Goal: Task Accomplishment & Management: Use online tool/utility

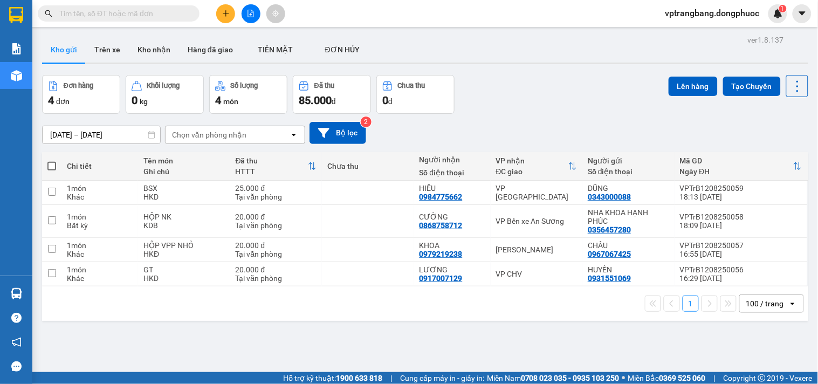
click at [272, 344] on div "ver 1.8.137 Kho gửi Trên xe Kho nhận Hàng đã giao TIỀN MẶT ĐƠN HỦY Đơn hàng 4…" at bounding box center [425, 224] width 775 height 384
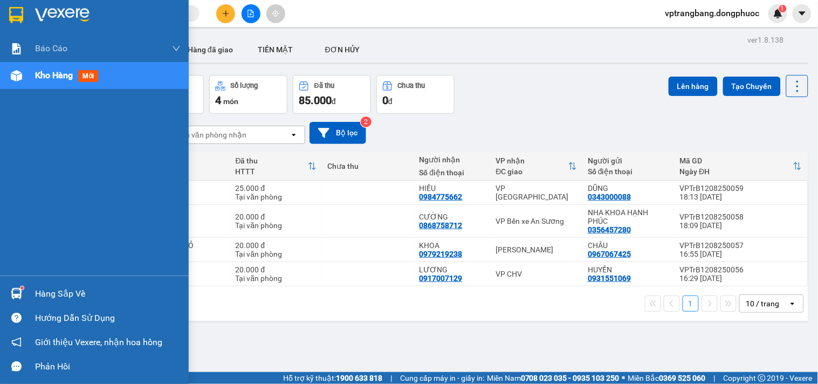
click at [39, 294] on div "Hàng sắp về" at bounding box center [108, 294] width 146 height 16
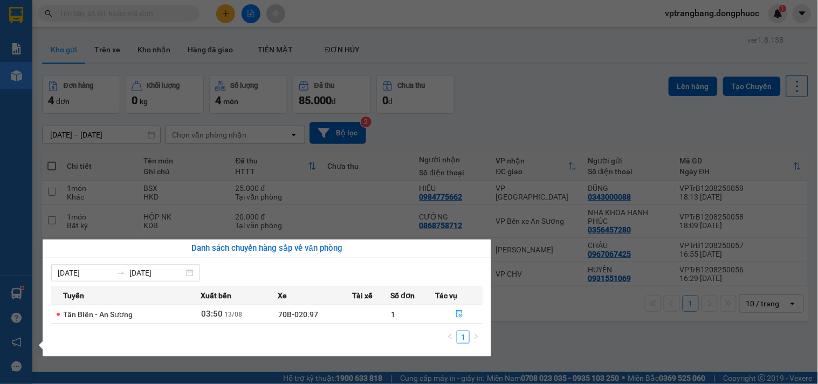
click at [535, 143] on section "Kết quả tìm kiếm ( 0 ) Bộ lọc No Data vptrangbang.dongphuoc 1 Báo cáo Mẫu 1: Bá…" at bounding box center [409, 192] width 818 height 384
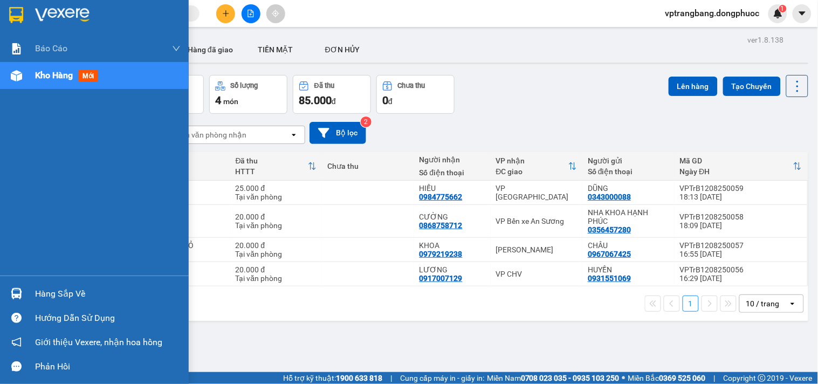
click at [35, 295] on div "Hàng sắp về" at bounding box center [108, 294] width 146 height 16
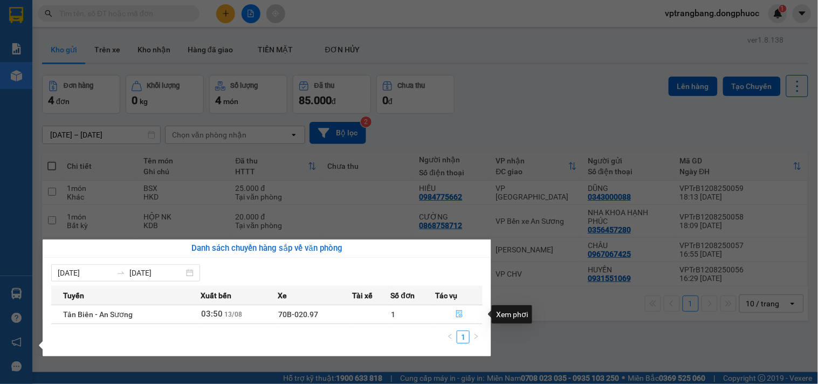
click at [459, 315] on icon "file-done" at bounding box center [459, 314] width 6 height 8
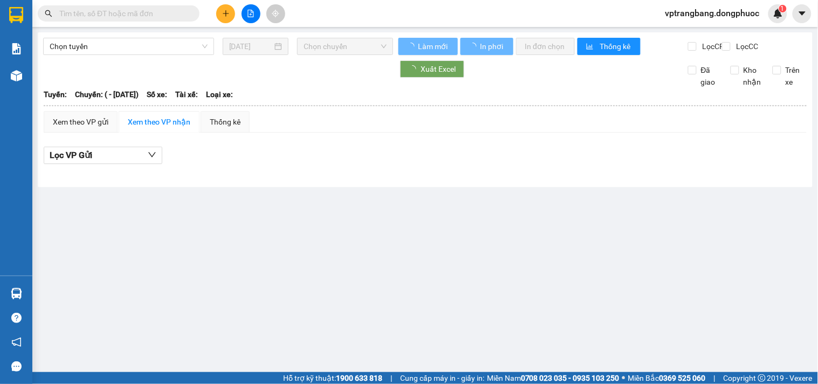
type input "[DATE]"
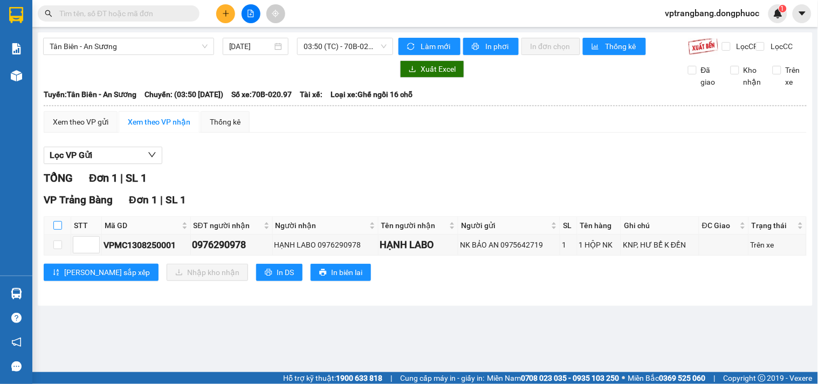
click at [57, 230] on input "checkbox" at bounding box center [57, 225] width 9 height 9
checkbox input "true"
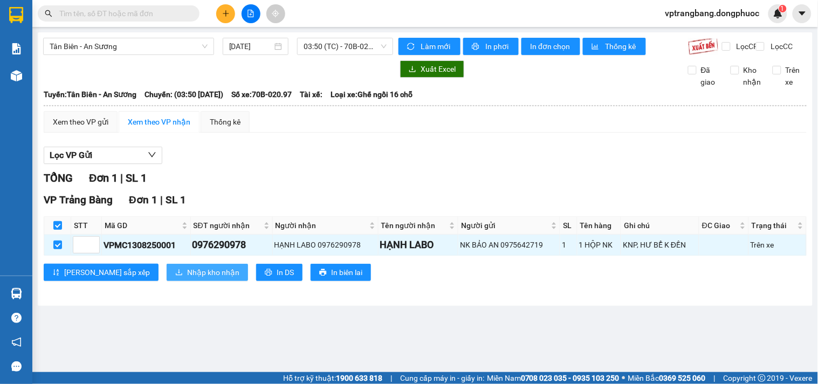
click at [187, 278] on span "Nhập kho nhận" at bounding box center [213, 272] width 52 height 12
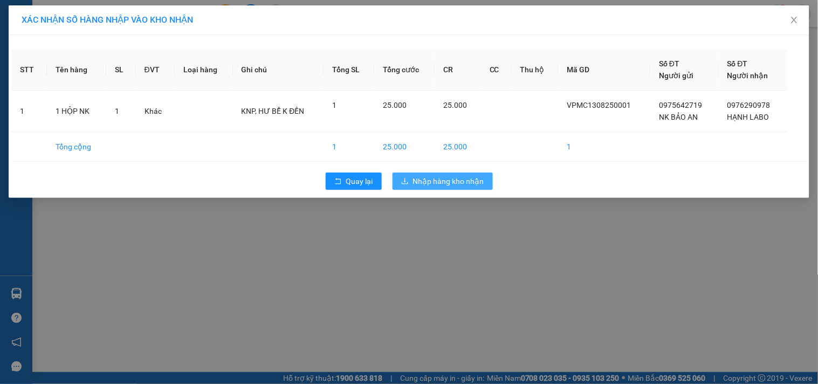
click at [461, 182] on span "Nhập hàng kho nhận" at bounding box center [448, 181] width 71 height 12
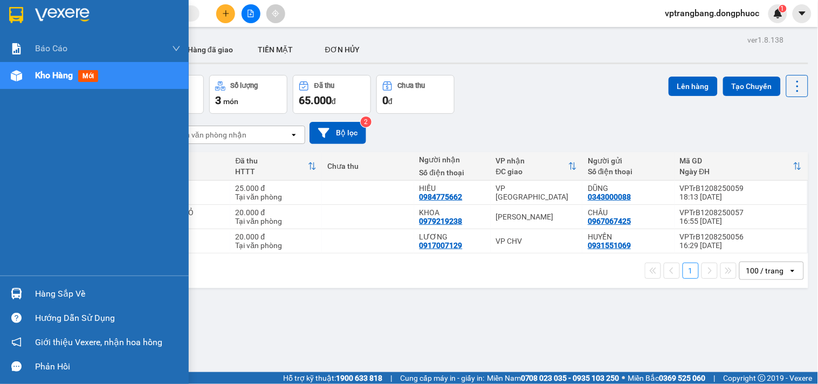
click at [37, 290] on div "Hàng sắp về" at bounding box center [108, 294] width 146 height 16
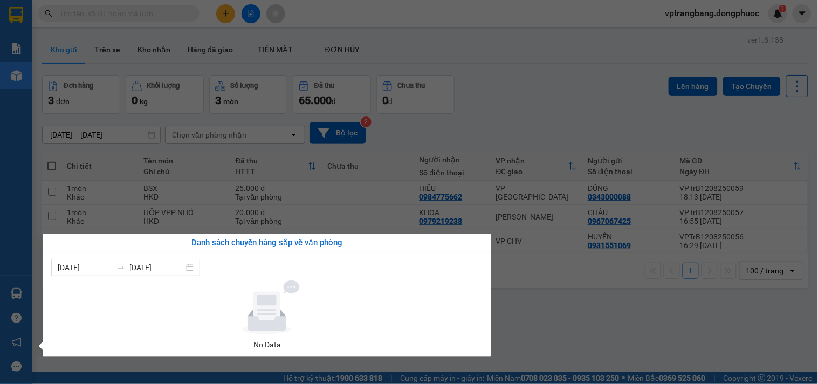
click at [520, 94] on section "Kết quả tìm kiếm ( 0 ) Bộ lọc No Data vptrangbang.dongphuoc 1 Báo cáo Mẫu 1: Bá…" at bounding box center [409, 192] width 818 height 384
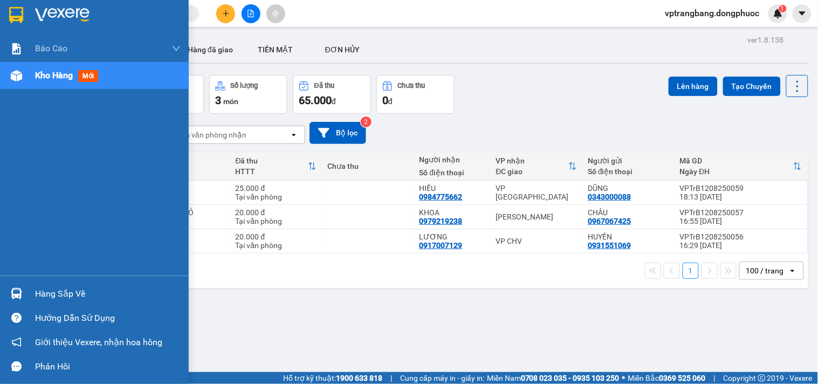
click at [60, 297] on div "Hàng sắp về" at bounding box center [108, 294] width 146 height 16
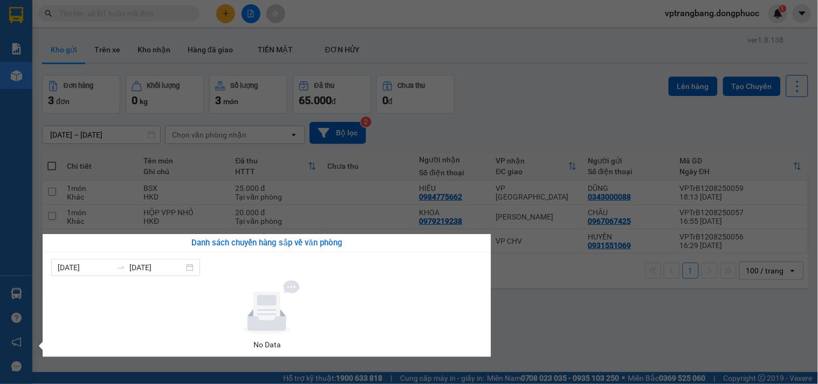
click at [604, 331] on section "Kết quả tìm kiếm ( 0 ) Bộ lọc No Data vptrangbang.dongphuoc 1 Báo cáo Mẫu 1: Bá…" at bounding box center [409, 192] width 818 height 384
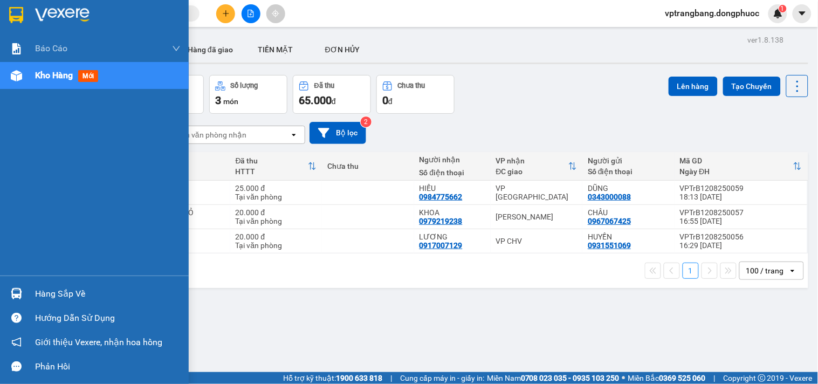
click at [57, 293] on div "Hàng sắp về" at bounding box center [108, 294] width 146 height 16
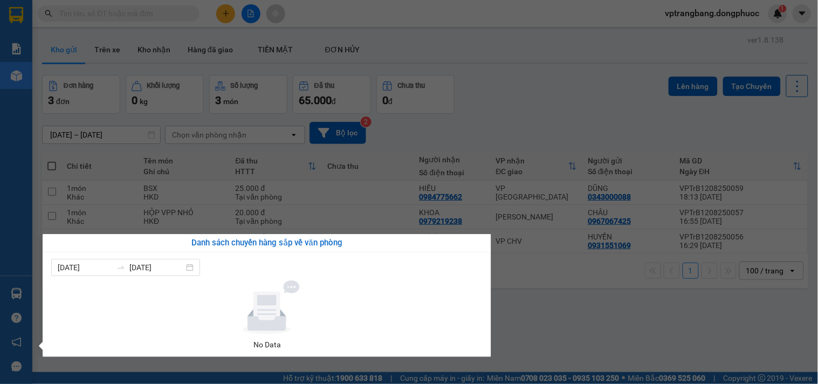
click at [501, 126] on section "Kết quả tìm kiếm ( 0 ) Bộ lọc No Data vptrangbang.dongphuoc 1 Báo cáo Mẫu 1: Bá…" at bounding box center [409, 192] width 818 height 384
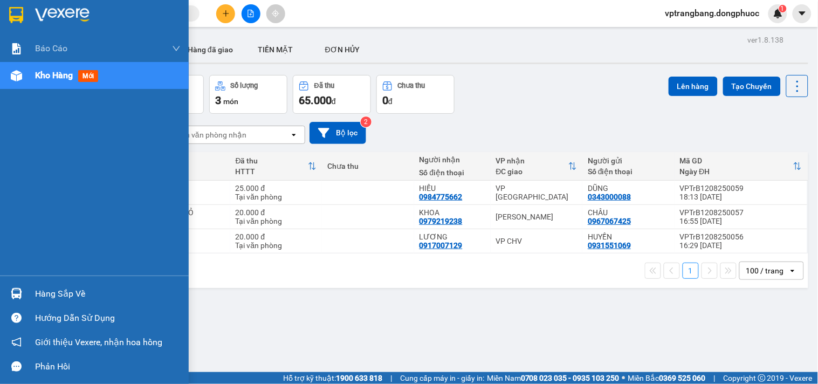
click at [41, 298] on div "Hàng sắp về" at bounding box center [108, 294] width 146 height 16
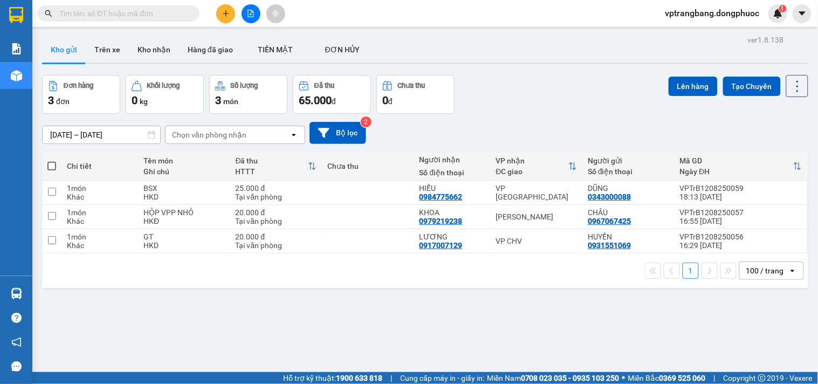
click at [522, 86] on section "Kết quả tìm kiếm ( 0 ) Bộ lọc No Data vptrangbang.dongphuoc 1 Báo cáo Mẫu 1: Bá…" at bounding box center [409, 192] width 818 height 384
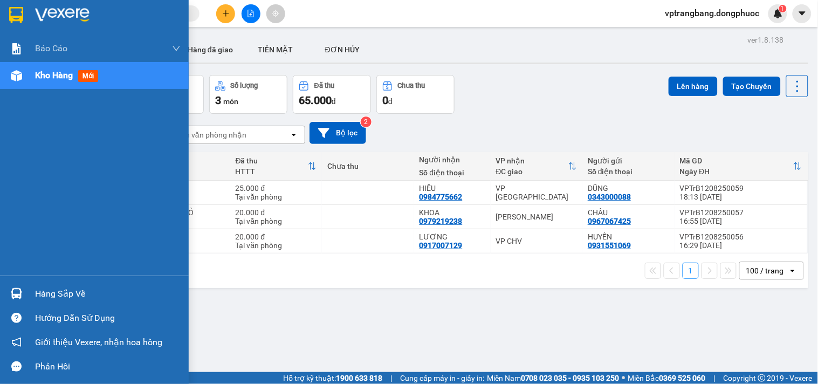
click at [50, 290] on div "Hàng sắp về" at bounding box center [108, 294] width 146 height 16
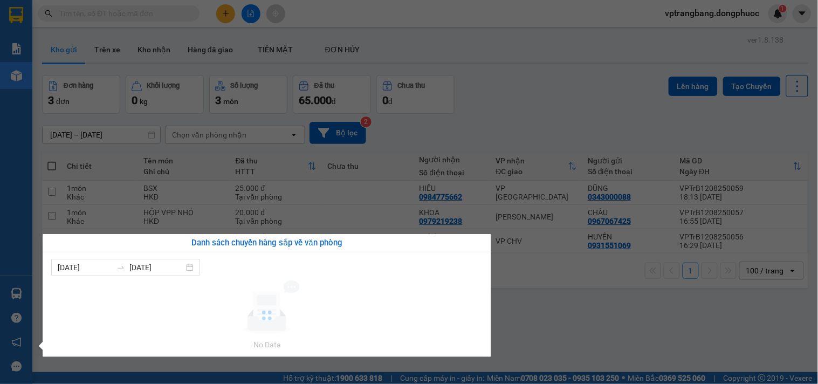
click at [507, 111] on section "Kết quả tìm kiếm ( 0 ) Bộ lọc No Data vptrangbang.dongphuoc 1 Báo cáo Mẫu 1: Bá…" at bounding box center [409, 192] width 818 height 384
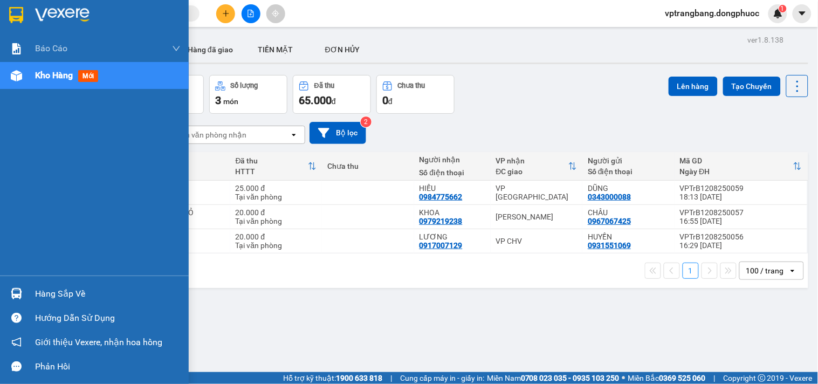
click at [30, 292] on div "Hàng sắp về" at bounding box center [94, 294] width 189 height 24
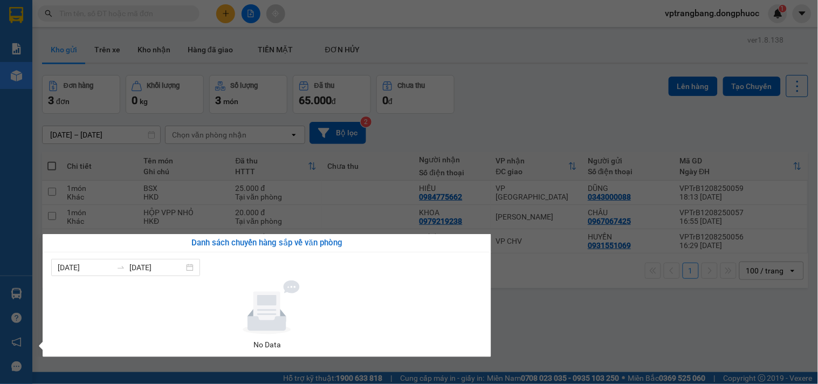
click at [551, 109] on section "Kết quả tìm kiếm ( 0 ) Bộ lọc No Data vptrangbang.dongphuoc 1 Báo cáo Mẫu 1: Bá…" at bounding box center [409, 192] width 818 height 384
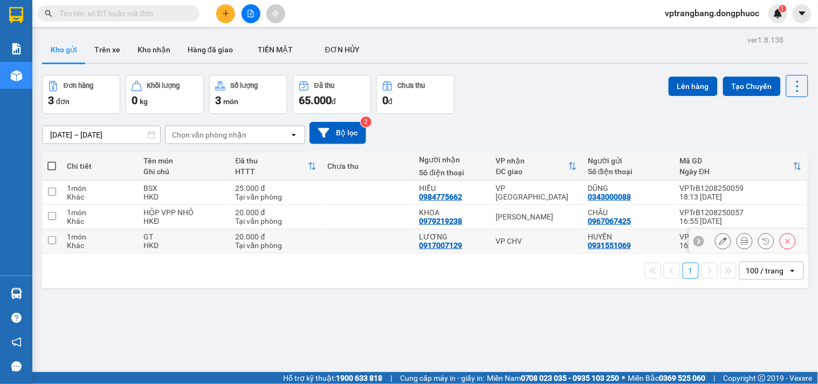
click at [500, 241] on div "VP CHV" at bounding box center [536, 241] width 81 height 9
checkbox input "true"
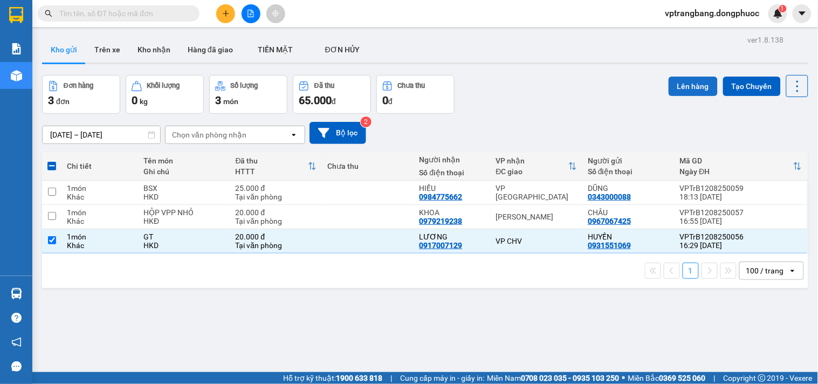
click at [676, 78] on button "Lên hàng" at bounding box center [693, 86] width 49 height 19
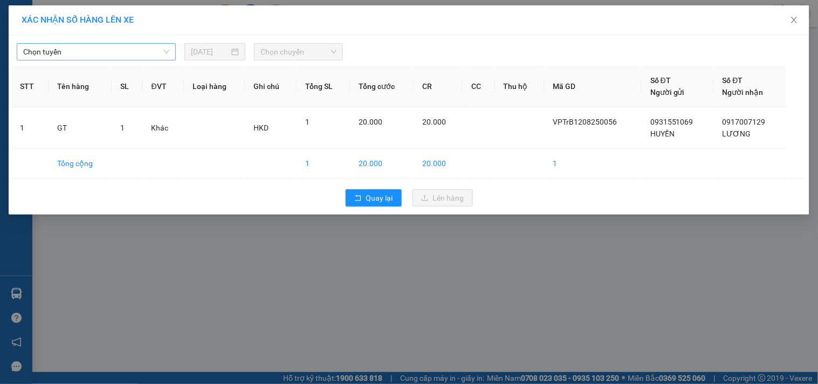
click at [102, 50] on span "Chọn tuyến" at bounding box center [96, 52] width 146 height 16
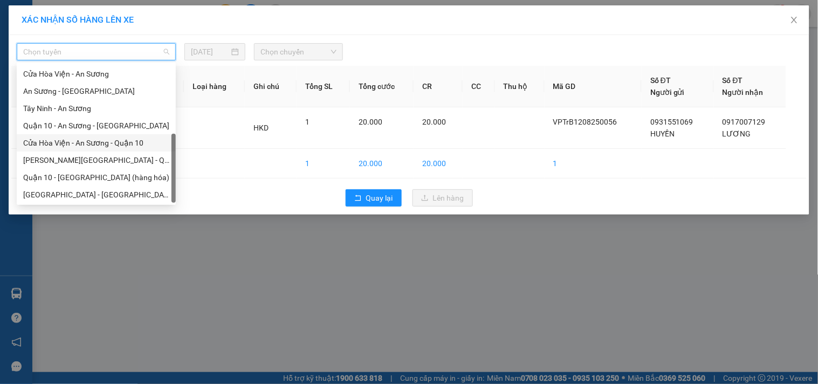
scroll to position [95, 0]
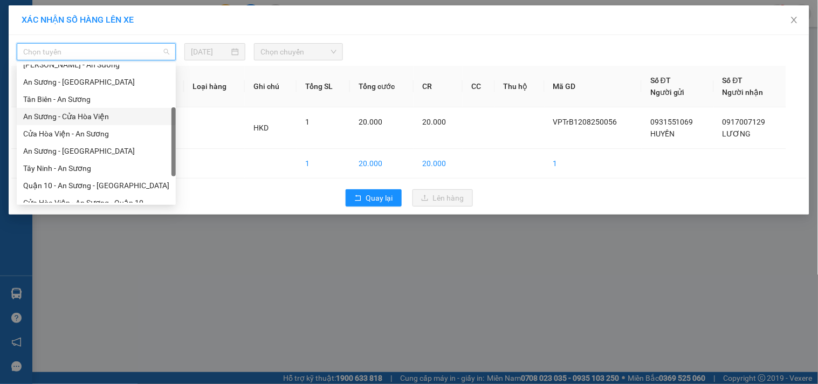
drag, startPoint x: 100, startPoint y: 116, endPoint x: 200, endPoint y: 104, distance: 101.2
click at [100, 116] on div "An Sương - Cửa Hòa Viện" at bounding box center [96, 117] width 146 height 12
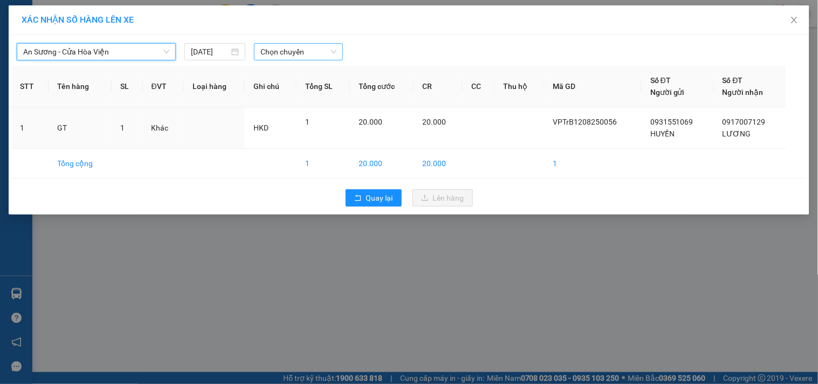
click at [282, 57] on span "Chọn chuyến" at bounding box center [299, 52] width 76 height 16
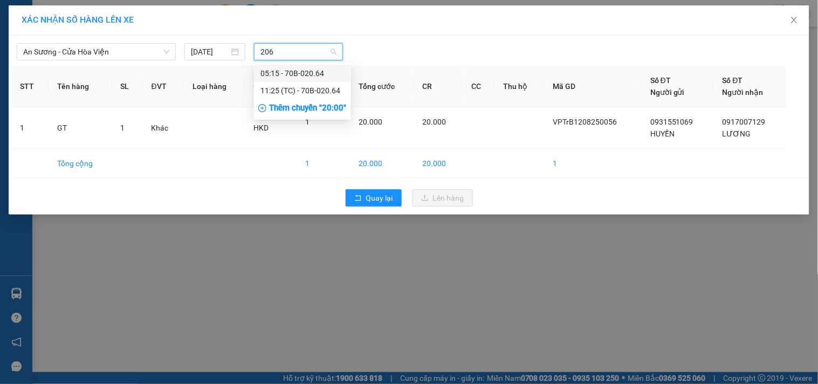
type input "2064"
click at [307, 69] on div "05:15 - 70B-020.64" at bounding box center [303, 73] width 84 height 12
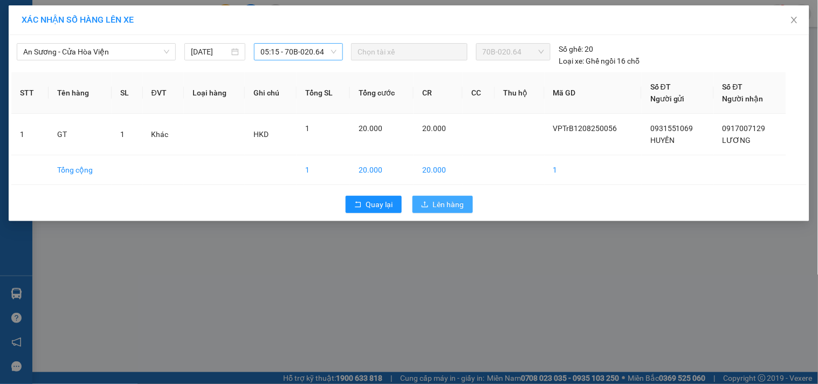
click at [444, 208] on span "Lên hàng" at bounding box center [448, 204] width 31 height 12
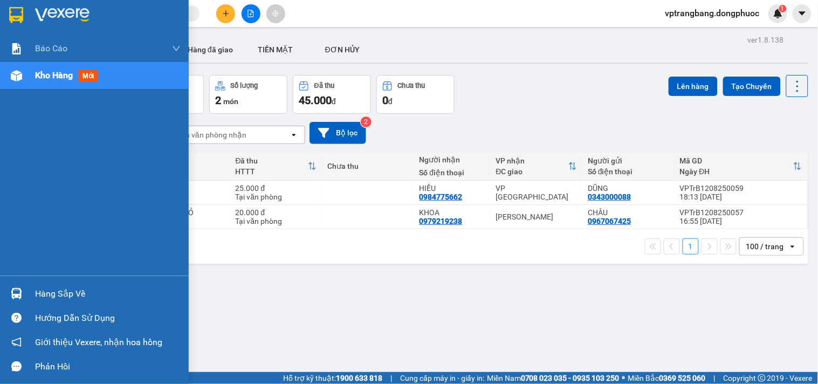
click at [35, 289] on div "Hàng sắp về" at bounding box center [108, 294] width 146 height 16
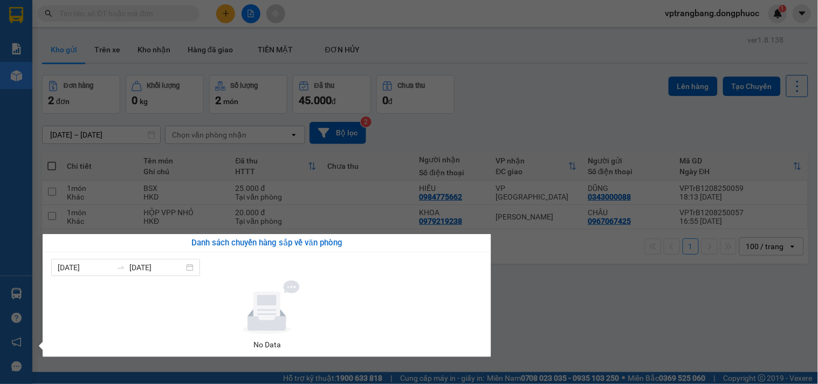
drag, startPoint x: 514, startPoint y: 114, endPoint x: 446, endPoint y: 105, distance: 69.2
click at [504, 112] on section "Kết quả tìm kiếm ( 0 ) Bộ lọc No Data vptrangbang.dongphuoc 1 Báo cáo Mẫu 1: Bá…" at bounding box center [409, 192] width 818 height 384
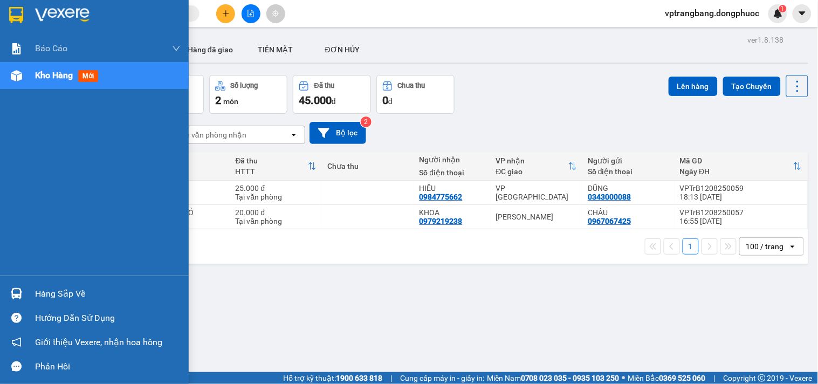
click at [22, 284] on div at bounding box center [16, 293] width 19 height 19
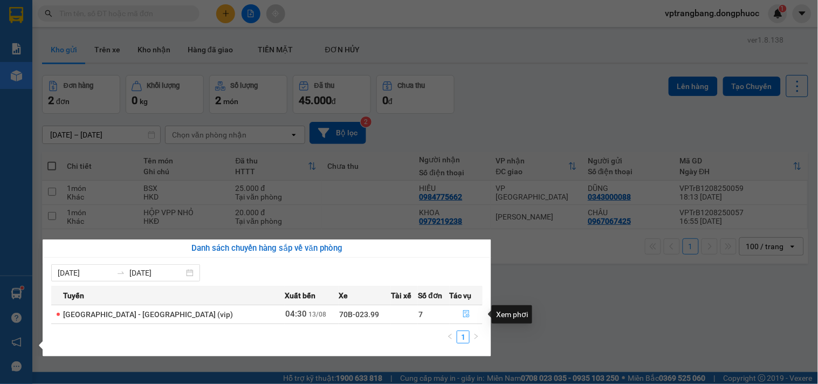
click at [465, 306] on button "button" at bounding box center [466, 314] width 32 height 17
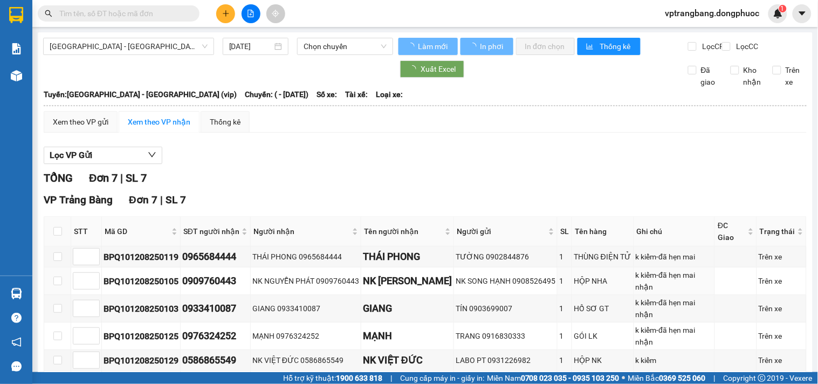
type input "[DATE]"
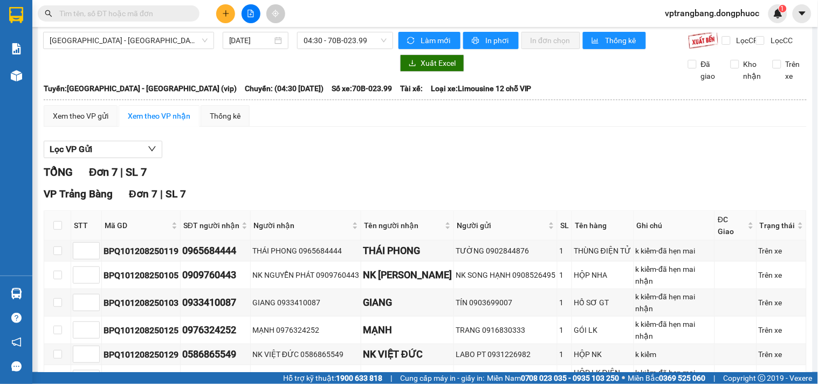
scroll to position [126, 0]
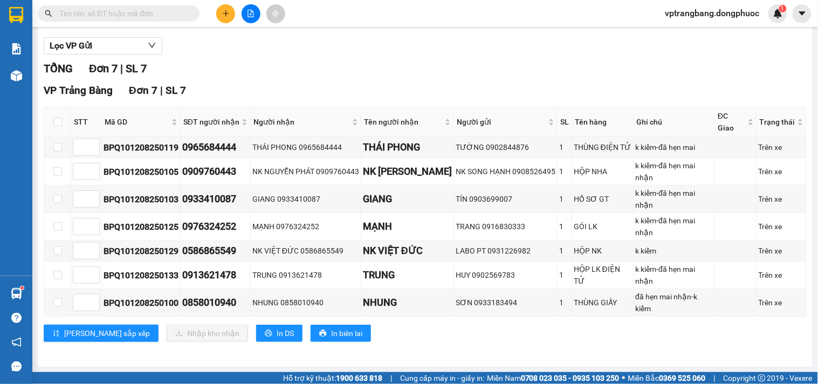
click at [109, 13] on input "text" at bounding box center [122, 14] width 127 height 12
paste input "BPQ101208250105"
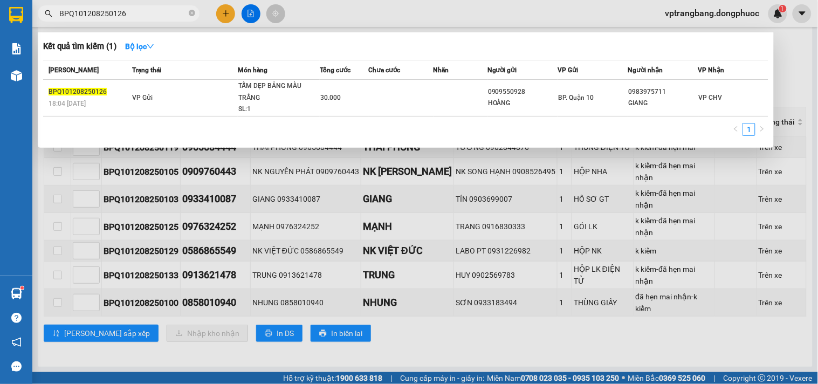
type input "BPQ101208250126"
click at [791, 67] on div at bounding box center [409, 192] width 818 height 384
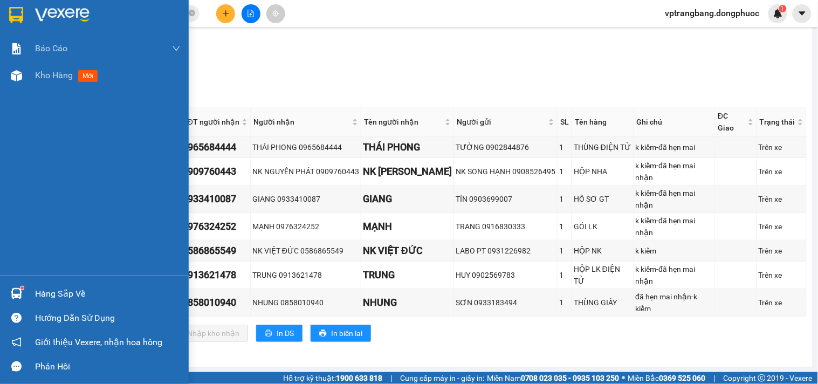
click at [28, 290] on div "Hàng sắp về" at bounding box center [94, 294] width 189 height 24
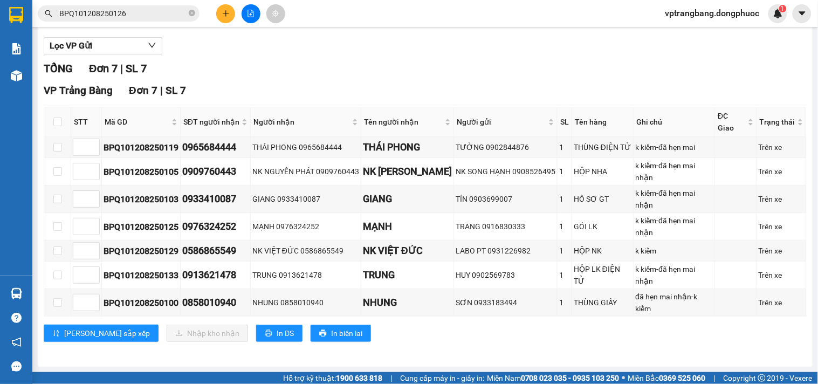
click at [401, 74] on section "Kết quả tìm kiếm ( 1 ) Bộ lọc Mã ĐH Trạng thái Món hàng Tổng cước Chưa cước Nhã…" at bounding box center [409, 192] width 818 height 384
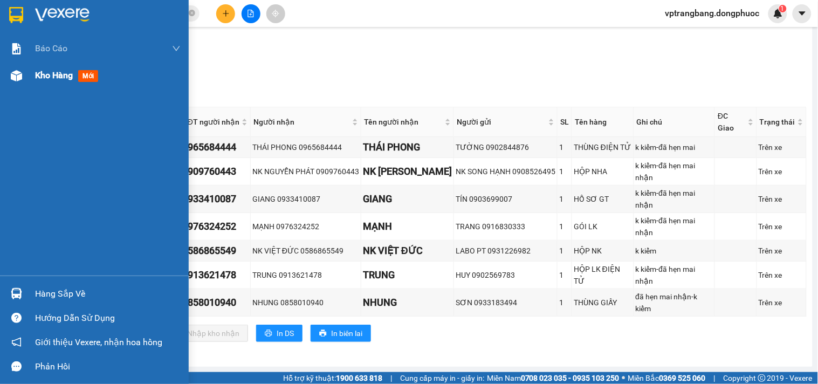
click at [57, 79] on span "Kho hàng" at bounding box center [54, 75] width 38 height 10
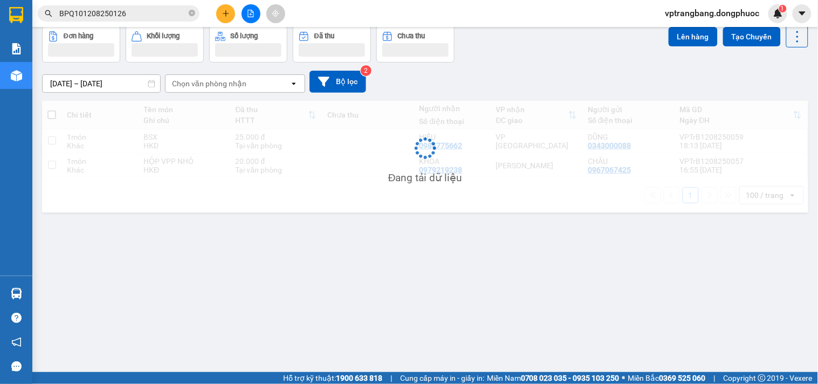
scroll to position [50, 0]
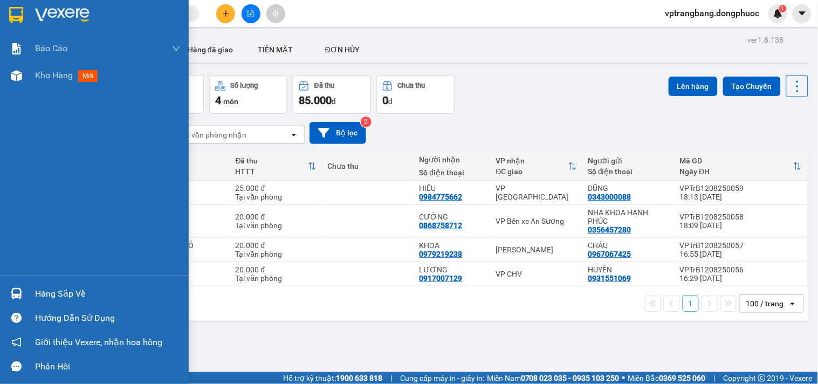
click at [59, 290] on div "Hàng sắp về" at bounding box center [108, 294] width 146 height 16
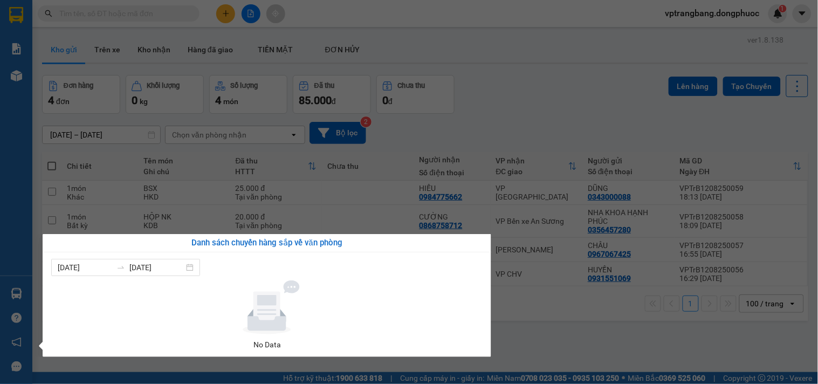
click at [542, 128] on section "Kết quả tìm kiếm ( 0 ) Bộ lọc No Data vptrangbang.dongphuoc 1 Báo cáo Mẫu 1: Bá…" at bounding box center [409, 192] width 818 height 384
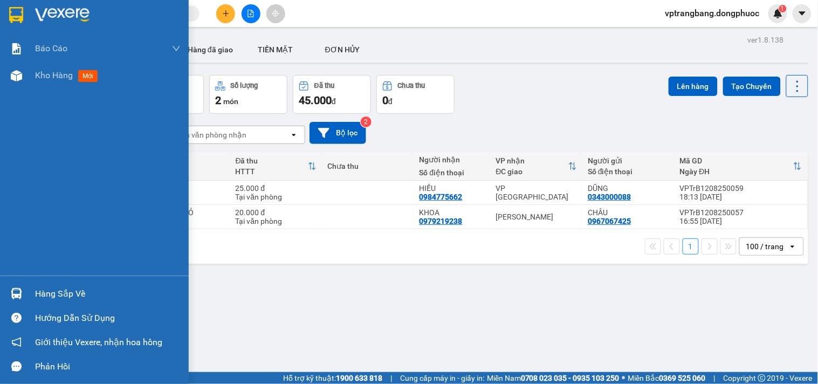
click at [42, 292] on div "Hàng sắp về" at bounding box center [108, 294] width 146 height 16
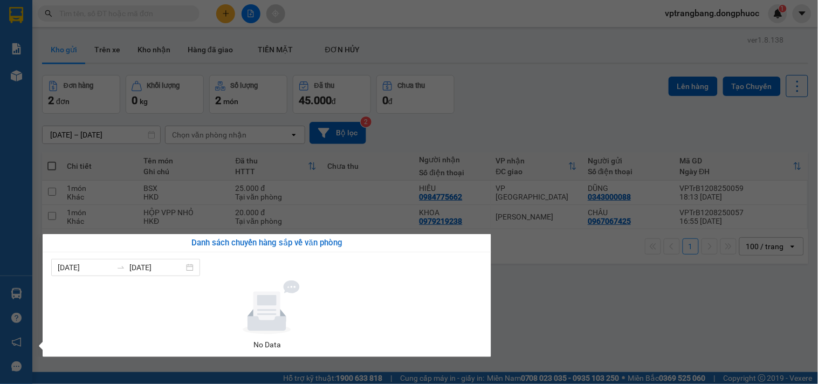
click at [510, 300] on section "Kết quả tìm kiếm ( 0 ) Bộ lọc No Data vptrangbang.dongphuoc 1 Báo cáo Mẫu 1: Bá…" at bounding box center [409, 192] width 818 height 384
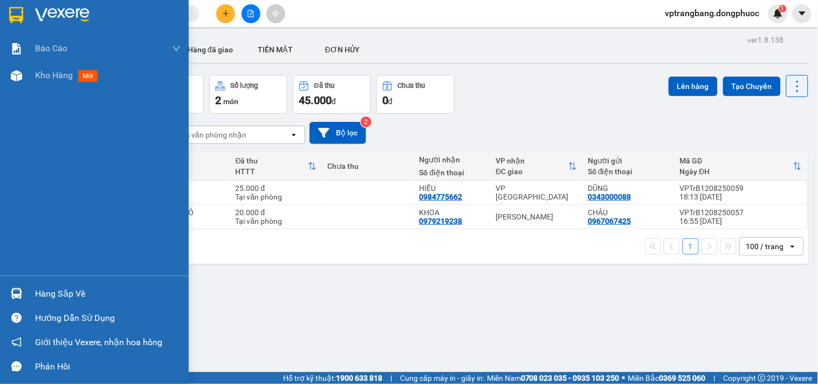
click at [26, 293] on div "Hàng sắp về" at bounding box center [94, 294] width 189 height 24
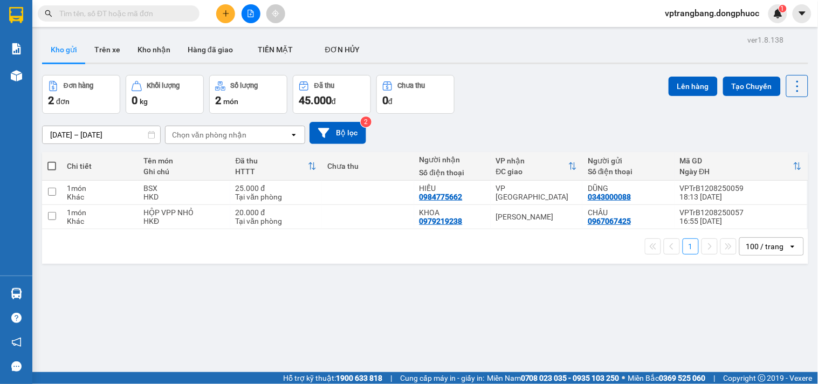
click at [584, 317] on section "Kết quả tìm kiếm ( 0 ) Bộ lọc No Data vptrangbang.dongphuoc 1 Báo cáo Mẫu 1: Bá…" at bounding box center [409, 192] width 818 height 384
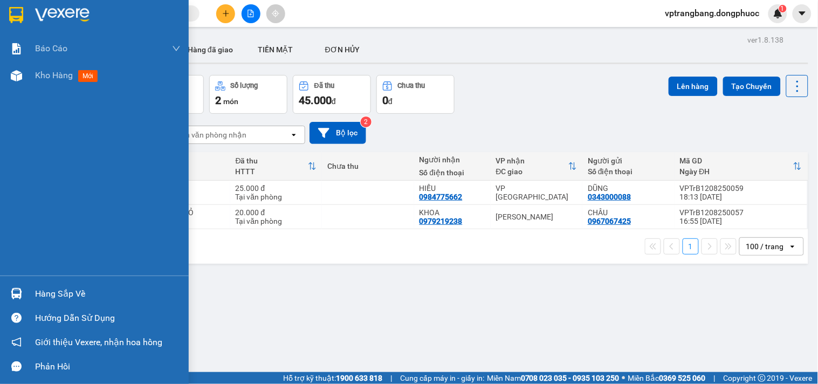
click at [40, 297] on div "Hàng sắp về" at bounding box center [108, 294] width 146 height 16
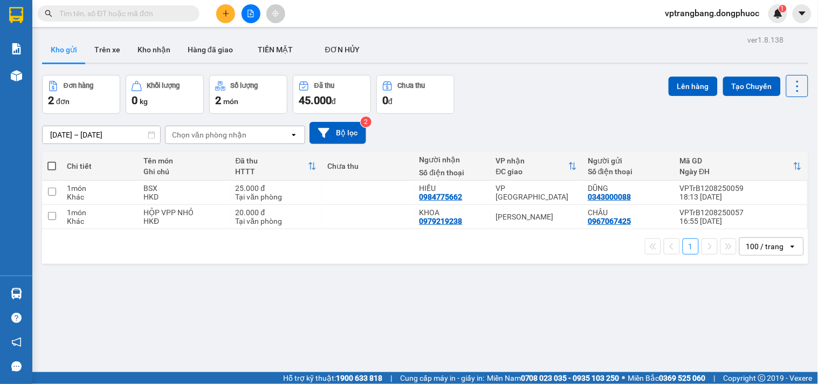
click at [531, 101] on section "Kết quả tìm kiếm ( 0 ) Bộ lọc No Data vptrangbang.dongphuoc 1 Báo cáo Mẫu 1: Bá…" at bounding box center [409, 192] width 818 height 384
click at [248, 9] on button at bounding box center [251, 13] width 19 height 19
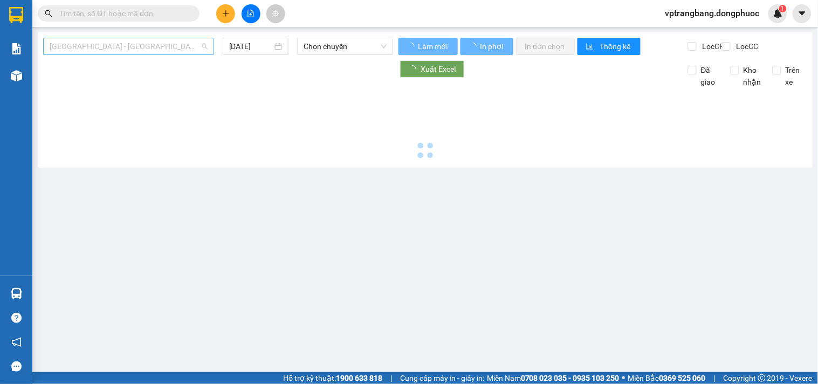
click at [104, 45] on span "[GEOGRAPHIC_DATA] - [GEOGRAPHIC_DATA] (vip)" at bounding box center [129, 46] width 158 height 16
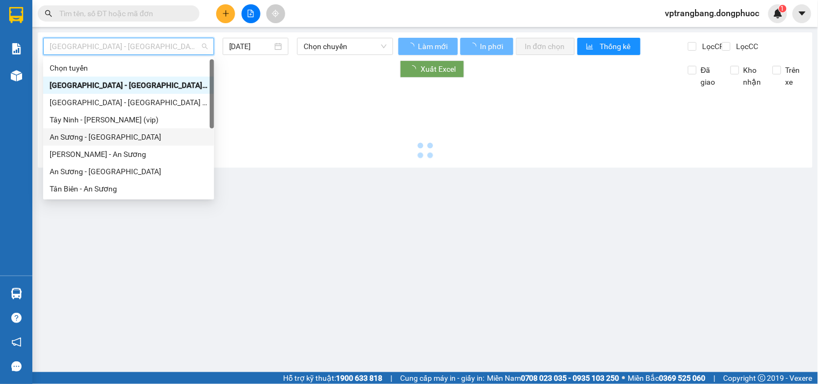
scroll to position [155, 0]
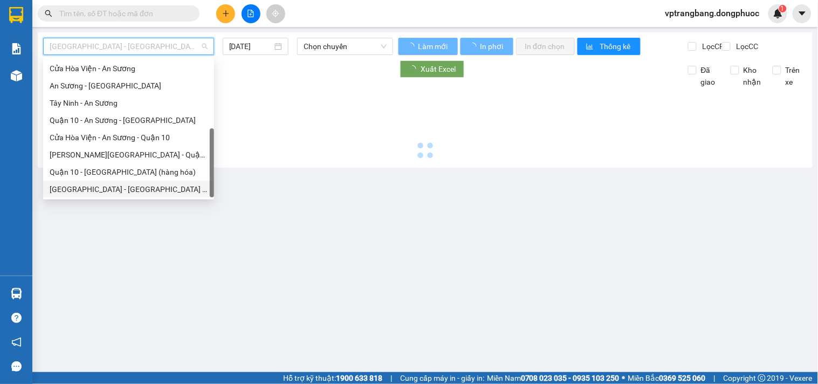
click at [108, 190] on div "Hồ Chí Minh - Tây Ninh (vip)" at bounding box center [129, 189] width 158 height 12
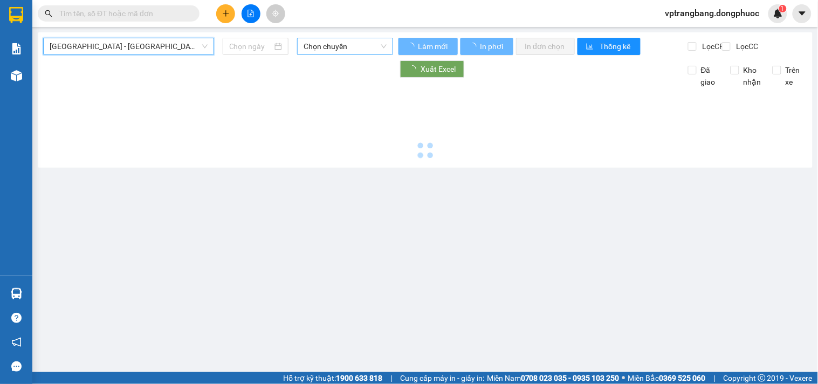
click at [320, 45] on span "Chọn chuyến" at bounding box center [345, 46] width 83 height 16
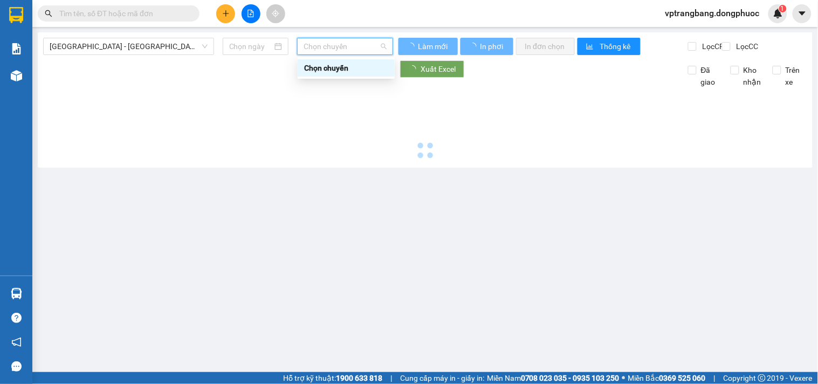
click at [197, 124] on div at bounding box center [425, 125] width 764 height 74
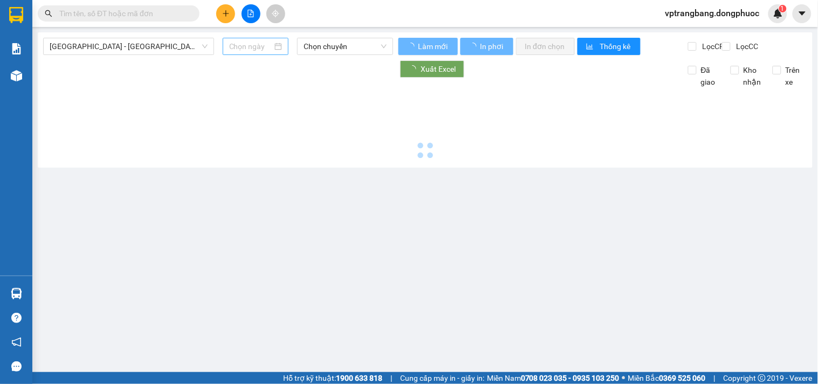
click at [239, 47] on input at bounding box center [251, 46] width 44 height 12
type input "[DATE]"
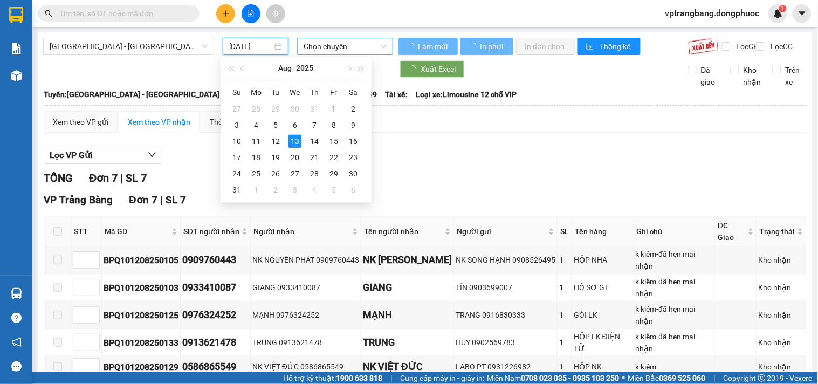
click at [346, 49] on span "Chọn chuyến" at bounding box center [345, 46] width 83 height 16
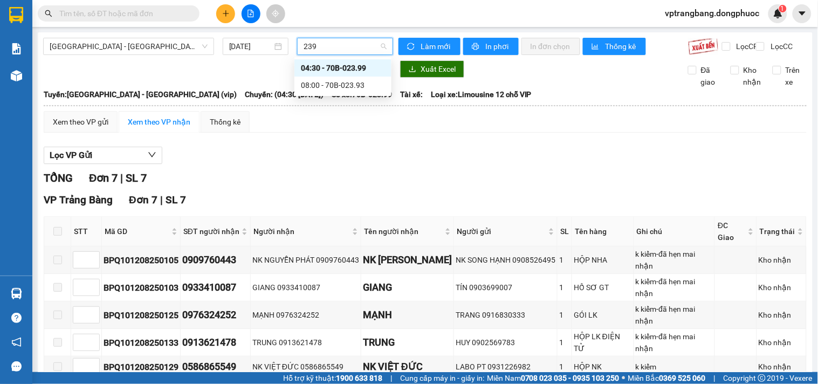
type input "2399"
click at [342, 65] on div "04:30 - 70B-023.99" at bounding box center [343, 68] width 84 height 12
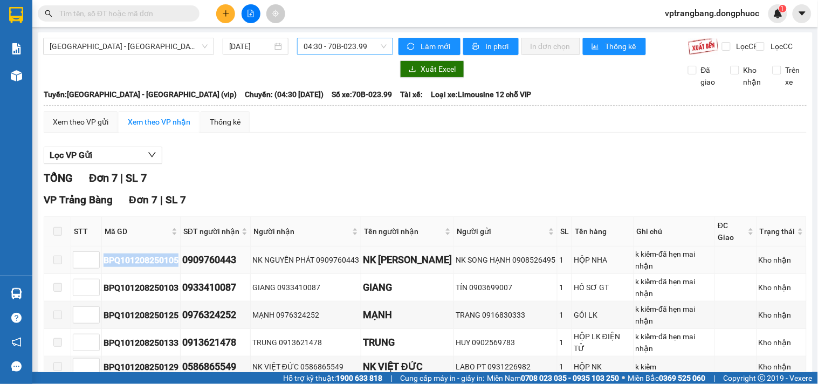
drag, startPoint x: 102, startPoint y: 270, endPoint x: 179, endPoint y: 270, distance: 76.6
click at [179, 270] on td "BPQ101208250105" at bounding box center [141, 260] width 79 height 28
copy div "BPQ101208250105"
click at [180, 17] on input "text" at bounding box center [122, 14] width 127 height 12
paste input "BPQ101208250105"
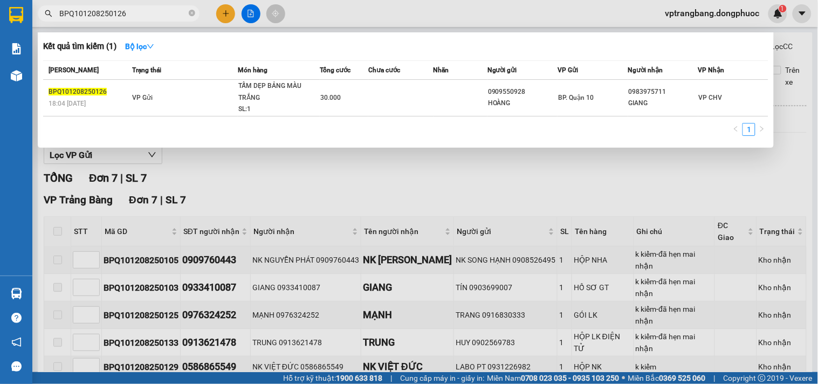
click at [151, 16] on input "BPQ101208250126" at bounding box center [122, 14] width 127 height 12
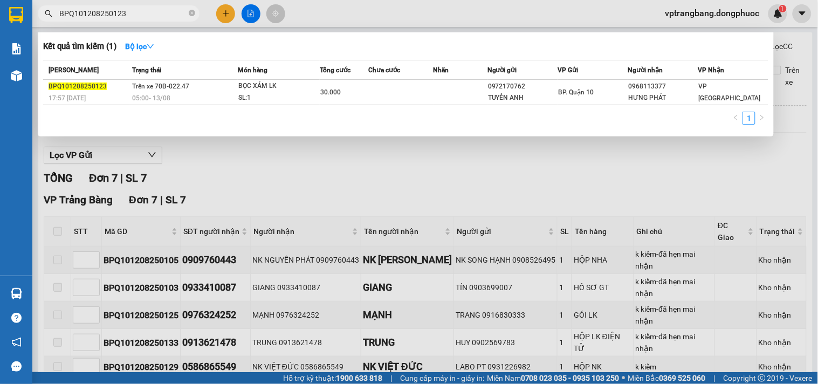
type input "BPQ101208250123"
click at [441, 171] on div at bounding box center [409, 192] width 818 height 384
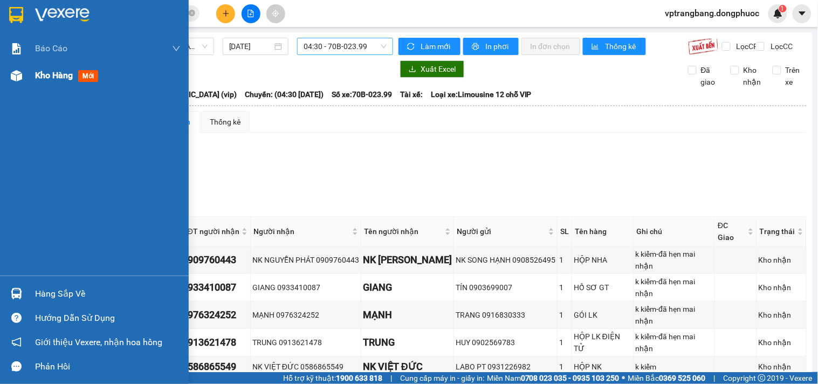
click at [41, 71] on span "Kho hàng" at bounding box center [54, 75] width 38 height 10
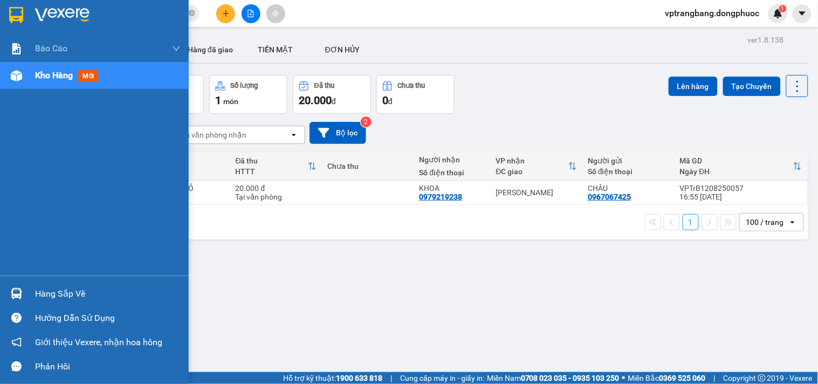
click at [51, 287] on div "Hàng sắp về" at bounding box center [108, 294] width 146 height 16
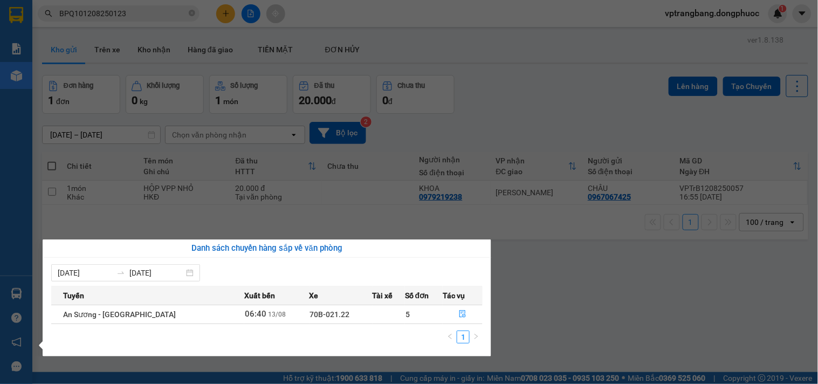
drag, startPoint x: 554, startPoint y: 294, endPoint x: 467, endPoint y: 225, distance: 112.1
click at [546, 284] on section "Kết quả tìm kiếm ( 1 ) Bộ lọc Mã ĐH Trạng thái Món hàng Tổng cước Chưa cước Nhã…" at bounding box center [409, 192] width 818 height 384
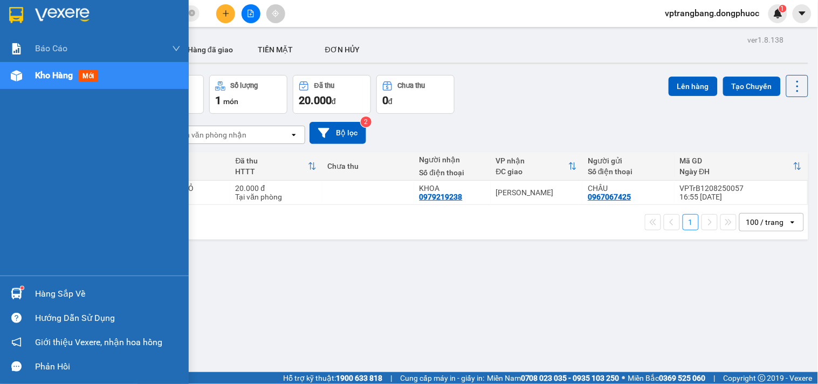
click at [68, 299] on div "Hàng sắp về" at bounding box center [108, 294] width 146 height 16
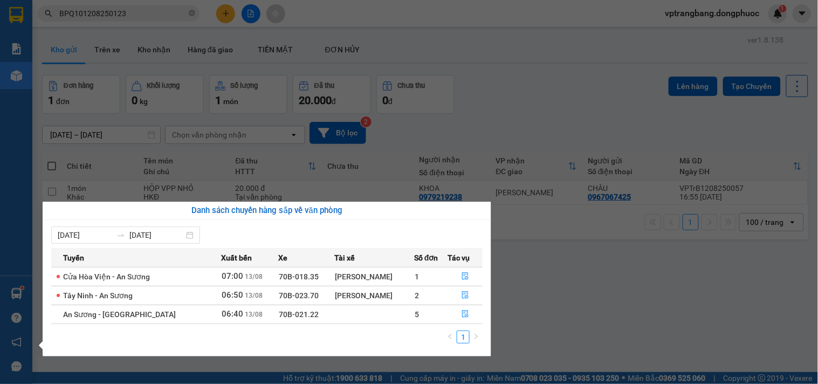
click at [560, 297] on section "Kết quả tìm kiếm ( 1 ) Bộ lọc Mã ĐH Trạng thái Món hàng Tổng cước Chưa cước Nhã…" at bounding box center [409, 192] width 818 height 384
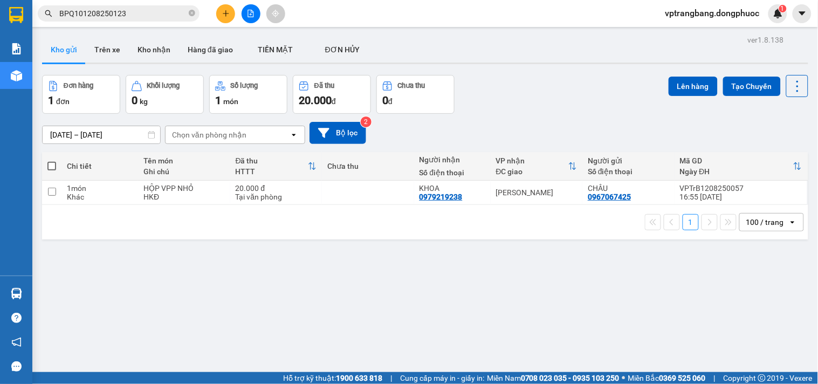
click at [245, 15] on button at bounding box center [251, 13] width 19 height 19
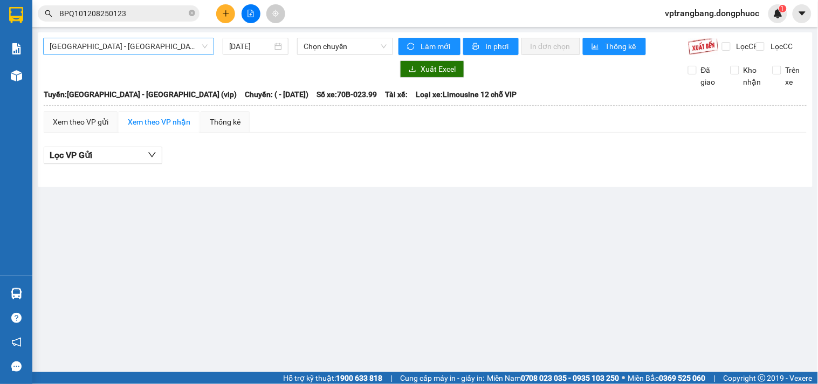
click at [100, 47] on span "[GEOGRAPHIC_DATA] - [GEOGRAPHIC_DATA] (vip)" at bounding box center [129, 46] width 158 height 16
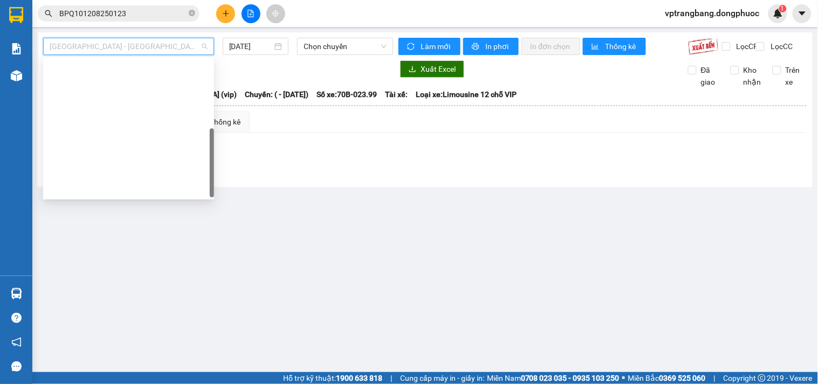
scroll to position [155, 0]
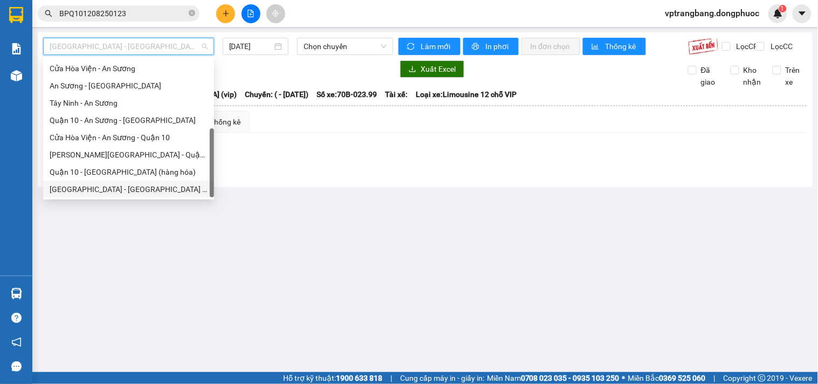
click at [105, 189] on div "[GEOGRAPHIC_DATA] - [GEOGRAPHIC_DATA] (vip)" at bounding box center [129, 189] width 158 height 12
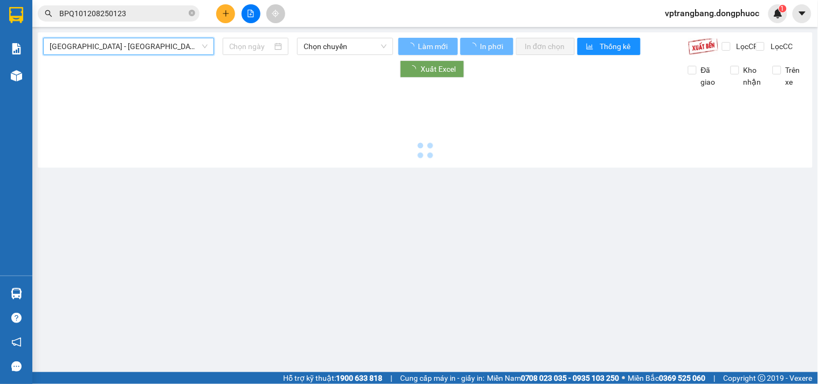
type input "[DATE]"
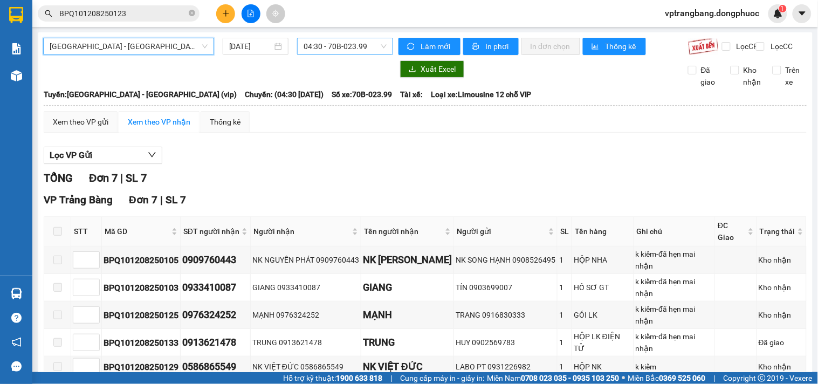
click at [330, 50] on span "04:30 - 70B-023.99" at bounding box center [345, 46] width 83 height 16
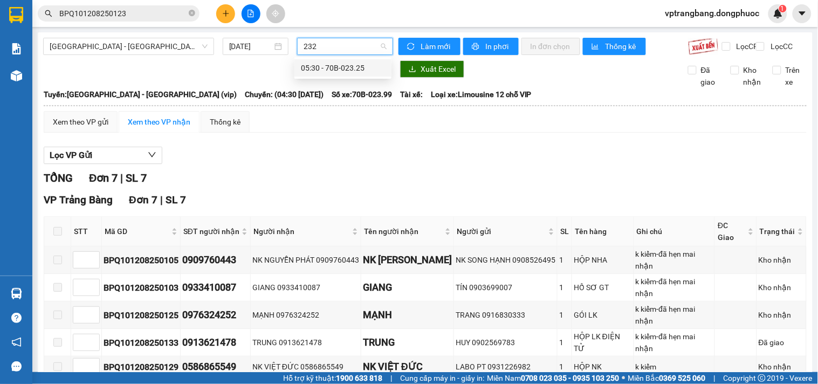
type input "2325"
click at [330, 62] on div "05:30 - 70B-023.25" at bounding box center [343, 68] width 84 height 12
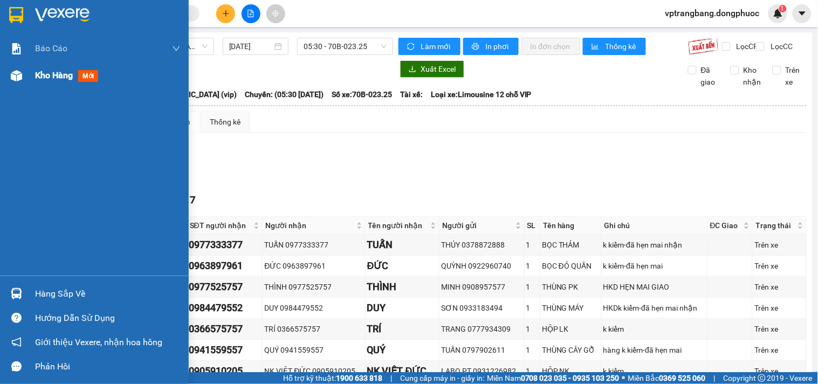
click at [56, 78] on span "Kho hàng" at bounding box center [54, 75] width 38 height 10
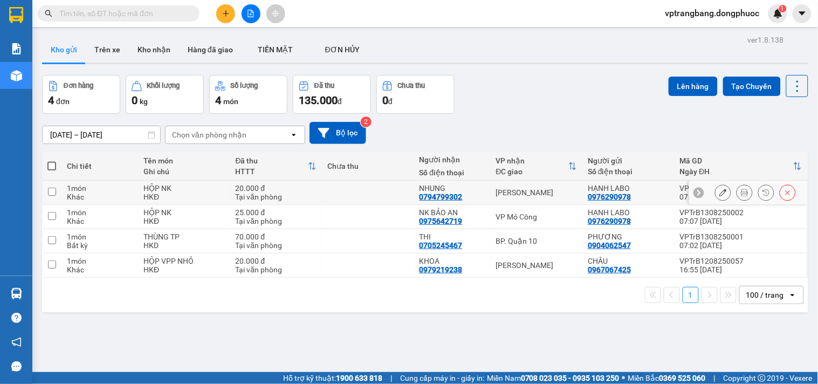
click at [511, 191] on div "[PERSON_NAME]" at bounding box center [536, 192] width 81 height 9
checkbox input "true"
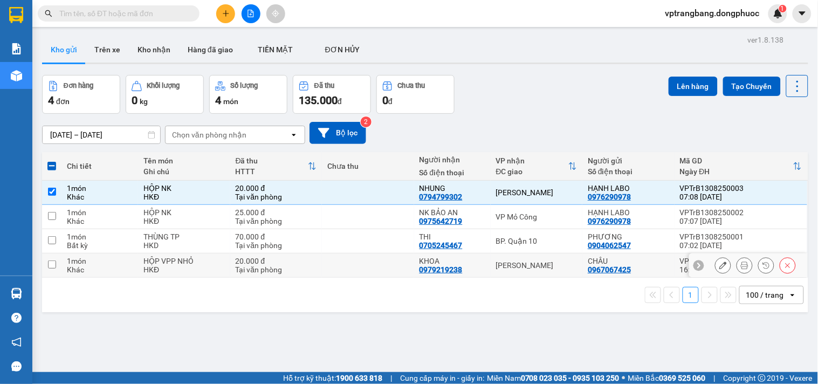
click at [506, 268] on div "[PERSON_NAME]" at bounding box center [536, 265] width 81 height 9
checkbox input "true"
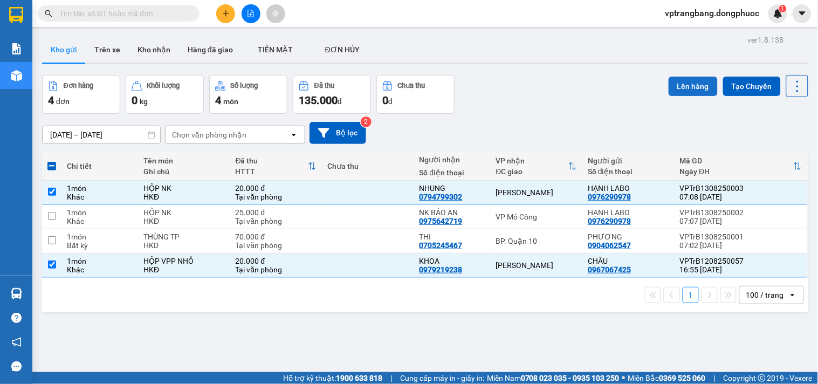
click at [689, 85] on button "Lên hàng" at bounding box center [693, 86] width 49 height 19
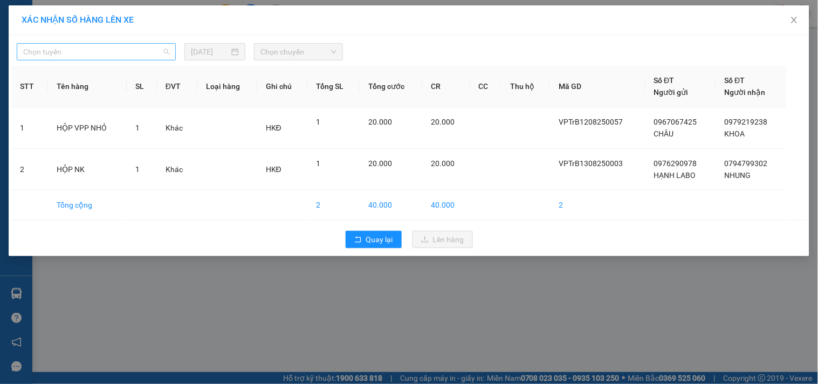
drag, startPoint x: 132, startPoint y: 54, endPoint x: 147, endPoint y: 53, distance: 15.2
click at [132, 54] on span "Chọn tuyến" at bounding box center [96, 52] width 146 height 16
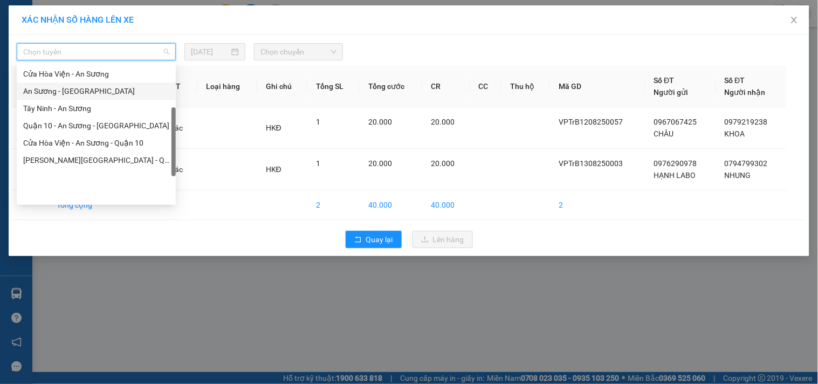
scroll to position [155, 0]
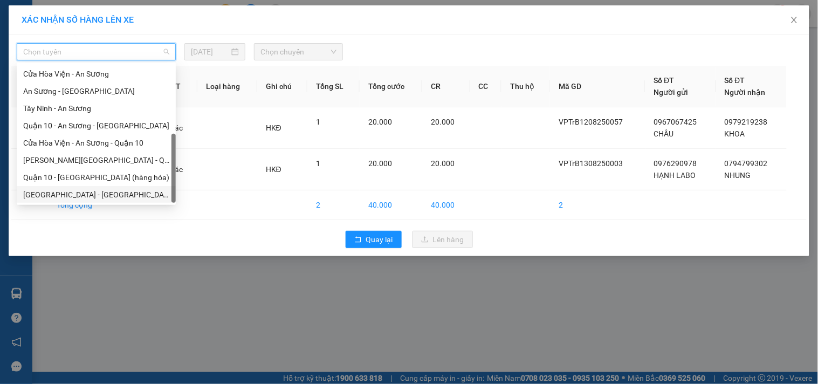
click at [76, 195] on div "[GEOGRAPHIC_DATA] - [GEOGRAPHIC_DATA] (vip)" at bounding box center [96, 195] width 146 height 12
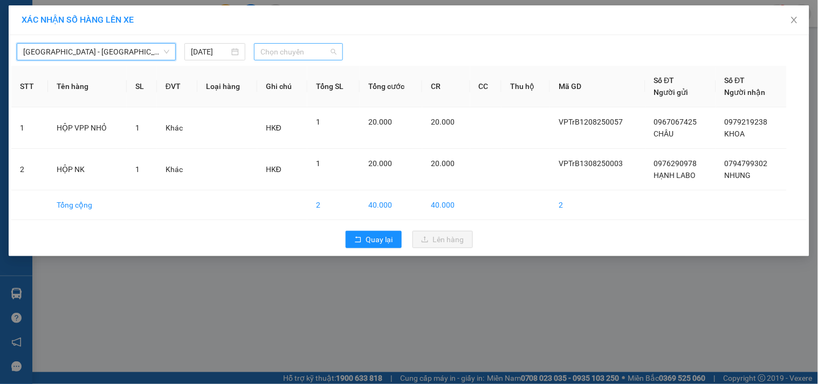
click at [295, 46] on span "Chọn chuyến" at bounding box center [299, 52] width 76 height 16
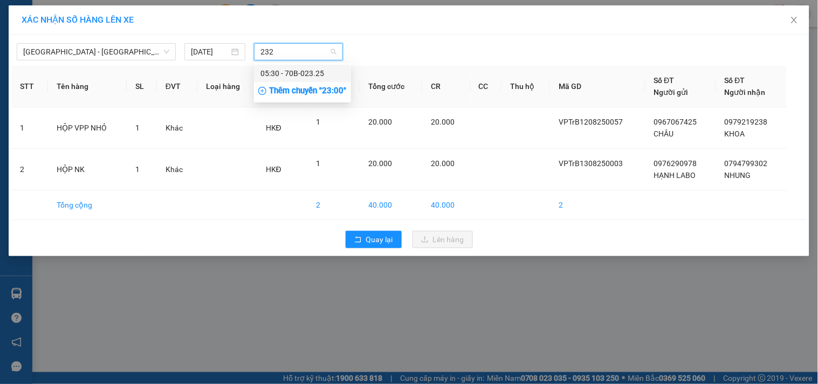
type input "2325"
click at [292, 68] on div "05:30 - 70B-023.25" at bounding box center [303, 73] width 84 height 12
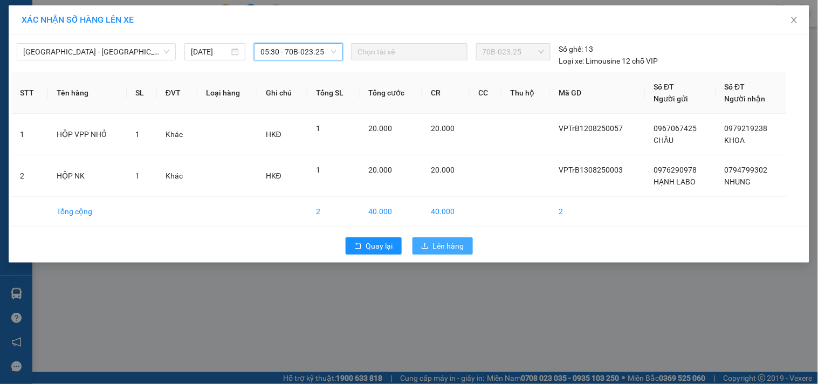
click at [448, 243] on span "Lên hàng" at bounding box center [448, 246] width 31 height 12
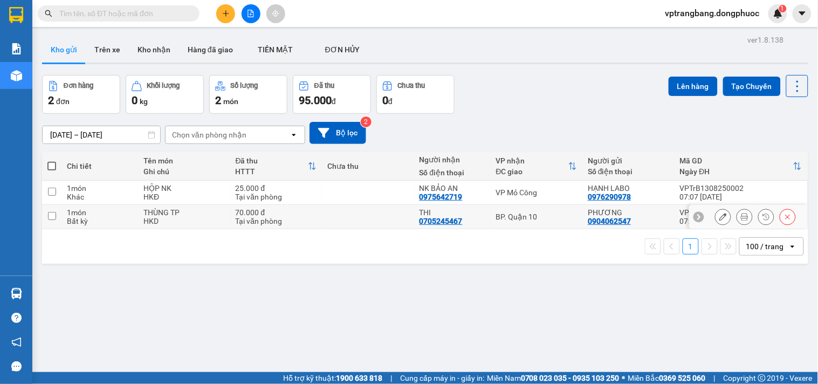
click at [529, 214] on div "BP. Quận 10" at bounding box center [536, 217] width 81 height 9
checkbox input "true"
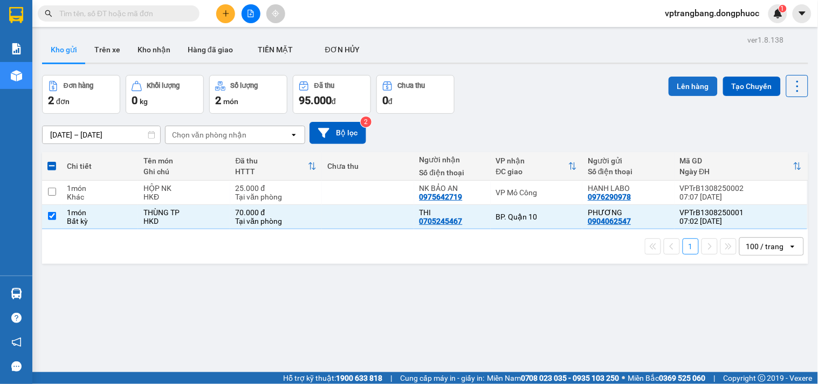
click at [687, 87] on button "Lên hàng" at bounding box center [693, 86] width 49 height 19
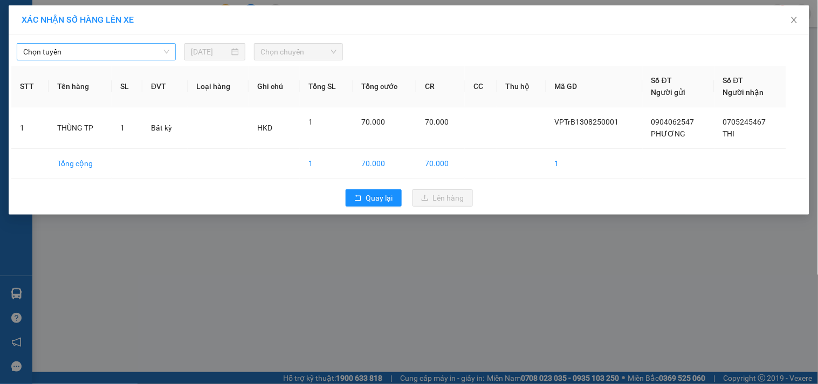
click at [95, 58] on span "Chọn tuyến" at bounding box center [96, 52] width 146 height 16
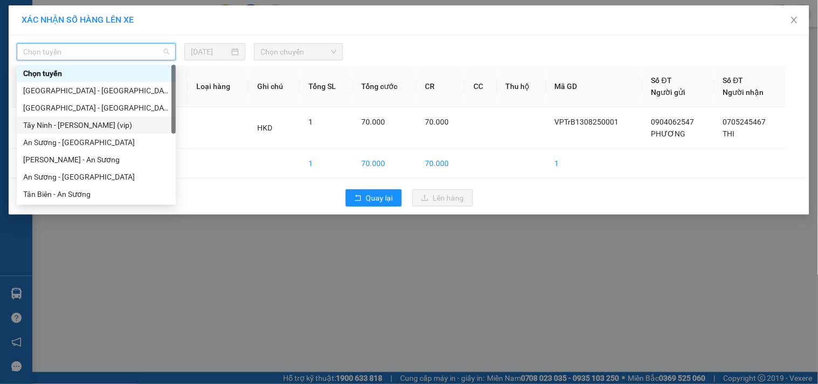
click at [101, 126] on div "Tây Ninh - [PERSON_NAME] (vip)" at bounding box center [96, 125] width 146 height 12
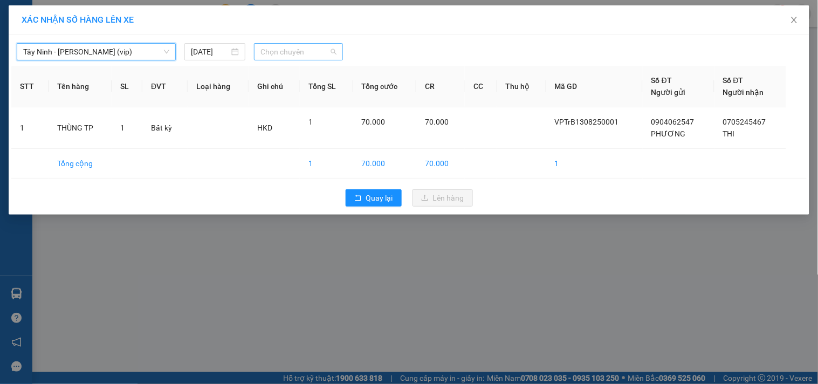
click at [292, 56] on span "Chọn chuyến" at bounding box center [299, 52] width 76 height 16
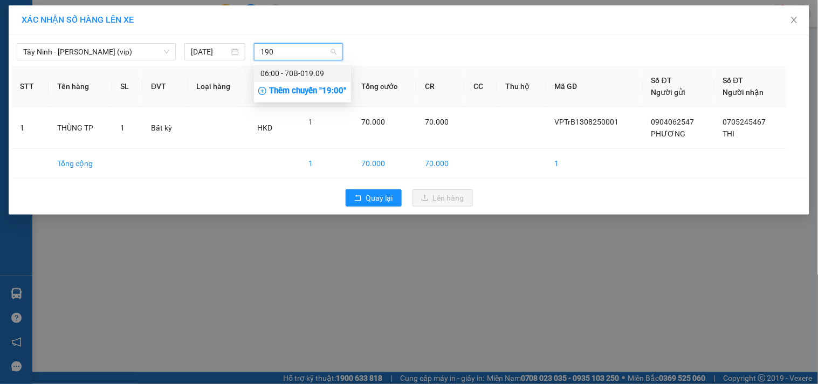
type input "1909"
click at [290, 76] on div "06:00 - 70B-019.09" at bounding box center [303, 73] width 84 height 12
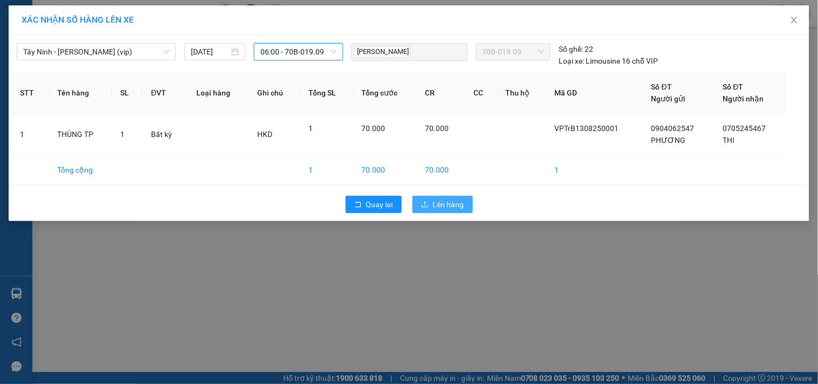
click at [462, 203] on span "Lên hàng" at bounding box center [448, 204] width 31 height 12
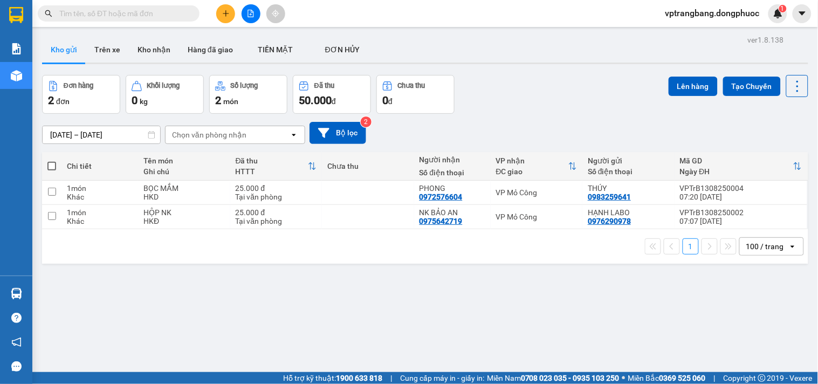
click at [511, 89] on div "Đơn hàng 2 đơn Khối lượng 0 kg Số lượng 2 món Đã thu 50.000 đ Chưa thu 0 đ Lên …" at bounding box center [425, 94] width 766 height 39
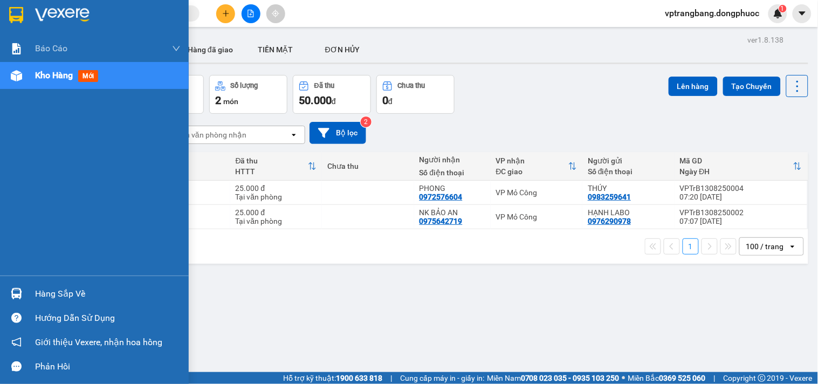
click at [30, 289] on div "Hàng sắp về" at bounding box center [94, 294] width 189 height 24
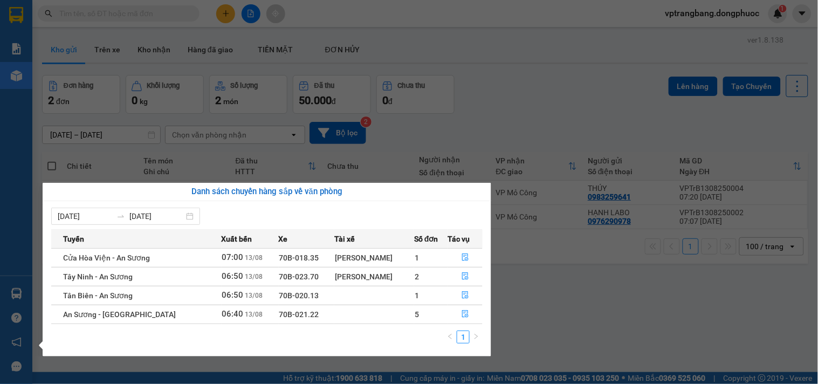
drag, startPoint x: 502, startPoint y: 128, endPoint x: 340, endPoint y: 49, distance: 180.7
click at [489, 122] on section "Kết quả tìm kiếm ( 0 ) Bộ lọc No Data vptrangbang.dongphuoc 1 Báo cáo Mẫu 1: Bá…" at bounding box center [409, 192] width 818 height 384
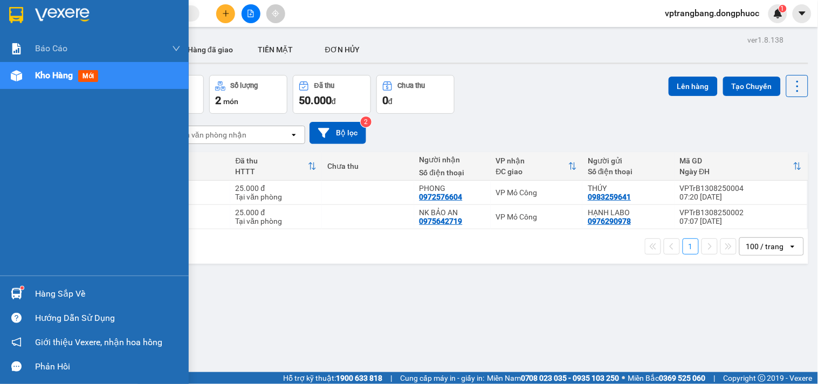
click at [42, 294] on div "Hàng sắp về" at bounding box center [108, 294] width 146 height 16
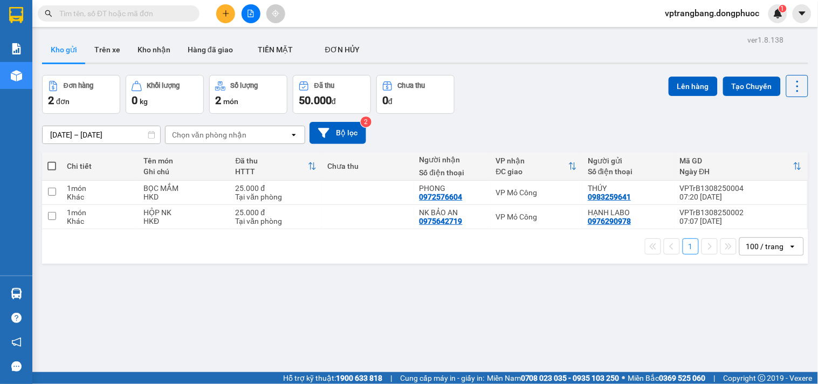
click at [547, 94] on section "Kết quả tìm kiếm ( 0 ) Bộ lọc No Data vptrangbang.dongphuoc 1 Báo cáo Mẫu 1: Bá…" at bounding box center [409, 192] width 818 height 384
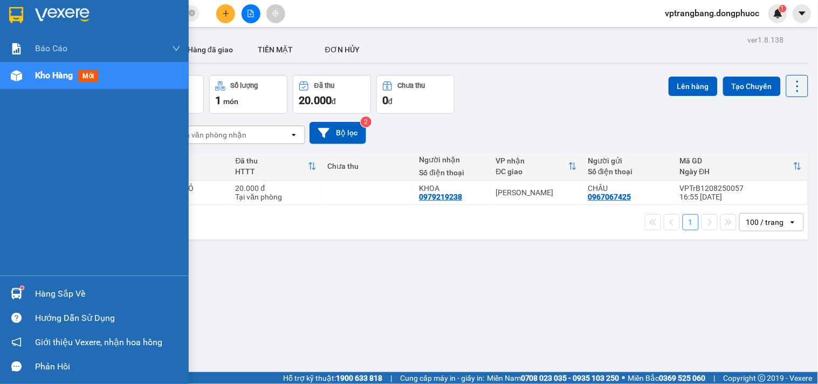
scroll to position [50, 0]
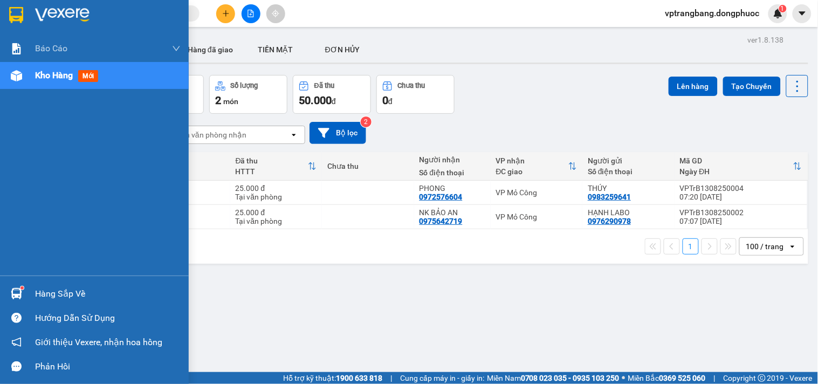
click at [42, 292] on div "Hàng sắp về" at bounding box center [108, 294] width 146 height 16
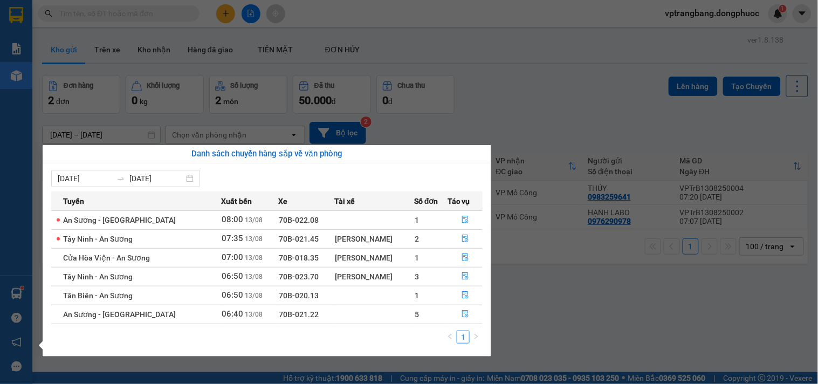
click at [515, 112] on section "Kết quả tìm kiếm ( 0 ) Bộ lọc No Data vptrangbang.dongphuoc 1 Báo cáo Mẫu 1: Bá…" at bounding box center [409, 192] width 818 height 384
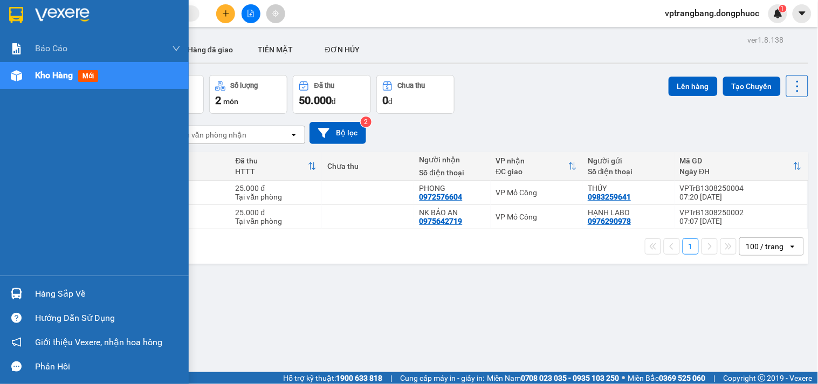
click at [41, 294] on div "Hàng sắp về" at bounding box center [108, 294] width 146 height 16
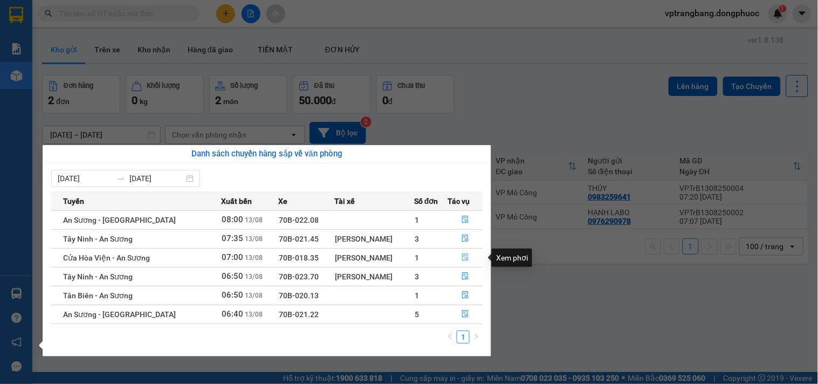
click at [465, 259] on icon "file-done" at bounding box center [466, 257] width 8 height 8
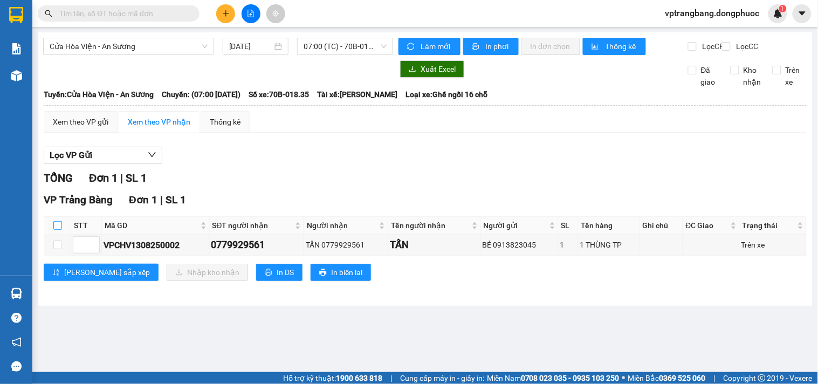
click at [60, 229] on label at bounding box center [57, 226] width 9 height 12
click at [60, 229] on input "checkbox" at bounding box center [57, 225] width 9 height 9
checkbox input "true"
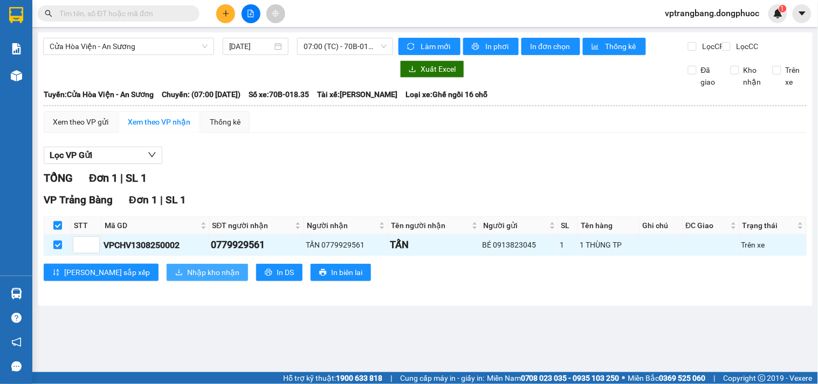
click at [187, 278] on span "Nhập kho nhận" at bounding box center [213, 272] width 52 height 12
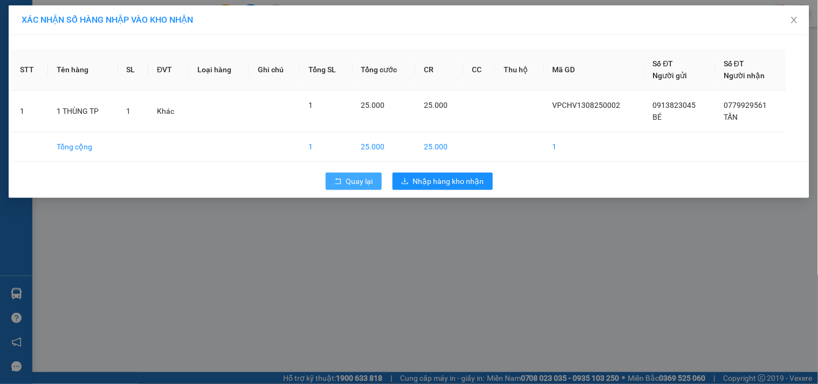
click at [363, 182] on span "Quay lại" at bounding box center [359, 181] width 27 height 12
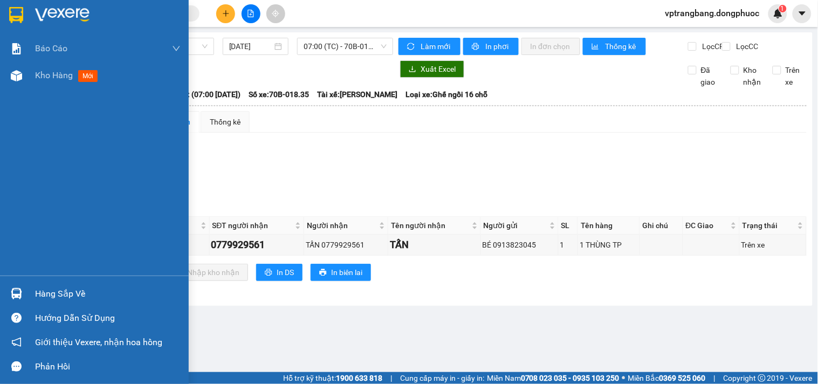
drag, startPoint x: 33, startPoint y: 286, endPoint x: 125, endPoint y: 291, distance: 92.4
click at [37, 286] on div "Hàng sắp về" at bounding box center [94, 294] width 189 height 24
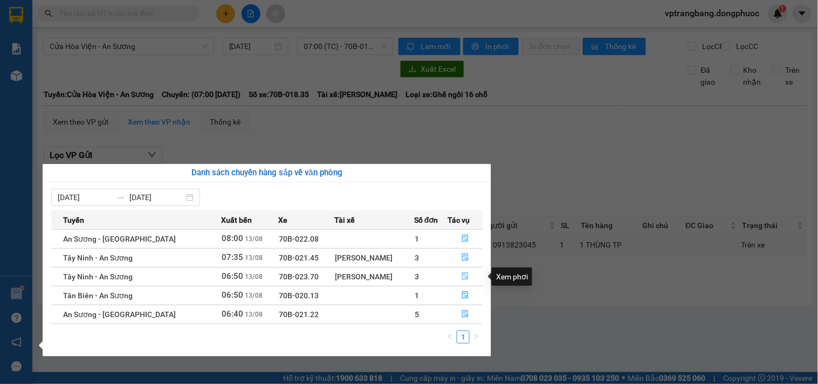
click at [462, 279] on icon "file-done" at bounding box center [466, 276] width 8 height 8
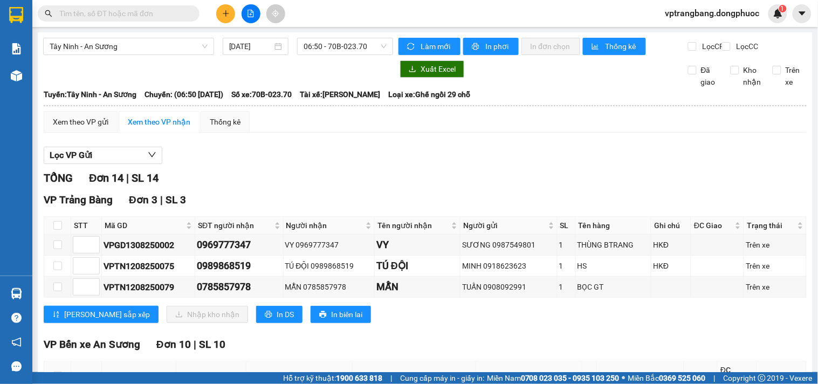
click at [94, 25] on div "Kết quả tìm kiếm ( 0 ) Bộ lọc No Data vptrangbang.dongphuoc 1" at bounding box center [409, 13] width 818 height 27
click at [94, 18] on input "text" at bounding box center [122, 14] width 127 height 12
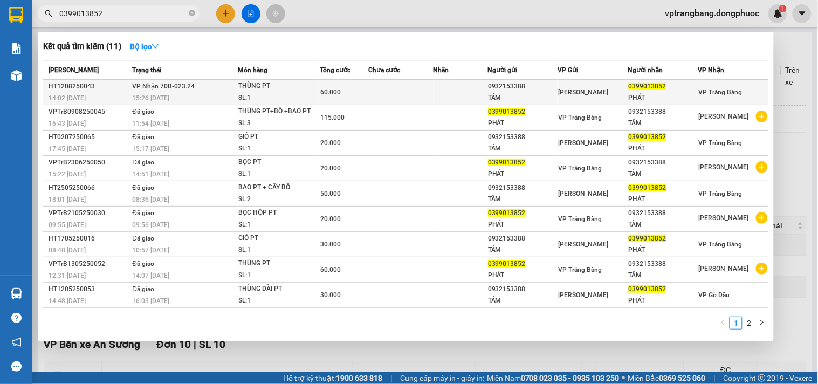
type input "0399013852"
click at [454, 94] on td at bounding box center [461, 92] width 54 height 25
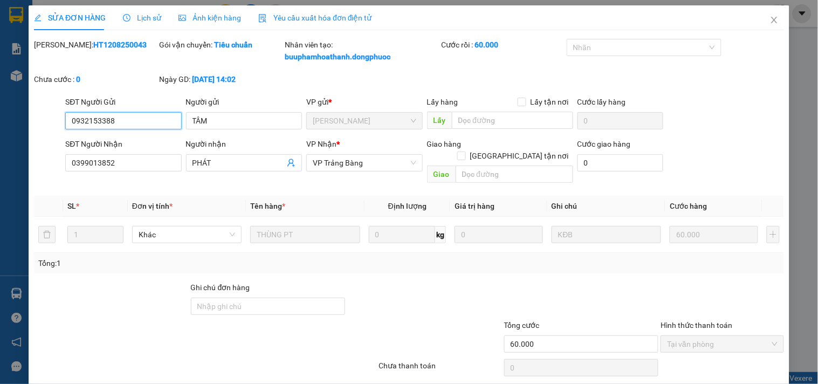
type input "0932153388"
type input "TÂM"
type input "0399013852"
type input "PHÁT"
type input "60.000"
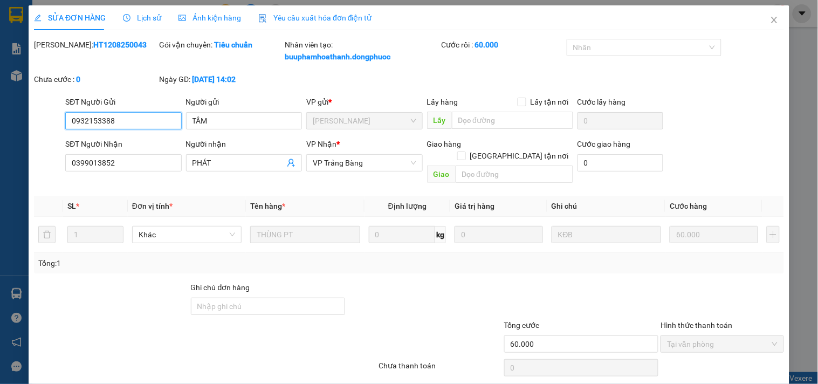
scroll to position [15, 0]
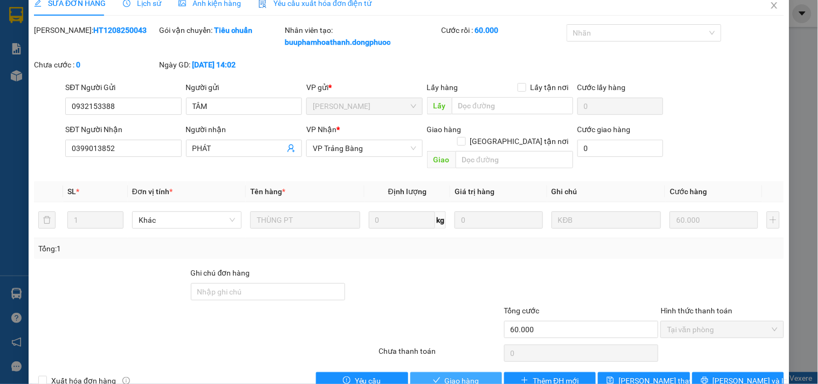
click at [448, 375] on span "Giao hàng" at bounding box center [462, 381] width 35 height 12
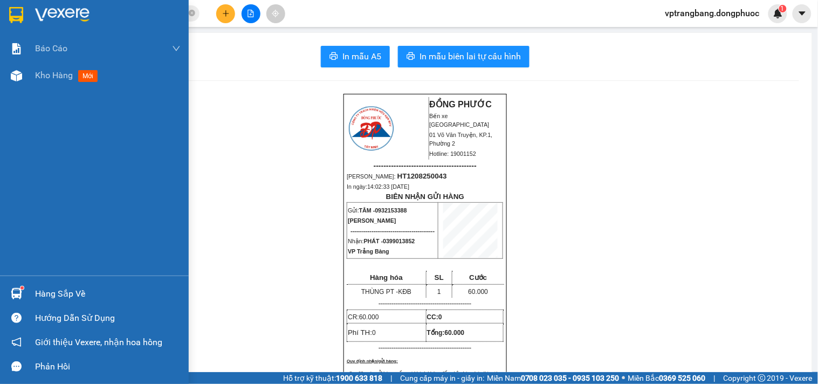
click at [37, 294] on div "Hàng sắp về" at bounding box center [108, 294] width 146 height 16
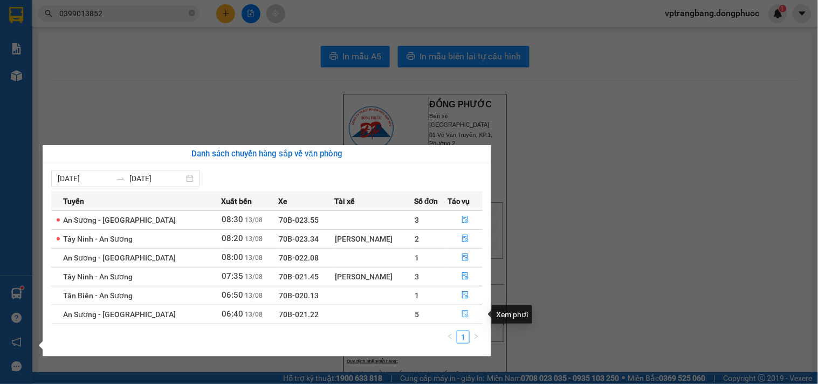
click at [462, 313] on icon "file-done" at bounding box center [466, 314] width 8 height 8
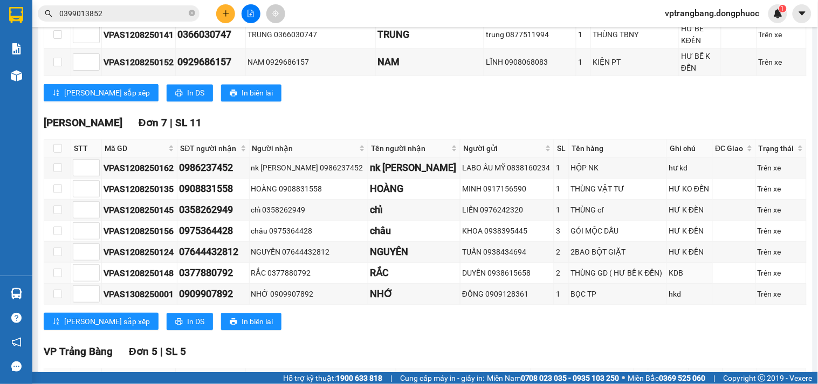
scroll to position [780, 0]
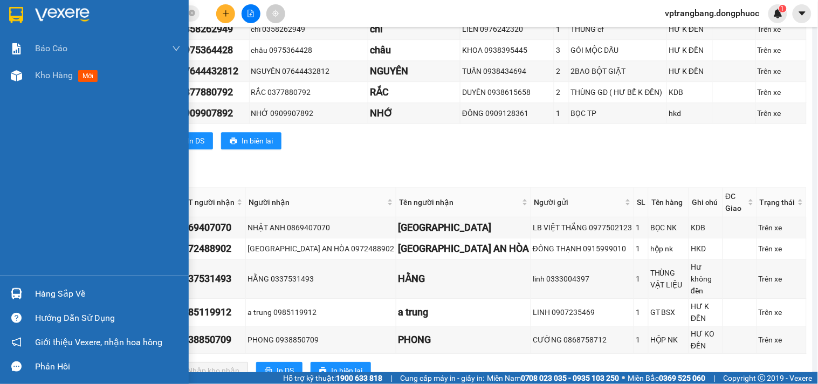
drag, startPoint x: 33, startPoint y: 292, endPoint x: 42, endPoint y: 292, distance: 8.1
click at [34, 292] on div "Hàng sắp về" at bounding box center [94, 294] width 189 height 24
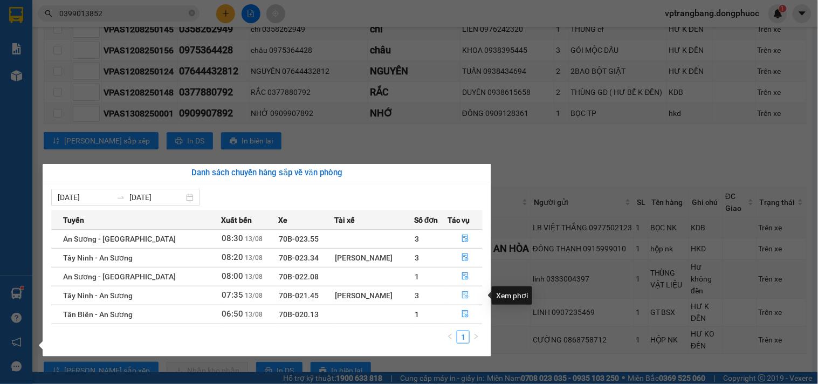
click at [465, 298] on icon "file-done" at bounding box center [466, 295] width 8 height 8
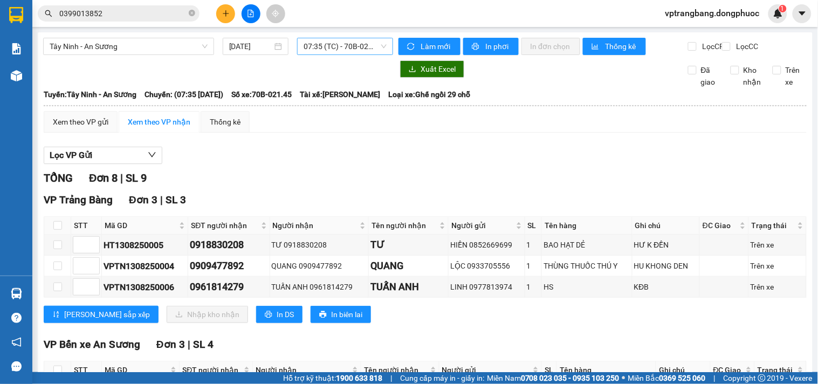
click at [331, 45] on span "07:35 (TC) - 70B-021.45" at bounding box center [345, 46] width 83 height 16
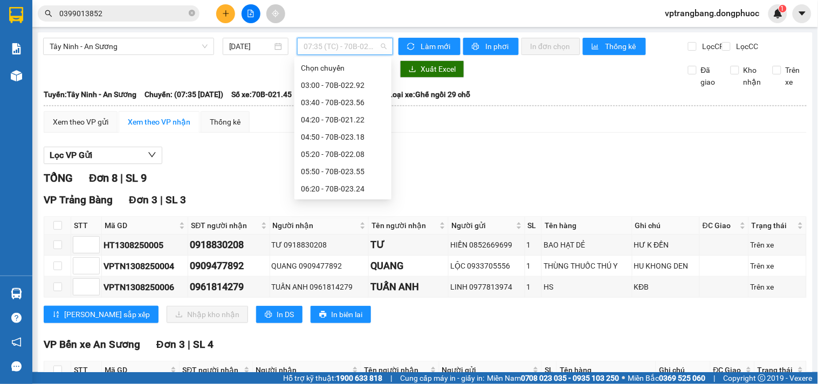
scroll to position [51, 0]
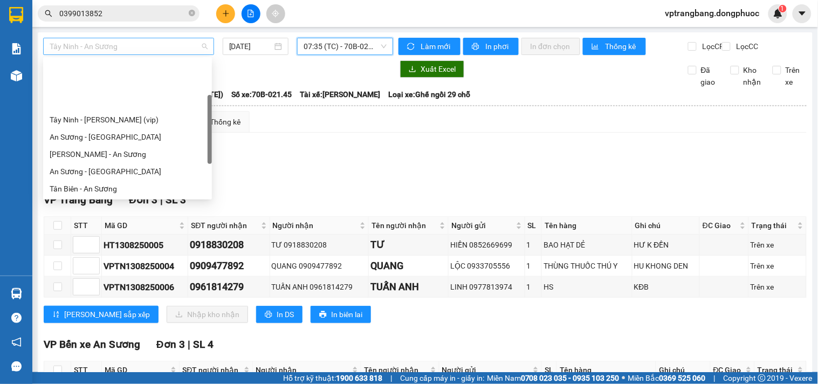
click at [150, 46] on span "Tây Ninh - An Sương" at bounding box center [129, 46] width 158 height 16
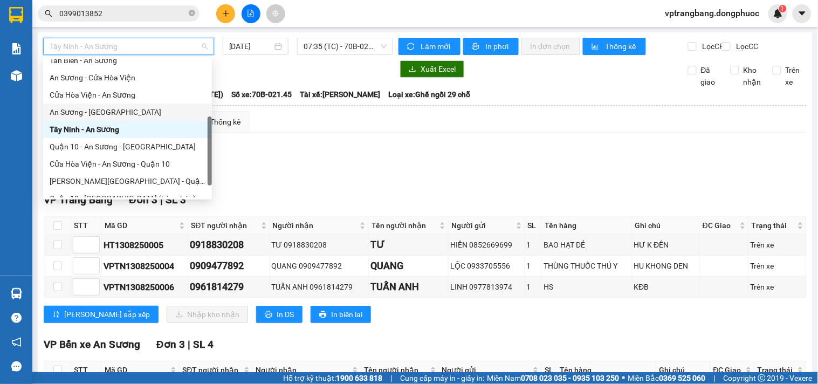
scroll to position [68, 0]
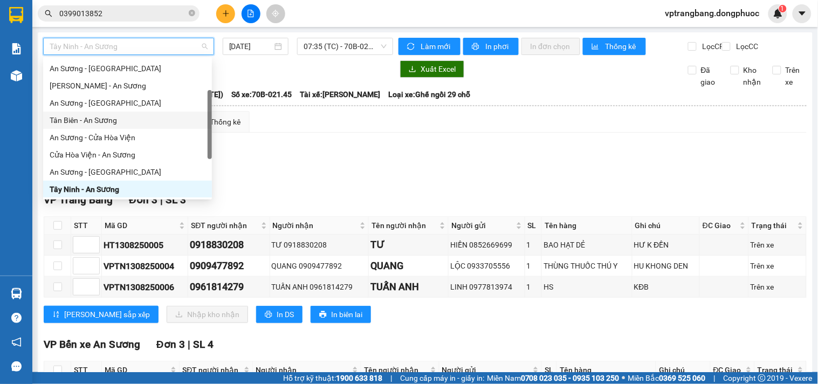
click at [100, 121] on div "Tân Biên - An Sương" at bounding box center [128, 120] width 156 height 12
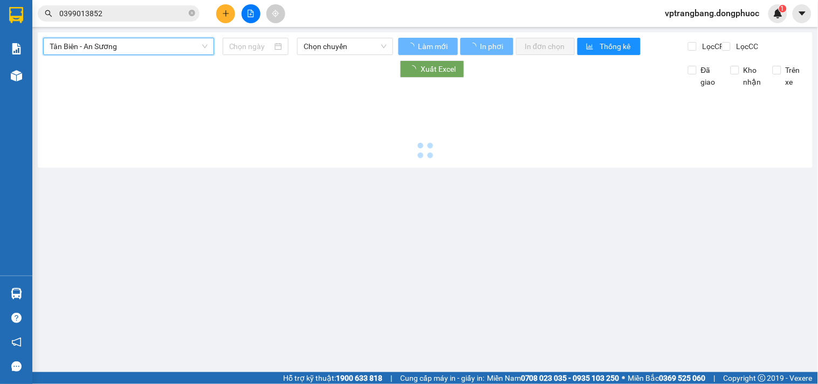
type input "[DATE]"
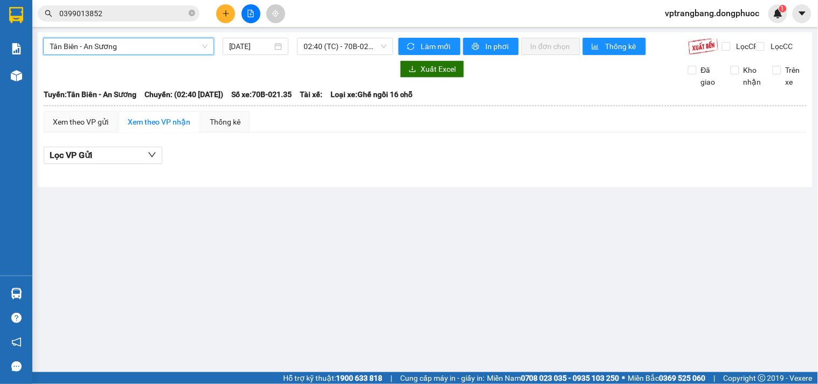
click at [154, 46] on span "Tân Biên - An Sương" at bounding box center [129, 46] width 158 height 16
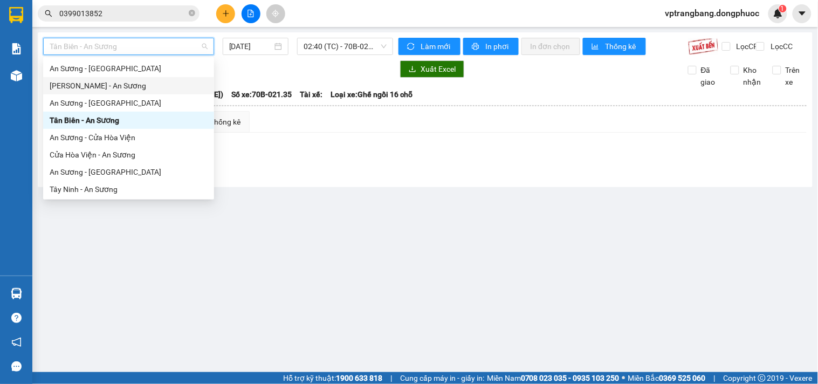
click at [118, 83] on div "[PERSON_NAME] - An Sương" at bounding box center [129, 86] width 158 height 12
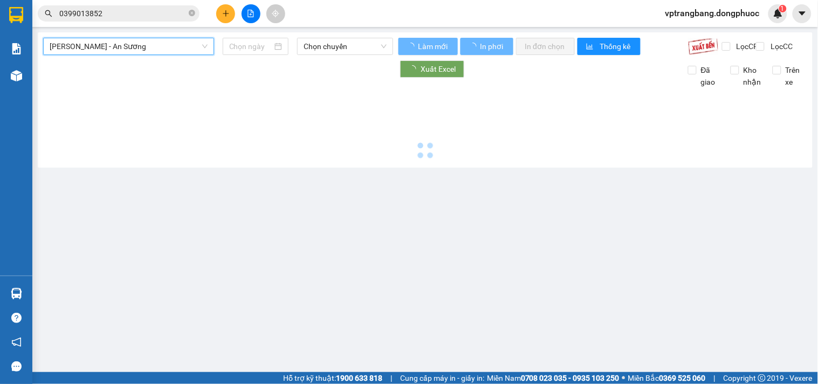
type input "[DATE]"
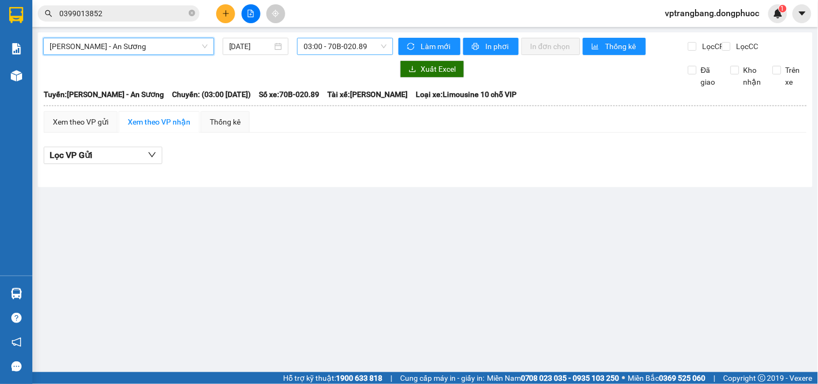
click at [333, 49] on span "03:00 - 70B-020.89" at bounding box center [345, 46] width 83 height 16
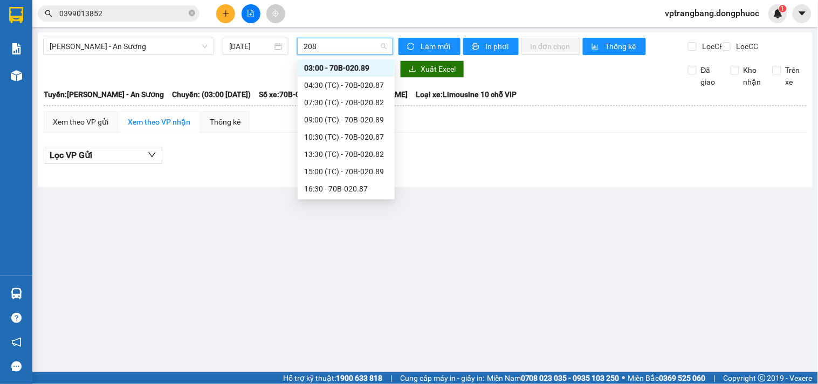
type input "2082"
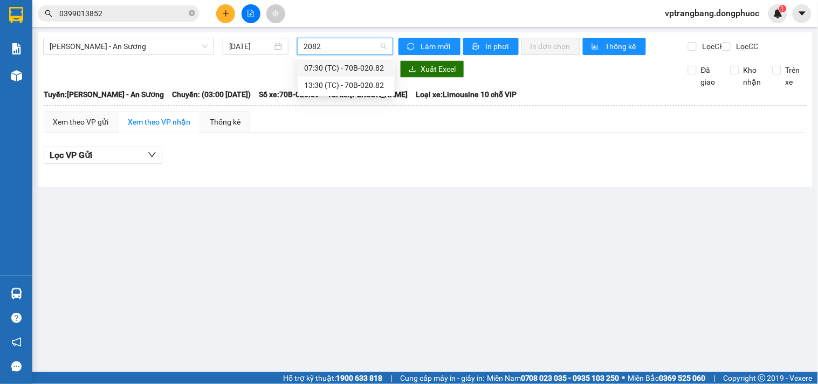
click at [343, 68] on div "07:30 (TC) - 70B-020.82" at bounding box center [346, 68] width 84 height 12
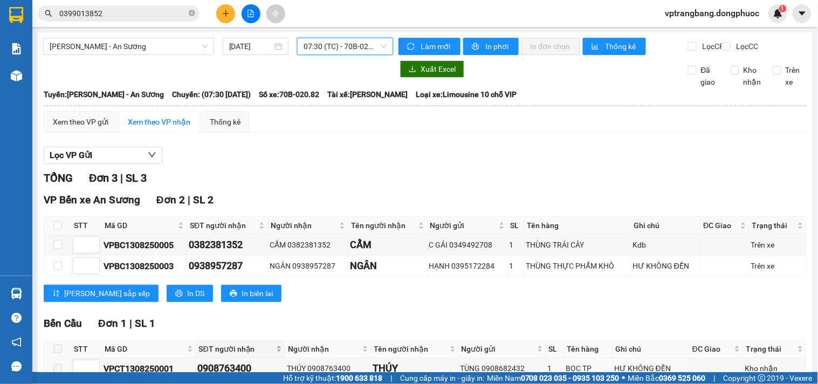
scroll to position [72, 0]
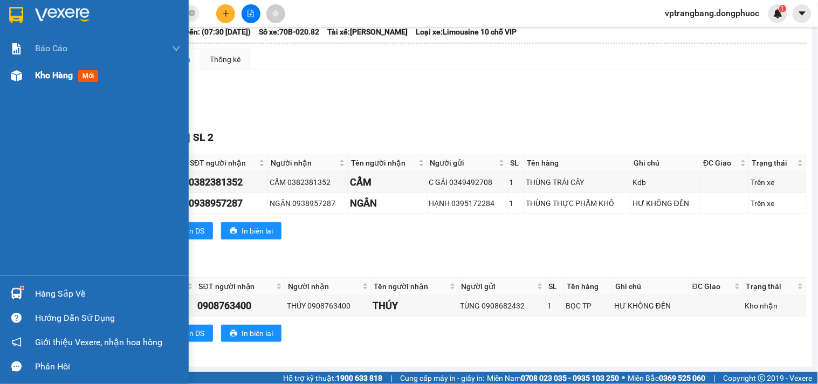
click at [38, 76] on span "Kho hàng" at bounding box center [54, 75] width 38 height 10
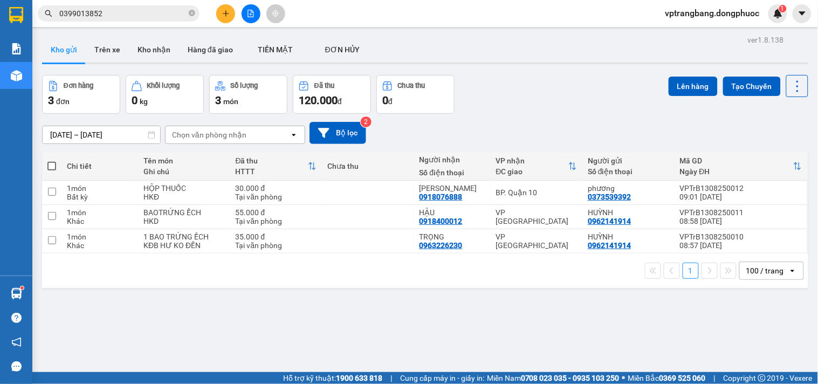
click at [218, 319] on div "ver 1.8.138 Kho gửi Trên xe Kho nhận Hàng đã giao TIỀN MẶT ĐƠN HỦY Đơn hàng 3…" at bounding box center [425, 224] width 775 height 384
click at [251, 11] on icon "file-add" at bounding box center [251, 14] width 8 height 8
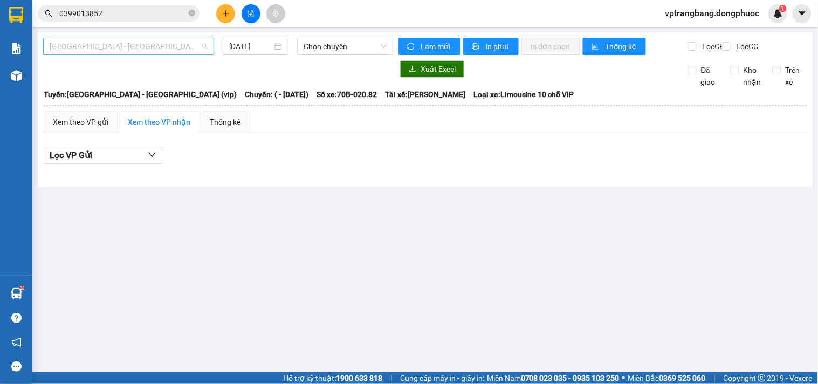
click at [170, 46] on span "[GEOGRAPHIC_DATA] - [GEOGRAPHIC_DATA] (vip)" at bounding box center [129, 46] width 158 height 16
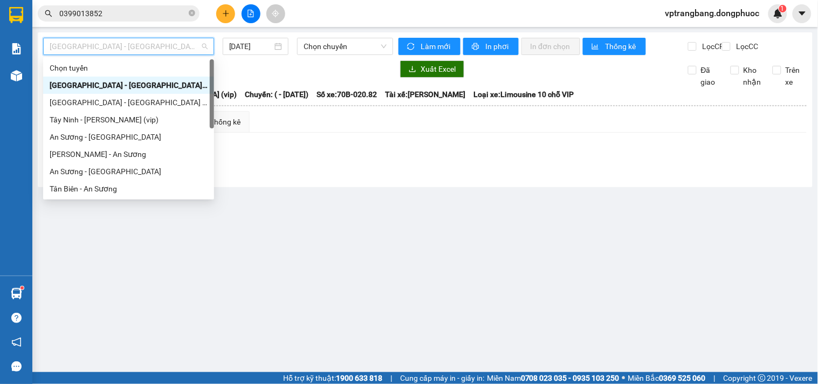
scroll to position [155, 0]
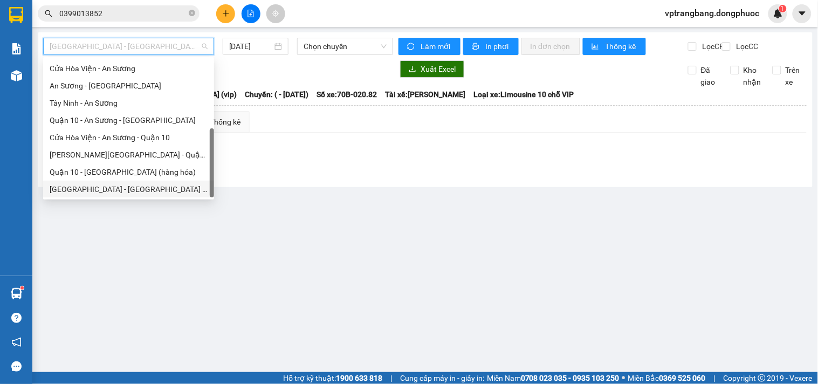
click at [111, 190] on div "[GEOGRAPHIC_DATA] - [GEOGRAPHIC_DATA] (vip)" at bounding box center [129, 189] width 158 height 12
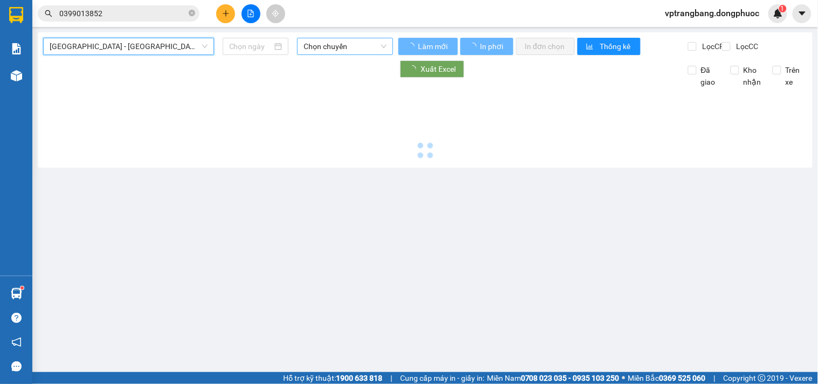
type input "[DATE]"
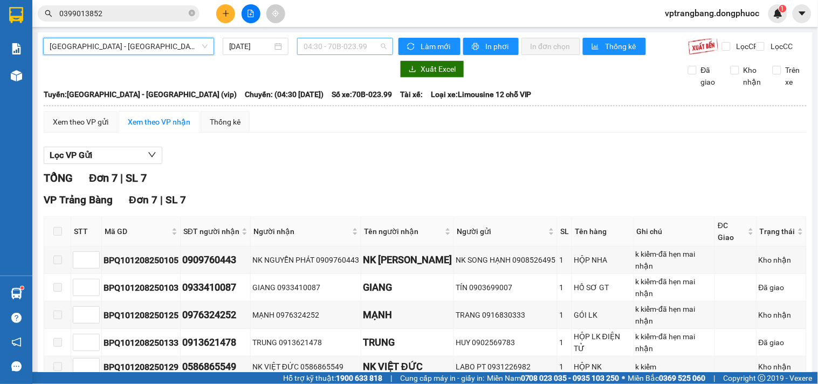
click at [324, 44] on span "04:30 - 70B-023.99" at bounding box center [345, 46] width 83 height 16
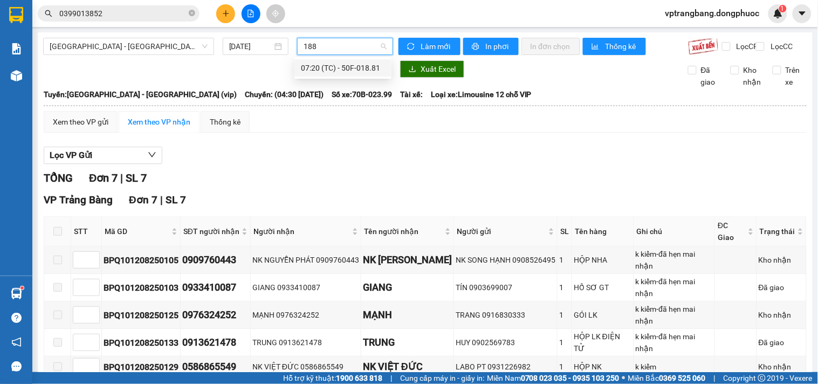
type input "1881"
click at [352, 65] on div "07:20 (TC) - 50F-018.81" at bounding box center [343, 68] width 84 height 12
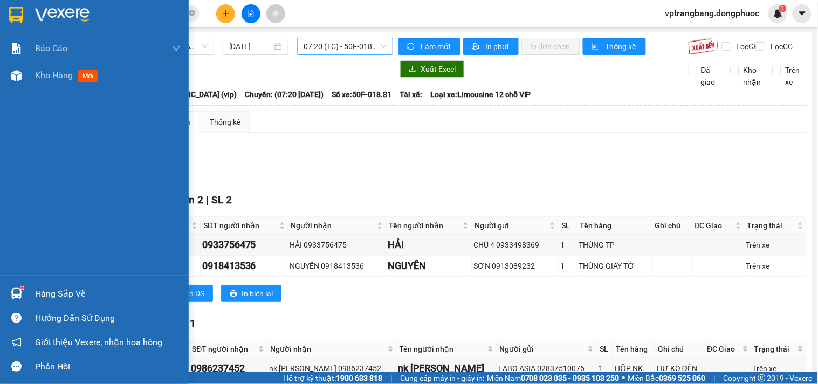
click at [28, 284] on div "Hàng sắp về" at bounding box center [94, 294] width 189 height 24
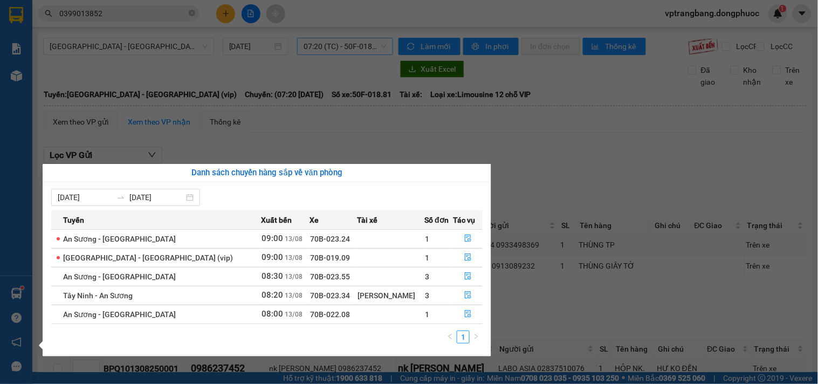
click at [556, 157] on section "Kết quả tìm kiếm ( 11 ) Bộ lọc Mã ĐH Trạng thái Món hàng Tổng cước Chưa cước Nh…" at bounding box center [409, 192] width 818 height 384
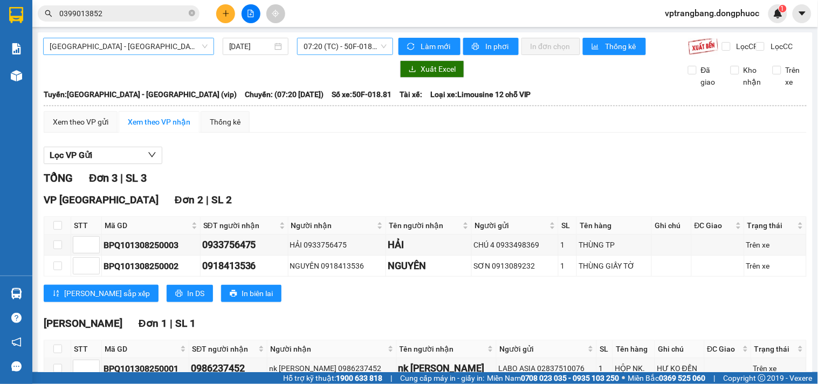
click at [198, 46] on span "[GEOGRAPHIC_DATA] - [GEOGRAPHIC_DATA] (vip)" at bounding box center [129, 46] width 158 height 16
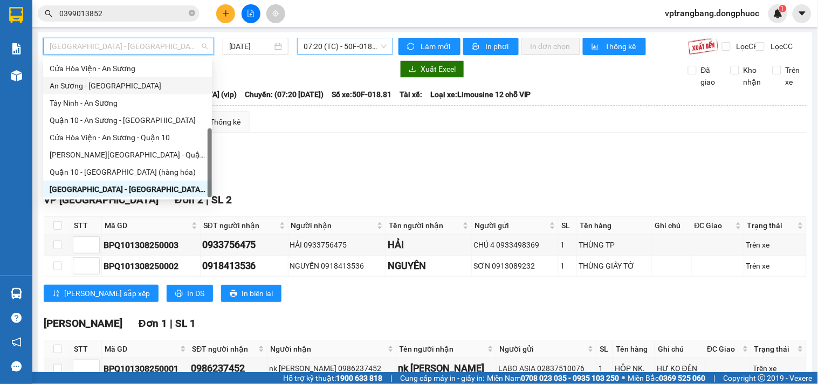
click at [104, 86] on div "An Sương - [GEOGRAPHIC_DATA]" at bounding box center [128, 86] width 156 height 12
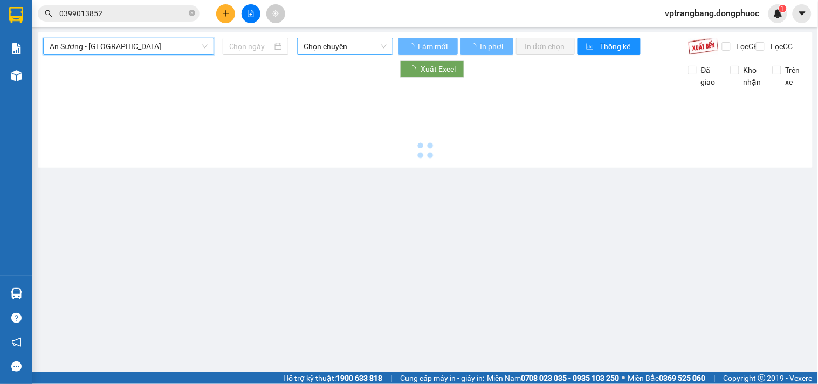
type input "[DATE]"
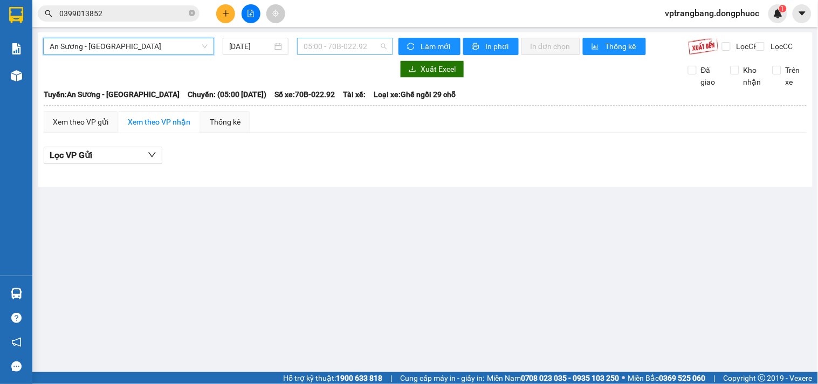
click at [347, 42] on span "05:00 - 70B-022.92" at bounding box center [345, 46] width 83 height 16
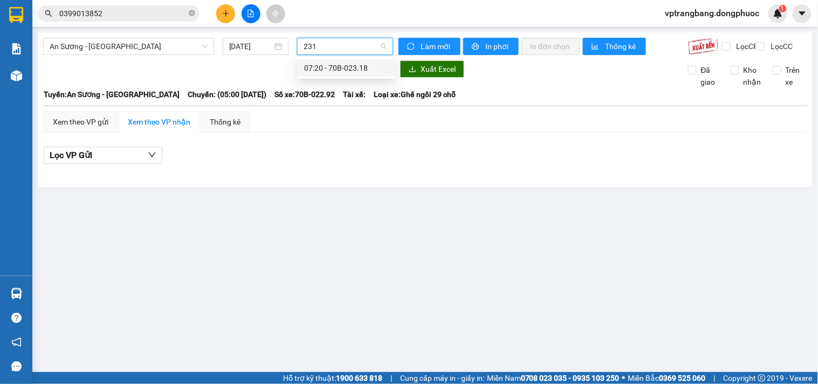
type input "2318"
click at [331, 69] on div "07:20 - 70B-023.18" at bounding box center [346, 68] width 84 height 12
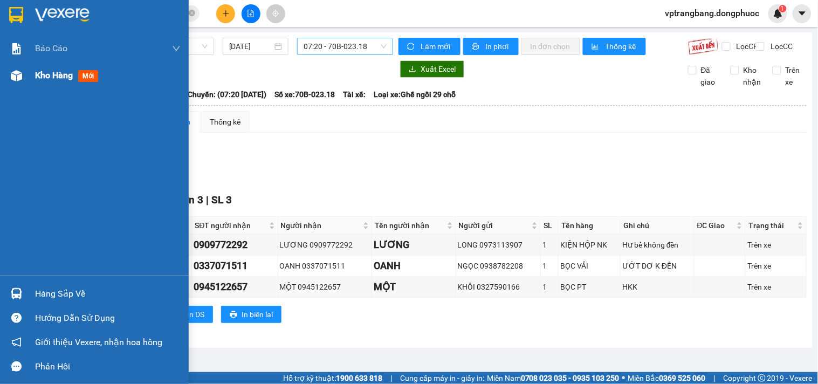
click at [35, 78] on span "Kho hàng" at bounding box center [54, 75] width 38 height 10
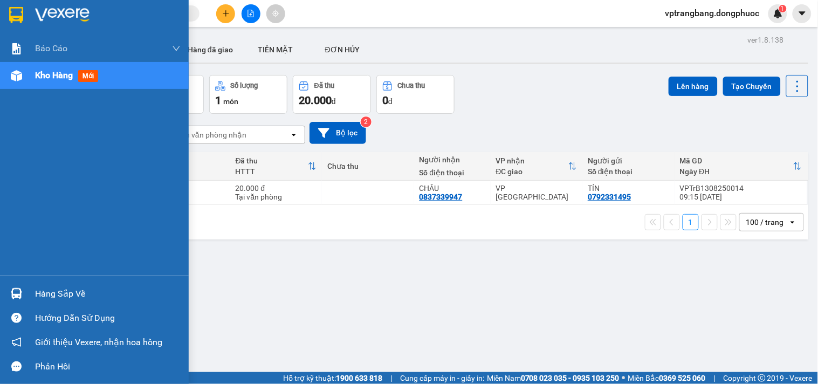
click at [46, 296] on div "Hàng sắp về" at bounding box center [108, 294] width 146 height 16
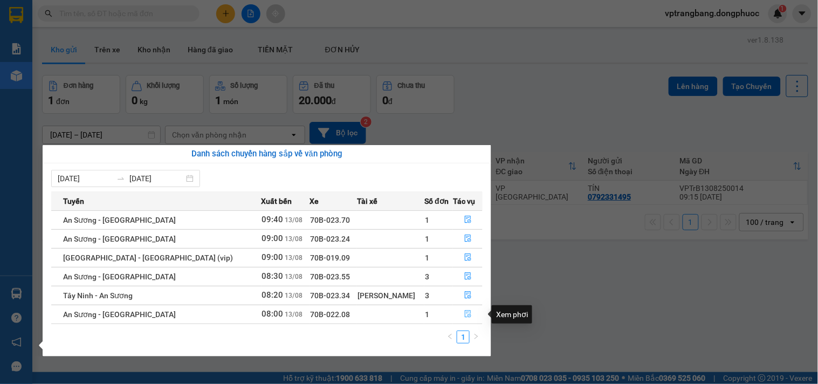
click at [465, 314] on icon "file-done" at bounding box center [468, 314] width 6 height 8
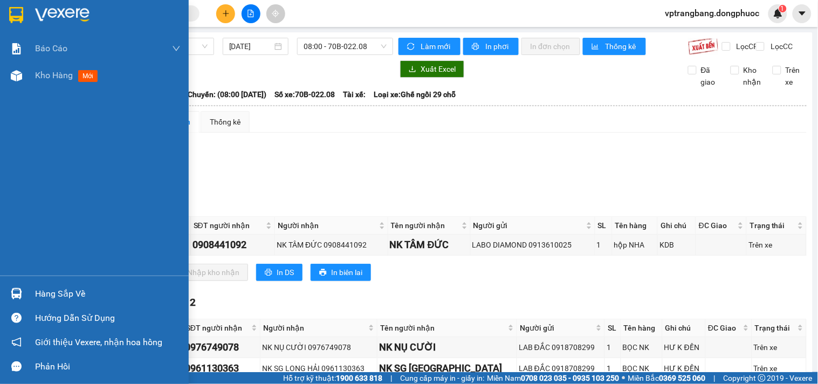
drag, startPoint x: 35, startPoint y: 298, endPoint x: 77, endPoint y: 298, distance: 42.6
click at [35, 298] on div "Hàng sắp về" at bounding box center [108, 294] width 146 height 16
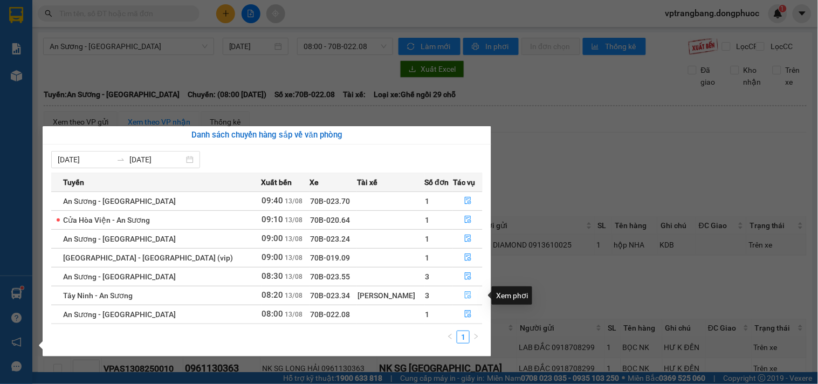
click at [464, 297] on icon "file-done" at bounding box center [468, 295] width 8 height 8
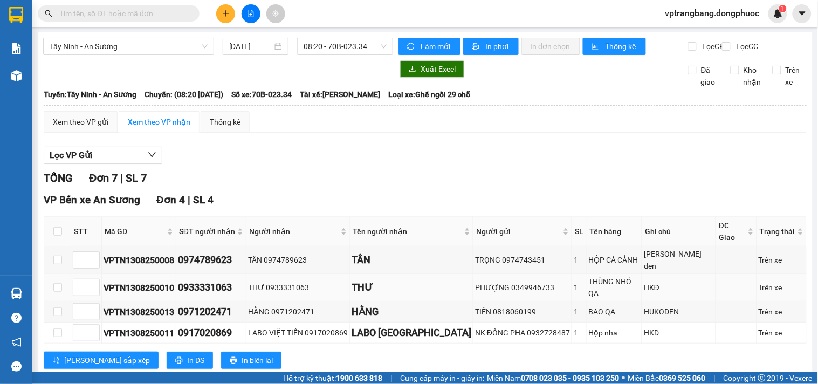
scroll to position [157, 0]
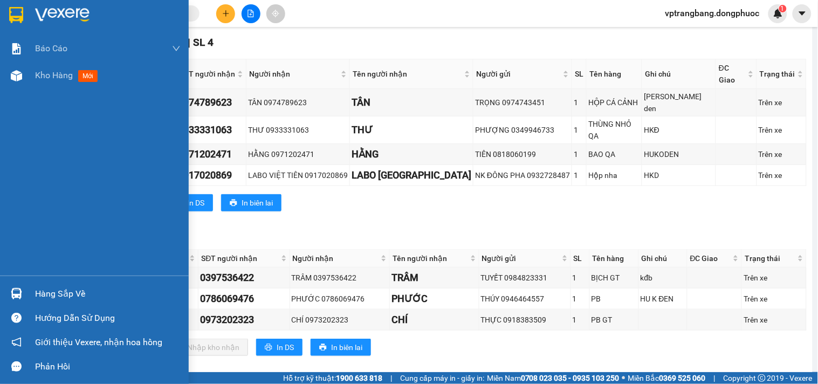
click at [19, 294] on img at bounding box center [16, 293] width 11 height 11
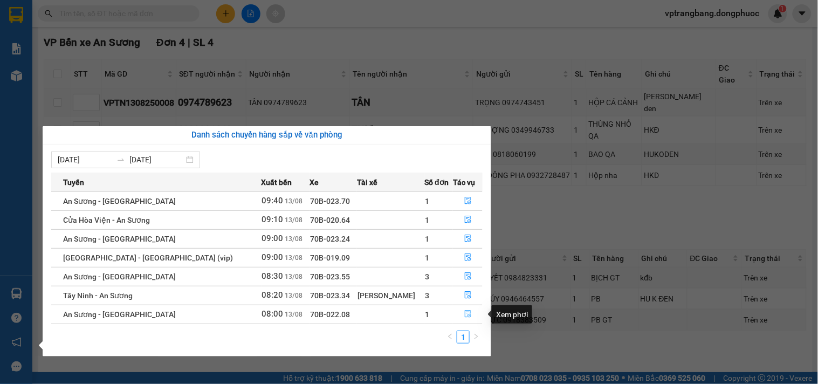
click at [466, 316] on icon "file-done" at bounding box center [468, 314] width 8 height 8
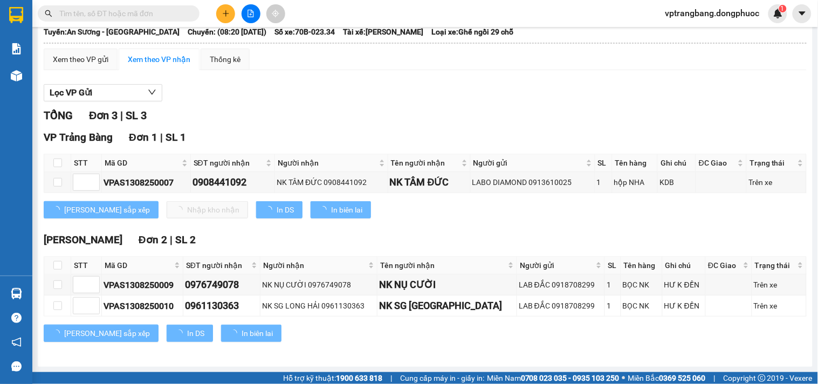
scroll to position [72, 0]
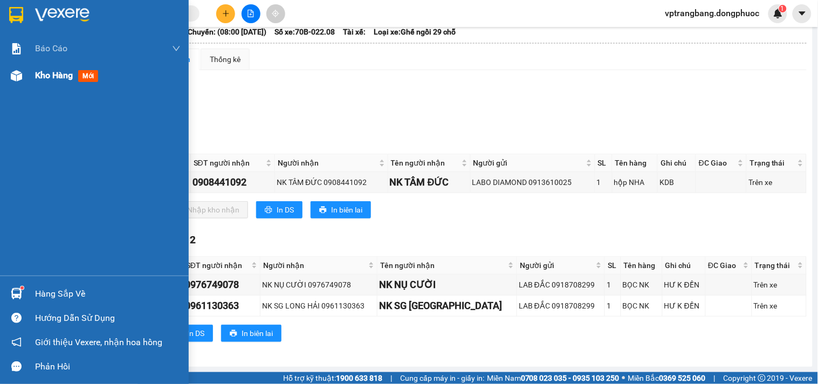
click at [47, 83] on div "Kho hàng mới" at bounding box center [108, 75] width 146 height 27
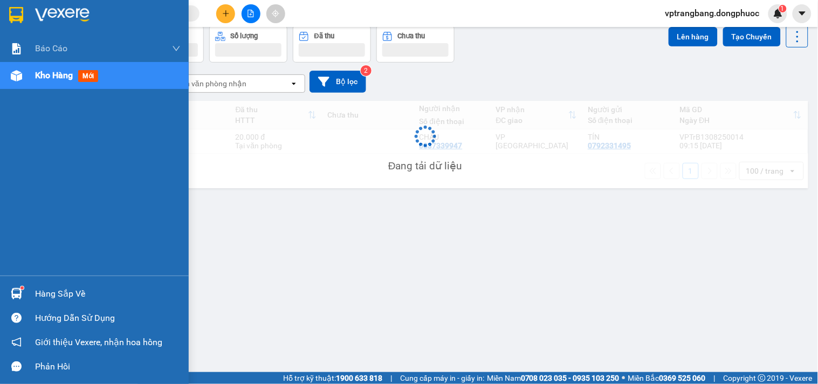
scroll to position [50, 0]
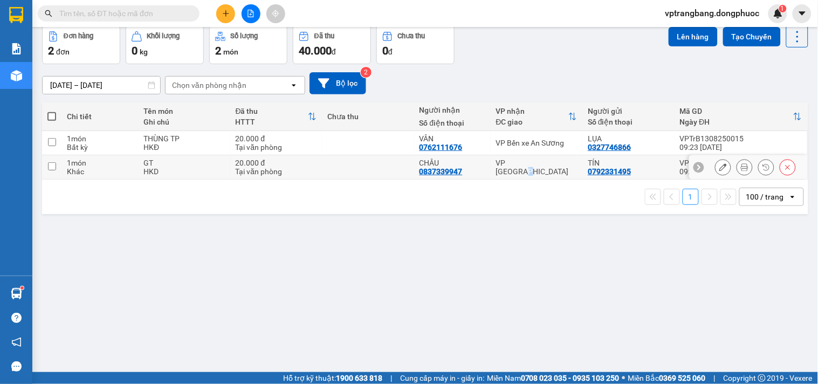
click at [529, 169] on div "VP [GEOGRAPHIC_DATA]" at bounding box center [536, 167] width 81 height 17
checkbox input "true"
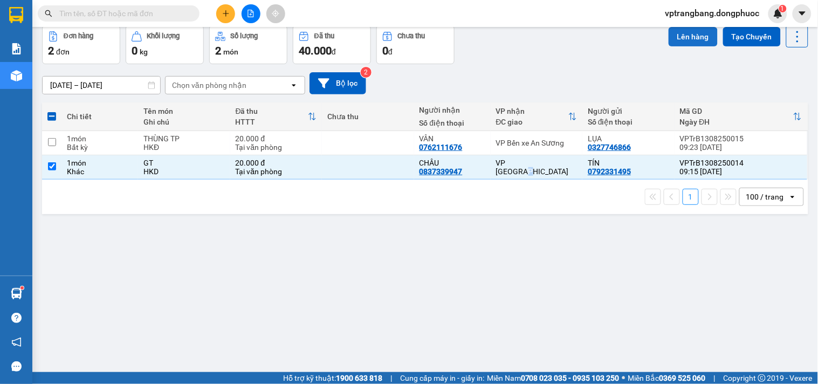
click at [678, 40] on button "Lên hàng" at bounding box center [693, 36] width 49 height 19
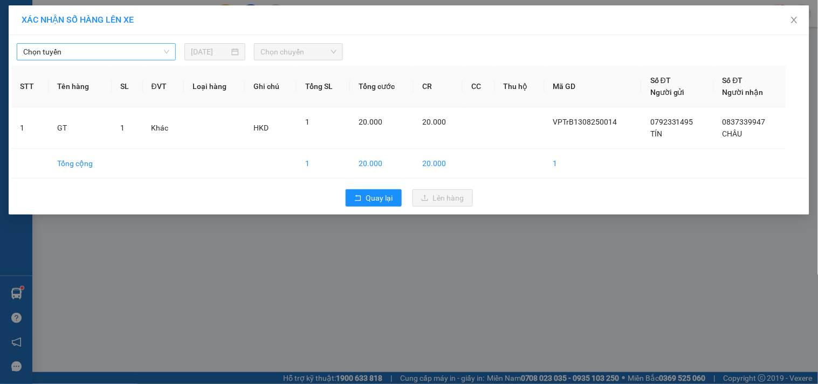
click at [115, 51] on span "Chọn tuyến" at bounding box center [96, 52] width 146 height 16
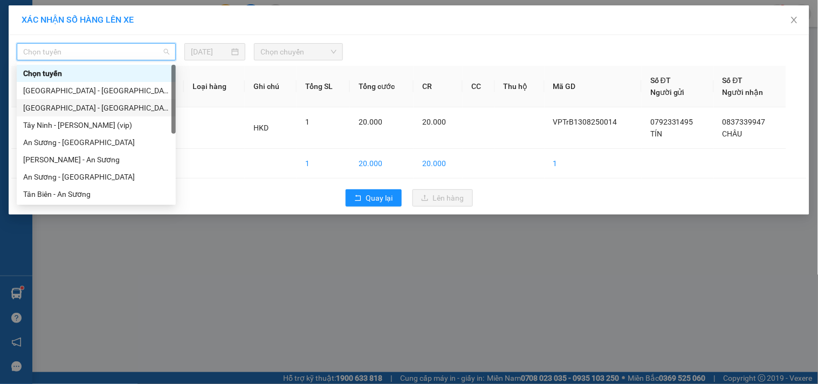
scroll to position [155, 0]
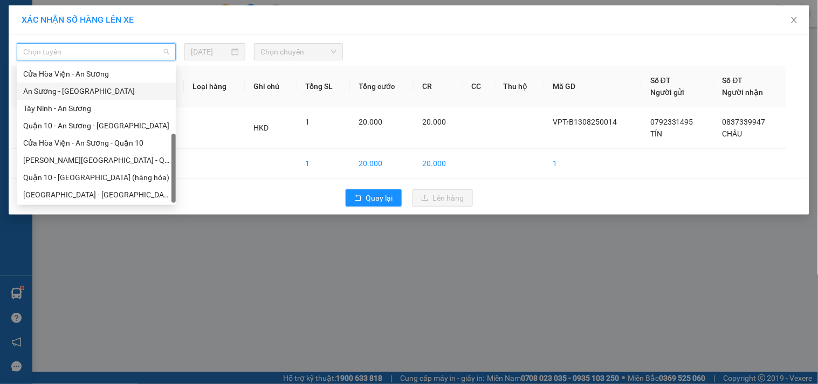
click at [73, 92] on div "An Sương - [GEOGRAPHIC_DATA]" at bounding box center [96, 91] width 146 height 12
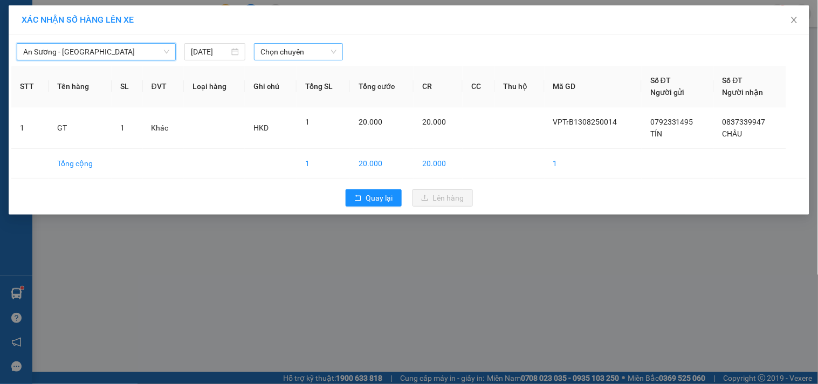
click at [259, 50] on div "Chọn chuyến" at bounding box center [298, 51] width 89 height 17
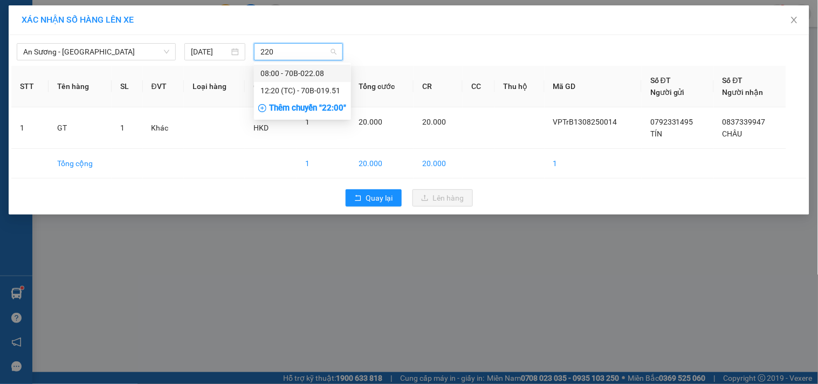
type input "2208"
click at [297, 76] on div "08:00 - 70B-022.08" at bounding box center [303, 73] width 84 height 12
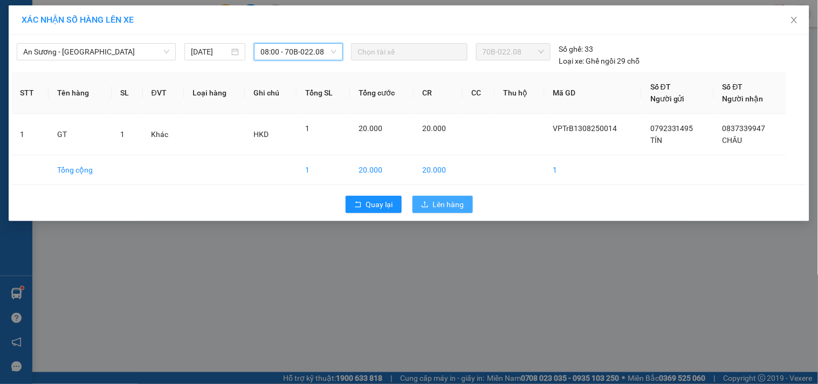
click at [447, 202] on span "Lên hàng" at bounding box center [448, 204] width 31 height 12
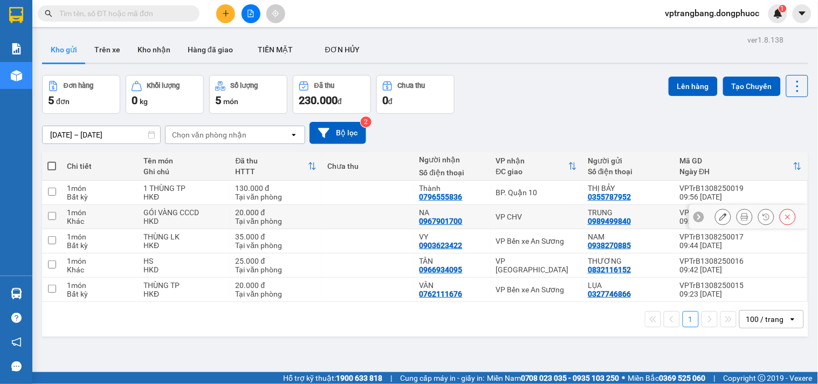
click at [502, 214] on div "VP CHV" at bounding box center [536, 217] width 81 height 9
checkbox input "true"
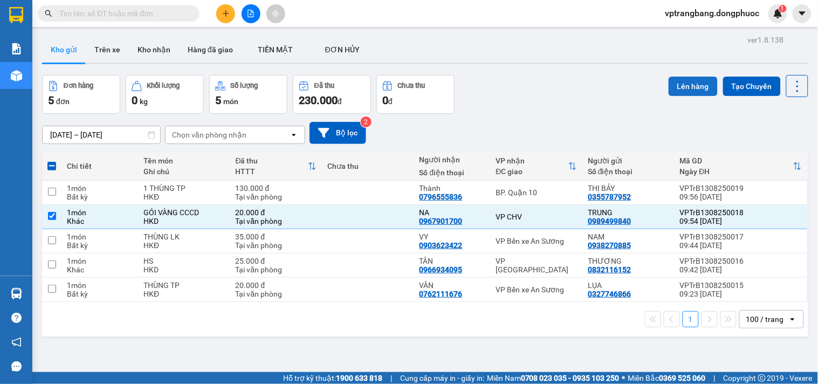
click at [677, 88] on button "Lên hàng" at bounding box center [693, 86] width 49 height 19
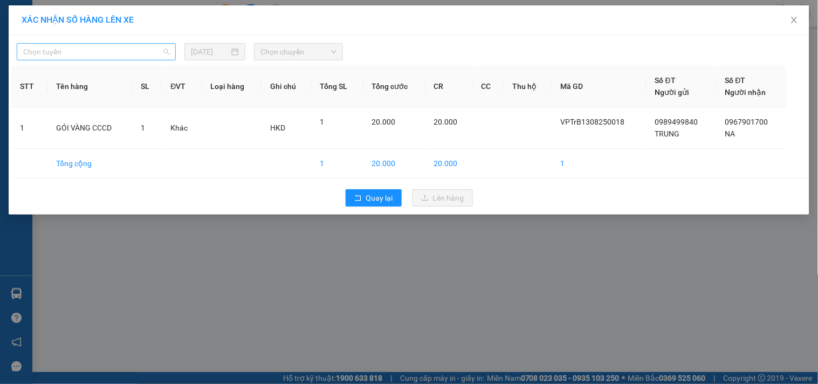
click at [94, 55] on span "Chọn tuyến" at bounding box center [96, 52] width 146 height 16
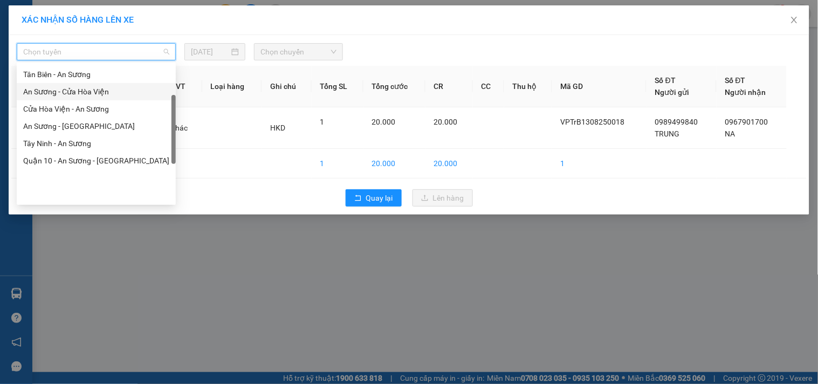
scroll to position [155, 0]
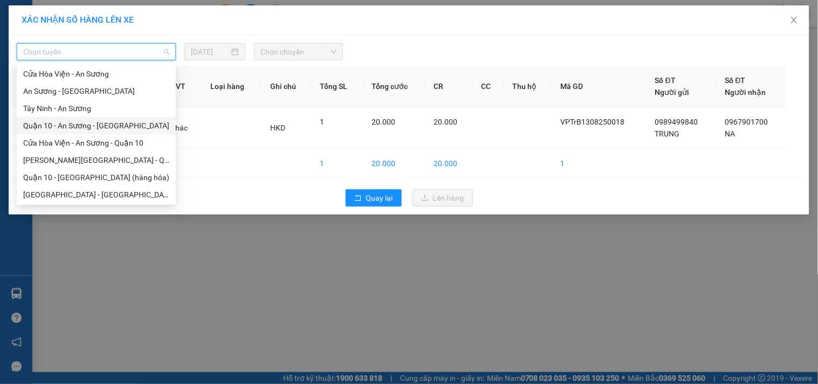
click at [117, 126] on div "Quận 10 - An Sương - [GEOGRAPHIC_DATA]" at bounding box center [96, 126] width 146 height 12
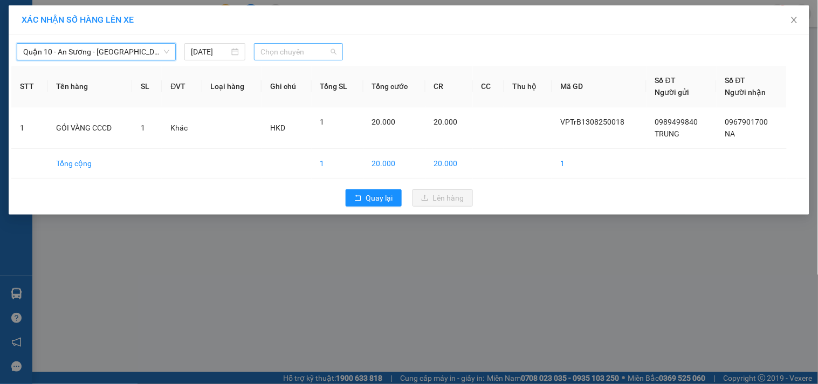
click at [274, 51] on span "Chọn chuyến" at bounding box center [299, 52] width 76 height 16
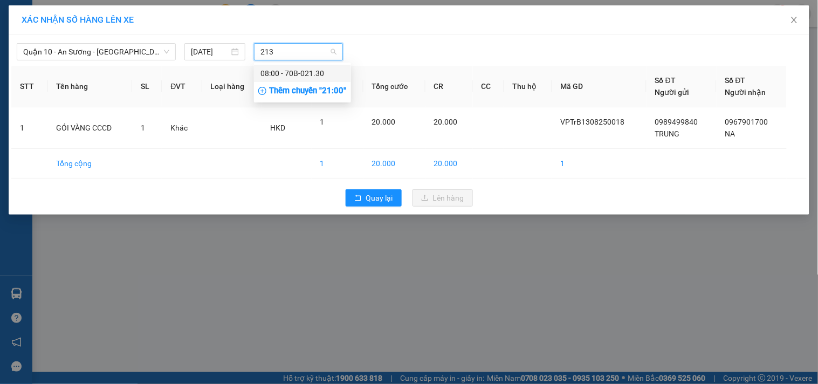
type input "2131"
click at [95, 54] on span "Quận 10 - An Sương - [GEOGRAPHIC_DATA]" at bounding box center [96, 52] width 146 height 16
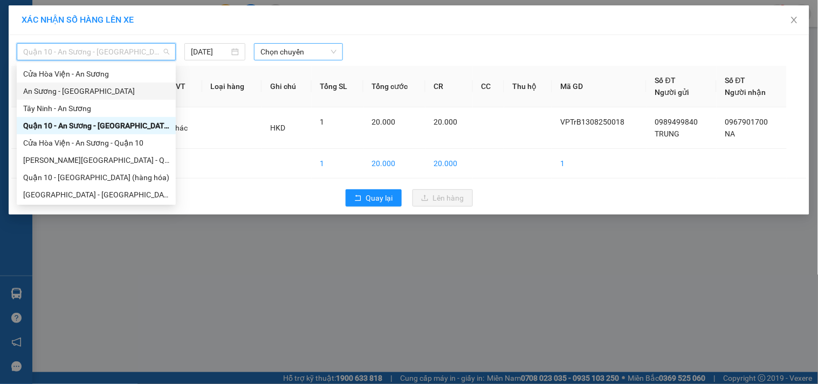
scroll to position [35, 0]
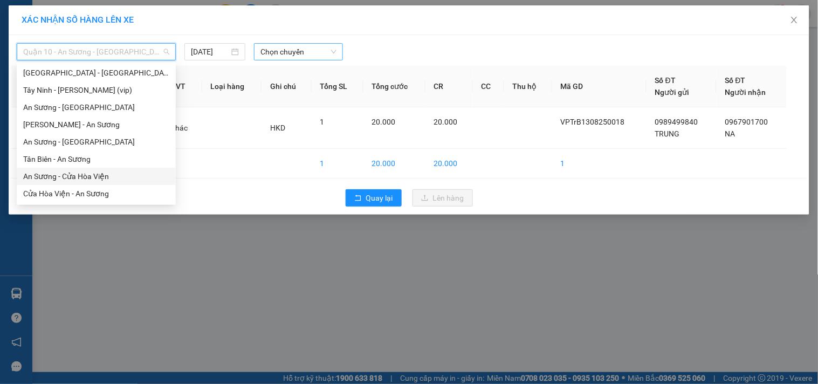
click at [95, 181] on div "An Sương - Cửa Hòa Viện" at bounding box center [96, 176] width 146 height 12
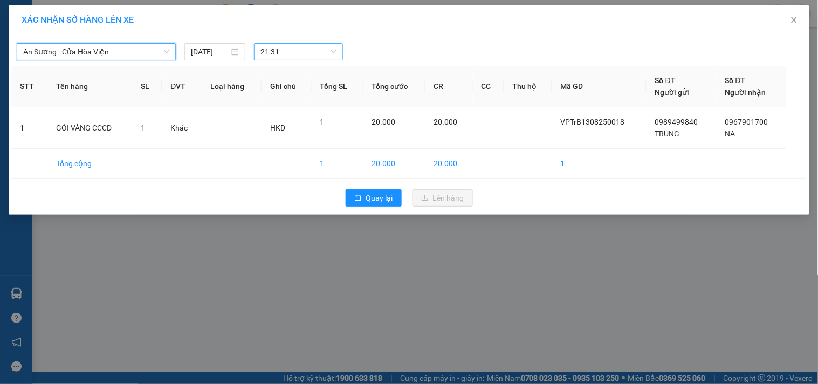
click at [304, 54] on span "21:31" at bounding box center [299, 52] width 76 height 16
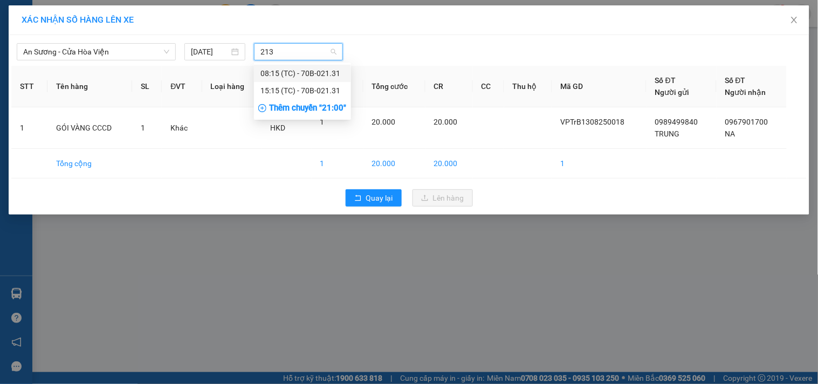
type input "2131"
click at [300, 70] on div "08:15 (TC) - 70B-021.31" at bounding box center [303, 73] width 84 height 12
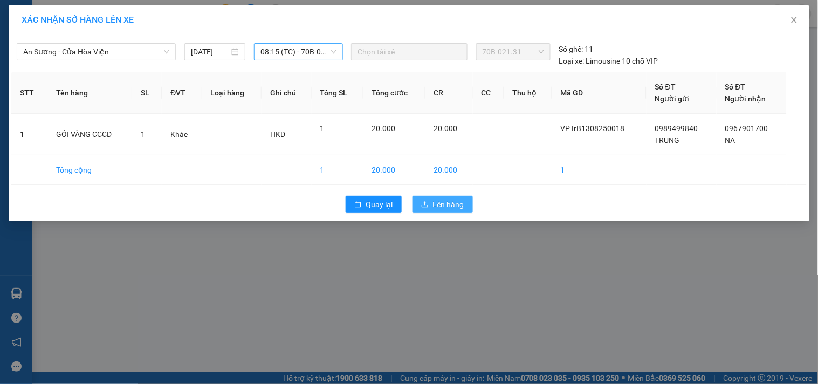
click at [455, 208] on span "Lên hàng" at bounding box center [448, 204] width 31 height 12
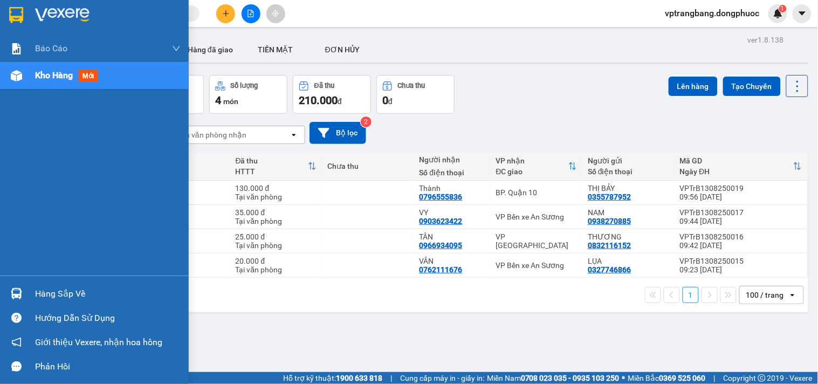
click at [33, 292] on div "Hàng sắp về" at bounding box center [94, 294] width 189 height 24
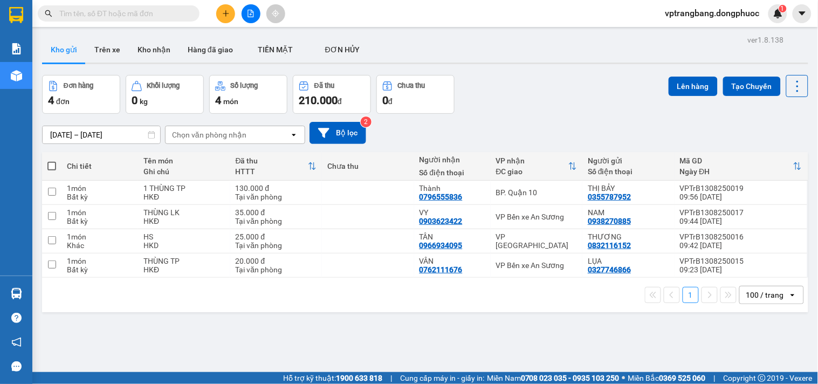
click at [515, 93] on section "Kết quả tìm kiếm ( 0 ) Bộ lọc No Data vptrangbang.dongphuoc 1 Báo cáo Mẫu 1: Bá…" at bounding box center [409, 192] width 818 height 384
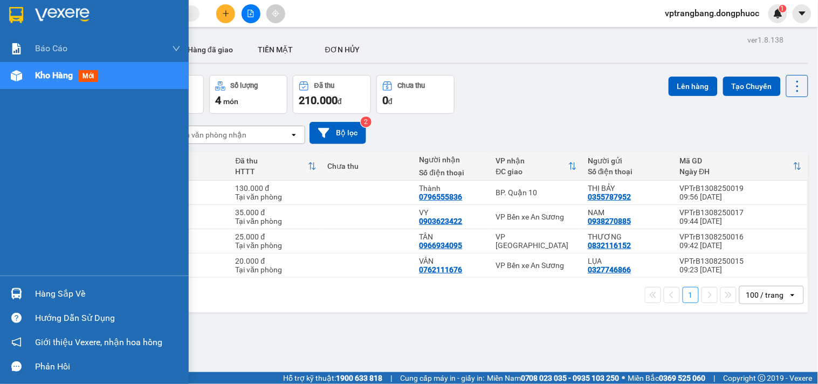
click at [46, 290] on div "Hàng sắp về" at bounding box center [108, 294] width 146 height 16
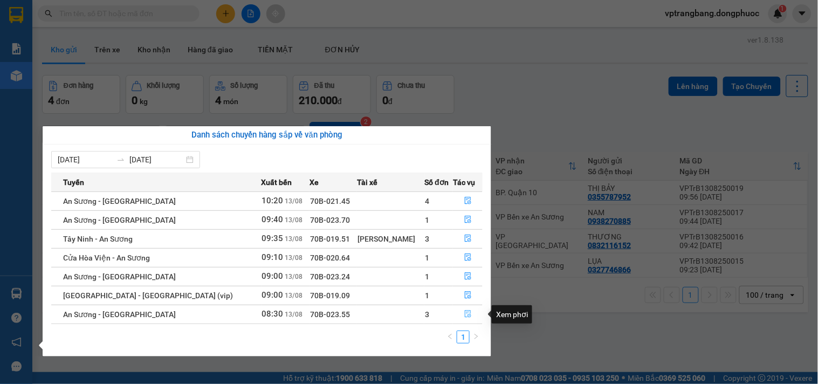
click at [464, 316] on icon "file-done" at bounding box center [468, 314] width 8 height 8
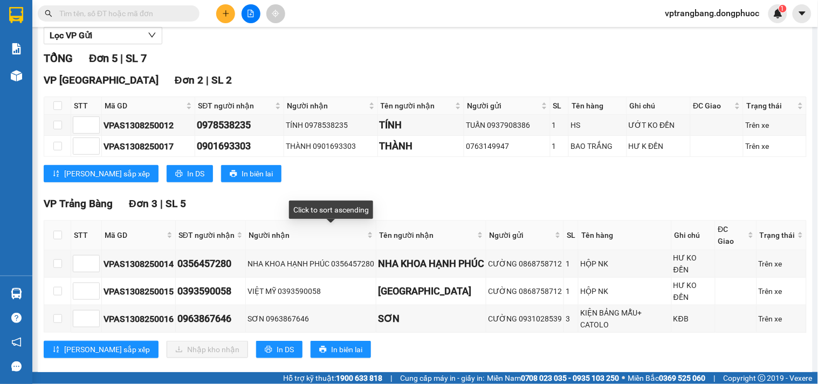
scroll to position [146, 0]
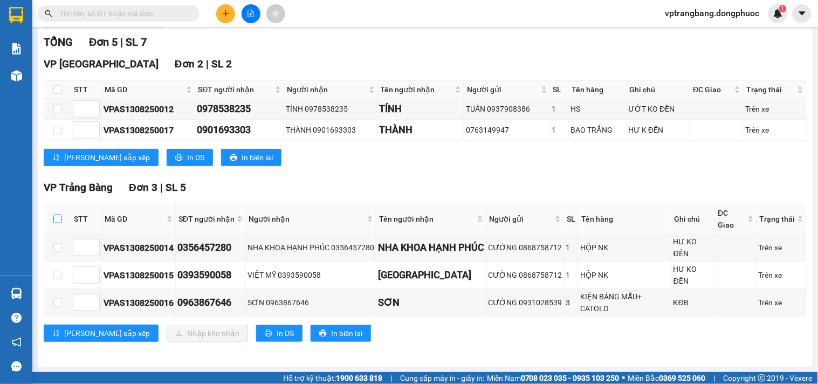
click at [57, 217] on input "checkbox" at bounding box center [57, 219] width 9 height 9
checkbox input "true"
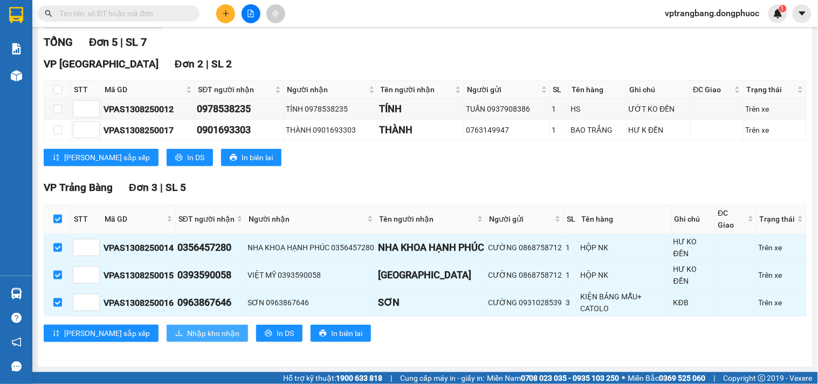
click at [187, 336] on span "Nhập kho nhận" at bounding box center [213, 333] width 52 height 12
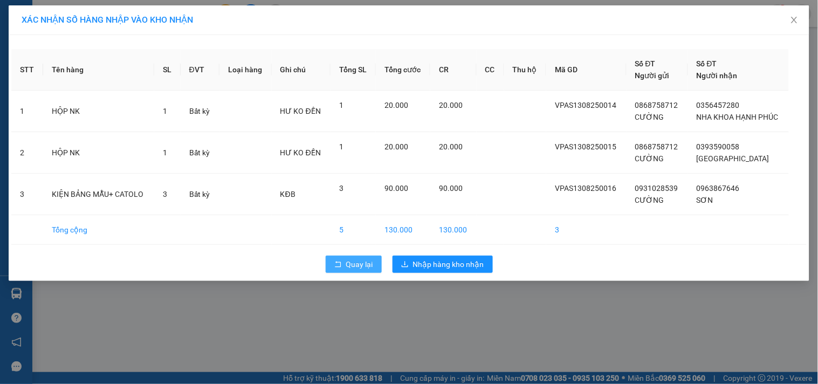
click at [355, 258] on span "Quay lại" at bounding box center [359, 264] width 27 height 12
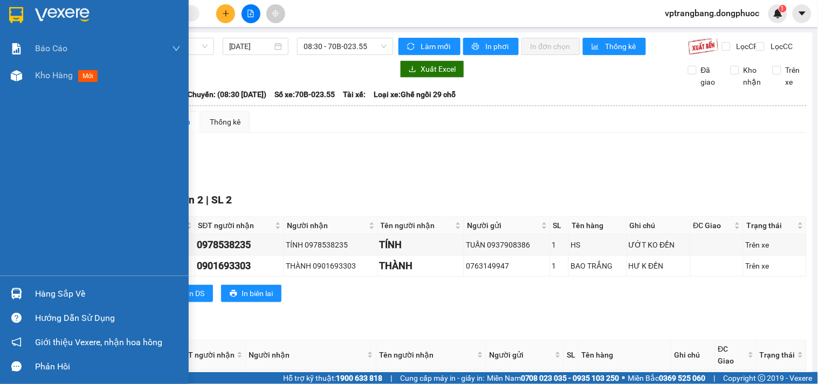
drag, startPoint x: 45, startPoint y: 289, endPoint x: 52, endPoint y: 287, distance: 7.1
click at [44, 289] on div "Hàng sắp về" at bounding box center [108, 294] width 146 height 16
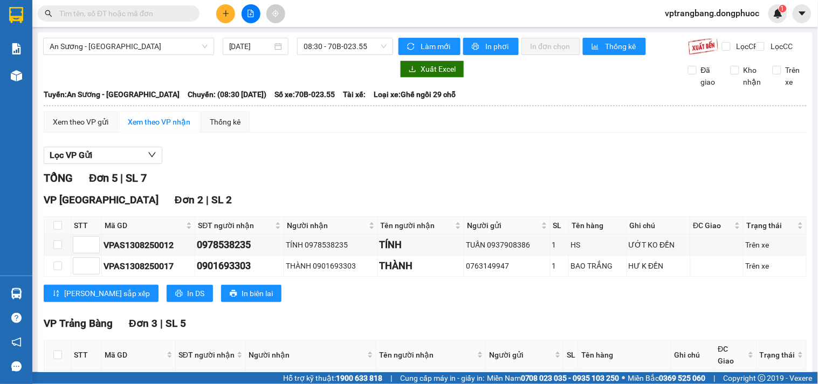
drag, startPoint x: 526, startPoint y: 166, endPoint x: 131, endPoint y: 56, distance: 410.4
click at [526, 166] on section "Kết quả tìm kiếm ( 0 ) Bộ lọc No Data vptrangbang.dongphuoc 1 Báo cáo Mẫu 1: Bá…" at bounding box center [409, 192] width 818 height 384
click at [147, 45] on span "An Sương - [GEOGRAPHIC_DATA]" at bounding box center [129, 46] width 158 height 16
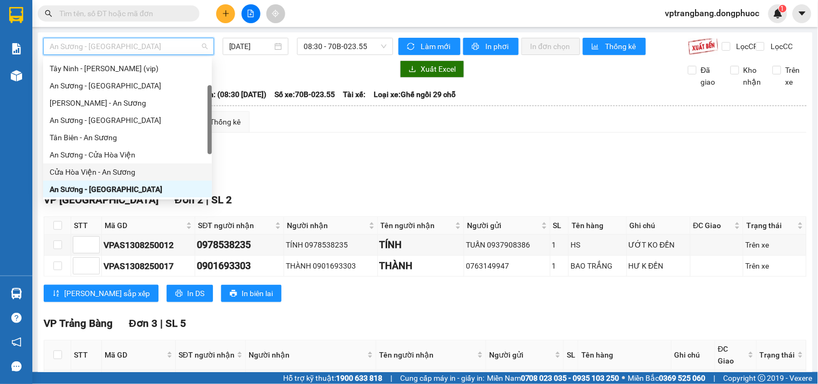
scroll to position [111, 0]
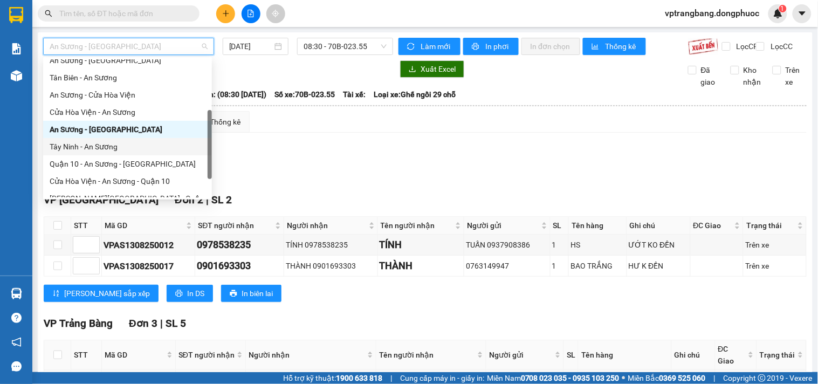
click at [105, 147] on div "Tây Ninh - An Sương" at bounding box center [128, 147] width 156 height 12
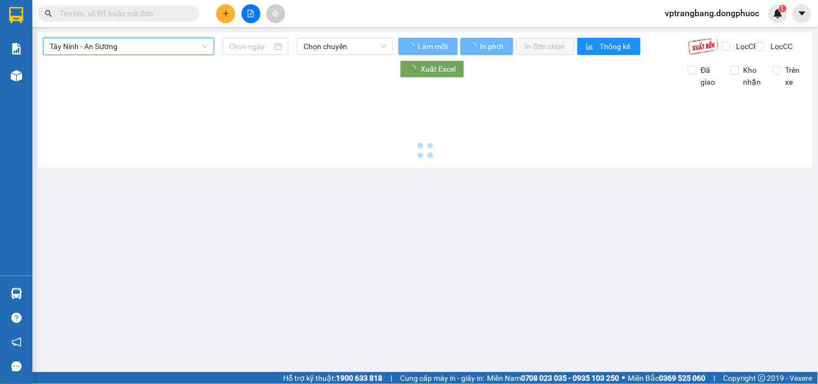
type input "[DATE]"
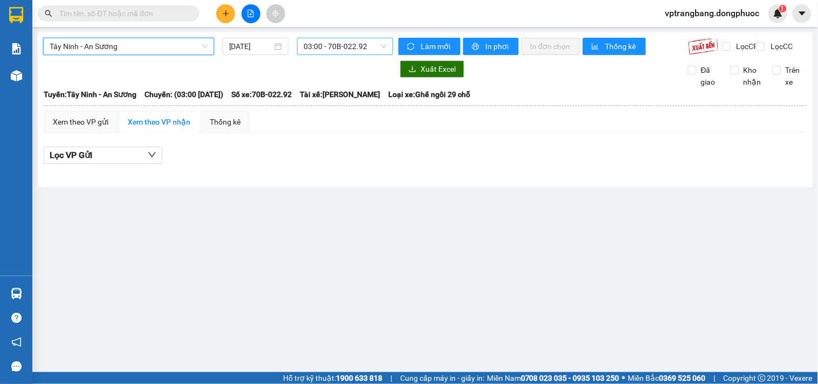
click at [330, 51] on span "03:00 - 70B-022.92" at bounding box center [345, 46] width 83 height 16
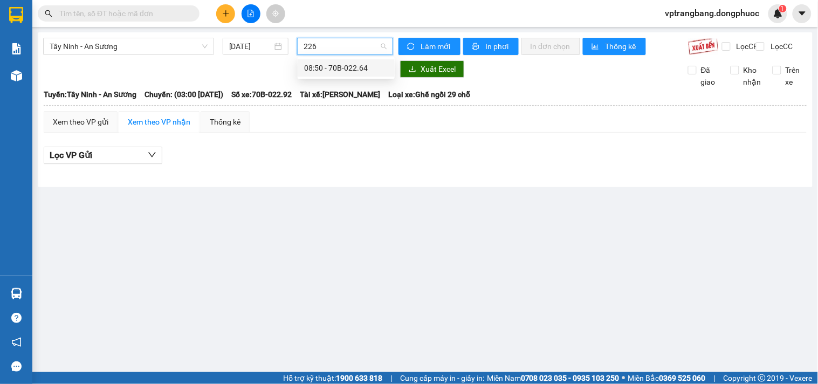
type input "2264"
click at [331, 69] on div "08:50 - 70B-022.64" at bounding box center [346, 68] width 84 height 12
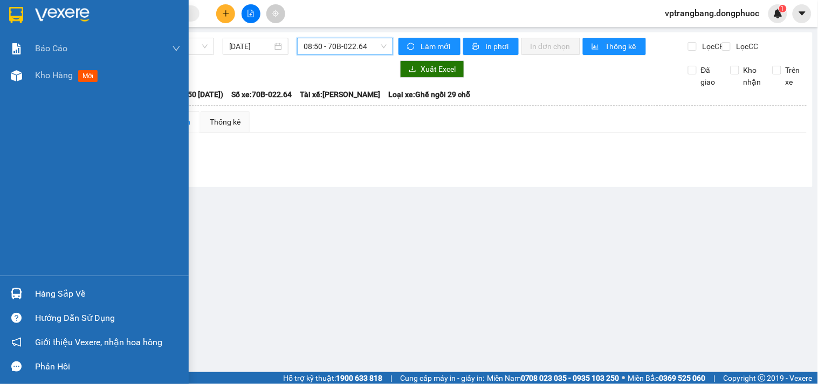
click at [34, 297] on div "Hàng sắp về" at bounding box center [94, 294] width 189 height 24
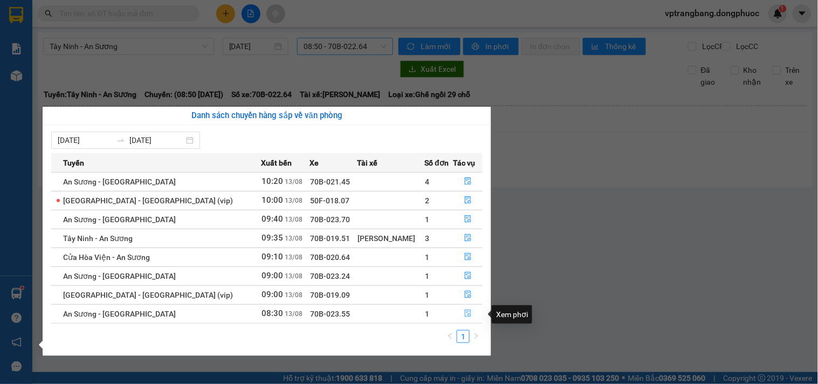
click at [464, 314] on icon "file-done" at bounding box center [468, 314] width 8 height 8
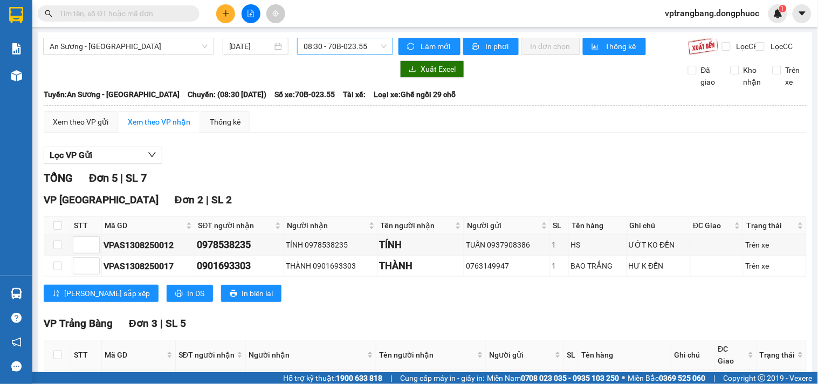
scroll to position [146, 0]
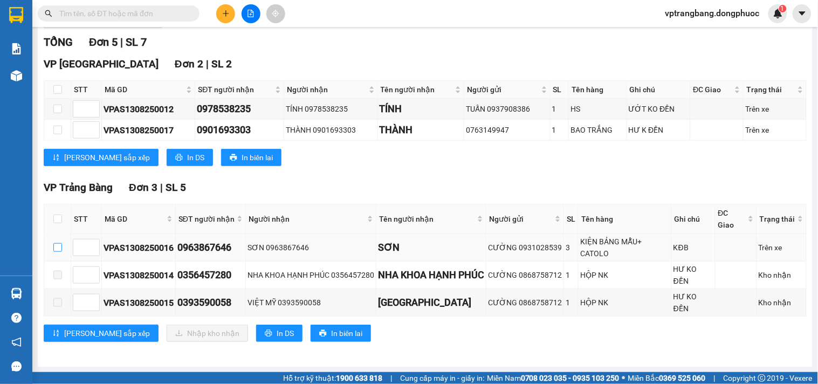
click at [57, 249] on input "checkbox" at bounding box center [57, 247] width 9 height 9
checkbox input "true"
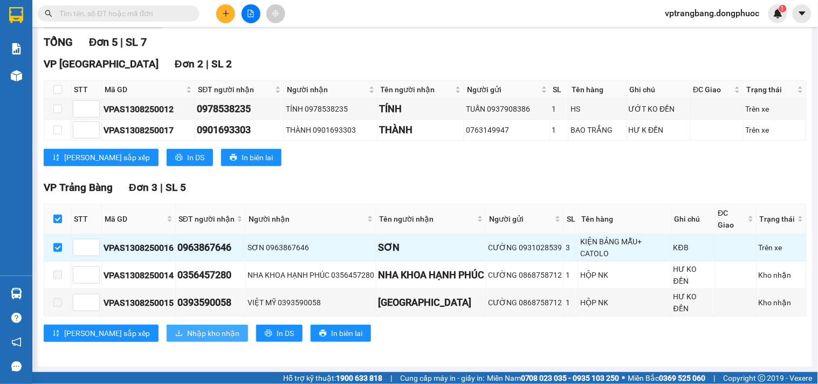
click at [187, 330] on span "Nhập kho nhận" at bounding box center [213, 333] width 52 height 12
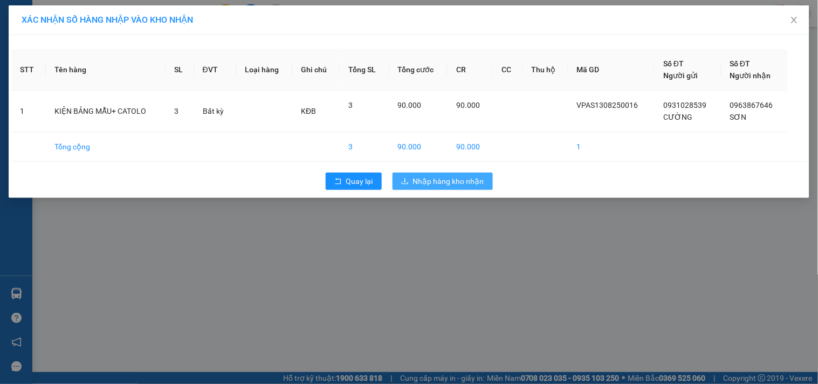
click at [470, 177] on span "Nhập hàng kho nhận" at bounding box center [448, 181] width 71 height 12
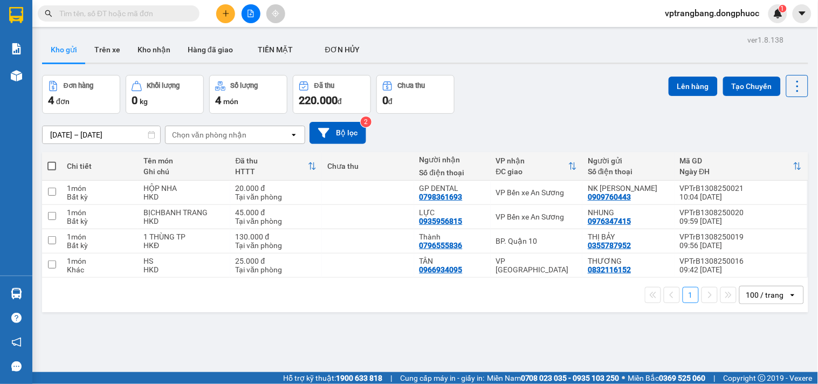
click at [503, 114] on div "[DATE] – [DATE] Press the down arrow key to interact with the calendar and sele…" at bounding box center [425, 133] width 766 height 38
click at [250, 12] on icon "file-add" at bounding box center [251, 14] width 8 height 8
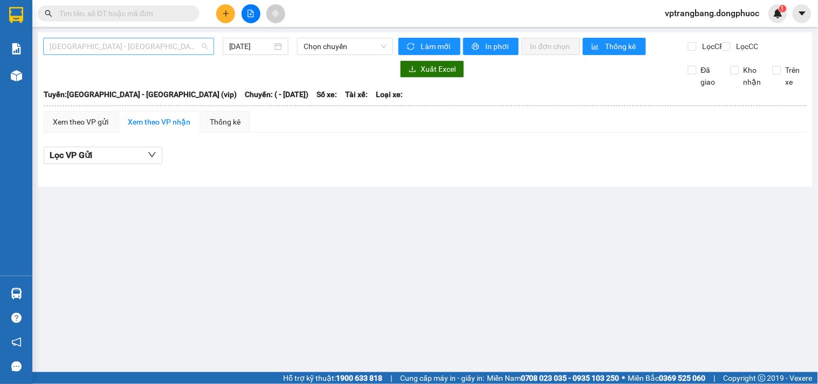
click at [132, 51] on span "[GEOGRAPHIC_DATA] - [GEOGRAPHIC_DATA] (vip)" at bounding box center [129, 46] width 158 height 16
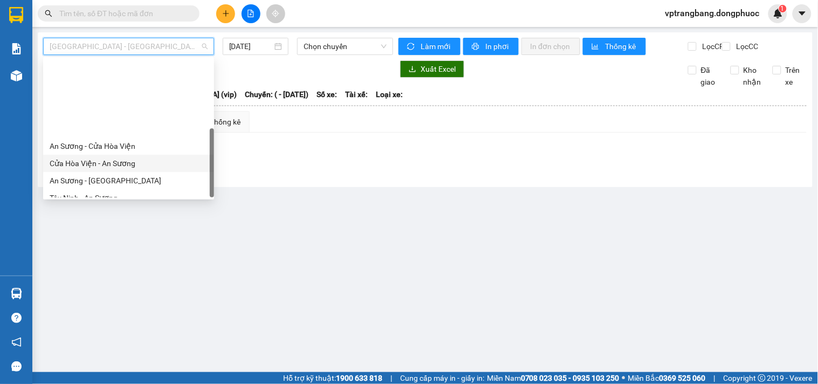
scroll to position [155, 0]
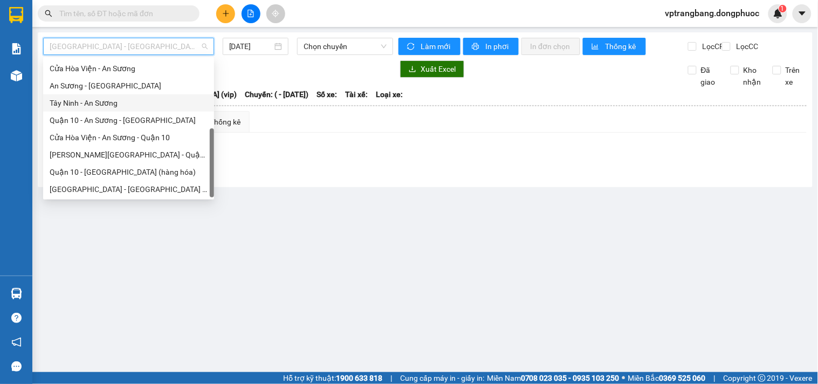
click at [96, 100] on div "Tây Ninh - An Sương" at bounding box center [129, 103] width 158 height 12
type input "[DATE]"
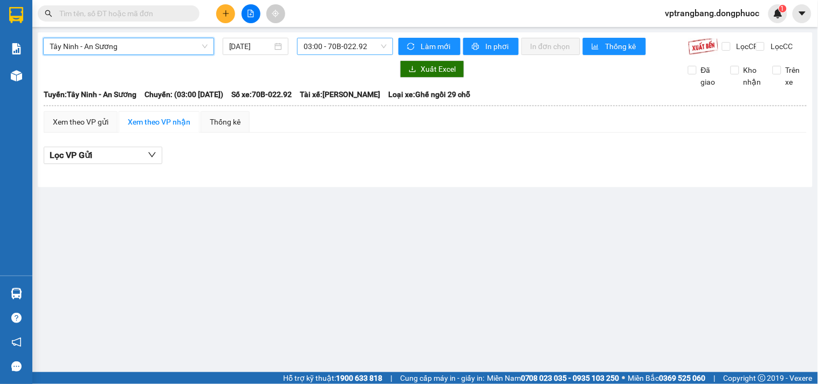
click at [325, 49] on span "03:00 - 70B-022.92" at bounding box center [345, 46] width 83 height 16
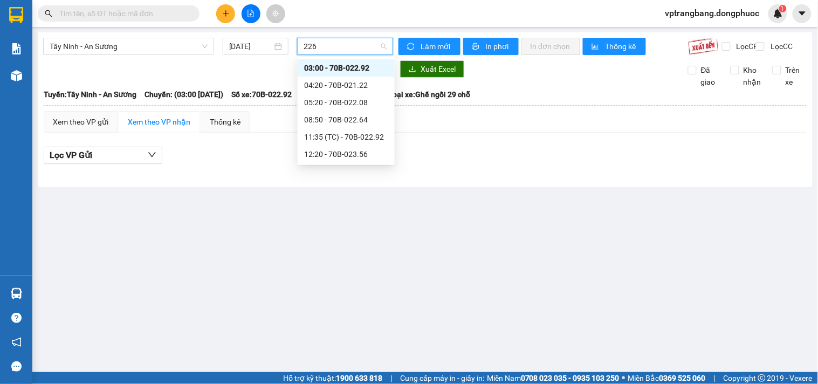
type input "2264"
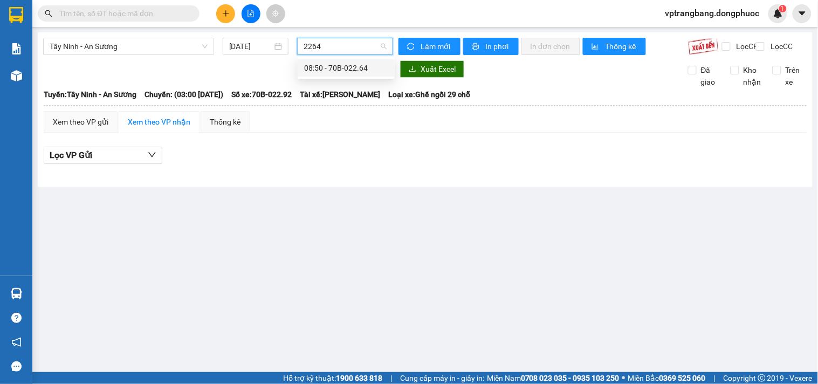
click at [347, 71] on div "08:50 - 70B-022.64" at bounding box center [346, 68] width 84 height 12
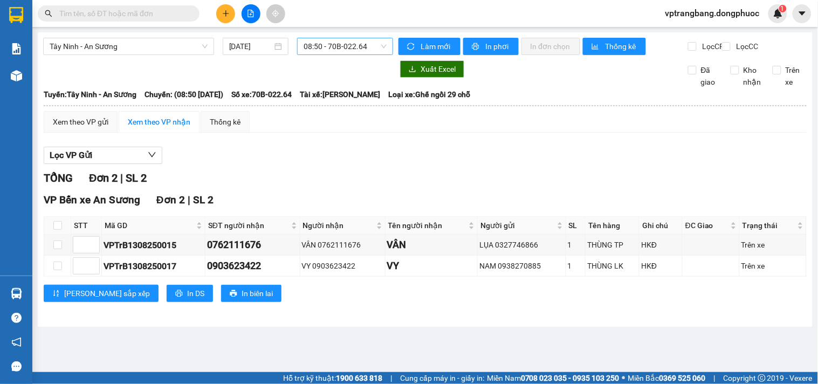
click at [413, 153] on div "Lọc VP Gửi TỔNG Đơn 2 | SL 2 VP Bến xe An Sương Đơn 2 | SL 2 STT Mã GD SĐT ngư…" at bounding box center [425, 228] width 763 height 174
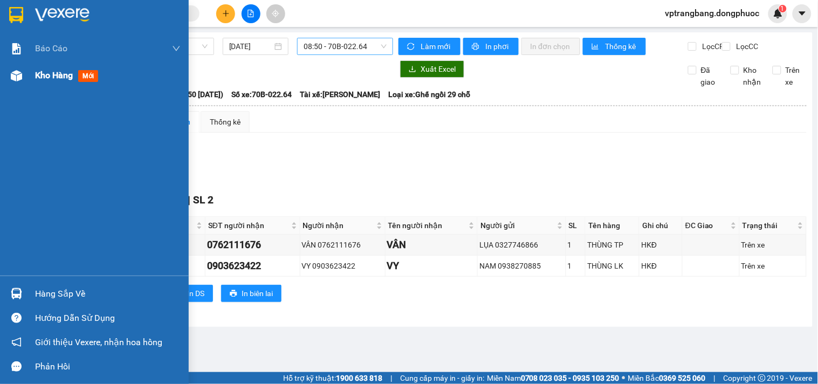
click at [40, 83] on div "Kho hàng mới" at bounding box center [108, 75] width 146 height 27
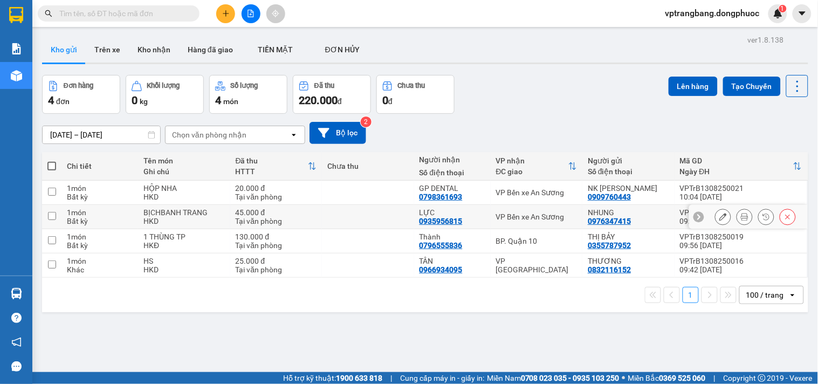
click at [527, 220] on div "VP Bến xe An Sương" at bounding box center [536, 217] width 81 height 9
checkbox input "true"
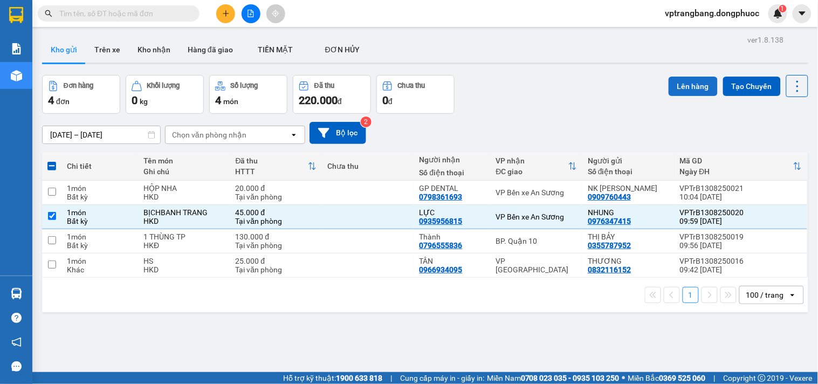
click at [683, 80] on button "Lên hàng" at bounding box center [693, 86] width 49 height 19
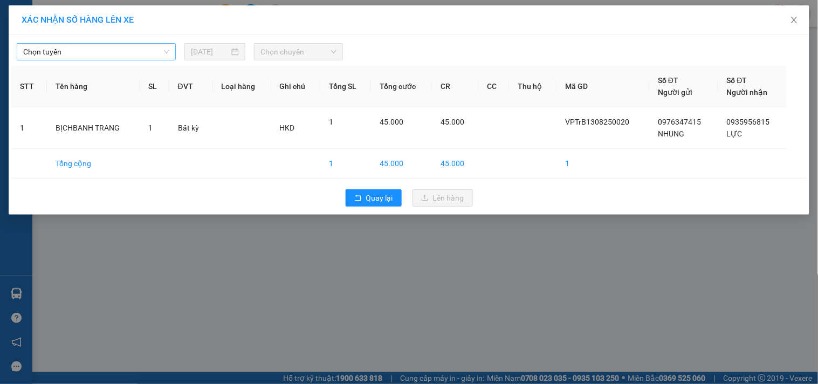
click at [99, 52] on span "Chọn tuyến" at bounding box center [96, 52] width 146 height 16
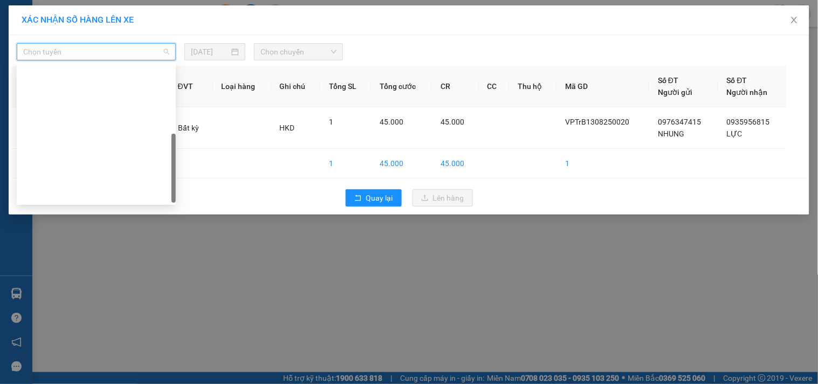
scroll to position [155, 0]
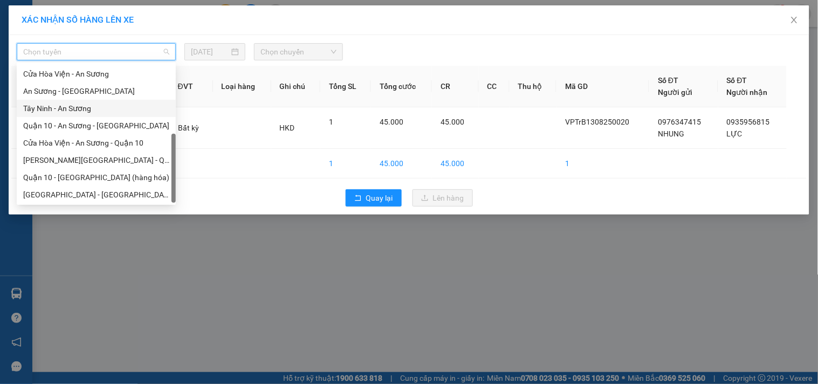
click at [65, 105] on div "Tây Ninh - An Sương" at bounding box center [96, 108] width 146 height 12
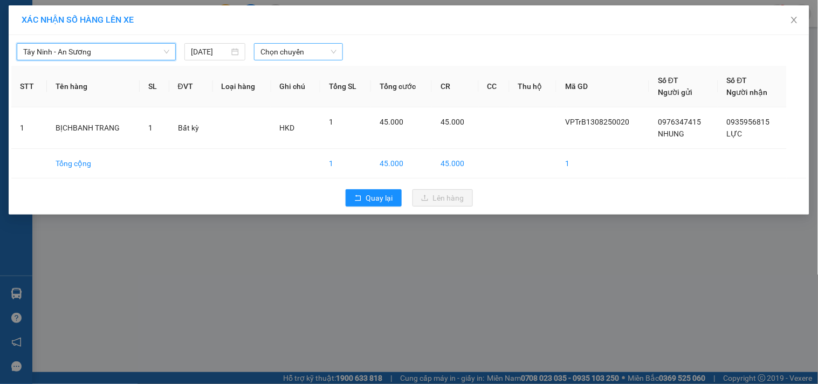
click at [295, 50] on span "Chọn chuyến" at bounding box center [299, 52] width 76 height 16
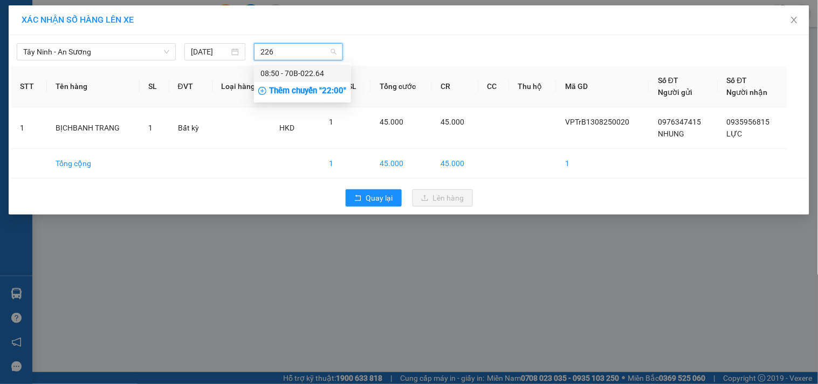
type input "2264"
drag, startPoint x: 273, startPoint y: 76, endPoint x: 295, endPoint y: 84, distance: 22.9
click at [273, 76] on div "08:50 - 70B-022.64" at bounding box center [303, 73] width 84 height 12
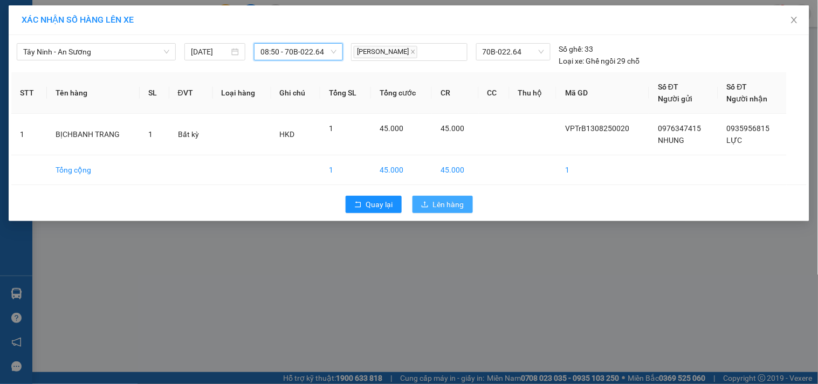
click at [440, 207] on span "Lên hàng" at bounding box center [448, 204] width 31 height 12
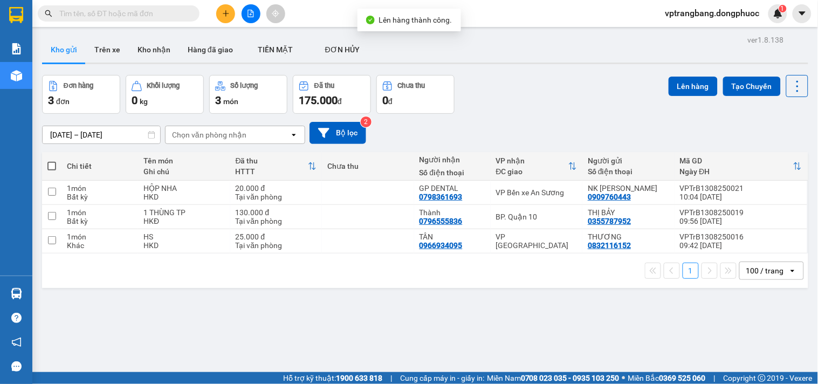
click at [293, 319] on div "ver 1.8.138 Kho gửi Trên xe Kho nhận Hàng đã giao TIỀN MẶT ĐƠN HỦY Đơn hàng 3…" at bounding box center [425, 224] width 775 height 384
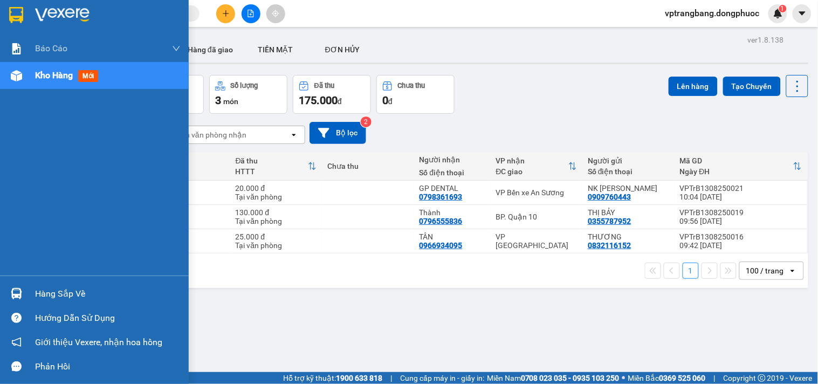
click at [44, 294] on div "Hàng sắp về" at bounding box center [108, 294] width 146 height 16
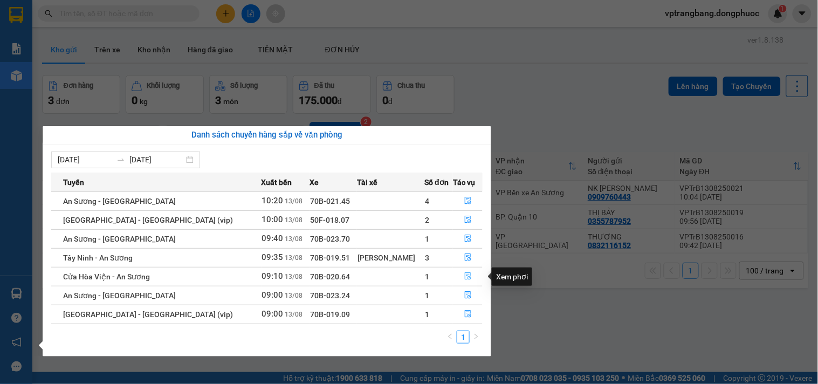
click at [464, 276] on icon "file-done" at bounding box center [468, 276] width 8 height 8
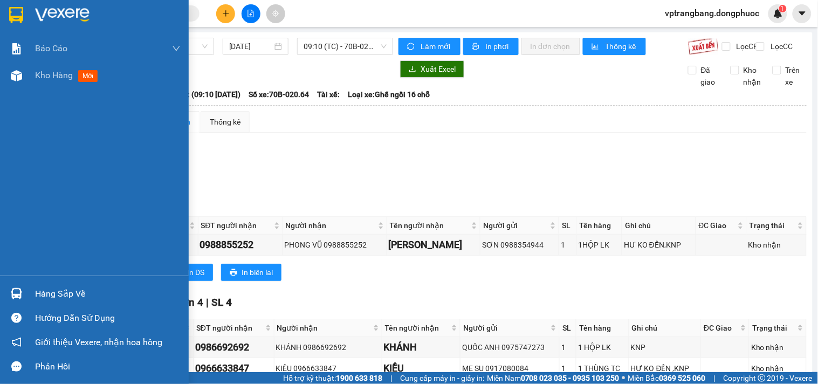
click at [45, 292] on div "Hàng sắp về" at bounding box center [108, 294] width 146 height 16
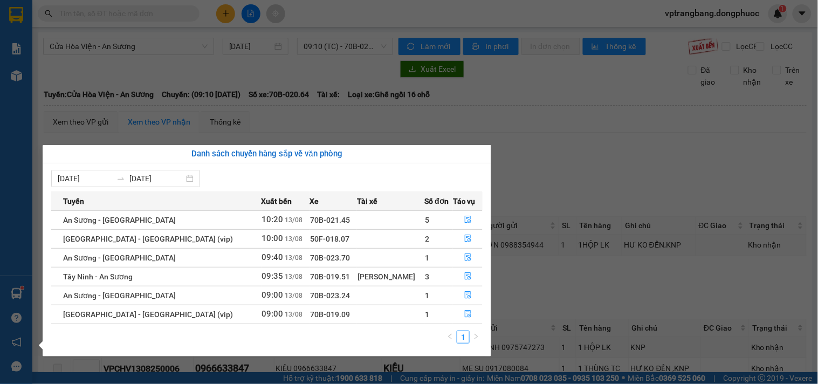
click at [568, 172] on section "Kết quả tìm kiếm ( 0 ) Bộ lọc No Data vptrangbang.dongphuoc 1 Báo cáo Mẫu 1: Bá…" at bounding box center [409, 192] width 818 height 384
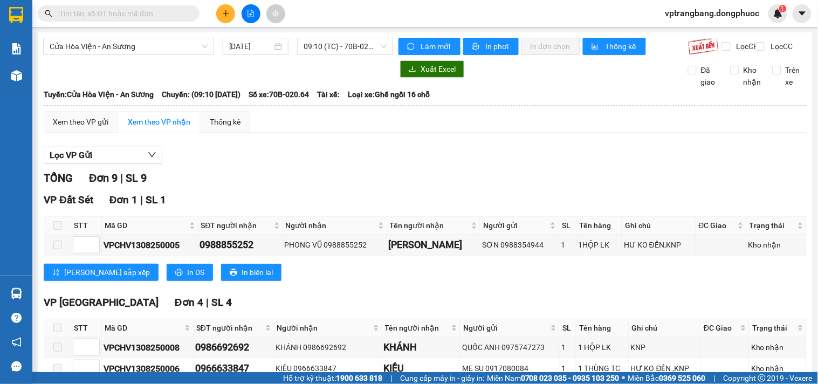
click at [93, 15] on input "text" at bounding box center [122, 14] width 127 height 12
click at [104, 14] on input "text" at bounding box center [122, 14] width 127 height 12
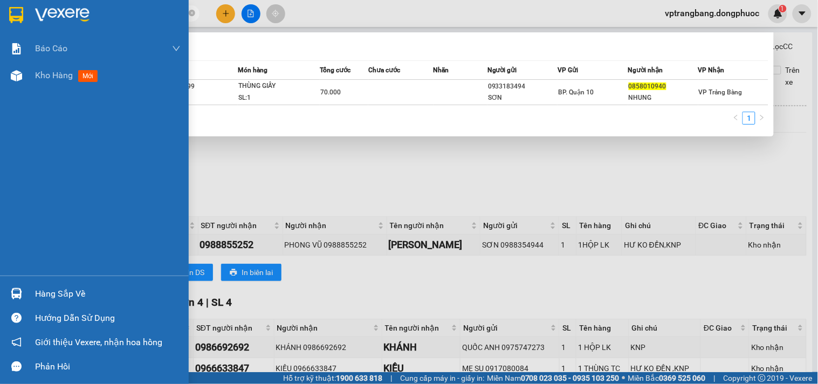
type input "0858010940"
drag, startPoint x: 24, startPoint y: 291, endPoint x: 141, endPoint y: 276, distance: 118.1
click at [25, 291] on div at bounding box center [16, 293] width 19 height 19
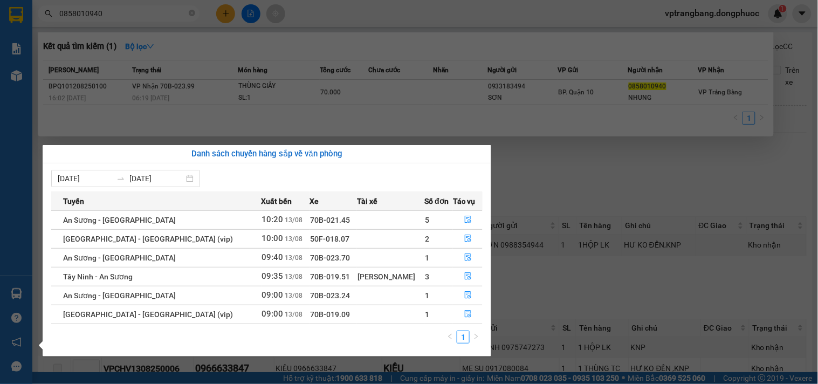
click at [515, 183] on section "Kết quả tìm kiếm ( 1 ) Bộ lọc Mã ĐH Trạng thái Món hàng Tổng cước Chưa cước Nhã…" at bounding box center [409, 192] width 818 height 384
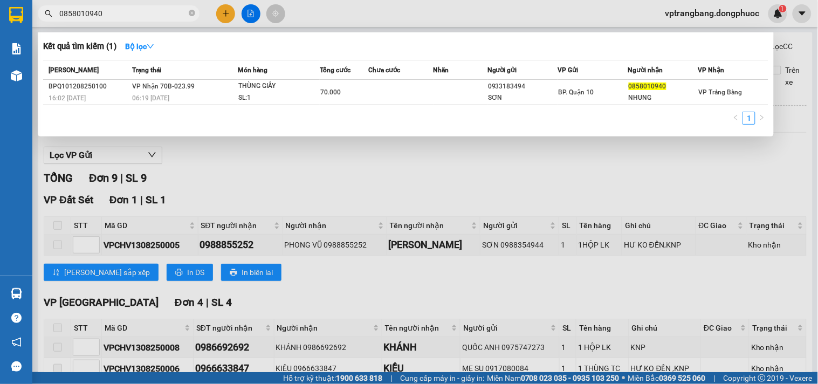
click at [246, 16] on div at bounding box center [409, 192] width 818 height 384
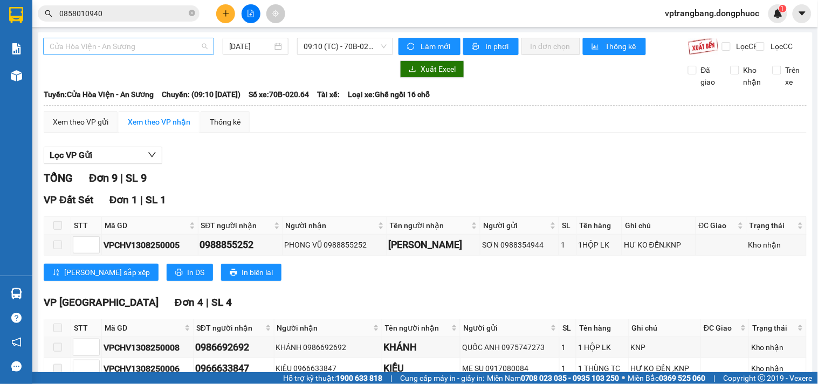
click at [83, 52] on span "Cửa Hòa Viện - An Sương" at bounding box center [129, 46] width 158 height 16
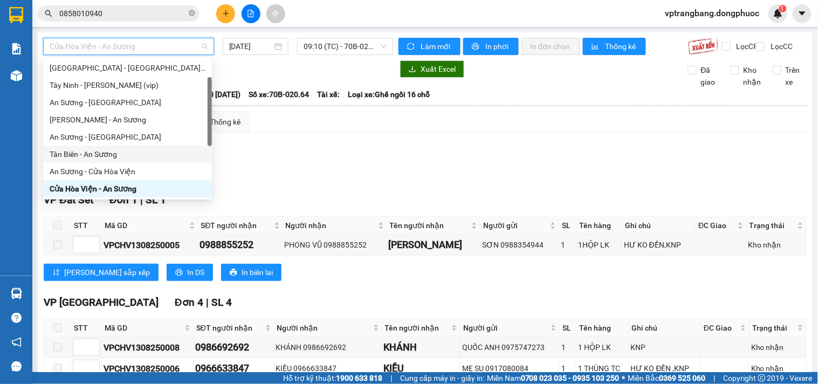
click at [103, 152] on div "Tân Biên - An Sương" at bounding box center [128, 154] width 156 height 12
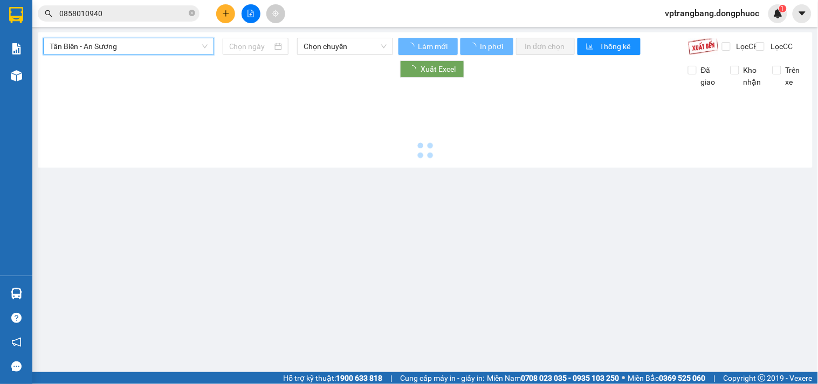
type input "[DATE]"
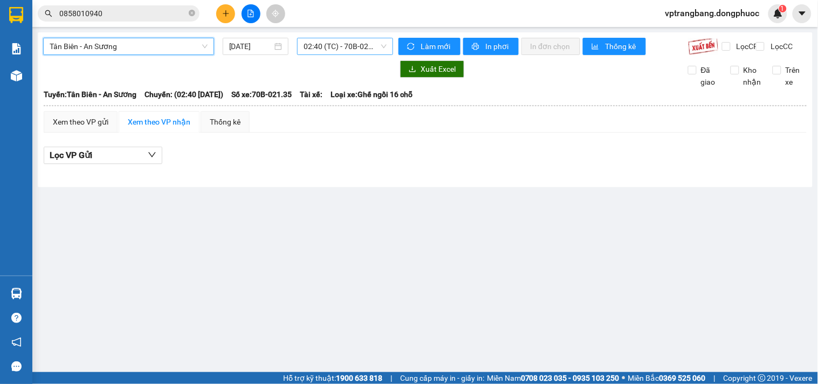
click at [338, 49] on span "02:40 (TC) - 70B-021.35" at bounding box center [345, 46] width 83 height 16
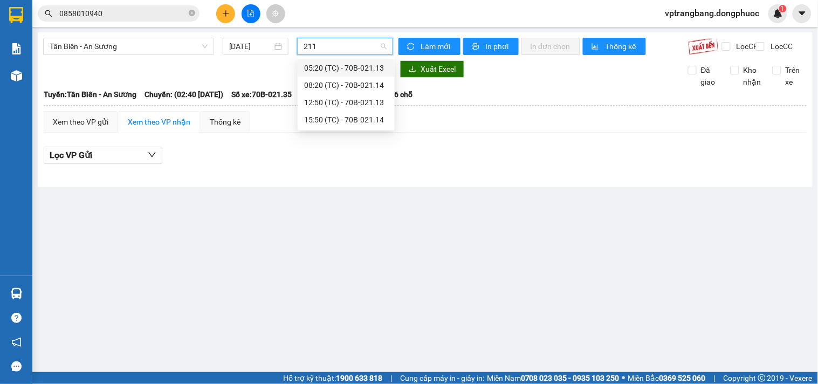
type input "2114"
click at [326, 66] on div "08:20 (TC) - 70B-021.14" at bounding box center [346, 68] width 84 height 12
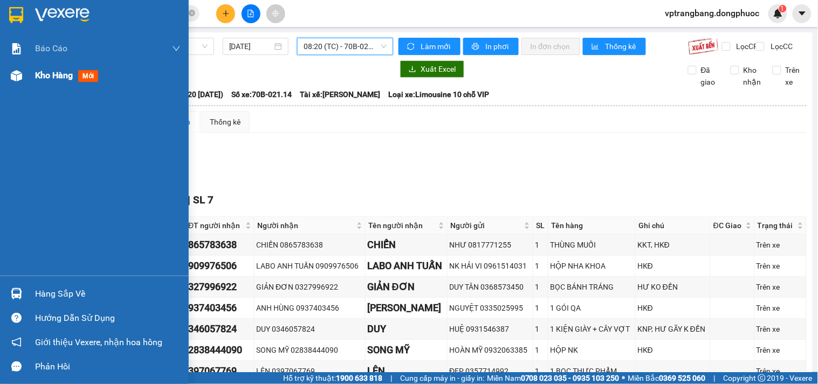
click at [61, 73] on span "Kho hàng" at bounding box center [54, 75] width 38 height 10
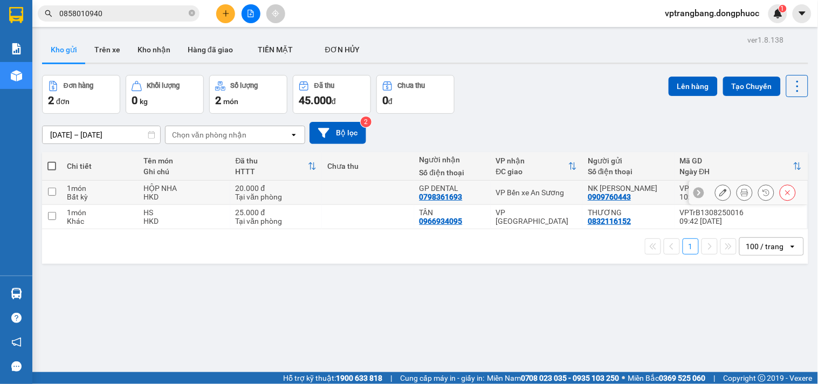
click at [529, 195] on div "VP Bến xe An Sương" at bounding box center [536, 192] width 81 height 9
checkbox input "true"
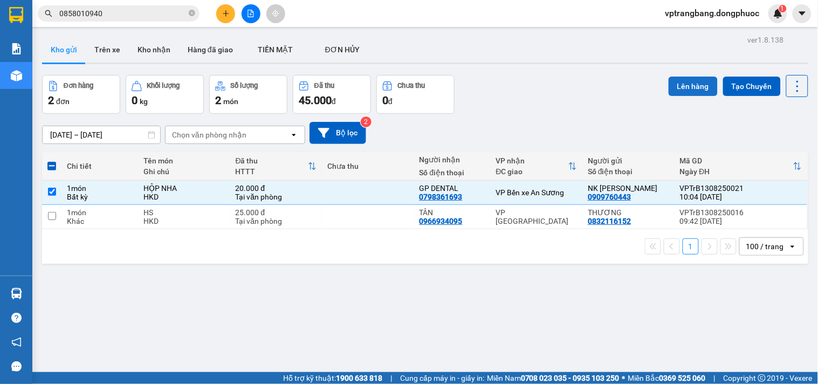
click at [677, 85] on button "Lên hàng" at bounding box center [693, 86] width 49 height 19
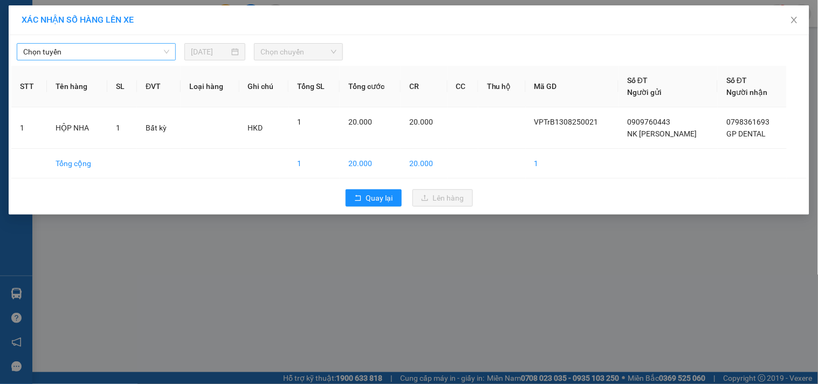
click at [88, 51] on span "Chọn tuyến" at bounding box center [96, 52] width 146 height 16
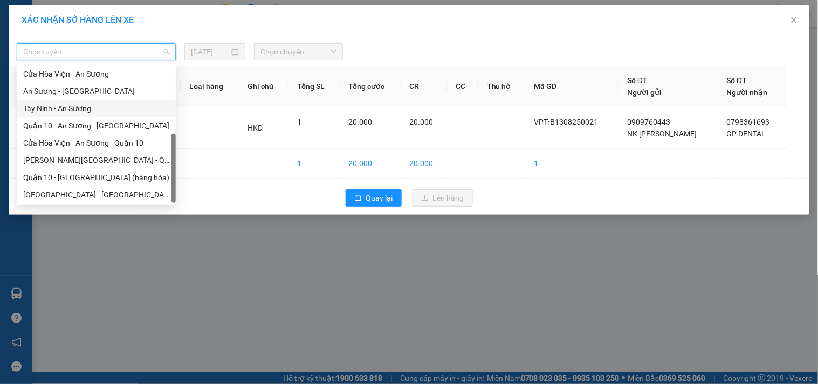
scroll to position [95, 0]
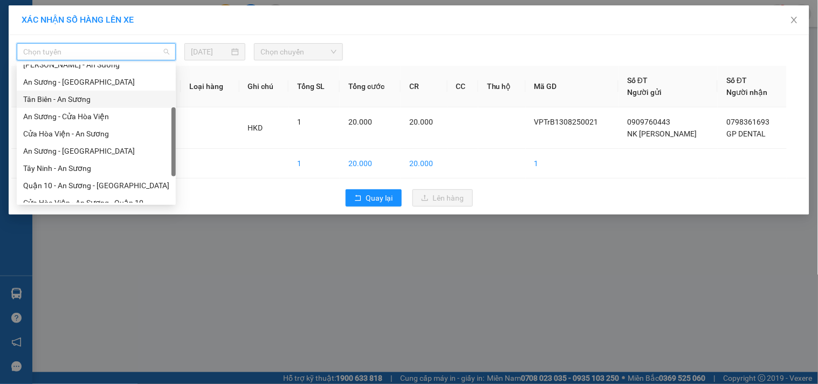
click at [66, 97] on div "Tân Biên - An Sương" at bounding box center [96, 99] width 146 height 12
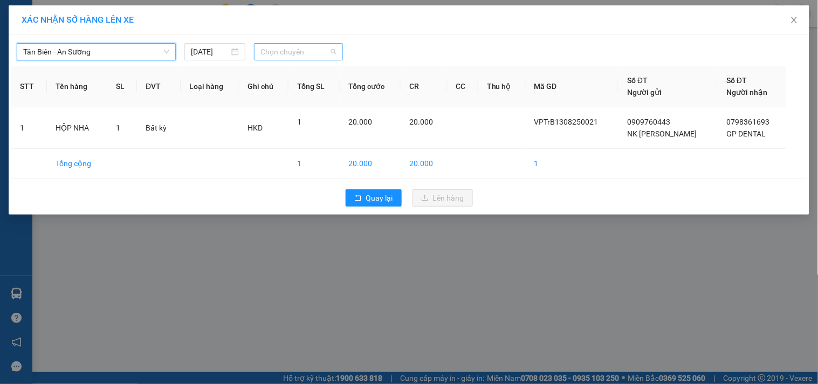
click at [278, 54] on span "Chọn chuyến" at bounding box center [299, 52] width 76 height 16
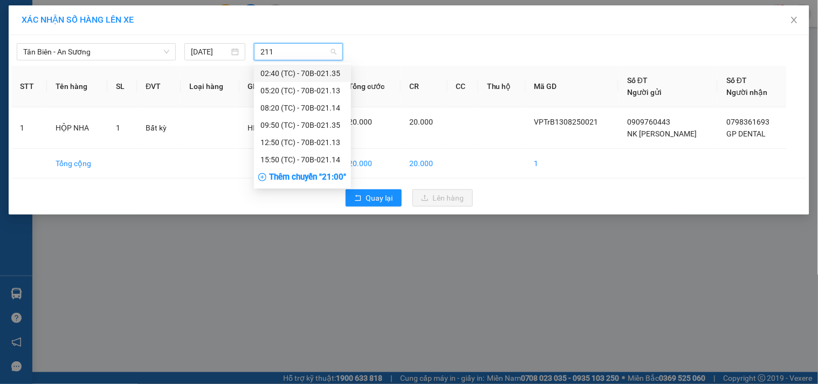
type input "2114"
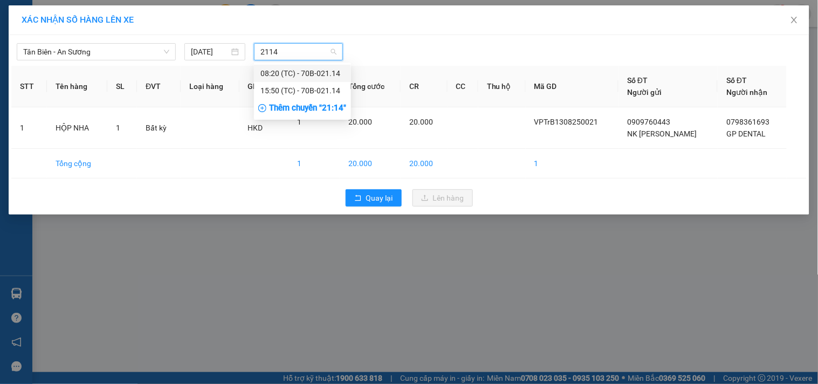
click at [297, 73] on div "08:20 (TC) - 70B-021.14" at bounding box center [303, 73] width 84 height 12
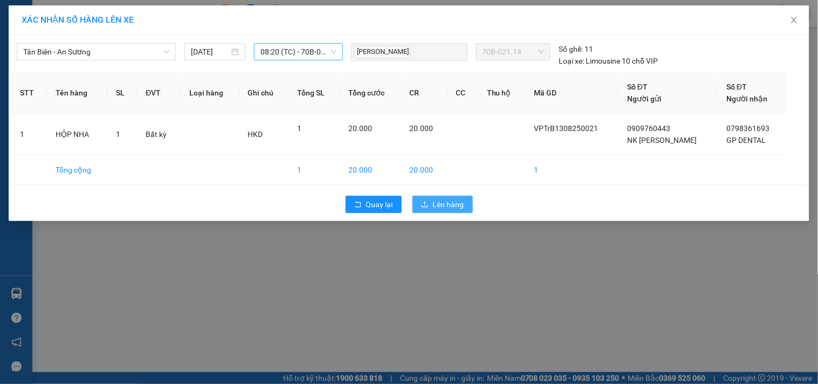
click at [448, 207] on span "Lên hàng" at bounding box center [448, 204] width 31 height 12
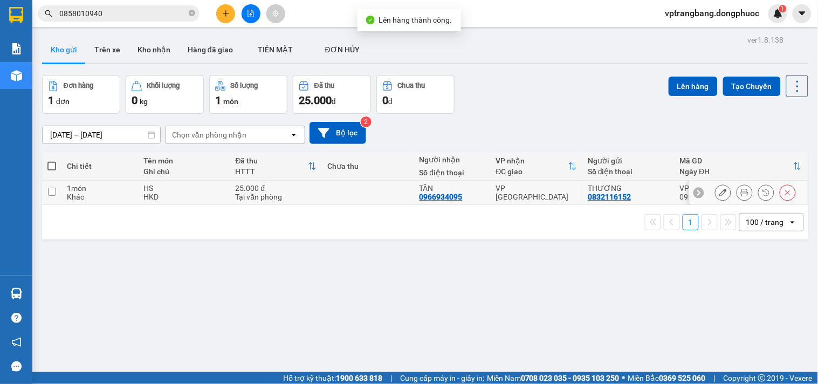
click at [530, 191] on div "VP [GEOGRAPHIC_DATA]" at bounding box center [536, 192] width 81 height 17
checkbox input "true"
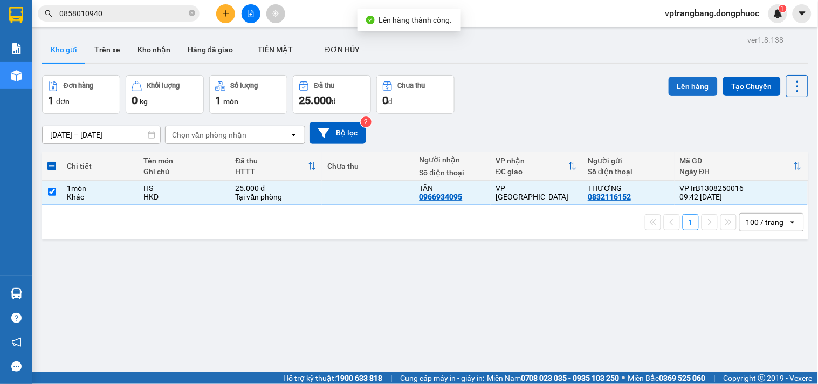
click at [686, 83] on button "Lên hàng" at bounding box center [693, 86] width 49 height 19
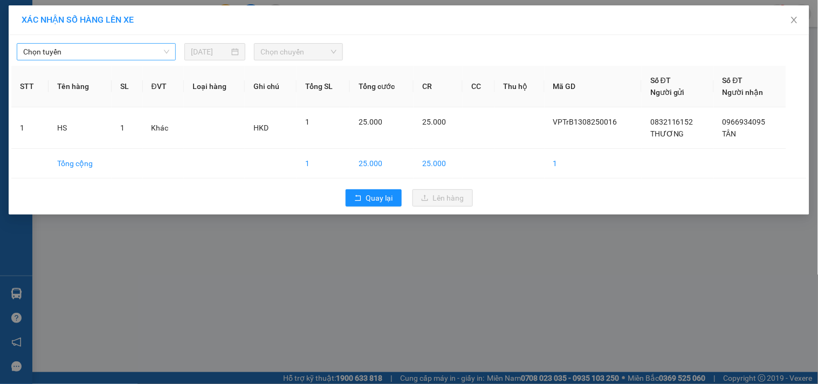
click at [122, 54] on span "Chọn tuyến" at bounding box center [96, 52] width 146 height 16
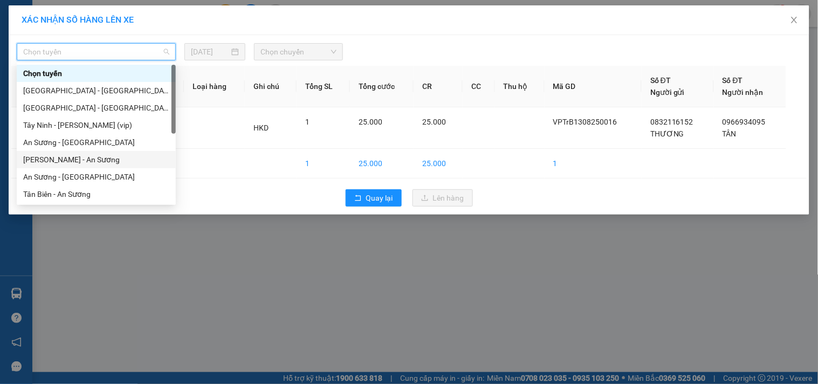
scroll to position [60, 0]
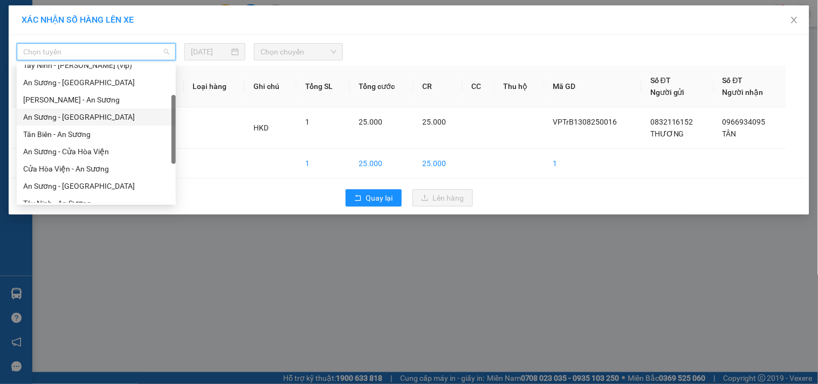
click at [72, 119] on div "An Sương - [GEOGRAPHIC_DATA]" at bounding box center [96, 117] width 146 height 12
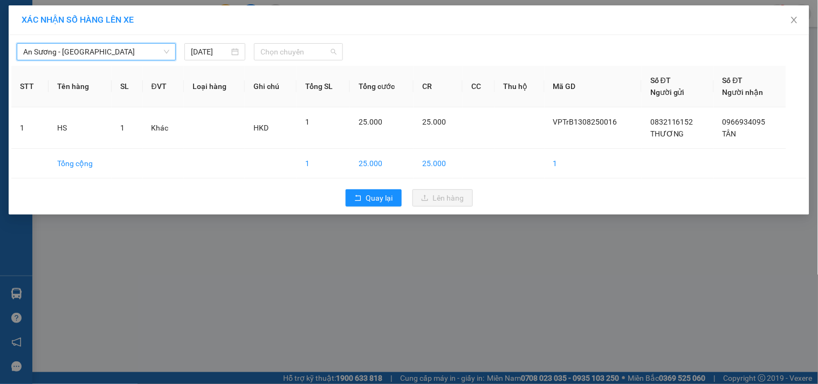
drag, startPoint x: 277, startPoint y: 47, endPoint x: 818, endPoint y: 227, distance: 569.5
click at [277, 47] on span "Chọn chuyến" at bounding box center [299, 52] width 76 height 16
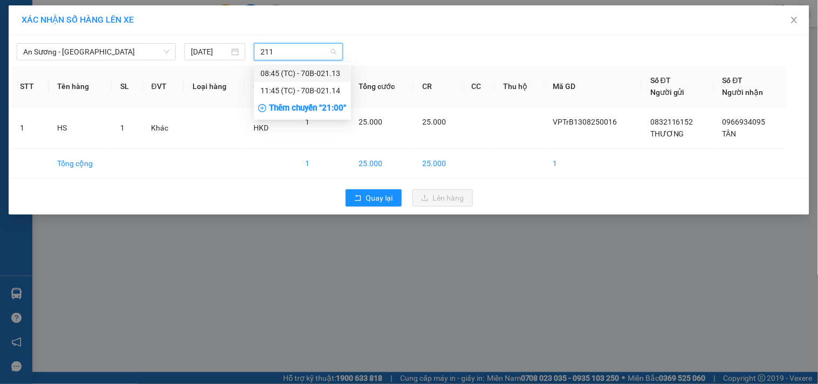
type input "2113"
click at [306, 73] on div "08:45 (TC) - 70B-021.13" at bounding box center [303, 73] width 84 height 12
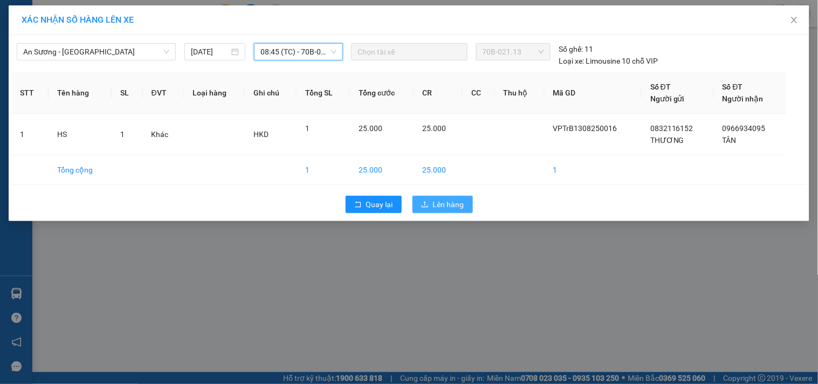
click at [458, 205] on span "Lên hàng" at bounding box center [448, 204] width 31 height 12
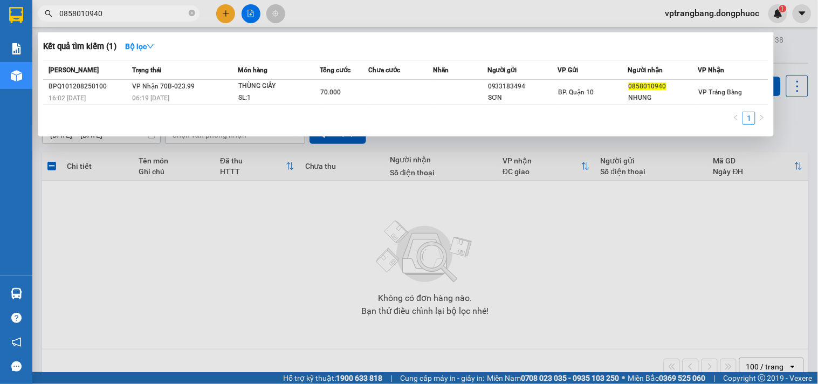
click at [128, 15] on input "0858010940" at bounding box center [122, 14] width 127 height 12
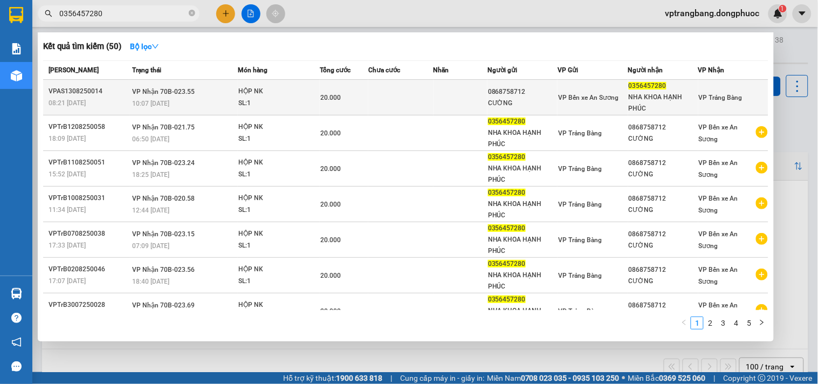
type input "0356457280"
click at [376, 95] on td at bounding box center [400, 98] width 65 height 36
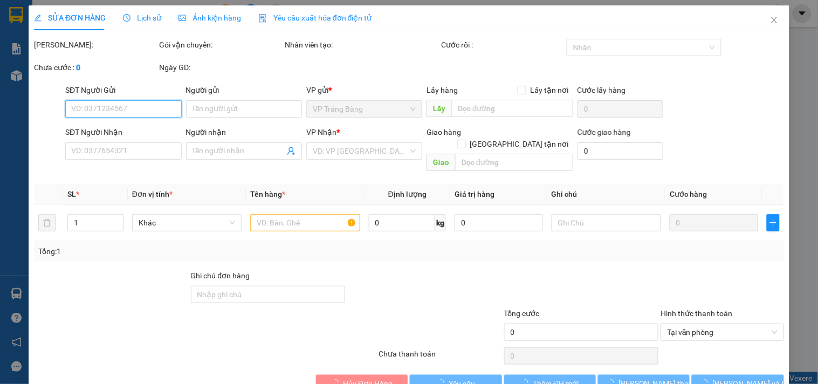
type input "0868758712"
type input "CƯỜNG"
type input "0356457280"
type input "NHA KHOA HẠNH PHÚC"
type input "20.000"
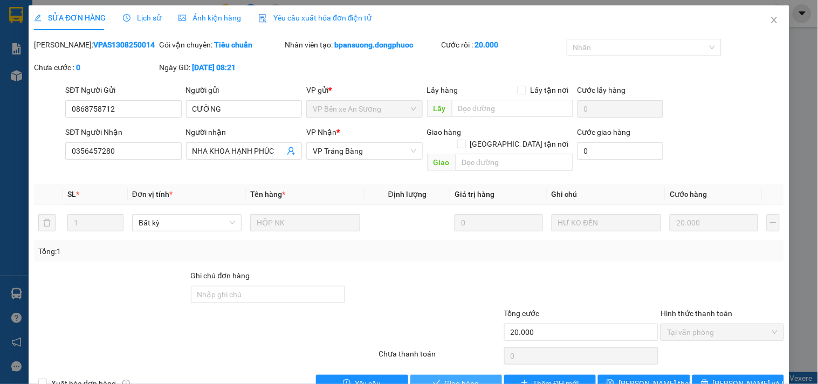
click at [447, 378] on span "Giao hàng" at bounding box center [462, 384] width 35 height 12
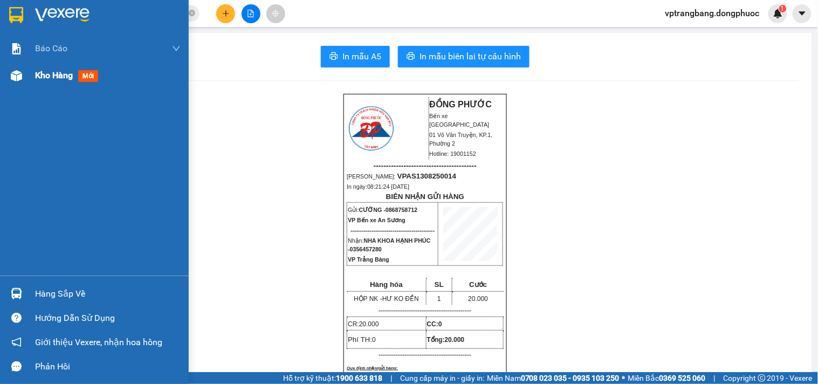
click at [37, 78] on span "Kho hàng" at bounding box center [54, 75] width 38 height 10
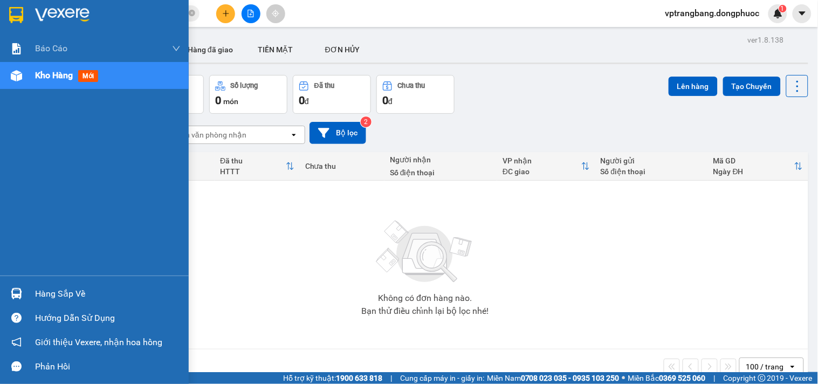
click at [52, 293] on div "Hàng sắp về" at bounding box center [108, 294] width 146 height 16
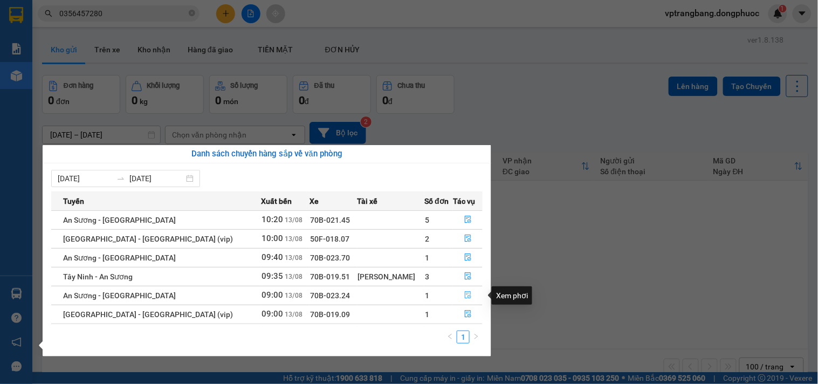
click at [466, 297] on icon "file-done" at bounding box center [468, 295] width 8 height 8
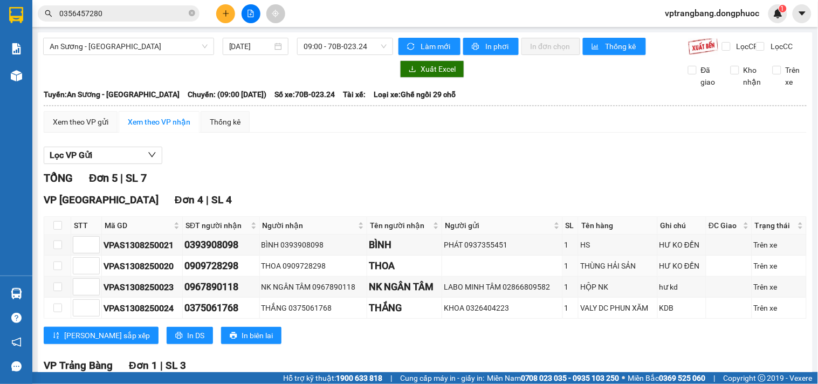
scroll to position [115, 0]
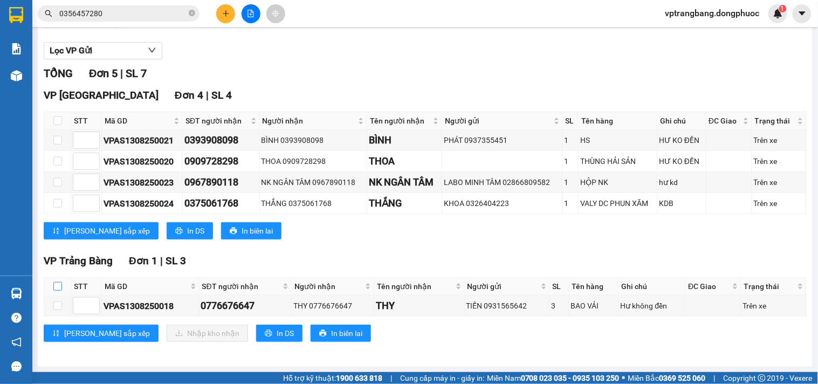
click at [55, 287] on input "checkbox" at bounding box center [57, 286] width 9 height 9
checkbox input "true"
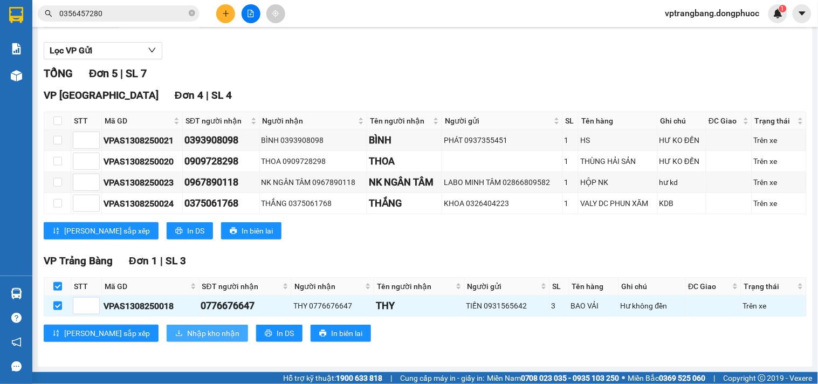
click at [187, 330] on span "Nhập kho nhận" at bounding box center [213, 333] width 52 height 12
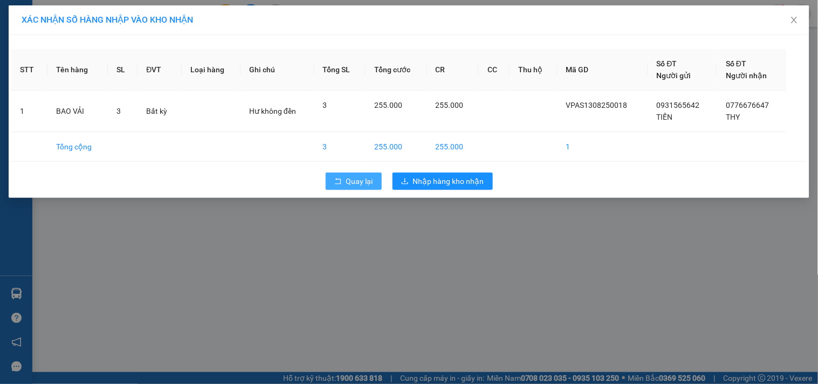
click at [348, 182] on span "Quay lại" at bounding box center [359, 181] width 27 height 12
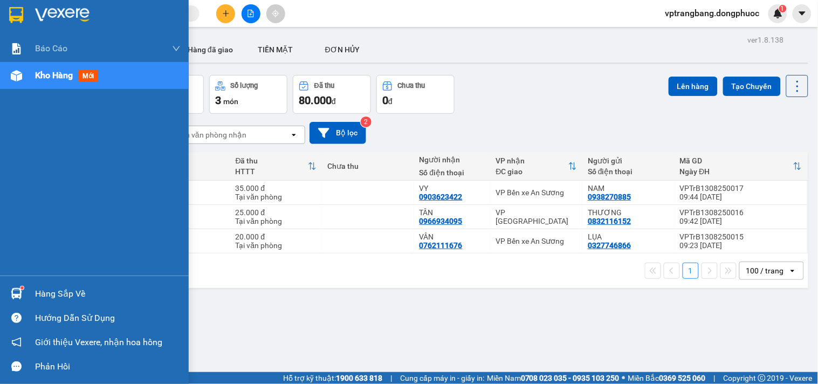
click at [34, 290] on div "Hàng sắp về" at bounding box center [94, 294] width 189 height 24
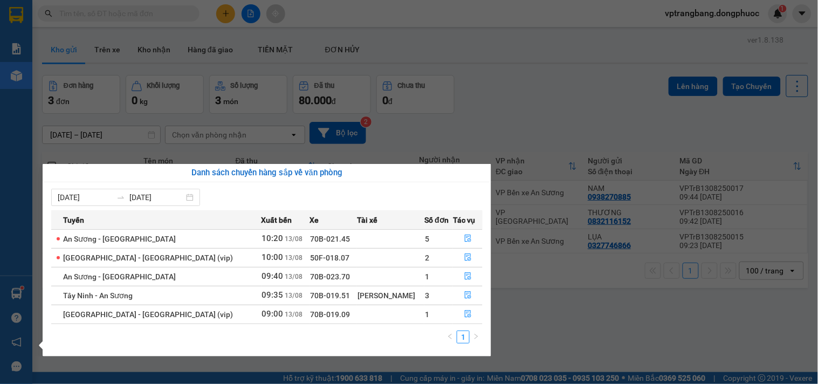
click at [502, 106] on section "Kết quả tìm kiếm ( 0 ) Bộ lọc No Data vptrangbang.dongphuoc 1 Báo cáo Mẫu 1: Bá…" at bounding box center [409, 192] width 818 height 384
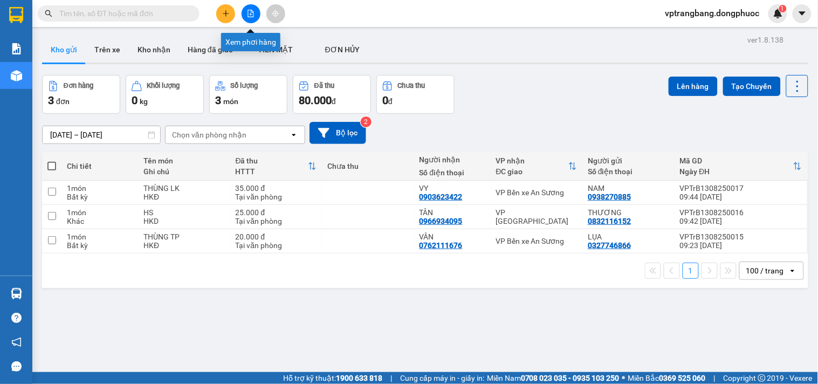
click at [247, 10] on icon "file-add" at bounding box center [251, 14] width 8 height 8
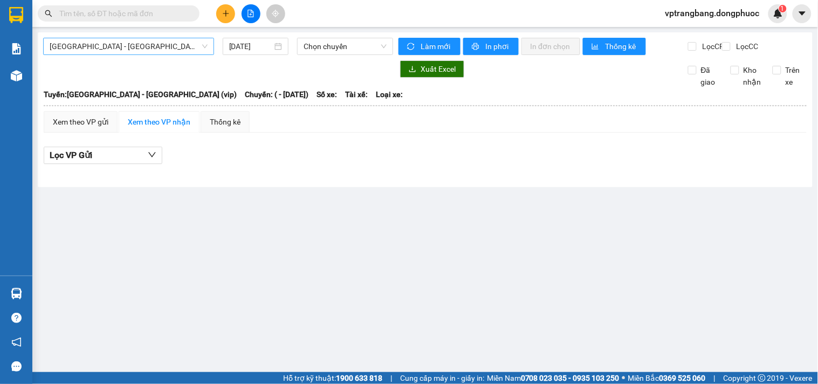
click at [80, 46] on span "[GEOGRAPHIC_DATA] - [GEOGRAPHIC_DATA] (vip)" at bounding box center [129, 46] width 158 height 16
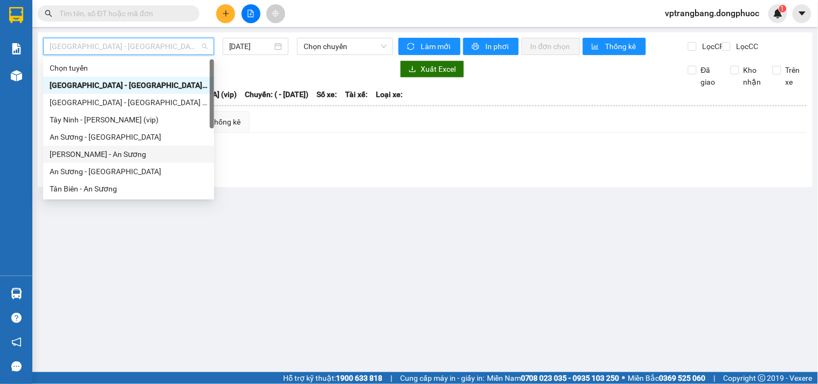
scroll to position [60, 0]
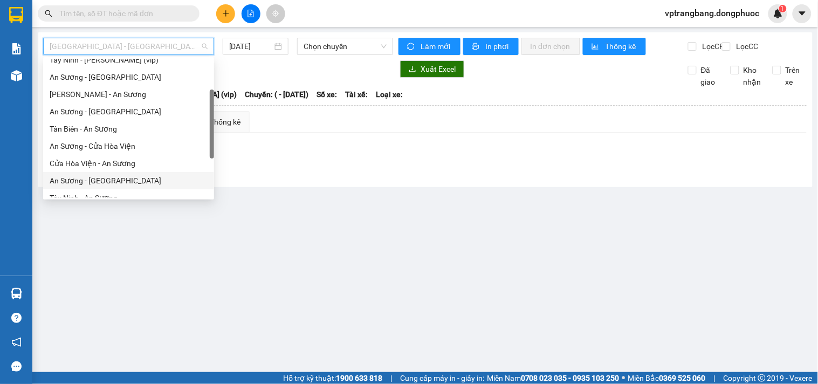
click at [90, 179] on div "An Sương - [GEOGRAPHIC_DATA]" at bounding box center [129, 181] width 158 height 12
type input "[DATE]"
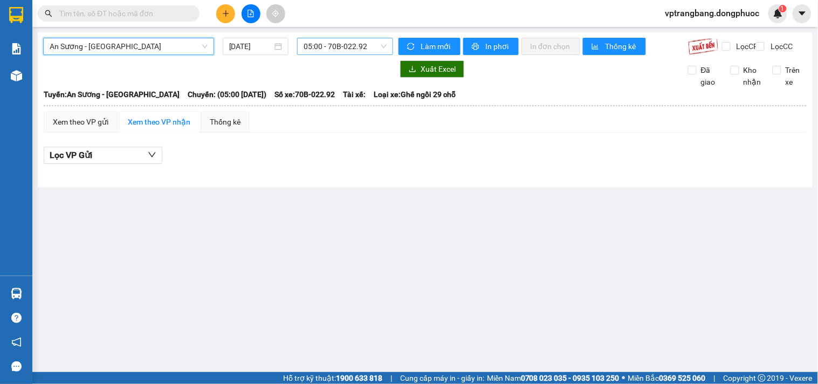
click at [331, 49] on span "05:00 - 70B-022.92" at bounding box center [345, 46] width 83 height 16
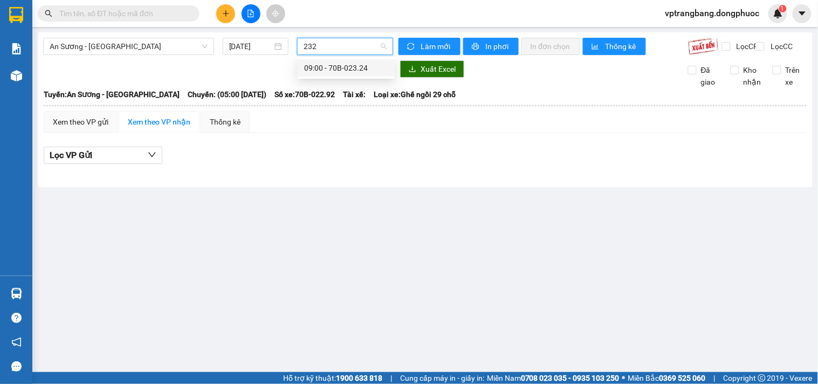
type input "2324"
click at [333, 65] on div "09:00 - 70B-023.24" at bounding box center [346, 68] width 84 height 12
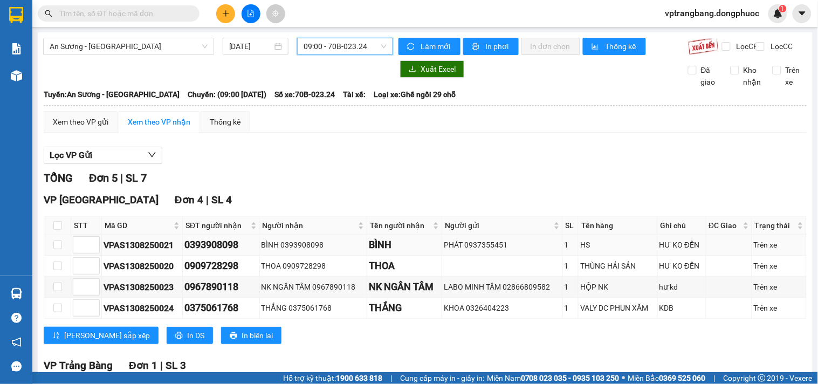
scroll to position [115, 0]
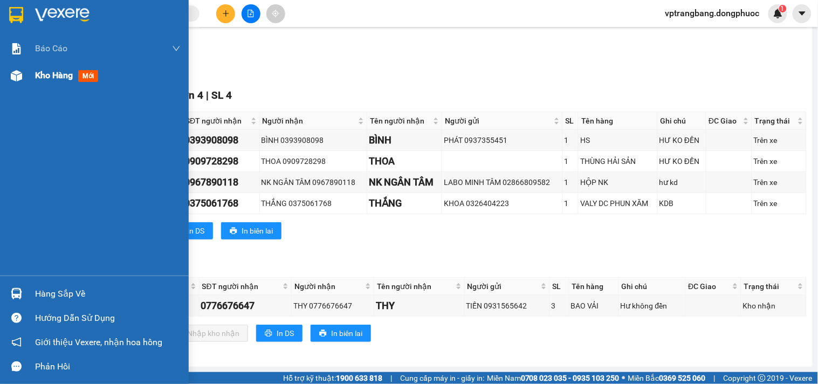
click at [33, 76] on div "Kho hàng mới" at bounding box center [94, 75] width 189 height 27
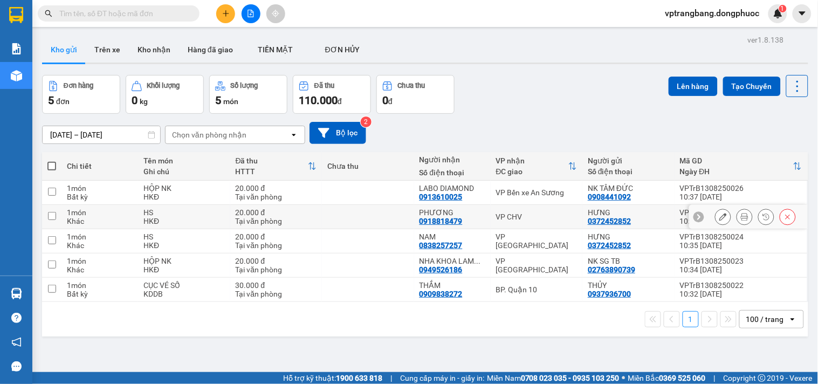
click at [508, 217] on div "VP CHV" at bounding box center [536, 217] width 81 height 9
checkbox input "true"
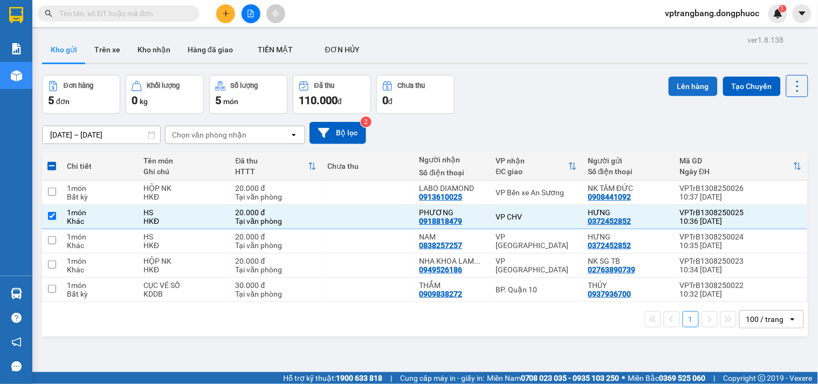
click at [676, 83] on button "Lên hàng" at bounding box center [693, 86] width 49 height 19
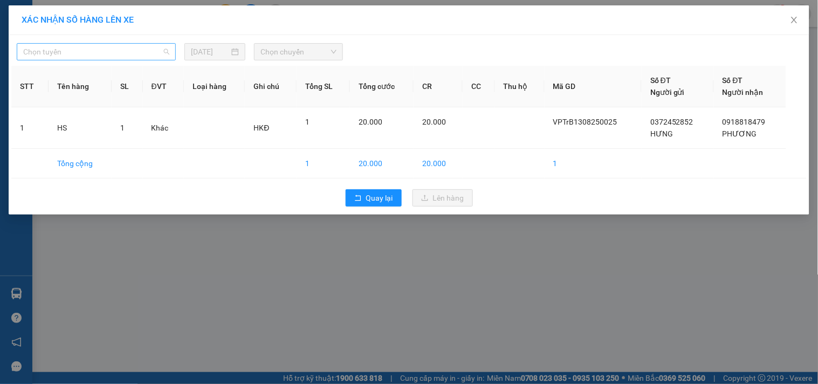
click at [114, 58] on span "Chọn tuyến" at bounding box center [96, 52] width 146 height 16
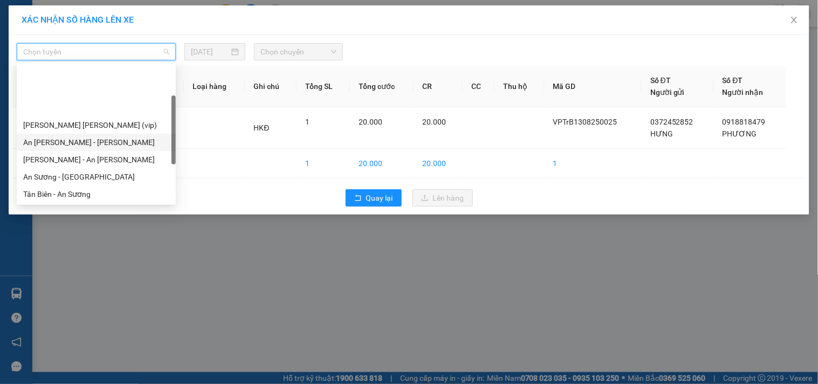
scroll to position [120, 0]
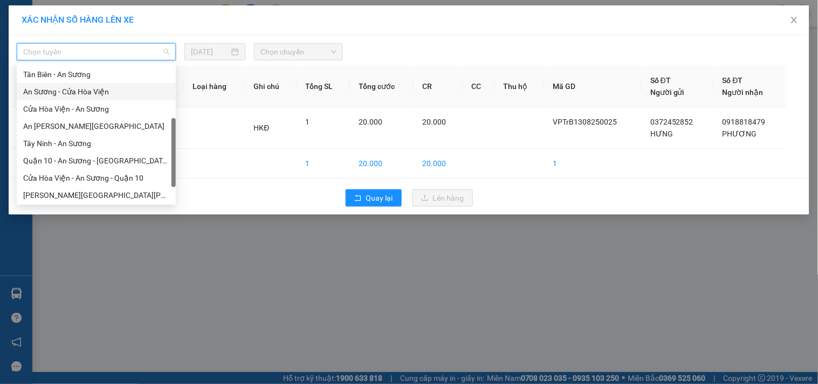
click at [96, 92] on div "An Sương - Cửa Hòa Viện" at bounding box center [96, 92] width 146 height 12
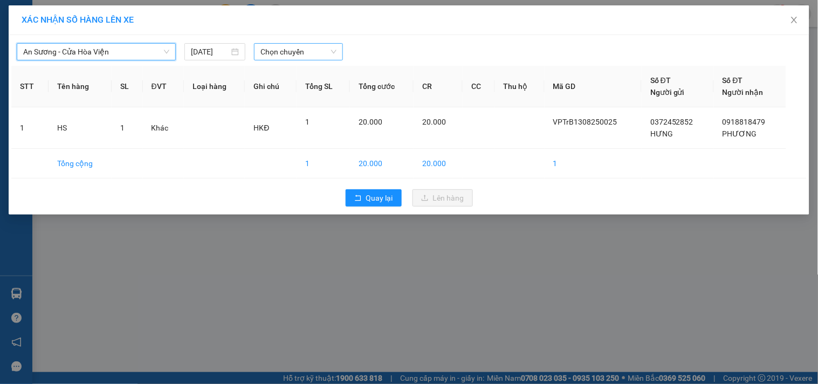
click at [277, 53] on span "Chọn chuyến" at bounding box center [299, 52] width 76 height 16
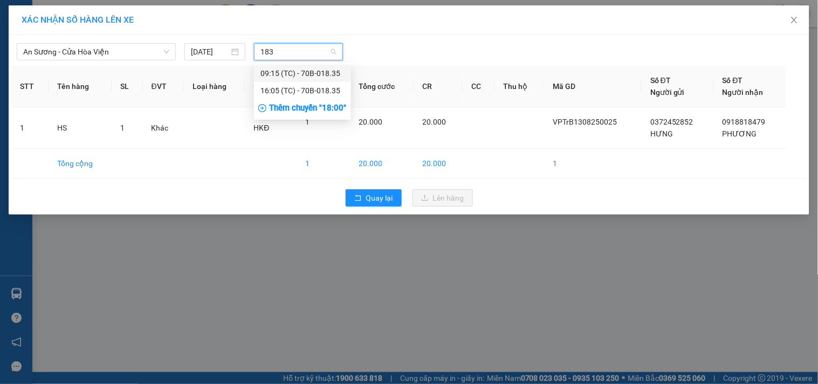
type input "1835"
click at [286, 71] on div "09:15 (TC) - 70B-018.35" at bounding box center [303, 73] width 84 height 12
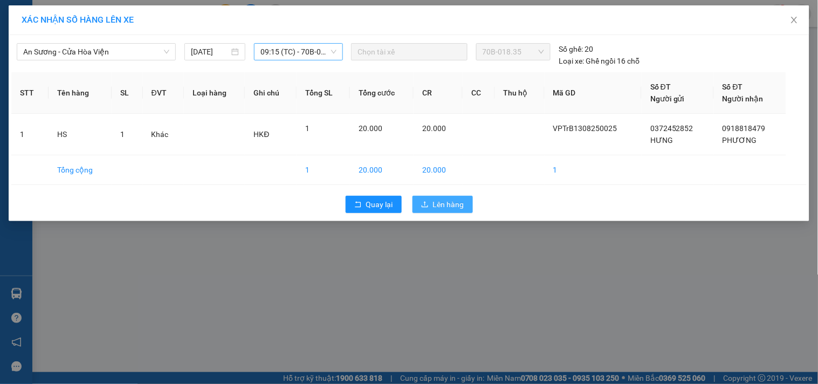
click at [454, 204] on span "Lên hàng" at bounding box center [448, 204] width 31 height 12
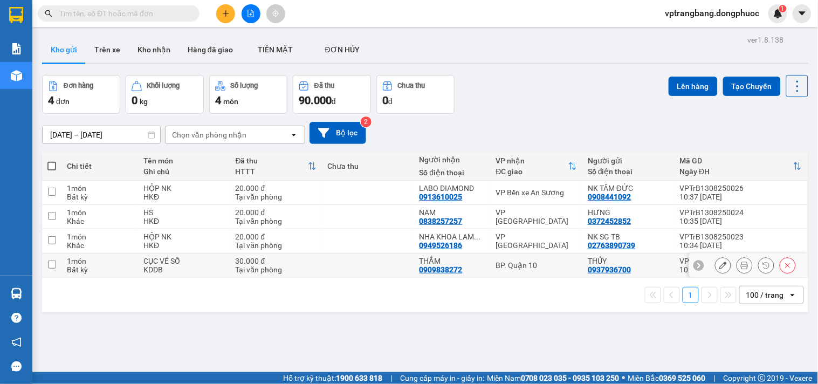
click at [535, 269] on div "BP. Quận 10" at bounding box center [536, 265] width 81 height 9
checkbox input "true"
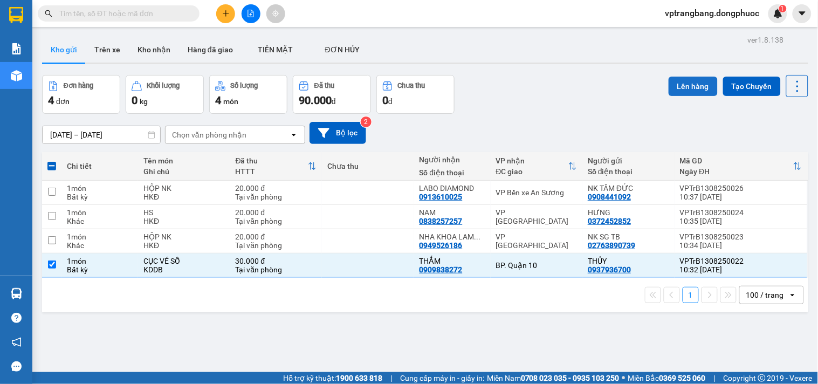
click at [686, 83] on button "Lên hàng" at bounding box center [693, 86] width 49 height 19
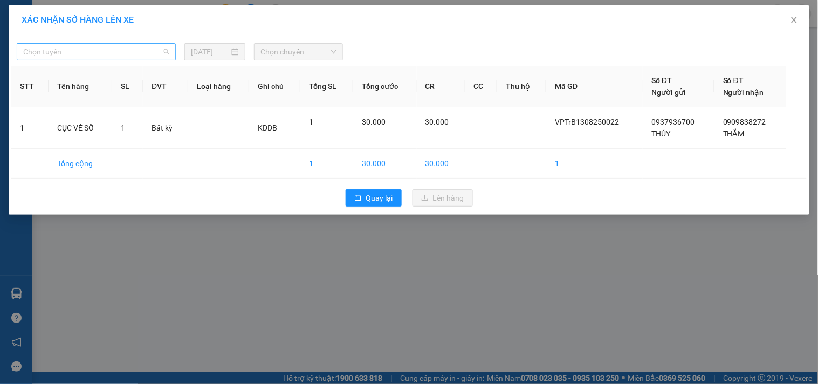
click at [76, 47] on span "Chọn tuyến" at bounding box center [96, 52] width 146 height 16
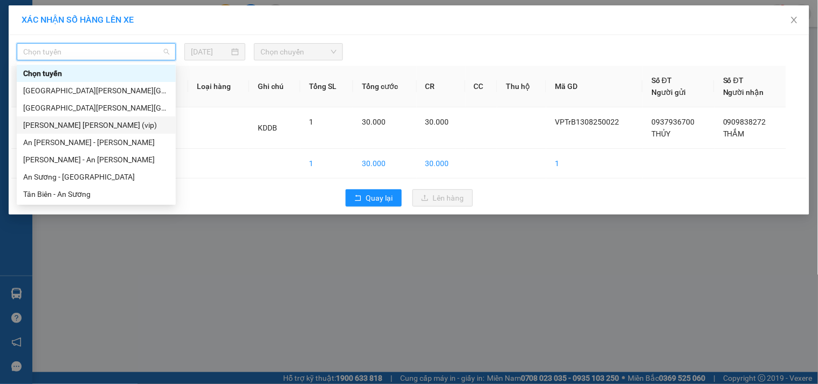
click at [76, 125] on div "Tây Ninh - Hồ Chí Minh (vip)" at bounding box center [96, 125] width 146 height 12
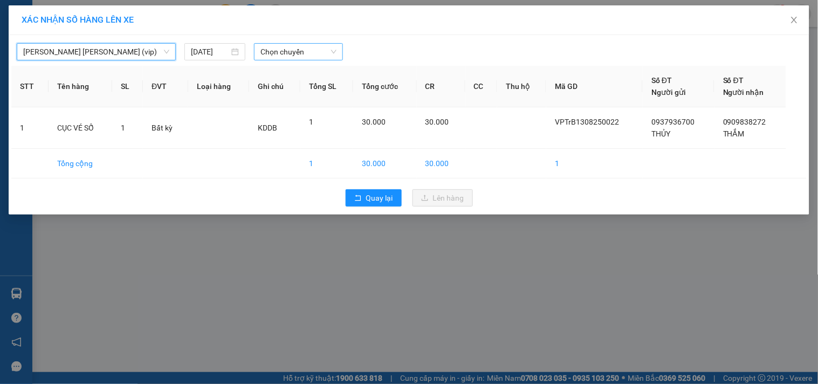
click at [298, 49] on span "Chọn chuyến" at bounding box center [299, 52] width 76 height 16
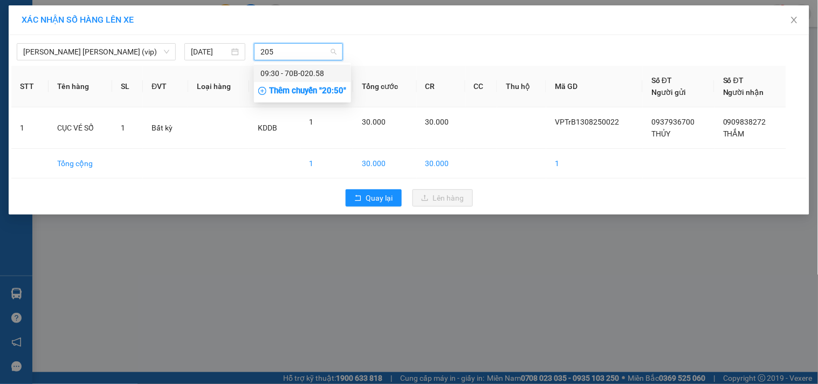
type input "2058"
click at [273, 74] on div "09:30 - 70B-020.58" at bounding box center [303, 73] width 84 height 12
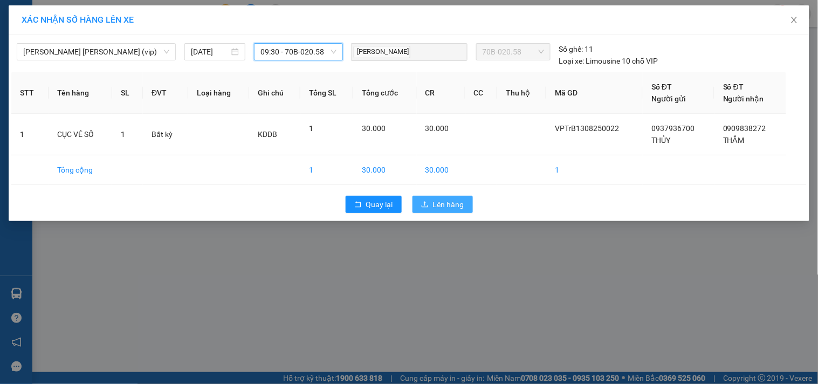
click at [442, 204] on span "Lên hàng" at bounding box center [448, 204] width 31 height 12
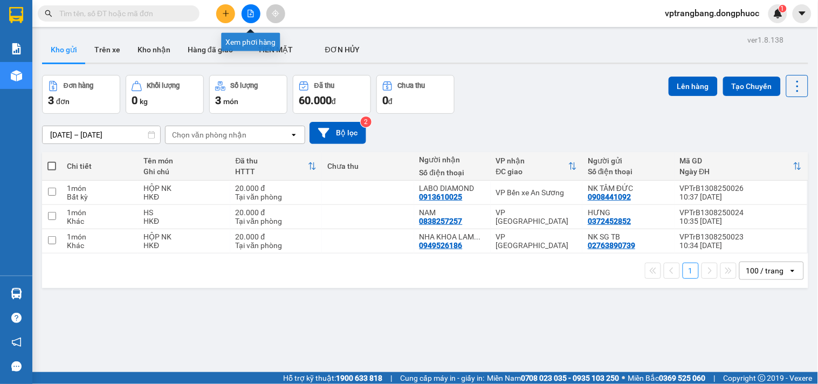
click at [250, 13] on icon "file-add" at bounding box center [251, 14] width 8 height 8
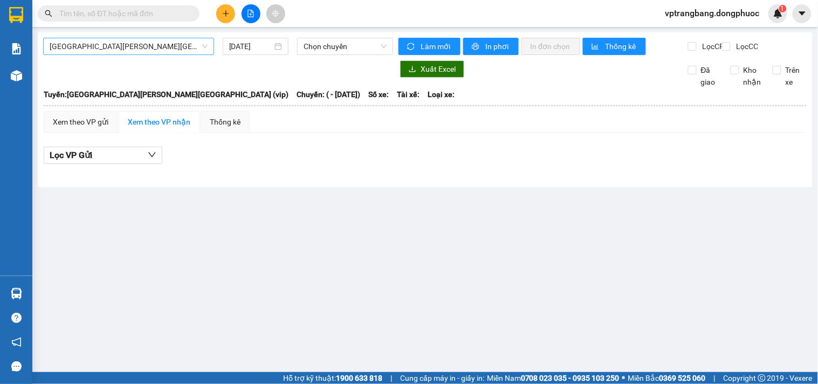
click at [114, 46] on span "[GEOGRAPHIC_DATA] - [GEOGRAPHIC_DATA] (vip)" at bounding box center [129, 46] width 158 height 16
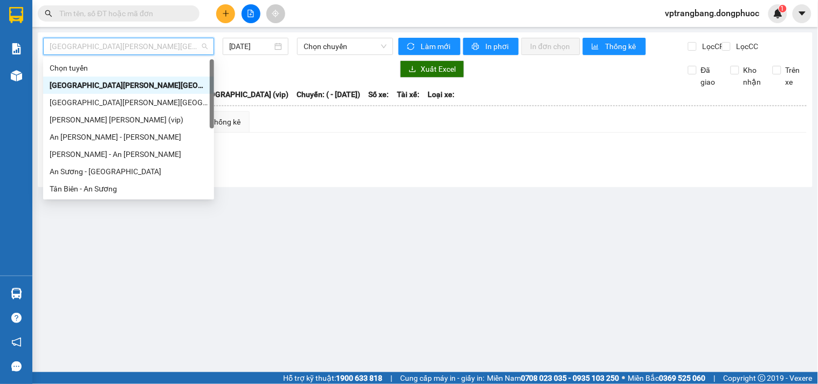
scroll to position [155, 0]
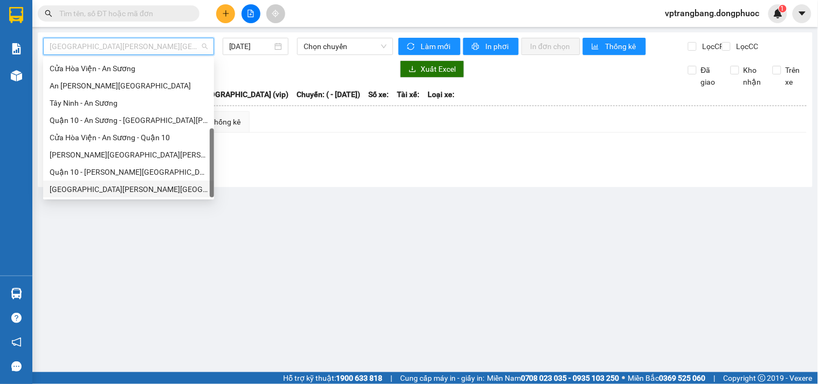
click at [105, 184] on div "[GEOGRAPHIC_DATA] - [GEOGRAPHIC_DATA] (vip)" at bounding box center [129, 189] width 158 height 12
type input "[DATE]"
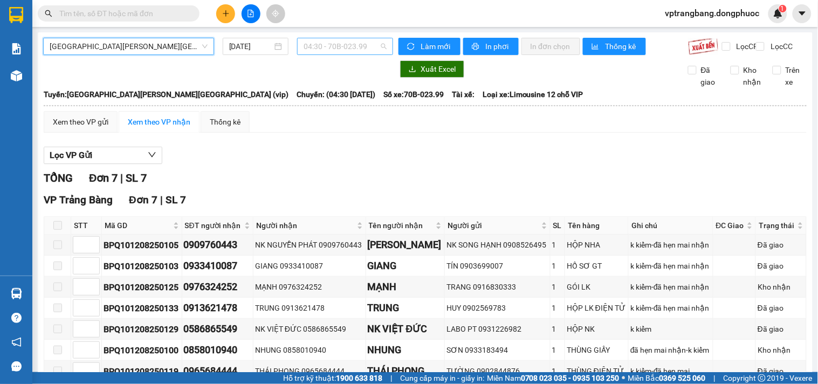
click at [320, 47] on span "04:30 - 70B-023.99" at bounding box center [345, 46] width 83 height 16
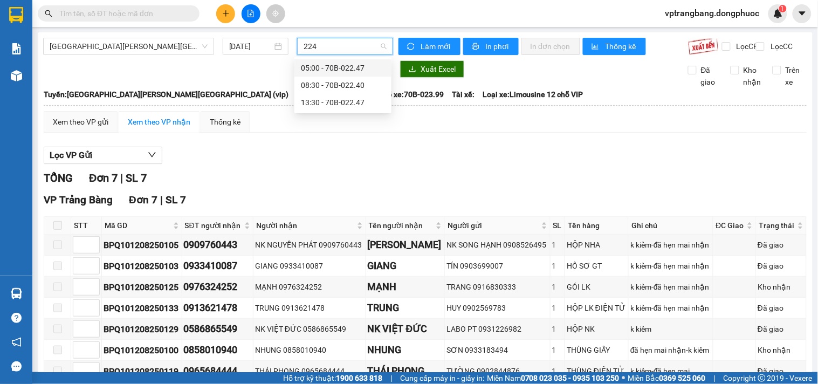
type input "2240"
click at [342, 65] on div "08:30 - 70B-022.40" at bounding box center [343, 68] width 84 height 12
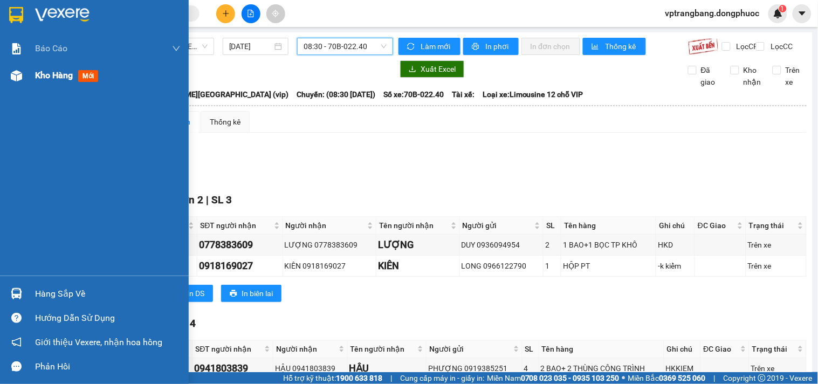
click at [45, 76] on span "Kho hàng" at bounding box center [54, 75] width 38 height 10
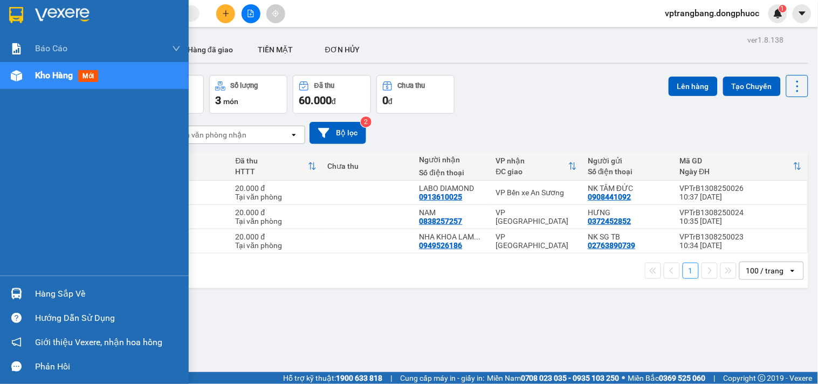
click at [38, 295] on div "Hàng sắp về" at bounding box center [108, 294] width 146 height 16
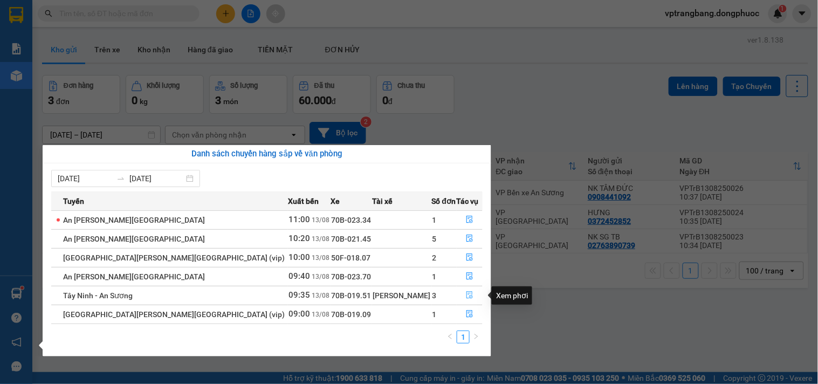
click at [467, 297] on icon "file-done" at bounding box center [470, 295] width 6 height 8
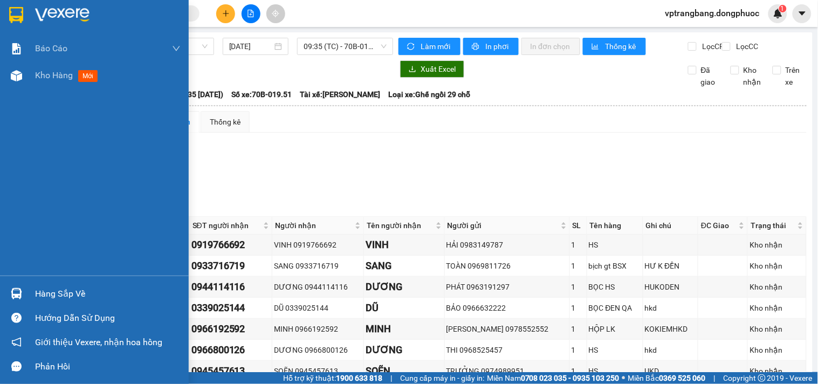
drag, startPoint x: 25, startPoint y: 299, endPoint x: 153, endPoint y: 289, distance: 128.8
click at [26, 299] on div "Hàng sắp về" at bounding box center [94, 294] width 189 height 24
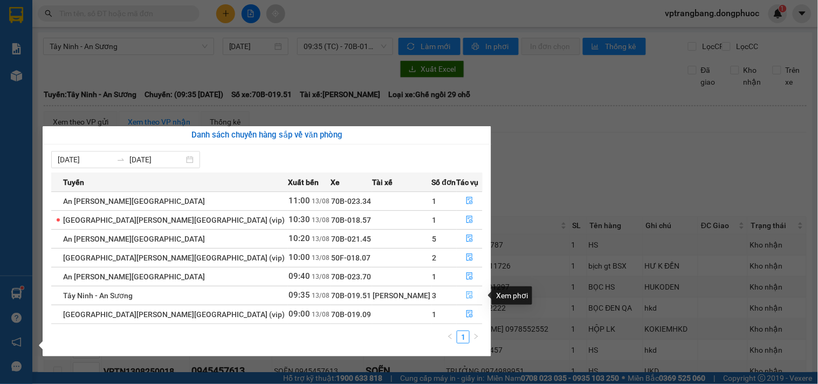
click at [466, 296] on icon "file-done" at bounding box center [470, 295] width 8 height 8
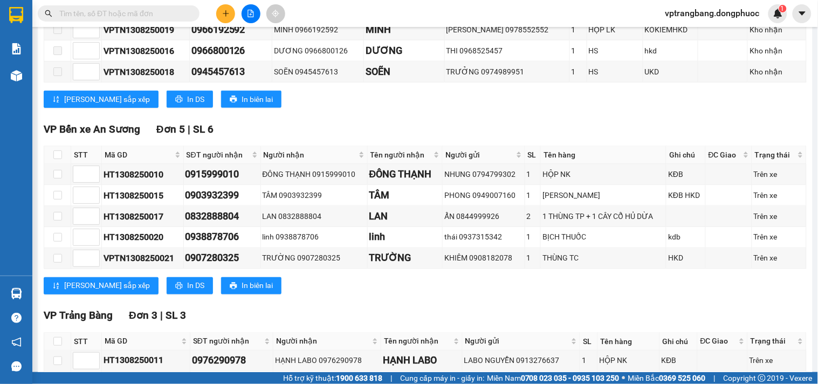
scroll to position [408, 0]
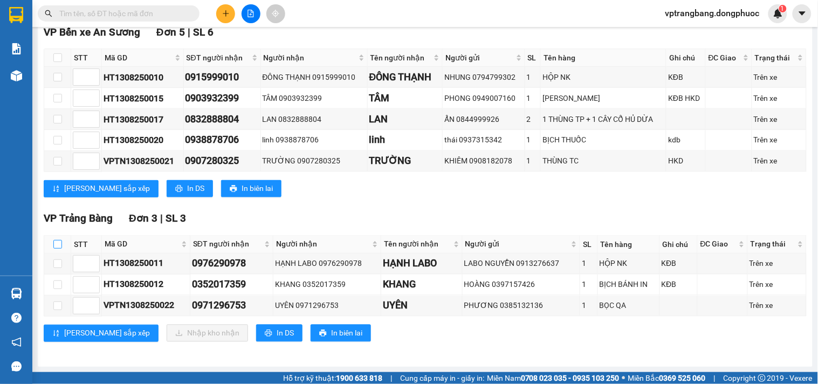
click at [57, 245] on input "checkbox" at bounding box center [57, 244] width 9 height 9
checkbox input "true"
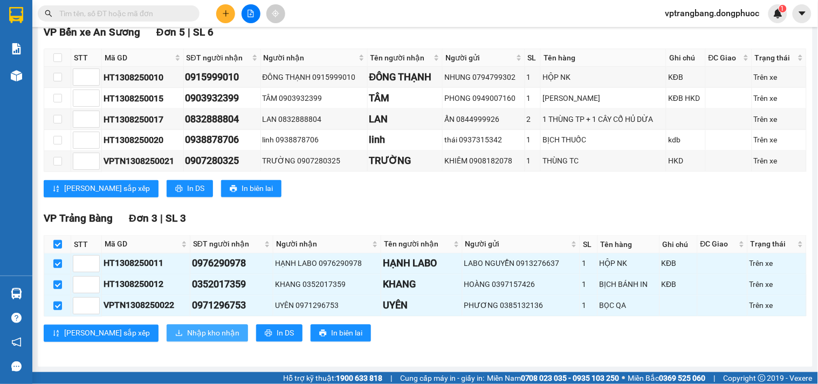
click at [187, 331] on span "Nhập kho nhận" at bounding box center [213, 333] width 52 height 12
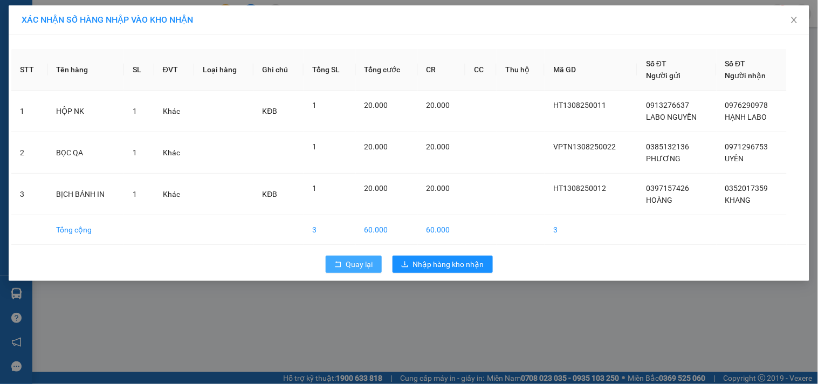
click at [358, 258] on span "Quay lại" at bounding box center [359, 264] width 27 height 12
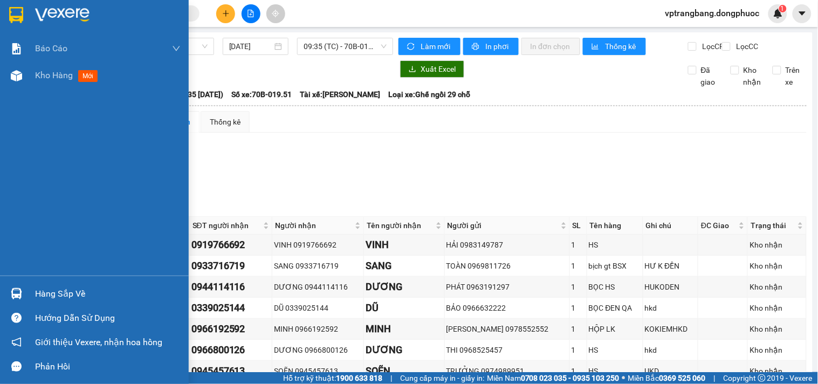
click at [63, 293] on div "Hàng sắp về" at bounding box center [108, 294] width 146 height 16
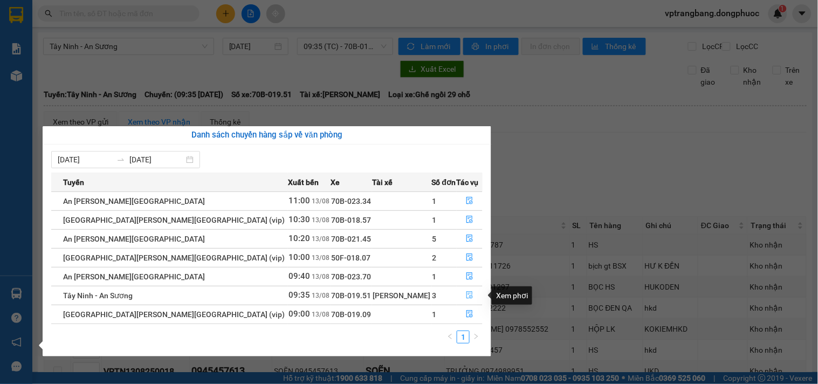
click at [466, 296] on icon "file-done" at bounding box center [470, 295] width 8 height 8
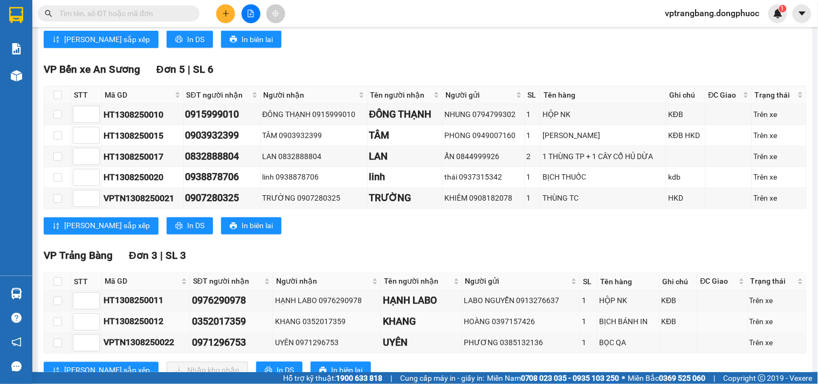
scroll to position [408, 0]
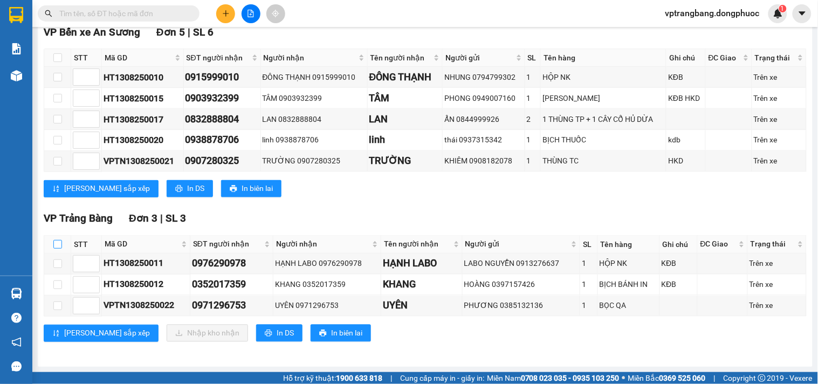
click at [56, 244] on input "checkbox" at bounding box center [57, 244] width 9 height 9
checkbox input "true"
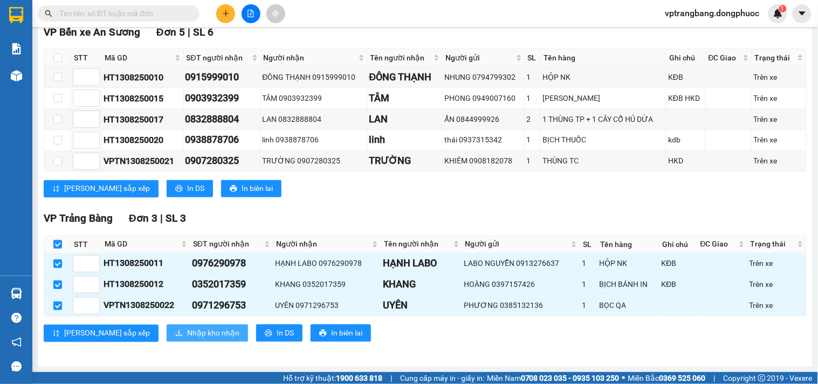
click at [187, 330] on span "Nhập kho nhận" at bounding box center [213, 333] width 52 height 12
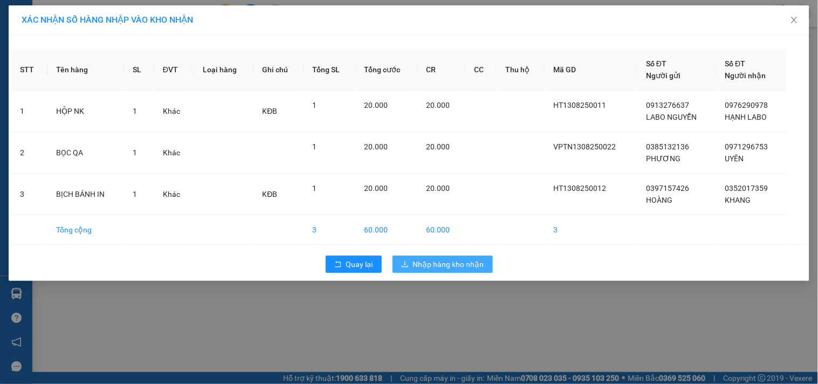
click at [444, 268] on span "Nhập hàng kho nhận" at bounding box center [448, 264] width 71 height 12
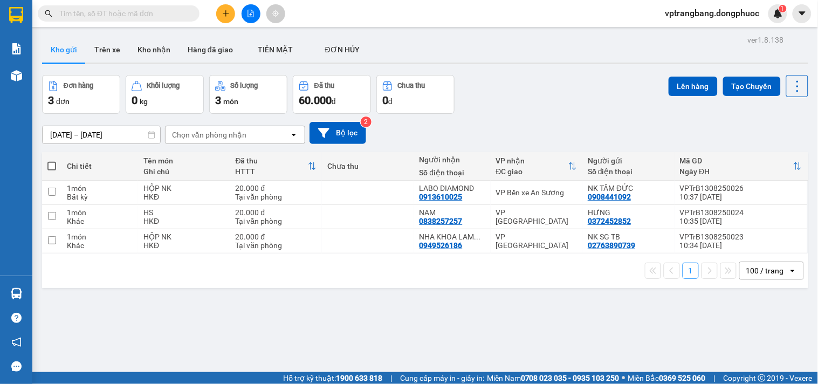
click at [514, 126] on div "11/08/2025 – 13/08/2025 Press the down arrow key to interact with the calendar …" at bounding box center [425, 133] width 766 height 22
click at [517, 219] on div "VP [GEOGRAPHIC_DATA]" at bounding box center [536, 216] width 81 height 17
checkbox input "true"
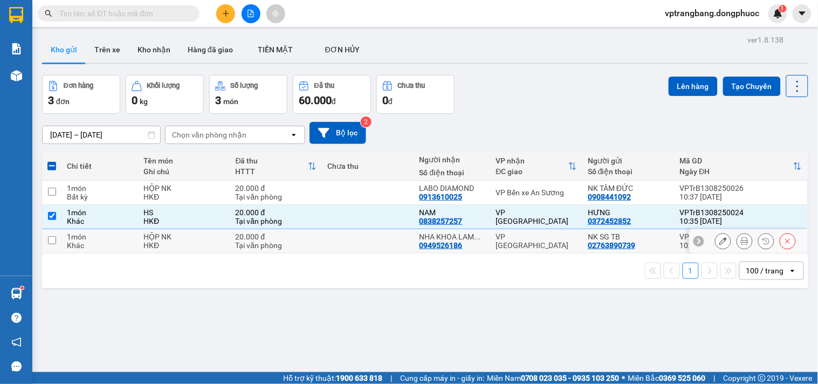
click at [518, 244] on div "VP [GEOGRAPHIC_DATA]" at bounding box center [536, 240] width 81 height 17
checkbox input "true"
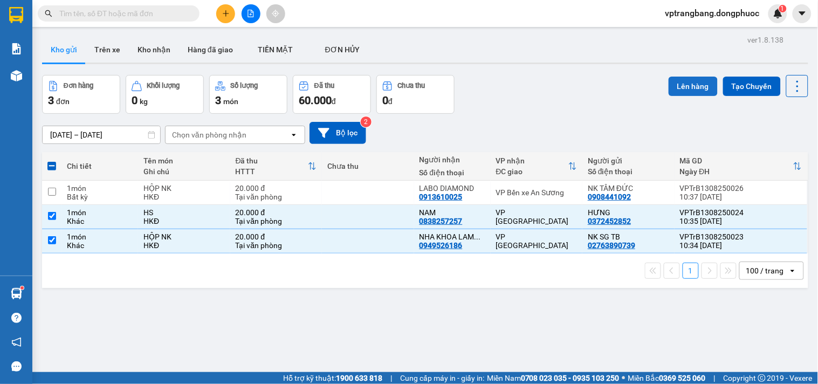
click at [669, 88] on button "Lên hàng" at bounding box center [693, 86] width 49 height 19
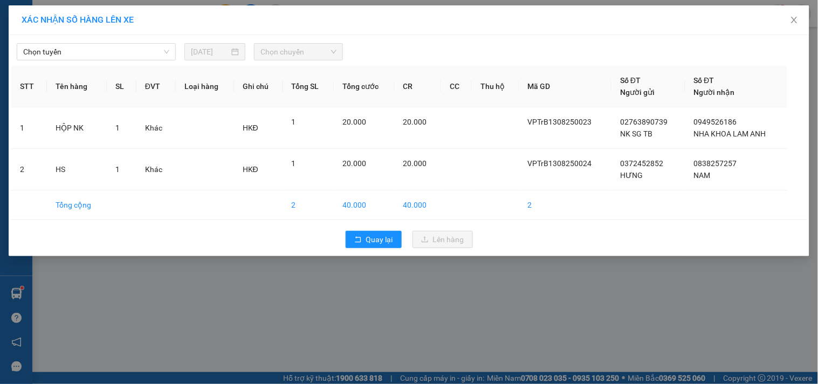
click at [95, 41] on div "Chọn tuyến 13/08/2025 Chọn chuyến" at bounding box center [409, 49] width 796 height 23
click at [92, 47] on span "Chọn tuyến" at bounding box center [96, 52] width 146 height 16
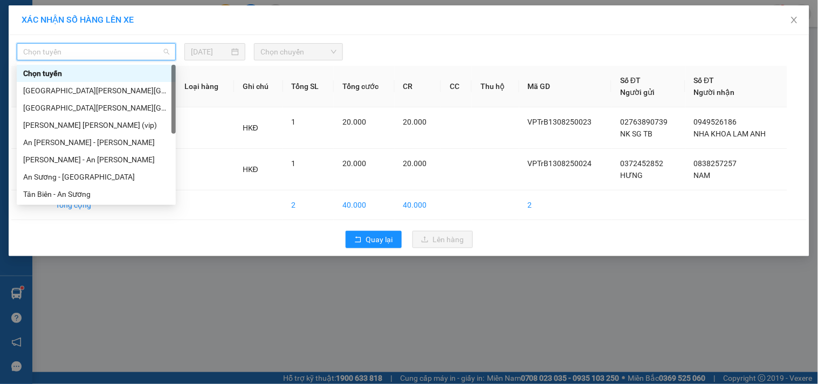
scroll to position [155, 0]
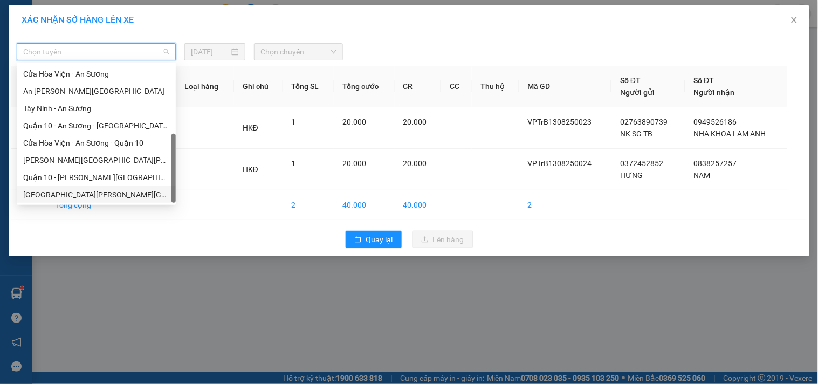
click at [78, 193] on div "[GEOGRAPHIC_DATA] - [GEOGRAPHIC_DATA] (vip)" at bounding box center [96, 195] width 146 height 12
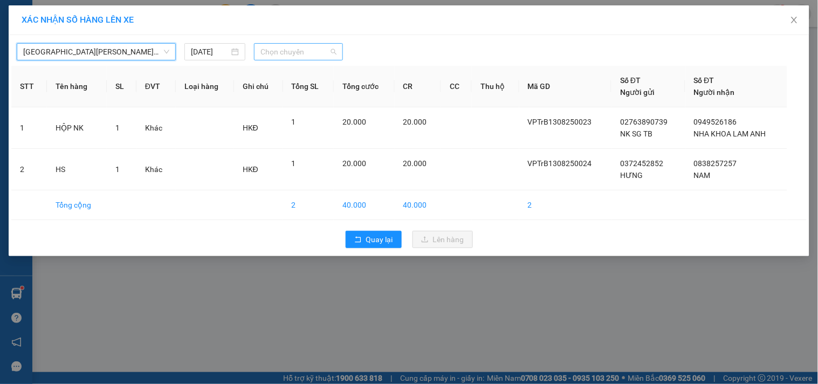
click at [289, 50] on span "Chọn chuyến" at bounding box center [299, 52] width 76 height 16
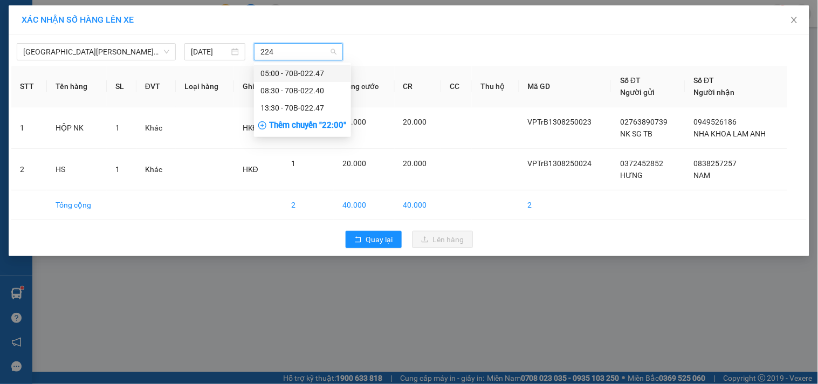
type input "2240"
click at [284, 74] on div "08:30 - 70B-022.40" at bounding box center [303, 73] width 84 height 12
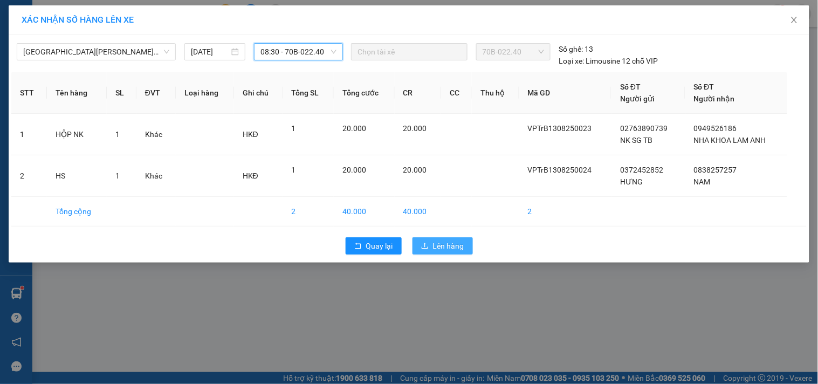
click at [463, 246] on span "Lên hàng" at bounding box center [448, 246] width 31 height 12
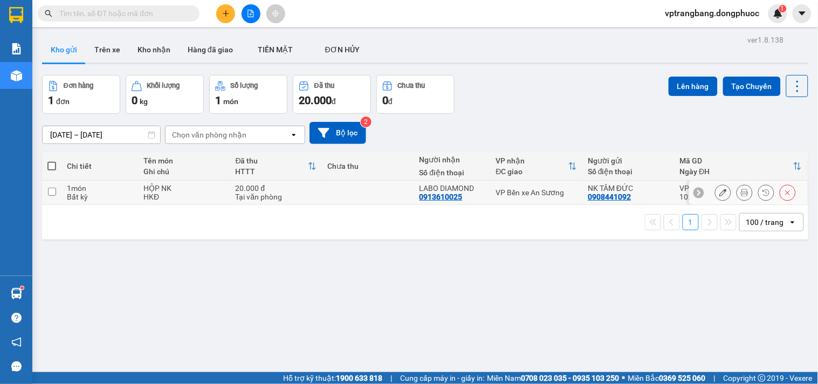
click at [510, 191] on div "VP Bến xe An Sương" at bounding box center [536, 192] width 81 height 9
checkbox input "true"
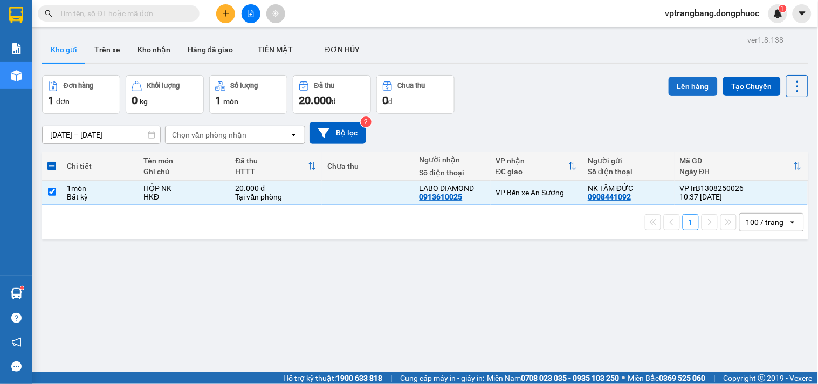
click at [676, 82] on button "Lên hàng" at bounding box center [693, 86] width 49 height 19
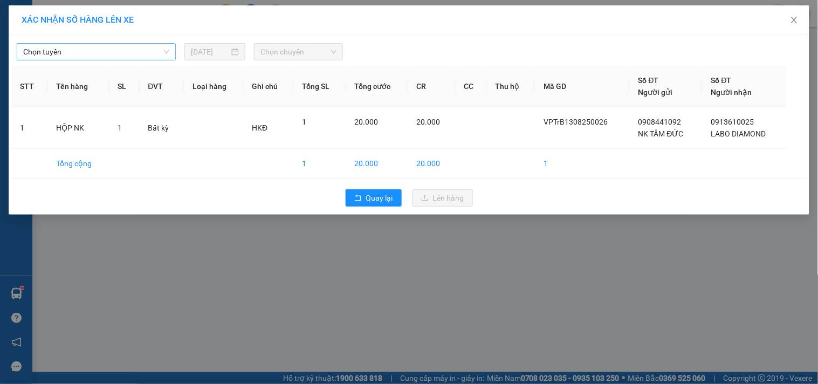
click at [113, 51] on span "Chọn tuyến" at bounding box center [96, 52] width 146 height 16
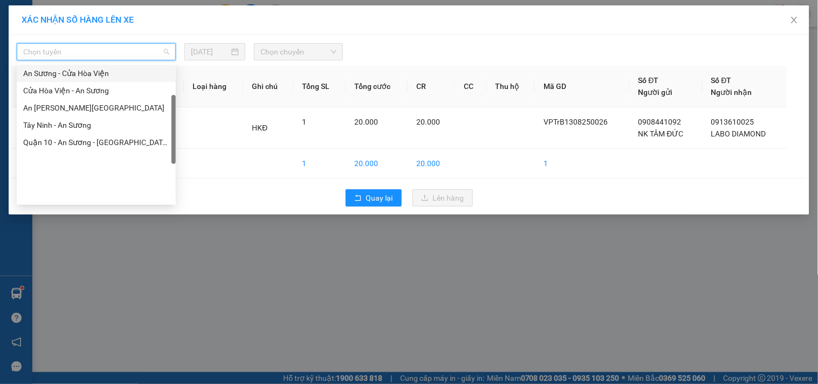
scroll to position [155, 0]
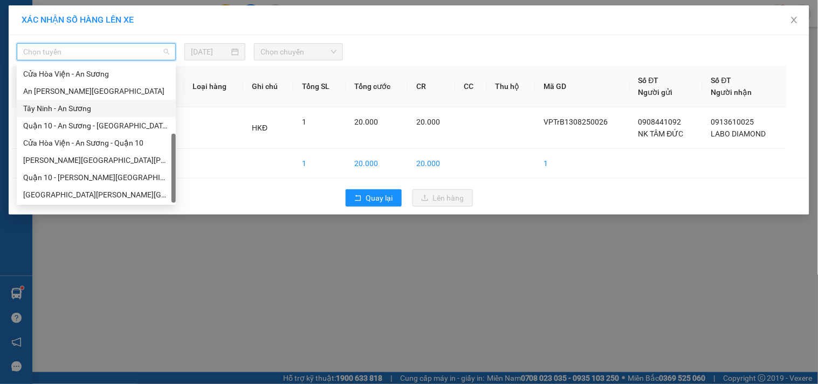
click at [60, 108] on div "Tây Ninh - An Sương" at bounding box center [96, 108] width 146 height 12
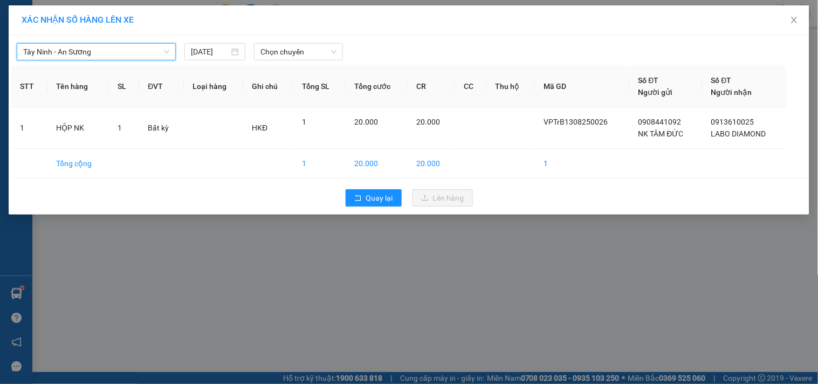
drag, startPoint x: 265, startPoint y: 50, endPoint x: 385, endPoint y: 90, distance: 126.2
click at [265, 50] on span "Chọn chuyến" at bounding box center [299, 52] width 76 height 16
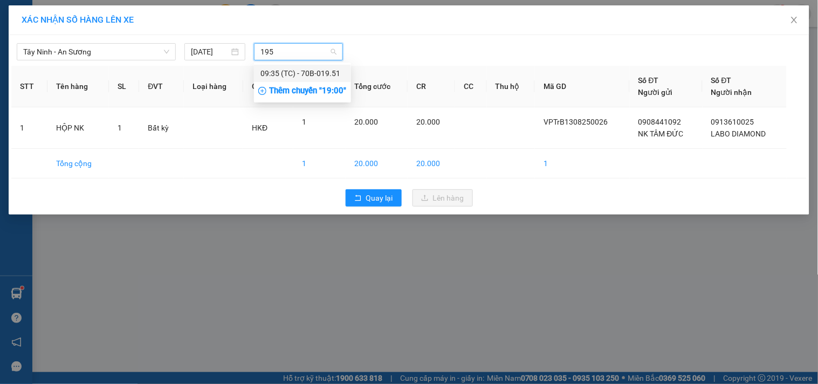
type input "1951"
click at [311, 74] on div "09:35 (TC) - 70B-019.51" at bounding box center [303, 73] width 84 height 12
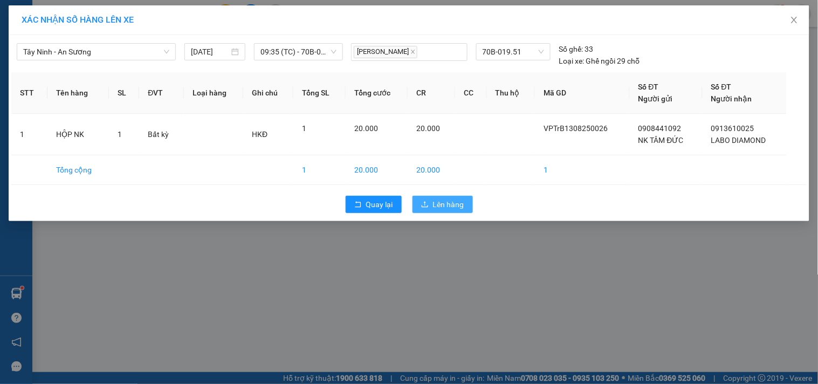
click at [451, 203] on span "Lên hàng" at bounding box center [448, 204] width 31 height 12
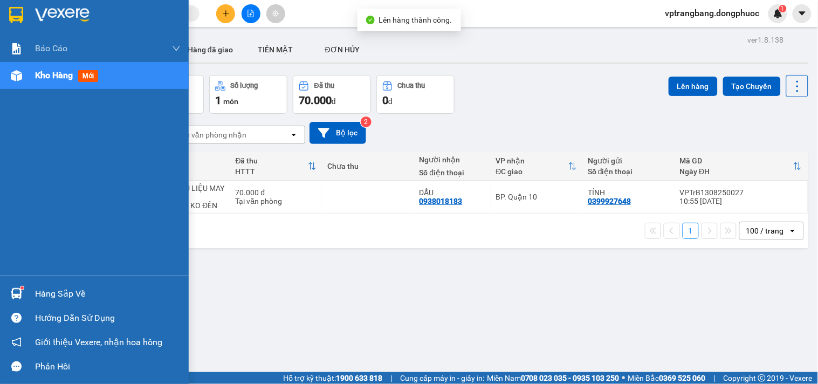
click at [44, 299] on div "Hàng sắp về" at bounding box center [108, 294] width 146 height 16
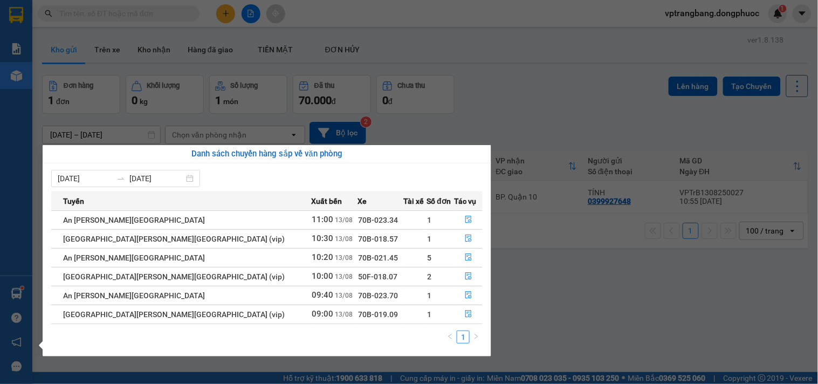
click at [576, 289] on section "Kết quả tìm kiếm ( 0 ) Bộ lọc No Data vptrangbang.dongphuoc 1 Báo cáo Mẫu 1: Bá…" at bounding box center [409, 192] width 818 height 384
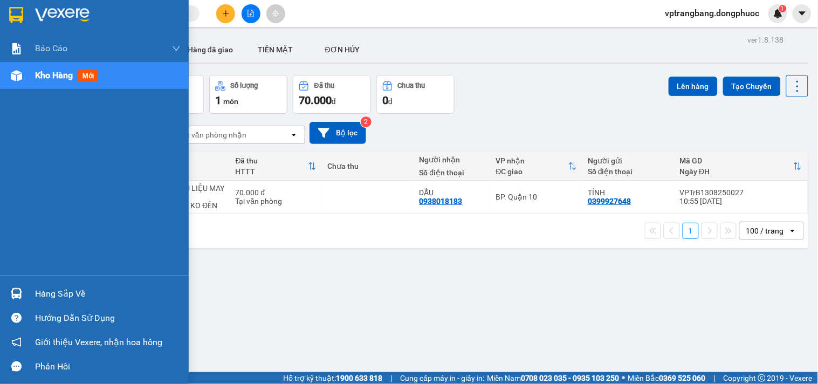
click at [33, 289] on div "Hàng sắp về" at bounding box center [94, 294] width 189 height 24
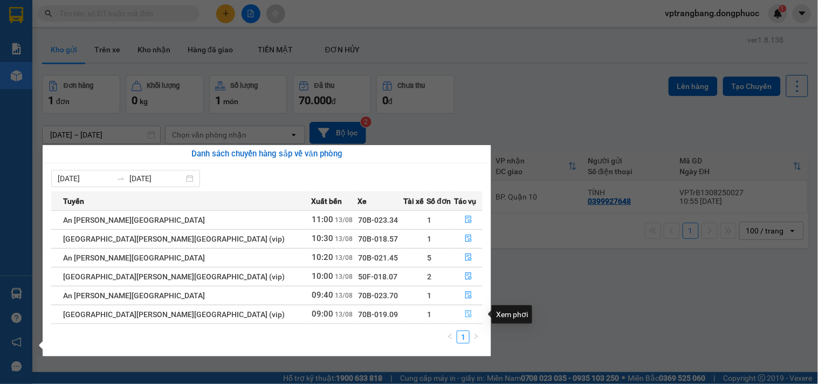
click at [465, 314] on icon "file-done" at bounding box center [469, 314] width 8 height 8
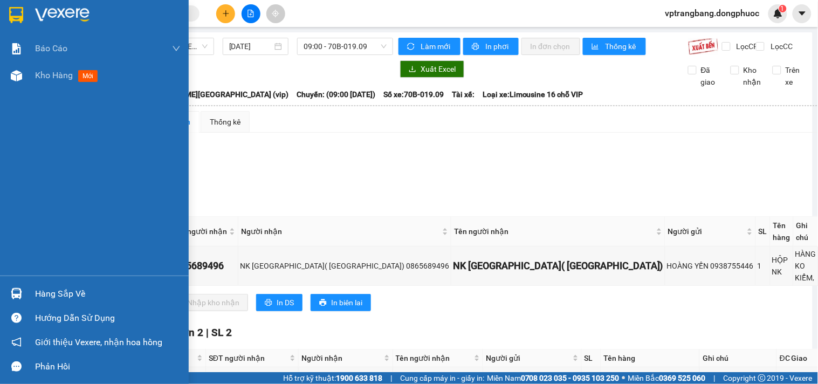
click at [52, 292] on div "Hàng sắp về" at bounding box center [108, 294] width 146 height 16
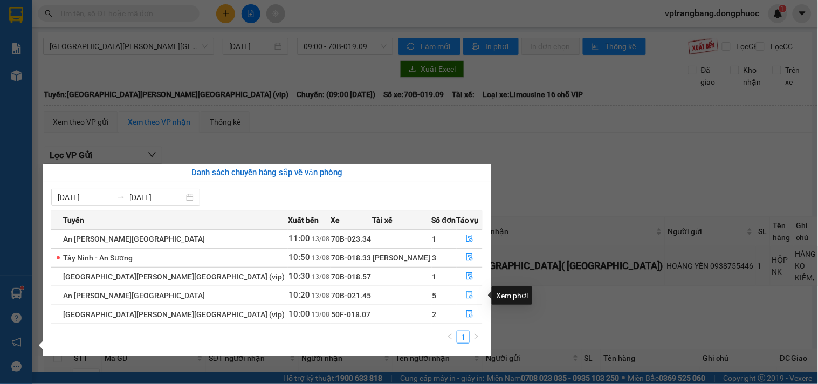
click at [467, 297] on icon "file-done" at bounding box center [470, 295] width 6 height 8
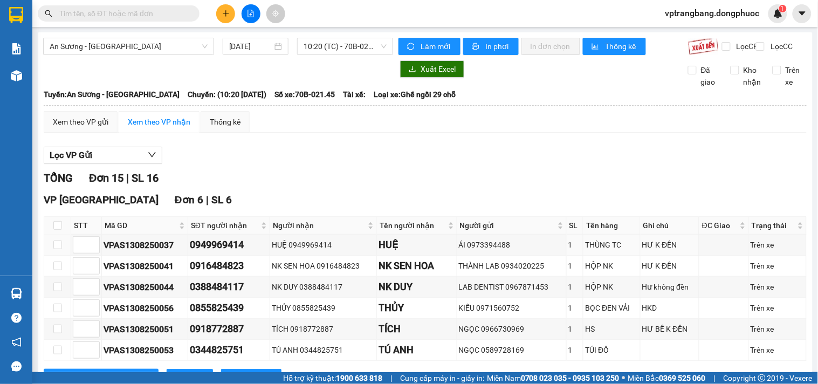
scroll to position [299, 0]
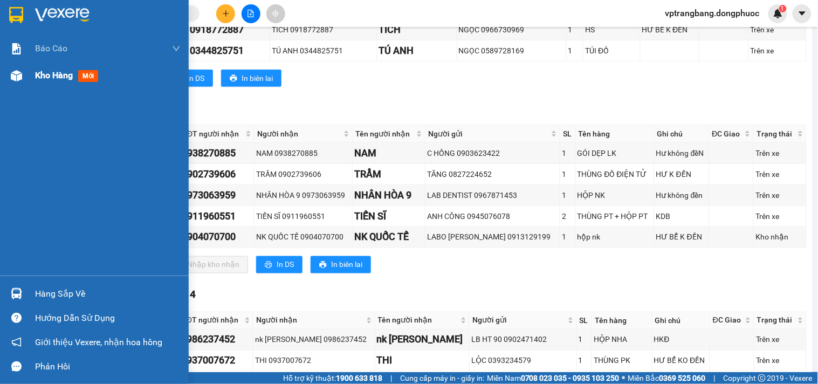
click at [43, 68] on div "Kho hàng mới" at bounding box center [68, 74] width 67 height 13
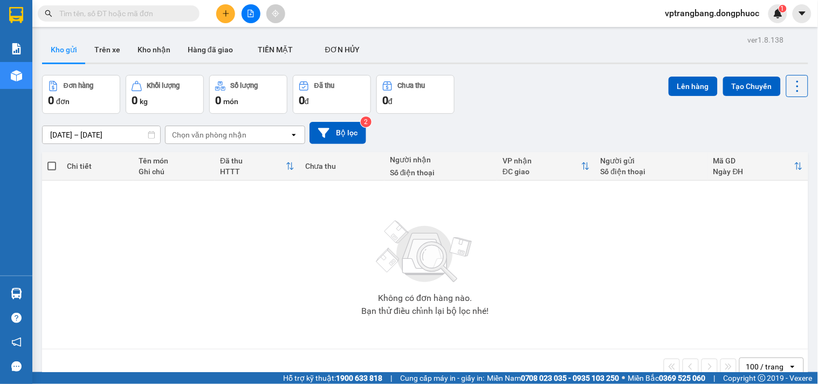
click at [42, 299] on td "Không có đơn hàng nào. Bạn thử điều chỉnh lại bộ lọc nhé!" at bounding box center [425, 265] width 766 height 169
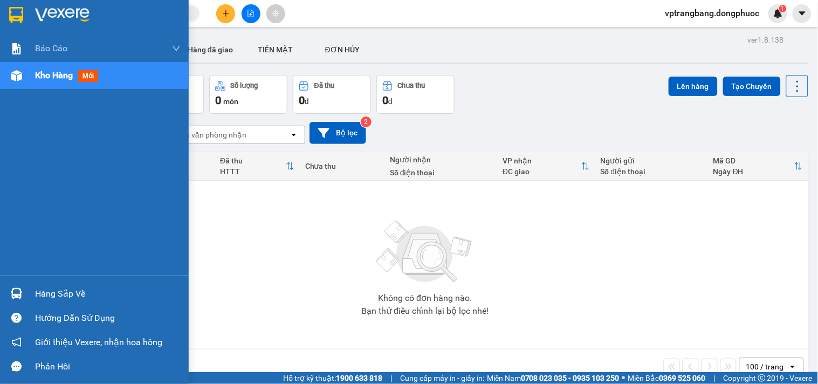
click at [44, 292] on div "Hàng sắp về" at bounding box center [108, 294] width 146 height 16
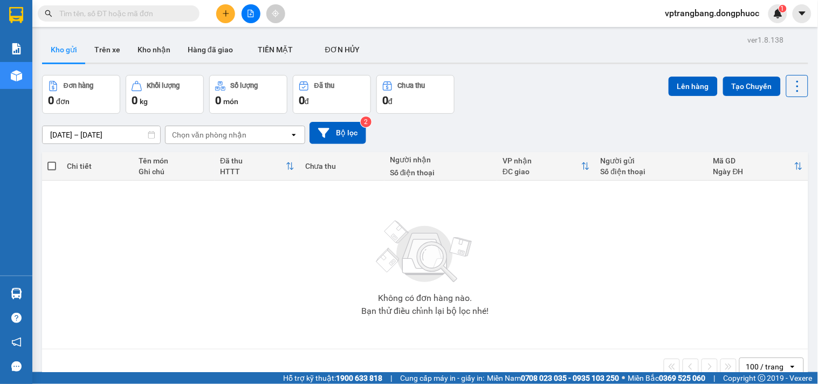
click at [558, 259] on section "Kết quả tìm kiếm ( 0 ) Bộ lọc No Data vptrangbang.dongphuoc 1 Báo cáo Mẫu 1: Bá…" at bounding box center [409, 192] width 818 height 384
click at [122, 15] on input "text" at bounding box center [122, 14] width 127 height 12
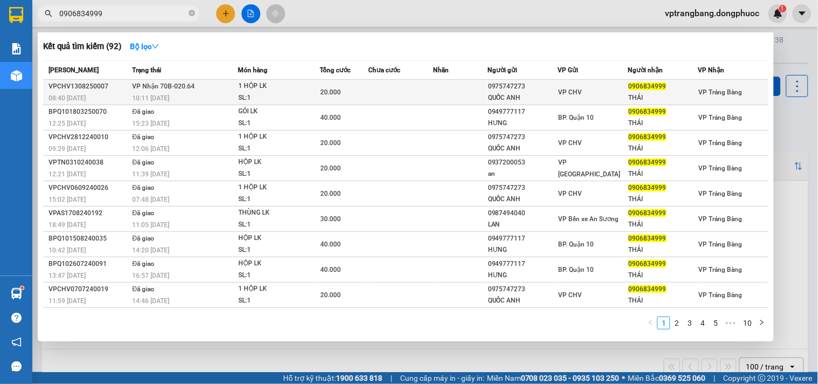
type input "0906834999"
click at [414, 95] on td at bounding box center [400, 92] width 65 height 25
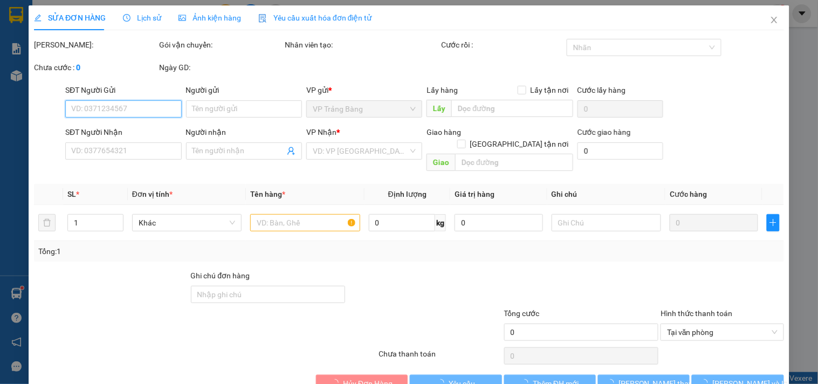
type input "0975747273"
type input "QUỐC ANH"
type input "0906834999"
type input "THÁI"
type input "20.000"
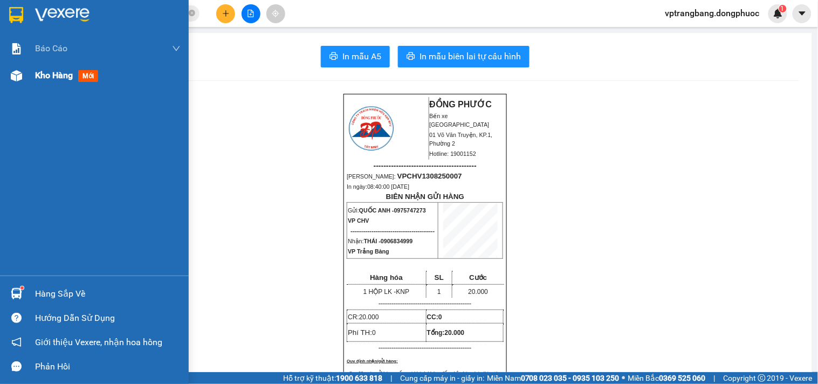
click at [49, 73] on span "Kho hàng" at bounding box center [54, 75] width 38 height 10
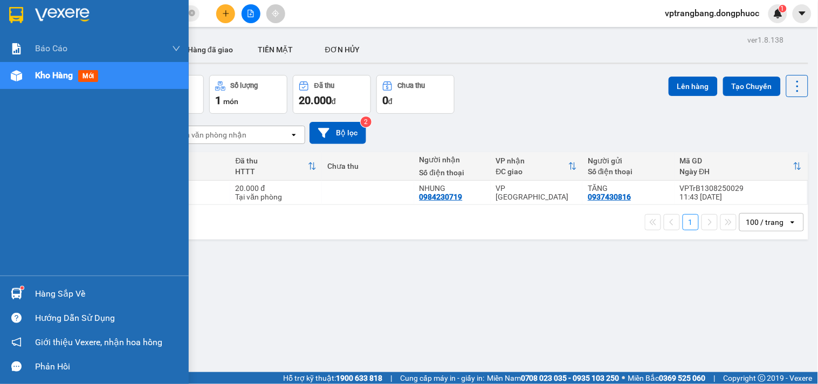
click at [40, 287] on div "Hàng sắp về" at bounding box center [108, 294] width 146 height 16
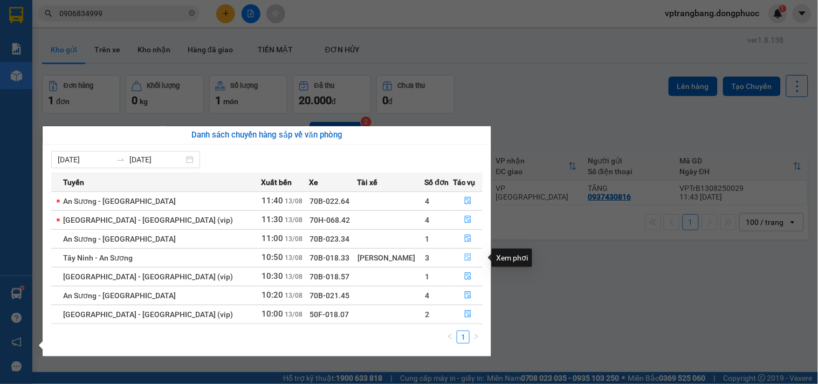
click at [464, 258] on icon "file-done" at bounding box center [468, 257] width 8 height 8
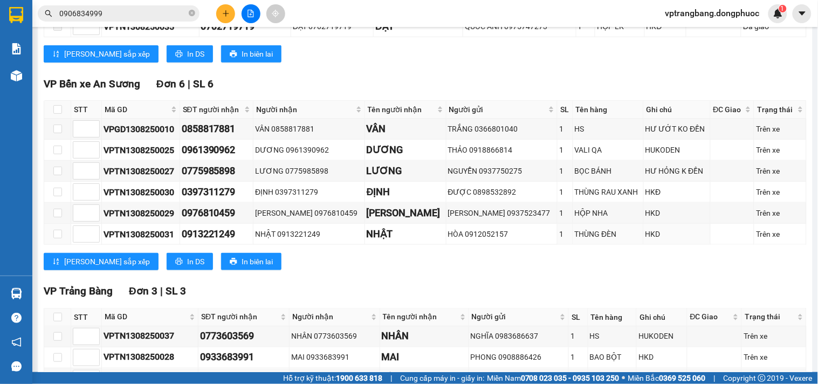
scroll to position [324, 0]
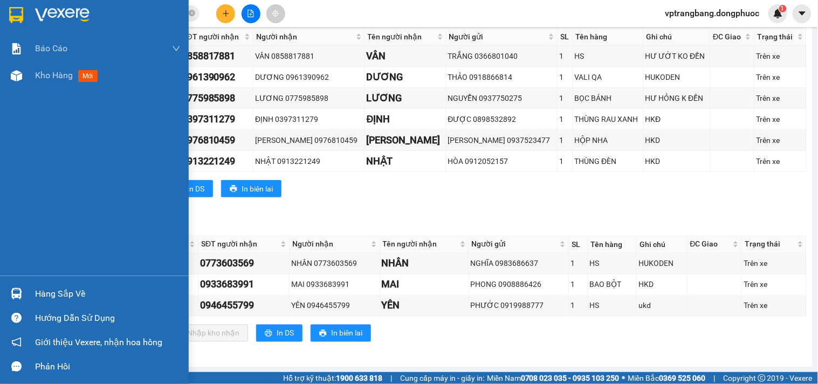
click at [37, 286] on div "Hàng sắp về" at bounding box center [108, 294] width 146 height 16
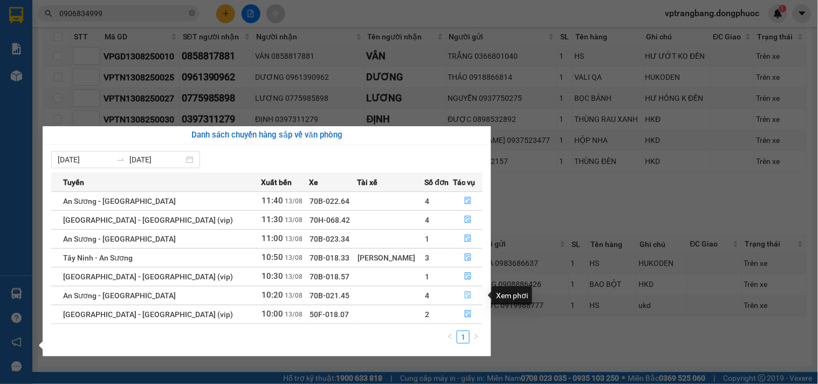
click at [464, 296] on icon "file-done" at bounding box center [468, 295] width 8 height 8
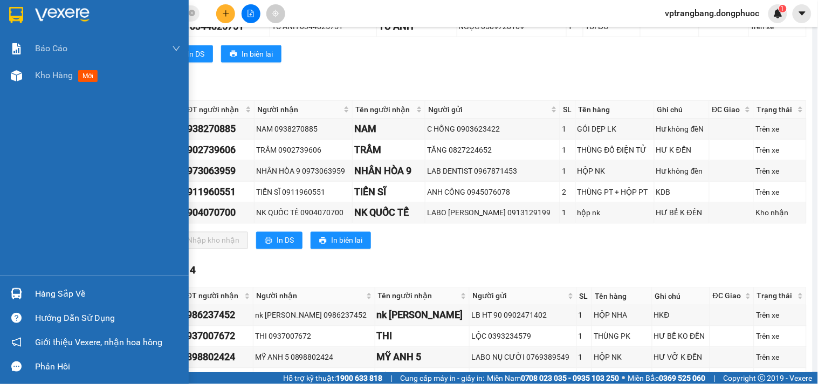
click at [53, 293] on div "Hàng sắp về" at bounding box center [108, 294] width 146 height 16
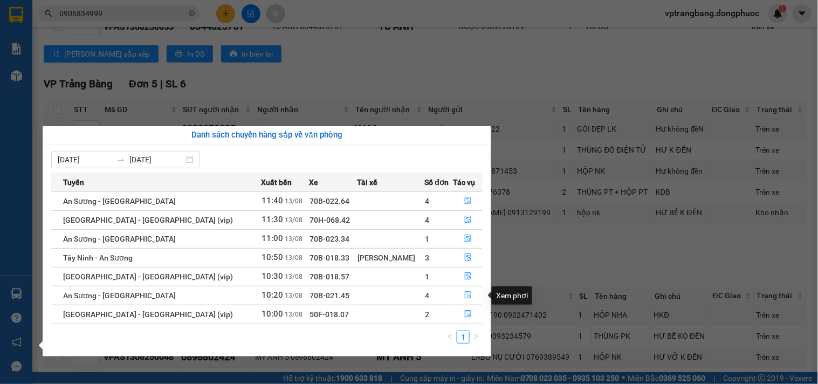
click at [464, 296] on icon "file-done" at bounding box center [468, 295] width 8 height 8
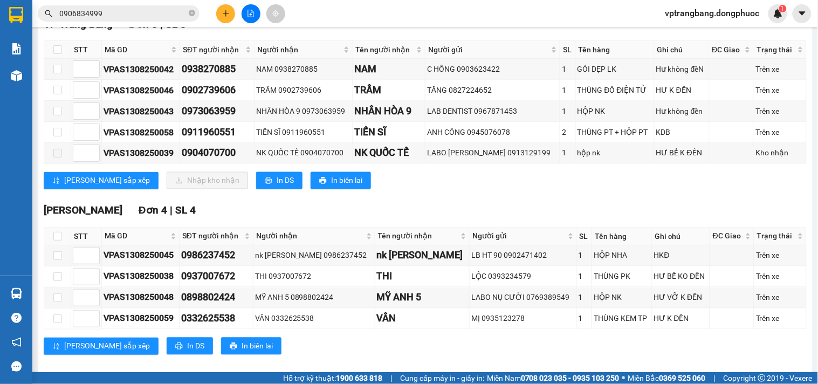
scroll to position [324, 0]
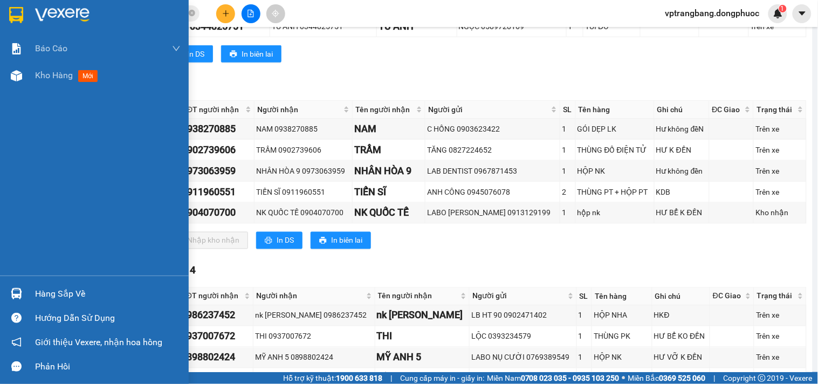
click at [46, 289] on div "Hàng sắp về" at bounding box center [108, 294] width 146 height 16
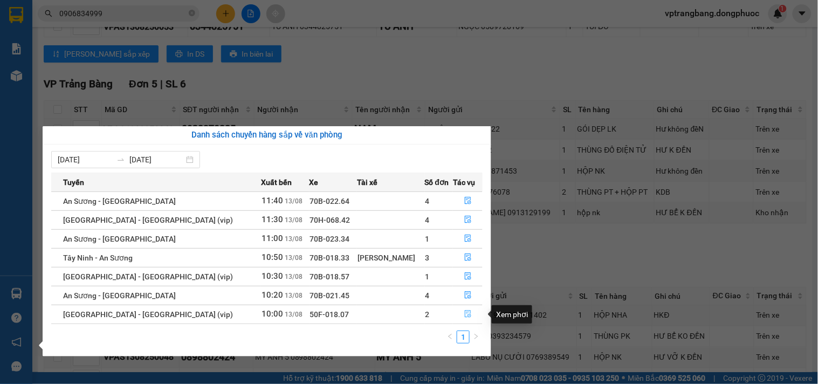
click at [464, 313] on icon "file-done" at bounding box center [468, 314] width 8 height 8
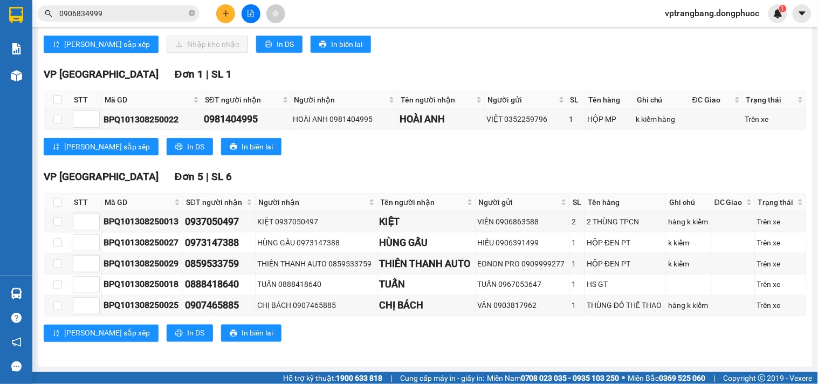
scroll to position [80, 0]
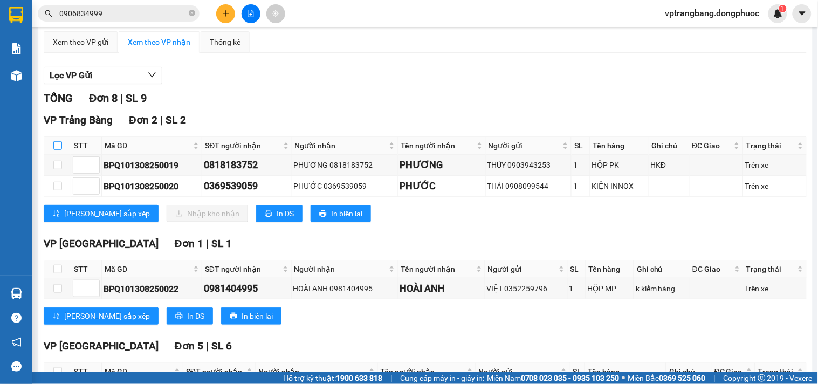
click at [57, 150] on input "checkbox" at bounding box center [57, 145] width 9 height 9
checkbox input "true"
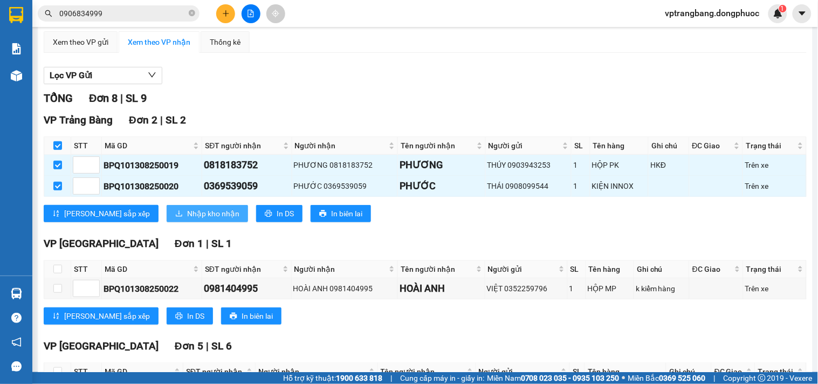
click at [187, 220] on span "Nhập kho nhận" at bounding box center [213, 214] width 52 height 12
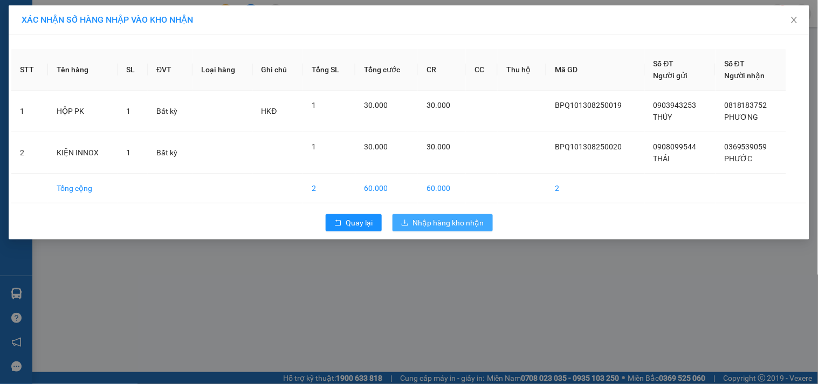
click at [449, 220] on span "Nhập hàng kho nhận" at bounding box center [448, 223] width 71 height 12
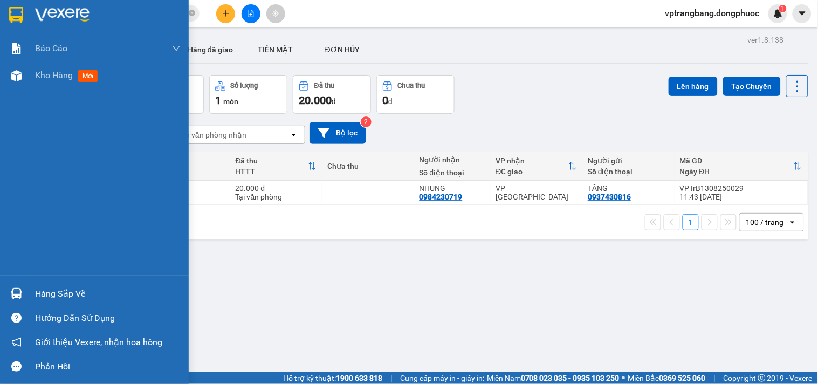
click at [49, 290] on div "Hàng sắp về" at bounding box center [108, 294] width 146 height 16
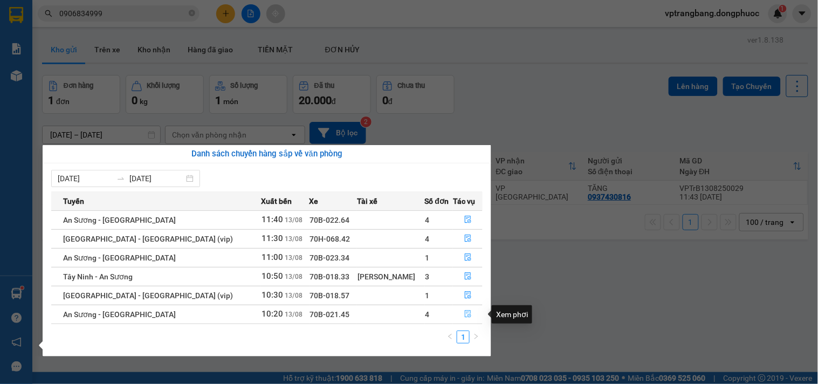
click at [464, 316] on icon "file-done" at bounding box center [468, 314] width 8 height 8
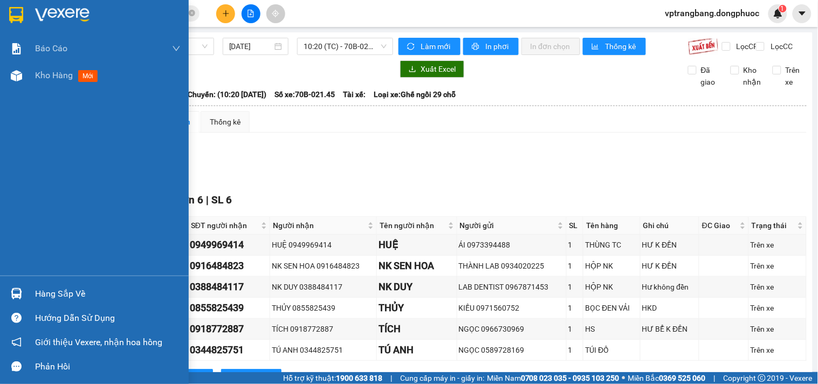
click at [33, 287] on div "Hàng sắp về" at bounding box center [94, 294] width 189 height 24
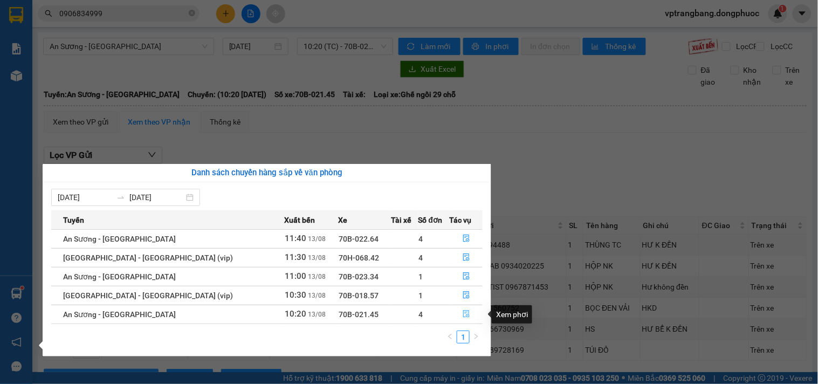
click at [463, 317] on icon "file-done" at bounding box center [467, 314] width 8 height 8
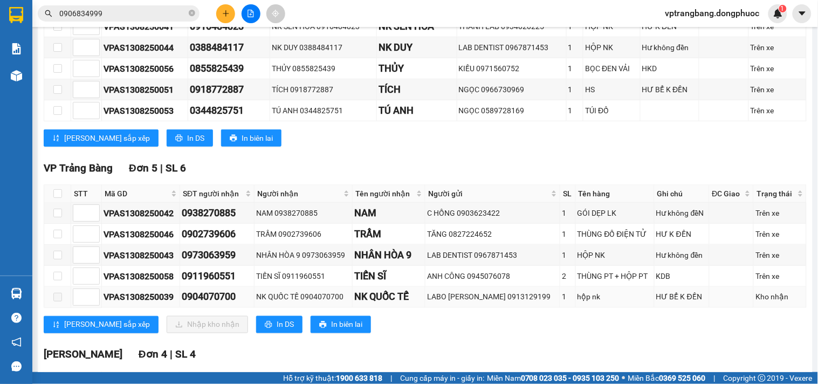
scroll to position [299, 0]
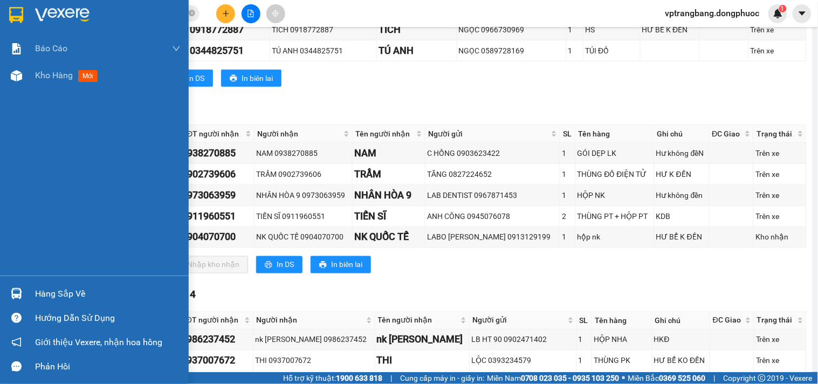
click at [63, 290] on div "Hàng sắp về" at bounding box center [108, 294] width 146 height 16
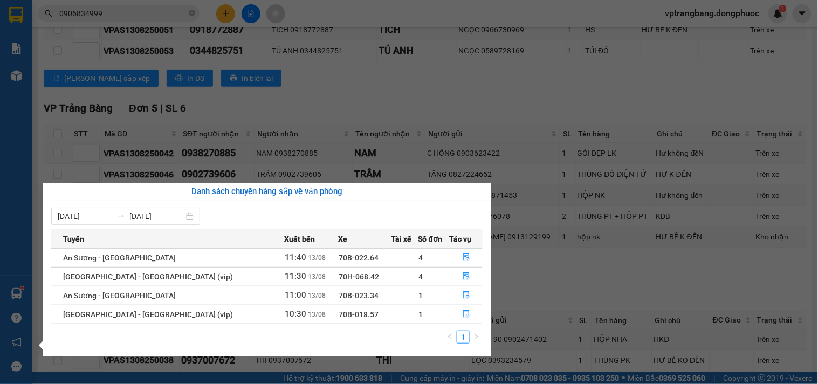
click at [553, 283] on section "Kết quả tìm kiếm ( 92 ) Bộ lọc Mã ĐH Trạng thái Món hàng Tổng cước Chưa cước Nh…" at bounding box center [409, 192] width 818 height 384
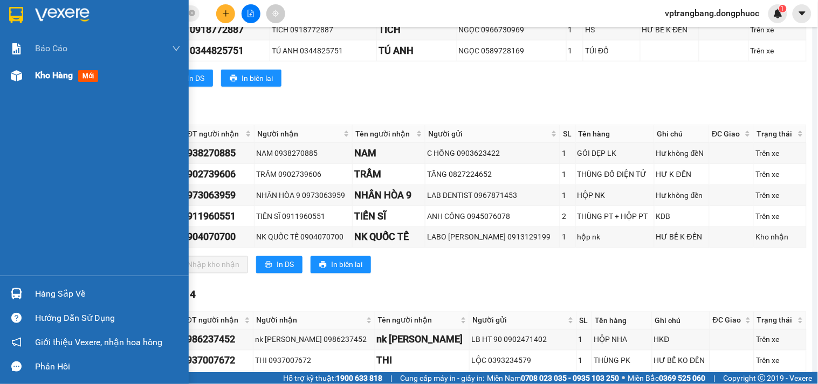
click at [30, 76] on div "Kho hàng mới" at bounding box center [94, 75] width 189 height 27
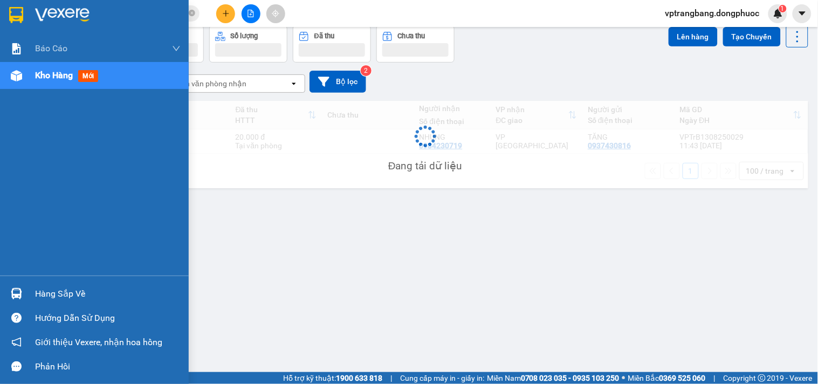
scroll to position [50, 0]
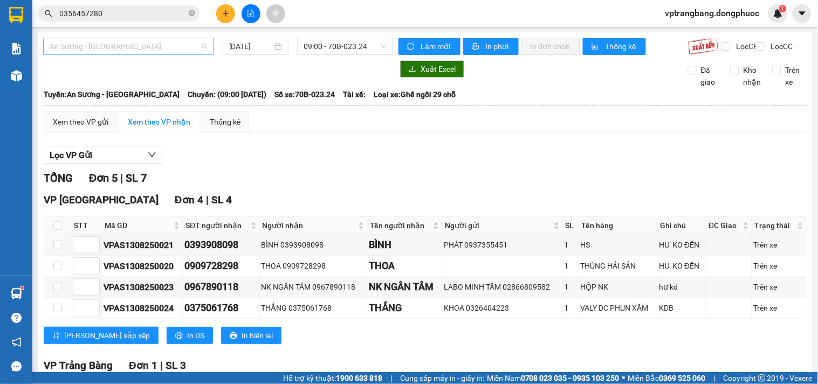
click at [123, 49] on span "An Sương - [GEOGRAPHIC_DATA]" at bounding box center [129, 46] width 158 height 16
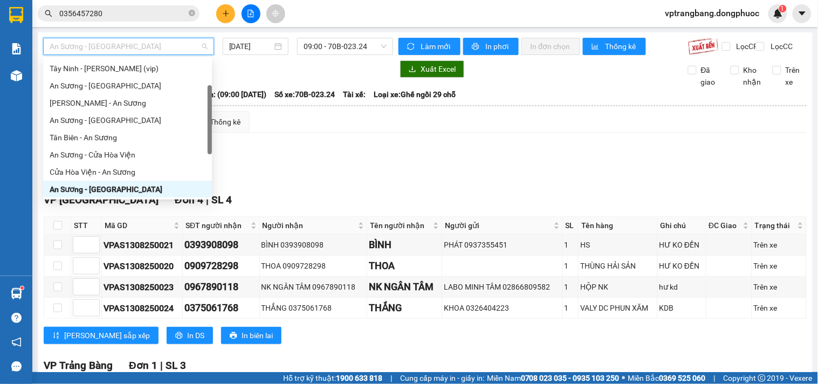
scroll to position [155, 0]
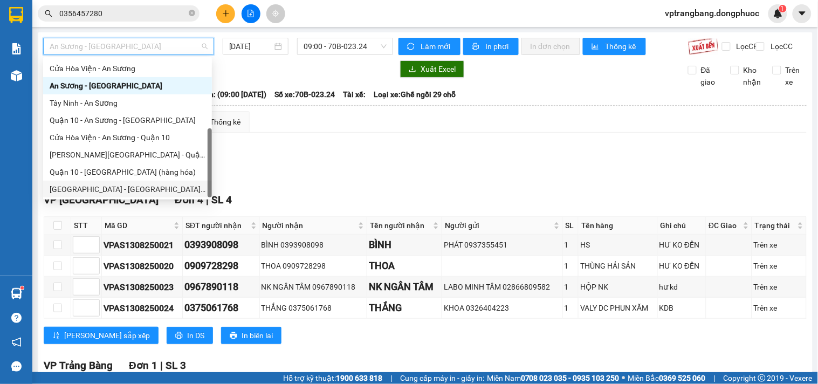
click at [101, 187] on div "[GEOGRAPHIC_DATA] - [GEOGRAPHIC_DATA] (vip)" at bounding box center [128, 189] width 156 height 12
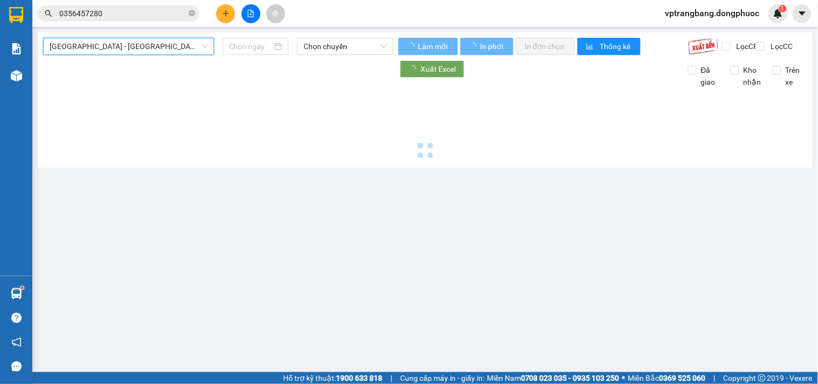
type input "[DATE]"
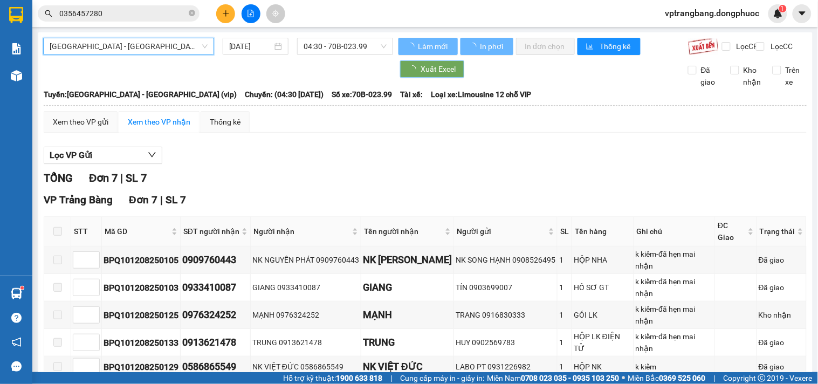
click at [341, 47] on span "04:30 - 70B-023.99" at bounding box center [345, 46] width 83 height 16
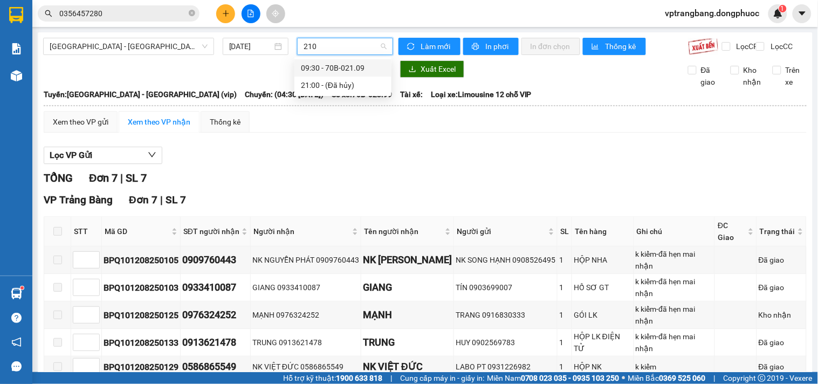
type input "2109"
click at [336, 65] on div "09:30 - 70B-021.09" at bounding box center [343, 68] width 84 height 12
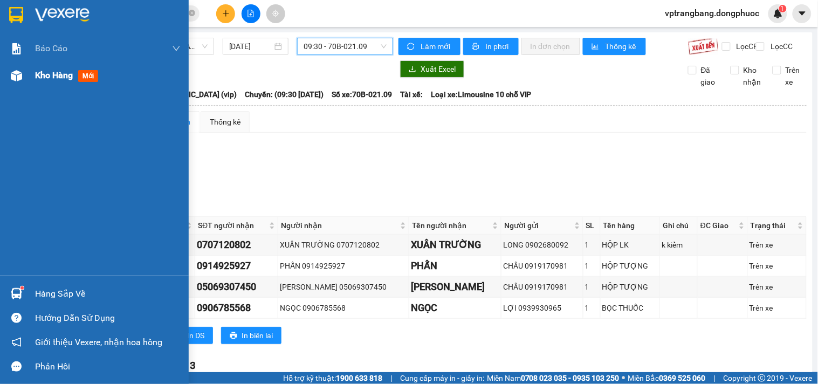
click at [45, 79] on span "Kho hàng" at bounding box center [54, 75] width 38 height 10
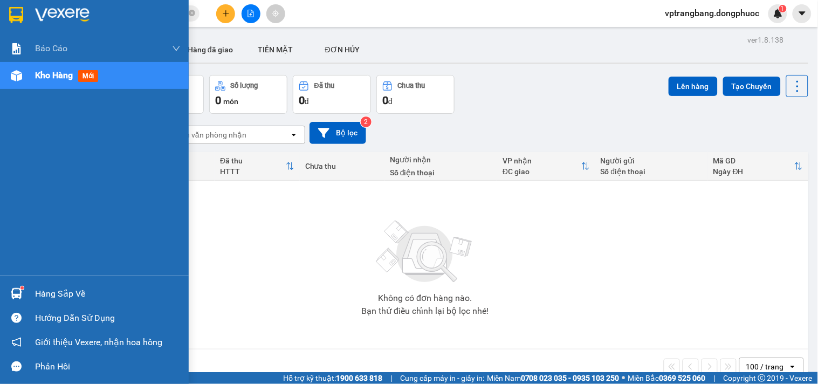
click at [63, 288] on div "Hàng sắp về" at bounding box center [108, 294] width 146 height 16
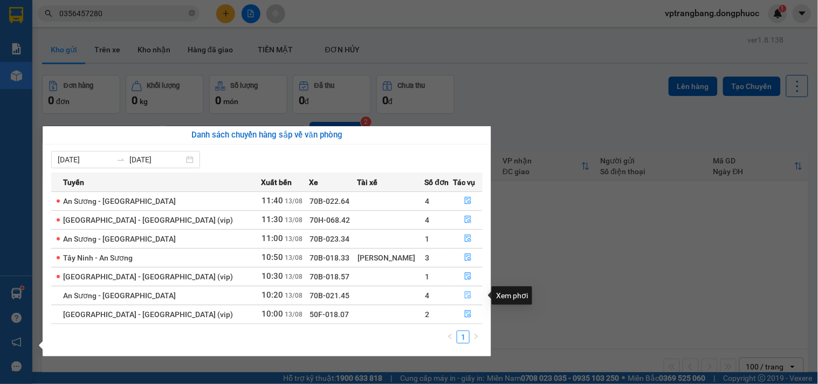
click at [465, 292] on icon "file-done" at bounding box center [468, 295] width 6 height 8
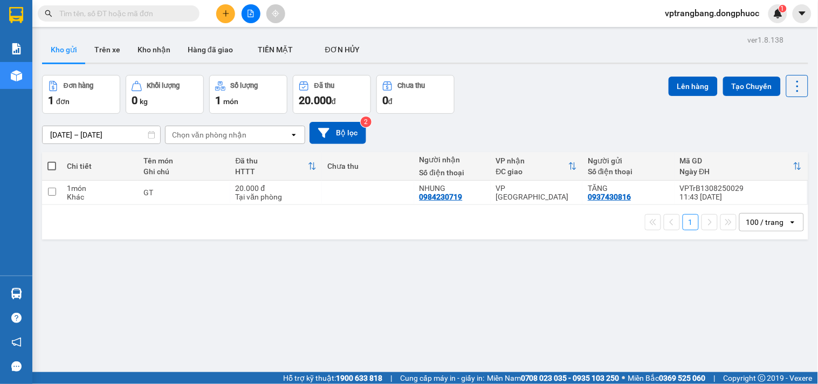
drag, startPoint x: 369, startPoint y: 317, endPoint x: 346, endPoint y: 289, distance: 36.4
click at [369, 317] on div "ver 1.8.138 Kho gửi Trên xe Kho nhận Hàng đã giao TIỀN MẶT ĐƠN HỦY Đơn hàng 1…" at bounding box center [425, 224] width 775 height 384
click at [97, 12] on input "text" at bounding box center [122, 14] width 127 height 12
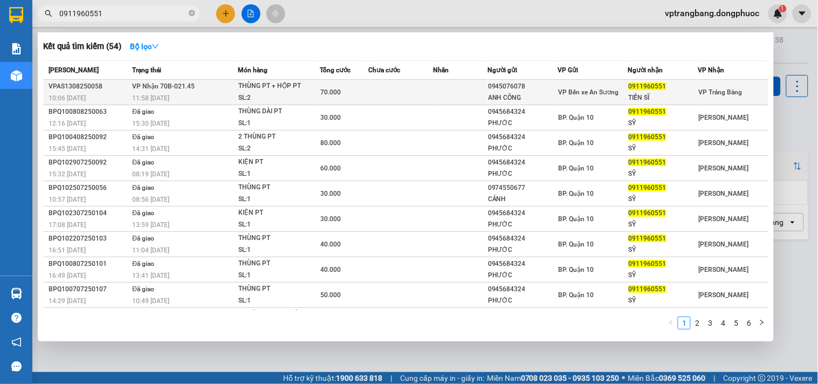
type input "0911960551"
click at [403, 92] on td at bounding box center [400, 92] width 65 height 25
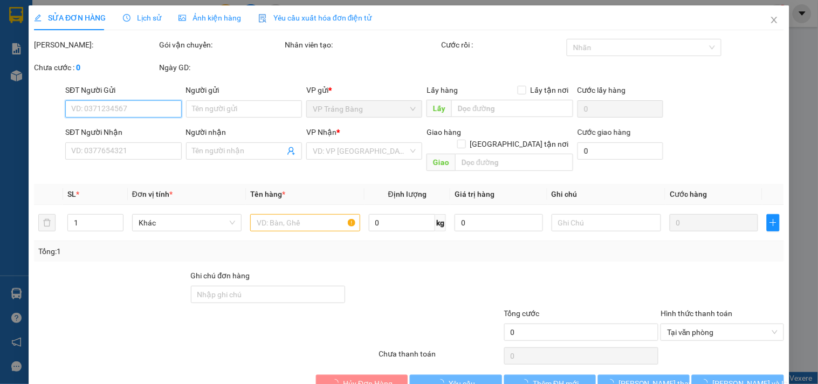
type input "0945076078"
type input "ANH CÔNG"
type input "0911960551"
type input "TIẾN SĨ"
type input "70.000"
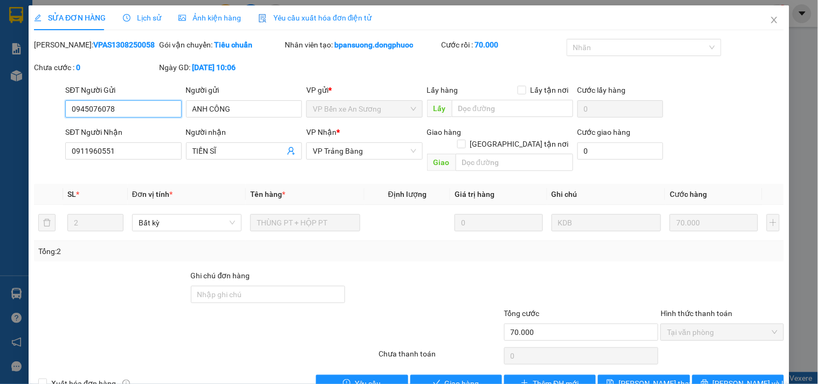
scroll to position [17, 0]
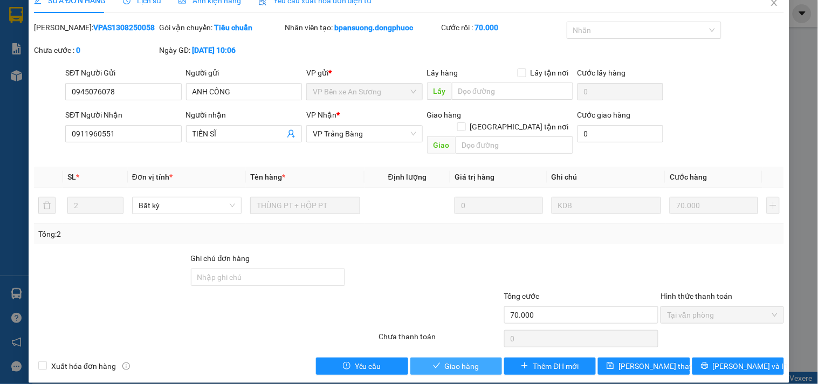
click at [463, 360] on span "Giao hàng" at bounding box center [462, 366] width 35 height 12
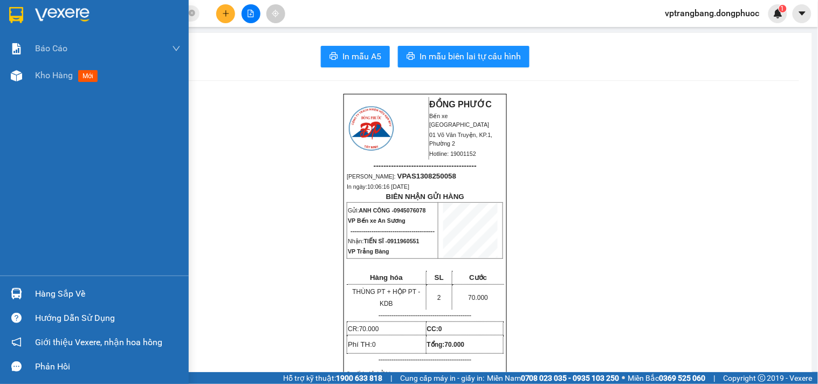
click at [36, 302] on div "Hàng sắp về" at bounding box center [94, 294] width 189 height 24
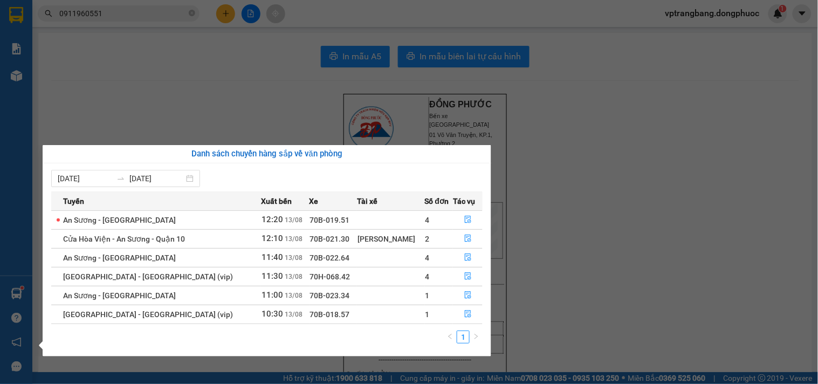
click at [606, 224] on section "Kết quả tìm kiếm ( 54 ) Bộ lọc Mã ĐH Trạng thái Món hàng Tổng cước Chưa cước Nh…" at bounding box center [409, 192] width 818 height 384
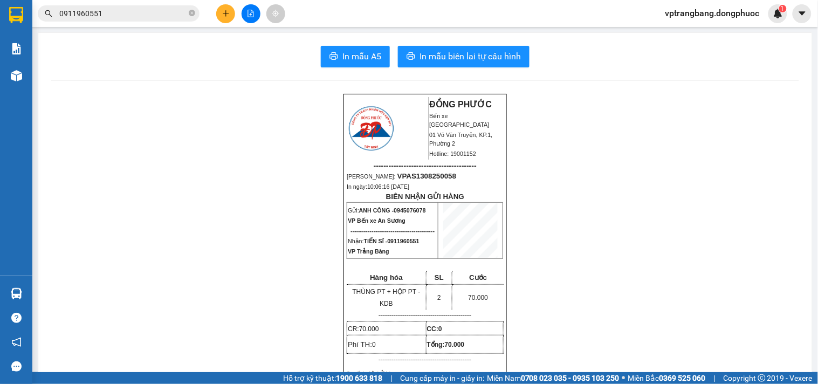
click at [108, 11] on input "0911960551" at bounding box center [122, 14] width 127 height 12
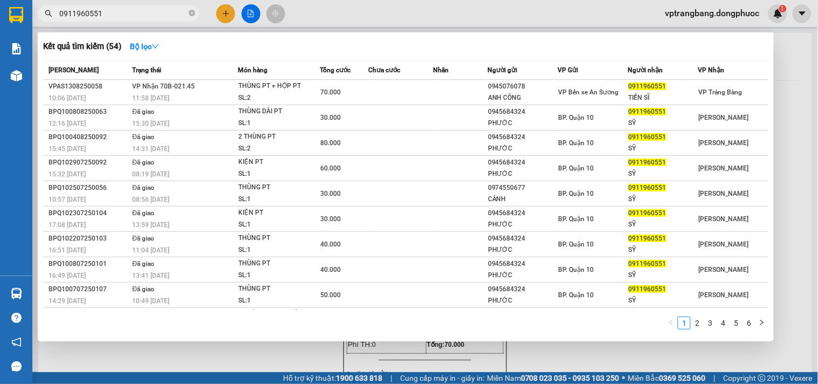
click at [108, 11] on input "0911960551" at bounding box center [122, 14] width 127 height 12
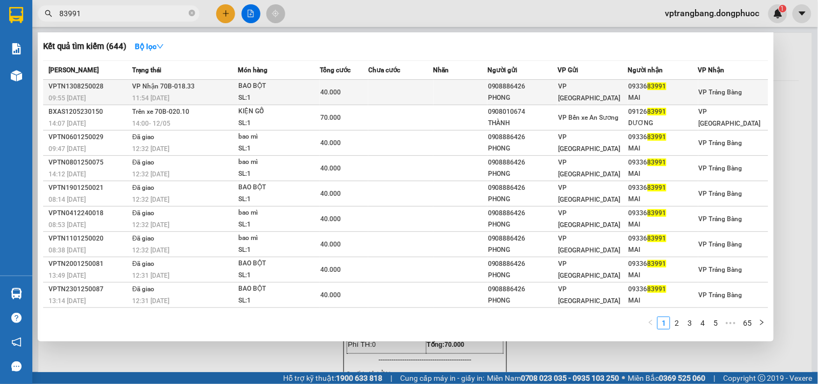
type input "83991"
click at [423, 90] on td at bounding box center [400, 92] width 65 height 25
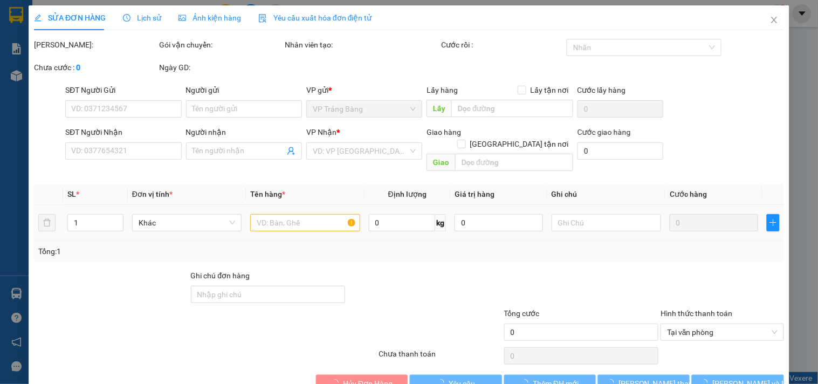
type input "0908886426"
type input "PHONG"
type input "0933683991"
type input "MAI"
type input "40.000"
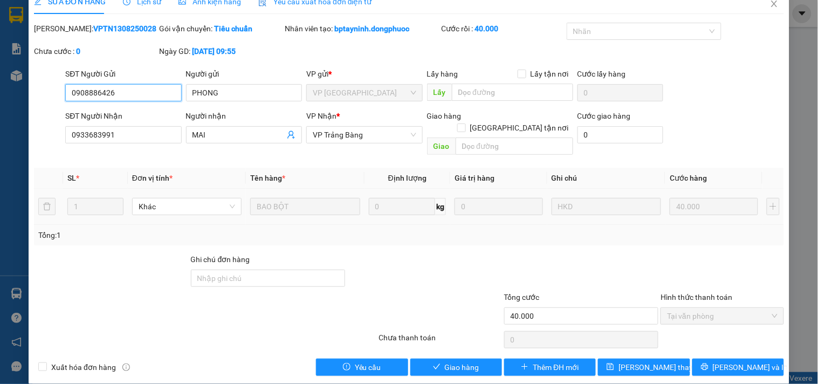
scroll to position [17, 0]
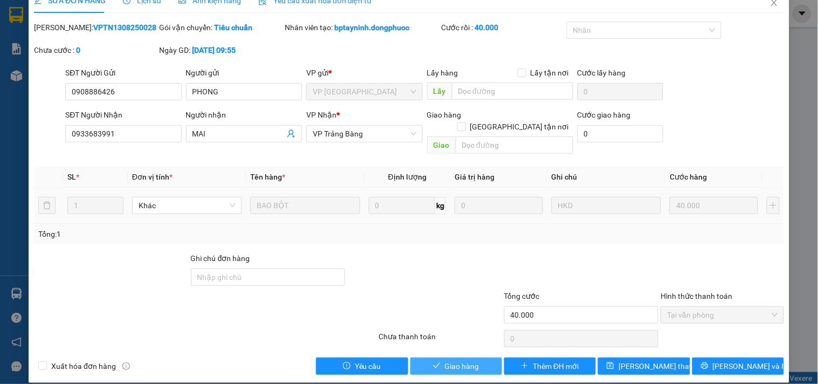
click at [451, 360] on span "Giao hàng" at bounding box center [462, 366] width 35 height 12
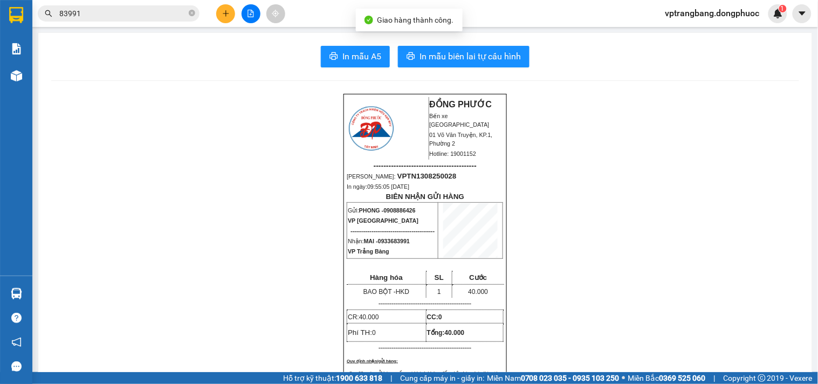
click at [107, 19] on input "83991" at bounding box center [122, 14] width 127 height 12
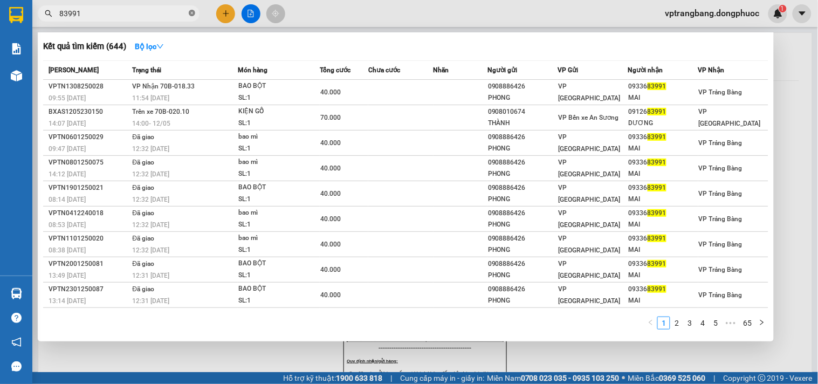
click at [193, 13] on icon "close-circle" at bounding box center [192, 13] width 6 height 6
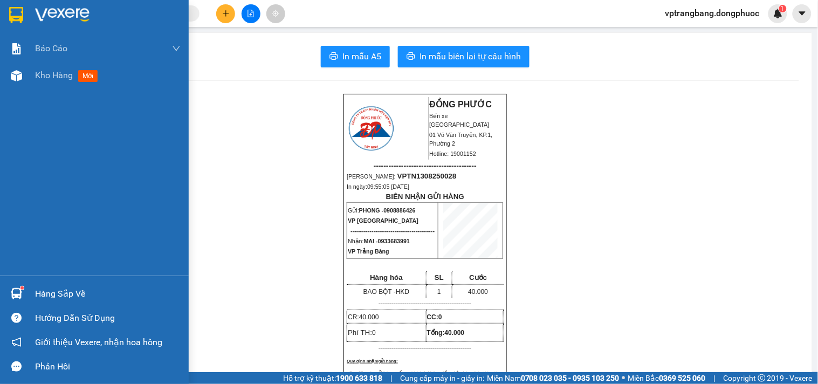
click at [77, 297] on div "Hàng sắp về" at bounding box center [108, 294] width 146 height 16
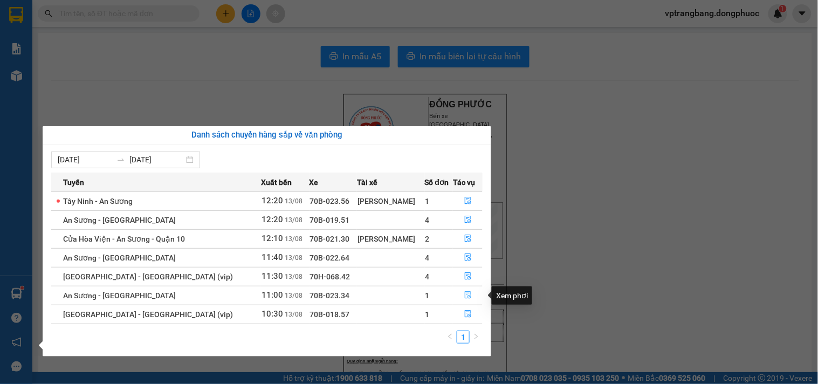
click at [464, 294] on icon "file-done" at bounding box center [468, 295] width 8 height 8
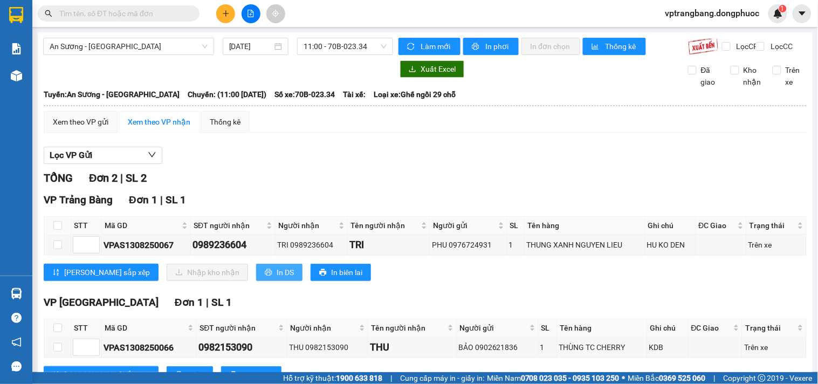
scroll to position [51, 0]
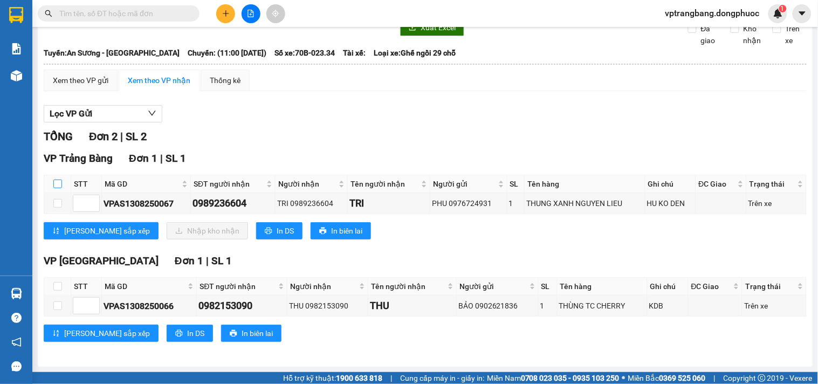
click at [58, 187] on input "checkbox" at bounding box center [57, 184] width 9 height 9
checkbox input "true"
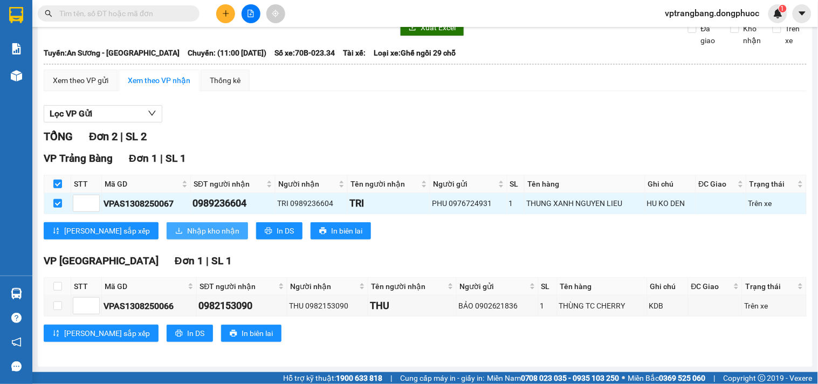
click at [187, 233] on span "Nhập kho nhận" at bounding box center [213, 231] width 52 height 12
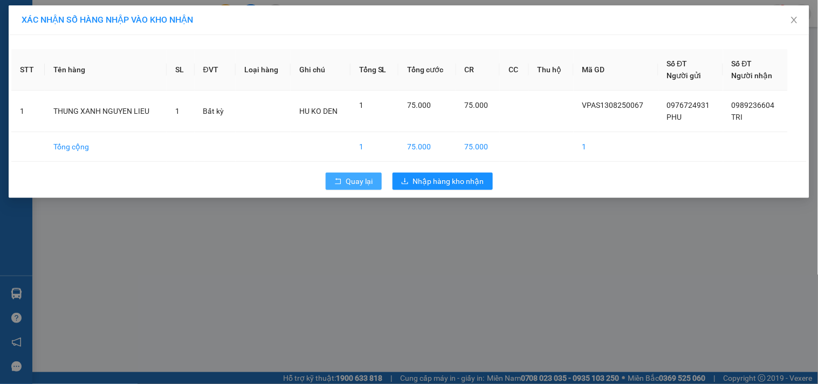
click at [354, 178] on span "Quay lại" at bounding box center [359, 181] width 27 height 12
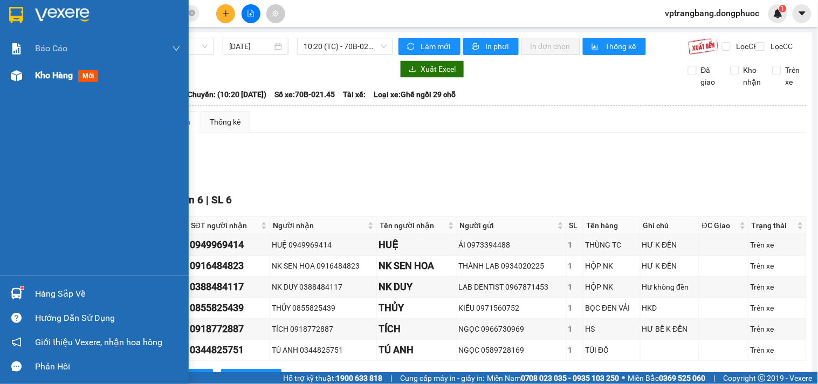
click at [35, 74] on span "Kho hàng" at bounding box center [54, 75] width 38 height 10
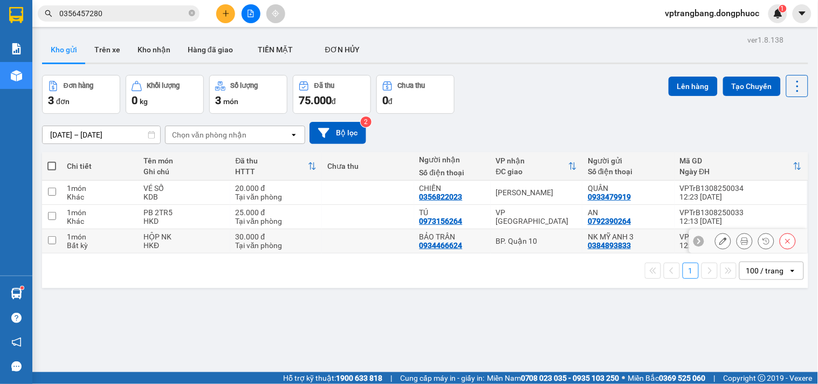
click at [518, 245] on div "BP. Quận 10" at bounding box center [536, 241] width 81 height 9
checkbox input "true"
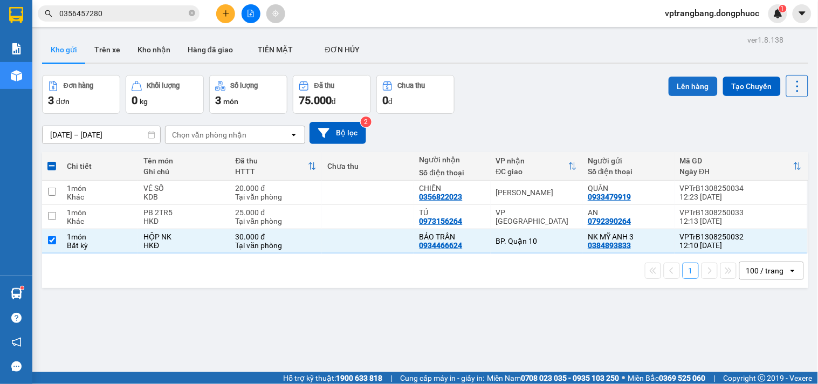
click at [674, 82] on button "Lên hàng" at bounding box center [693, 86] width 49 height 19
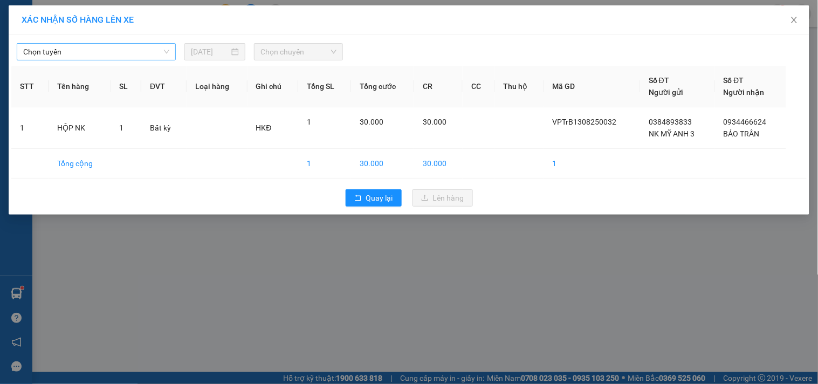
click at [95, 58] on span "Chọn tuyến" at bounding box center [96, 52] width 146 height 16
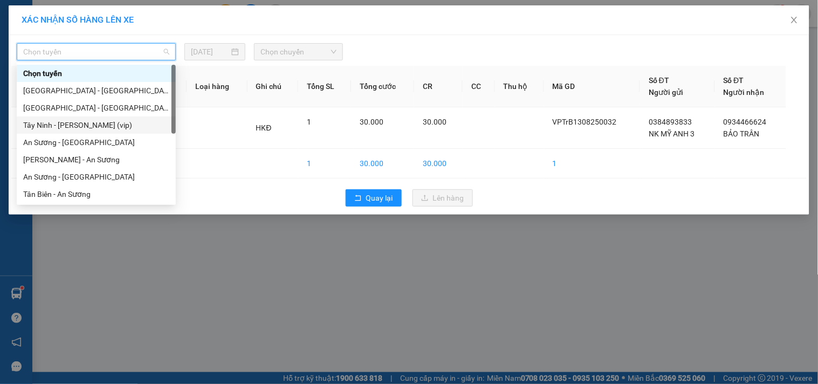
click at [79, 126] on div "Tây Ninh - [PERSON_NAME] (vip)" at bounding box center [96, 125] width 146 height 12
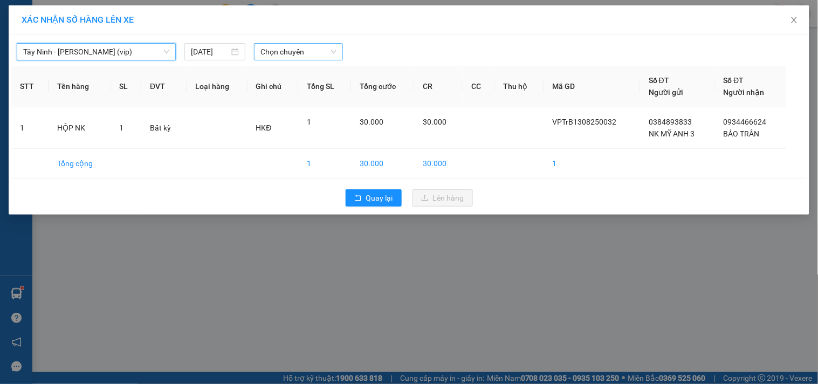
click at [292, 57] on span "Chọn chuyến" at bounding box center [299, 52] width 76 height 16
type input "6936"
click at [303, 72] on div "11:30 - 70H-069.36" at bounding box center [303, 73] width 84 height 12
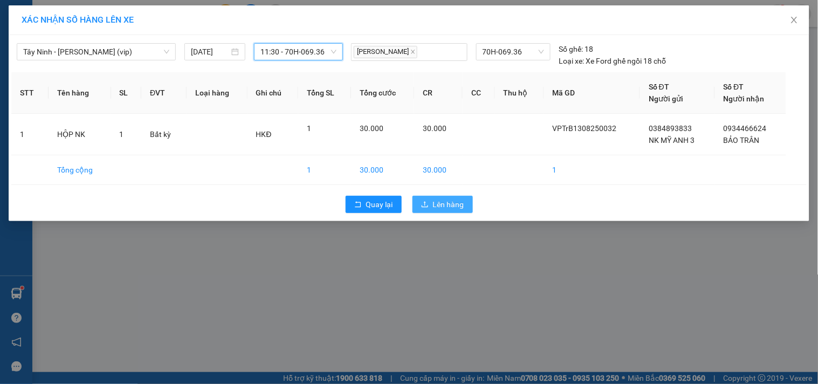
click at [449, 206] on span "Lên hàng" at bounding box center [448, 204] width 31 height 12
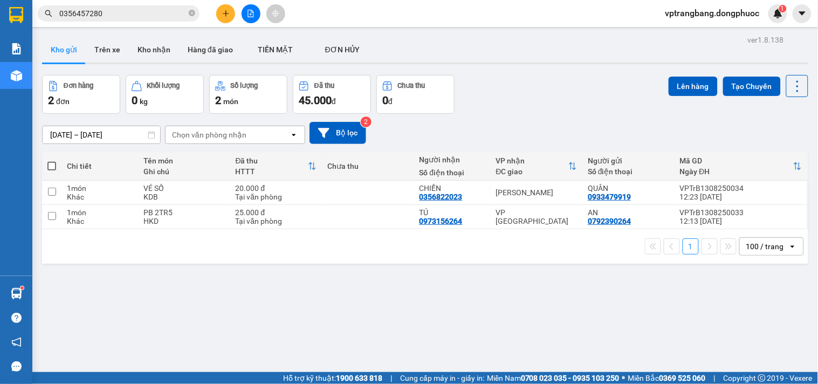
click at [546, 117] on div "[DATE] – [DATE] Press the down arrow key to interact with the calendar and sele…" at bounding box center [425, 133] width 766 height 38
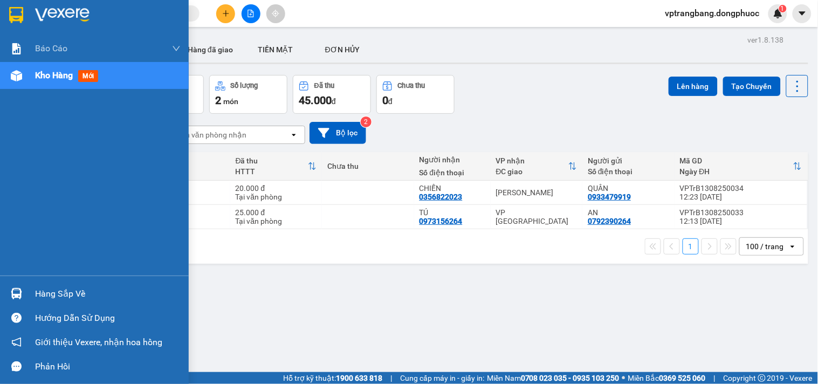
click at [31, 293] on div "Hàng sắp về" at bounding box center [94, 294] width 189 height 24
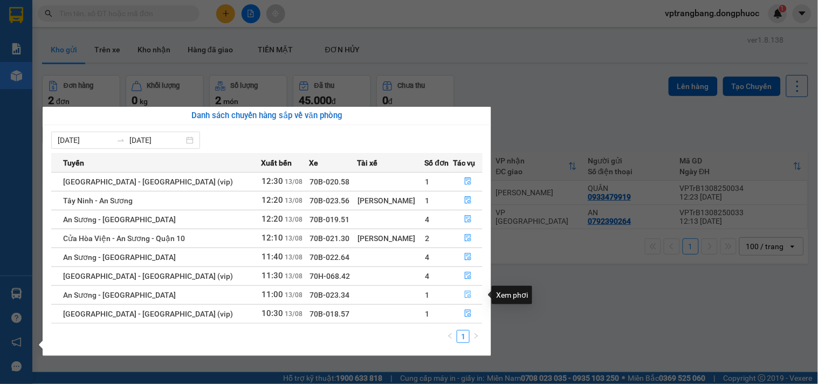
click at [464, 296] on icon "file-done" at bounding box center [468, 295] width 8 height 8
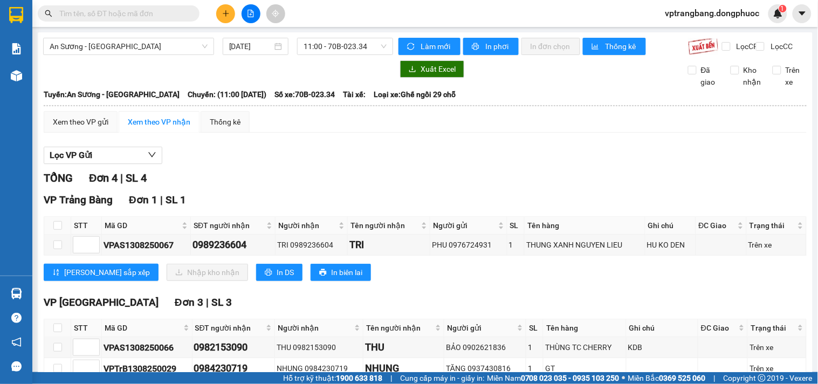
scroll to position [94, 0]
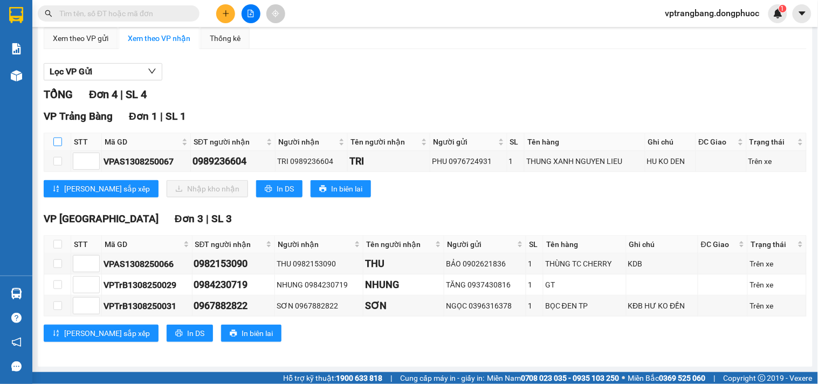
click at [56, 144] on input "checkbox" at bounding box center [57, 142] width 9 height 9
checkbox input "true"
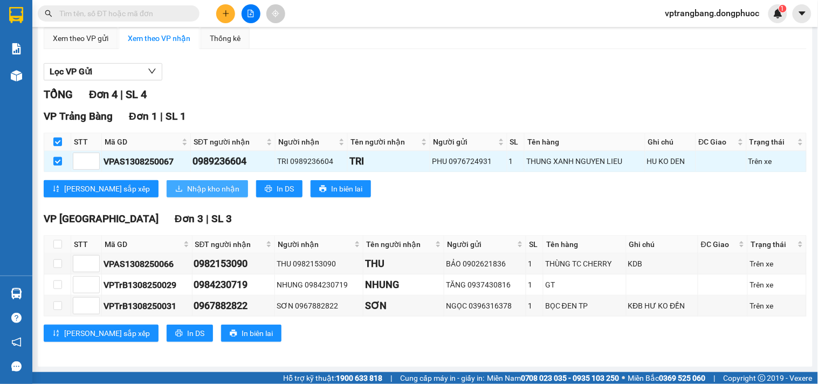
click at [187, 187] on span "Nhập kho nhận" at bounding box center [213, 189] width 52 height 12
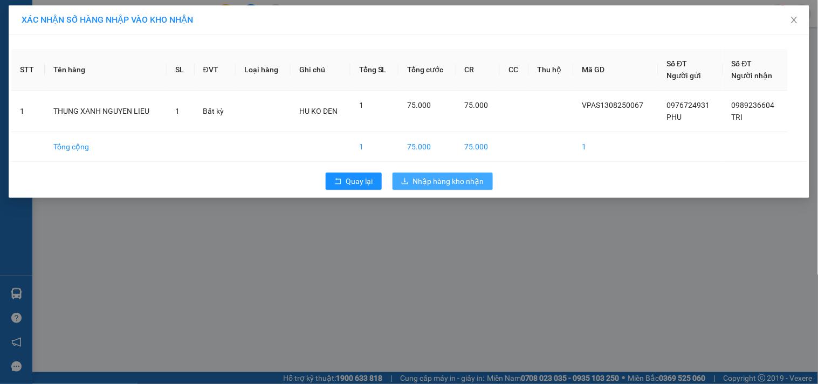
click at [427, 180] on span "Nhập hàng kho nhận" at bounding box center [448, 181] width 71 height 12
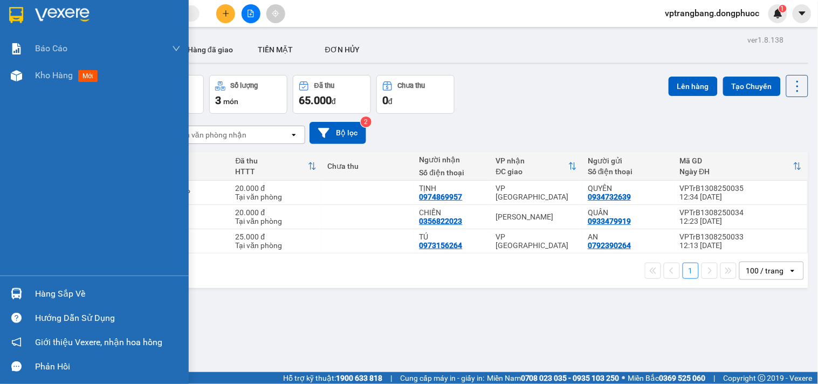
click at [36, 300] on div "Hàng sắp về" at bounding box center [108, 294] width 146 height 16
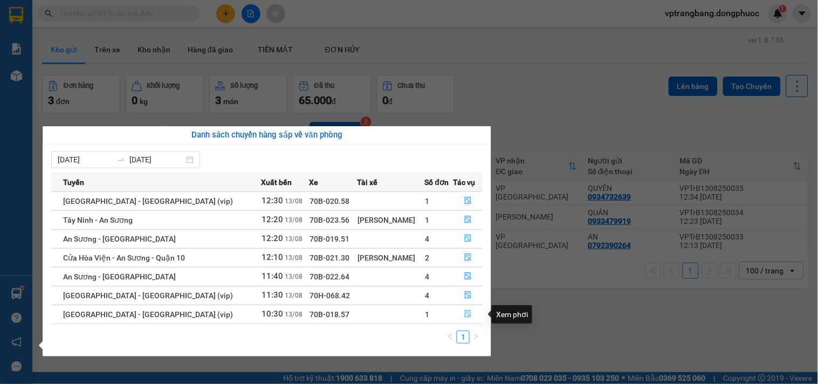
click at [464, 314] on icon "file-done" at bounding box center [468, 314] width 8 height 8
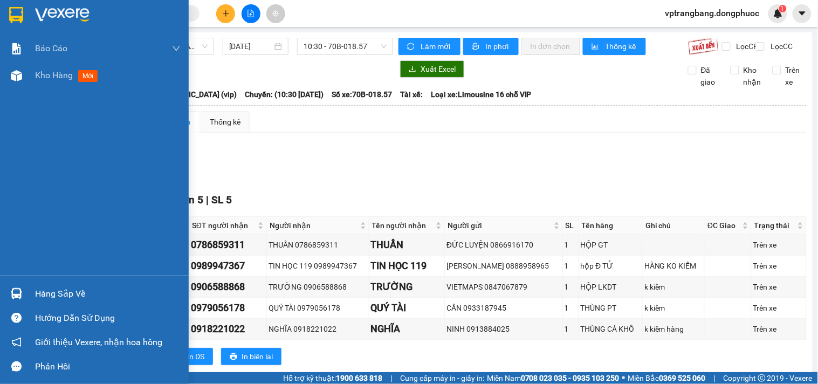
click at [52, 293] on div "Hàng sắp về" at bounding box center [108, 294] width 146 height 16
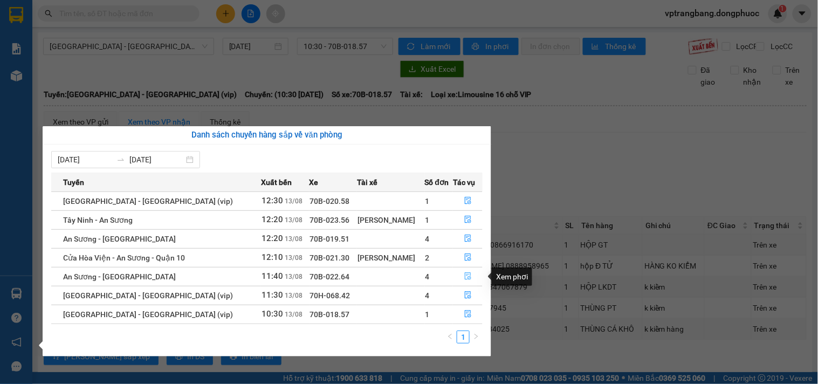
click at [464, 274] on icon "file-done" at bounding box center [468, 276] width 8 height 8
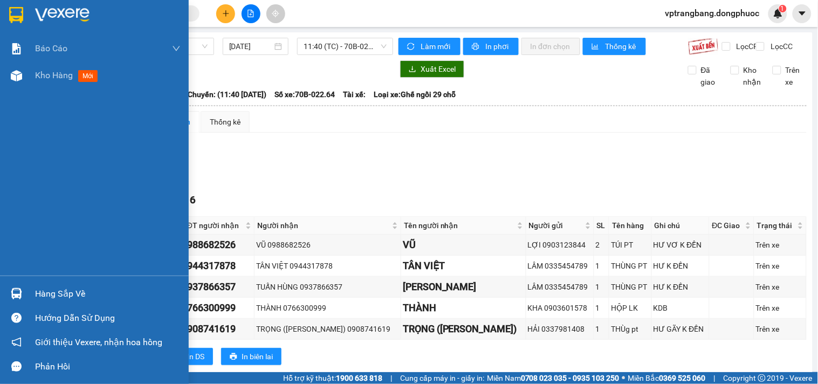
click at [14, 292] on img at bounding box center [16, 293] width 11 height 11
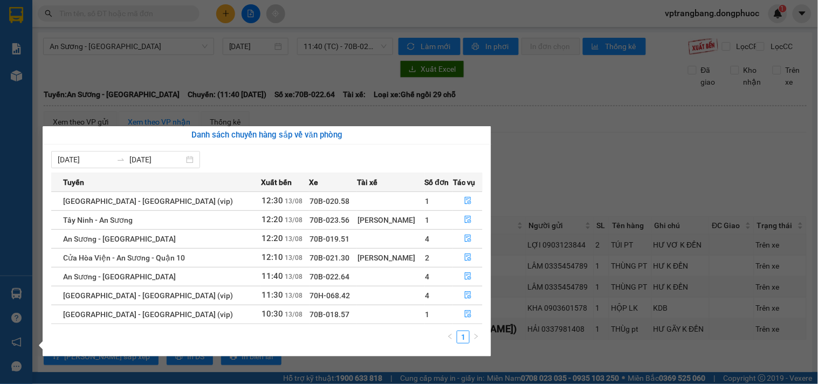
click at [572, 163] on section "Kết quả tìm kiếm ( 0 ) Bộ lọc No Data vptrangbang.dongphuoc 1 Báo cáo Mẫu 1: Bá…" at bounding box center [409, 192] width 818 height 384
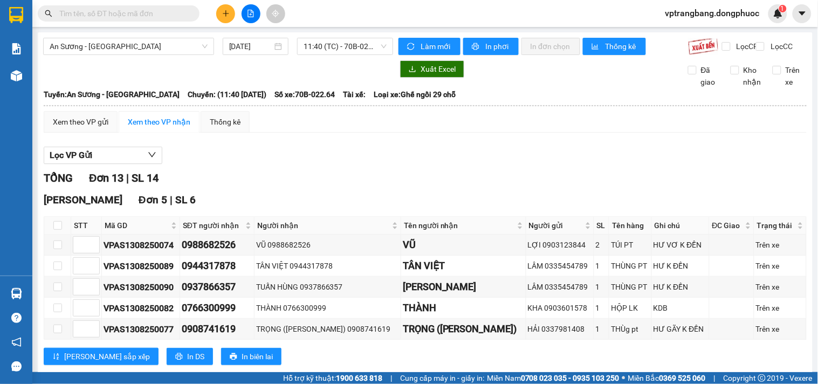
click at [251, 15] on icon "file-add" at bounding box center [251, 14] width 8 height 8
click at [146, 46] on span "An Sương - [GEOGRAPHIC_DATA]" at bounding box center [129, 46] width 158 height 16
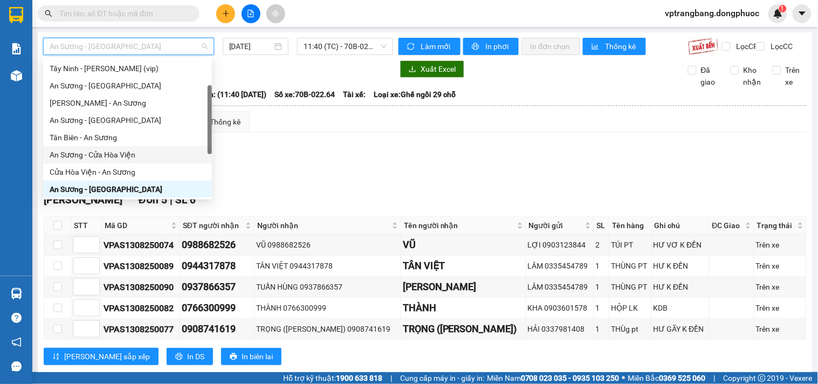
scroll to position [151, 0]
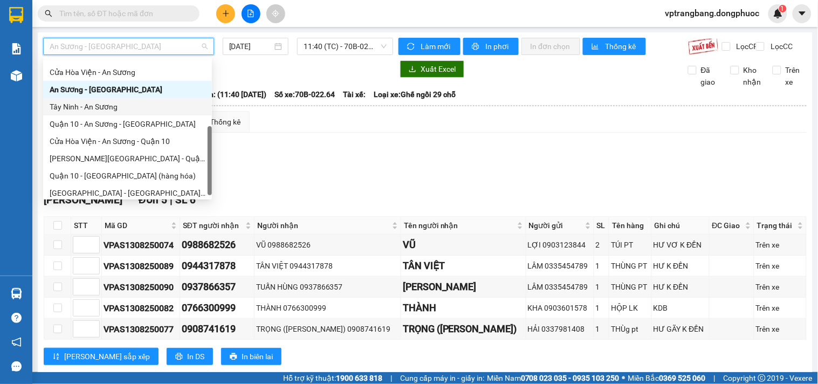
click at [101, 104] on div "Tây Ninh - An Sương" at bounding box center [128, 107] width 156 height 12
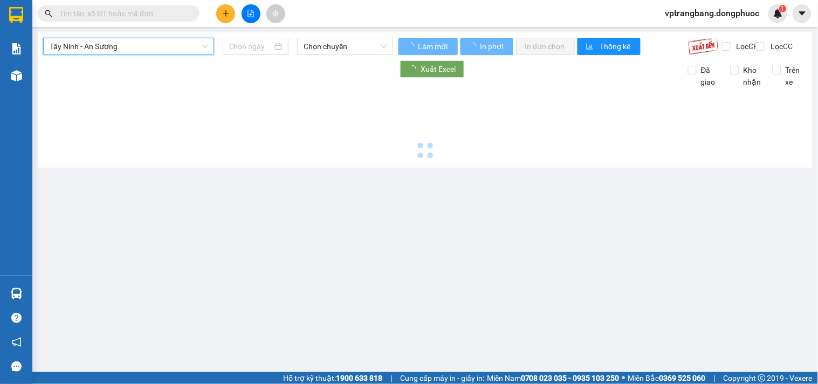
type input "[DATE]"
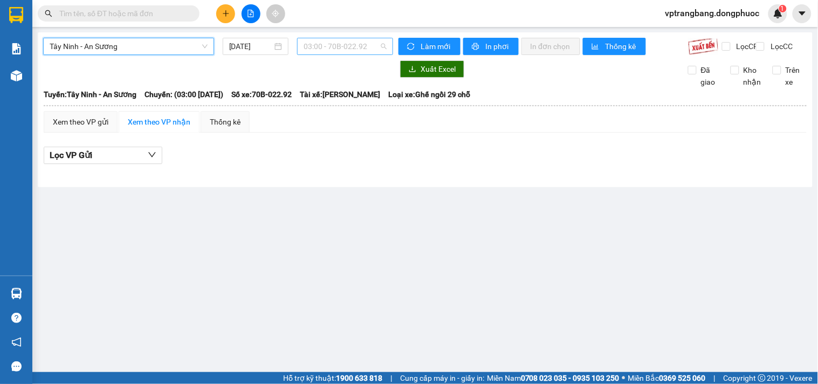
click at [332, 50] on span "03:00 - 70B-022.92" at bounding box center [345, 46] width 83 height 16
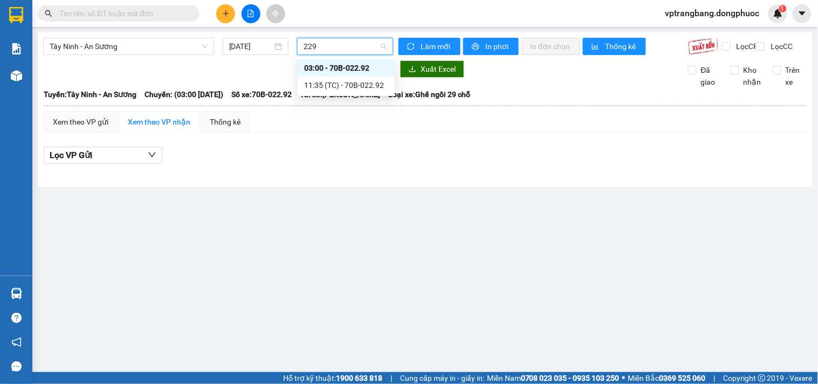
type input "2292"
click at [359, 83] on div "11:35 (TC) - 70B-022.92" at bounding box center [346, 85] width 84 height 12
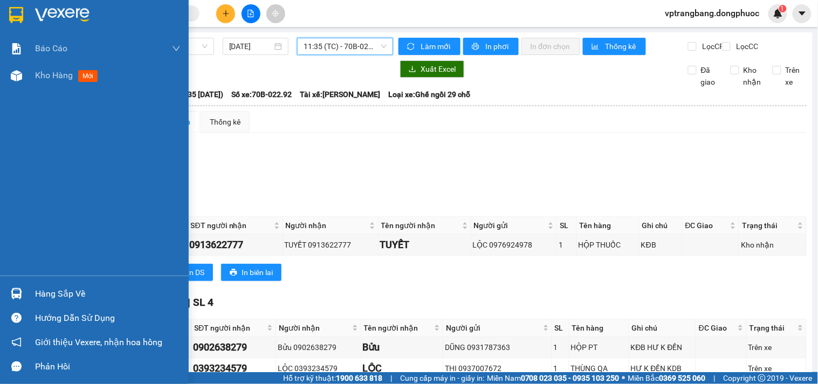
click at [41, 296] on div "Hàng sắp về" at bounding box center [108, 294] width 146 height 16
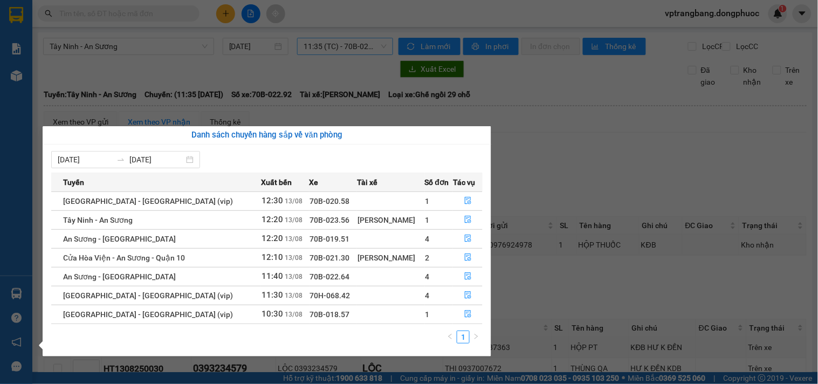
click at [603, 179] on section "Kết quả tìm kiếm ( 0 ) Bộ lọc No Data vptrangbang.dongphuoc 1 Báo cáo Mẫu 1: Bá…" at bounding box center [409, 192] width 818 height 384
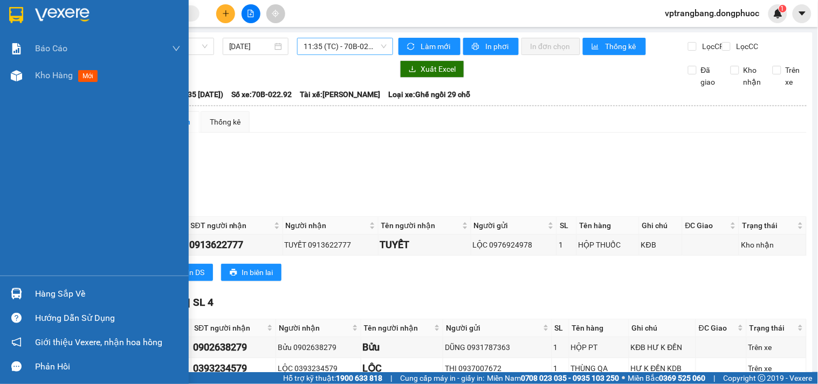
click at [41, 292] on div "Hàng sắp về" at bounding box center [108, 294] width 146 height 16
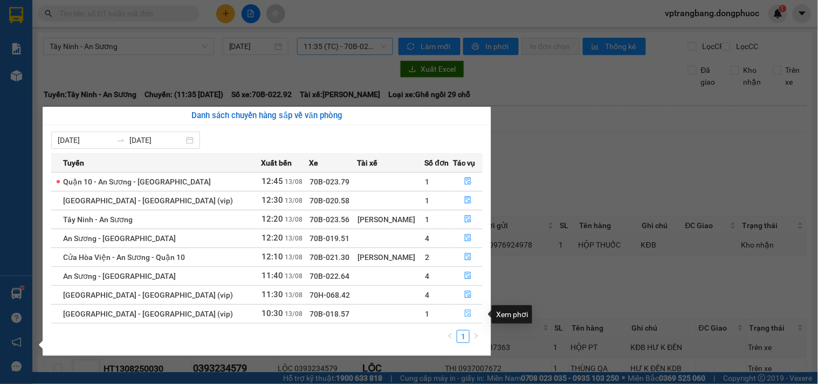
click at [465, 314] on icon "file-done" at bounding box center [468, 314] width 8 height 8
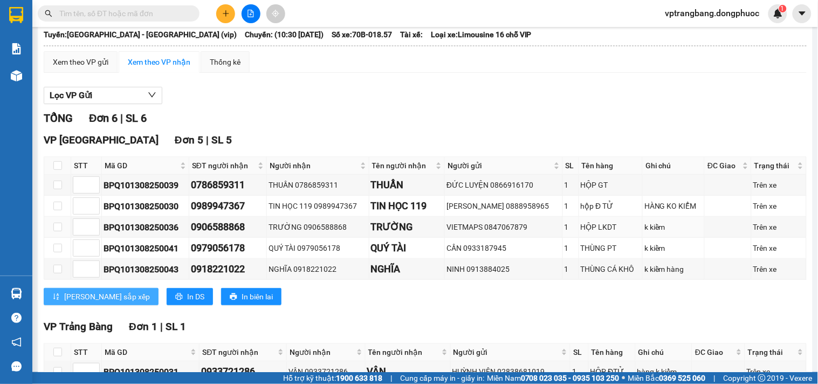
scroll to position [136, 0]
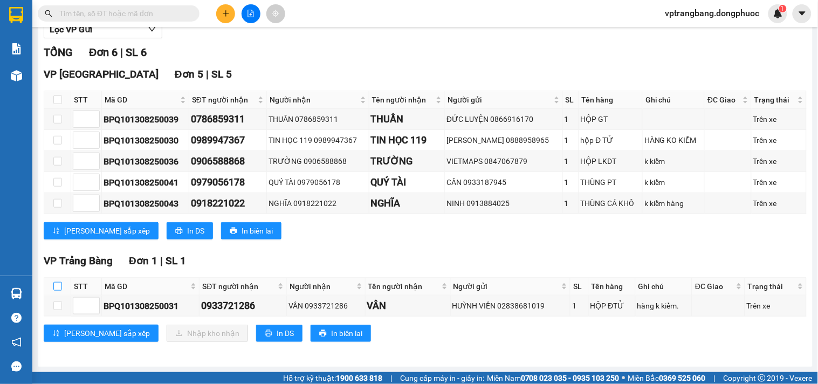
click at [57, 287] on input "checkbox" at bounding box center [57, 286] width 9 height 9
checkbox input "true"
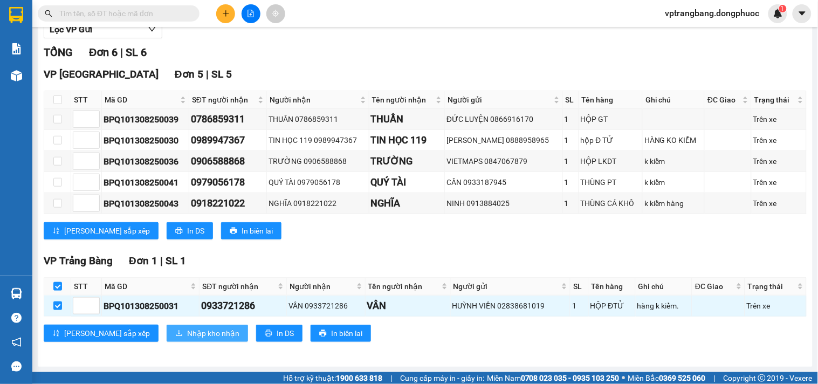
click at [187, 331] on span "Nhập kho nhận" at bounding box center [213, 333] width 52 height 12
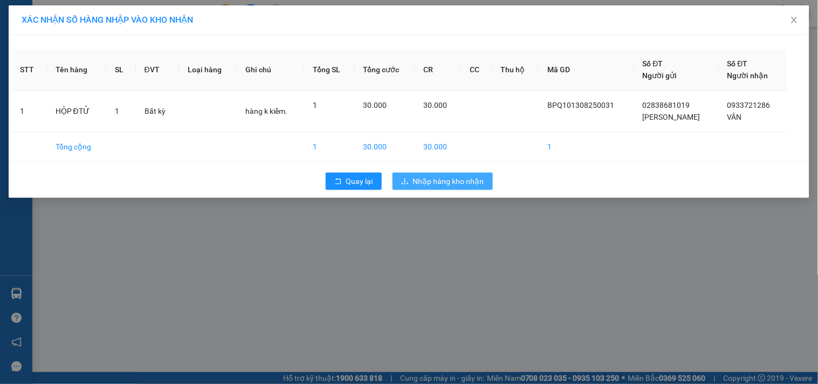
click at [432, 180] on span "Nhập hàng kho nhận" at bounding box center [448, 181] width 71 height 12
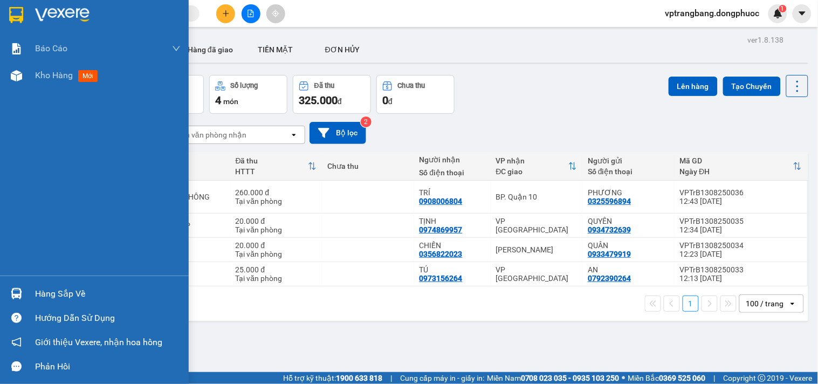
click at [33, 291] on div "Hàng sắp về" at bounding box center [94, 294] width 189 height 24
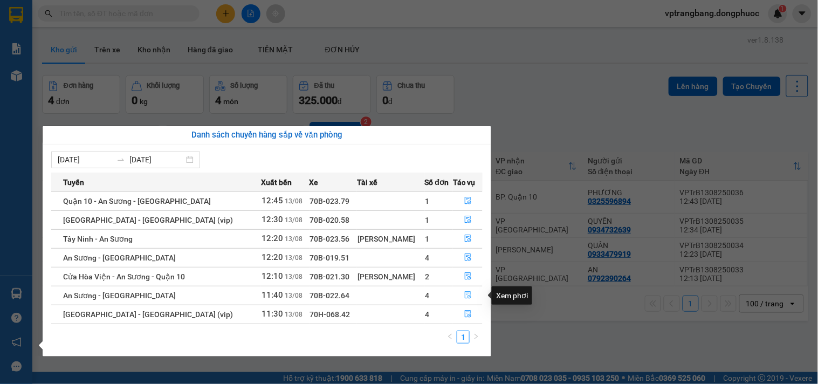
click at [464, 297] on icon "file-done" at bounding box center [468, 295] width 8 height 8
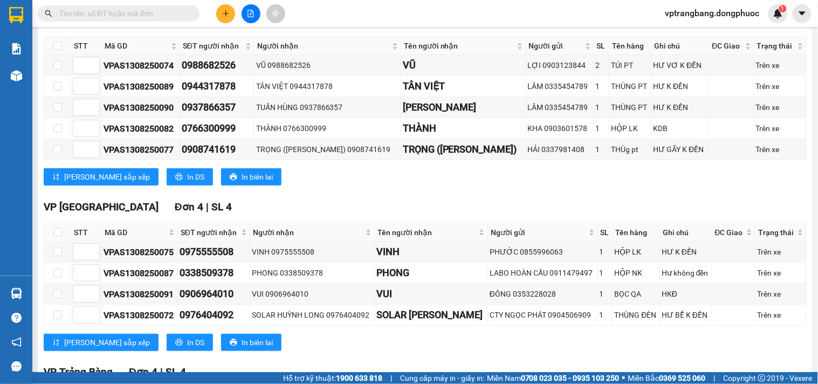
scroll to position [359, 0]
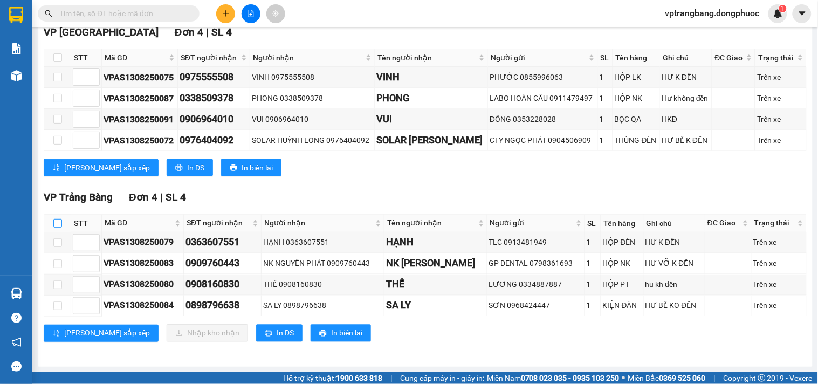
click at [57, 228] on input "checkbox" at bounding box center [57, 223] width 9 height 9
checkbox input "true"
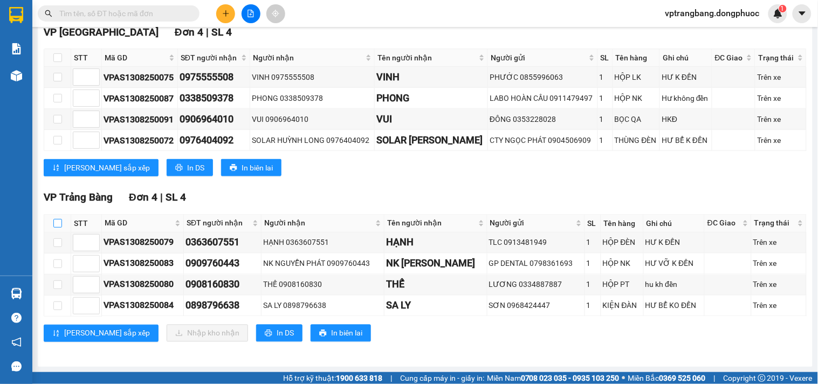
checkbox input "true"
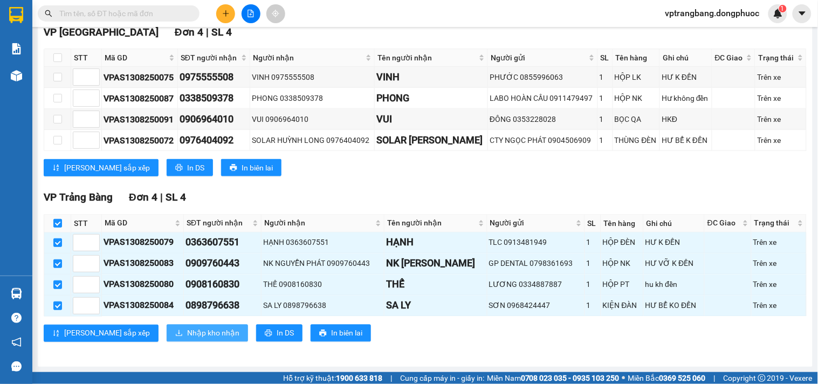
click at [187, 338] on span "Nhập kho nhận" at bounding box center [213, 333] width 52 height 12
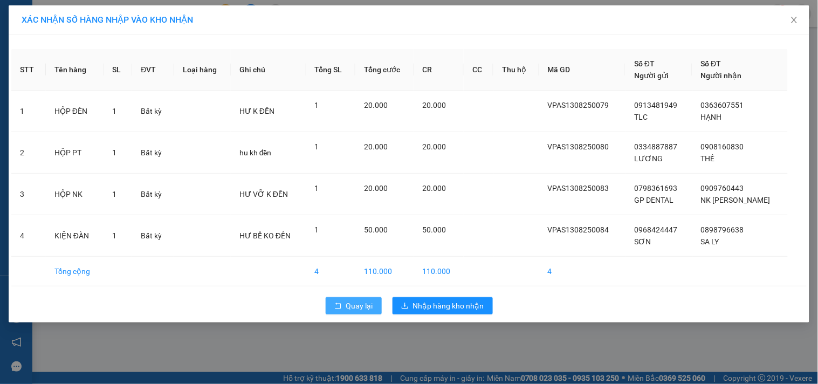
click at [352, 311] on span "Quay lại" at bounding box center [359, 306] width 27 height 12
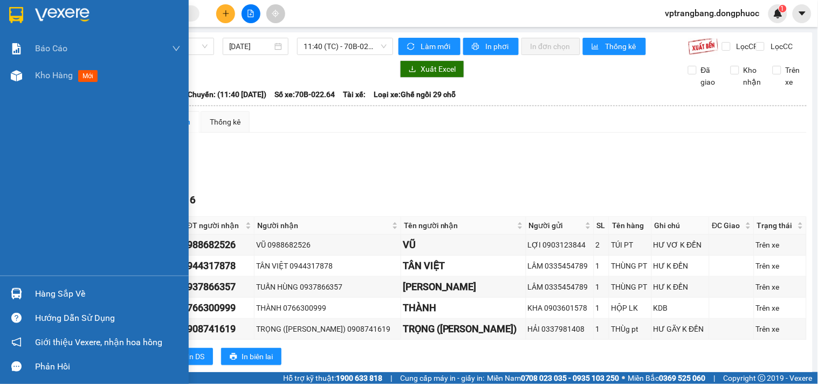
click at [42, 294] on div "Hàng sắp về" at bounding box center [108, 294] width 146 height 16
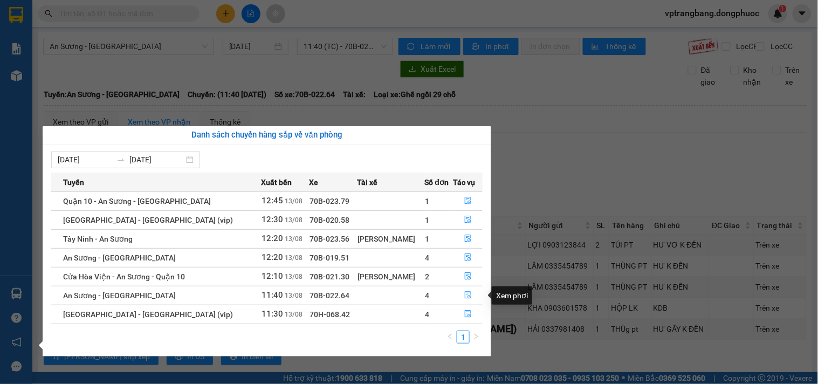
click at [464, 297] on icon "file-done" at bounding box center [468, 295] width 8 height 8
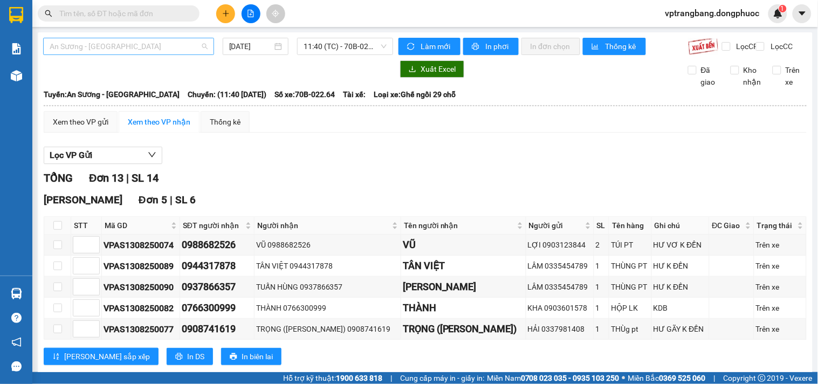
click at [149, 46] on span "An Sương - [GEOGRAPHIC_DATA]" at bounding box center [129, 46] width 158 height 16
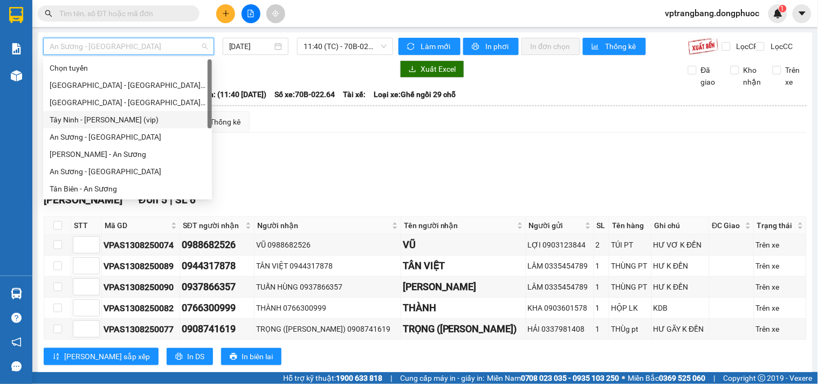
click at [129, 119] on div "Tây Ninh - [PERSON_NAME] (vip)" at bounding box center [128, 120] width 156 height 12
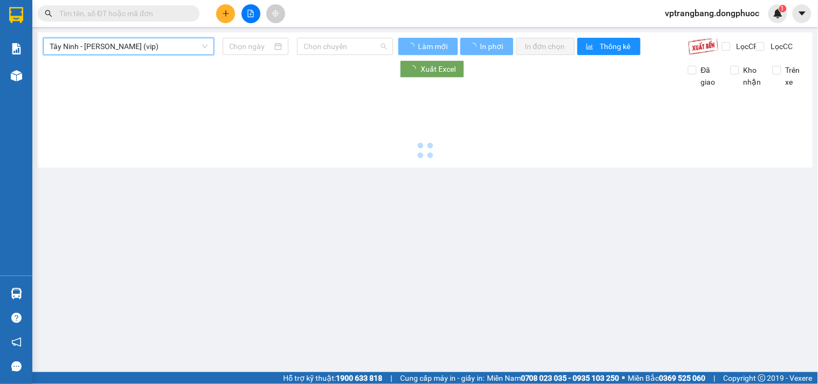
drag, startPoint x: 335, startPoint y: 49, endPoint x: 608, endPoint y: 128, distance: 284.2
click at [336, 49] on span "Chọn chuyến" at bounding box center [345, 46] width 83 height 16
type input "[DATE]"
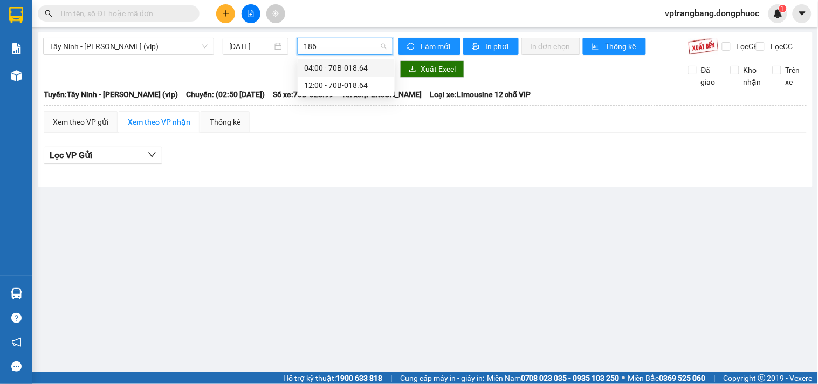
type input "1864"
click at [335, 84] on div "12:00 - 70B-018.64" at bounding box center [346, 85] width 84 height 12
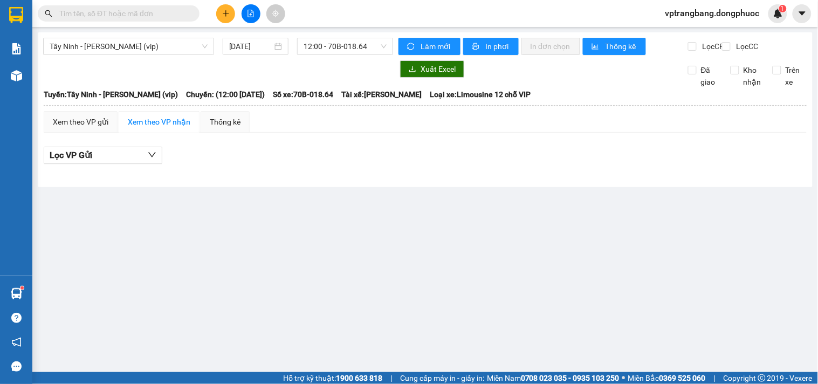
click at [122, 17] on input "text" at bounding box center [122, 14] width 127 height 12
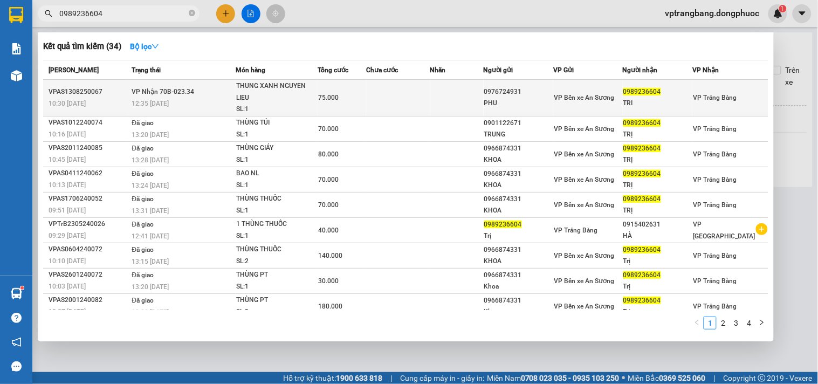
type input "0989236604"
click at [428, 97] on td at bounding box center [398, 98] width 64 height 37
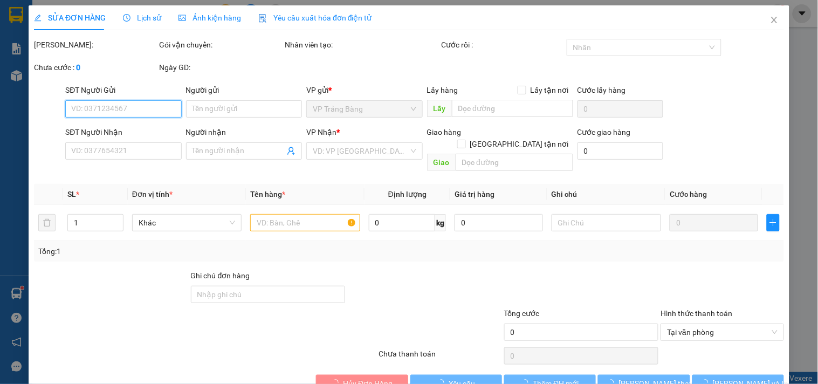
scroll to position [17, 0]
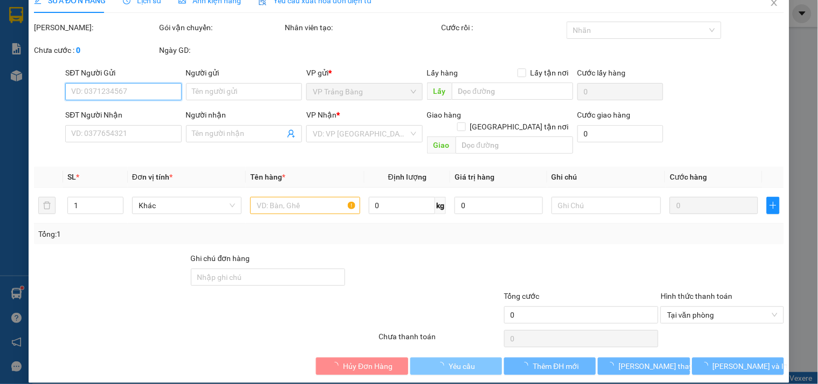
type input "0976724931"
type input "PHU"
type input "0989236604"
type input "TRI"
type input "75.000"
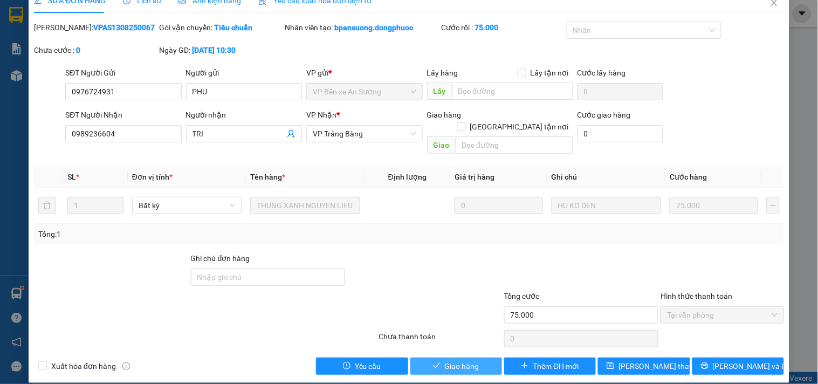
click at [447, 360] on span "Giao hàng" at bounding box center [462, 366] width 35 height 12
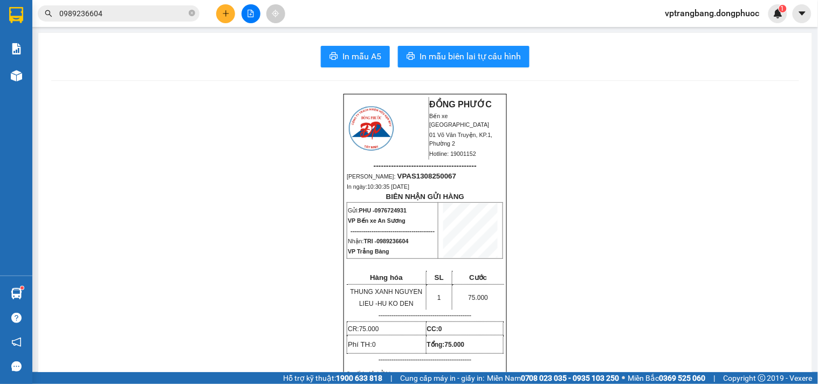
click at [132, 11] on input "0989236604" at bounding box center [122, 14] width 127 height 12
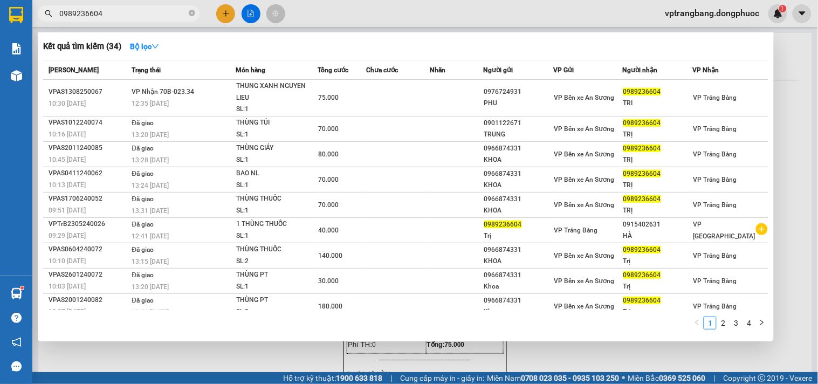
click at [132, 11] on input "0989236604" at bounding box center [122, 14] width 127 height 12
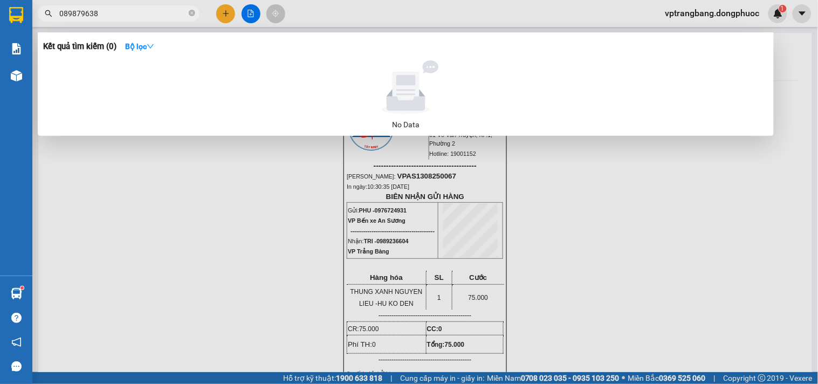
click at [90, 15] on input "089879638" at bounding box center [122, 14] width 127 height 12
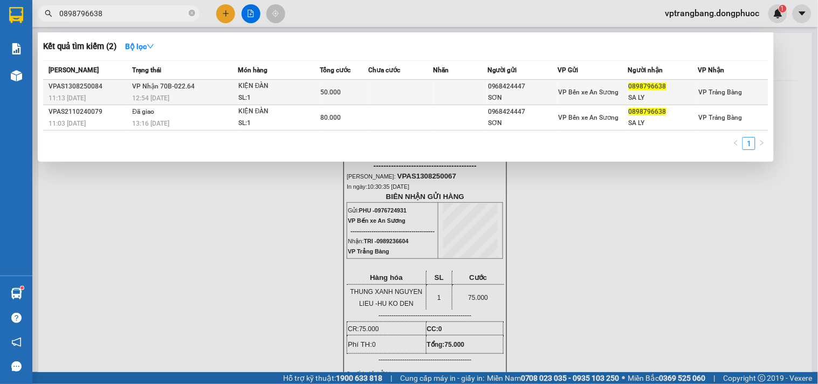
type input "0898796638"
click at [430, 93] on td at bounding box center [400, 92] width 65 height 25
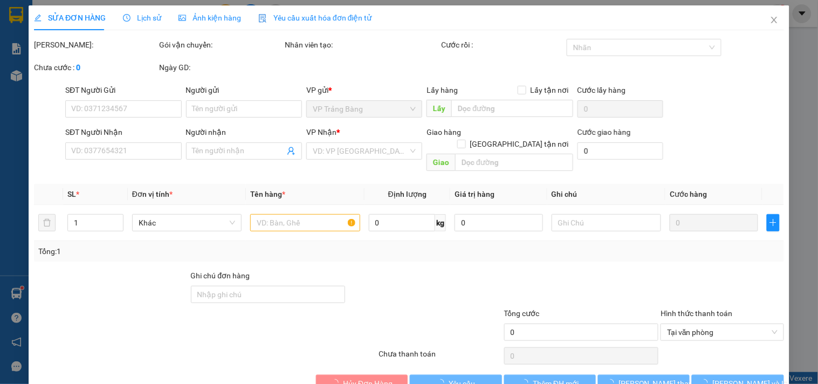
type input "0968424447"
type input "SƠN"
type input "0898796638"
type input "SA LY"
type input "50.000"
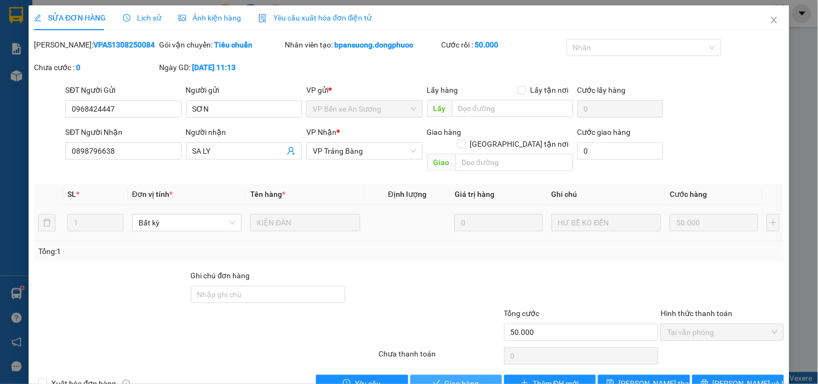
click at [456, 378] on span "Giao hàng" at bounding box center [462, 384] width 35 height 12
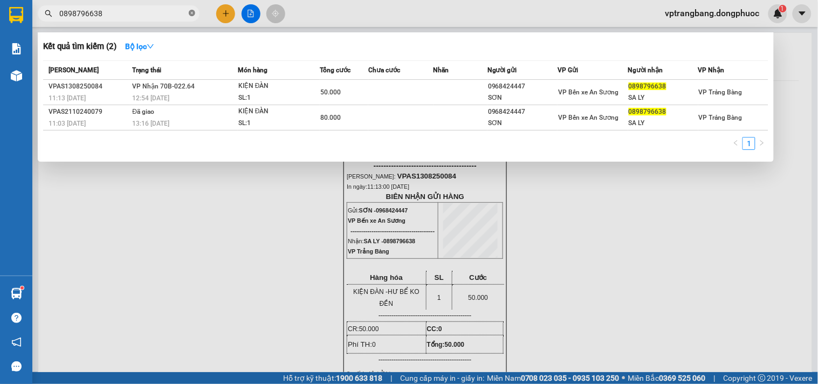
click at [191, 16] on icon "close-circle" at bounding box center [192, 13] width 6 height 6
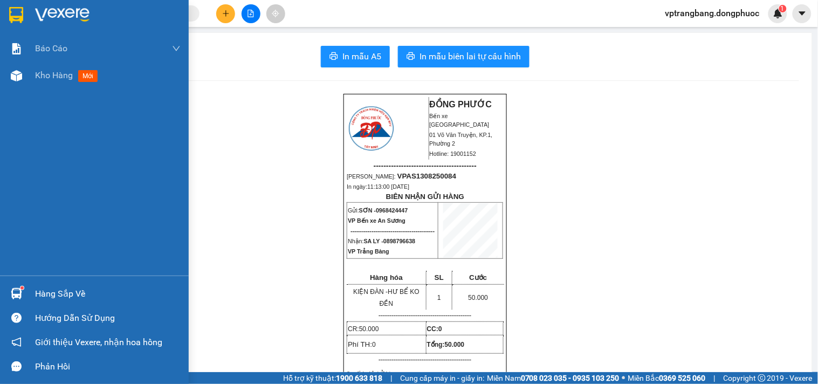
click at [51, 298] on div "Hàng sắp về" at bounding box center [108, 294] width 146 height 16
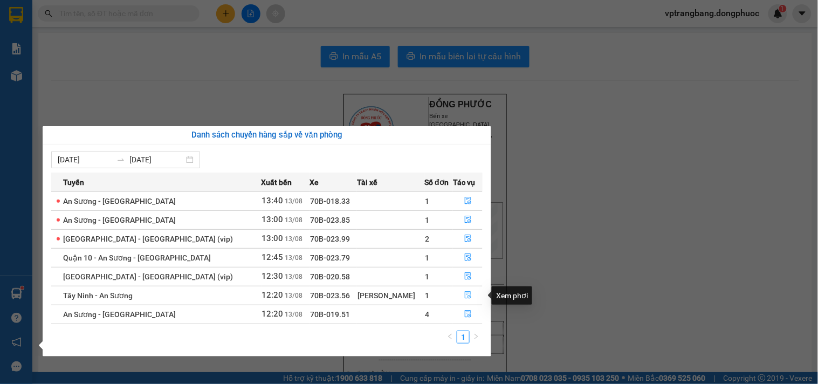
click at [465, 295] on icon "file-done" at bounding box center [468, 295] width 6 height 8
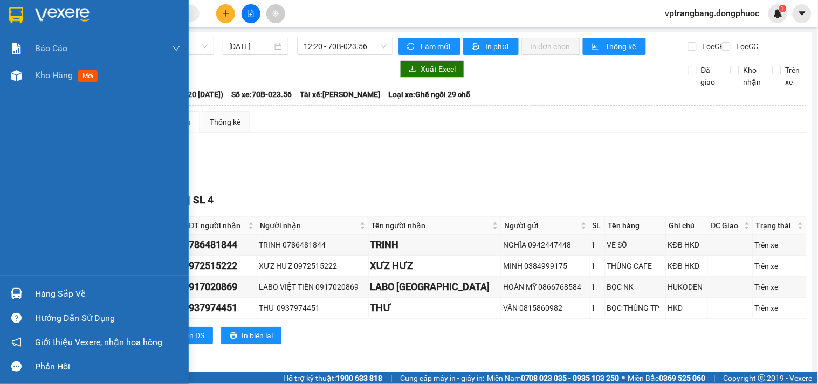
click at [40, 295] on div "Hàng sắp về" at bounding box center [108, 294] width 146 height 16
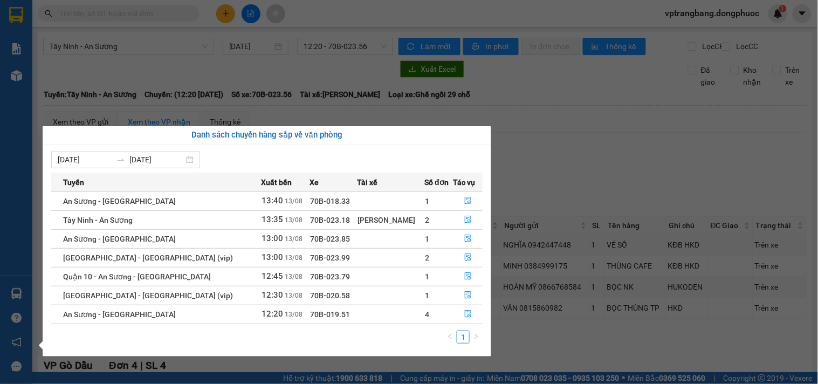
click at [545, 174] on section "Kết quả tìm kiếm ( 2 ) Bộ lọc Mã ĐH Trạng thái Món hàng Tổng cước Chưa cước Nhã…" at bounding box center [409, 192] width 818 height 384
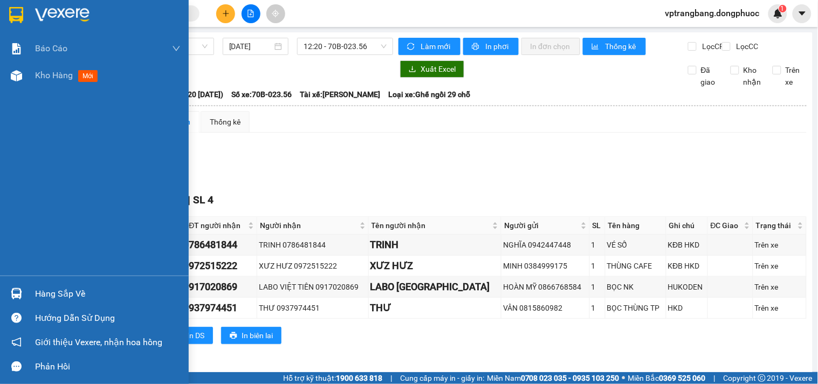
click at [50, 298] on div "Hàng sắp về" at bounding box center [108, 294] width 146 height 16
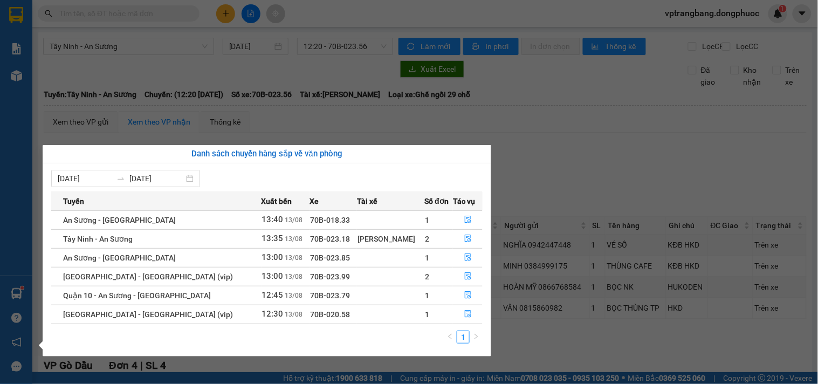
click at [535, 187] on section "Kết quả tìm kiếm ( 2 ) Bộ lọc Mã ĐH Trạng thái Món hàng Tổng cước Chưa cước Nhã…" at bounding box center [409, 192] width 818 height 384
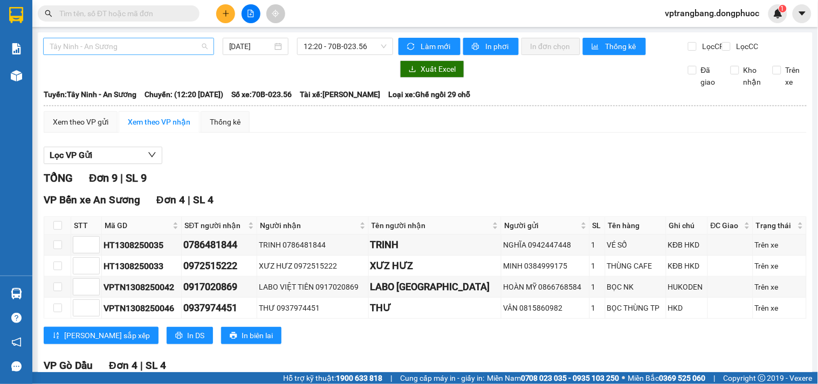
click at [152, 42] on span "Tây Ninh - An Sương" at bounding box center [129, 46] width 158 height 16
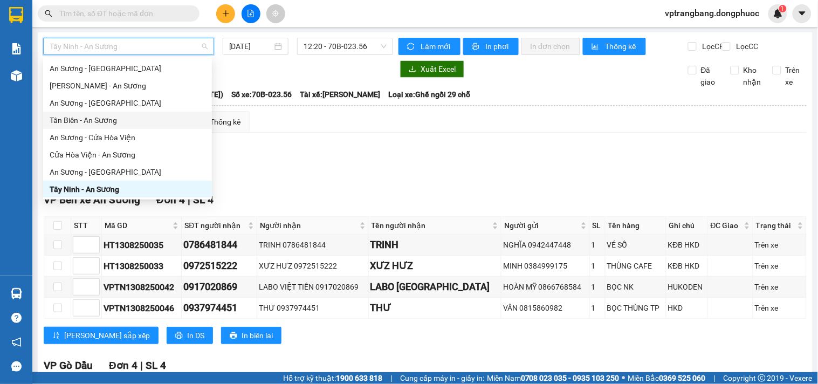
click at [561, 179] on div "TỔNG Đơn 9 | SL 9" at bounding box center [425, 178] width 763 height 17
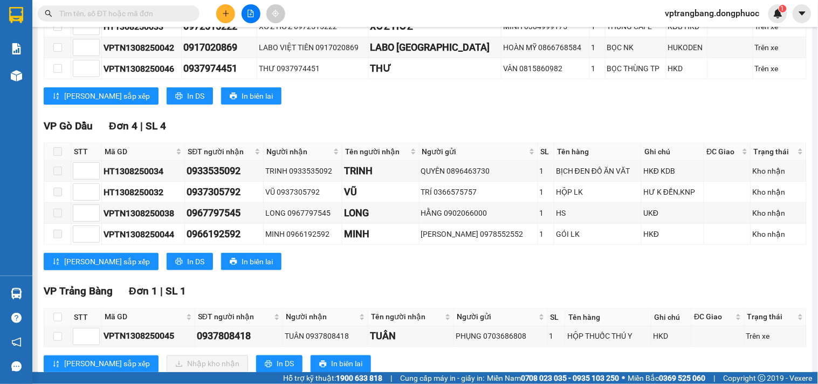
scroll to position [281, 0]
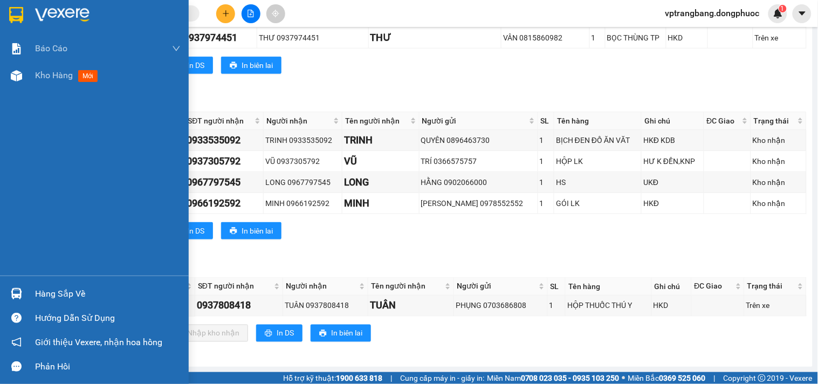
click at [29, 294] on div "Hàng sắp về" at bounding box center [94, 294] width 189 height 24
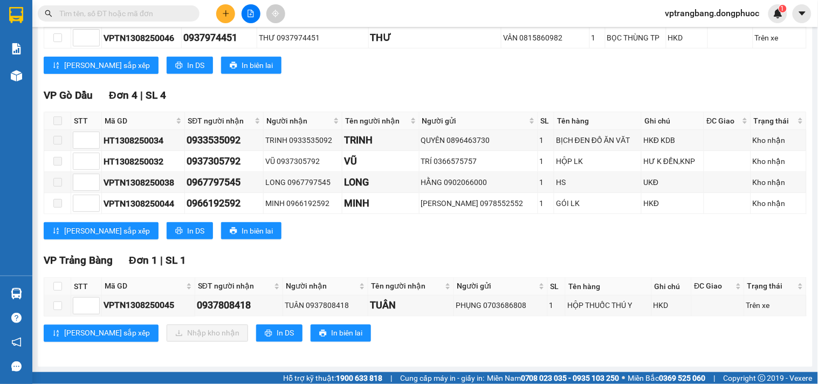
click at [532, 248] on section "Kết quả tìm kiếm ( 2 ) Bộ lọc Mã ĐH Trạng thái Món hàng Tổng cước Chưa cước Nhã…" at bounding box center [409, 192] width 818 height 384
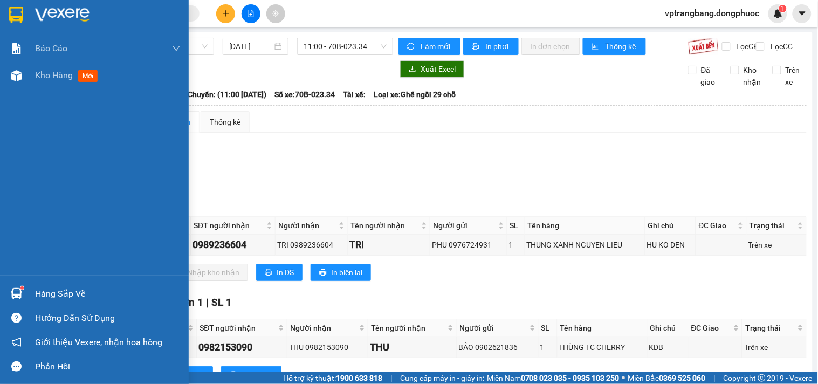
click at [43, 296] on div "Hàng sắp về" at bounding box center [108, 294] width 146 height 16
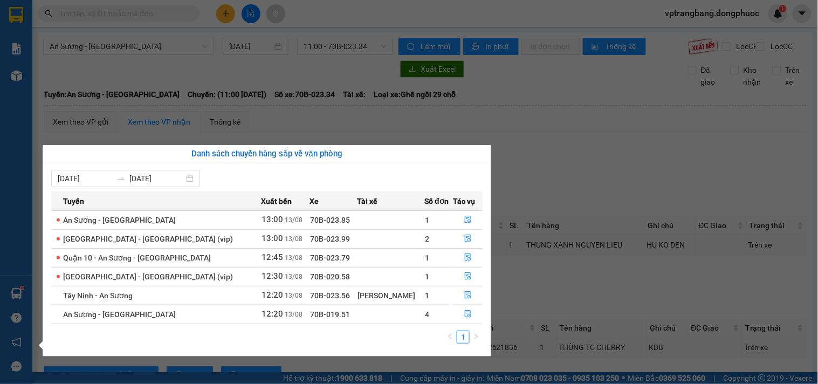
click at [542, 184] on section "Kết quả tìm kiếm ( 644 ) Bộ lọc Mã ĐH Trạng thái Món hàng Tổng cước Chưa cước N…" at bounding box center [409, 192] width 818 height 384
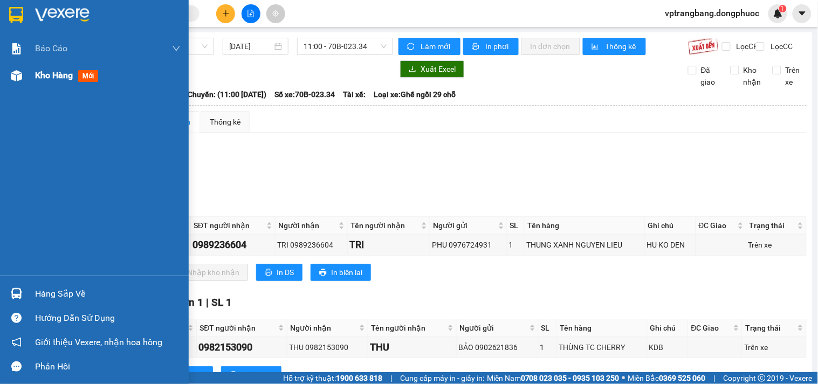
click at [22, 73] on div at bounding box center [16, 75] width 19 height 19
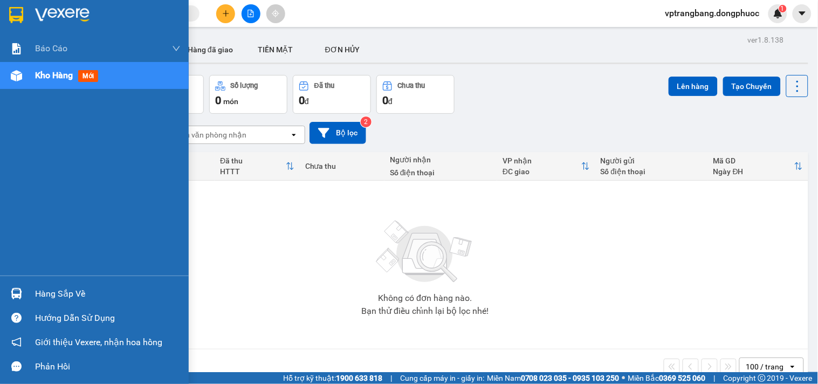
click at [38, 292] on div "Hàng sắp về" at bounding box center [108, 294] width 146 height 16
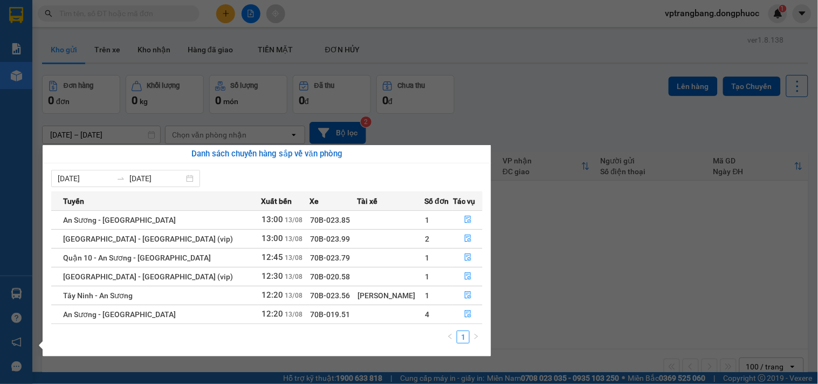
click at [527, 265] on section "Kết quả tìm kiếm ( 644 ) Bộ lọc Mã ĐH Trạng thái Món hàng Tổng cước Chưa cước N…" at bounding box center [409, 192] width 818 height 384
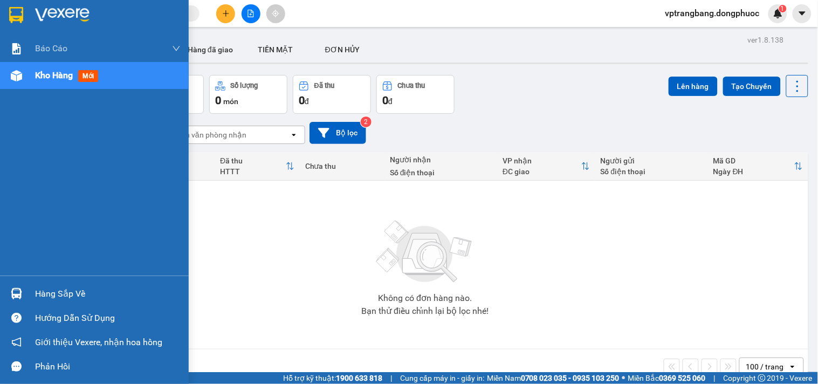
click at [49, 297] on div "Hàng sắp về" at bounding box center [108, 294] width 146 height 16
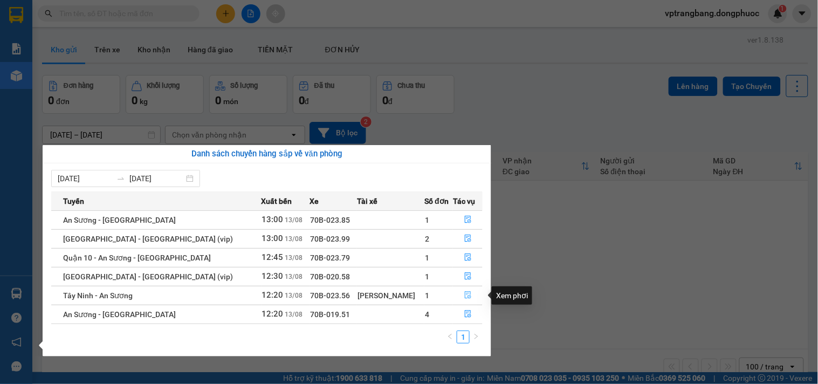
click at [465, 296] on icon "file-done" at bounding box center [468, 295] width 8 height 8
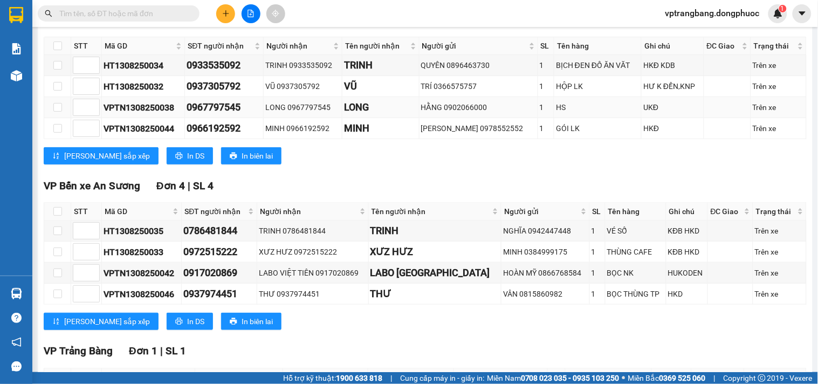
scroll to position [281, 0]
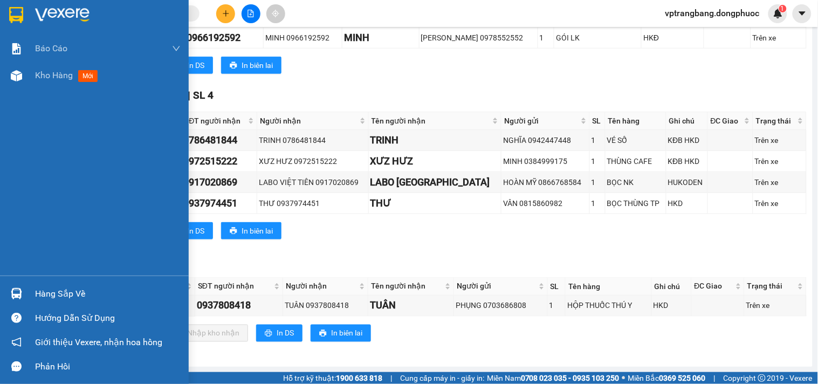
click at [19, 290] on img at bounding box center [16, 293] width 11 height 11
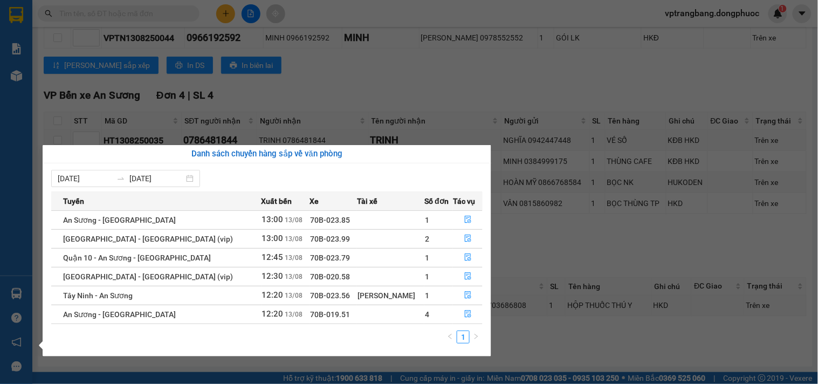
click at [616, 231] on section "Kết quả tìm kiếm ( 0 ) Bộ lọc No Data vptrangbang.dongphuoc 1 Báo cáo Mẫu 1: Bá…" at bounding box center [409, 192] width 818 height 384
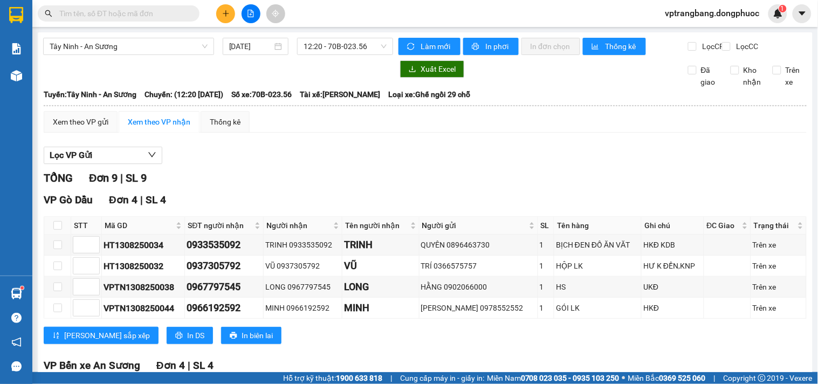
scroll to position [281, 0]
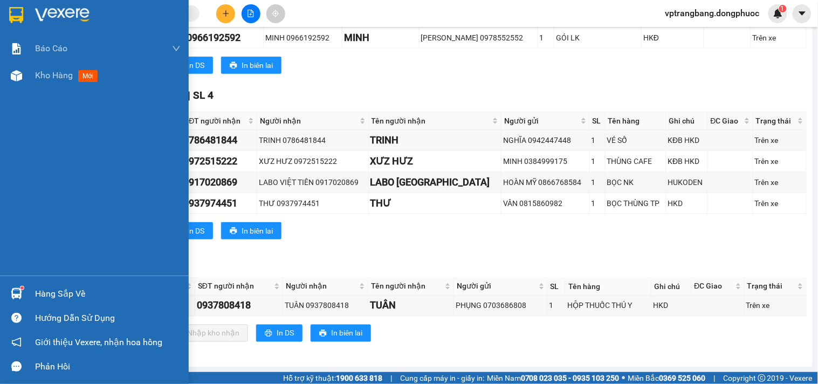
click at [20, 157] on div "Báo cáo Mẫu 1: Báo cáo dòng tiền theo nhân viên Mẫu 1: Báo cáo dòng tiền theo n…" at bounding box center [94, 155] width 189 height 241
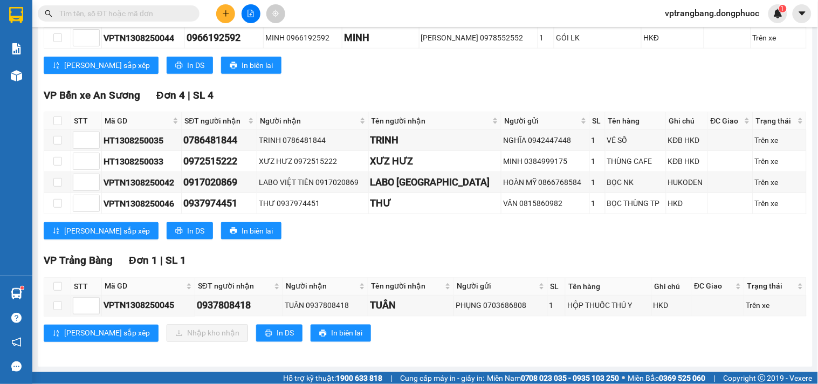
click at [351, 84] on div "TỔNG Đơn 9 | SL 9 VP Gò Dầu Đơn 4 | SL 4 STT Mã GD SĐT người nhận Người nhận Tê…" at bounding box center [425, 128] width 763 height 456
click at [271, 362] on div "Tây Ninh - An Sương 13/08/2025 12:20 - 70B-023.56 Làm mới In phơi In đơn chọn T…" at bounding box center [425, 64] width 775 height 605
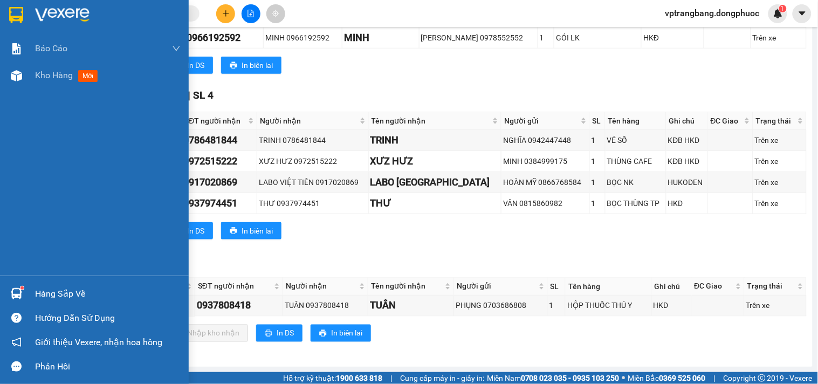
click at [39, 291] on div "Hàng sắp về" at bounding box center [108, 294] width 146 height 16
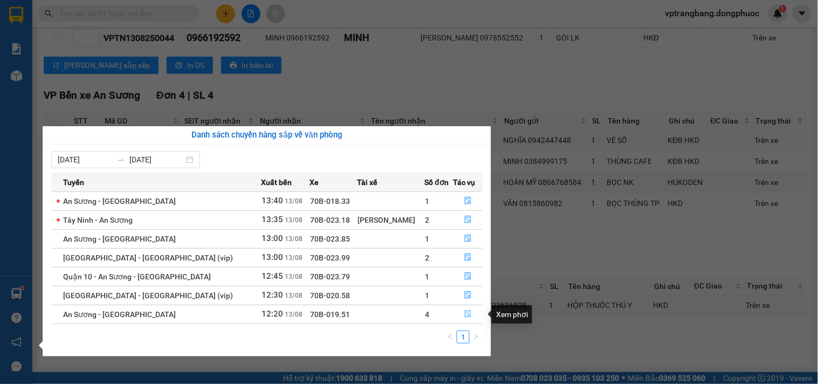
click at [464, 314] on icon "file-done" at bounding box center [468, 314] width 8 height 8
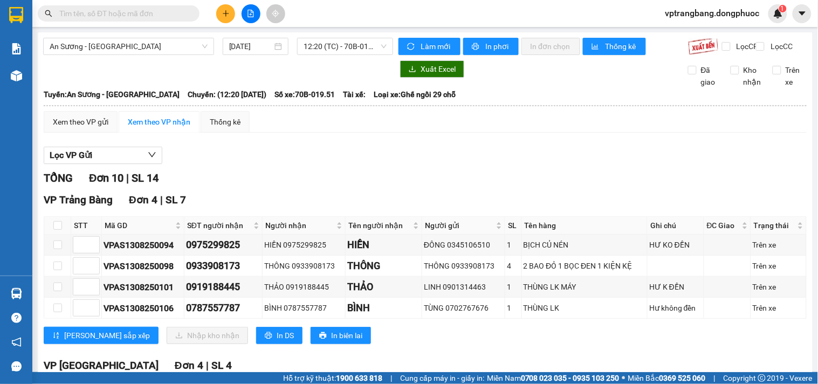
click at [379, 187] on div "TỔNG Đơn 10 | SL 14" at bounding box center [425, 178] width 763 height 17
click at [57, 230] on input "checkbox" at bounding box center [57, 225] width 9 height 9
checkbox input "true"
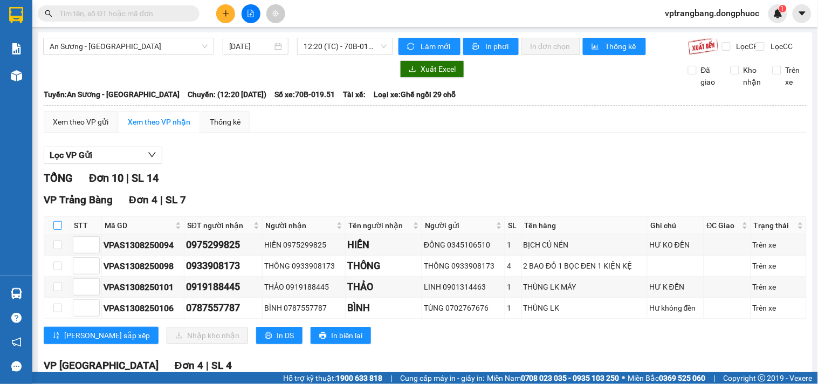
checkbox input "true"
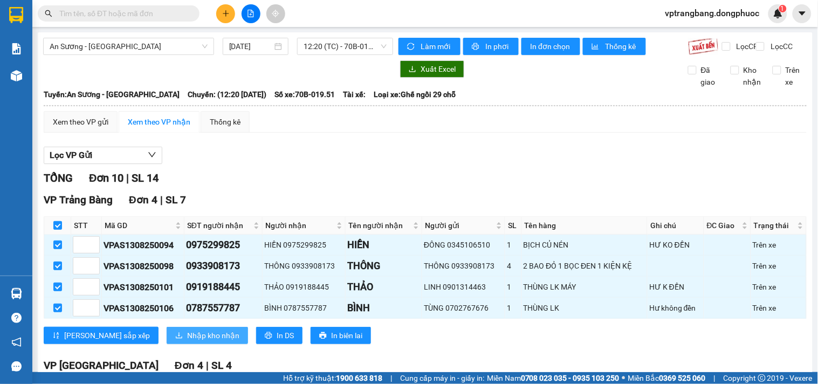
click at [187, 341] on span "Nhập kho nhận" at bounding box center [213, 336] width 52 height 12
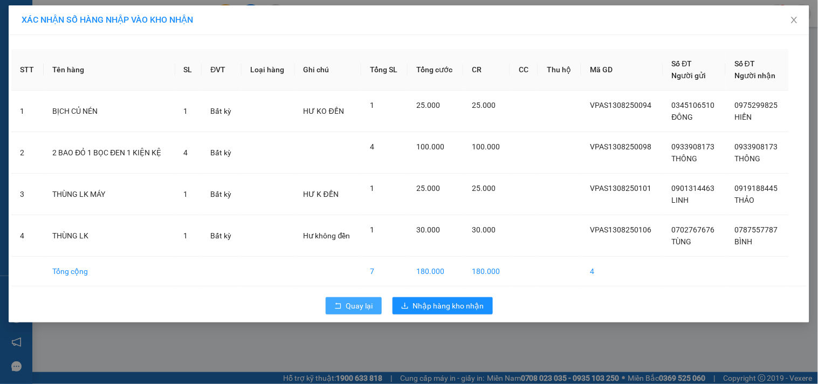
click at [360, 302] on span "Quay lại" at bounding box center [359, 306] width 27 height 12
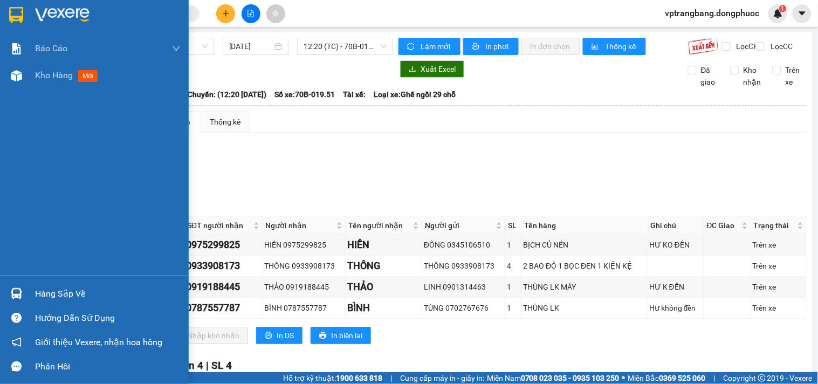
drag, startPoint x: 49, startPoint y: 293, endPoint x: 189, endPoint y: 315, distance: 142.0
click at [49, 293] on div "Hàng sắp về" at bounding box center [108, 294] width 146 height 16
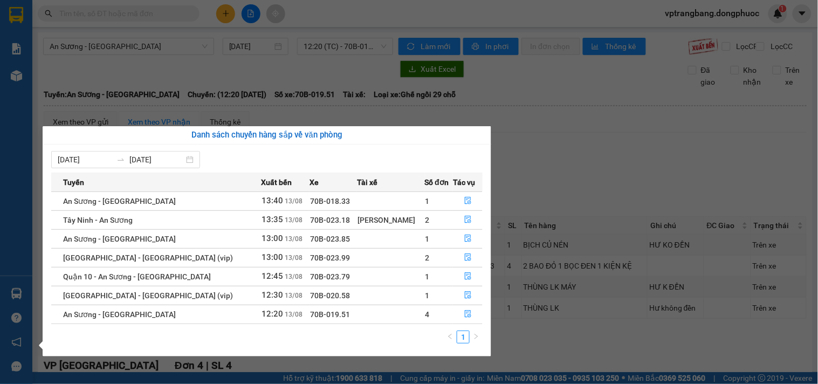
click at [563, 190] on section "Kết quả tìm kiếm ( 0 ) Bộ lọc No Data vptrangbang.dongphuoc 1 Báo cáo Mẫu 1: Bá…" at bounding box center [409, 192] width 818 height 384
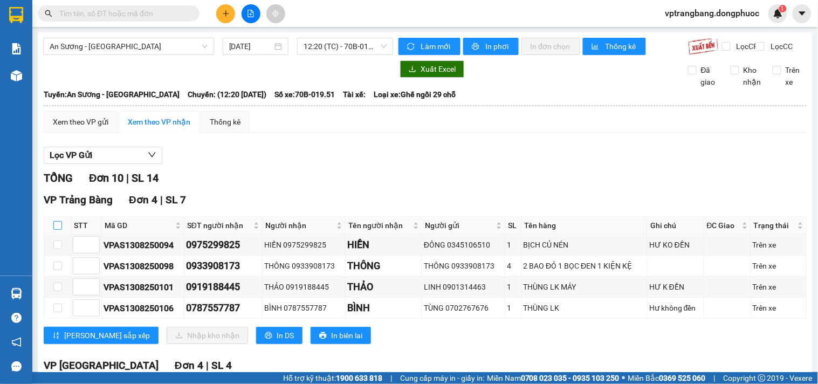
click at [57, 230] on input "checkbox" at bounding box center [57, 225] width 9 height 9
checkbox input "true"
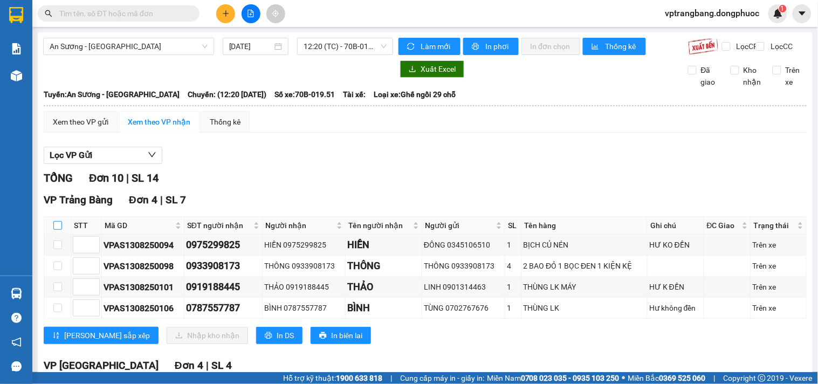
checkbox input "true"
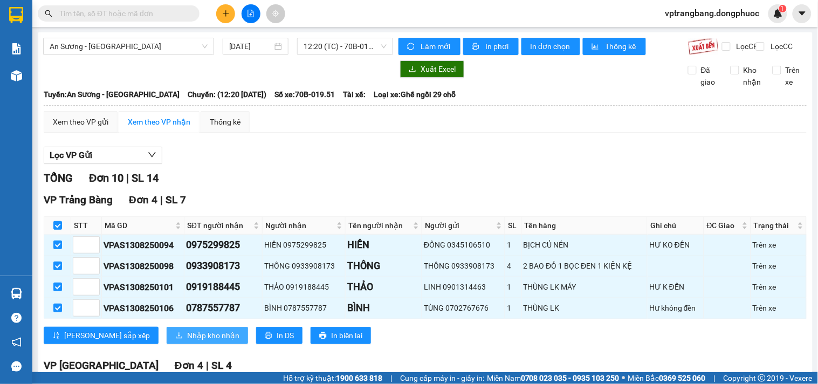
click at [187, 341] on span "Nhập kho nhận" at bounding box center [213, 336] width 52 height 12
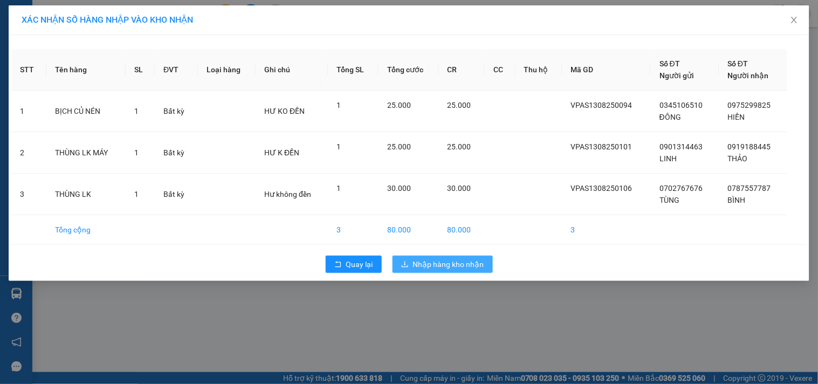
click at [443, 271] on button "Nhập hàng kho nhận" at bounding box center [443, 264] width 100 height 17
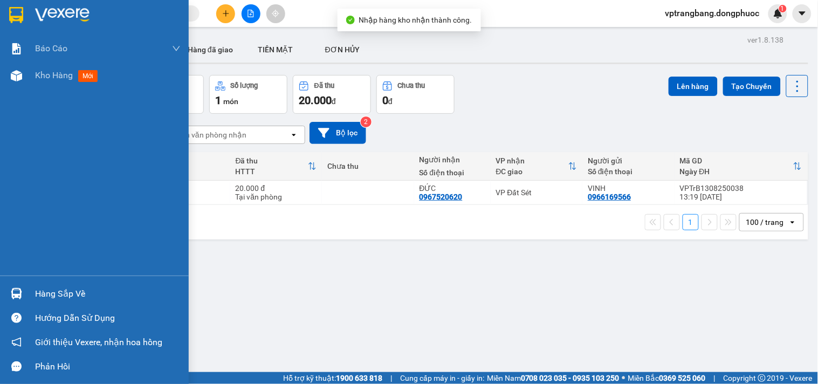
click at [46, 293] on div "Hàng sắp về" at bounding box center [108, 294] width 146 height 16
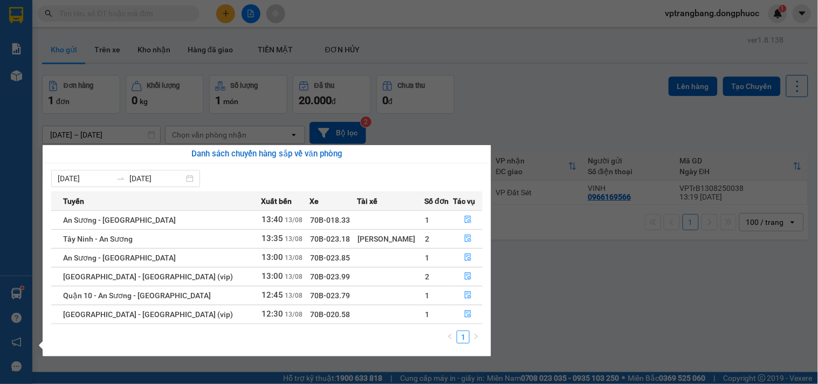
click at [538, 283] on section "Kết quả tìm kiếm ( 0 ) Bộ lọc No Data vptrangbang.dongphuoc 1 Báo cáo Mẫu 1: Bá…" at bounding box center [409, 192] width 818 height 384
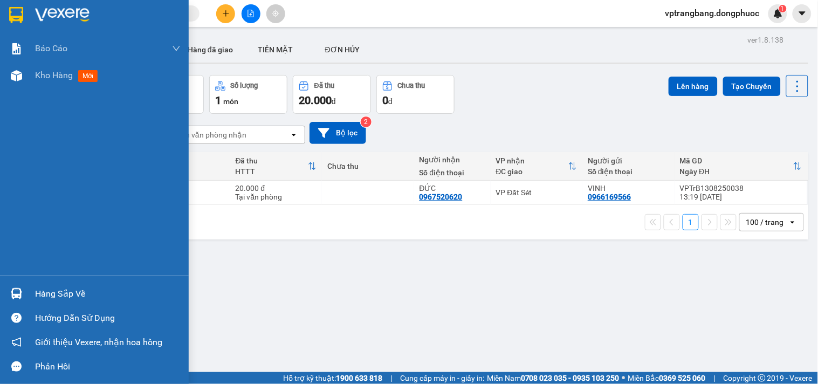
click at [29, 297] on div "Hàng sắp về" at bounding box center [94, 294] width 189 height 24
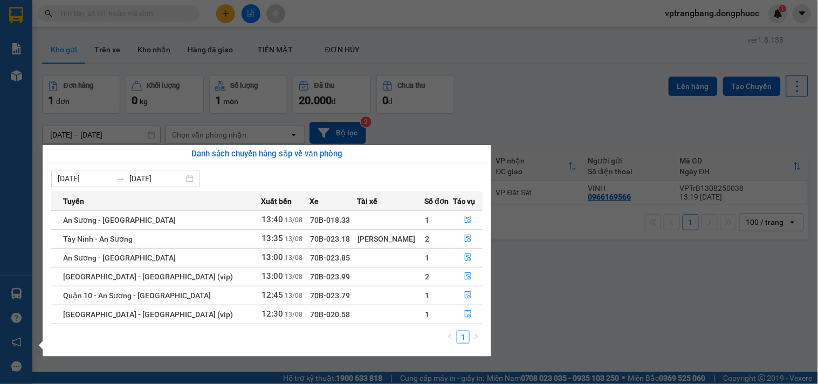
click at [572, 287] on section "Kết quả tìm kiếm ( 0 ) Bộ lọc No Data vptrangbang.dongphuoc 1 Báo cáo Mẫu 1: Bá…" at bounding box center [409, 192] width 818 height 384
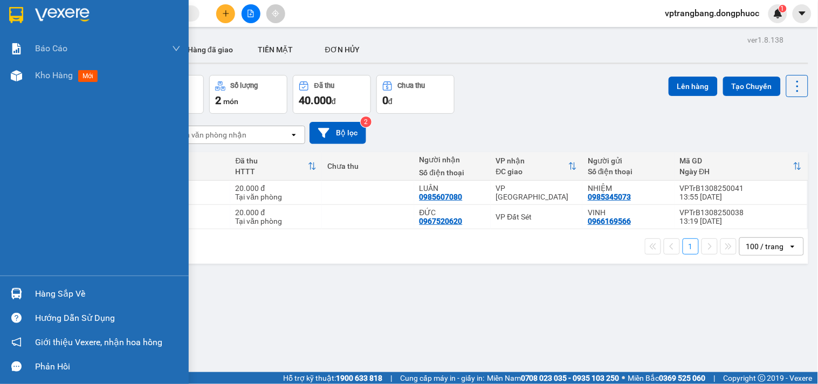
click at [42, 288] on div "Hàng sắp về" at bounding box center [108, 294] width 146 height 16
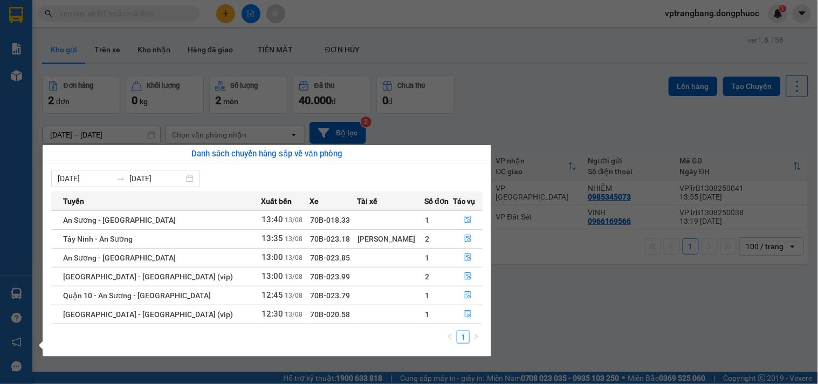
click at [559, 94] on section "Kết quả tìm kiếm ( 0 ) Bộ lọc No Data vptrangbang.dongphuoc 1 Báo cáo Mẫu 1: Bá…" at bounding box center [409, 192] width 818 height 384
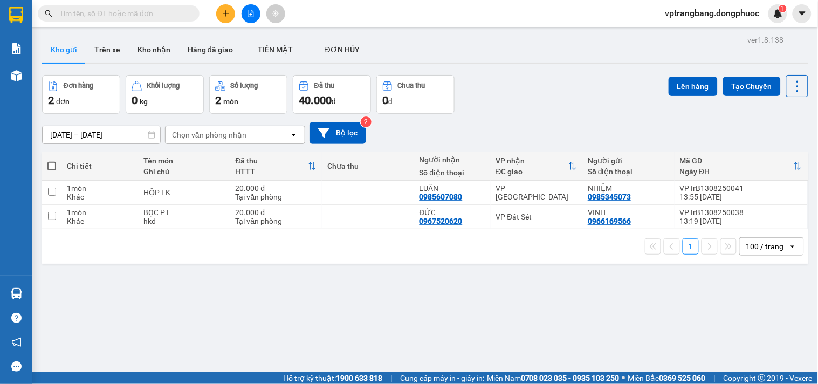
click at [337, 289] on div "ver 1.8.138 Kho gửi Trên xe Kho nhận Hàng đã giao TIỀN MẶT ĐƠN HỦY Đơn hàng 2…" at bounding box center [425, 224] width 775 height 384
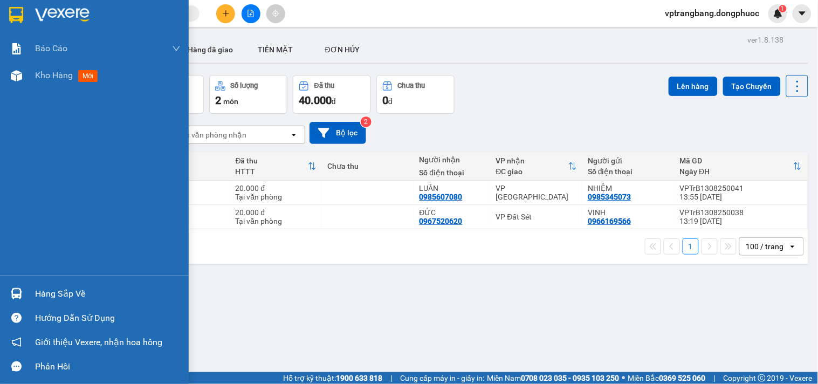
click at [50, 287] on div "Hàng sắp về" at bounding box center [108, 294] width 146 height 16
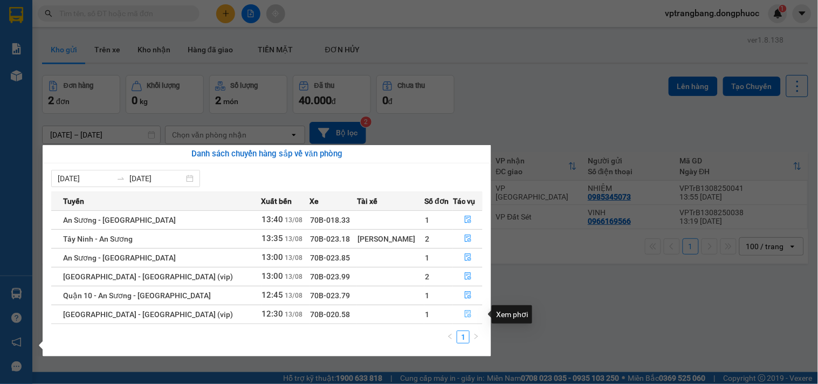
click at [465, 314] on icon "file-done" at bounding box center [468, 314] width 6 height 8
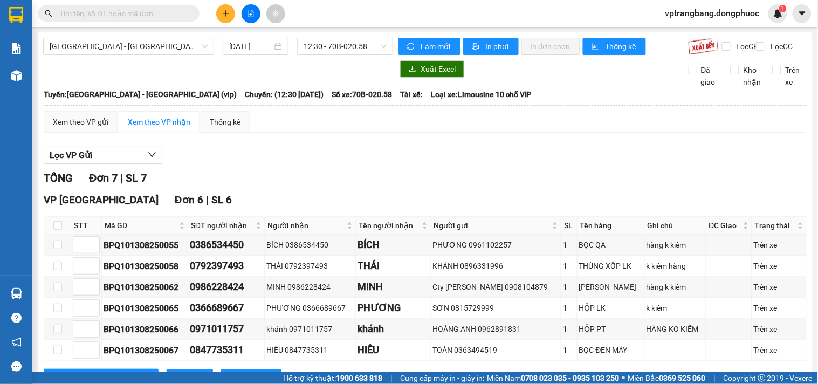
scroll to position [157, 0]
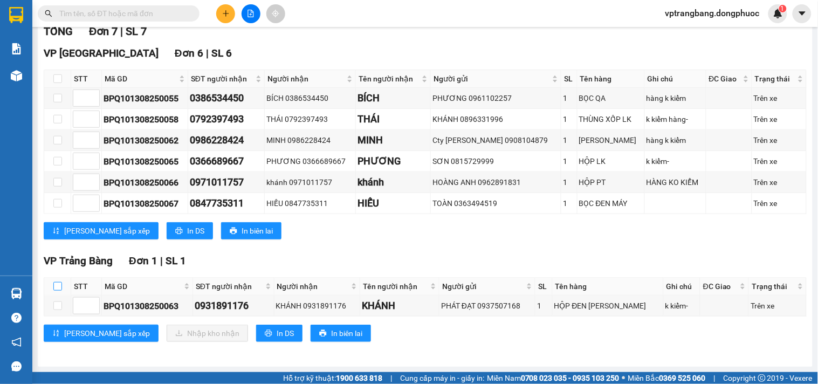
click at [57, 286] on input "checkbox" at bounding box center [57, 286] width 9 height 9
checkbox input "true"
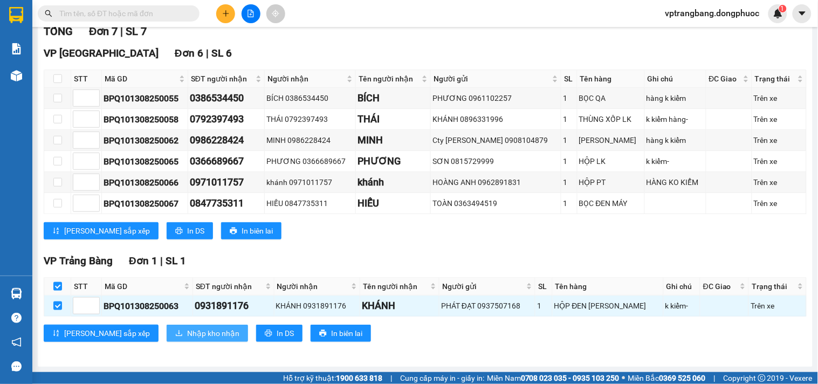
click at [187, 335] on span "Nhập kho nhận" at bounding box center [213, 333] width 52 height 12
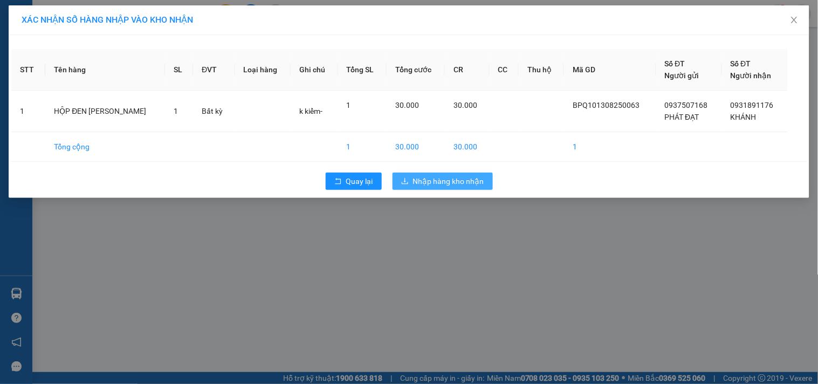
click at [448, 186] on span "Nhập hàng kho nhận" at bounding box center [448, 181] width 71 height 12
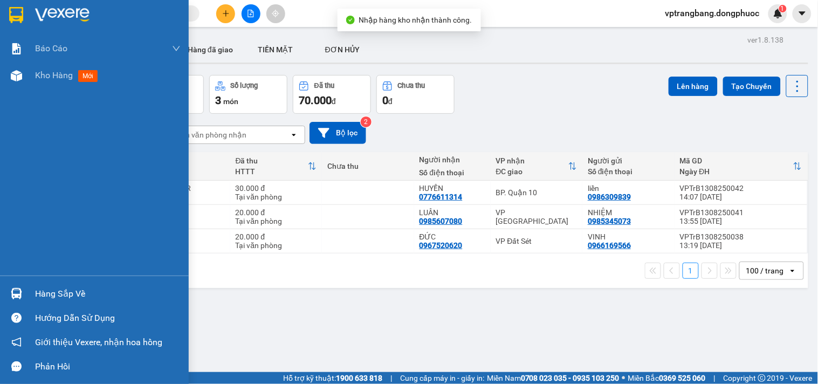
click at [49, 292] on div "Hàng sắp về" at bounding box center [108, 294] width 146 height 16
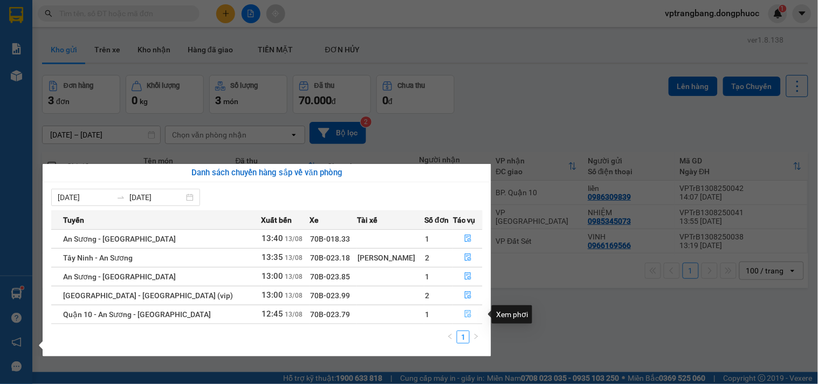
click at [465, 314] on icon "file-done" at bounding box center [468, 314] width 8 height 8
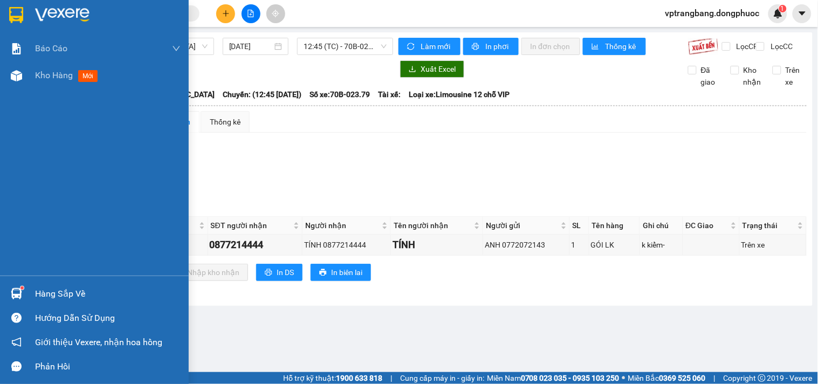
click at [30, 289] on div "Hàng sắp về" at bounding box center [94, 294] width 189 height 24
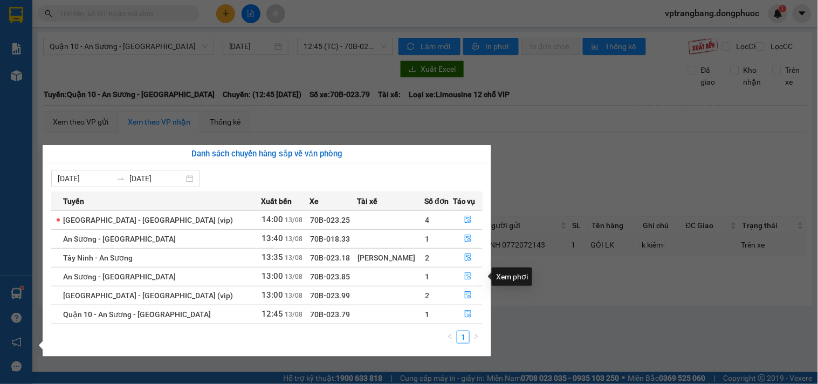
click at [465, 279] on icon "file-done" at bounding box center [468, 276] width 8 height 8
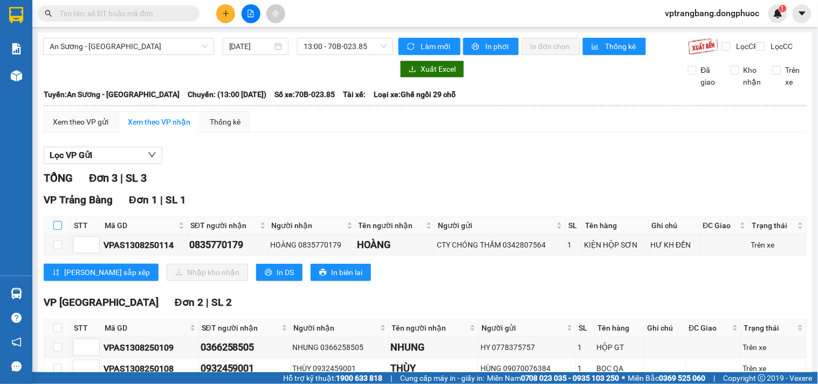
click at [61, 230] on input "checkbox" at bounding box center [57, 225] width 9 height 9
checkbox input "true"
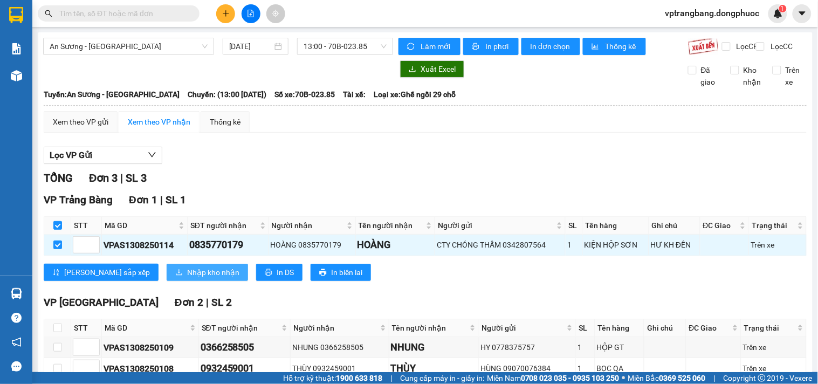
click at [187, 278] on span "Nhập kho nhận" at bounding box center [213, 272] width 52 height 12
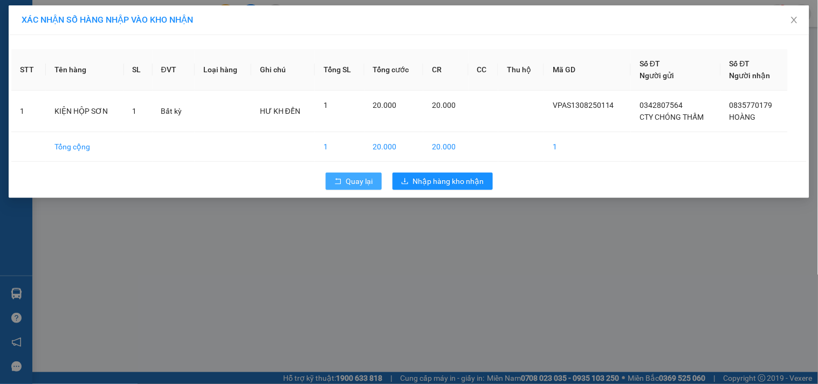
click at [358, 181] on span "Quay lại" at bounding box center [359, 181] width 27 height 12
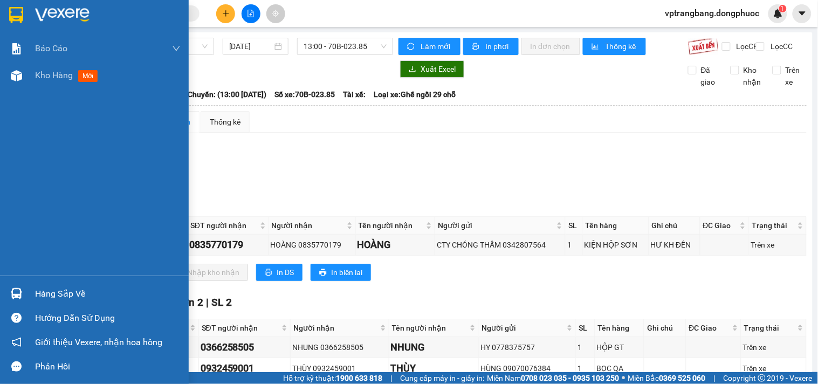
click at [44, 297] on div "Hàng sắp về" at bounding box center [108, 294] width 146 height 16
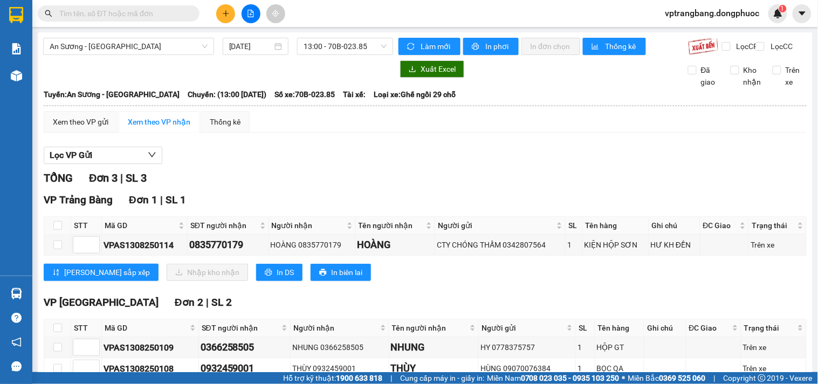
drag, startPoint x: 570, startPoint y: 193, endPoint x: 482, endPoint y: 173, distance: 90.2
click at [552, 190] on section "Kết quả tìm kiếm ( 0 ) Bộ lọc No Data vptrangbang.dongphuoc 1 Báo cáo Mẫu 1: Bá…" at bounding box center [409, 192] width 818 height 384
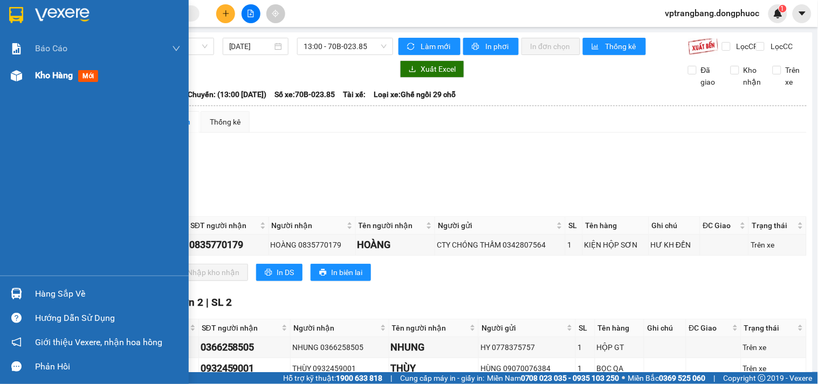
click at [42, 79] on span "Kho hàng" at bounding box center [54, 75] width 38 height 10
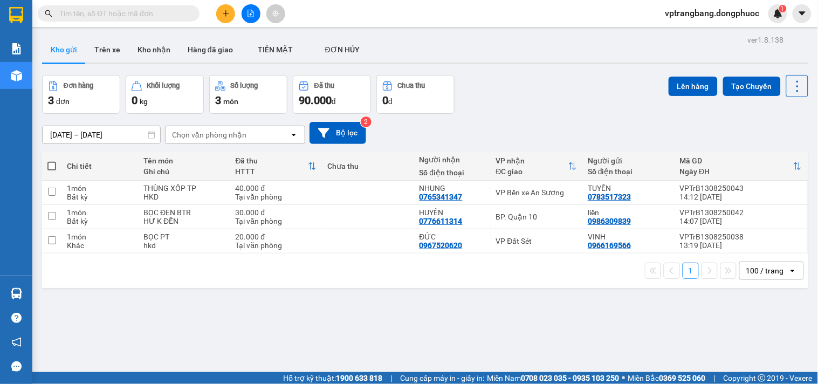
drag, startPoint x: 531, startPoint y: 107, endPoint x: 520, endPoint y: 107, distance: 10.2
click at [520, 107] on div "Đơn hàng 3 đơn Khối lượng 0 kg Số lượng 3 món Đã thu 90.000 đ Chưa thu 0 đ Lên …" at bounding box center [425, 94] width 766 height 39
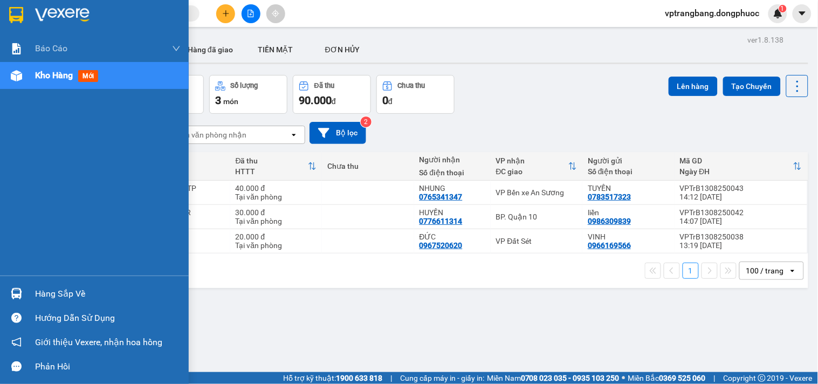
click at [33, 297] on div "Hàng sắp về" at bounding box center [94, 294] width 189 height 24
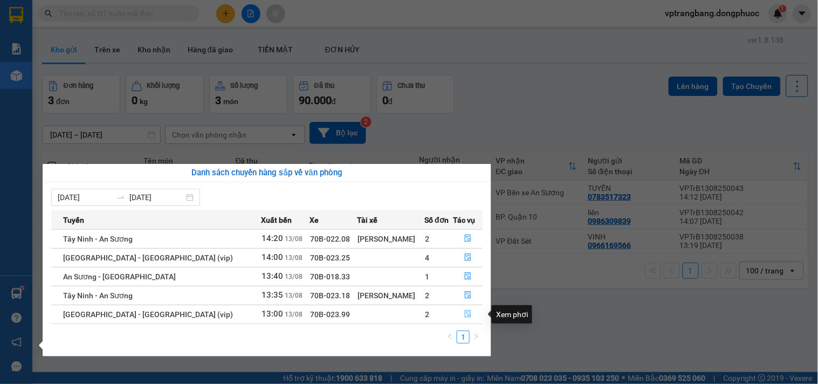
click at [460, 315] on button "button" at bounding box center [468, 314] width 29 height 17
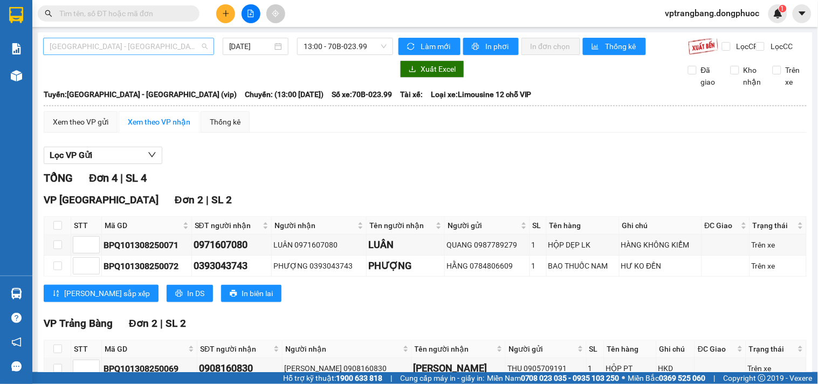
click at [153, 41] on span "[GEOGRAPHIC_DATA] - [GEOGRAPHIC_DATA] (vip)" at bounding box center [129, 46] width 158 height 16
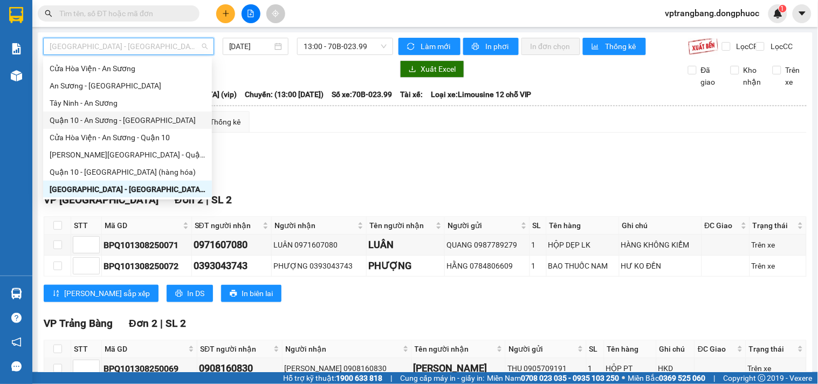
click at [138, 122] on div "Quận 10 - An Sương - [GEOGRAPHIC_DATA]" at bounding box center [128, 120] width 156 height 12
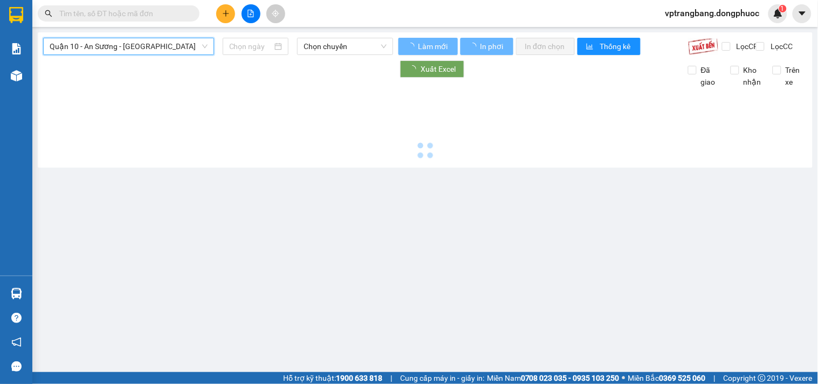
type input "[DATE]"
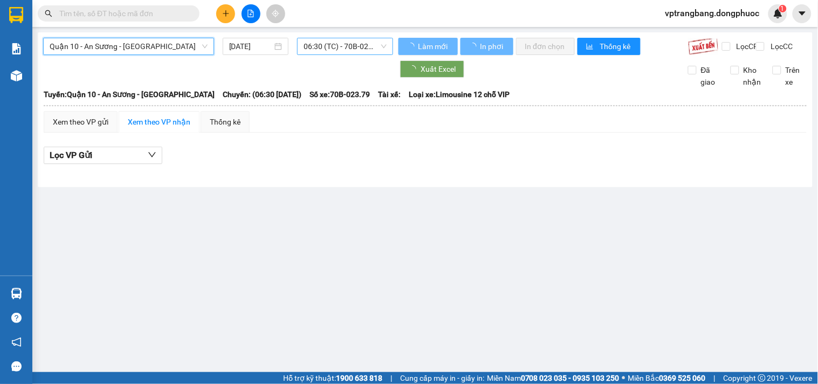
click at [319, 50] on span "06:30 (TC) - 70B-023.79" at bounding box center [345, 46] width 83 height 16
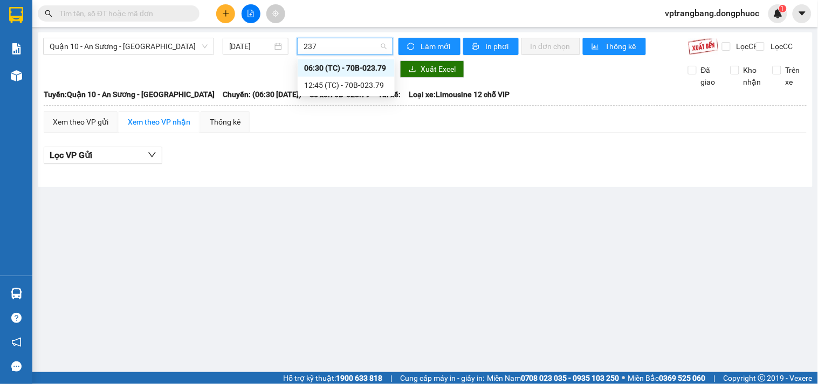
type input "2379"
click at [339, 84] on div "12:45 (TC) - 70B-023.79" at bounding box center [346, 85] width 84 height 12
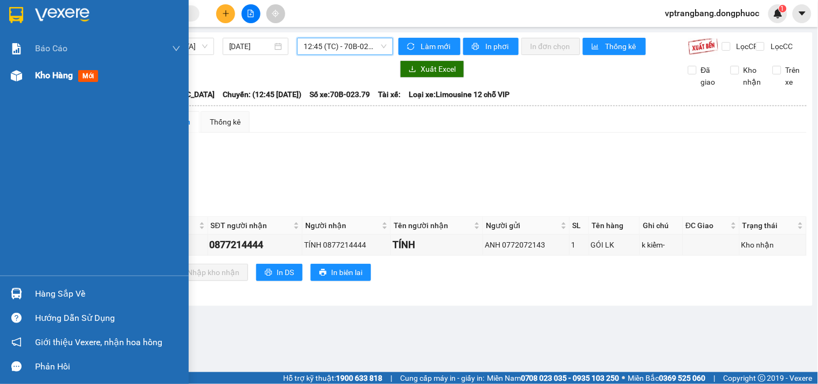
click at [31, 74] on div "Kho hàng mới" at bounding box center [94, 75] width 189 height 27
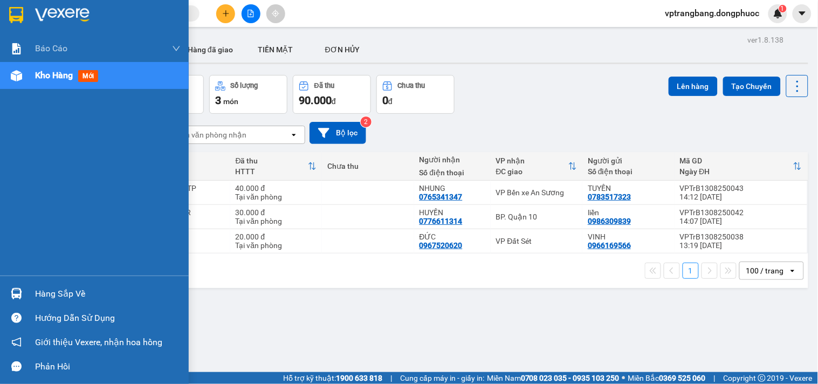
drag, startPoint x: 43, startPoint y: 290, endPoint x: 219, endPoint y: 338, distance: 182.3
click at [44, 290] on div "Hàng sắp về" at bounding box center [108, 294] width 146 height 16
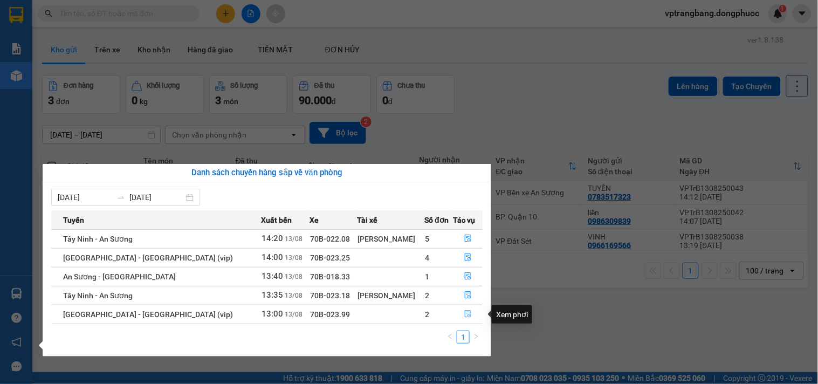
click at [464, 316] on icon "file-done" at bounding box center [468, 314] width 8 height 8
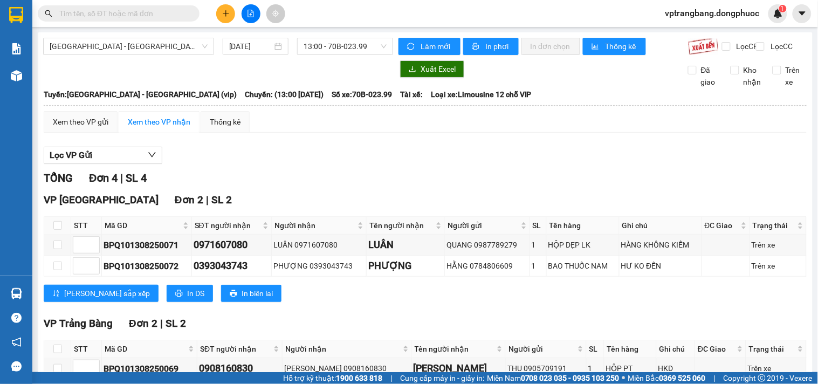
scroll to position [94, 0]
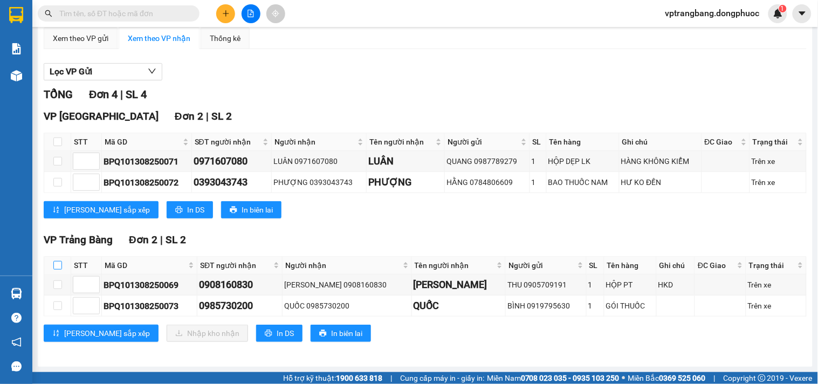
click at [57, 263] on input "checkbox" at bounding box center [57, 265] width 9 height 9
checkbox input "true"
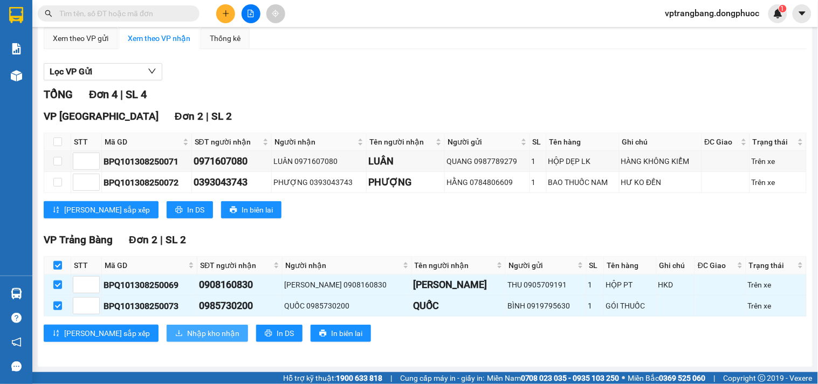
click at [187, 332] on span "Nhập kho nhận" at bounding box center [213, 333] width 52 height 12
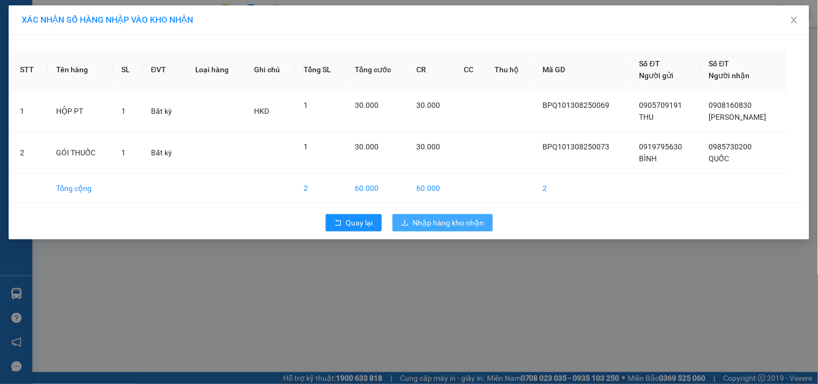
click at [444, 224] on span "Nhập hàng kho nhận" at bounding box center [448, 223] width 71 height 12
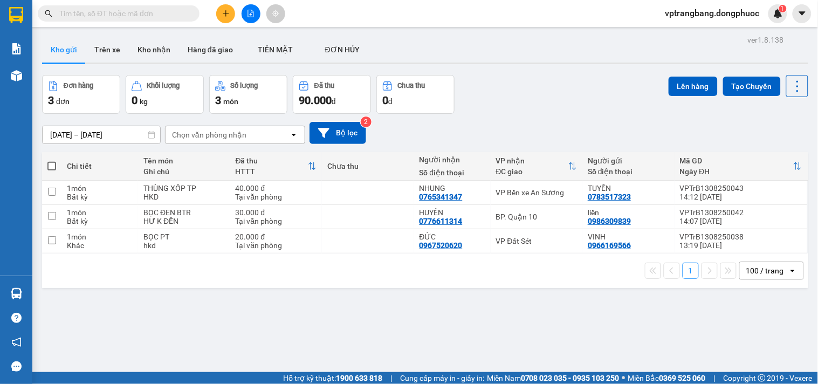
click at [423, 293] on div "ver 1.8.138 Kho gửi Trên xe Kho nhận Hàng đã giao TIỀN MẶT ĐƠN HỦY Đơn hàng 3…" at bounding box center [425, 224] width 775 height 384
click at [392, 214] on td at bounding box center [368, 217] width 92 height 24
checkbox input "true"
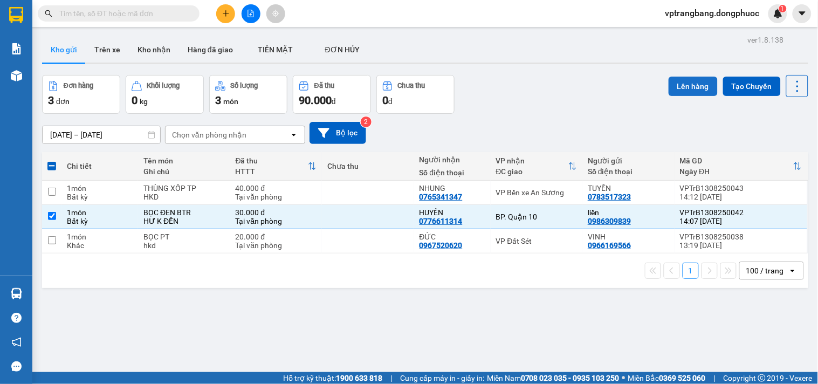
click at [670, 77] on button "Lên hàng" at bounding box center [693, 86] width 49 height 19
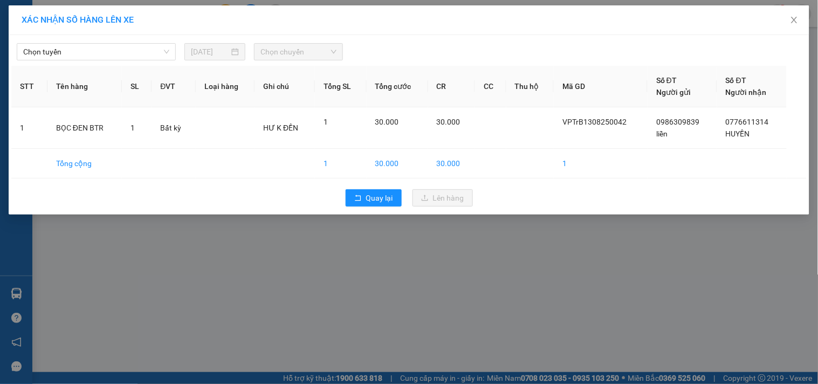
click at [114, 61] on div "Chọn tuyến 13/08/2025 Chọn chuyến STT Tên hàng SL ĐVT Loại hàng Ghi chú Tổng SL…" at bounding box center [409, 125] width 801 height 180
click at [112, 57] on span "Chọn tuyến" at bounding box center [96, 52] width 146 height 16
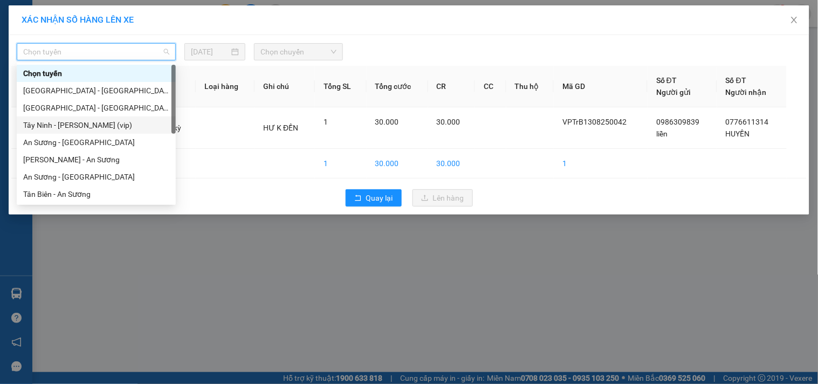
drag, startPoint x: 79, startPoint y: 126, endPoint x: 186, endPoint y: 76, distance: 117.5
click at [81, 126] on div "Tây Ninh - [PERSON_NAME] (vip)" at bounding box center [96, 125] width 146 height 12
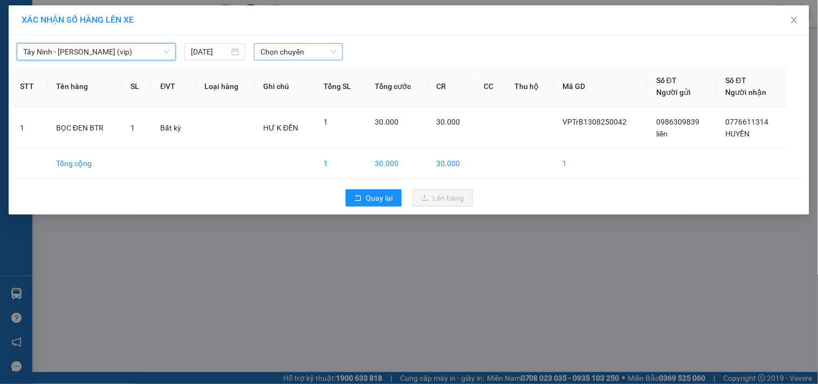
click at [298, 53] on span "Chọn chuyến" at bounding box center [299, 52] width 76 height 16
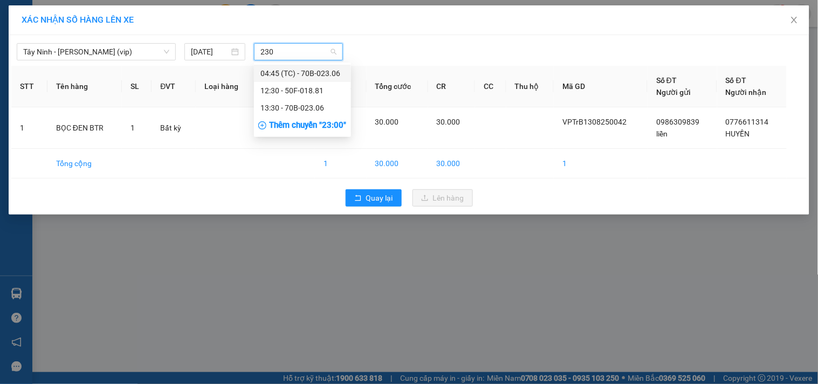
type input "2306"
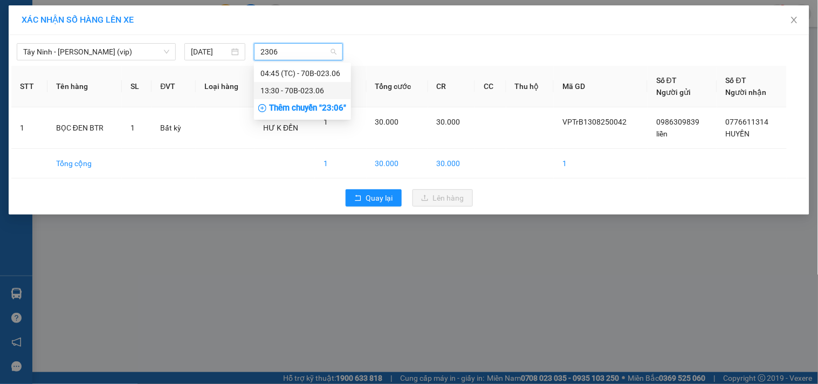
click at [285, 94] on div "13:30 - 70B-023.06" at bounding box center [303, 91] width 84 height 12
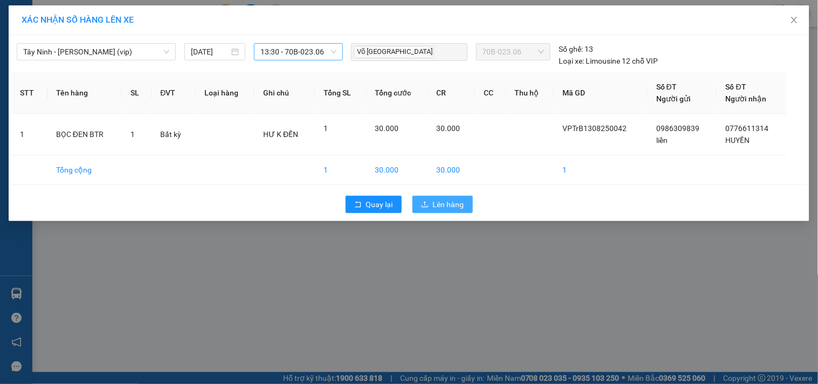
click at [448, 206] on span "Lên hàng" at bounding box center [448, 204] width 31 height 12
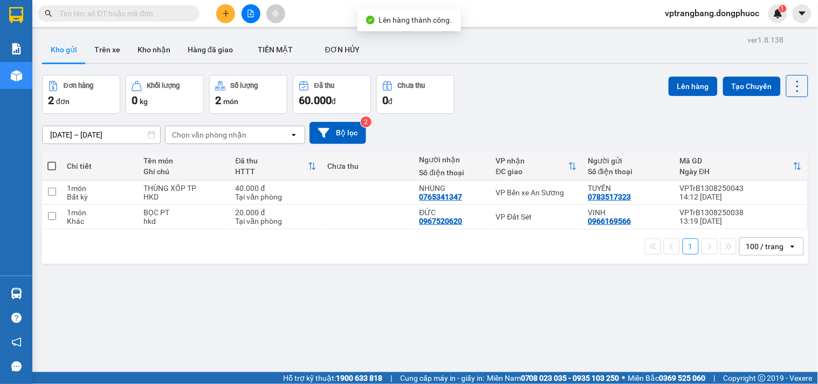
click at [299, 281] on div "ver 1.8.138 Kho gửi Trên xe Kho nhận Hàng đã giao TIỀN MẶT ĐƠN HỦY Đơn hàng 2…" at bounding box center [425, 224] width 775 height 384
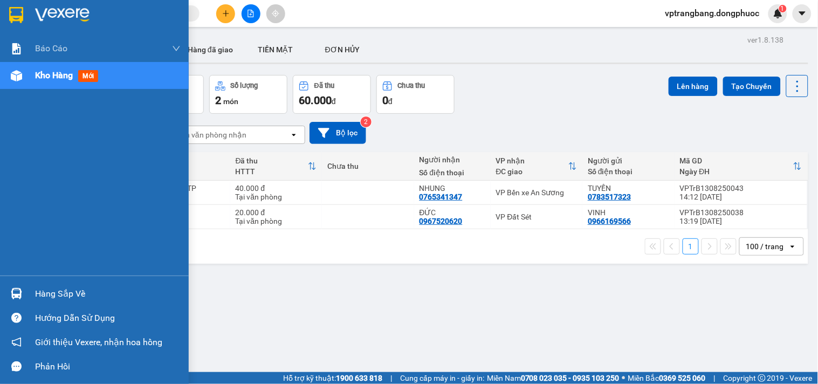
click at [32, 293] on div "Hàng sắp về" at bounding box center [94, 294] width 189 height 24
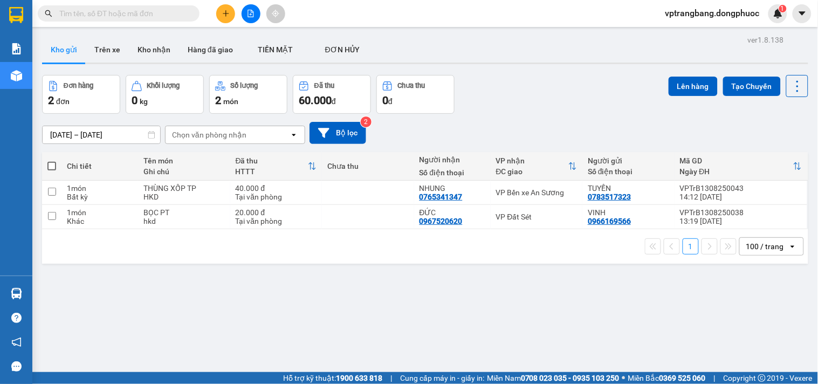
click at [568, 286] on section "Kết quả tìm kiếm ( 0 ) Bộ lọc No Data vptrangbang.dongphuoc 1 Báo cáo Mẫu 1: Bá…" at bounding box center [409, 192] width 818 height 384
click at [244, 13] on button at bounding box center [251, 13] width 19 height 19
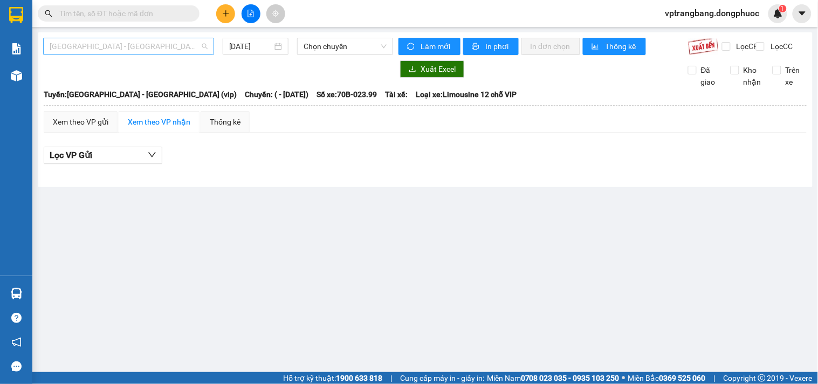
click at [127, 50] on span "[GEOGRAPHIC_DATA] - [GEOGRAPHIC_DATA] (vip)" at bounding box center [129, 46] width 158 height 16
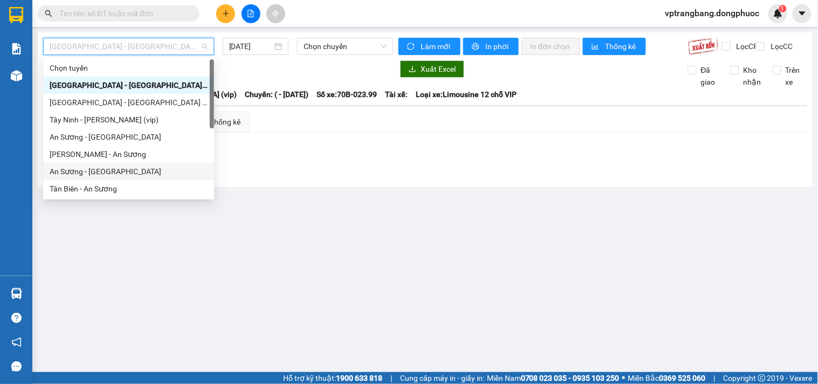
scroll to position [155, 0]
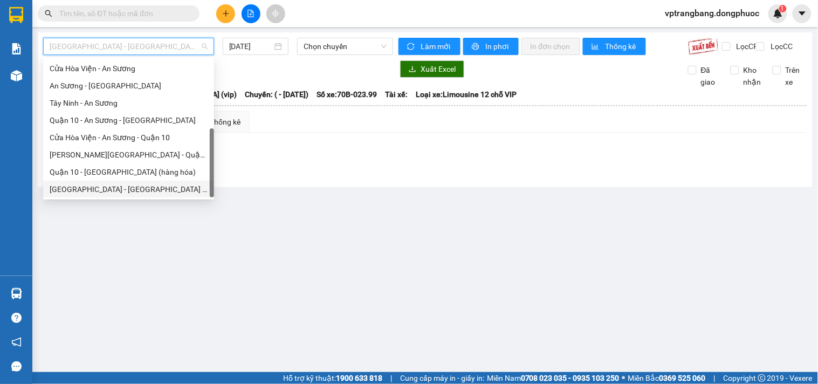
click at [112, 187] on div "[GEOGRAPHIC_DATA] - [GEOGRAPHIC_DATA] (vip)" at bounding box center [129, 189] width 158 height 12
type input "[DATE]"
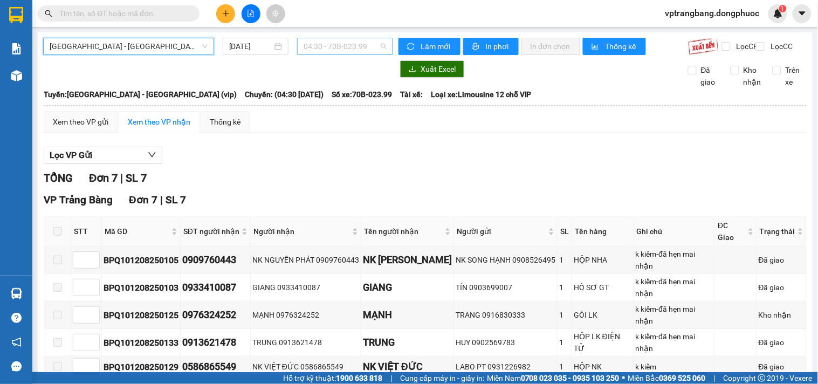
click at [317, 47] on span "04:30 - 70B-023.99" at bounding box center [345, 46] width 83 height 16
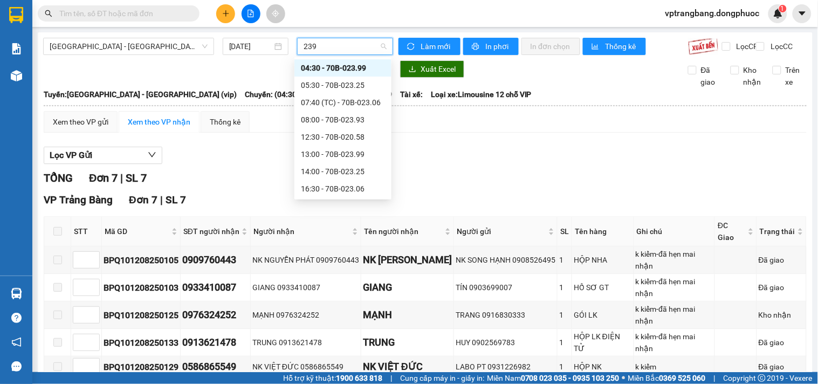
type input "2399"
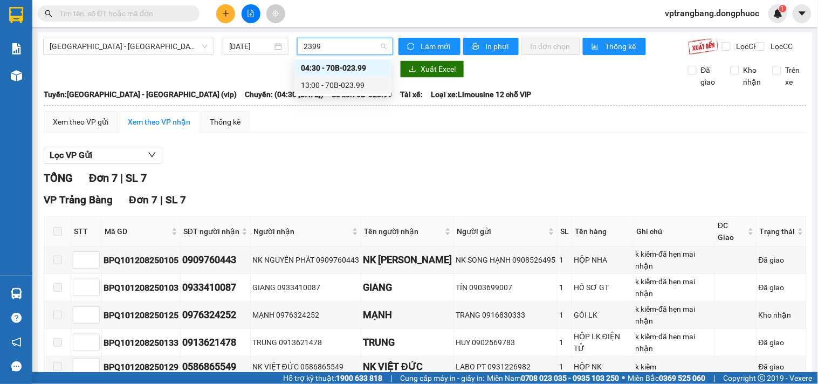
click at [338, 87] on div "13:00 - 70B-023.99" at bounding box center [343, 85] width 84 height 12
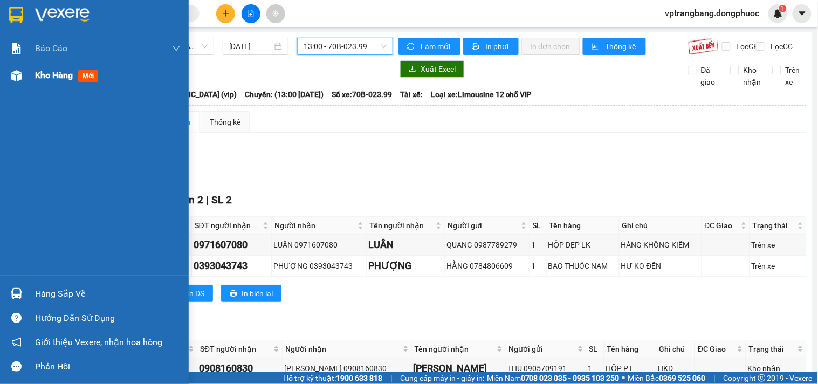
click at [38, 73] on span "Kho hàng" at bounding box center [54, 75] width 38 height 10
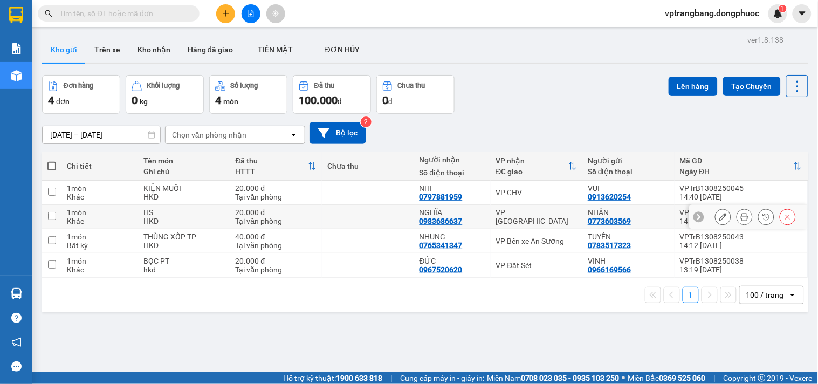
click at [518, 213] on div "VP [GEOGRAPHIC_DATA]" at bounding box center [536, 216] width 81 height 17
checkbox input "true"
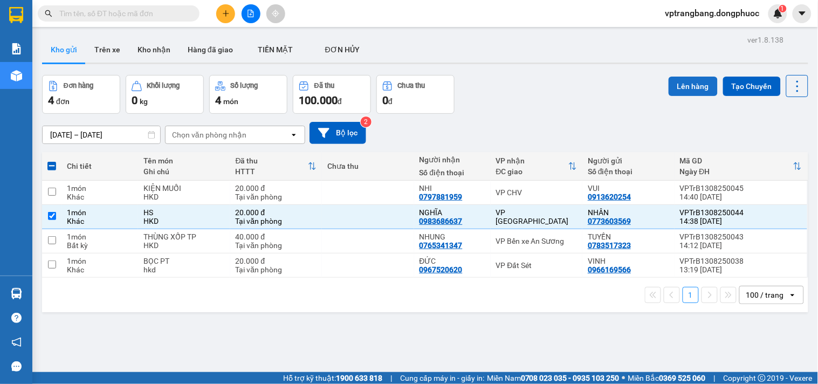
click at [689, 86] on button "Lên hàng" at bounding box center [693, 86] width 49 height 19
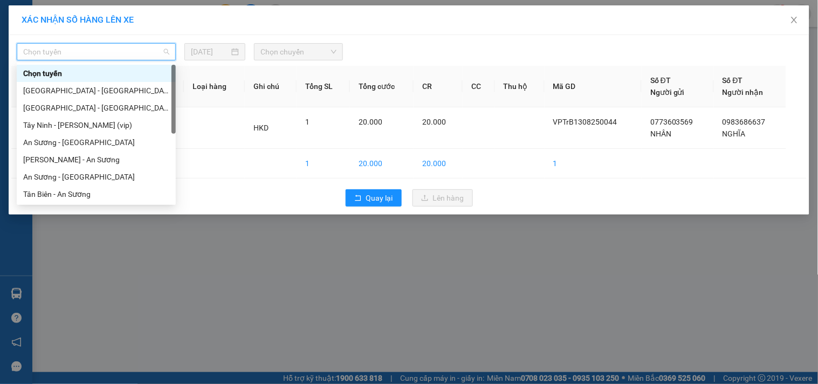
click at [87, 60] on input "search" at bounding box center [92, 52] width 139 height 16
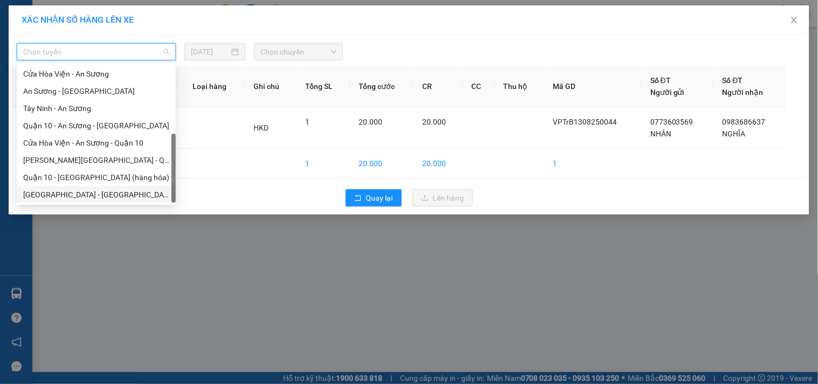
click at [76, 195] on div "[GEOGRAPHIC_DATA] - [GEOGRAPHIC_DATA] (vip)" at bounding box center [96, 195] width 146 height 12
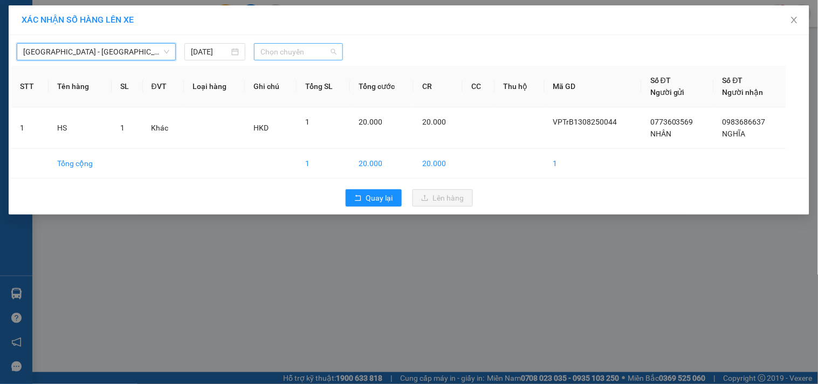
click at [289, 51] on span "Chọn chuyến" at bounding box center [299, 52] width 76 height 16
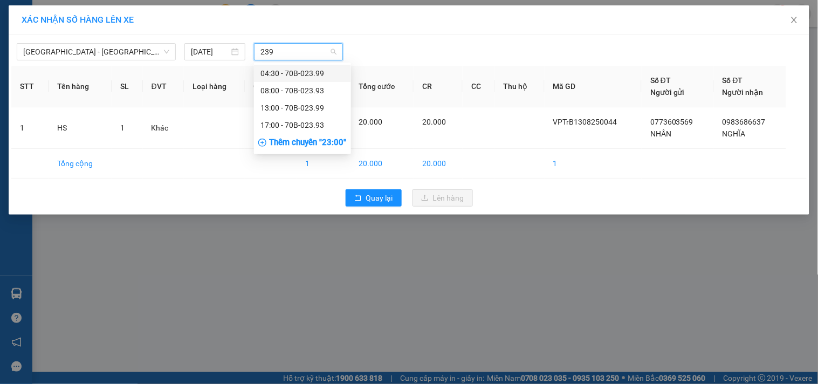
type input "2399"
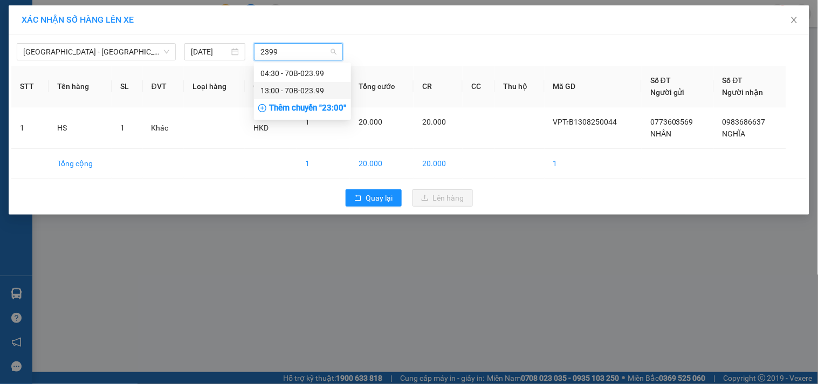
click at [285, 94] on div "13:00 - 70B-023.99" at bounding box center [303, 91] width 84 height 12
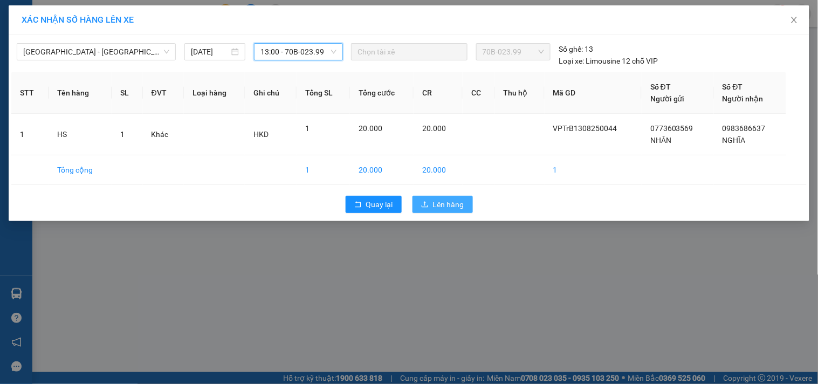
click at [454, 202] on span "Lên hàng" at bounding box center [448, 204] width 31 height 12
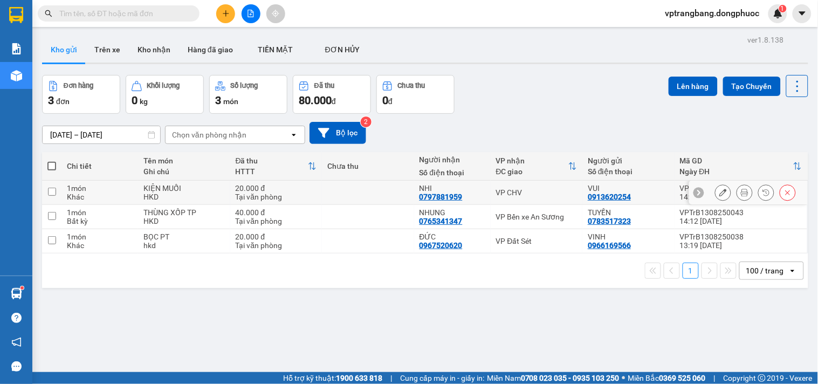
click at [515, 191] on div "VP CHV" at bounding box center [536, 192] width 81 height 9
checkbox input "true"
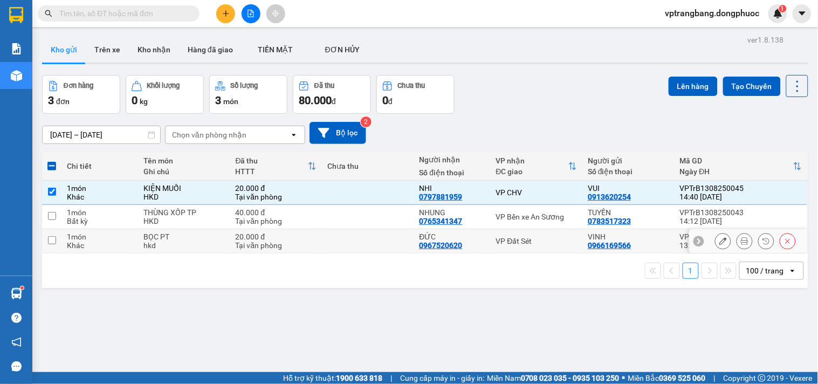
click at [491, 245] on td "VP Đất Sét" at bounding box center [537, 241] width 92 height 24
checkbox input "true"
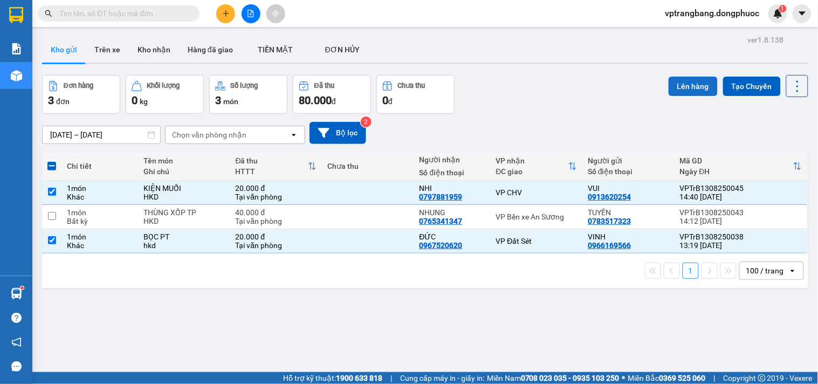
click at [689, 86] on button "Lên hàng" at bounding box center [693, 86] width 49 height 19
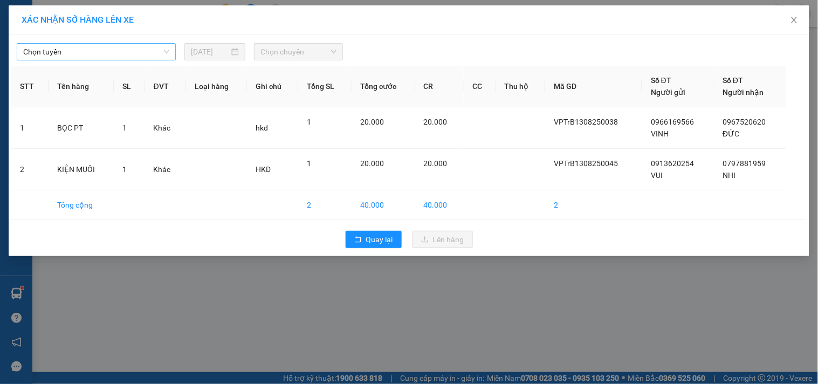
click at [127, 52] on span "Chọn tuyến" at bounding box center [96, 52] width 146 height 16
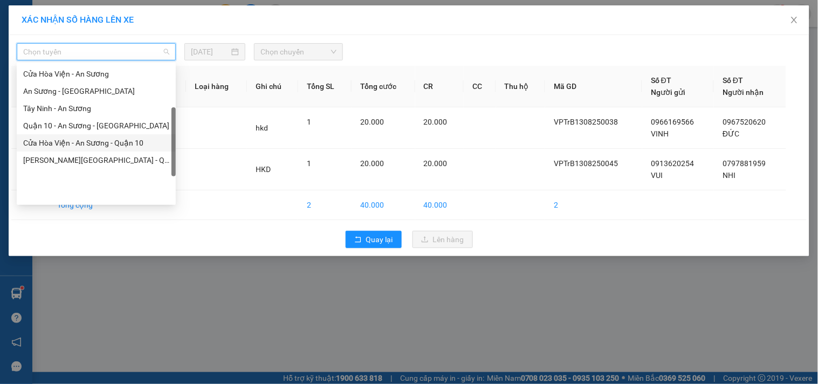
scroll to position [95, 0]
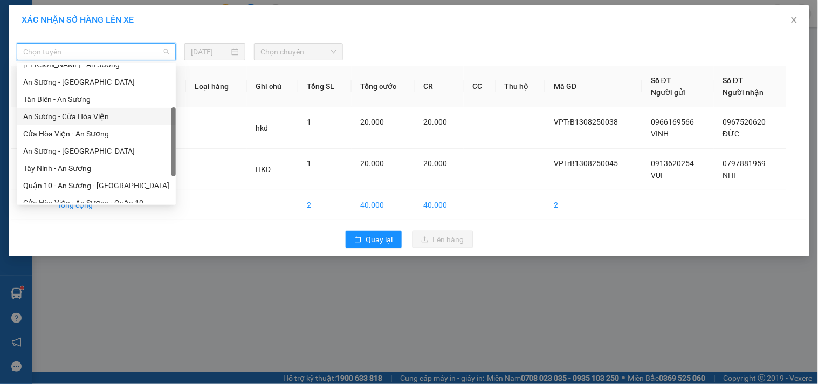
click at [84, 111] on div "An Sương - Cửa Hòa Viện" at bounding box center [96, 117] width 146 height 12
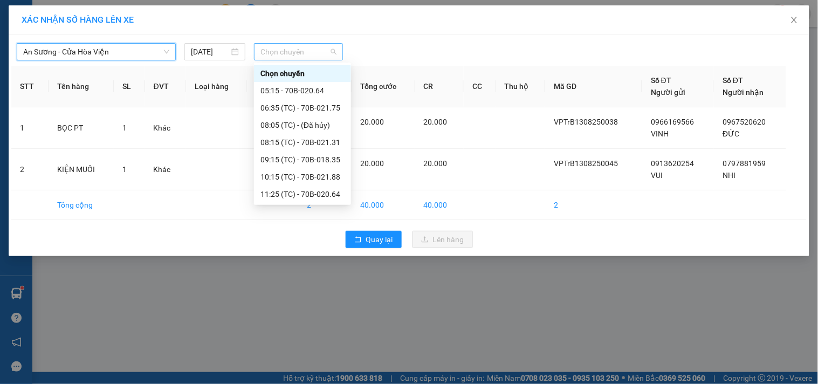
click at [316, 50] on span "Chọn chuyến" at bounding box center [299, 52] width 76 height 16
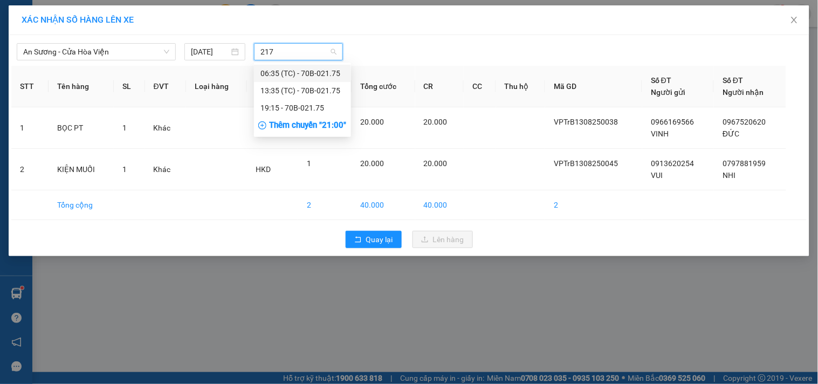
type input "2175"
click at [286, 85] on div "13:35 (TC) - 70B-021.75" at bounding box center [303, 91] width 84 height 12
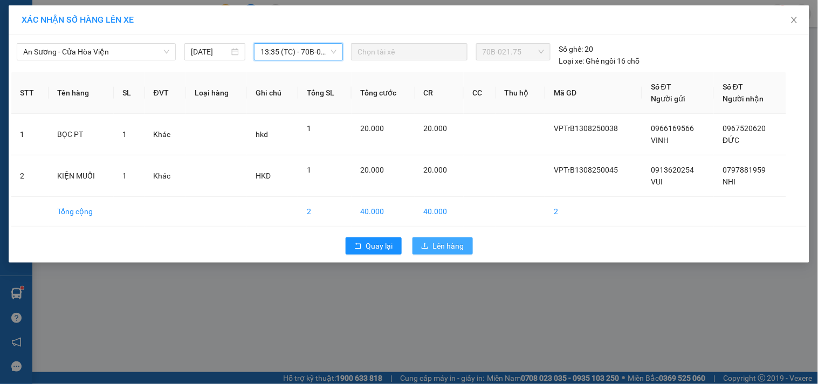
click at [435, 241] on span "Lên hàng" at bounding box center [448, 246] width 31 height 12
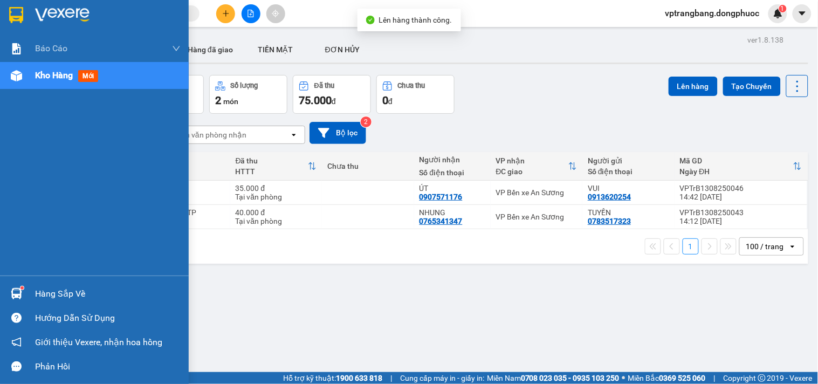
click at [29, 291] on div "Hàng sắp về" at bounding box center [94, 294] width 189 height 24
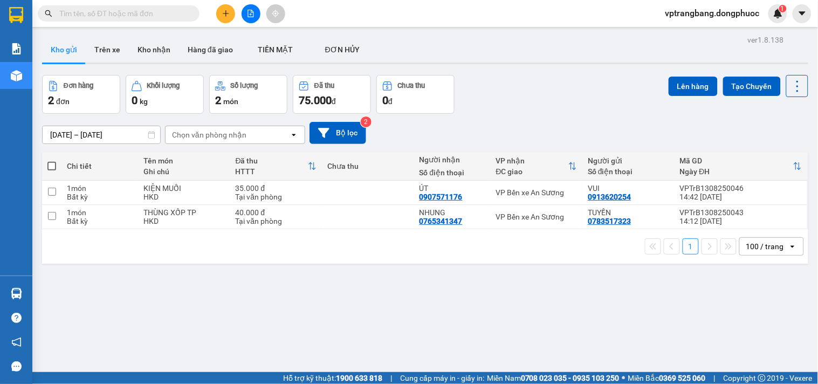
click at [586, 331] on section "Kết quả tìm kiếm ( 0 ) Bộ lọc No Data vptrangbang.dongphuoc 1 Báo cáo Mẫu 1: Bá…" at bounding box center [409, 192] width 818 height 384
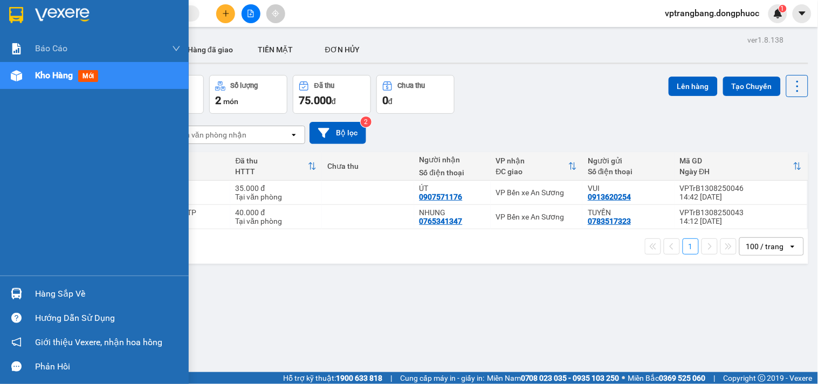
click at [29, 293] on div "Hàng sắp về" at bounding box center [94, 294] width 189 height 24
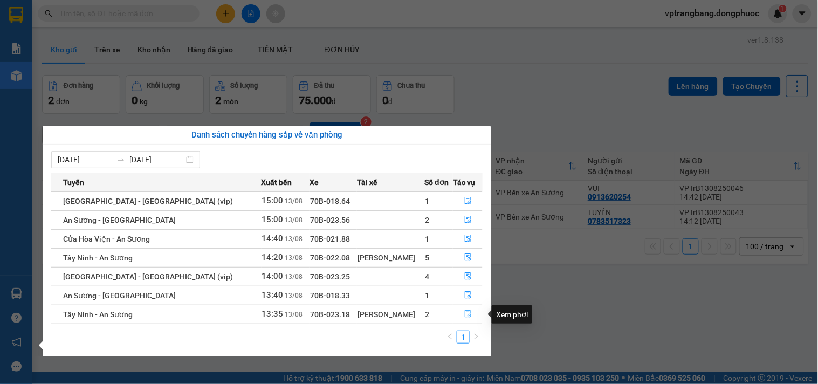
click at [465, 316] on icon "file-done" at bounding box center [468, 314] width 8 height 8
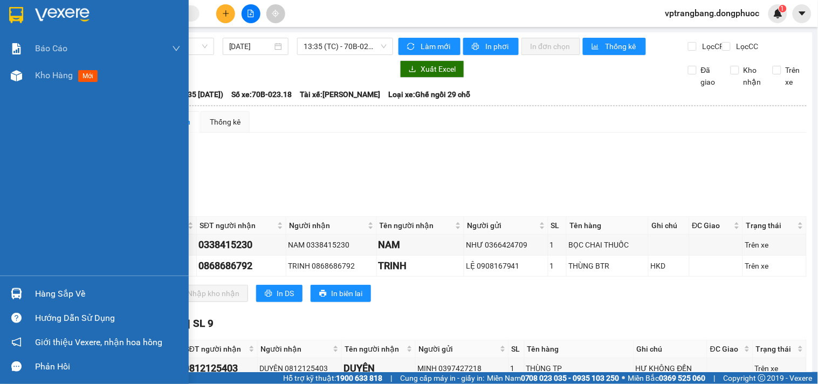
click at [36, 289] on div "Hàng sắp về" at bounding box center [108, 294] width 146 height 16
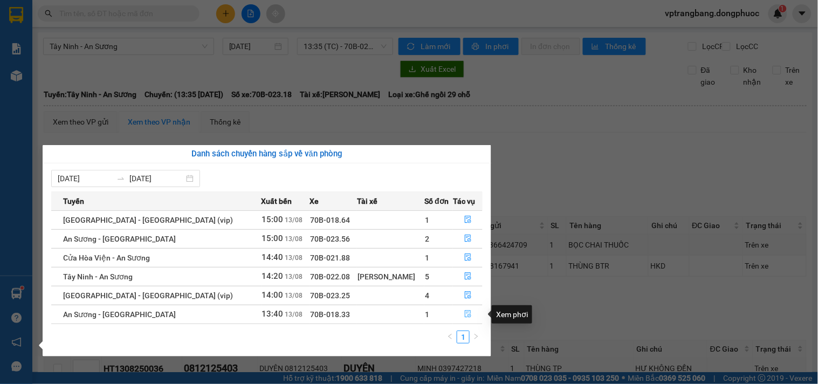
click at [464, 313] on icon "file-done" at bounding box center [468, 314] width 8 height 8
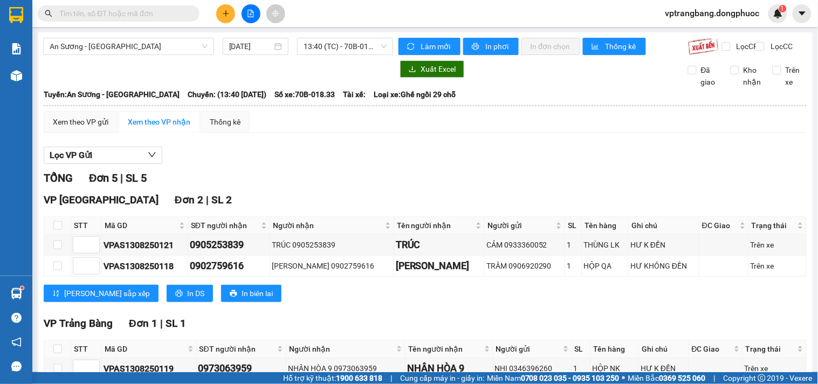
scroll to position [196, 0]
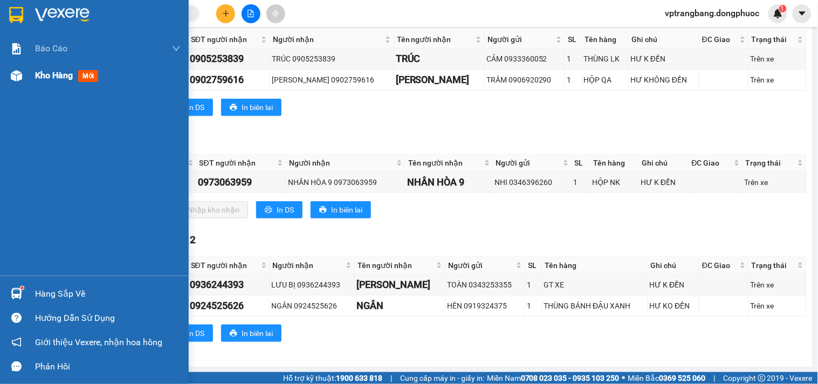
click at [43, 78] on span "Kho hàng" at bounding box center [54, 75] width 38 height 10
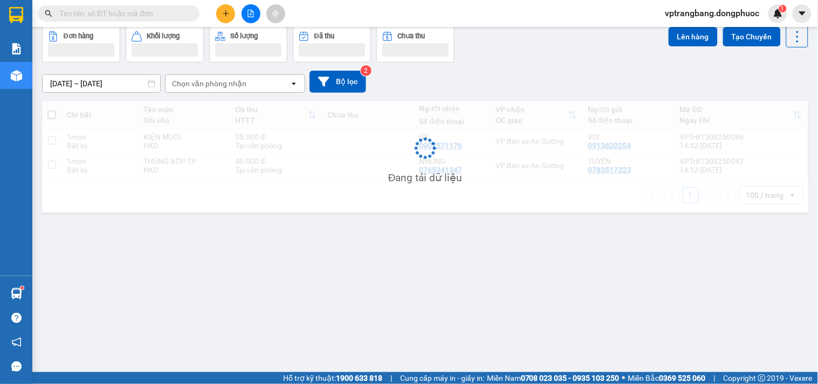
scroll to position [50, 0]
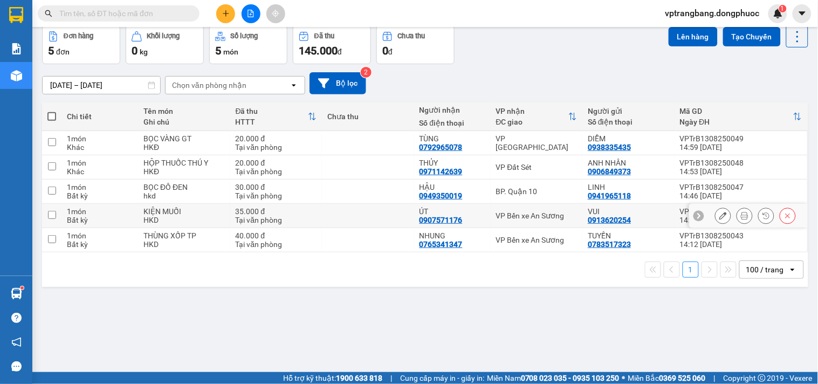
click at [520, 214] on div "VP Bến xe An Sương" at bounding box center [536, 215] width 81 height 9
checkbox input "true"
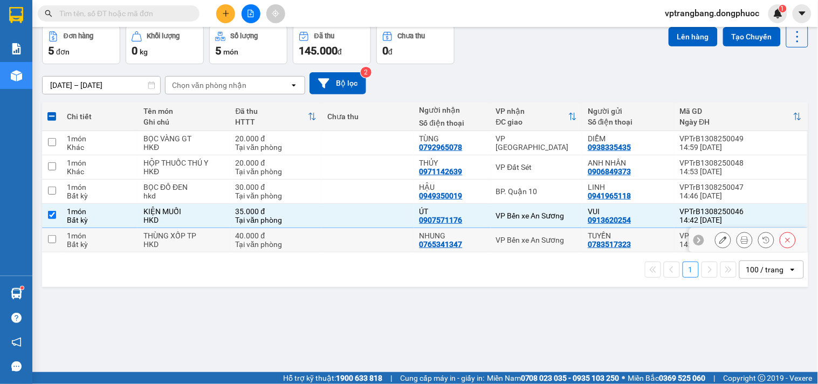
click at [515, 245] on td "VP Bến xe An Sương" at bounding box center [537, 240] width 92 height 24
checkbox input "true"
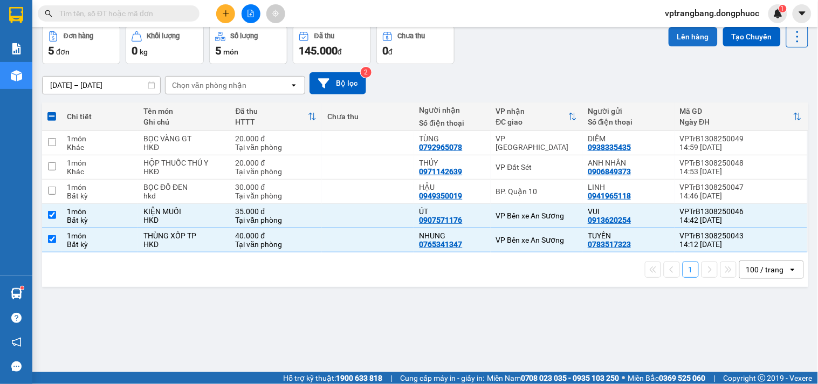
click at [675, 33] on button "Lên hàng" at bounding box center [693, 36] width 49 height 19
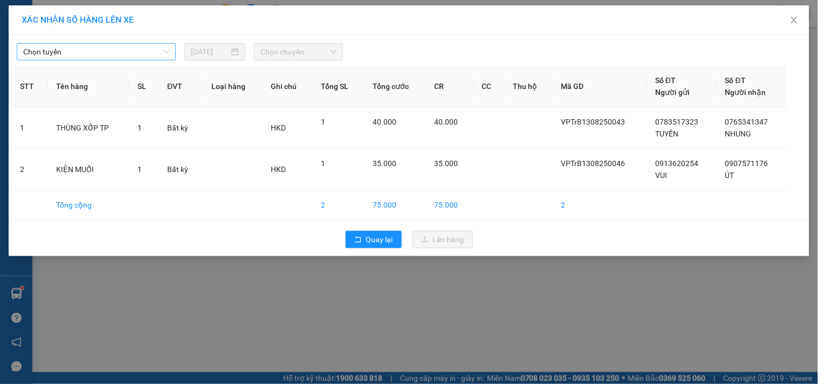
click at [93, 60] on input "search" at bounding box center [92, 52] width 139 height 16
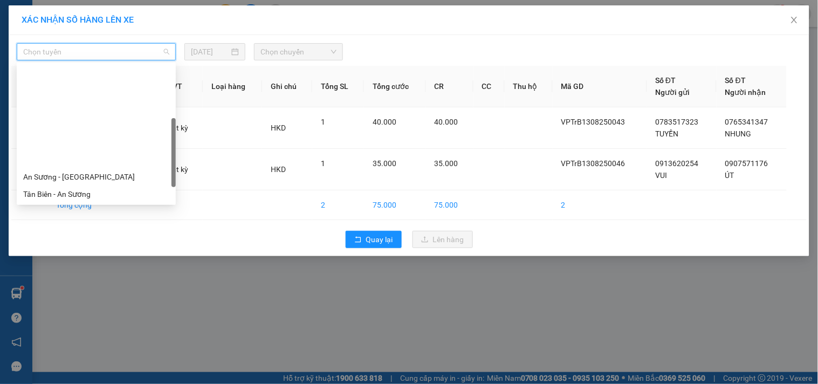
scroll to position [155, 0]
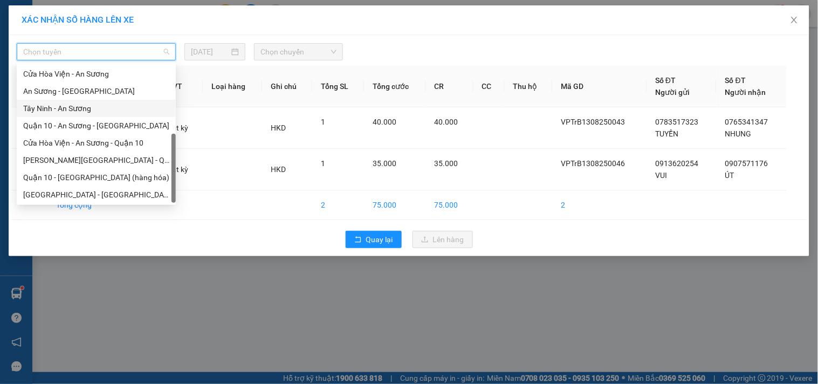
click at [73, 112] on div "Tây Ninh - An Sương" at bounding box center [96, 108] width 146 height 12
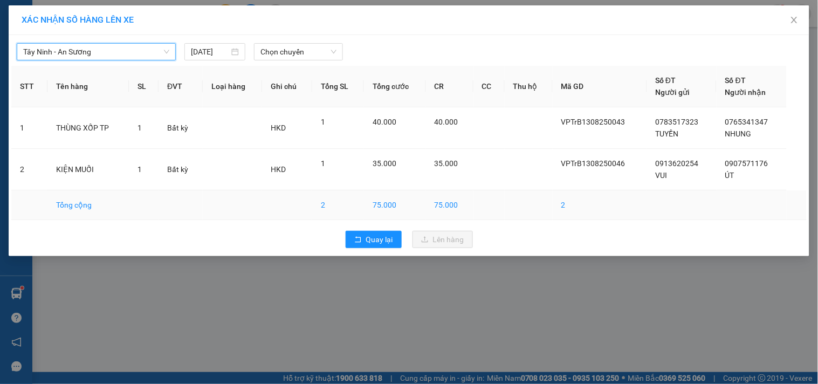
drag, startPoint x: 278, startPoint y: 51, endPoint x: 779, endPoint y: 202, distance: 523.3
click at [279, 51] on span "Chọn chuyến" at bounding box center [299, 52] width 76 height 16
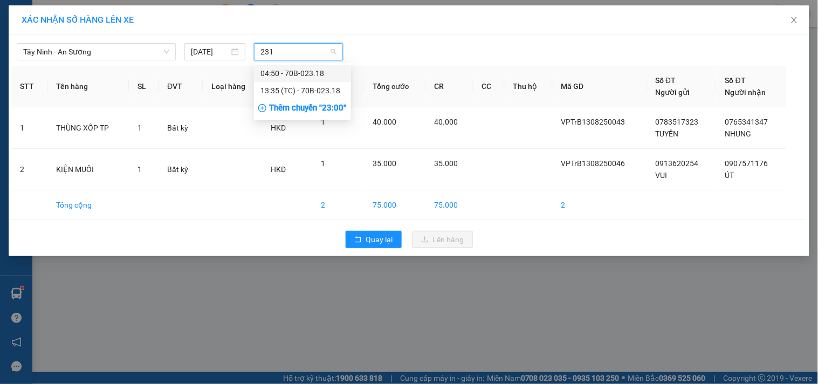
type input "2318"
click at [271, 92] on div "13:35 (TC) - 70B-023.18" at bounding box center [303, 91] width 84 height 12
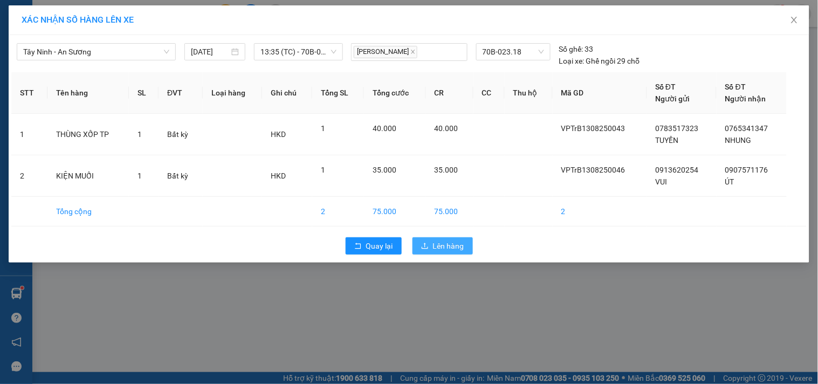
click at [446, 245] on span "Lên hàng" at bounding box center [448, 246] width 31 height 12
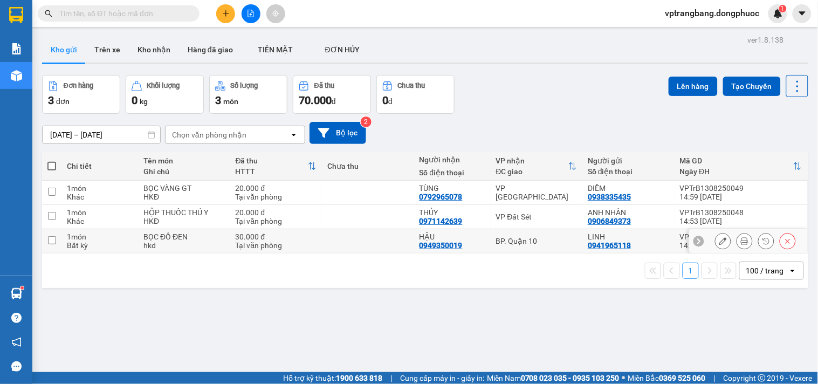
click at [513, 244] on div "BP. Quận 10" at bounding box center [536, 241] width 81 height 9
checkbox input "true"
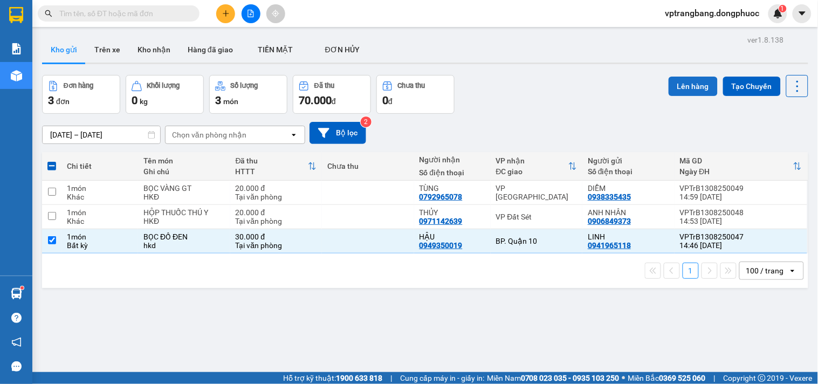
click at [680, 81] on button "Lên hàng" at bounding box center [693, 86] width 49 height 19
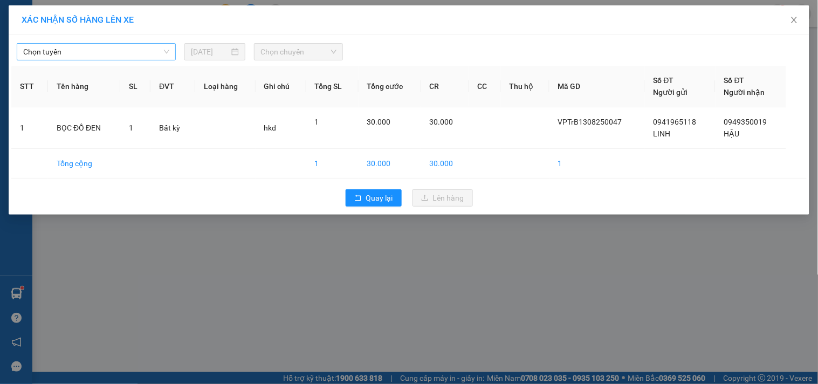
click at [114, 56] on span "Chọn tuyến" at bounding box center [96, 52] width 146 height 16
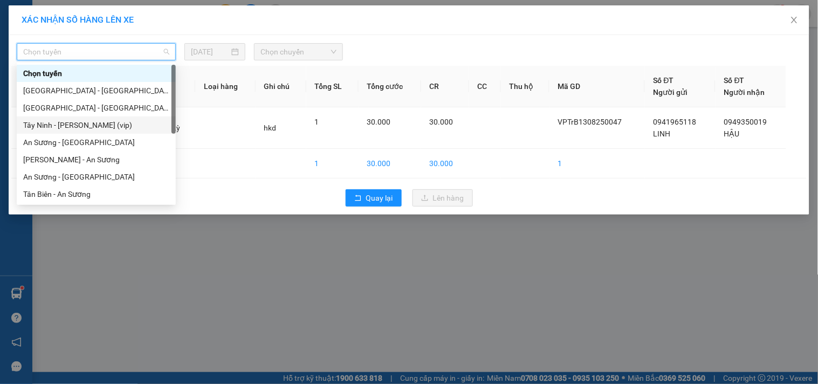
click at [97, 121] on div "Tây Ninh - [PERSON_NAME] (vip)" at bounding box center [96, 125] width 146 height 12
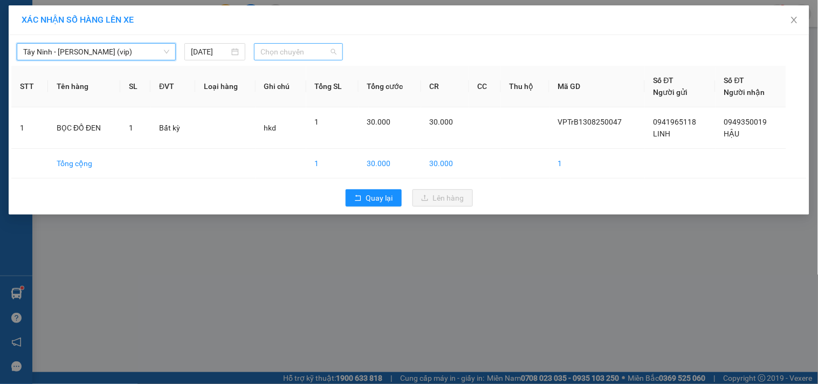
click at [284, 46] on span "Chọn chuyến" at bounding box center [299, 52] width 76 height 16
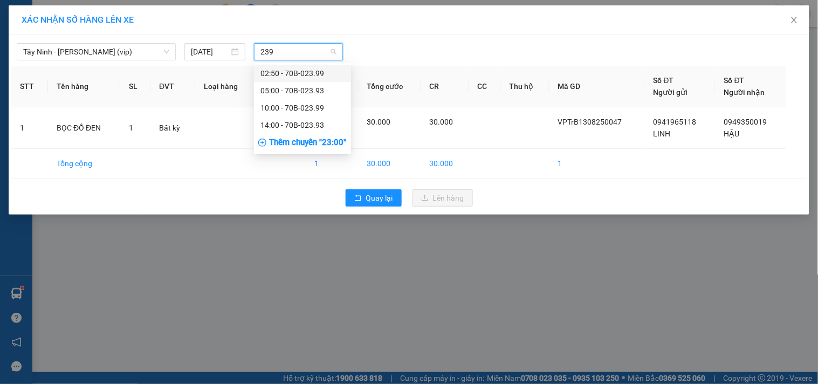
type input "2393"
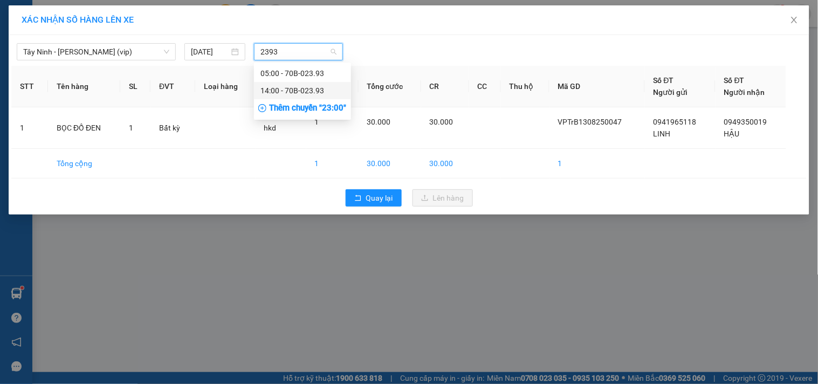
click at [296, 92] on div "14:00 - 70B-023.93" at bounding box center [303, 91] width 84 height 12
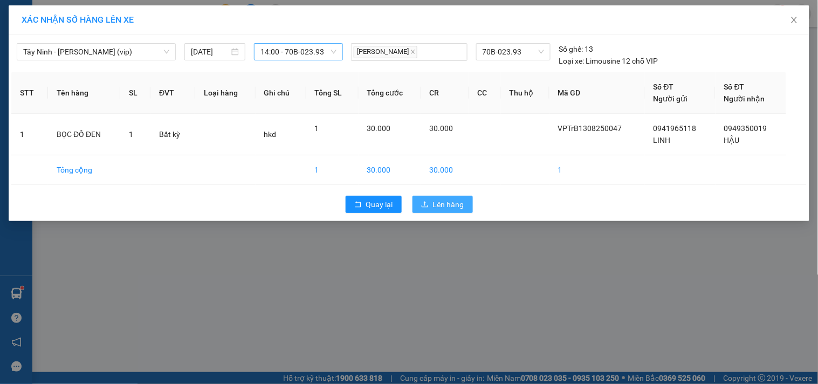
click at [455, 204] on span "Lên hàng" at bounding box center [448, 204] width 31 height 12
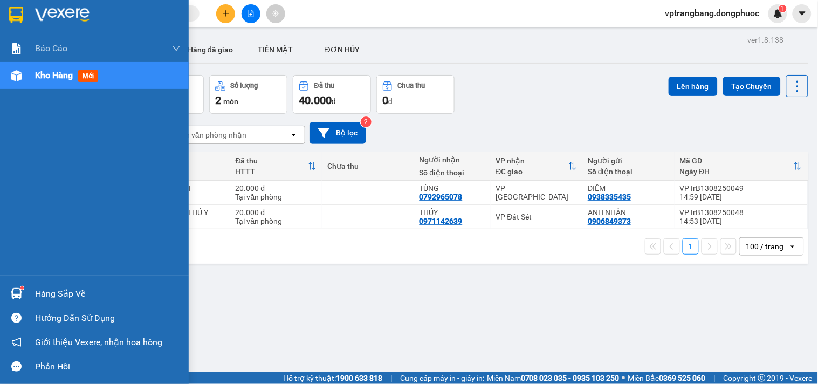
click at [39, 297] on div "Hàng sắp về" at bounding box center [108, 294] width 146 height 16
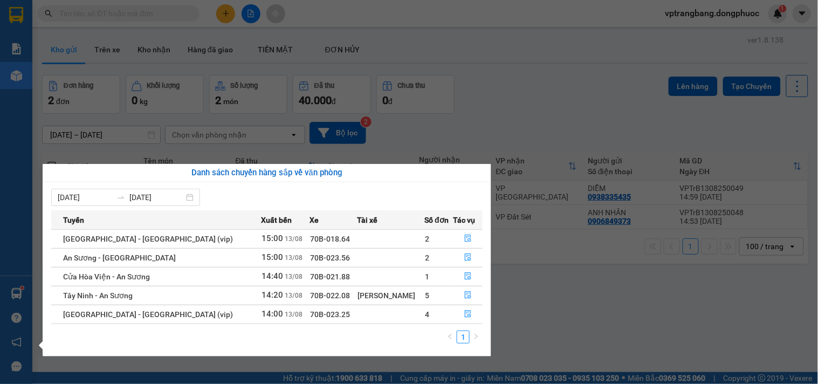
click at [562, 299] on section "Kết quả tìm kiếm ( 0 ) Bộ lọc No Data vptrangbang.dongphuoc 1 Báo cáo Mẫu 1: Bá…" at bounding box center [409, 192] width 818 height 384
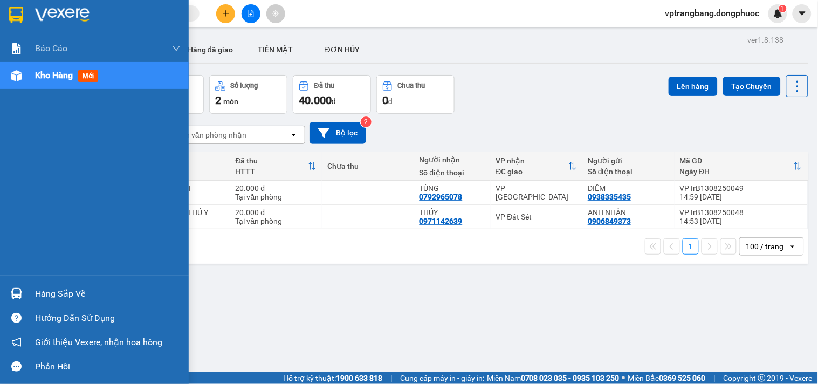
click at [59, 292] on div "Hàng sắp về" at bounding box center [108, 294] width 146 height 16
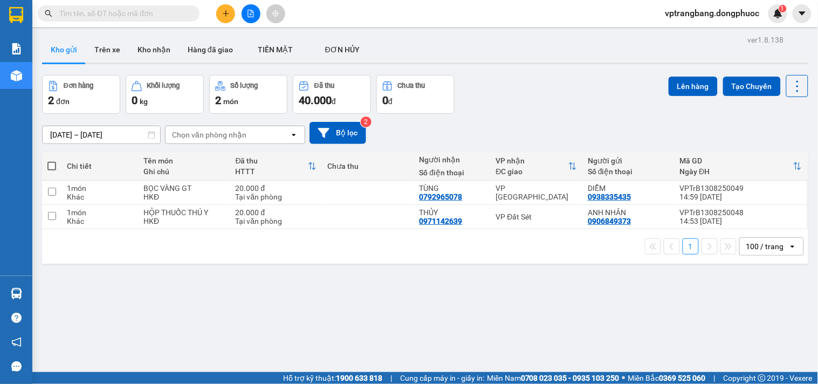
click at [518, 125] on section "Kết quả tìm kiếm ( 0 ) Bộ lọc No Data vptrangbang.dongphuoc 1 Báo cáo Mẫu 1: Bá…" at bounding box center [409, 192] width 818 height 384
click at [261, 322] on div "ver 1.8.138 Kho gửi Trên xe Kho nhận Hàng đã giao TIỀN MẶT ĐƠN HỦY Đơn hàng 2…" at bounding box center [425, 224] width 775 height 384
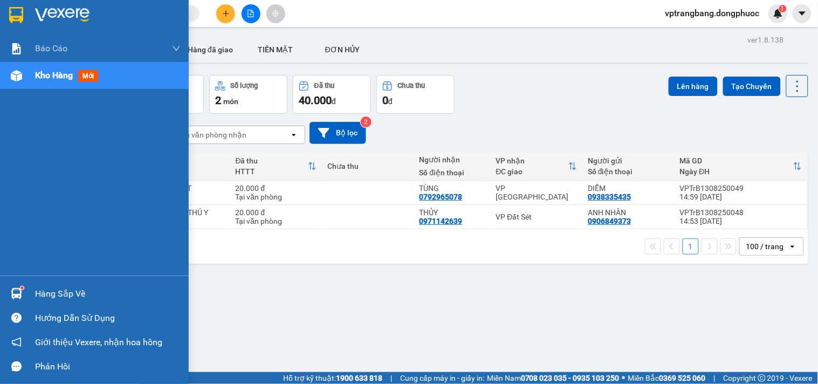
click at [42, 293] on div "Hàng sắp về" at bounding box center [108, 294] width 146 height 16
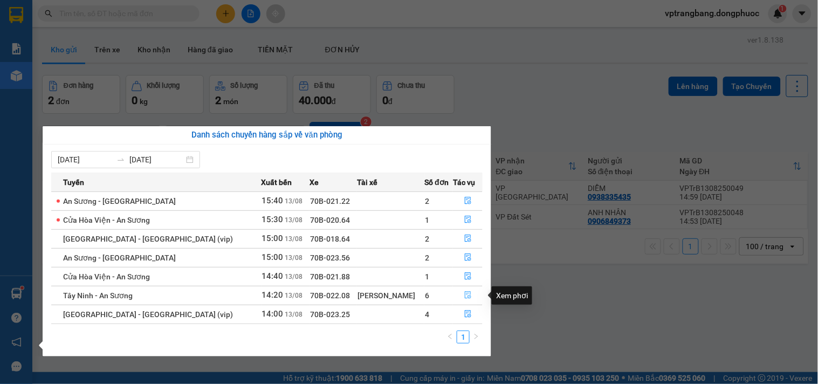
click at [464, 293] on icon "file-done" at bounding box center [468, 295] width 8 height 8
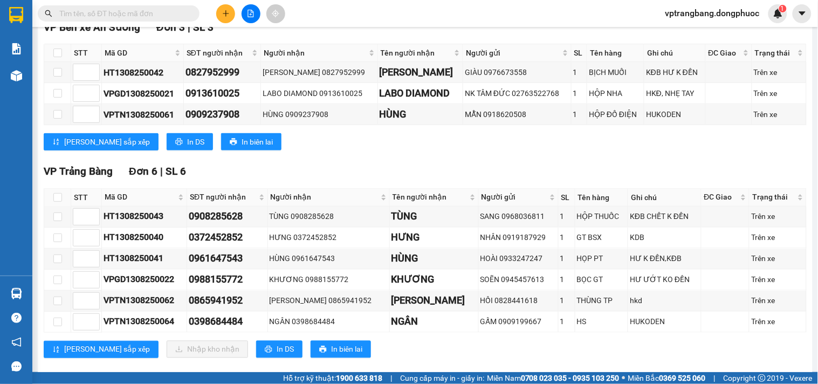
scroll to position [387, 0]
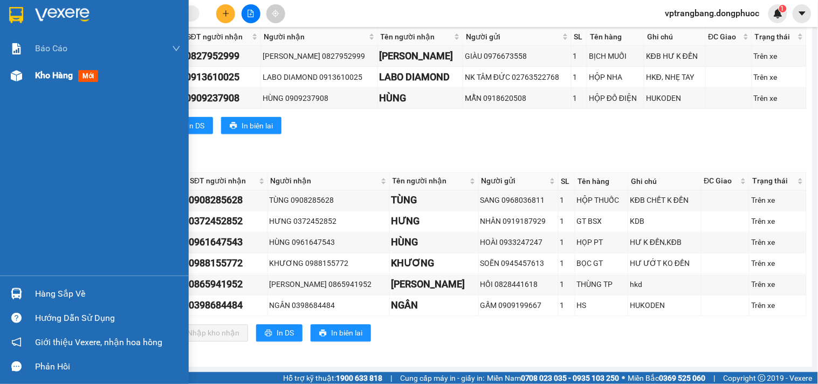
click at [41, 78] on span "Kho hàng" at bounding box center [54, 75] width 38 height 10
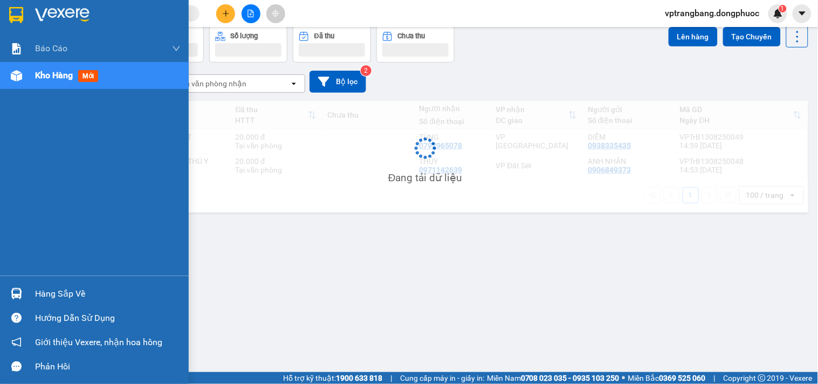
scroll to position [50, 0]
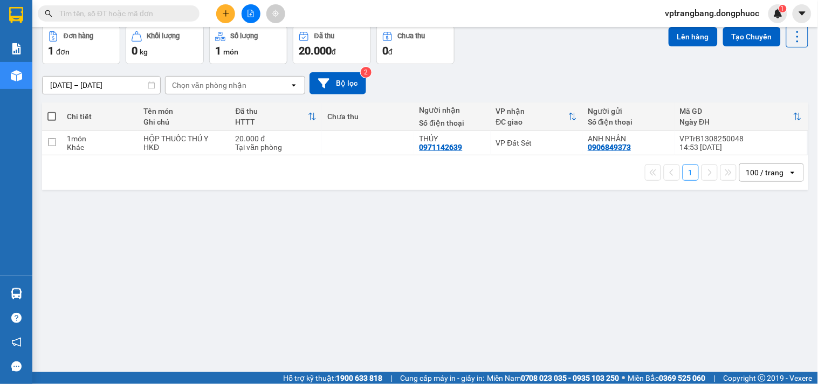
click at [66, 301] on div "ver 1.8.138 Kho gửi Trên xe Kho nhận Hàng đã giao TIỀN MẶT ĐƠN HỦY Đơn hàng 1…" at bounding box center [425, 175] width 775 height 384
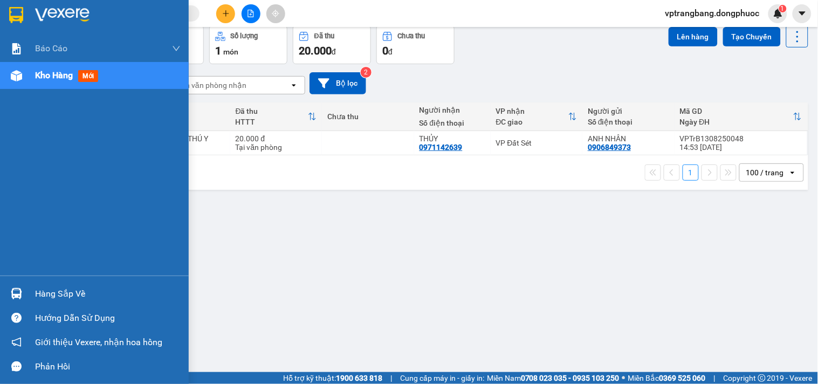
drag, startPoint x: 56, startPoint y: 294, endPoint x: 411, endPoint y: 260, distance: 357.1
click at [56, 293] on div "Hàng sắp về" at bounding box center [108, 294] width 146 height 16
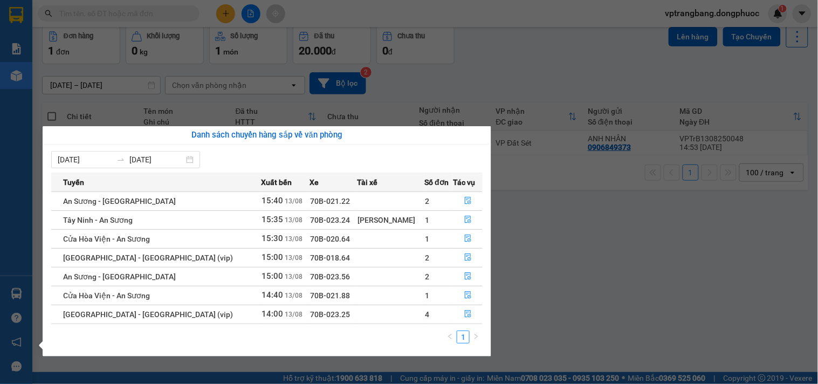
click at [534, 250] on section "Kết quả tìm kiếm ( 0 ) Bộ lọc No Data vptrangbang.dongphuoc 1 Báo cáo Mẫu 1: Bá…" at bounding box center [409, 192] width 818 height 384
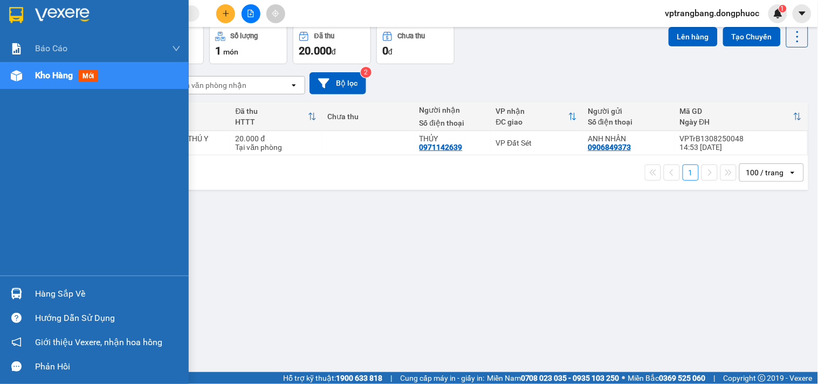
click at [40, 294] on div "Hàng sắp về" at bounding box center [108, 294] width 146 height 16
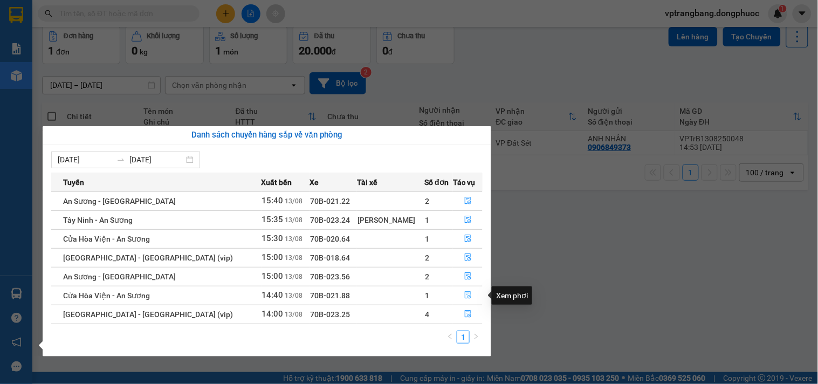
click at [464, 299] on icon "file-done" at bounding box center [468, 295] width 8 height 8
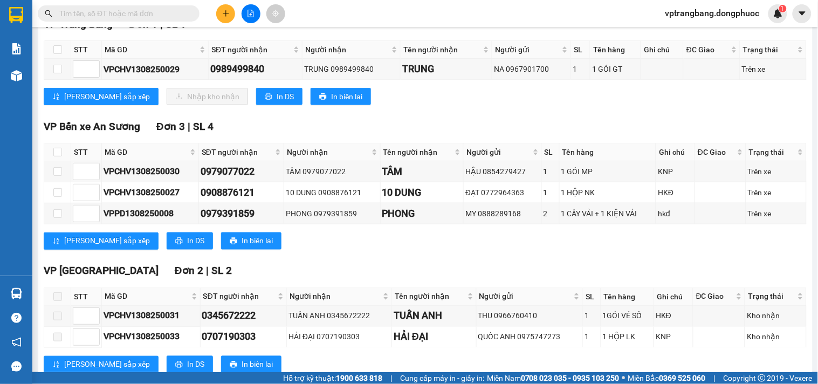
scroll to position [239, 0]
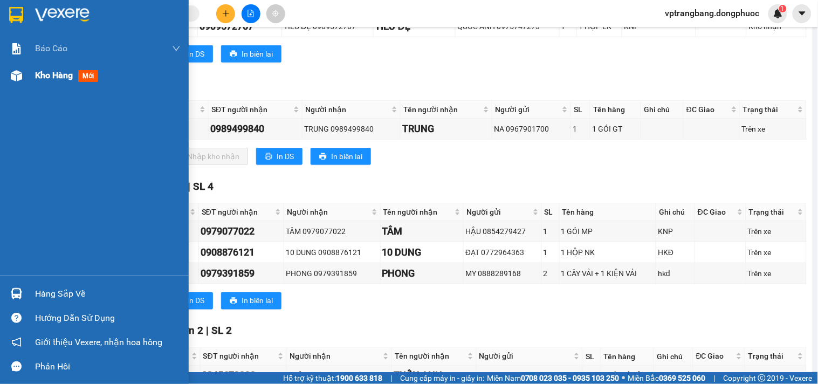
click at [50, 72] on span "Kho hàng" at bounding box center [54, 75] width 38 height 10
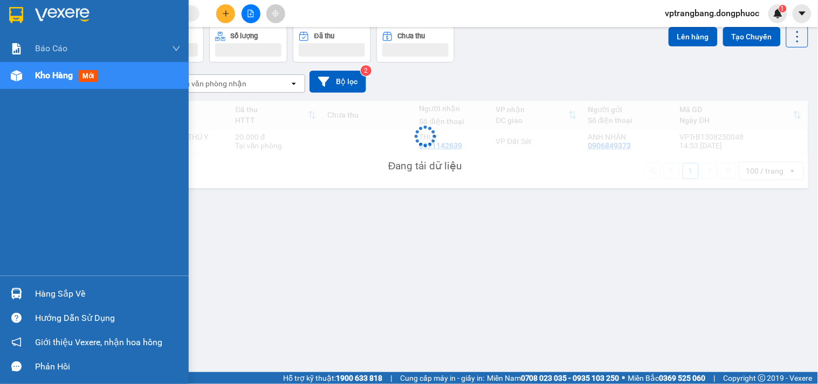
scroll to position [50, 0]
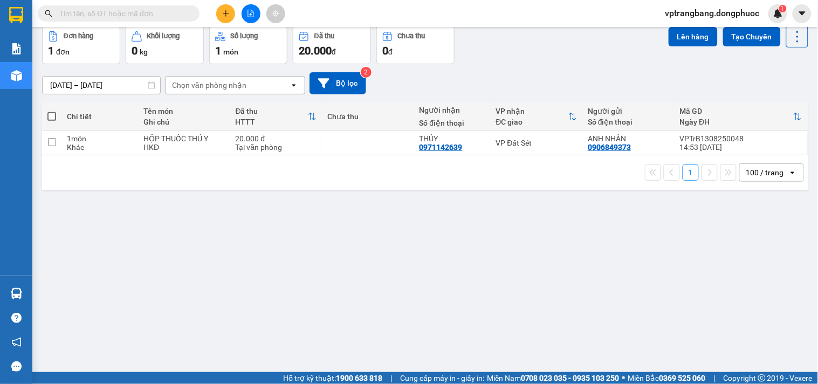
click at [39, 287] on div "ver 1.8.138 Kho gửi Trên xe Kho nhận Hàng đã giao TIỀN MẶT ĐƠN HỦY Đơn hàng 1…" at bounding box center [425, 175] width 775 height 384
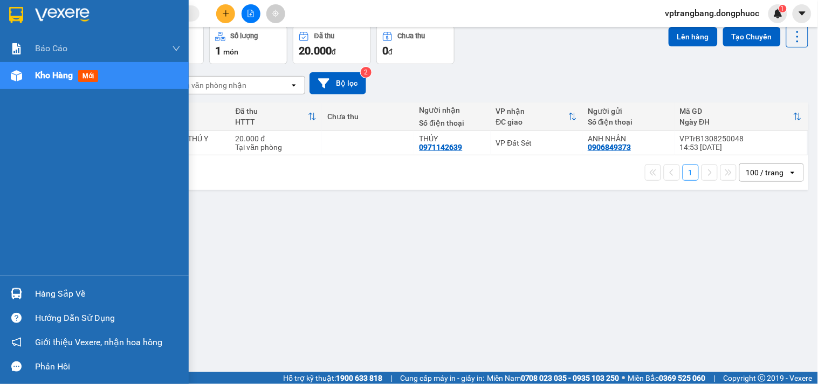
click at [55, 294] on div "Hàng sắp về" at bounding box center [108, 294] width 146 height 16
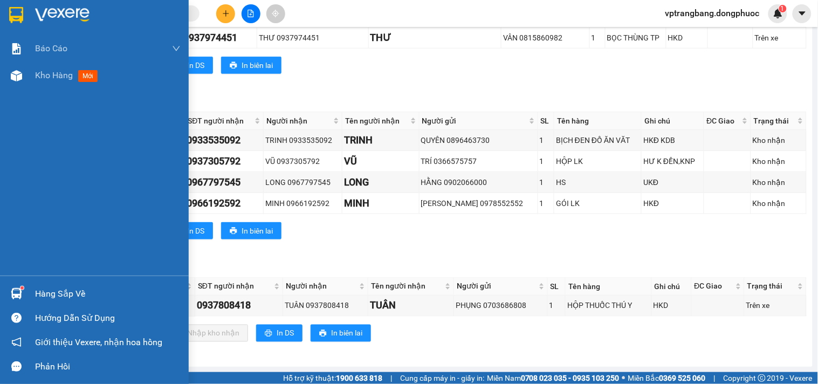
click at [63, 76] on span "Kho hàng" at bounding box center [54, 75] width 38 height 10
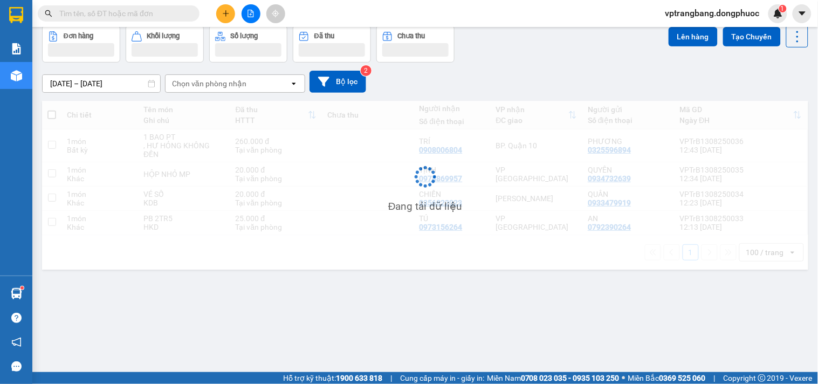
scroll to position [50, 0]
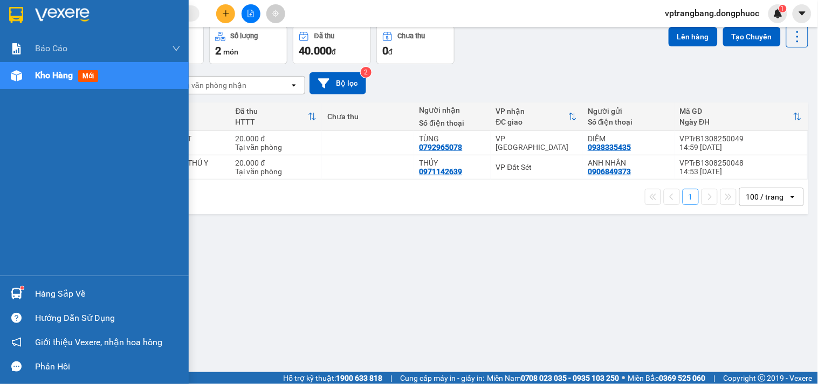
click at [29, 293] on div "Hàng sắp về" at bounding box center [94, 294] width 189 height 24
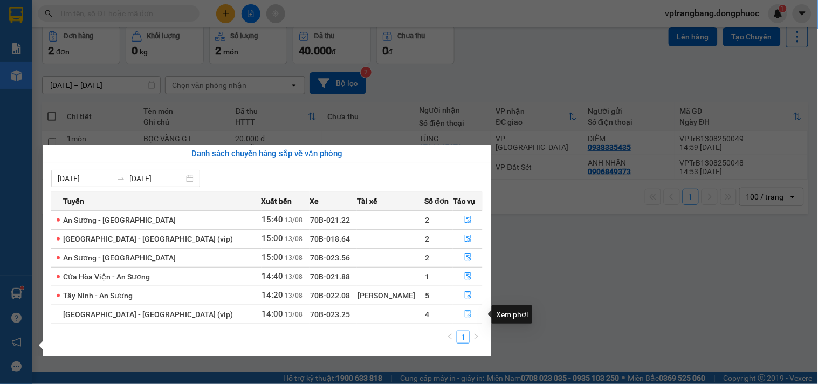
click at [464, 314] on icon "file-done" at bounding box center [468, 314] width 8 height 8
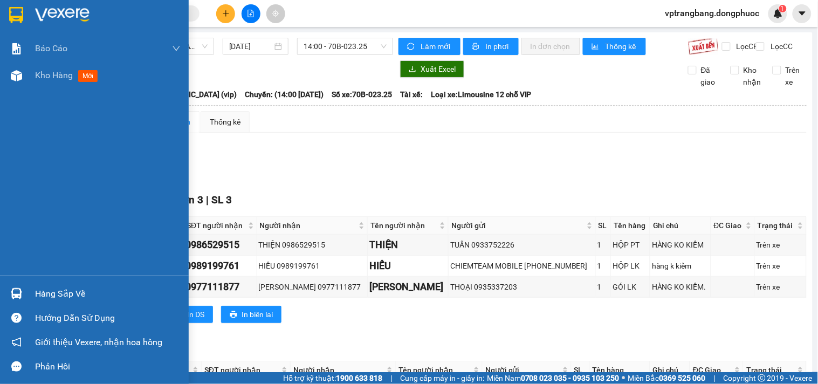
click at [38, 300] on div "Hàng sắp về" at bounding box center [108, 294] width 146 height 16
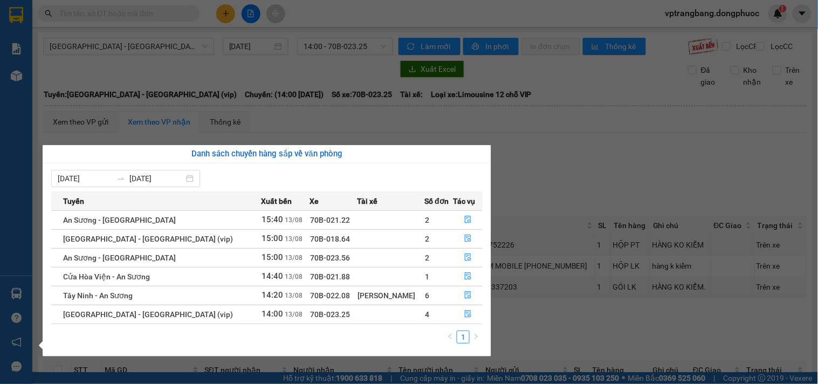
click at [547, 205] on section "Kết quả tìm kiếm ( 2 ) Bộ lọc Mã ĐH Trạng thái Món hàng Tổng cước Chưa cước Nhã…" at bounding box center [409, 192] width 818 height 384
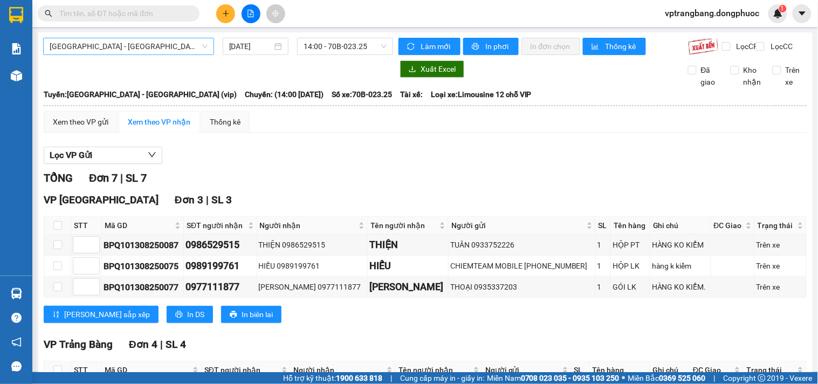
click at [172, 45] on span "[GEOGRAPHIC_DATA] - [GEOGRAPHIC_DATA] (vip)" at bounding box center [129, 46] width 158 height 16
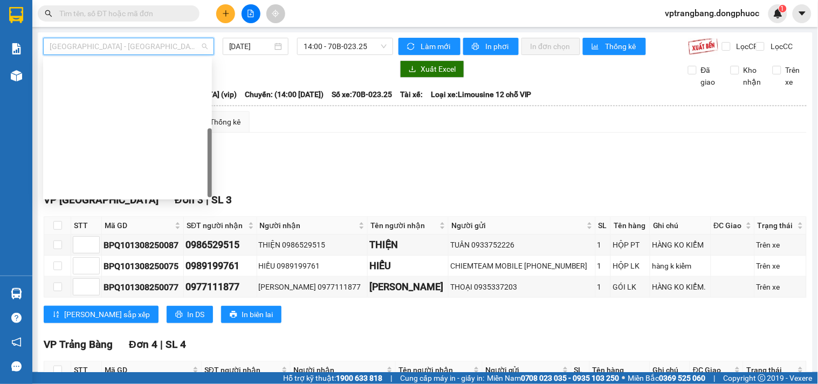
scroll to position [155, 0]
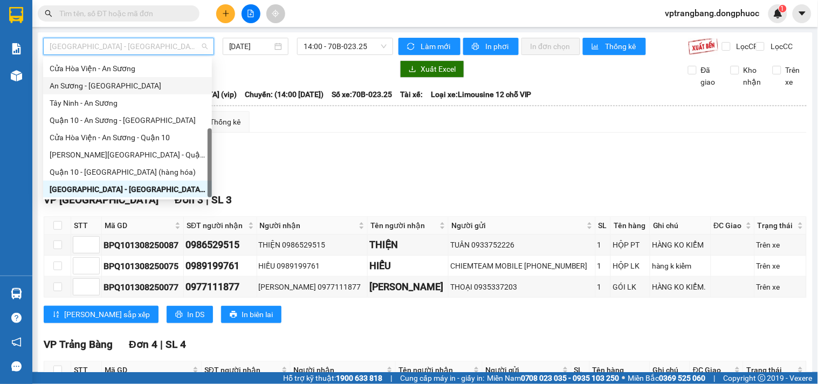
click at [104, 89] on div "An Sương - [GEOGRAPHIC_DATA]" at bounding box center [128, 86] width 156 height 12
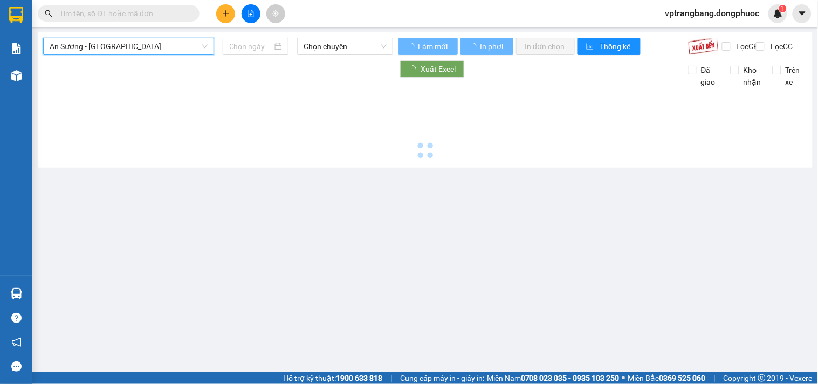
type input "[DATE]"
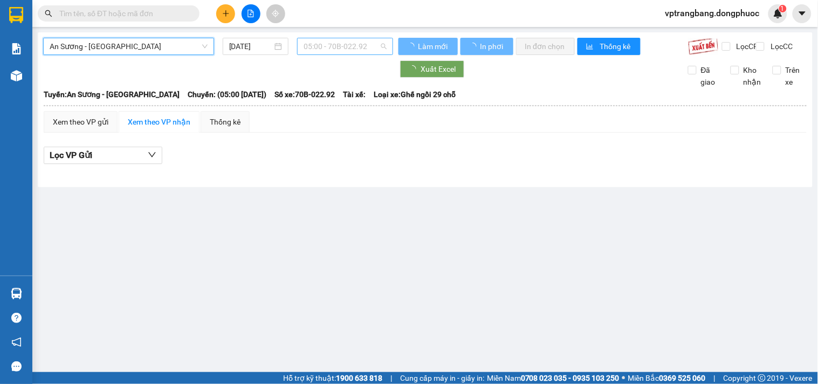
click at [338, 47] on span "05:00 - 70B-022.92" at bounding box center [345, 46] width 83 height 16
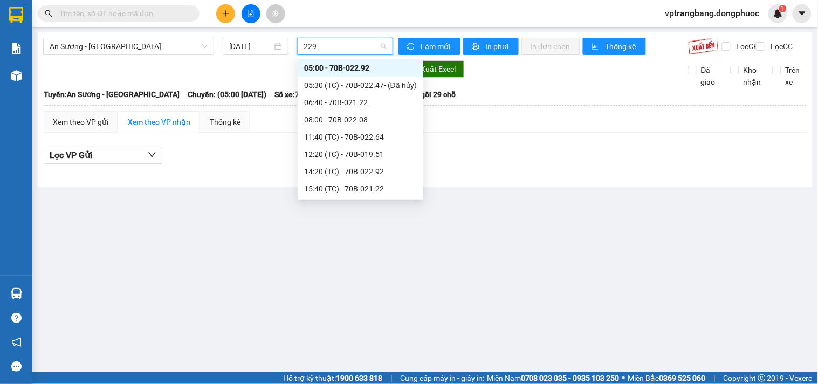
type input "2292"
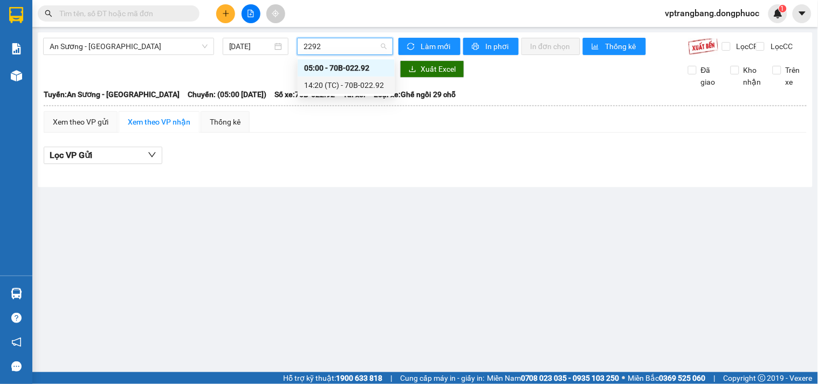
click at [339, 83] on div "14:20 (TC) - 70B-022.92" at bounding box center [346, 85] width 84 height 12
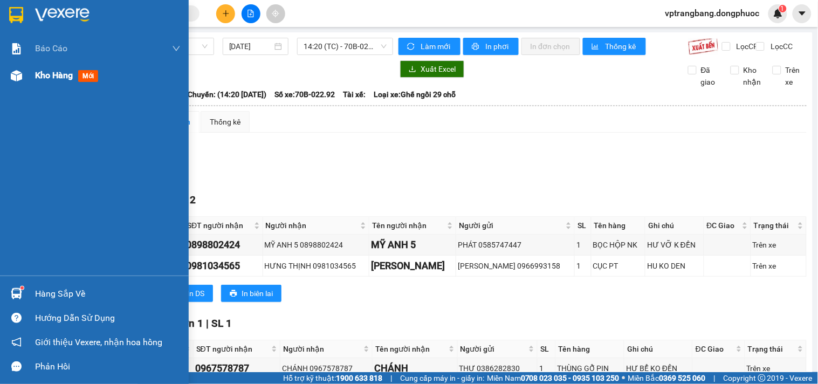
click at [46, 76] on span "Kho hàng" at bounding box center [54, 75] width 38 height 10
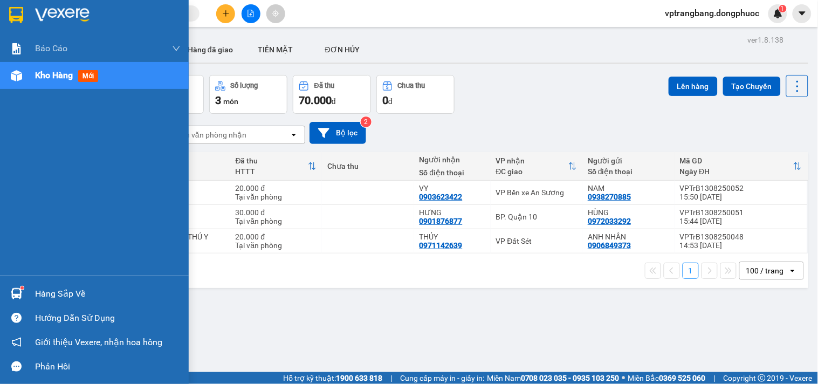
drag, startPoint x: 27, startPoint y: 297, endPoint x: 38, endPoint y: 286, distance: 15.3
click at [27, 297] on div "Hàng sắp về" at bounding box center [94, 294] width 189 height 24
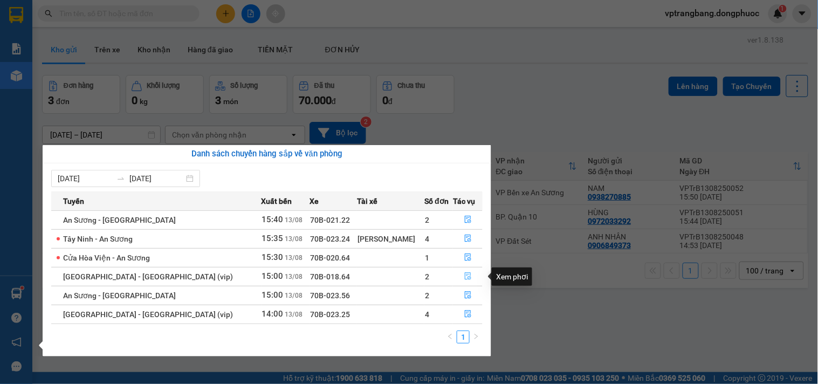
click at [465, 278] on icon "file-done" at bounding box center [468, 276] width 6 height 8
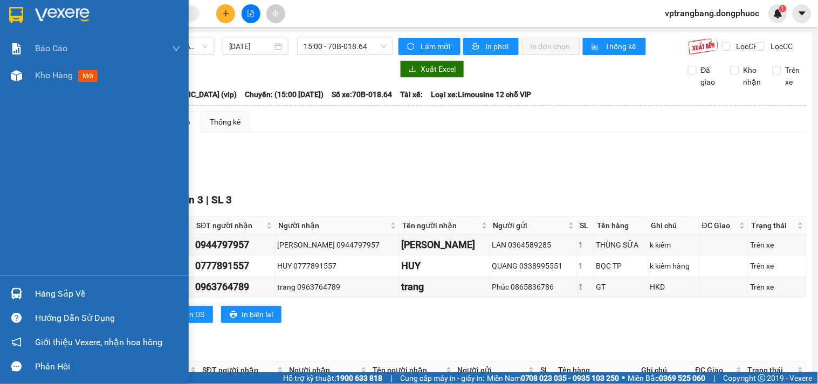
drag, startPoint x: 26, startPoint y: 298, endPoint x: 213, endPoint y: 285, distance: 187.6
click at [31, 298] on div "Hàng sắp về" at bounding box center [94, 294] width 189 height 24
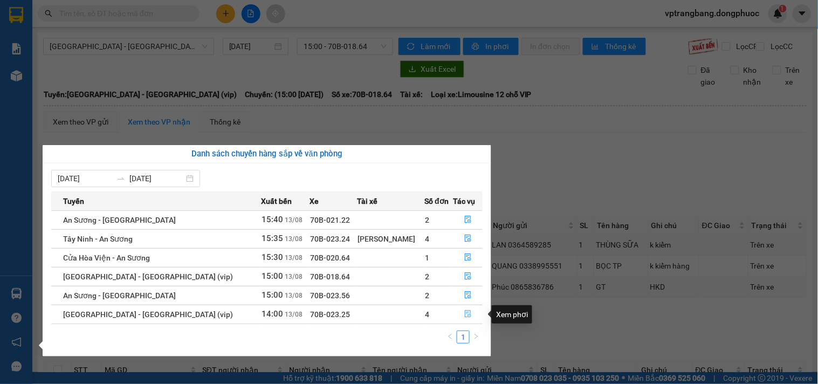
click at [465, 318] on icon "file-done" at bounding box center [468, 314] width 6 height 8
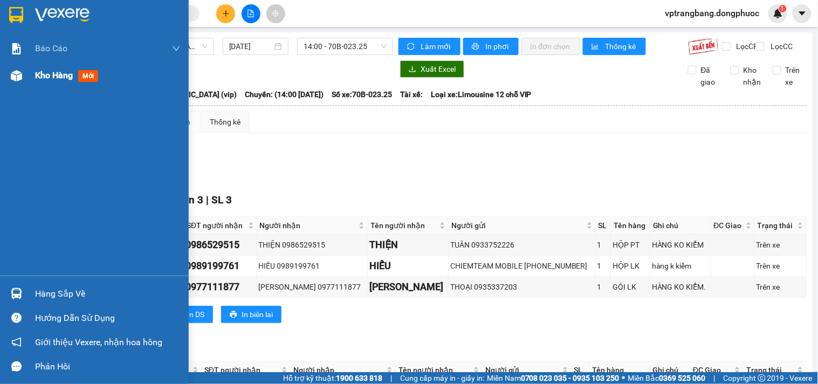
click at [36, 70] on span "Kho hàng" at bounding box center [54, 75] width 38 height 10
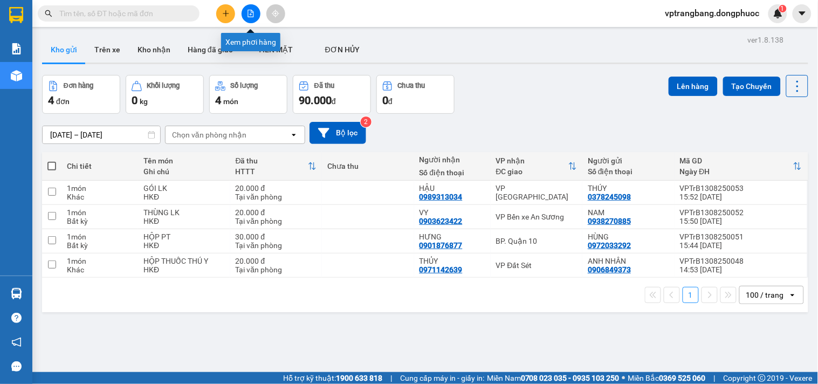
click at [245, 14] on button at bounding box center [251, 13] width 19 height 19
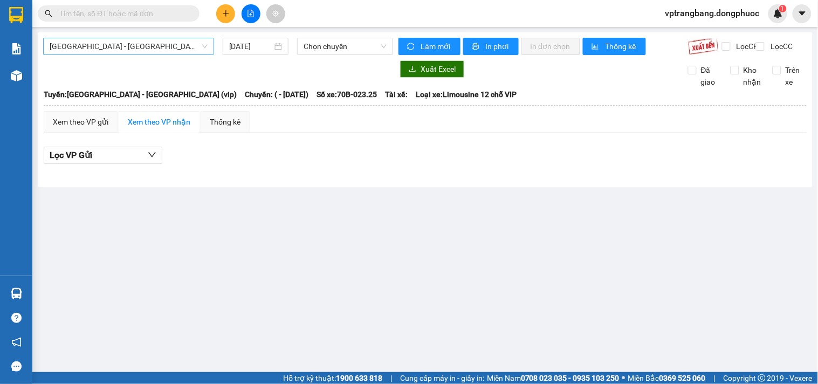
click at [123, 51] on span "[GEOGRAPHIC_DATA] - [GEOGRAPHIC_DATA] (vip)" at bounding box center [129, 46] width 158 height 16
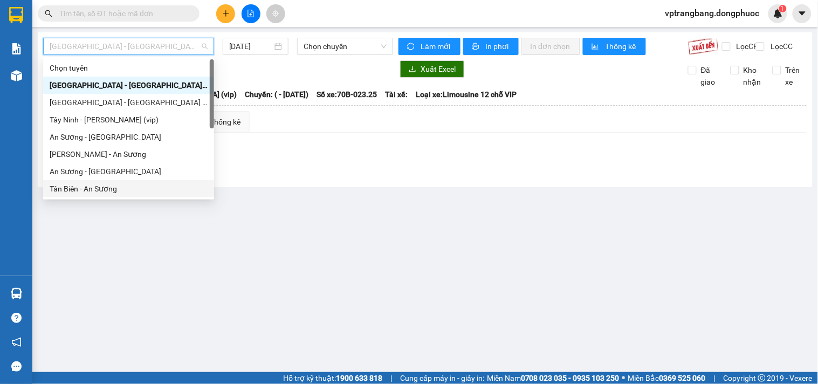
scroll to position [60, 0]
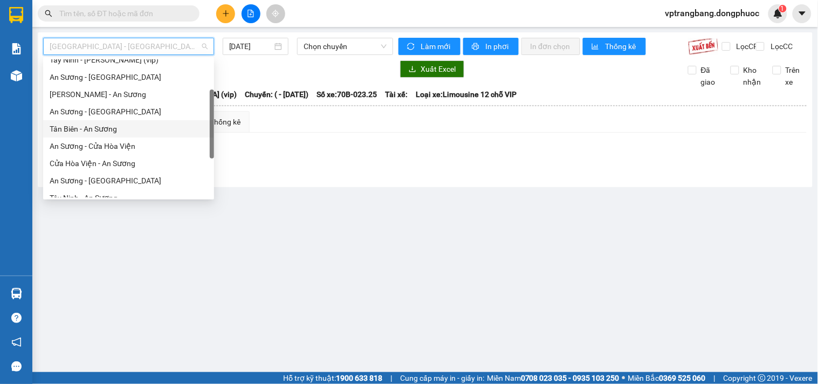
click at [104, 128] on div "Tân Biên - An Sương" at bounding box center [129, 129] width 158 height 12
type input "[DATE]"
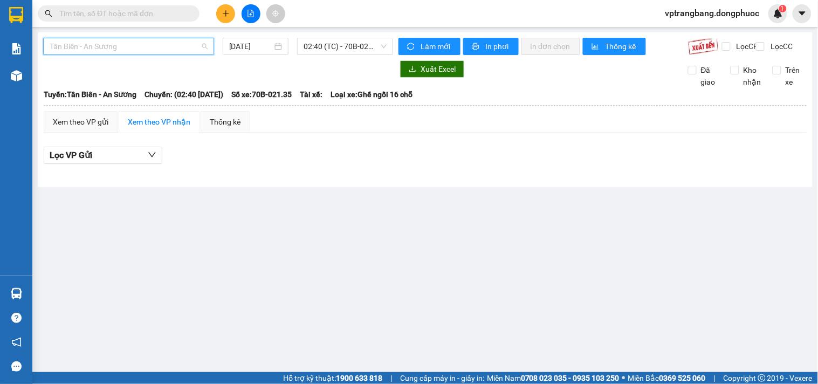
click at [127, 39] on span "Tân Biên - An Sương" at bounding box center [129, 46] width 158 height 16
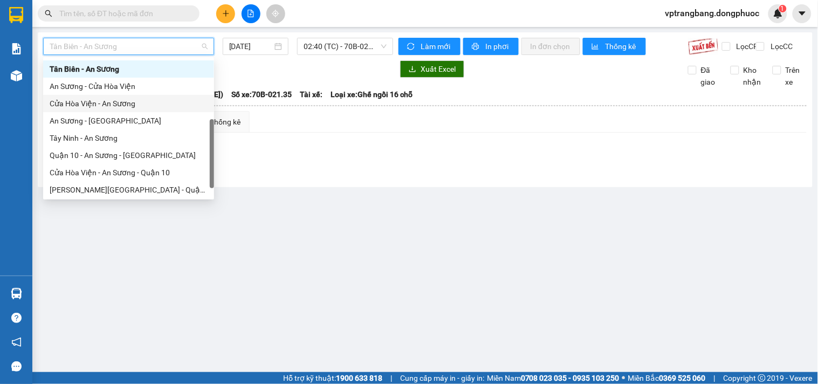
scroll to position [155, 0]
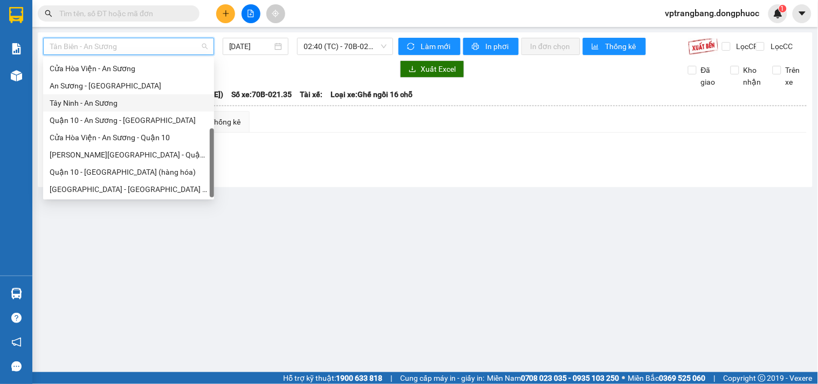
click at [100, 98] on div "Tây Ninh - An Sương" at bounding box center [129, 103] width 158 height 12
type input "[DATE]"
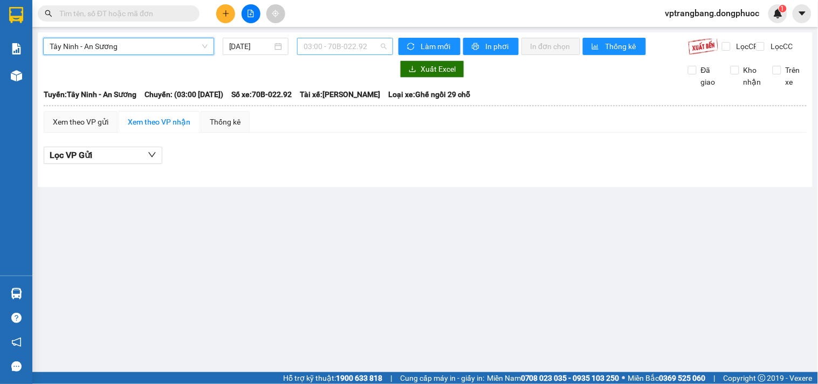
click at [340, 51] on span "03:00 - 70B-022.92" at bounding box center [345, 46] width 83 height 16
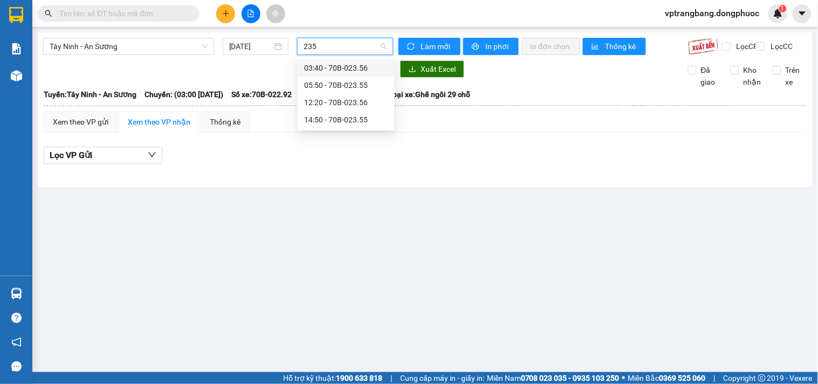
type input "2355"
click at [314, 87] on div "14:50 - 70B-023.55" at bounding box center [346, 85] width 84 height 12
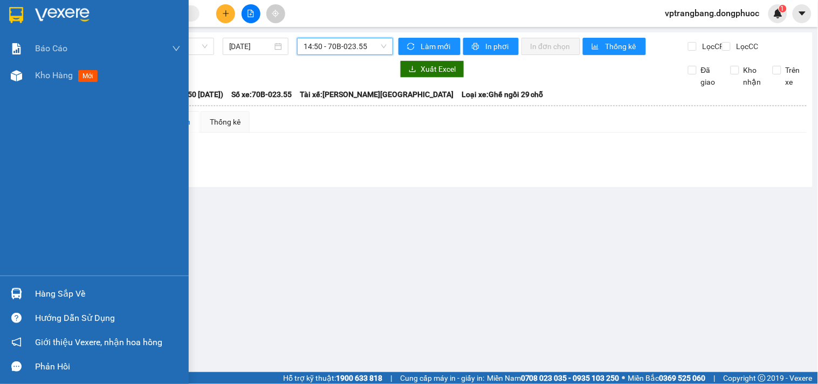
drag, startPoint x: 42, startPoint y: 295, endPoint x: 115, endPoint y: 289, distance: 74.2
click at [43, 295] on div "Hàng sắp về" at bounding box center [108, 294] width 146 height 16
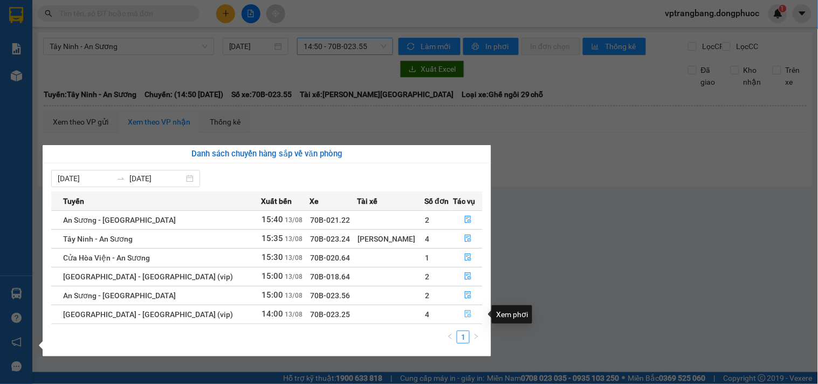
click at [465, 316] on icon "file-done" at bounding box center [468, 314] width 6 height 8
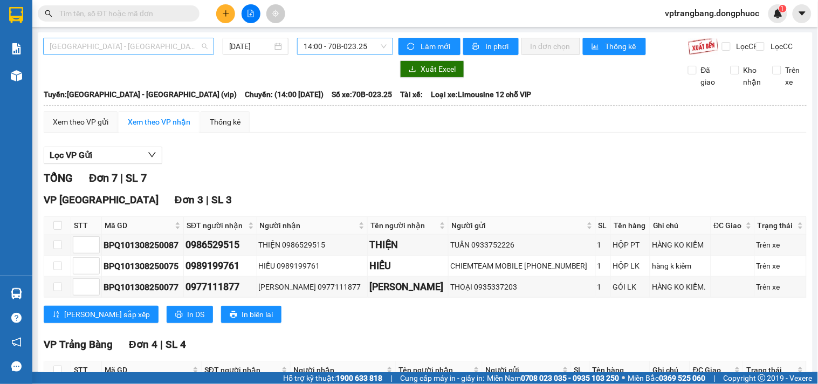
click at [125, 47] on span "[GEOGRAPHIC_DATA] - [GEOGRAPHIC_DATA] (vip)" at bounding box center [129, 46] width 158 height 16
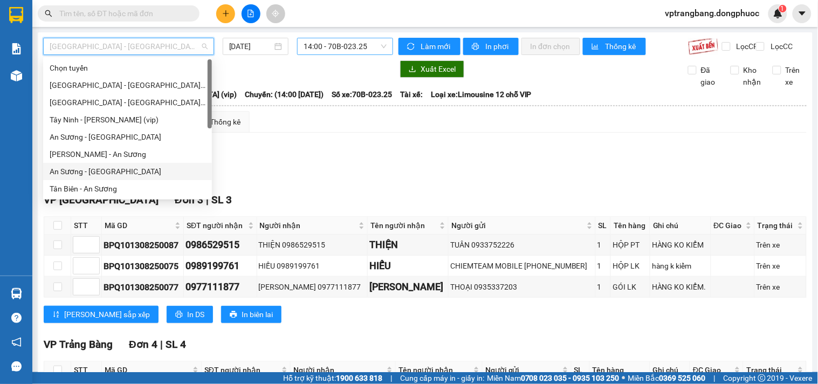
scroll to position [60, 0]
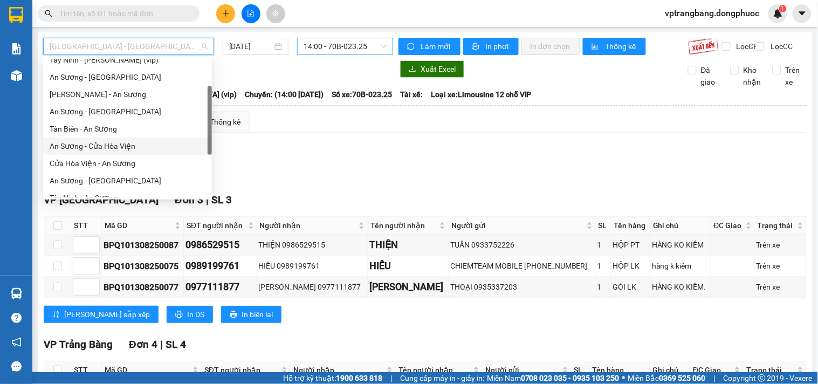
click at [112, 147] on div "An Sương - Cửa Hòa Viện" at bounding box center [128, 146] width 156 height 12
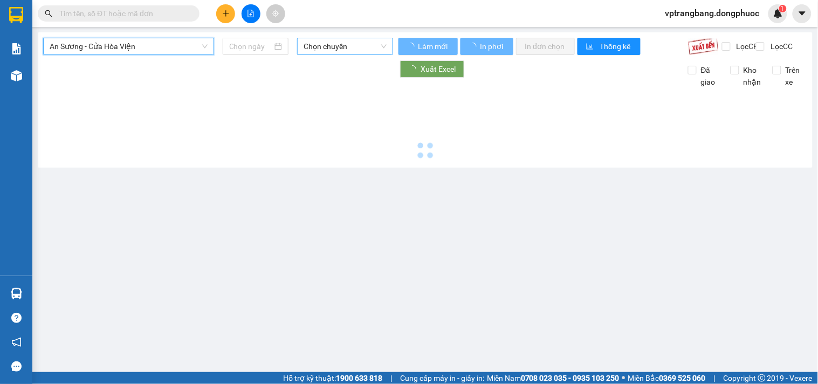
type input "[DATE]"
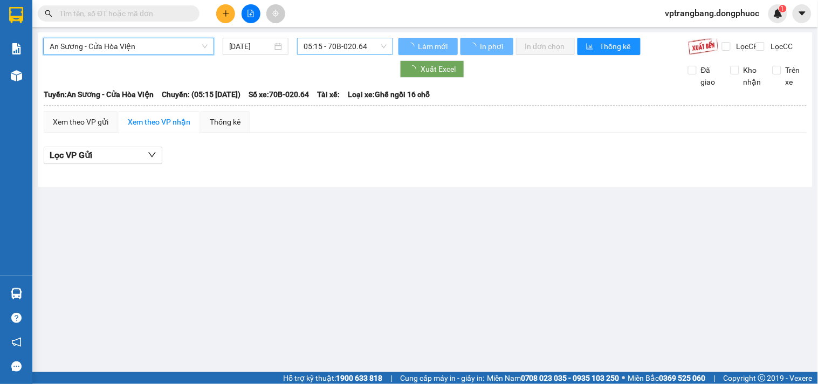
click at [335, 49] on span "05:15 - 70B-020.64" at bounding box center [345, 46] width 83 height 16
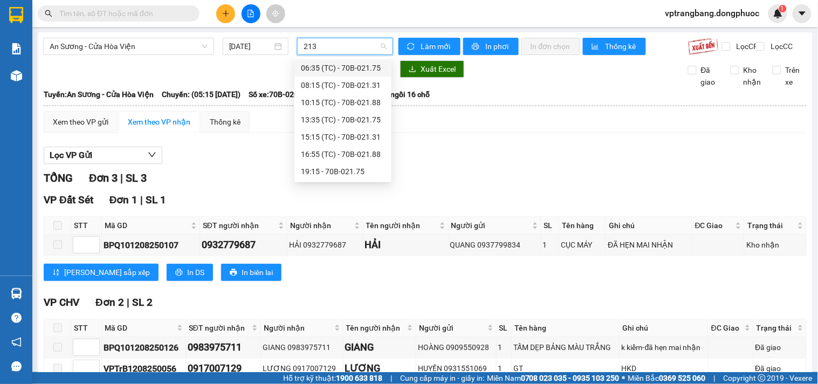
type input "2131"
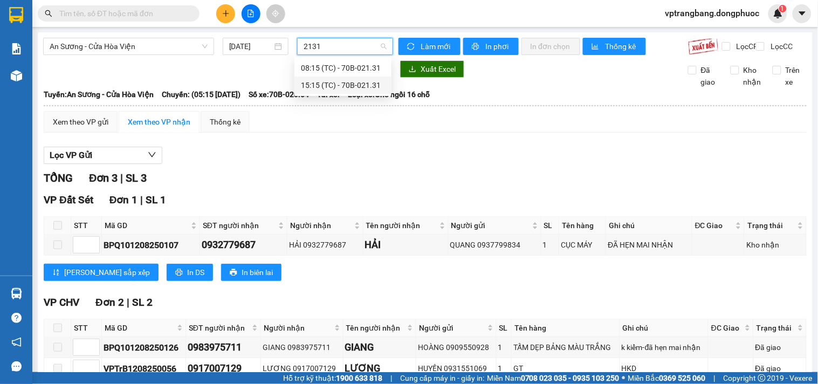
click at [354, 81] on div "15:15 (TC) - 70B-021.31" at bounding box center [343, 85] width 84 height 12
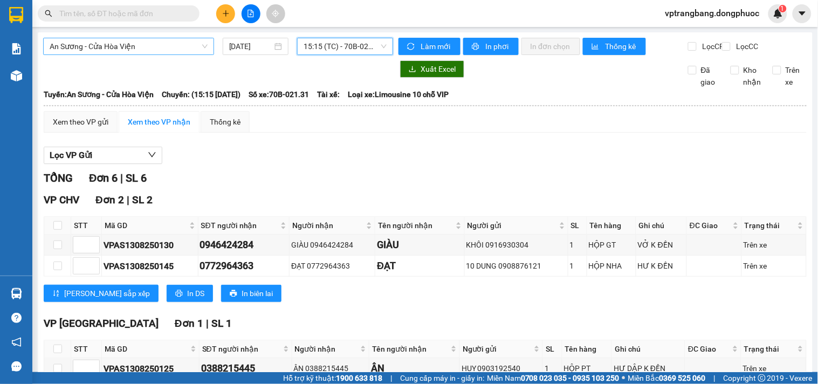
click at [148, 45] on span "An Sương - Cửa Hòa Viện" at bounding box center [129, 46] width 158 height 16
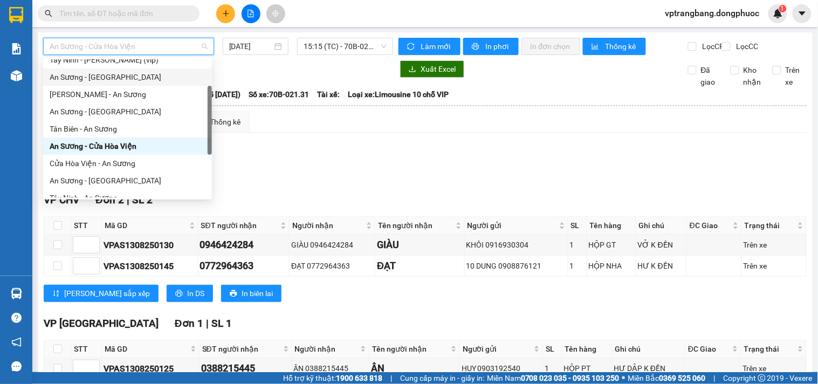
click at [107, 73] on div "An Sương - [GEOGRAPHIC_DATA]" at bounding box center [128, 77] width 156 height 12
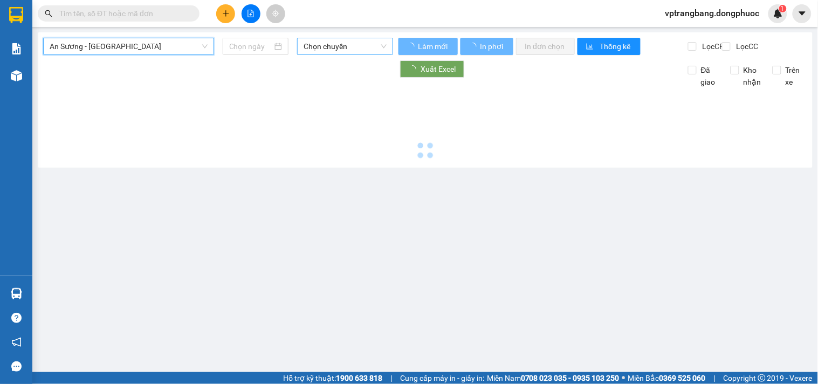
type input "[DATE]"
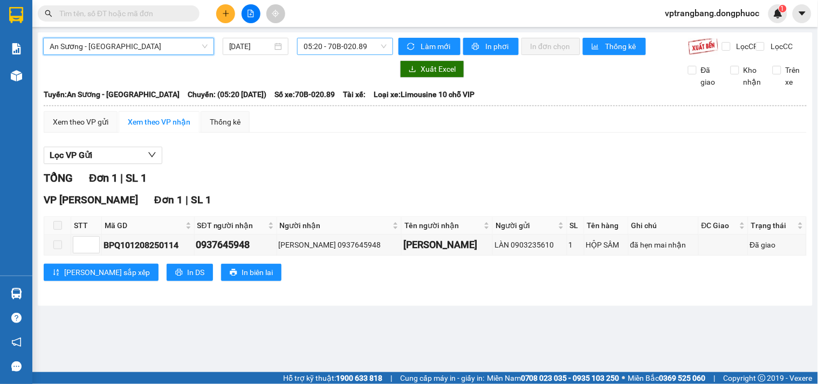
click at [322, 42] on span "05:20 - 70B-020.89" at bounding box center [345, 46] width 83 height 16
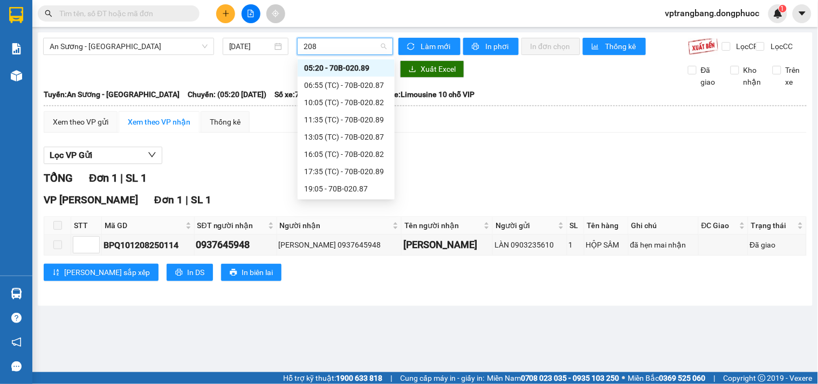
type input "2082"
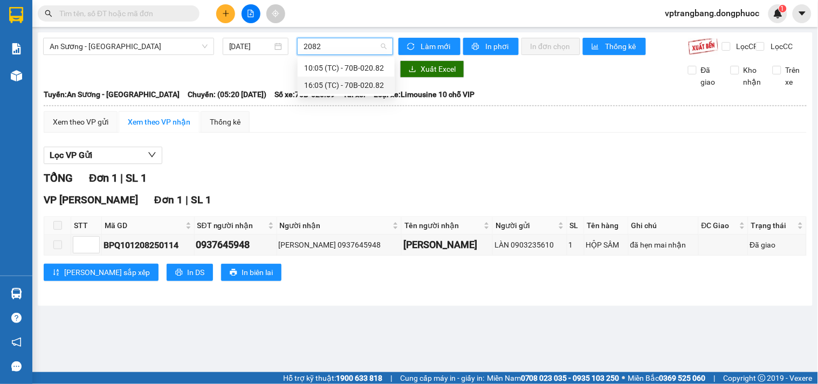
click at [337, 88] on div "16:05 (TC) - 70B-020.82" at bounding box center [346, 85] width 84 height 12
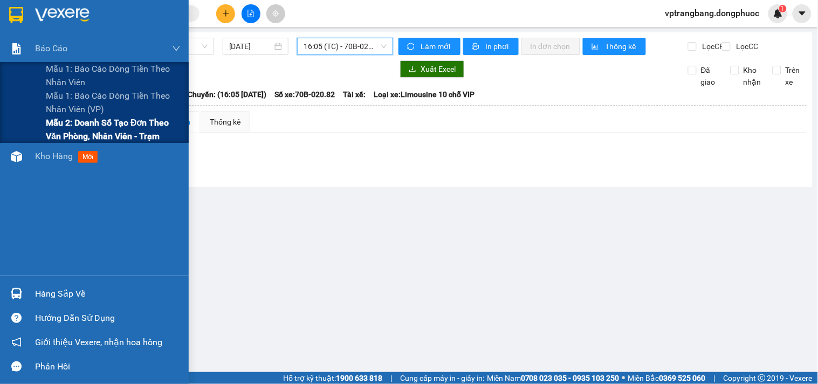
click at [72, 133] on span "Mẫu 2: Doanh số tạo đơn theo Văn phòng, nhân viên - Trạm" at bounding box center [113, 129] width 135 height 27
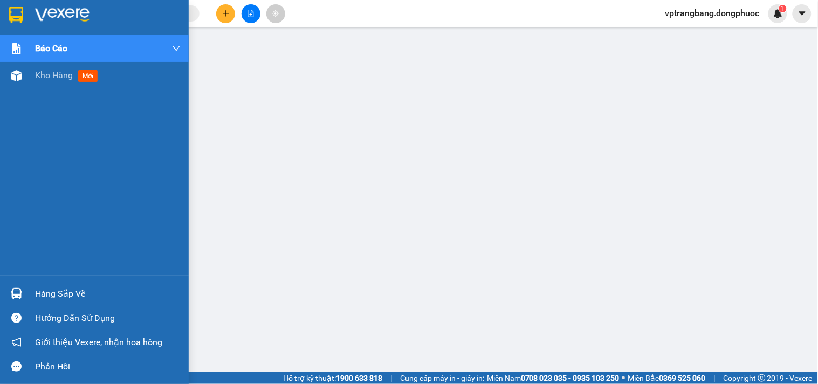
click at [28, 288] on div "Hàng sắp về" at bounding box center [94, 294] width 189 height 24
click at [33, 287] on div "Hàng sắp về" at bounding box center [94, 294] width 189 height 24
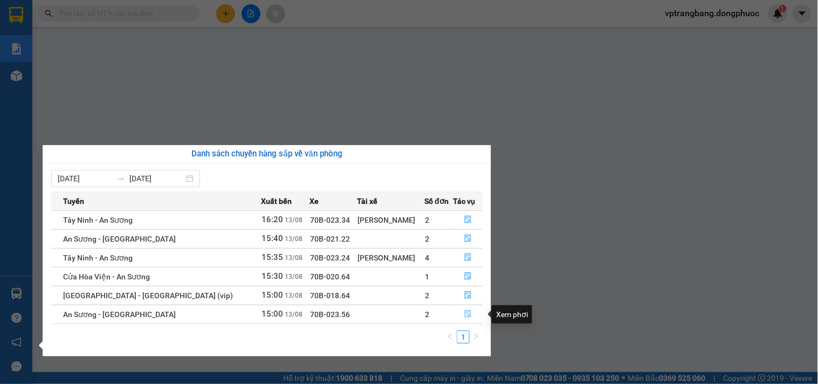
click at [464, 316] on icon "file-done" at bounding box center [468, 314] width 8 height 8
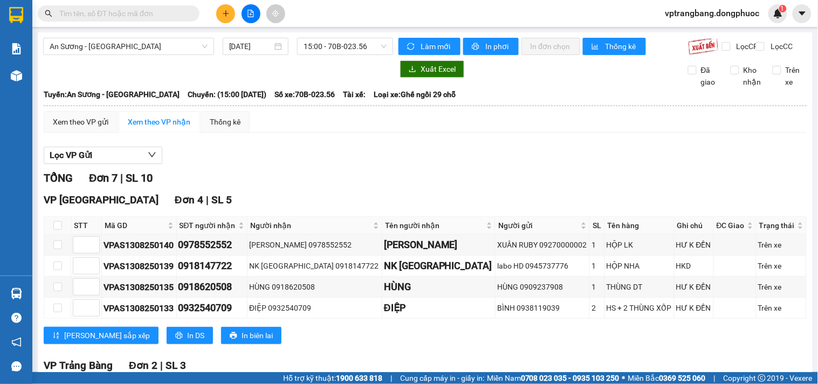
scroll to position [239, 0]
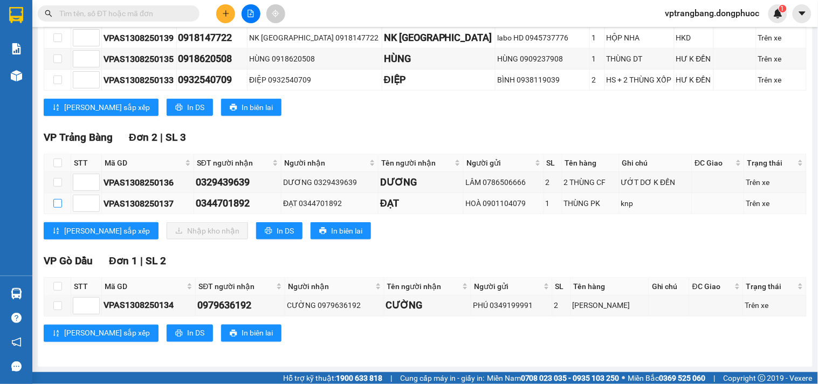
click at [54, 202] on input "checkbox" at bounding box center [57, 203] width 9 height 9
checkbox input "true"
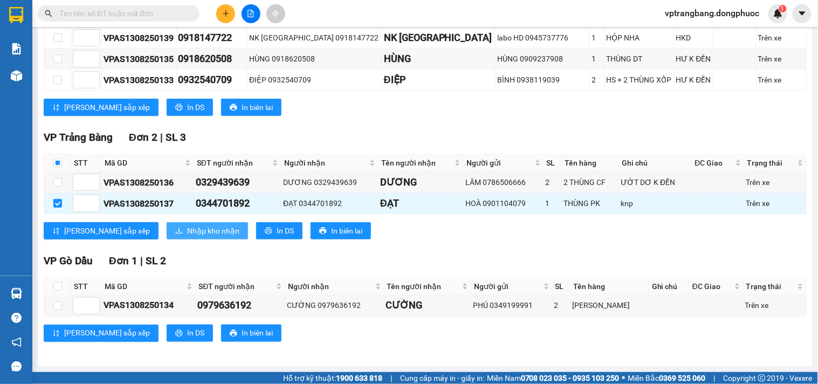
click at [187, 229] on span "Nhập kho nhận" at bounding box center [213, 231] width 52 height 12
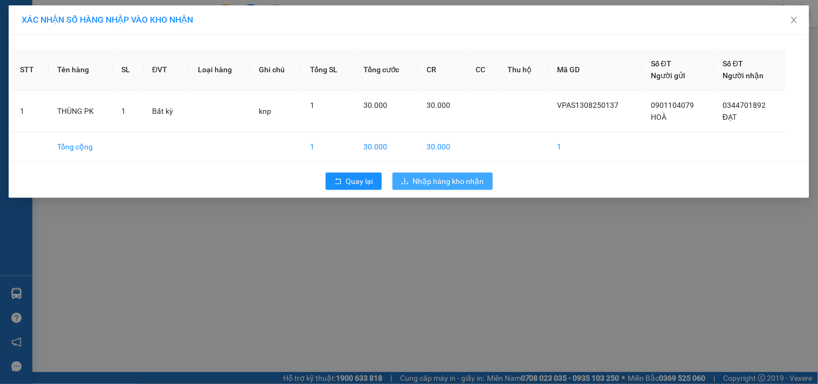
click at [463, 186] on span "Nhập hàng kho nhận" at bounding box center [448, 181] width 71 height 12
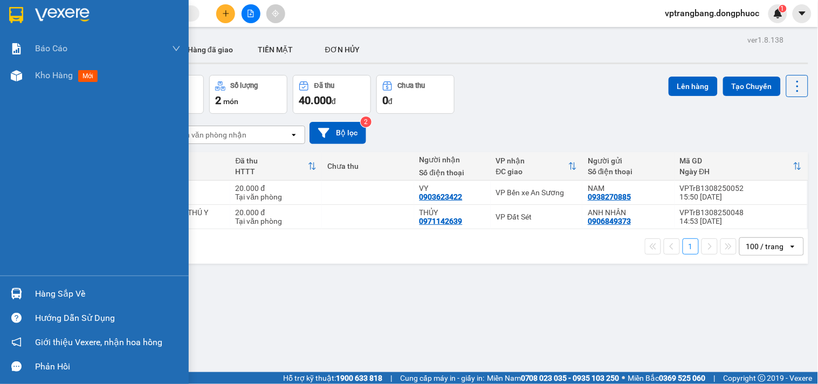
click at [60, 287] on div "Hàng sắp về" at bounding box center [108, 294] width 146 height 16
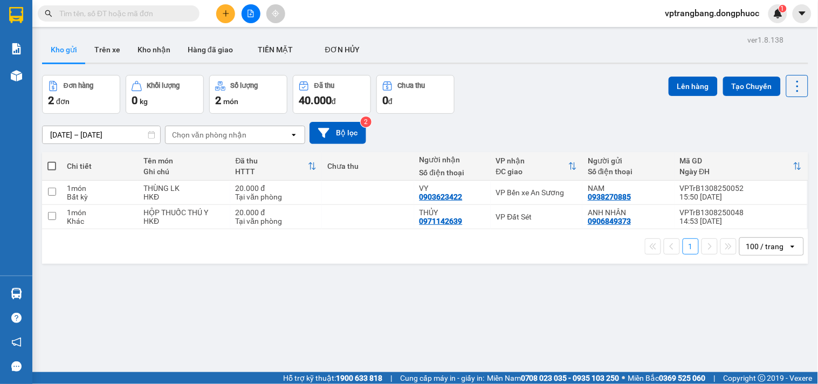
click at [521, 95] on section "Kết quả tìm kiếm ( 2 ) Bộ lọc Mã ĐH Trạng thái Món hàng Tổng cước Chưa cước Nhã…" at bounding box center [409, 192] width 818 height 384
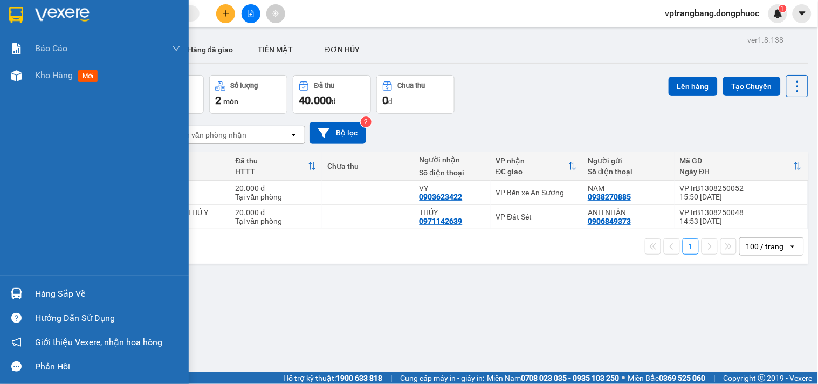
click at [61, 300] on div "Hàng sắp về" at bounding box center [108, 294] width 146 height 16
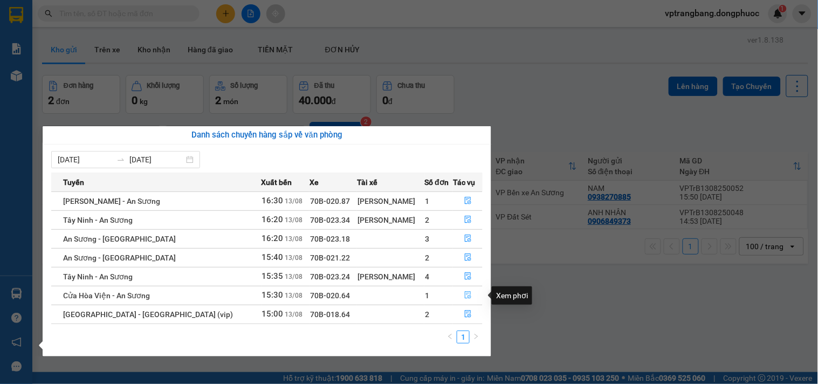
click at [464, 298] on icon "file-done" at bounding box center [468, 295] width 8 height 8
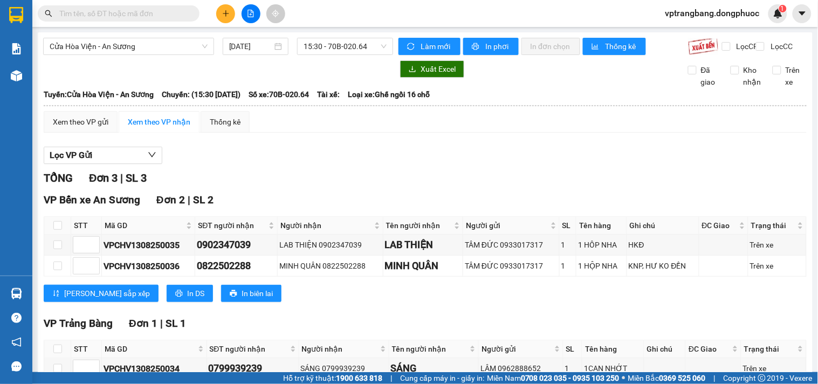
click at [173, 36] on div "Cửa Hòa Viện - An Sương 13/08/2025 15:30 - 70B-020.64 Làm mới In phơi In đơn ch…" at bounding box center [425, 230] width 775 height 397
click at [155, 44] on span "Cửa Hòa Viện - An Sương" at bounding box center [129, 46] width 158 height 16
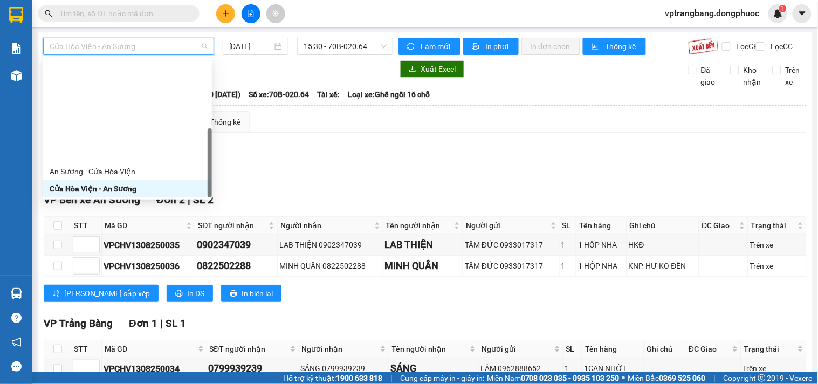
scroll to position [155, 0]
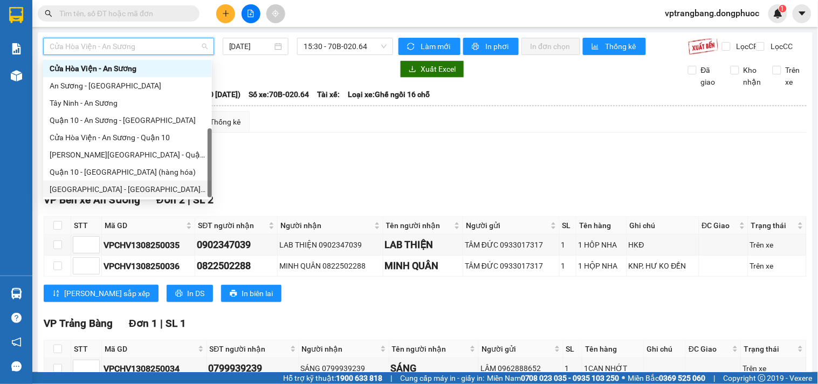
drag, startPoint x: 106, startPoint y: 190, endPoint x: 122, endPoint y: 175, distance: 22.5
click at [107, 190] on div "[GEOGRAPHIC_DATA] - [GEOGRAPHIC_DATA] (vip)" at bounding box center [128, 189] width 156 height 12
type input "[DATE]"
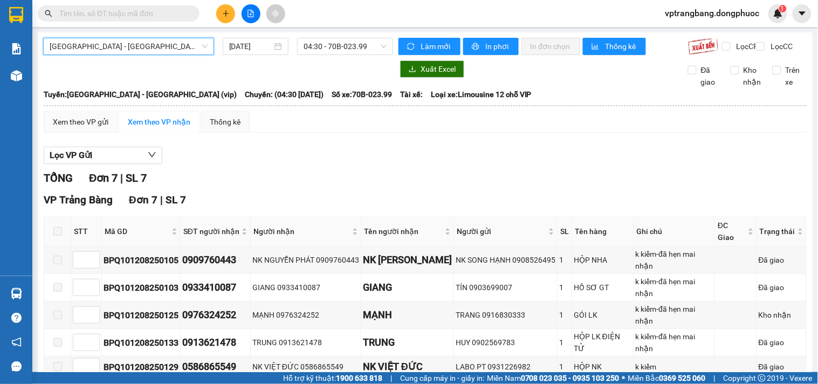
drag, startPoint x: 341, startPoint y: 51, endPoint x: 376, endPoint y: 55, distance: 35.3
click at [341, 50] on span "04:30 - 70B-023.99" at bounding box center [345, 46] width 83 height 16
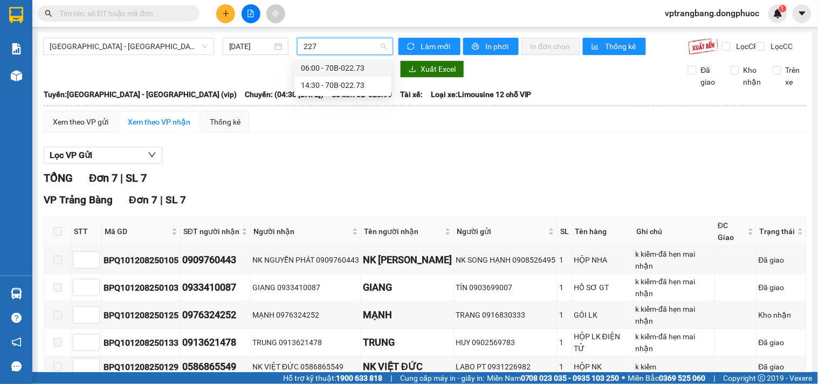
type input "2273"
click at [340, 87] on div "14:30 - 70B-022.73" at bounding box center [343, 85] width 84 height 12
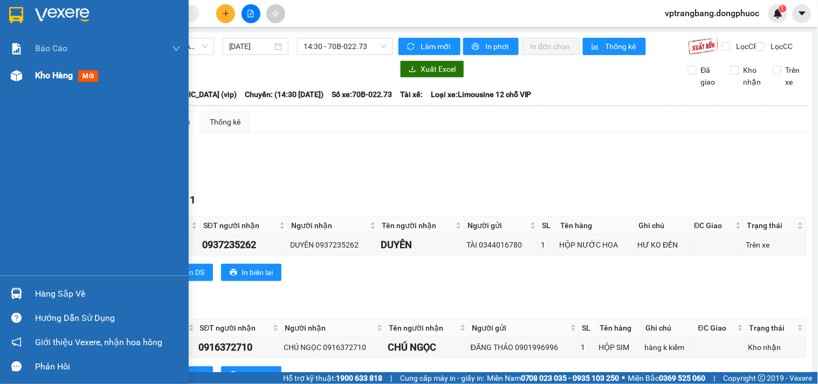
click at [53, 76] on span "Kho hàng" at bounding box center [54, 75] width 38 height 10
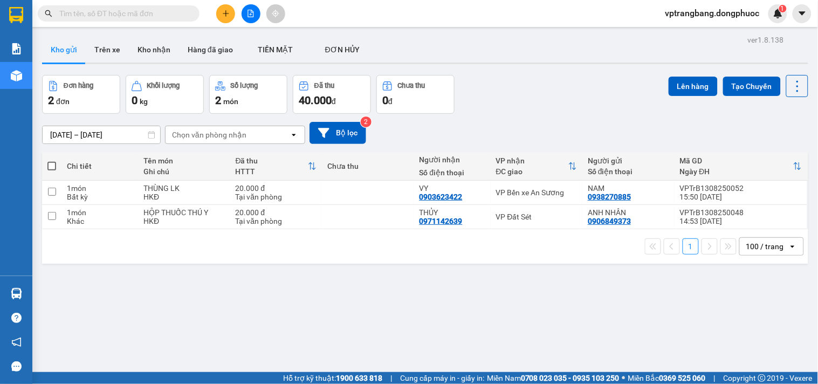
click at [248, 16] on icon "file-add" at bounding box center [251, 14] width 6 height 8
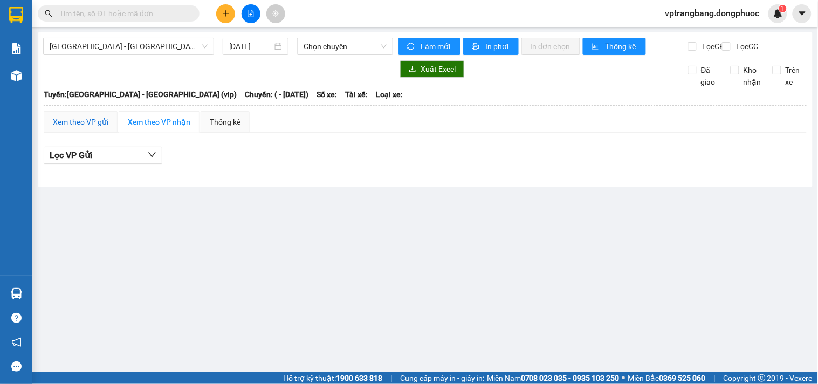
click at [69, 128] on div "Xem theo VP gửi" at bounding box center [81, 122] width 56 height 12
click at [103, 53] on span "[GEOGRAPHIC_DATA] - [GEOGRAPHIC_DATA] (vip)" at bounding box center [129, 46] width 158 height 16
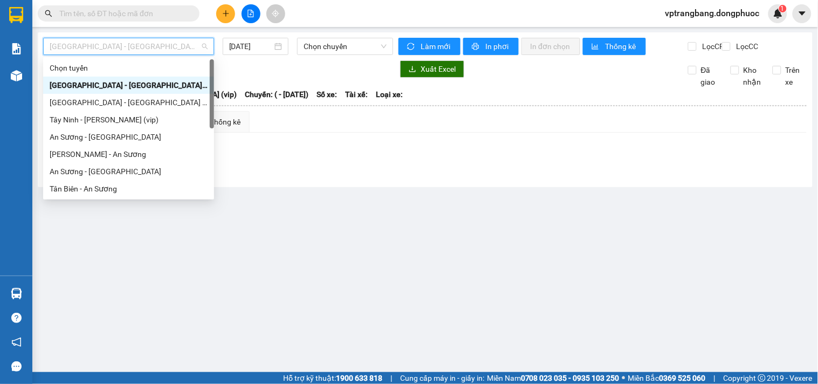
scroll to position [155, 0]
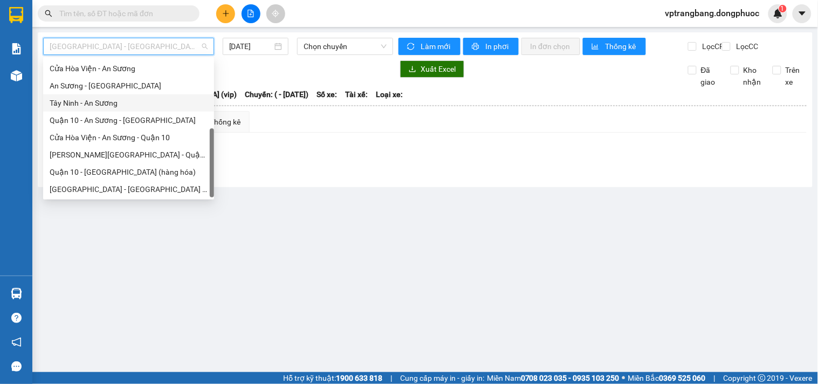
click at [94, 109] on div "Tây Ninh - An Sương" at bounding box center [128, 102] width 171 height 17
type input "[DATE]"
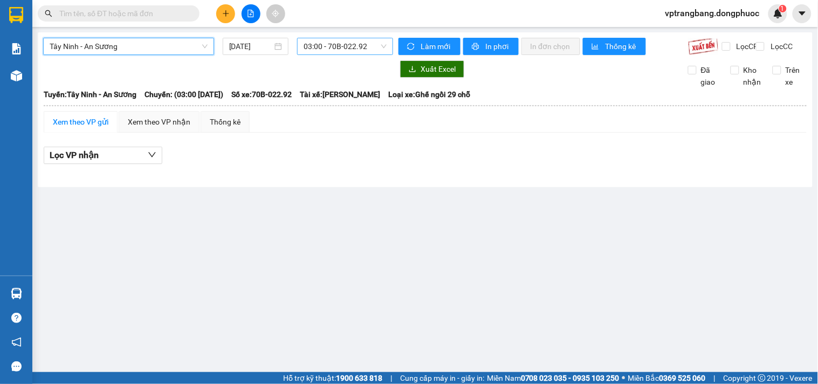
click at [335, 44] on span "03:00 - 70B-022.92" at bounding box center [345, 46] width 83 height 16
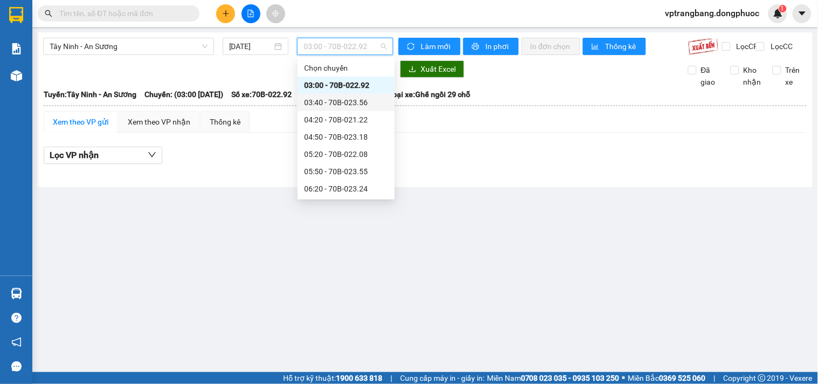
click at [338, 103] on div "03:40 - 70B-023.56" at bounding box center [346, 103] width 84 height 12
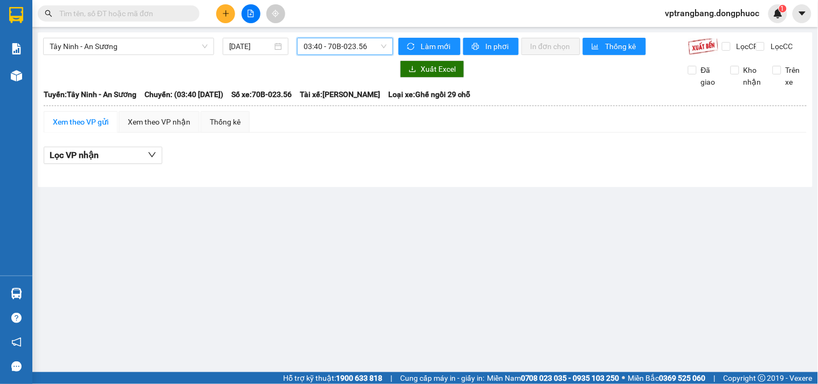
click at [341, 51] on span "03:40 - 70B-023.56" at bounding box center [345, 46] width 83 height 16
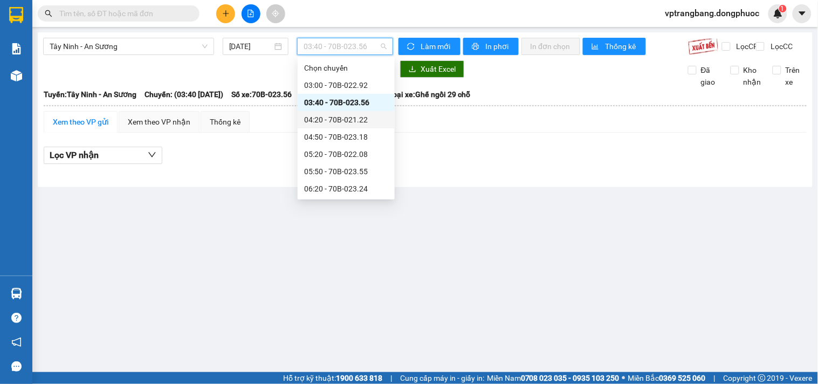
click at [344, 118] on div "04:20 - 70B-021.22" at bounding box center [346, 120] width 84 height 12
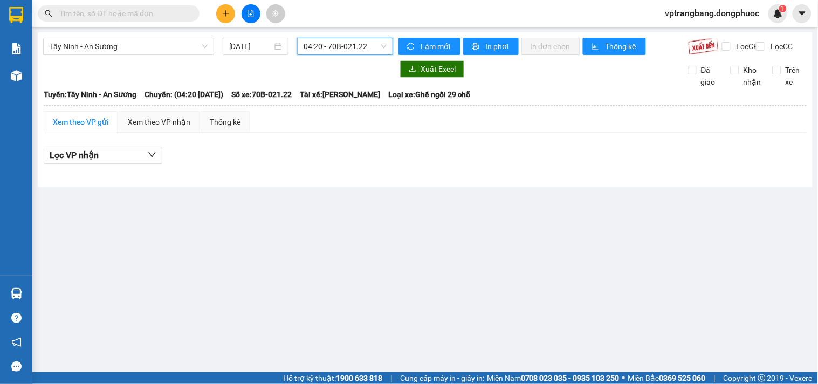
click at [344, 41] on span "04:20 - 70B-021.22" at bounding box center [345, 46] width 83 height 16
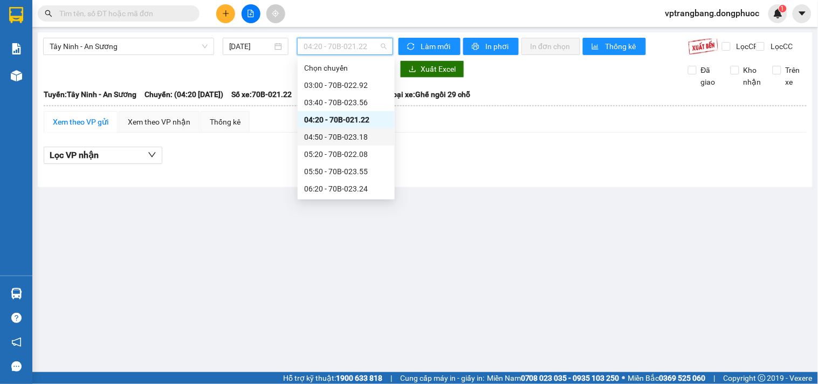
click at [333, 136] on div "04:50 - 70B-023.18" at bounding box center [346, 137] width 84 height 12
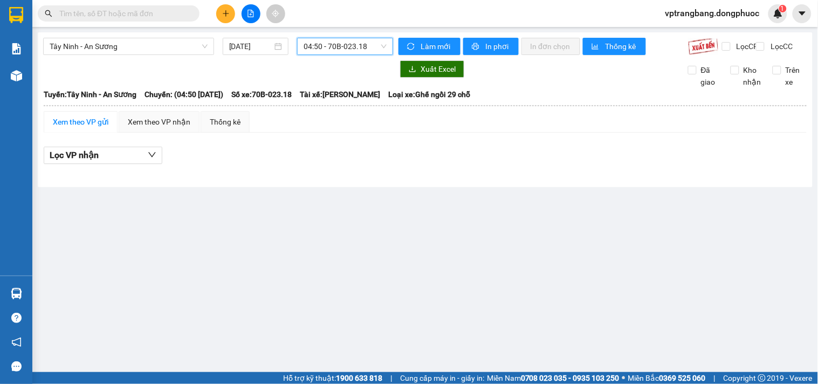
click at [327, 43] on span "04:50 - 70B-023.18" at bounding box center [345, 46] width 83 height 16
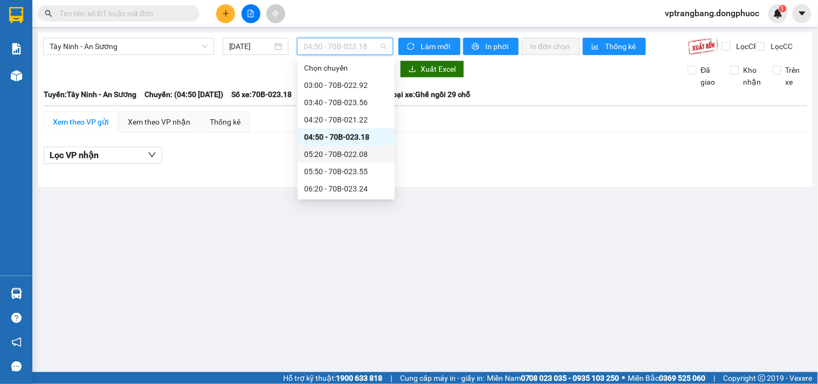
click at [325, 154] on div "05:20 - 70B-022.08" at bounding box center [346, 154] width 84 height 12
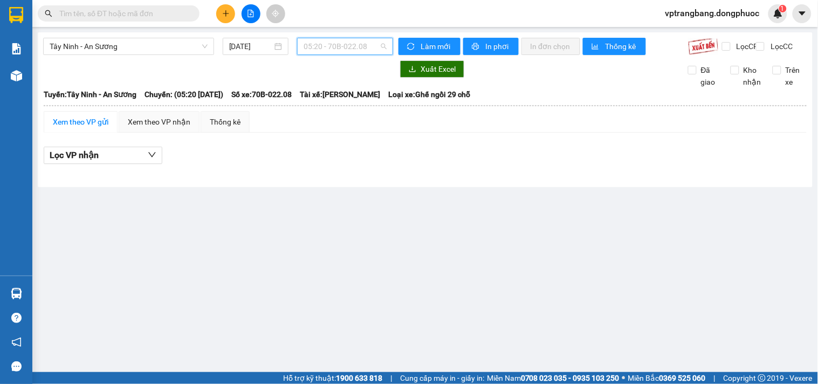
click at [334, 54] on span "05:20 - 70B-022.08" at bounding box center [345, 46] width 83 height 16
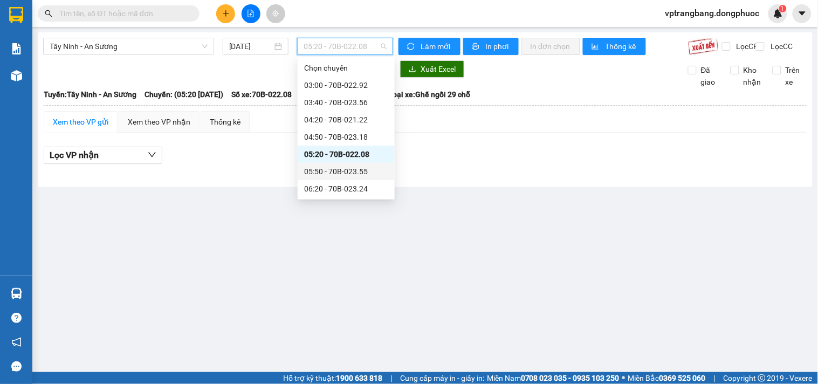
click at [341, 169] on div "05:50 - 70B-023.55" at bounding box center [346, 172] width 84 height 12
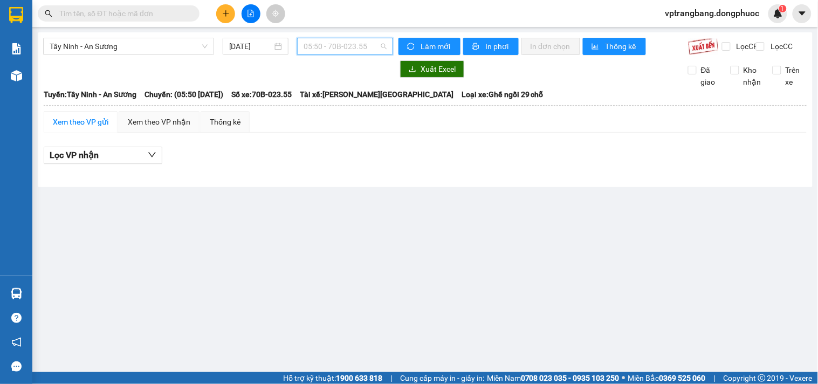
click at [331, 50] on span "05:50 - 70B-023.55" at bounding box center [345, 46] width 83 height 16
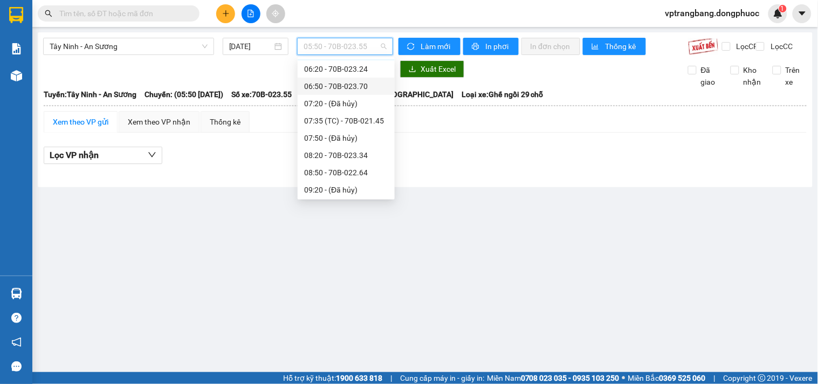
scroll to position [60, 0]
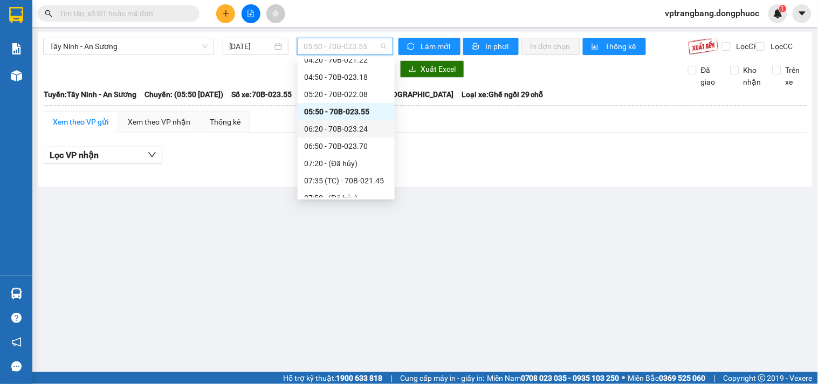
click at [349, 131] on div "06:20 - 70B-023.24" at bounding box center [346, 129] width 84 height 12
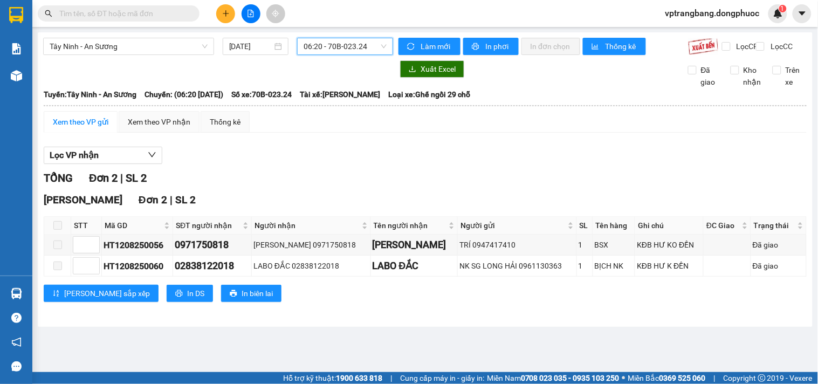
click at [341, 40] on span "06:20 - 70B-023.24" at bounding box center [345, 46] width 83 height 16
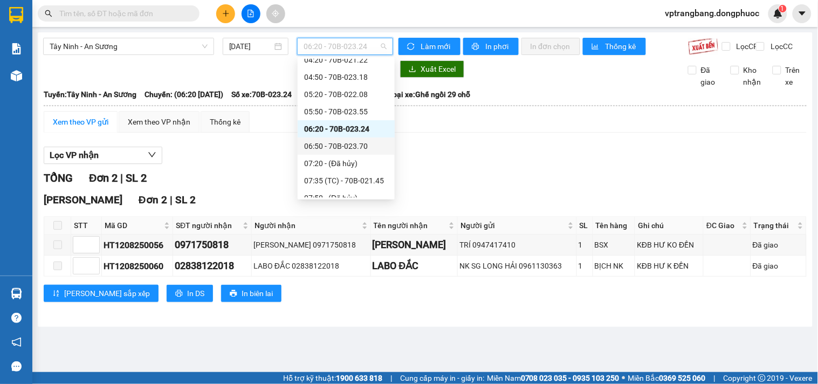
click at [338, 146] on div "06:50 - 70B-023.70" at bounding box center [346, 146] width 84 height 12
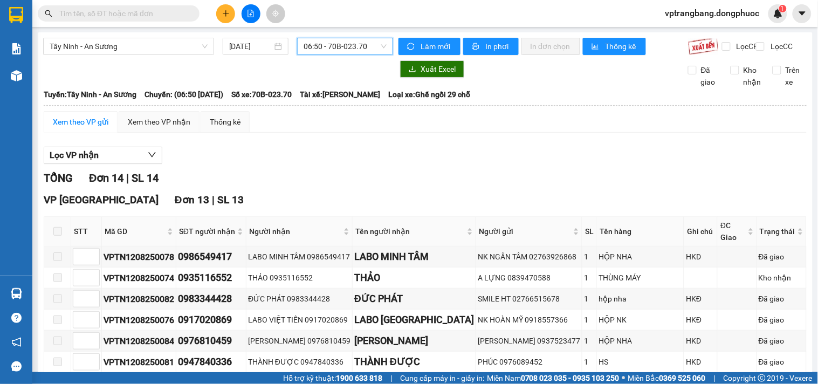
click at [313, 49] on span "06:50 - 70B-023.70" at bounding box center [345, 46] width 83 height 16
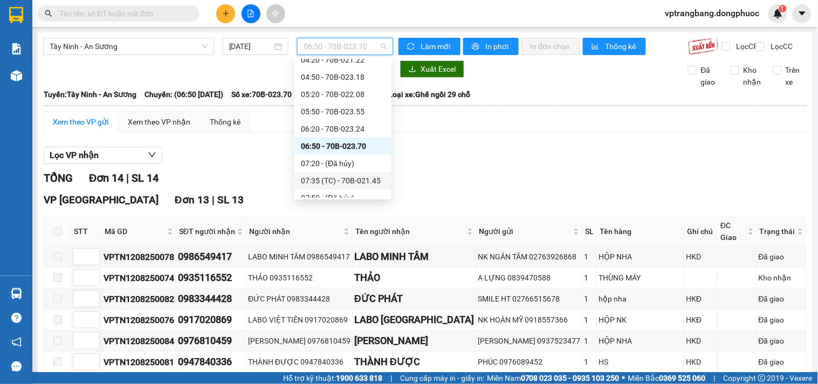
click at [331, 180] on div "07:35 (TC) - 70B-021.45" at bounding box center [343, 181] width 84 height 12
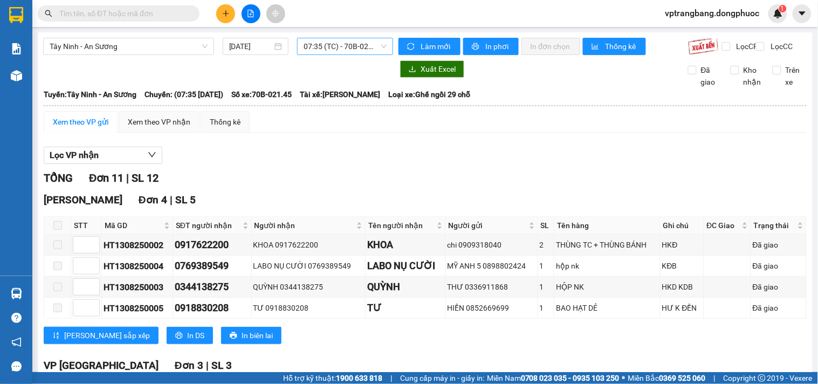
click at [328, 45] on span "07:35 (TC) - 70B-021.45" at bounding box center [345, 46] width 83 height 16
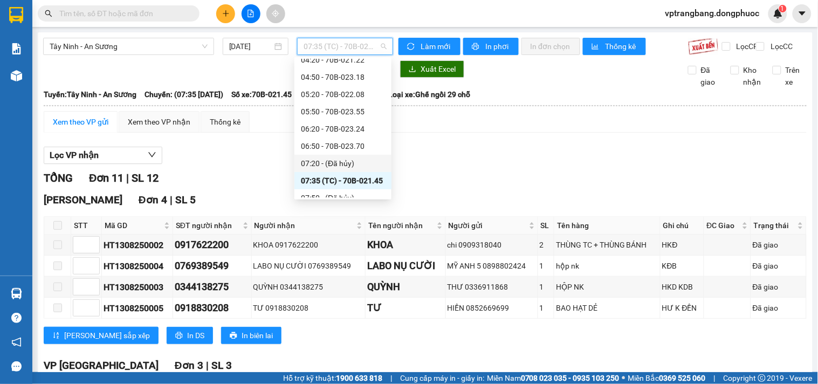
scroll to position [120, 0]
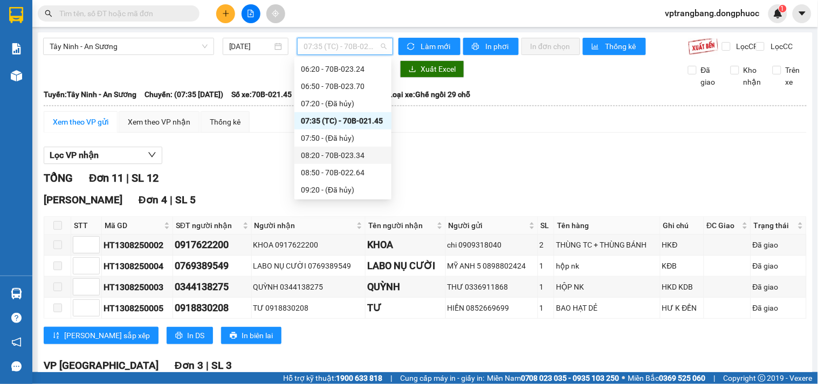
click at [341, 157] on div "08:20 - 70B-023.34" at bounding box center [343, 155] width 84 height 12
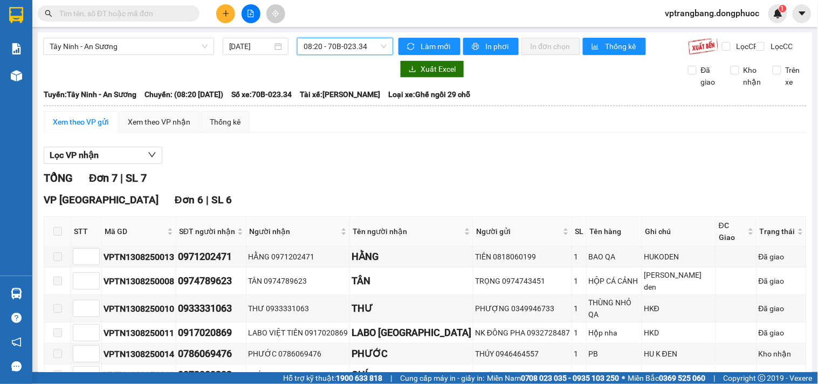
click at [316, 51] on span "08:20 - 70B-023.34" at bounding box center [345, 46] width 83 height 16
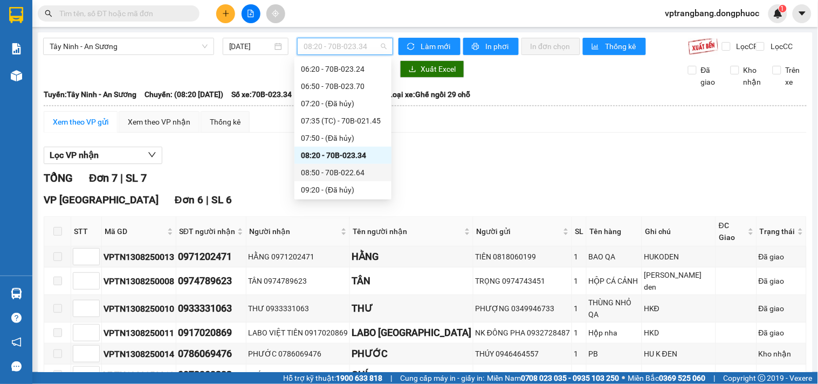
click at [351, 175] on div "08:50 - 70B-022.64" at bounding box center [343, 173] width 84 height 12
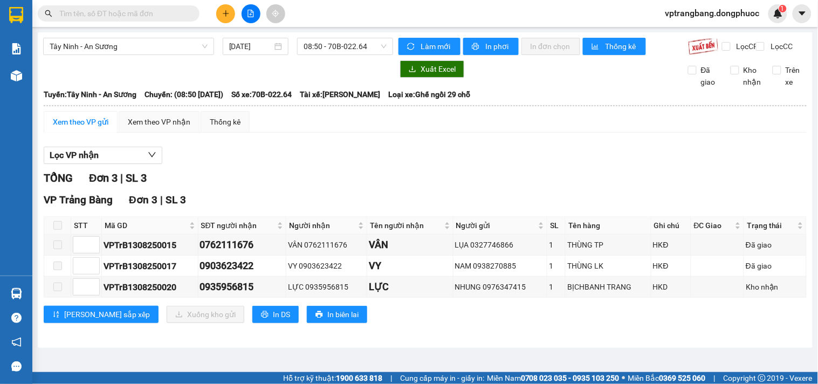
drag, startPoint x: 256, startPoint y: 187, endPoint x: 332, endPoint y: 122, distance: 100.2
click at [257, 186] on div "TỔNG Đơn 3 | SL 3" at bounding box center [425, 178] width 763 height 17
click at [352, 55] on div "Tây Ninh - An Sương [DATE] 08:50 - 70B-022.64" at bounding box center [218, 46] width 350 height 17
click at [351, 52] on span "08:50 - 70B-022.64" at bounding box center [345, 46] width 83 height 16
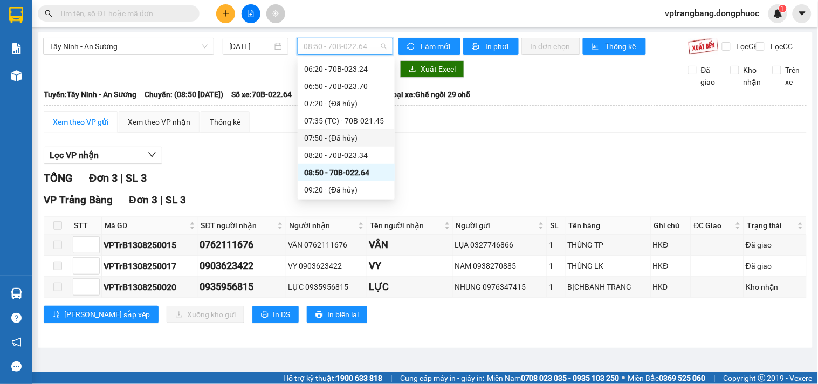
scroll to position [180, 0]
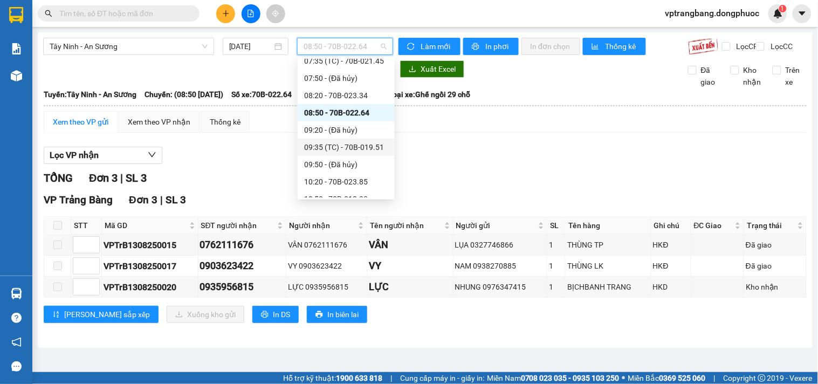
click at [340, 145] on div "09:35 (TC) - 70B-019.51" at bounding box center [346, 147] width 84 height 12
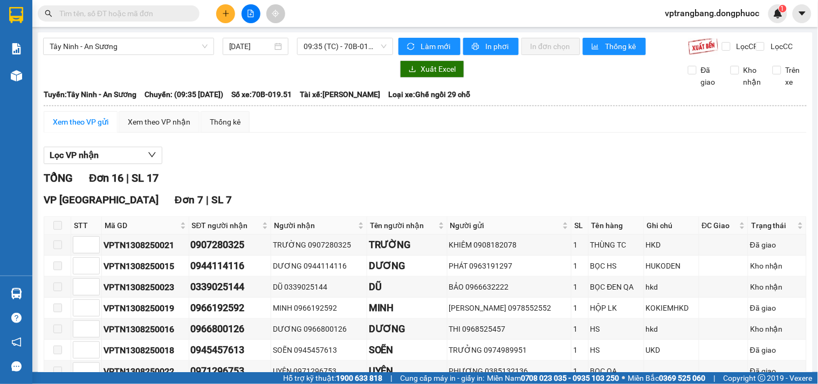
drag, startPoint x: 265, startPoint y: 169, endPoint x: 317, endPoint y: 110, distance: 78.7
click at [268, 165] on div "Lọc VP nhận" at bounding box center [425, 156] width 763 height 18
click at [317, 45] on span "09:35 (TC) - 70B-019.51" at bounding box center [345, 46] width 83 height 16
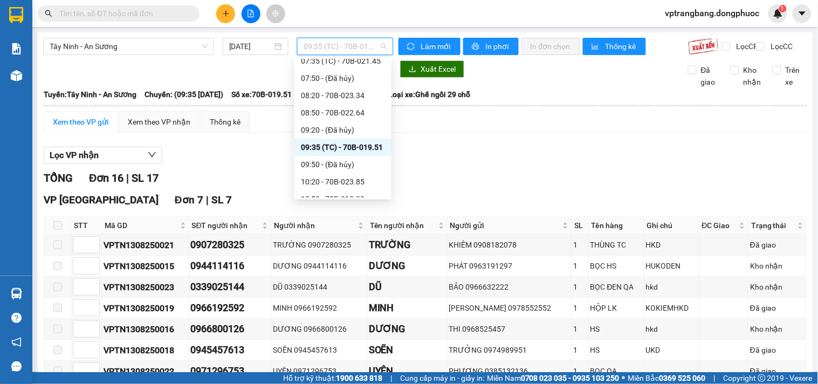
scroll to position [239, 0]
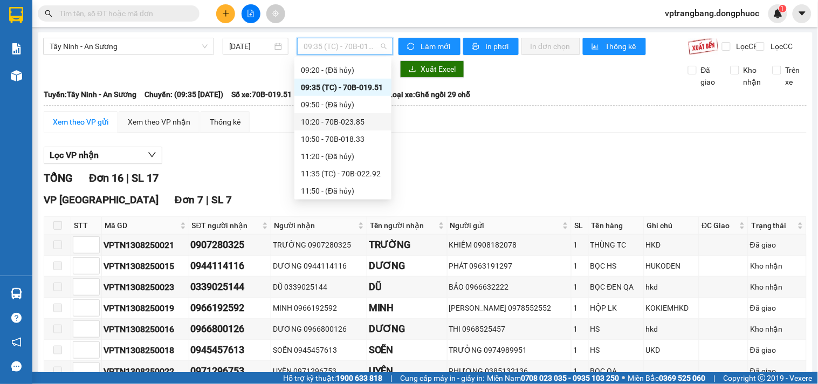
click at [348, 127] on div "10:20 - 70B-023.85" at bounding box center [343, 122] width 84 height 12
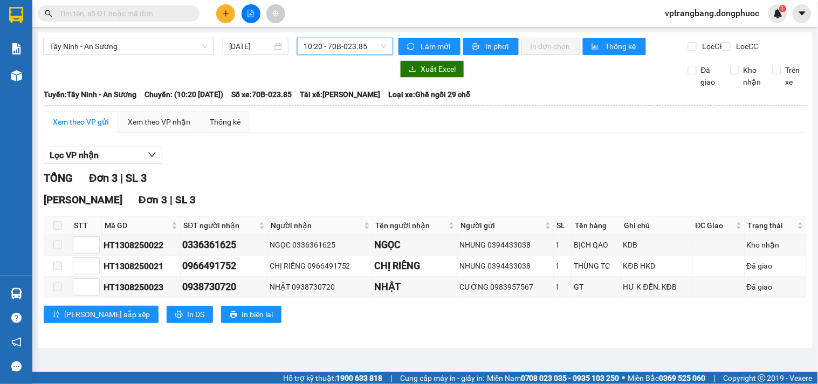
click at [328, 43] on span "10:20 - 70B-023.85" at bounding box center [345, 46] width 83 height 16
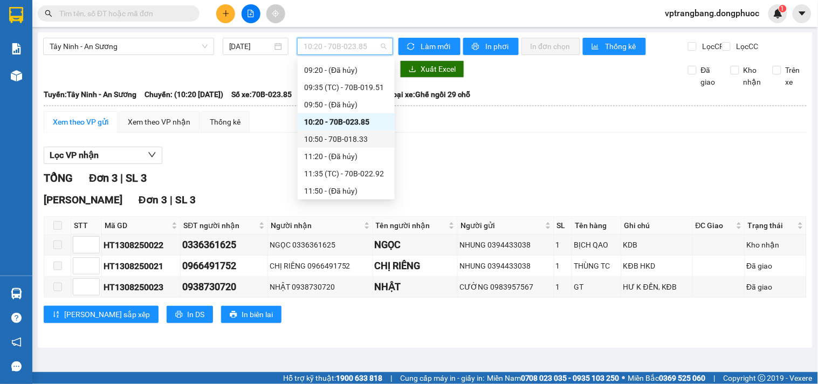
click at [325, 138] on div "10:50 - 70B-018.33" at bounding box center [346, 139] width 84 height 12
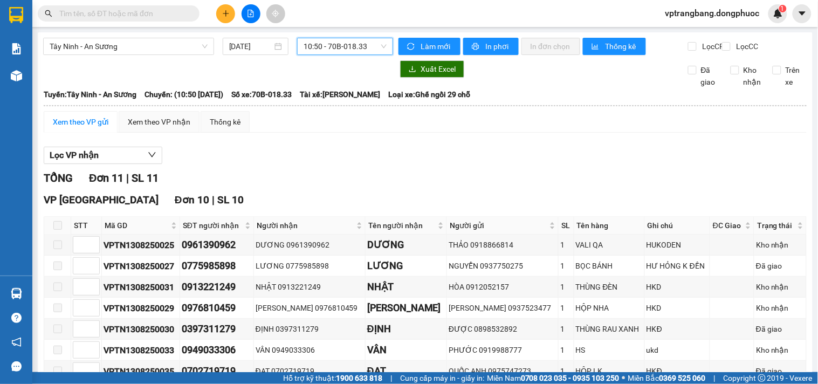
click at [321, 45] on span "10:50 - 70B-018.33" at bounding box center [345, 46] width 83 height 16
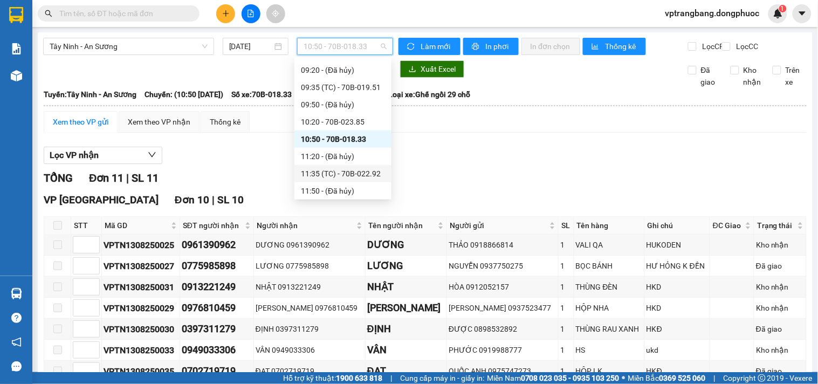
click at [331, 174] on div "11:35 (TC) - 70B-022.92" at bounding box center [343, 174] width 84 height 12
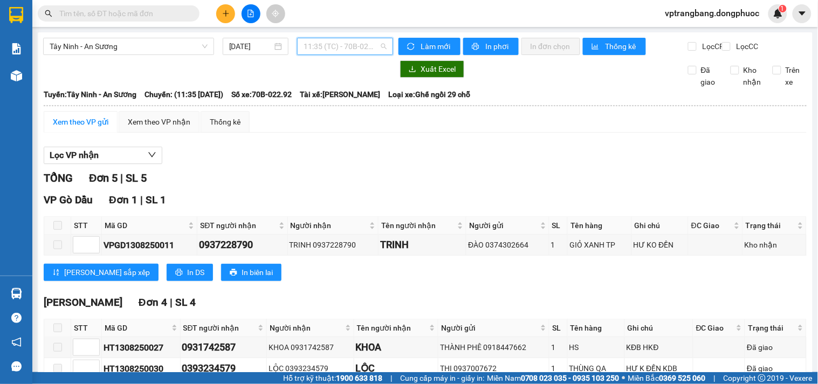
click at [327, 45] on span "11:35 (TC) - 70B-022.92" at bounding box center [345, 46] width 83 height 16
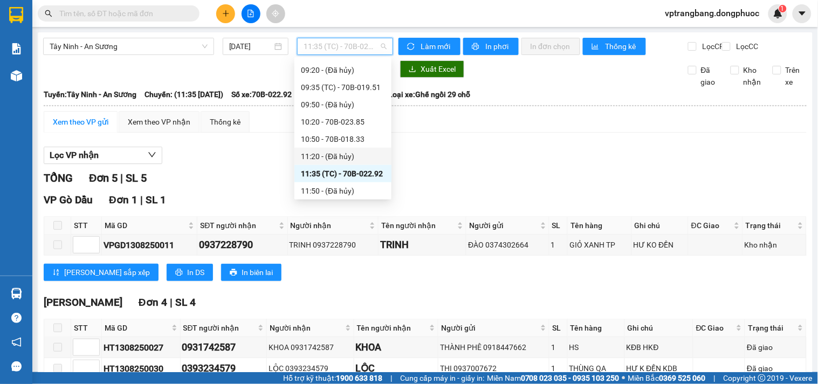
scroll to position [299, 0]
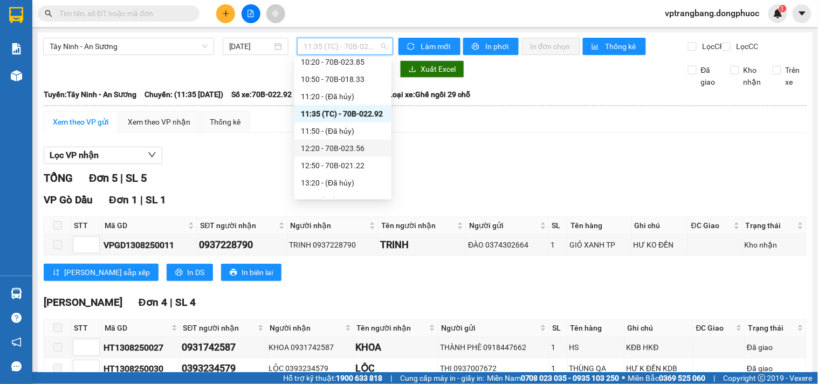
click at [333, 152] on div "12:20 - 70B-023.56" at bounding box center [343, 148] width 84 height 12
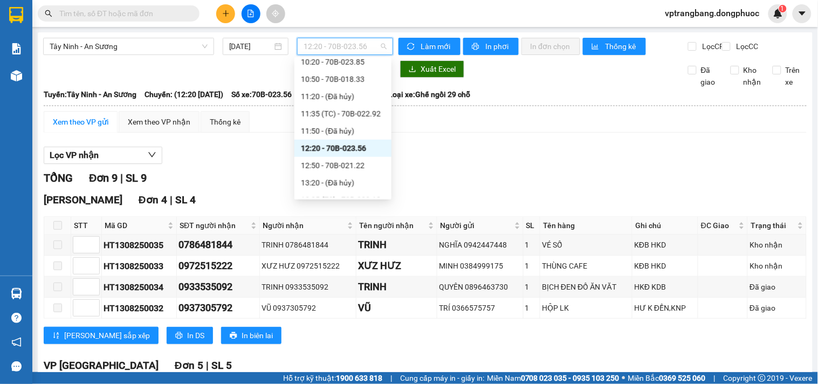
click at [324, 49] on span "12:20 - 70B-023.56" at bounding box center [345, 46] width 83 height 16
click at [335, 162] on div "12:50 - 70B-021.22" at bounding box center [343, 166] width 84 height 12
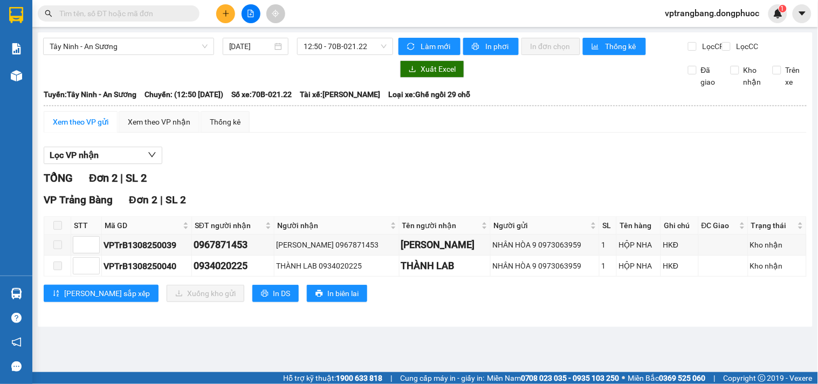
drag, startPoint x: 271, startPoint y: 191, endPoint x: 309, endPoint y: 139, distance: 64.5
click at [273, 187] on div "TỔNG Đơn 2 | SL 2" at bounding box center [425, 178] width 763 height 17
click at [347, 42] on span "12:50 - 70B-021.22" at bounding box center [345, 46] width 83 height 16
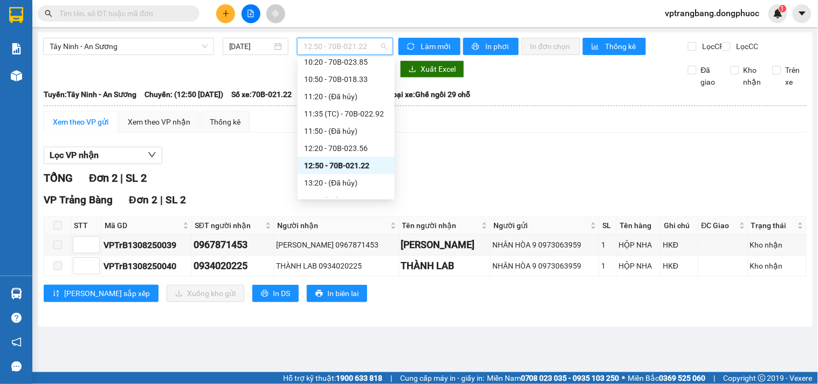
scroll to position [359, 0]
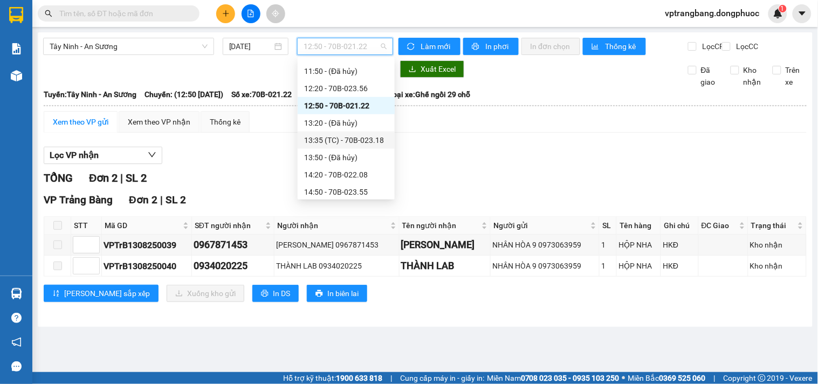
click at [358, 137] on div "13:35 (TC) - 70B-023.18" at bounding box center [346, 140] width 84 height 12
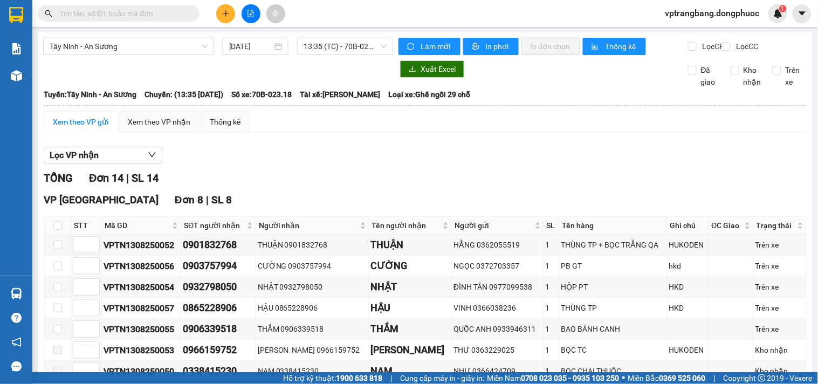
click at [333, 180] on div "TỔNG Đơn 14 | SL 14" at bounding box center [425, 178] width 763 height 17
click at [361, 43] on span "13:35 (TC) - 70B-023.18" at bounding box center [345, 46] width 83 height 16
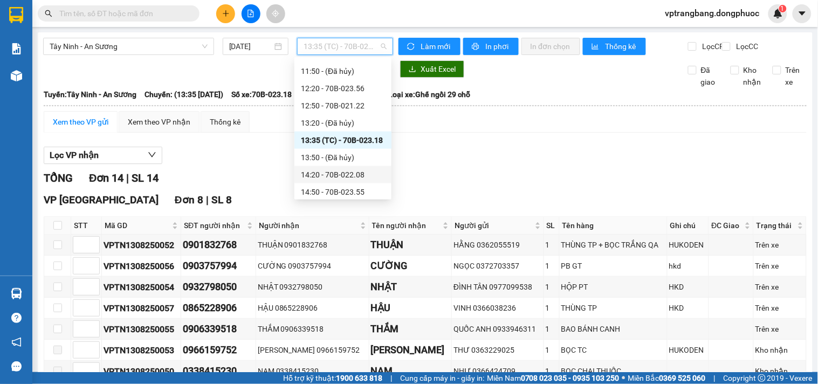
click at [331, 173] on div "14:20 - 70B-022.08" at bounding box center [343, 175] width 84 height 12
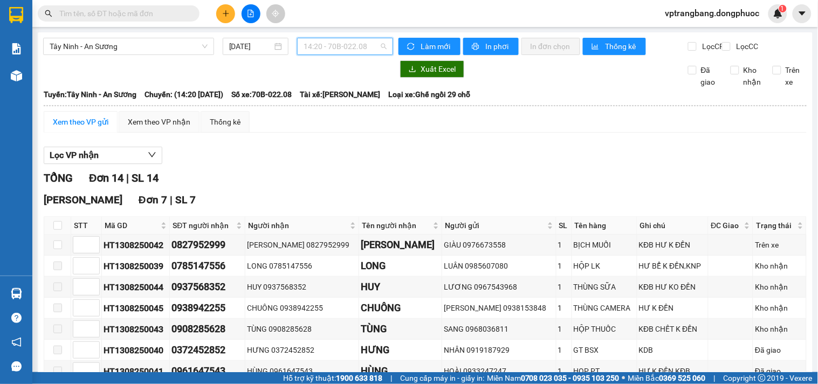
click at [340, 46] on span "14:20 - 70B-022.08" at bounding box center [345, 46] width 83 height 16
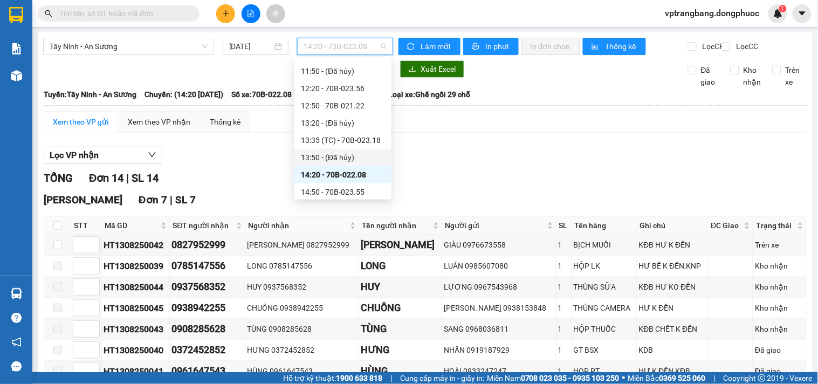
scroll to position [419, 0]
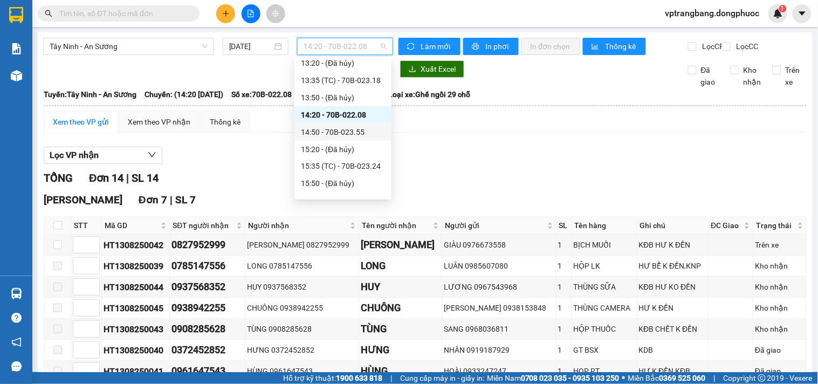
click at [345, 131] on div "14:50 - 70B-023.55" at bounding box center [343, 132] width 84 height 12
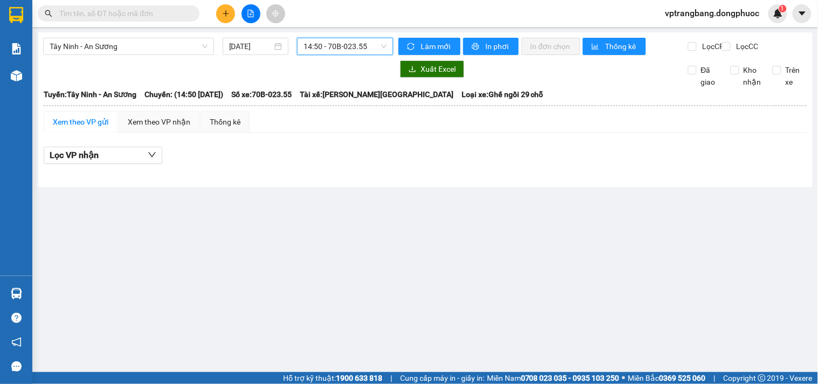
click at [324, 39] on span "14:50 - 70B-023.55" at bounding box center [345, 46] width 83 height 16
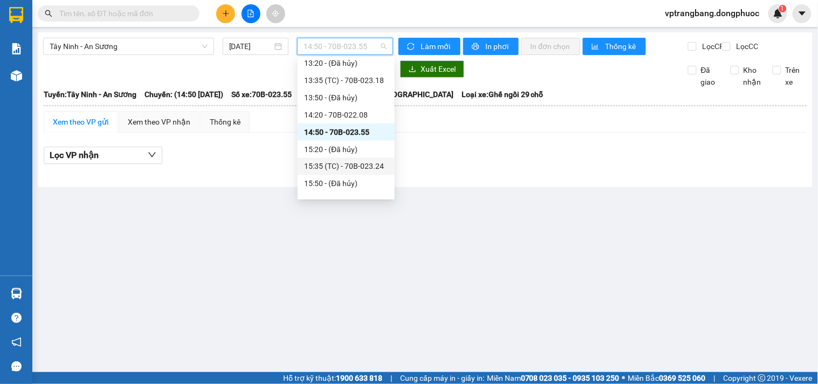
click at [346, 165] on div "15:35 (TC) - 70B-023.24" at bounding box center [346, 167] width 84 height 12
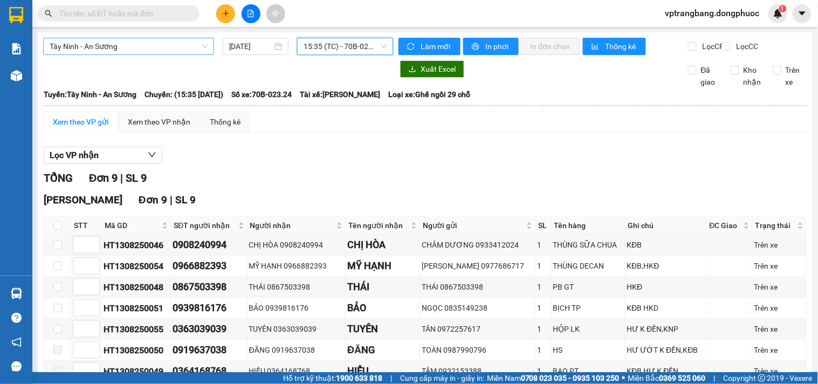
click at [146, 49] on span "Tây Ninh - An Sương" at bounding box center [129, 46] width 158 height 16
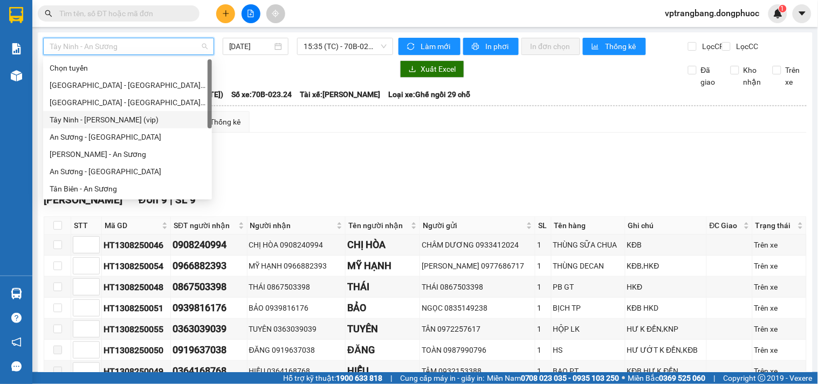
click at [119, 120] on div "Tây Ninh - [PERSON_NAME] (vip)" at bounding box center [128, 120] width 156 height 12
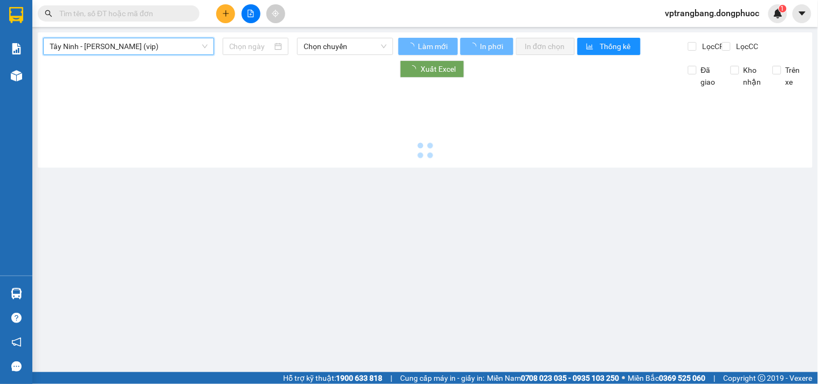
type input "[DATE]"
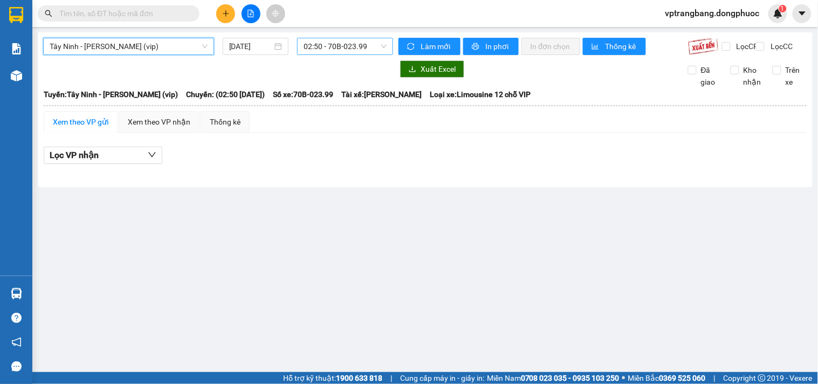
click at [346, 43] on span "02:50 - 70B-023.99" at bounding box center [345, 46] width 83 height 16
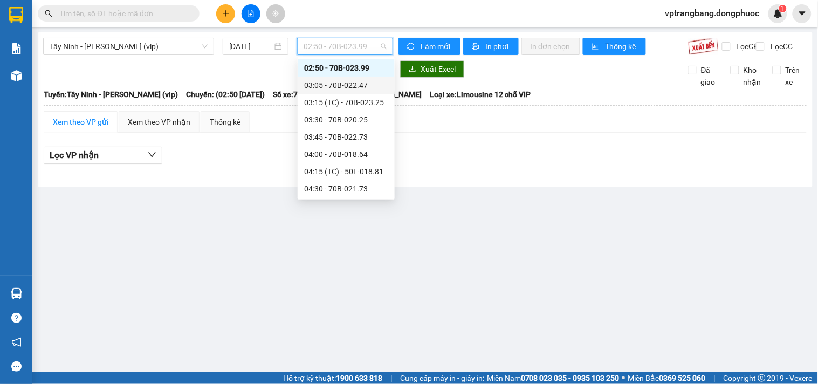
click at [349, 85] on div "03:05 - 70B-022.47" at bounding box center [346, 85] width 84 height 12
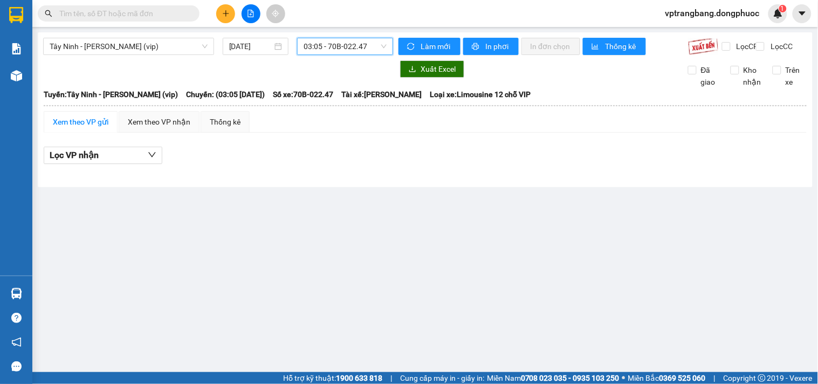
click at [325, 50] on span "03:05 - 70B-022.47" at bounding box center [345, 46] width 83 height 16
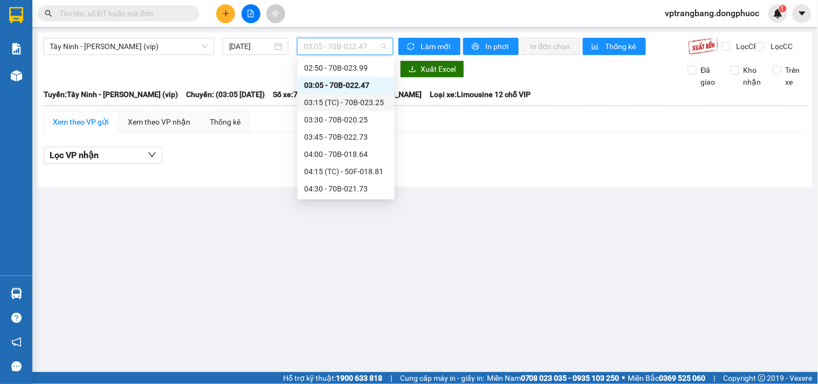
click at [338, 104] on div "03:15 (TC) - 70B-023.25" at bounding box center [346, 103] width 84 height 12
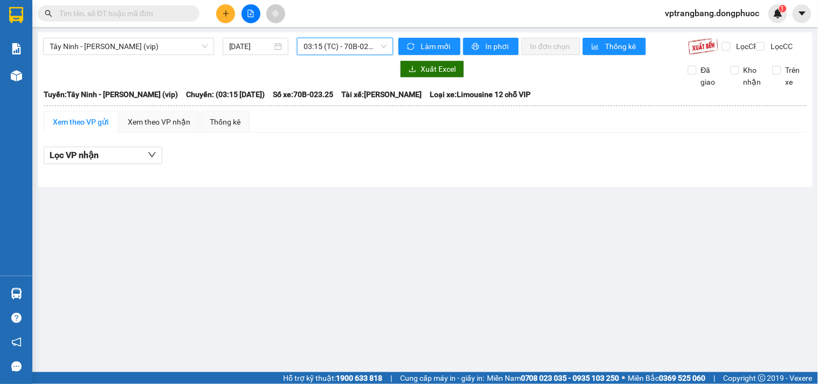
drag, startPoint x: 332, startPoint y: 46, endPoint x: 335, endPoint y: 53, distance: 7.5
click at [332, 47] on span "03:15 (TC) - 70B-023.25" at bounding box center [345, 46] width 83 height 16
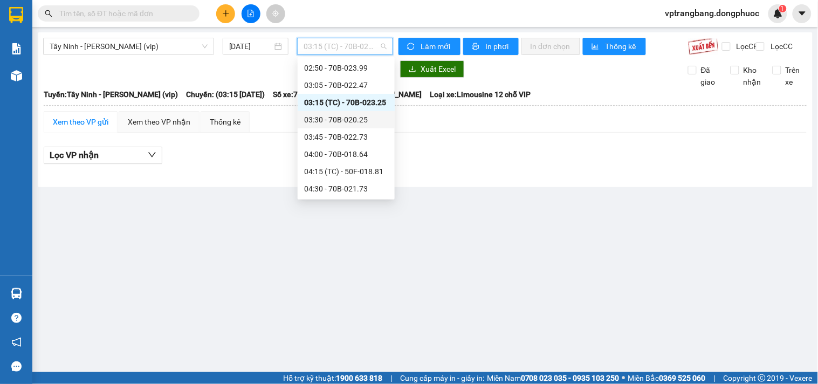
click at [339, 125] on div "03:30 - 70B-020.25" at bounding box center [346, 120] width 84 height 12
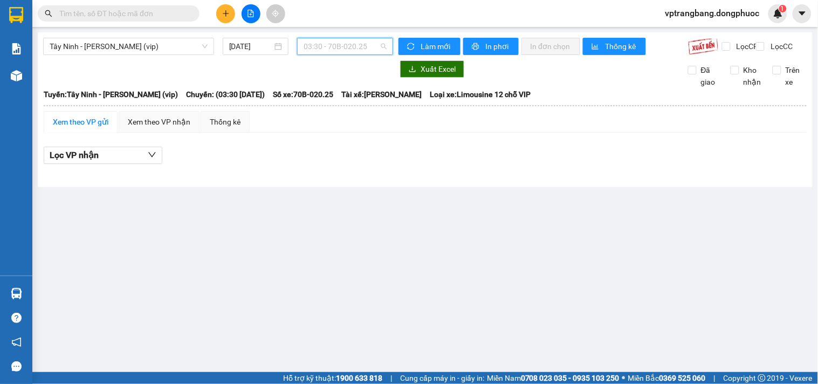
click at [333, 49] on span "03:30 - 70B-020.25" at bounding box center [345, 46] width 83 height 16
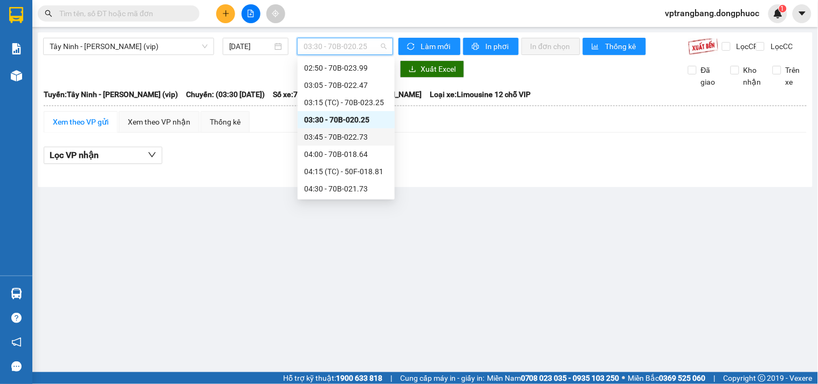
click at [346, 133] on div "03:45 - 70B-022.73" at bounding box center [346, 137] width 84 height 12
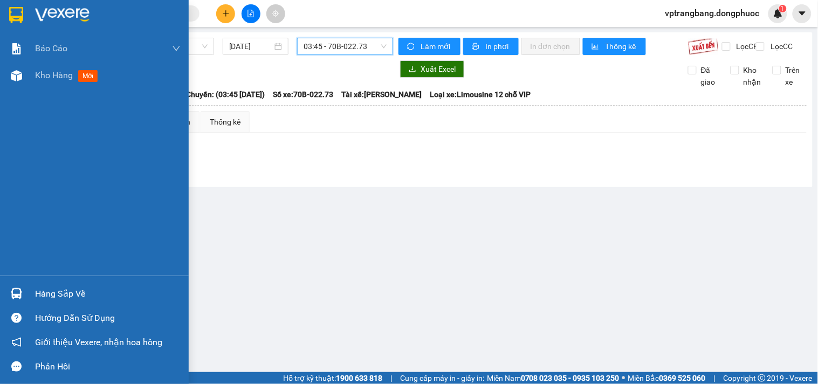
drag, startPoint x: 38, startPoint y: 289, endPoint x: 207, endPoint y: 276, distance: 168.7
click at [42, 289] on div "Hàng sắp về" at bounding box center [108, 294] width 146 height 16
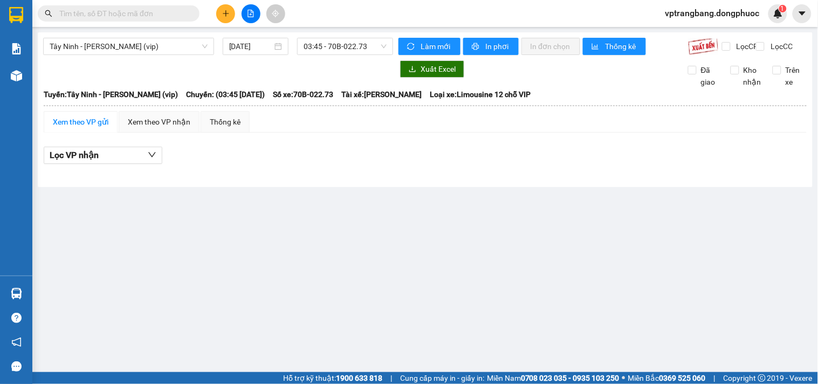
click at [573, 228] on section "Kết quả tìm kiếm ( 0 ) Bộ lọc No Data vptrangbang.dongphuoc 1 Báo cáo Mẫu 1: Bá…" at bounding box center [409, 192] width 818 height 384
click at [153, 46] on span "Tây Ninh - [PERSON_NAME] (vip)" at bounding box center [129, 46] width 158 height 16
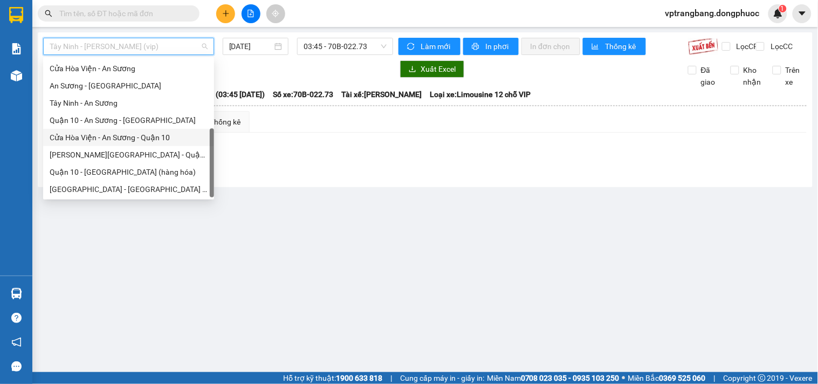
scroll to position [95, 0]
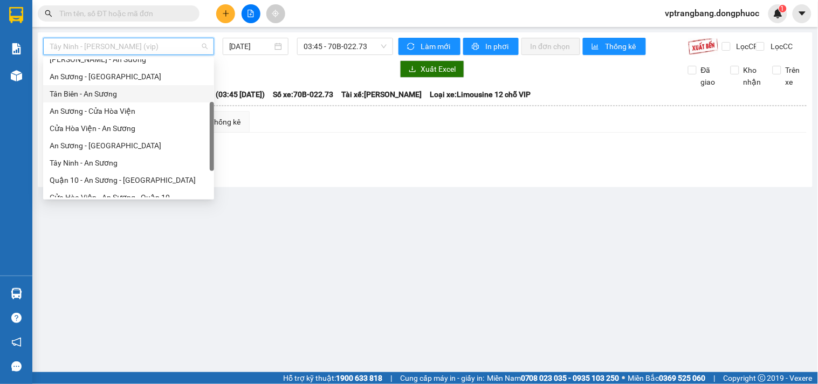
click at [101, 92] on div "Tân Biên - An Sương" at bounding box center [129, 94] width 158 height 12
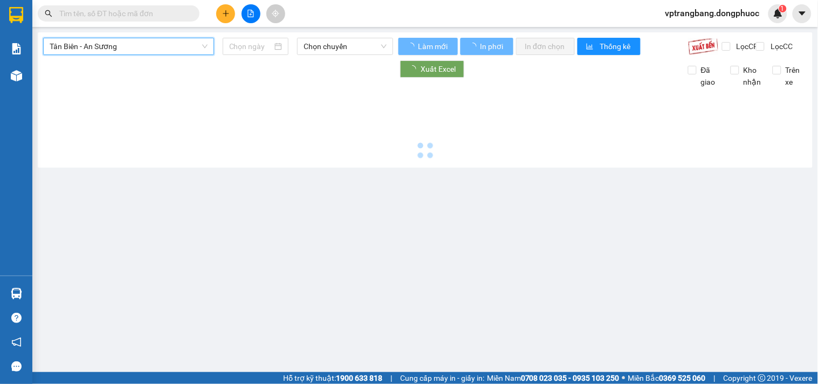
type input "[DATE]"
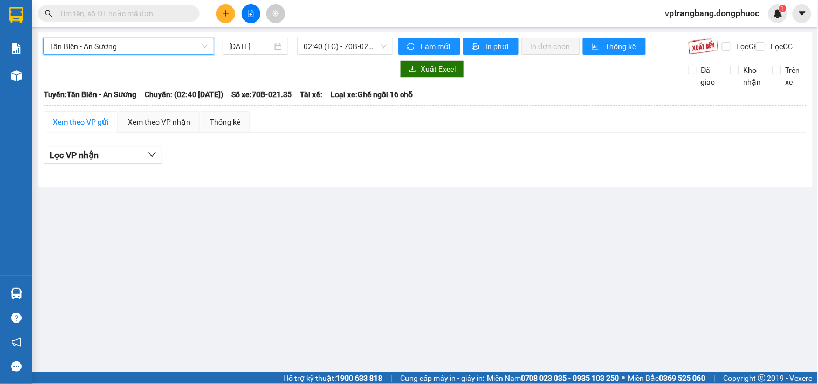
drag, startPoint x: 319, startPoint y: 47, endPoint x: 497, endPoint y: 82, distance: 180.9
click at [322, 46] on span "02:40 (TC) - 70B-021.35" at bounding box center [345, 46] width 83 height 16
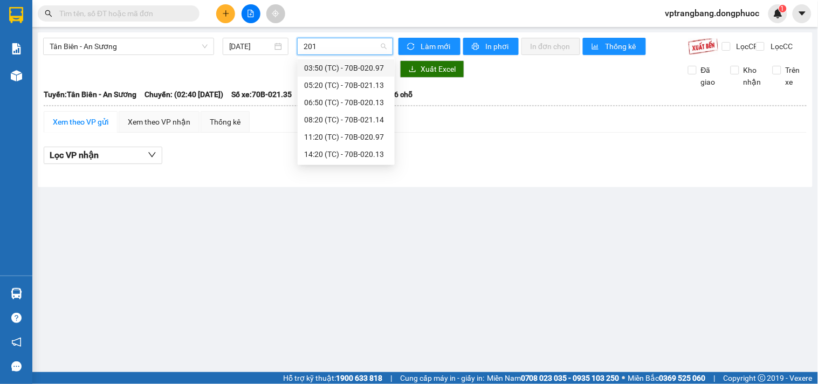
type input "2013"
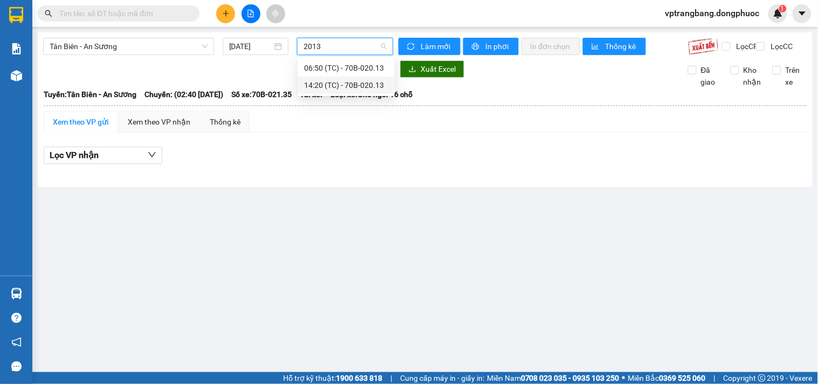
click at [344, 90] on div "14:20 (TC) - 70B-020.13" at bounding box center [346, 85] width 84 height 12
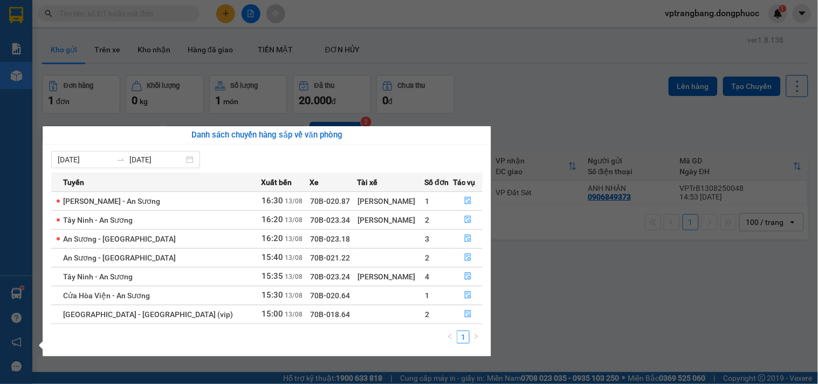
scroll to position [50, 0]
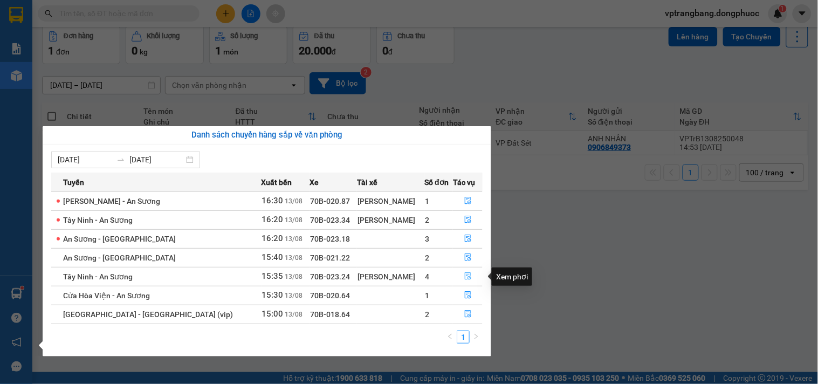
click at [464, 278] on icon "file-done" at bounding box center [468, 276] width 8 height 8
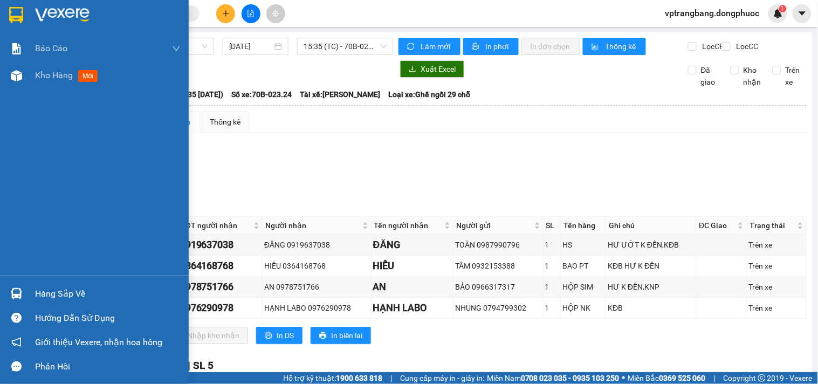
drag, startPoint x: 37, startPoint y: 296, endPoint x: 224, endPoint y: 298, distance: 187.7
click at [40, 296] on div "Hàng sắp về" at bounding box center [108, 294] width 146 height 16
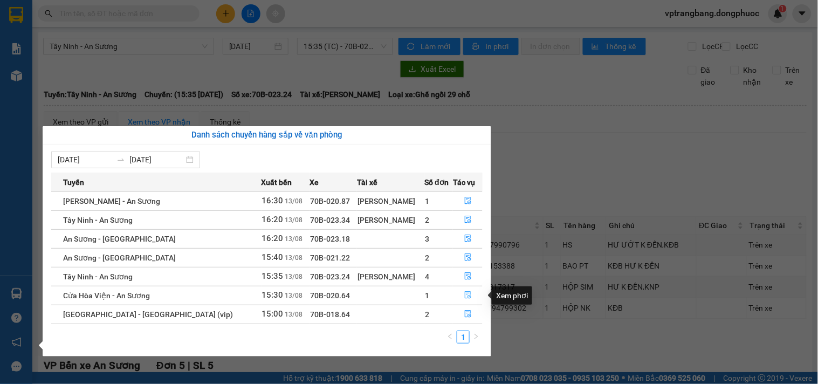
click at [464, 293] on icon "file-done" at bounding box center [468, 295] width 8 height 8
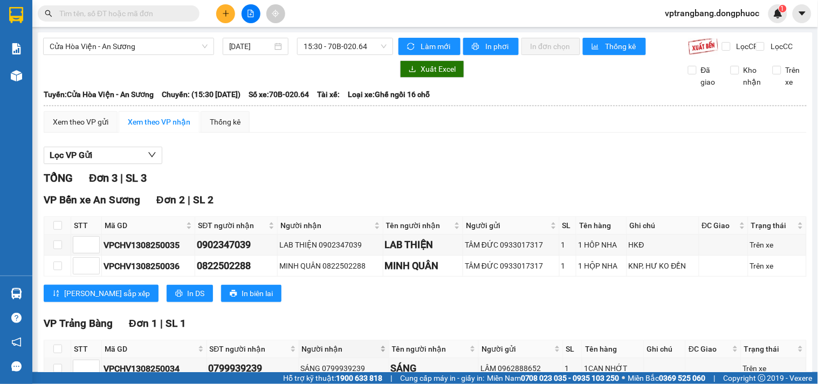
scroll to position [72, 0]
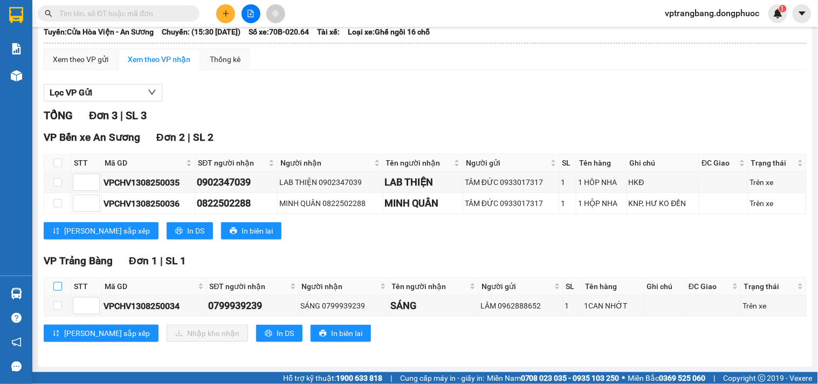
click at [58, 287] on input "checkbox" at bounding box center [57, 286] width 9 height 9
checkbox input "true"
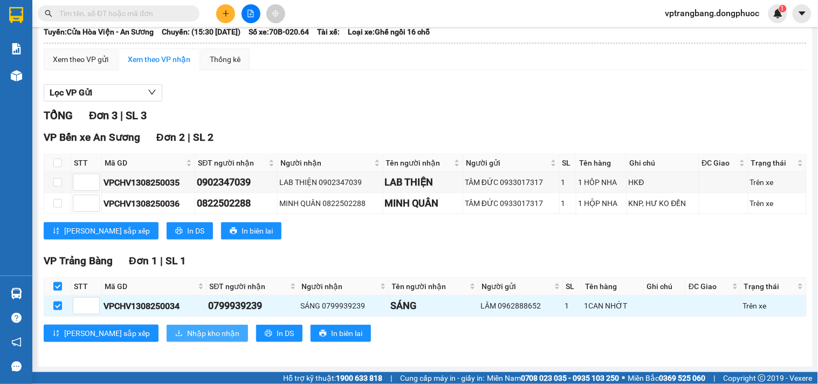
click at [167, 328] on button "Nhập kho nhận" at bounding box center [207, 333] width 81 height 17
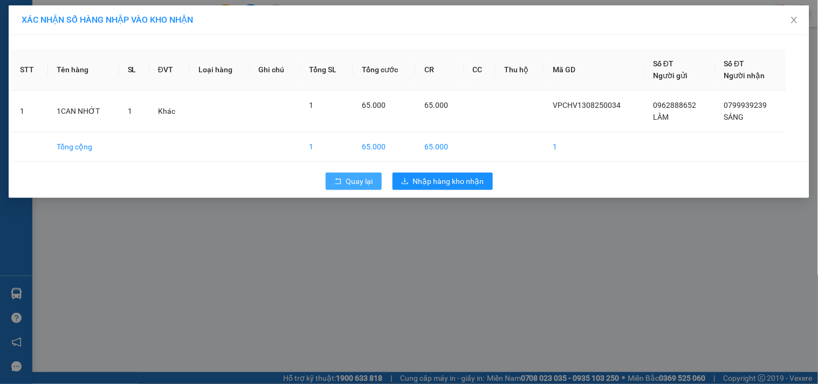
click at [367, 175] on span "Quay lại" at bounding box center [359, 181] width 27 height 12
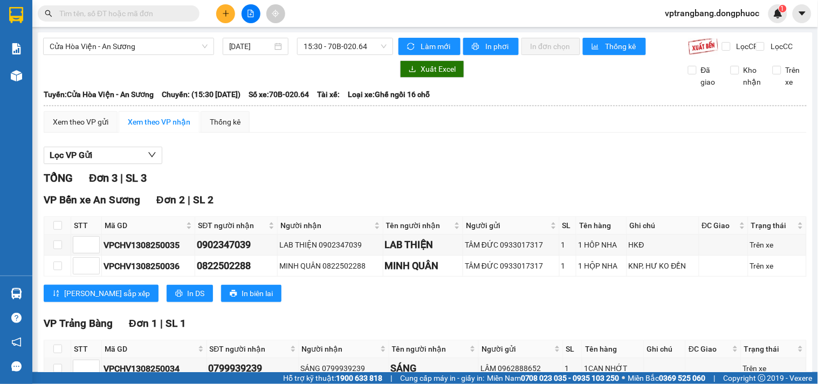
scroll to position [72, 0]
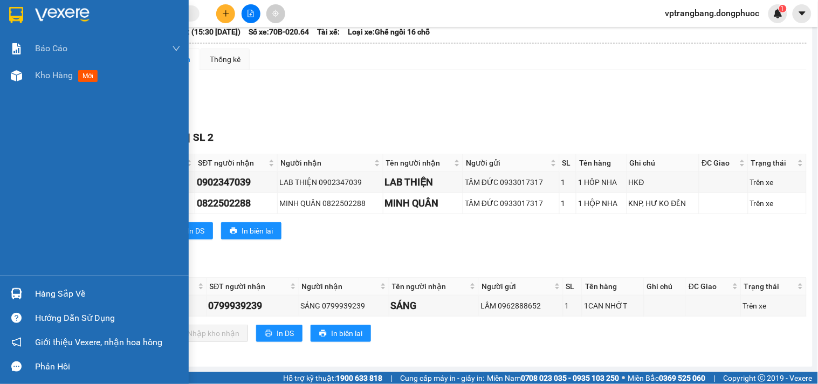
click at [36, 295] on div "Hàng sắp về" at bounding box center [108, 294] width 146 height 16
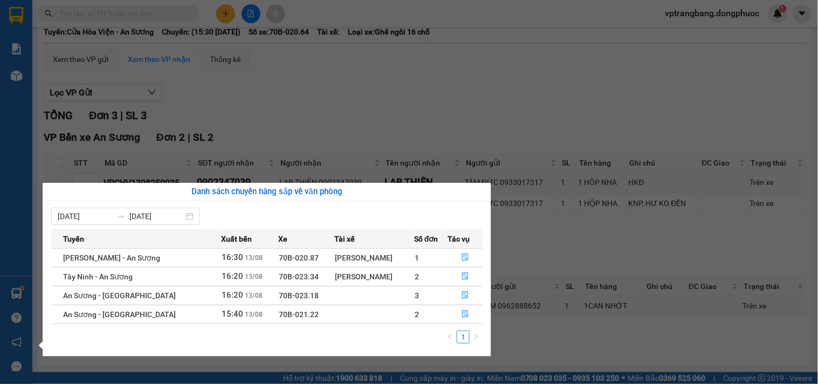
click at [557, 94] on section "Kết quả tìm kiếm ( 0 ) Bộ lọc No Data vptrangbang.dongphuoc 1 Báo cáo Mẫu 1: Bá…" at bounding box center [409, 192] width 818 height 384
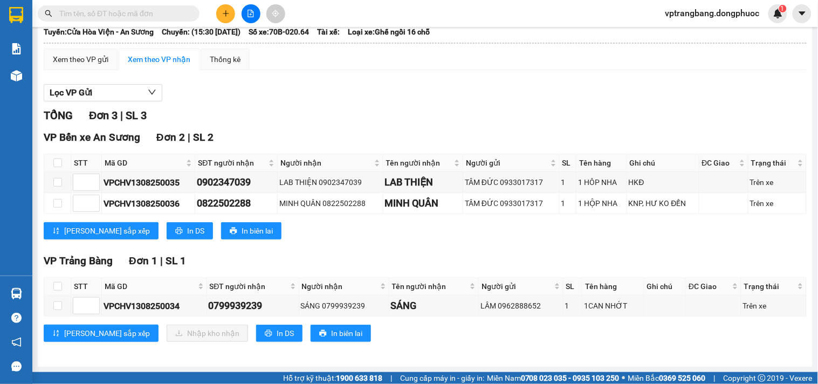
click at [286, 105] on div "Lọc VP Gửi TỔNG Đơn 3 | SL 3 VP Bến xe An Sương Đơn 2 | SL 2 STT Mã GD SĐT ngư…" at bounding box center [425, 217] width 763 height 277
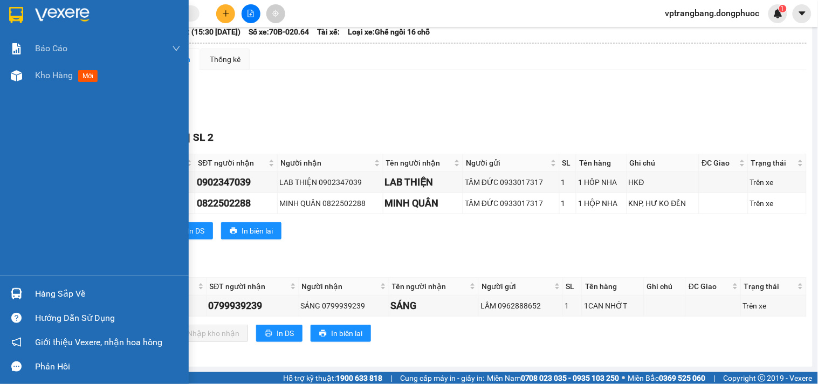
drag, startPoint x: 32, startPoint y: 298, endPoint x: 70, endPoint y: 298, distance: 37.8
click at [33, 298] on div "Hàng sắp về" at bounding box center [94, 294] width 189 height 24
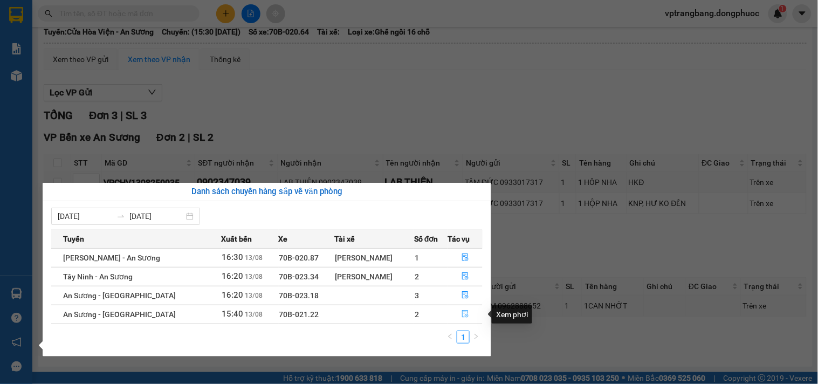
click at [462, 312] on icon "file-done" at bounding box center [466, 314] width 8 height 8
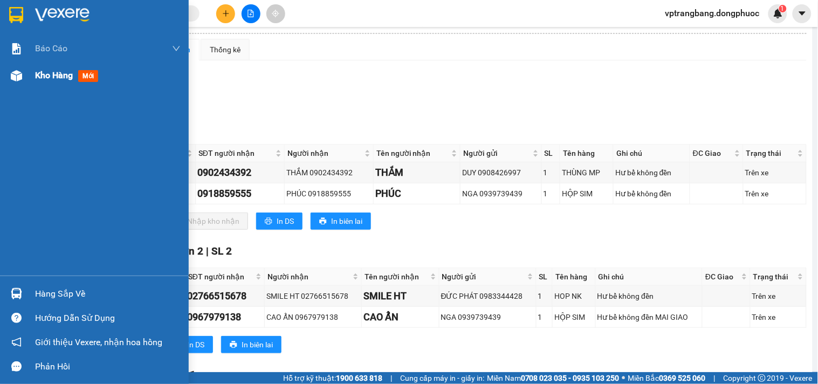
click at [42, 77] on span "Kho hàng" at bounding box center [54, 75] width 38 height 10
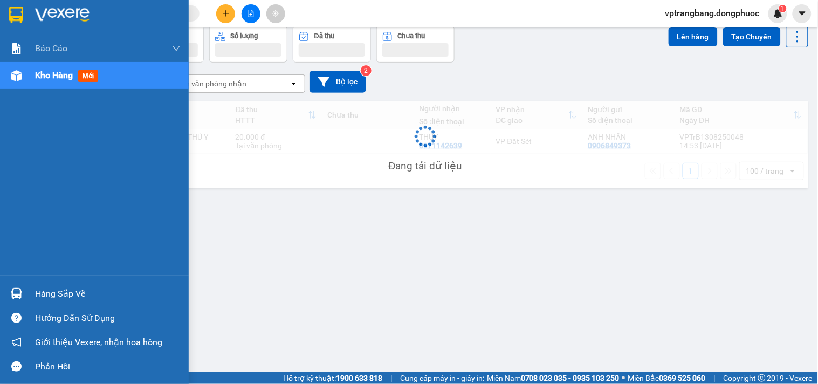
scroll to position [50, 0]
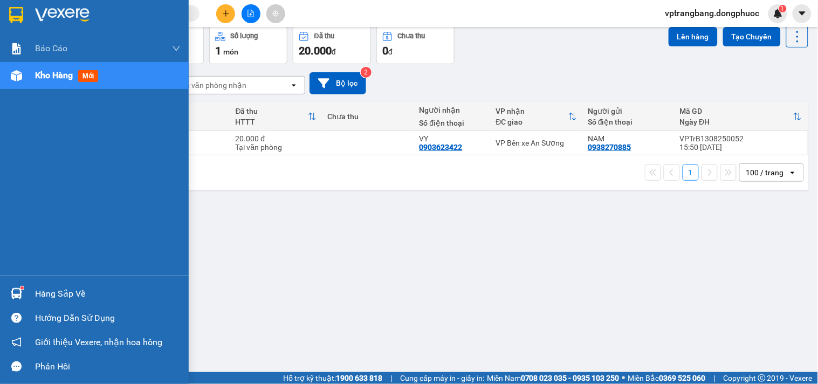
click at [41, 293] on div "Hàng sắp về" at bounding box center [108, 294] width 146 height 16
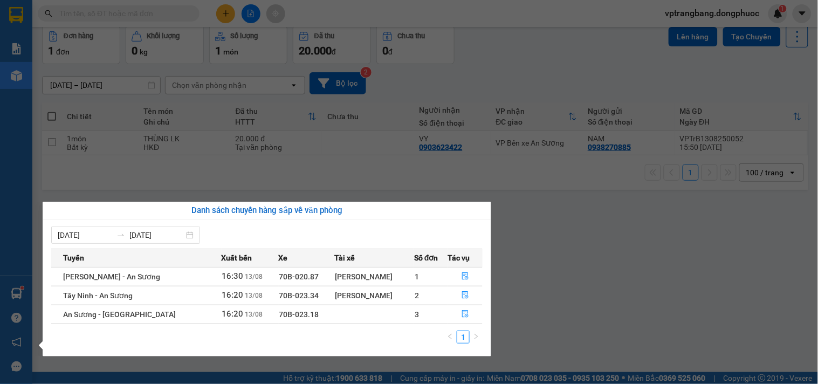
click at [526, 104] on section "Kết quả tìm kiếm ( 0 ) Bộ lọc No Data vptrangbang.dongphuoc 1 Báo cáo Mẫu 1: Bá…" at bounding box center [409, 192] width 818 height 384
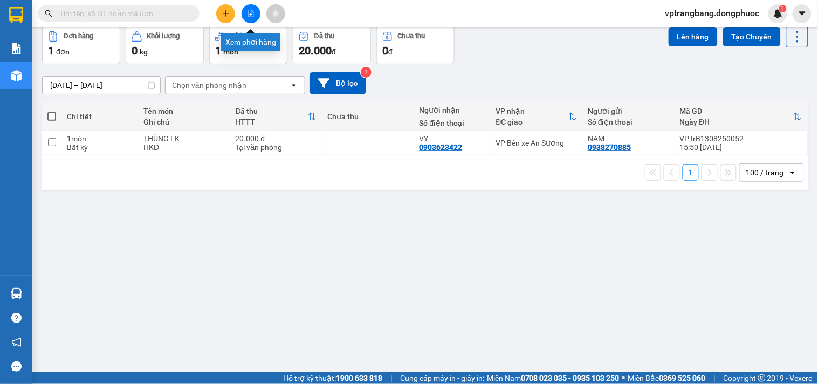
click at [245, 11] on button at bounding box center [251, 13] width 19 height 19
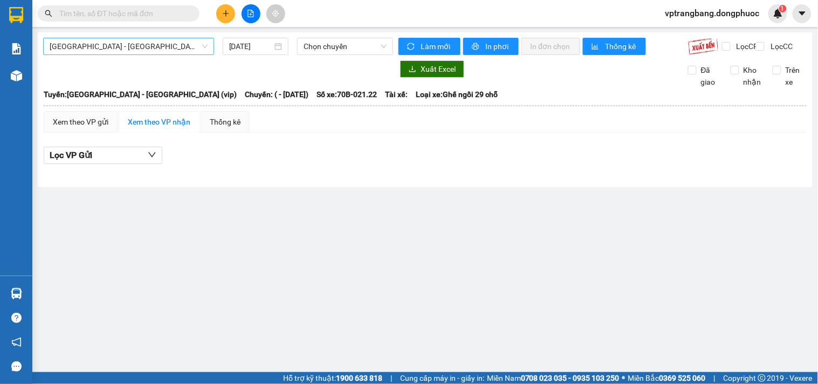
click at [111, 43] on span "[GEOGRAPHIC_DATA] - [GEOGRAPHIC_DATA] (vip)" at bounding box center [129, 46] width 158 height 16
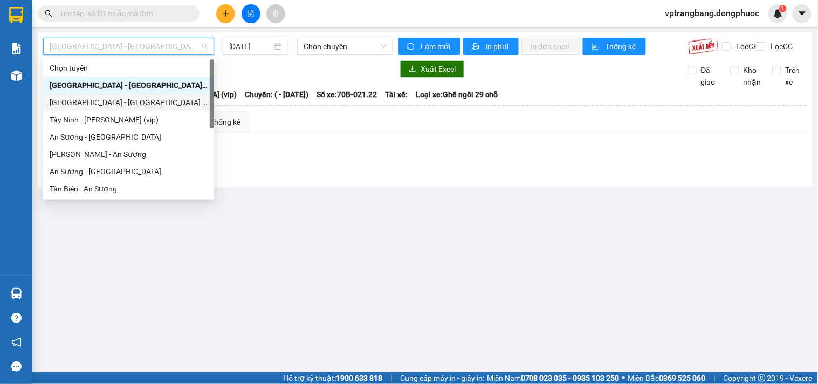
scroll to position [60, 0]
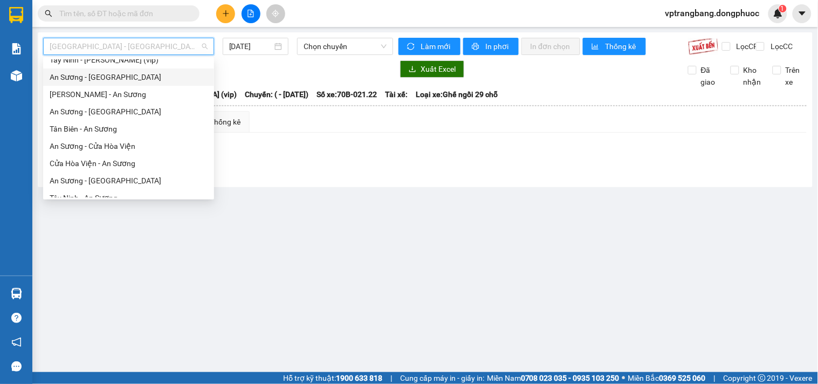
click at [118, 74] on div "An Sương - [GEOGRAPHIC_DATA]" at bounding box center [129, 77] width 158 height 12
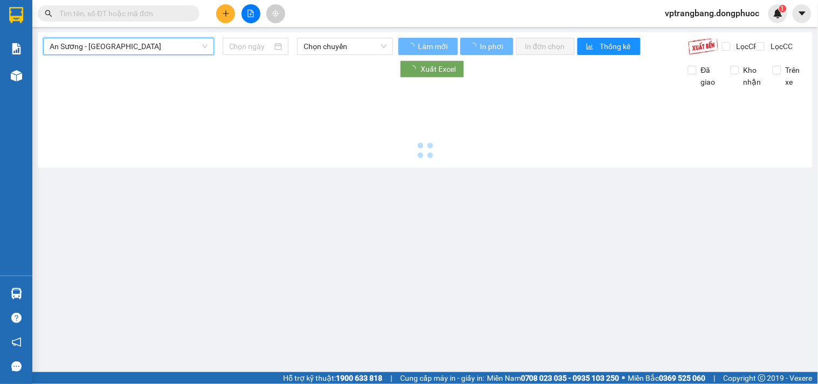
type input "[DATE]"
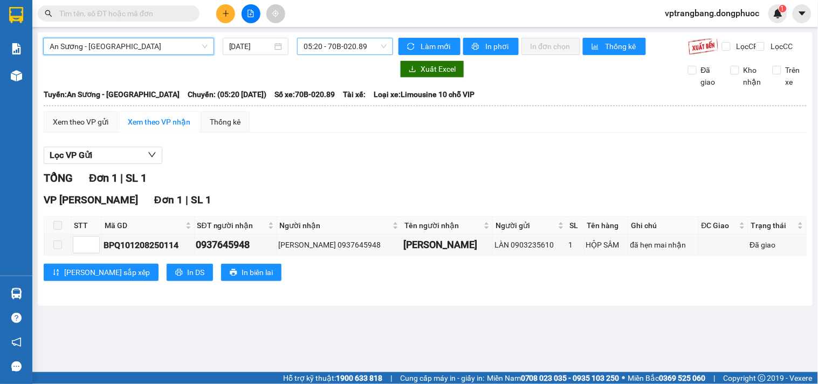
click at [312, 44] on span "05:20 - 70B-020.89" at bounding box center [345, 46] width 83 height 16
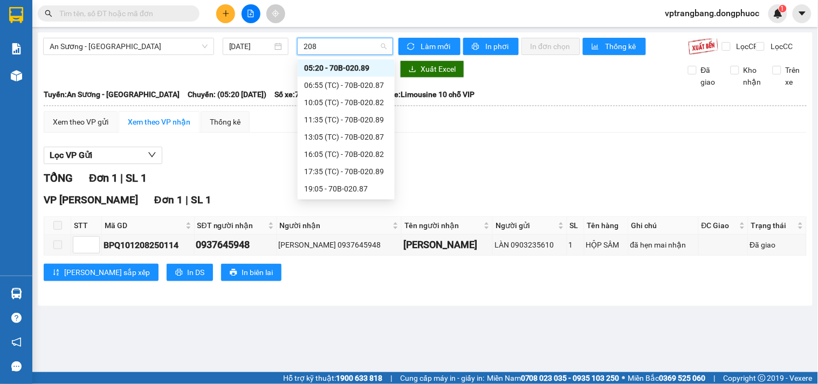
type input "2082"
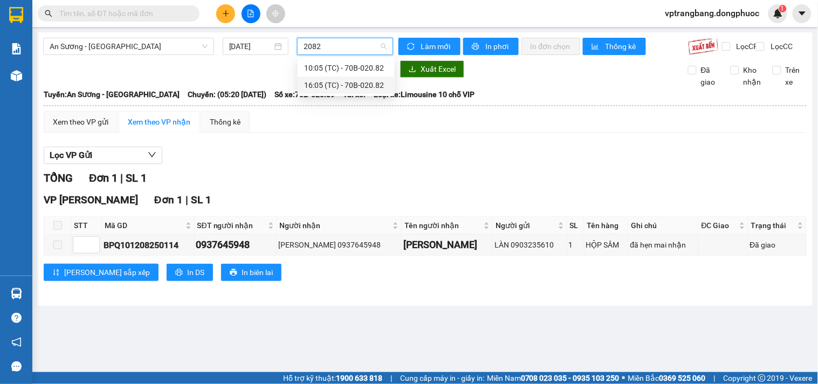
click at [347, 84] on div "16:05 (TC) - 70B-020.82" at bounding box center [346, 85] width 84 height 12
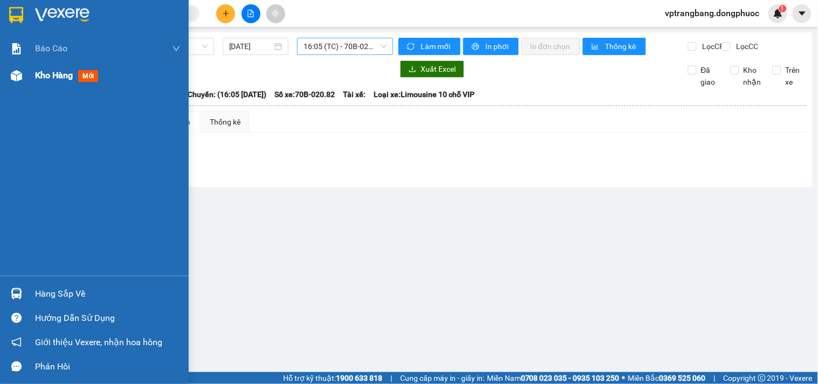
click at [36, 71] on span "Kho hàng" at bounding box center [54, 75] width 38 height 10
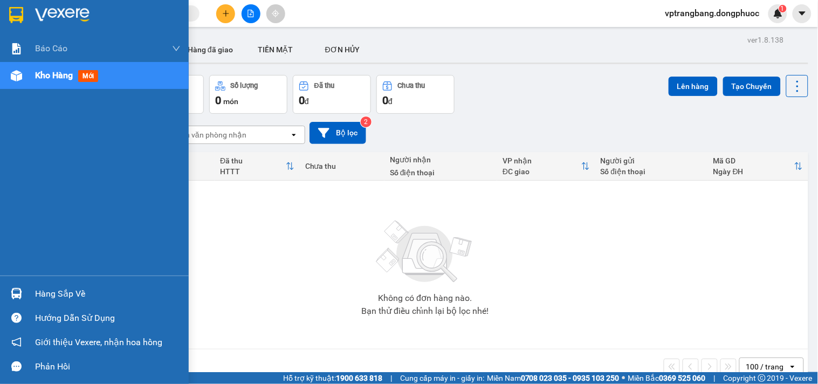
click at [39, 76] on div "ver 1.8.138 Kho gửi Trên xe Kho nhận Hàng đã giao TIỀN MẶT ĐƠN HỦY Đơn hàng 0…" at bounding box center [425, 224] width 775 height 384
click at [31, 79] on div "Kho hàng mới" at bounding box center [94, 75] width 189 height 27
click at [30, 293] on div "Hàng sắp về" at bounding box center [94, 294] width 189 height 24
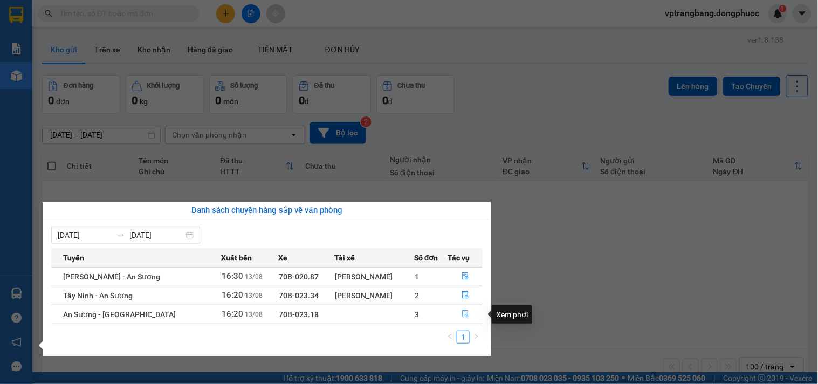
click at [462, 314] on icon "file-done" at bounding box center [465, 314] width 6 height 8
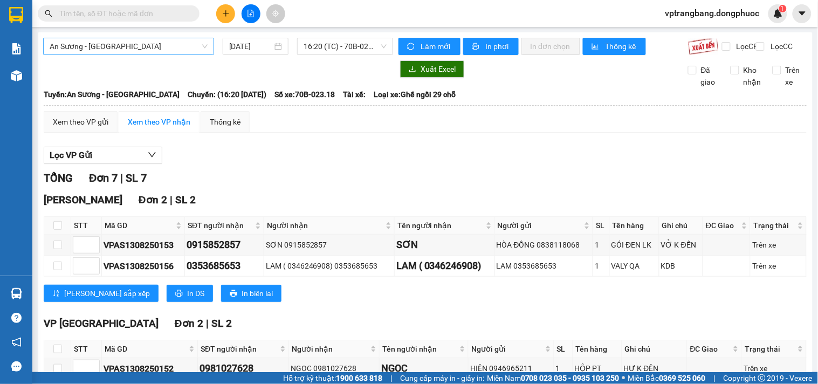
click at [129, 49] on span "An Sương - [GEOGRAPHIC_DATA]" at bounding box center [129, 46] width 158 height 16
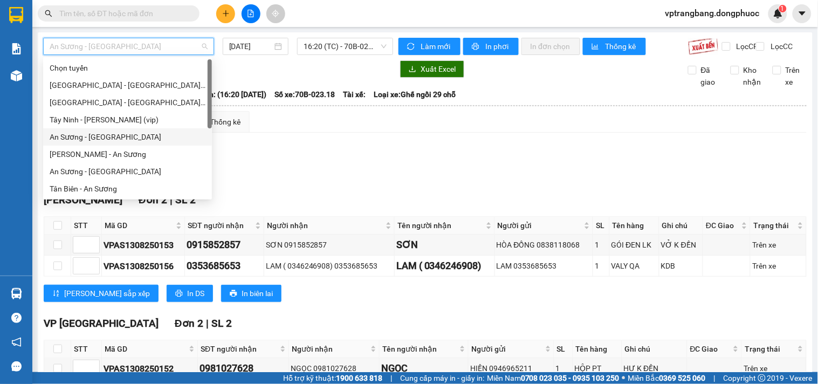
click at [120, 136] on div "An Sương - [GEOGRAPHIC_DATA]" at bounding box center [128, 137] width 156 height 12
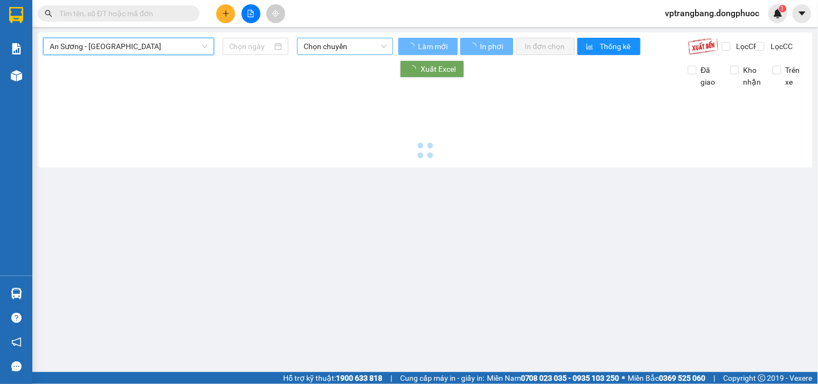
type input "[DATE]"
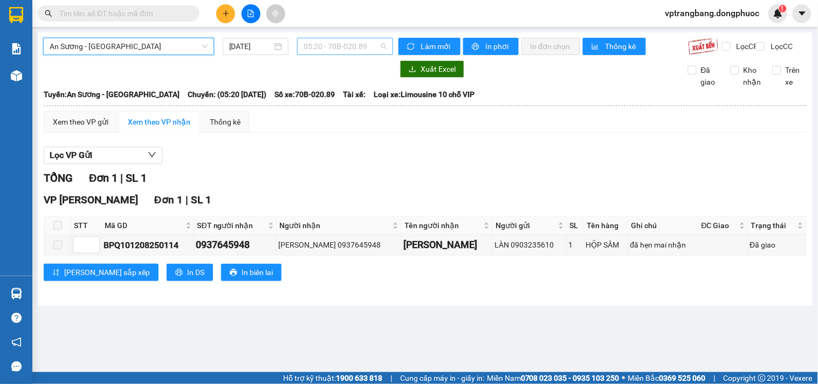
click at [324, 40] on span "05:20 - 70B-020.89" at bounding box center [345, 46] width 83 height 16
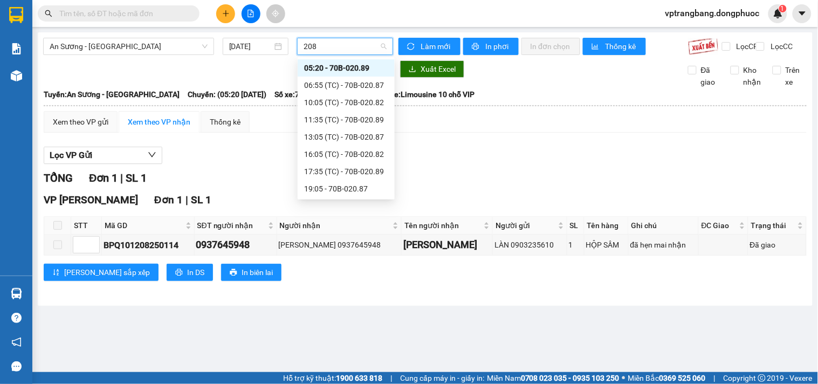
type input "2082"
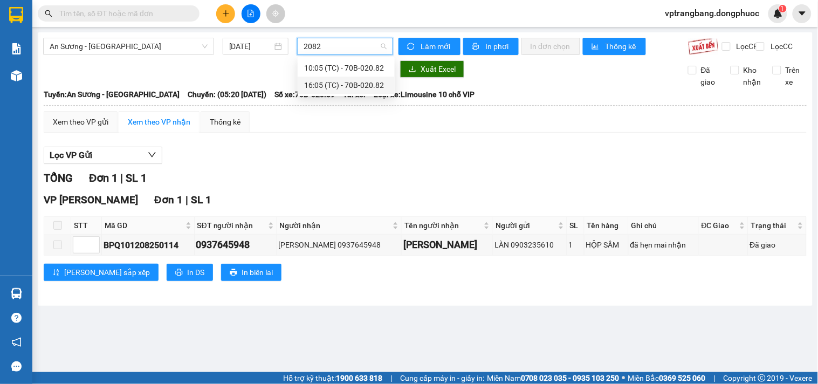
click at [332, 87] on div "16:05 (TC) - 70B-020.82" at bounding box center [346, 85] width 84 height 12
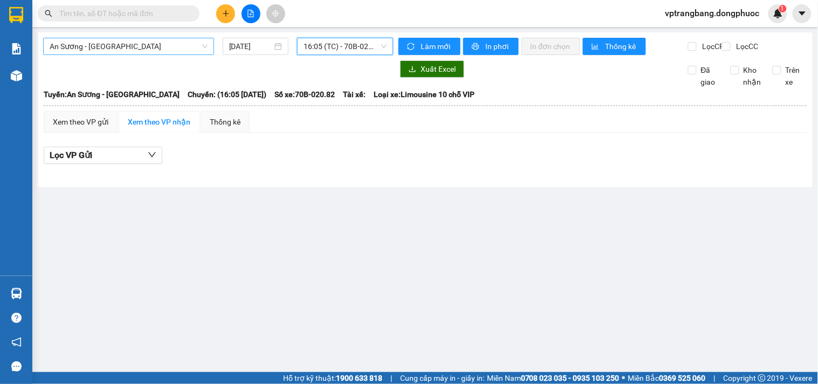
click at [135, 50] on span "An Sương - Châu Thành" at bounding box center [129, 46] width 158 height 16
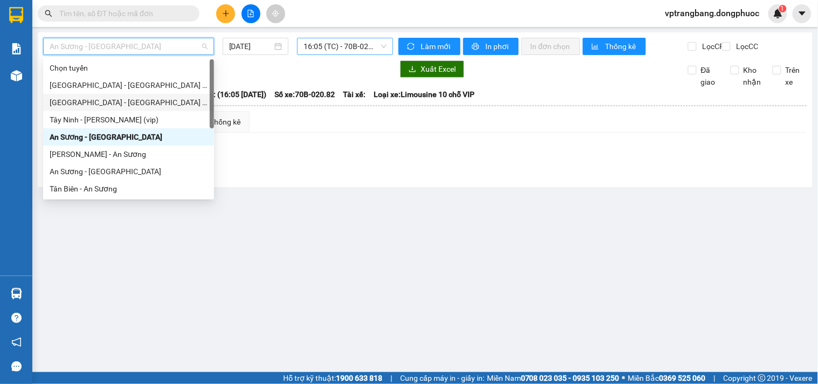
scroll to position [155, 0]
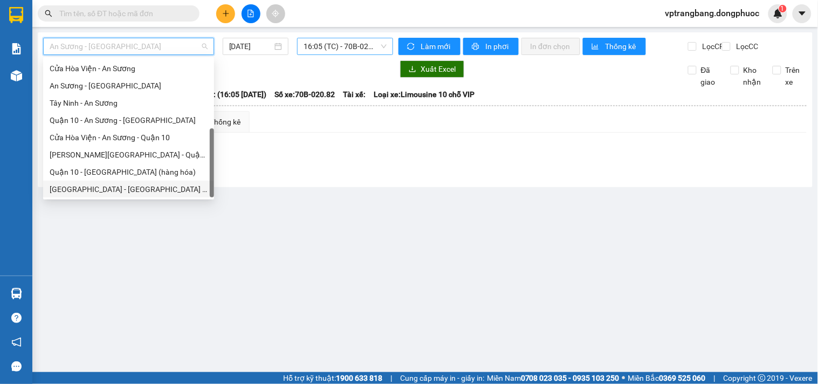
click at [117, 191] on div "Hồ Chí Minh - Tây Ninh (vip)" at bounding box center [129, 189] width 158 height 12
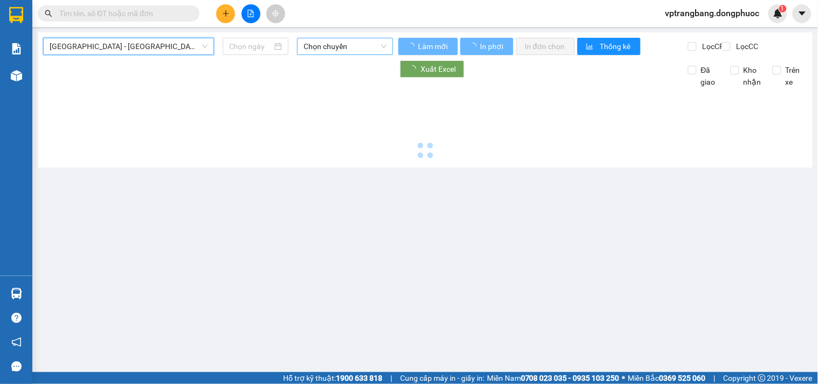
type input "13/08/2025"
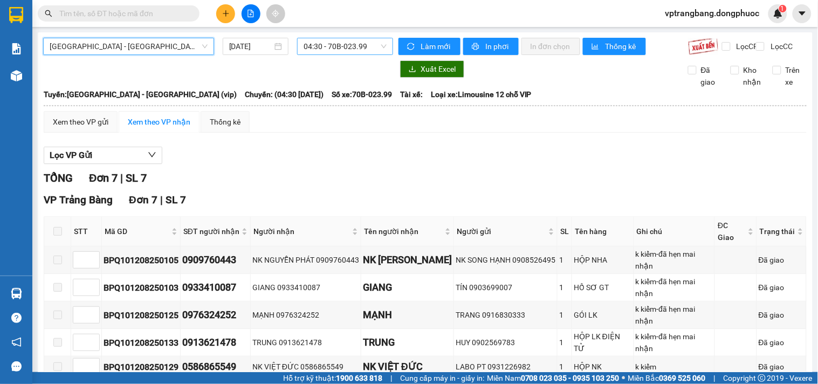
click at [338, 40] on span "04:30 - 70B-023.99" at bounding box center [345, 46] width 83 height 16
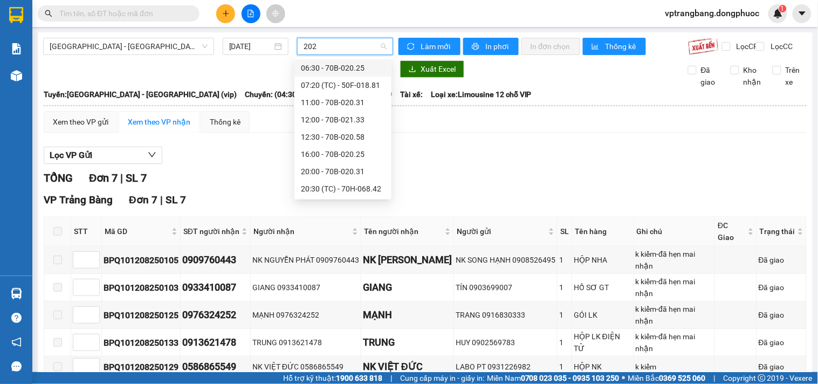
type input "2025"
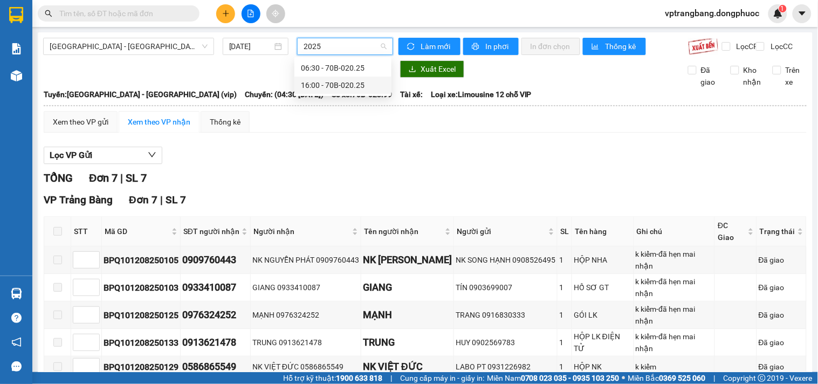
click at [330, 83] on div "16:00 - 70B-020.25" at bounding box center [343, 85] width 84 height 12
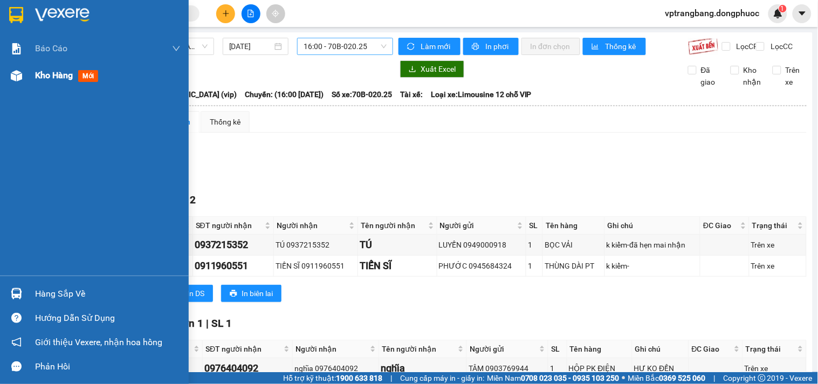
click at [63, 78] on span "Kho hàng" at bounding box center [54, 75] width 38 height 10
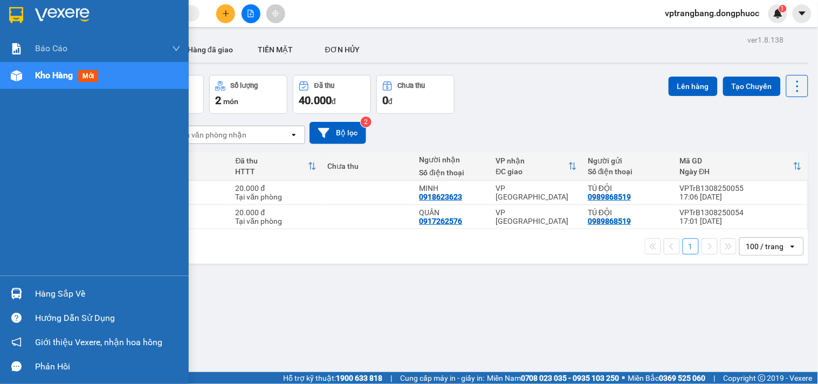
click at [45, 294] on div "Hàng sắp về" at bounding box center [108, 294] width 146 height 16
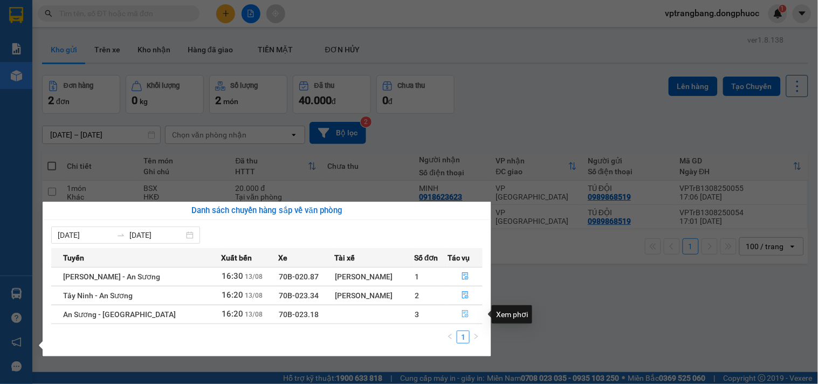
click at [464, 316] on icon "file-done" at bounding box center [466, 314] width 8 height 8
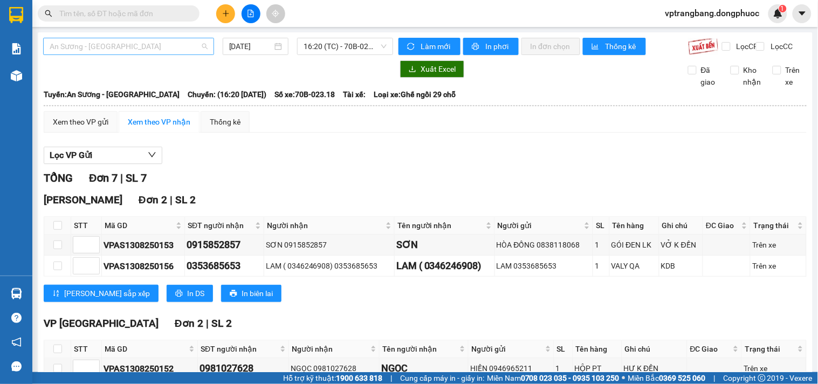
drag, startPoint x: 163, startPoint y: 42, endPoint x: 112, endPoint y: 117, distance: 91.3
click at [163, 41] on span "An Sương - Tây Ninh" at bounding box center [129, 46] width 158 height 16
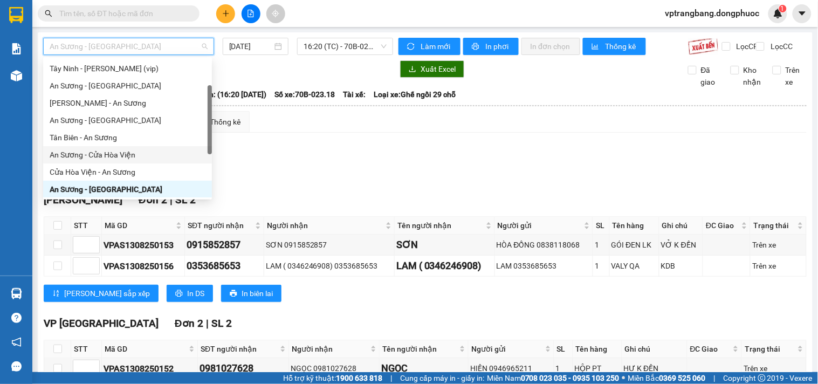
scroll to position [155, 0]
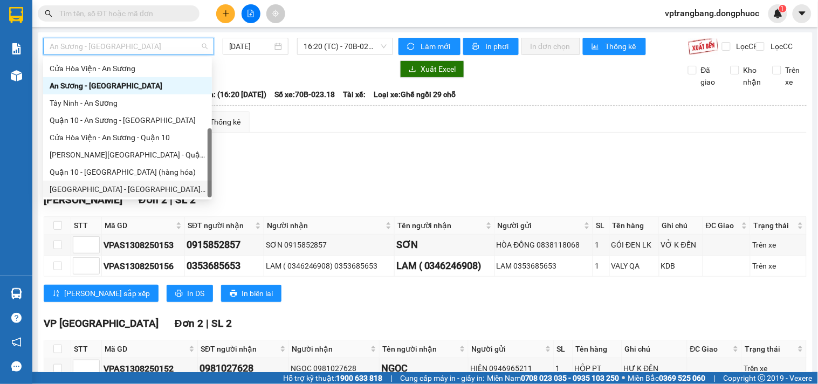
click at [106, 191] on div "Hồ Chí Minh - Tây Ninh (vip)" at bounding box center [128, 189] width 156 height 12
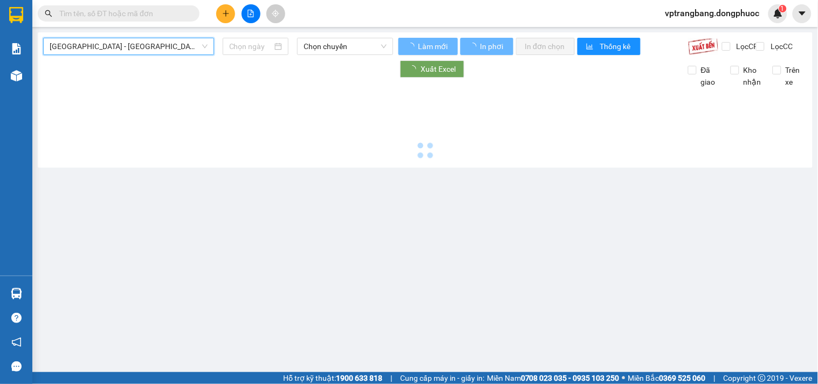
type input "13/08/2025"
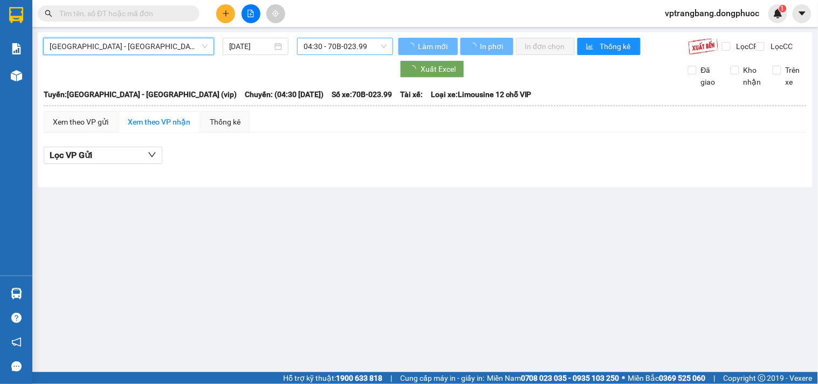
click at [335, 46] on span "04:30 - 70B-023.99" at bounding box center [345, 46] width 83 height 16
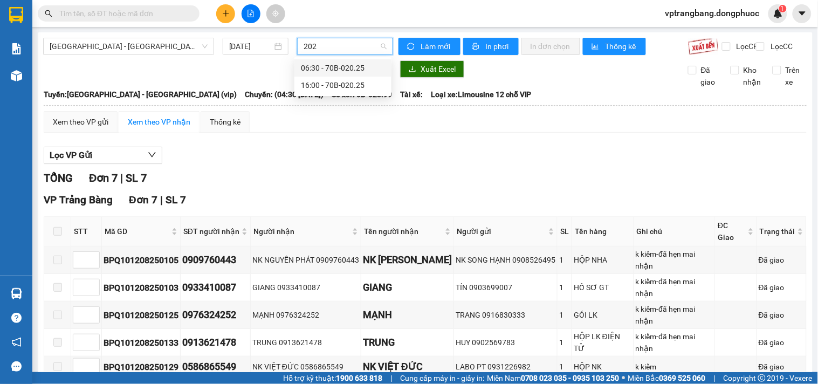
type input "2025"
click at [326, 81] on div "16:00 - 70B-020.25" at bounding box center [343, 85] width 84 height 12
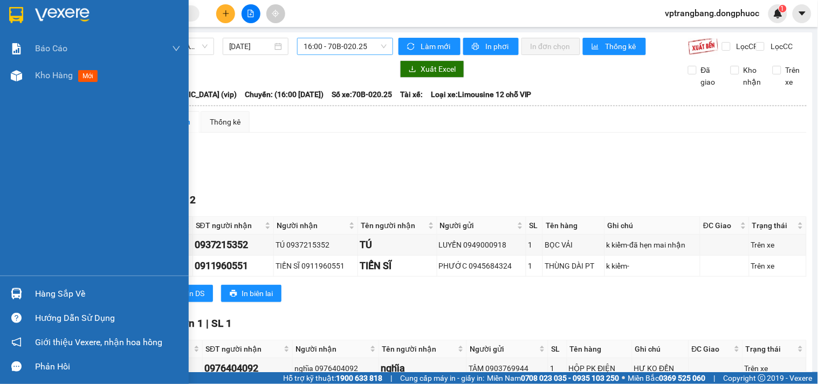
click at [31, 291] on div "Hàng sắp về" at bounding box center [94, 294] width 189 height 24
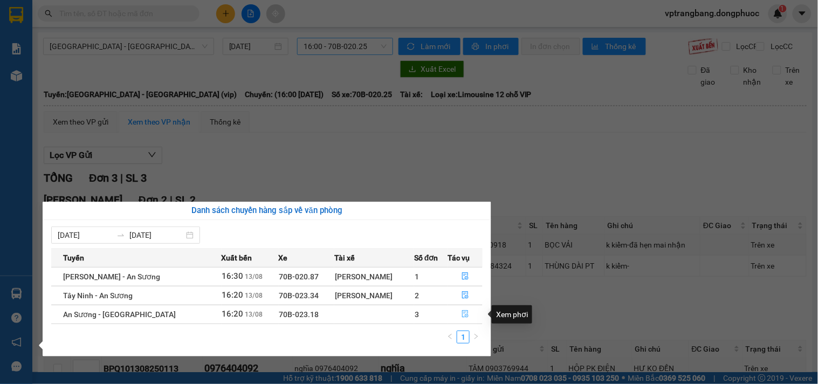
click at [462, 313] on icon "file-done" at bounding box center [466, 314] width 8 height 8
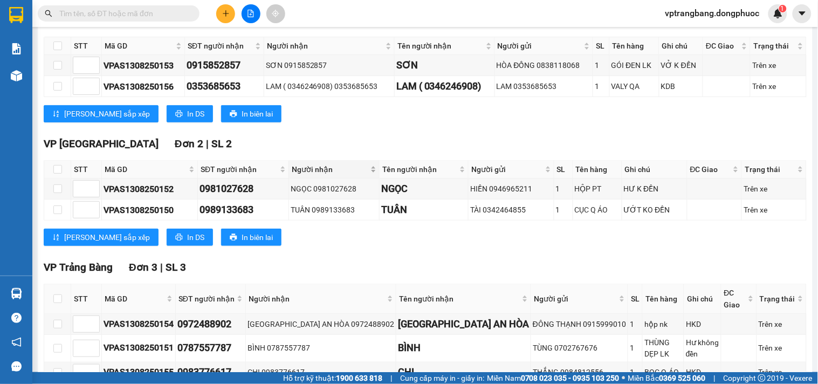
scroll to position [239, 0]
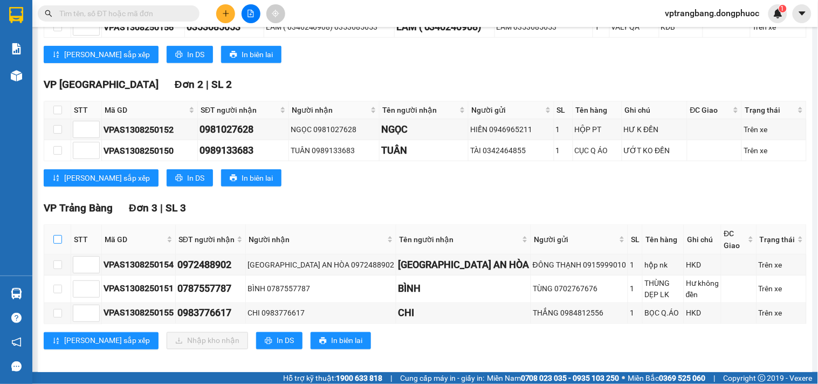
click at [54, 243] on input "checkbox" at bounding box center [57, 239] width 9 height 9
checkbox input "true"
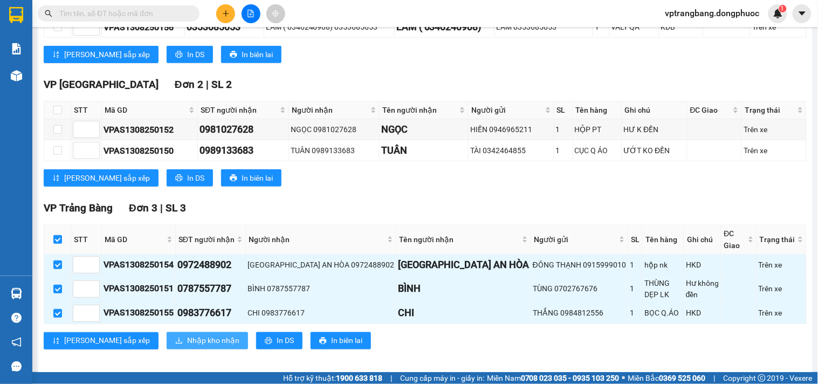
click at [187, 335] on span "Nhập kho nhận" at bounding box center [213, 341] width 52 height 12
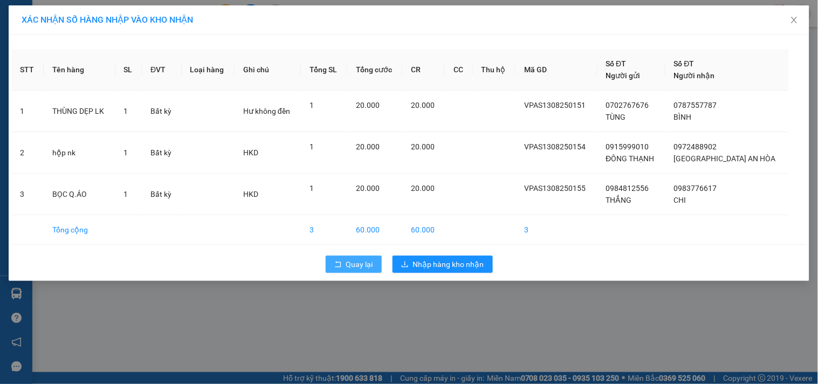
click at [340, 270] on button "Quay lại" at bounding box center [354, 264] width 56 height 17
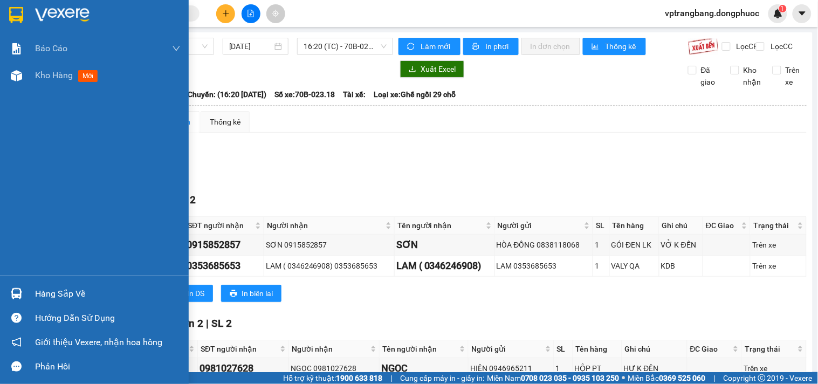
drag, startPoint x: 36, startPoint y: 294, endPoint x: 242, endPoint y: 276, distance: 206.3
click at [37, 293] on div "Hàng sắp về" at bounding box center [108, 294] width 146 height 16
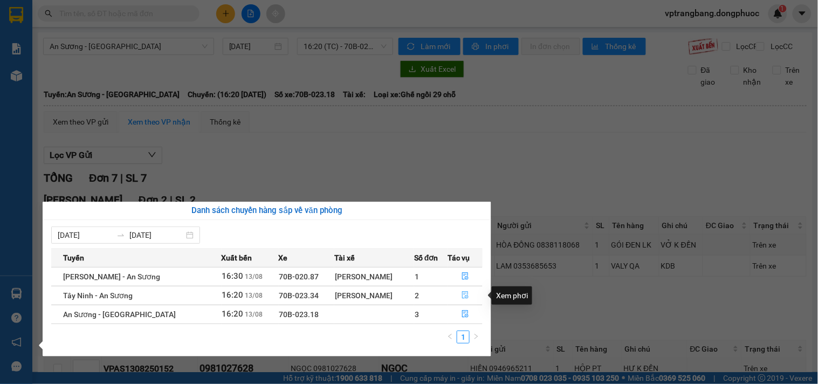
click at [461, 291] on button "button" at bounding box center [465, 295] width 34 height 17
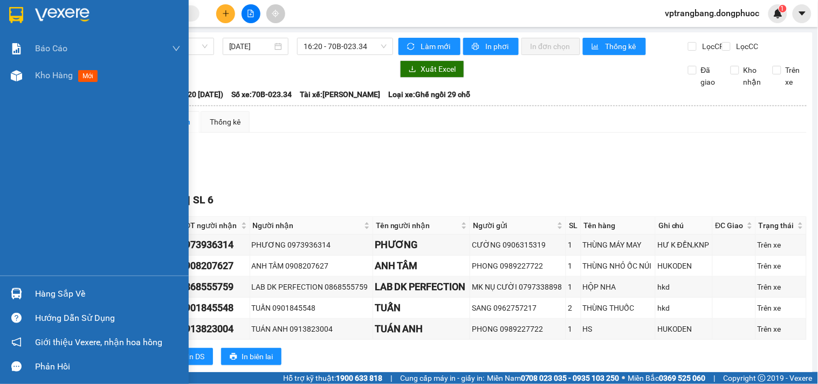
click at [31, 298] on div "Hàng sắp về" at bounding box center [94, 294] width 189 height 24
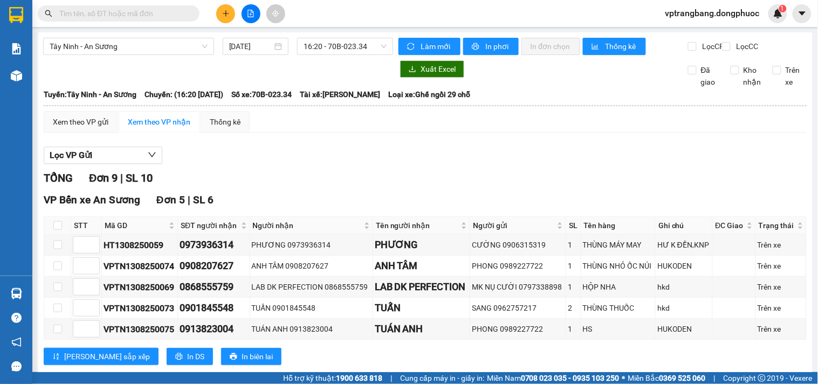
click at [416, 173] on section "Kết quả tìm kiếm ( 0 ) Bộ lọc No Data vptrangbang.dongphuoc 1 Báo cáo Mẫu 1: Bá…" at bounding box center [409, 192] width 818 height 384
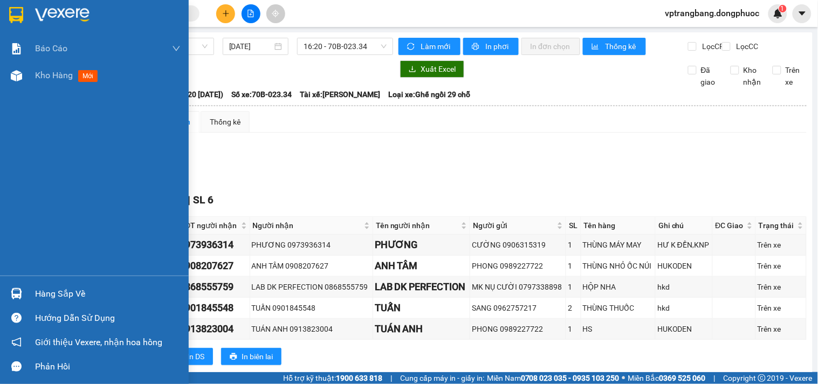
click at [15, 288] on img at bounding box center [16, 293] width 11 height 11
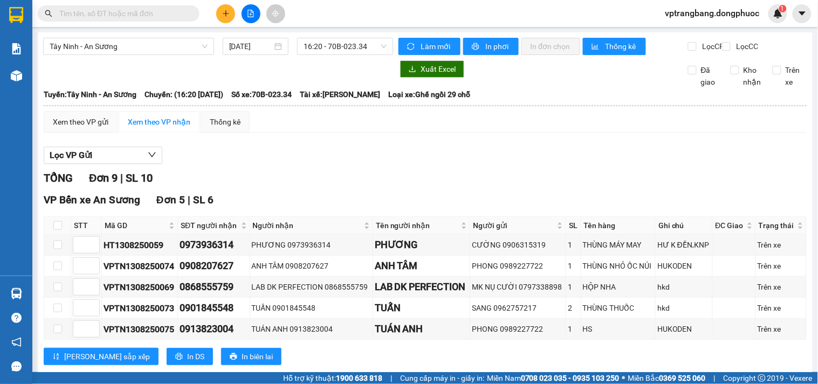
click at [522, 186] on section "Kết quả tìm kiếm ( 0 ) Bộ lọc No Data vptrangbang.dongphuoc 1 Báo cáo Mẫu 1: Bá…" at bounding box center [409, 192] width 818 height 384
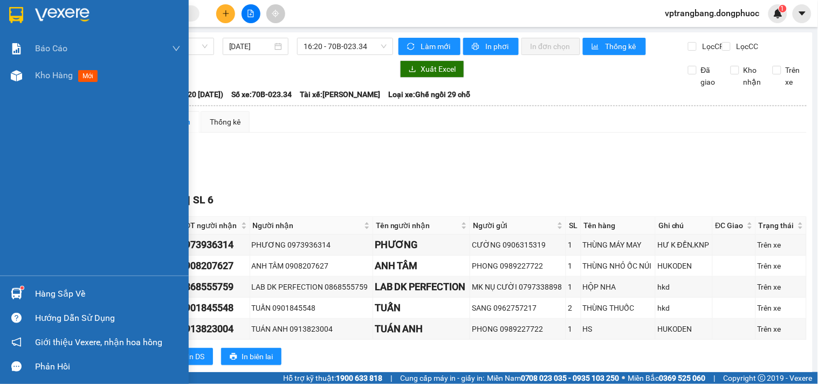
click at [33, 298] on div "Hàng sắp về" at bounding box center [94, 294] width 189 height 24
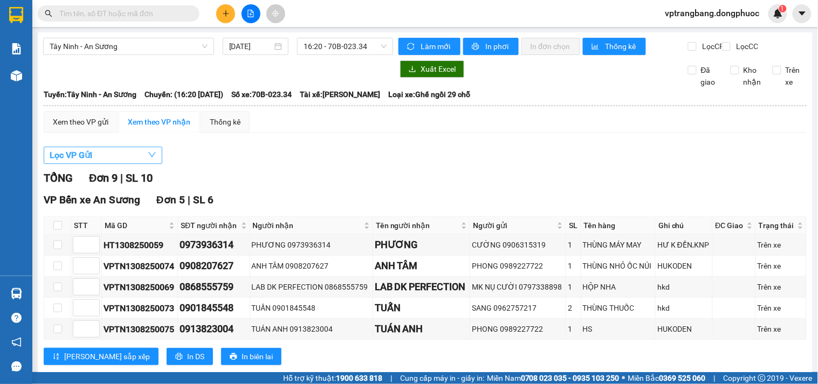
drag, startPoint x: 313, startPoint y: 187, endPoint x: 54, endPoint y: 165, distance: 260.3
click at [312, 185] on section "Kết quả tìm kiếm ( 0 ) Bộ lọc No Data vptrangbang.dongphuoc 1 Báo cáo Mẫu 1: Bá…" at bounding box center [409, 192] width 818 height 384
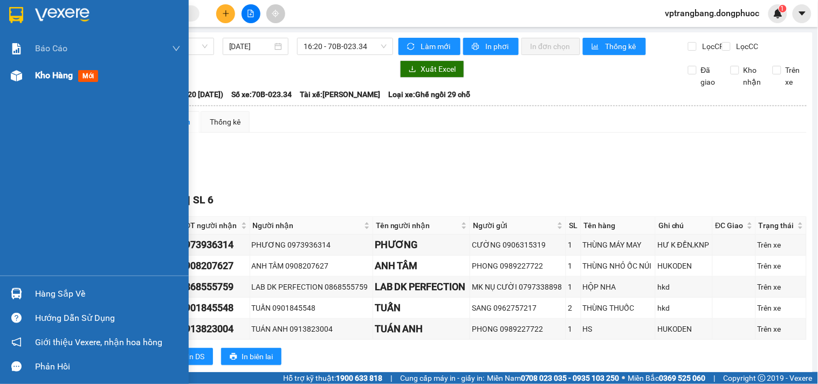
click at [33, 71] on div "Kho hàng mới" at bounding box center [94, 75] width 189 height 27
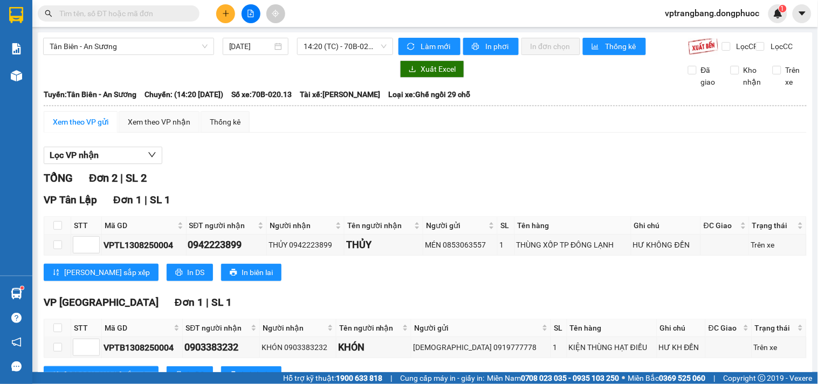
drag, startPoint x: 316, startPoint y: 187, endPoint x: 317, endPoint y: 172, distance: 15.7
click at [316, 183] on div "TỔNG Đơn 2 | SL 2" at bounding box center [425, 178] width 763 height 17
click at [308, 45] on span "14:20 (TC) - 70B-020.13" at bounding box center [345, 46] width 83 height 16
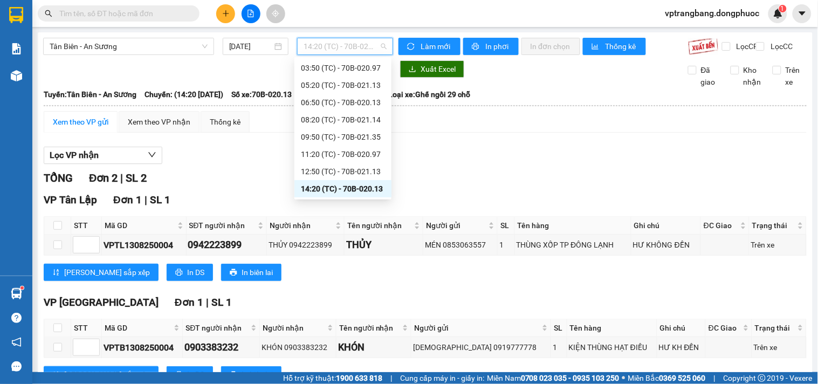
scroll to position [52, 0]
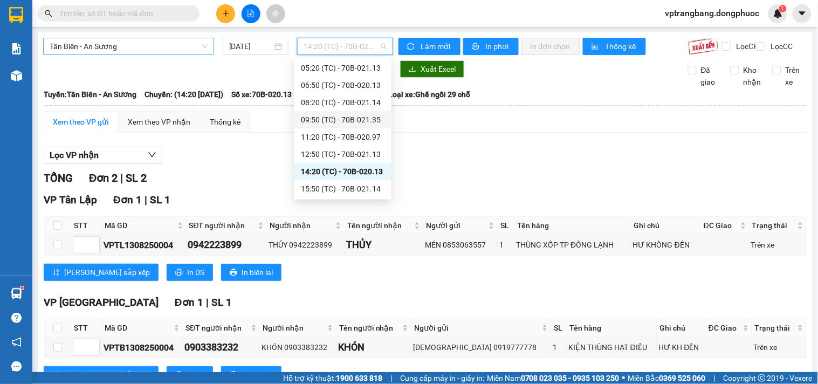
click at [149, 46] on span "Tân Biên - An Sương" at bounding box center [129, 46] width 158 height 16
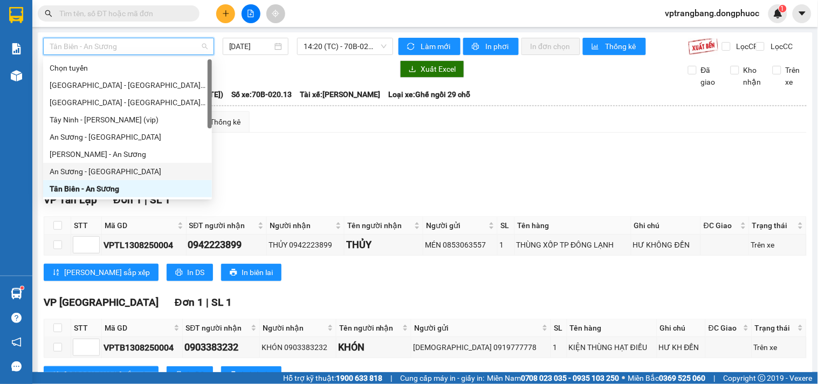
scroll to position [120, 0]
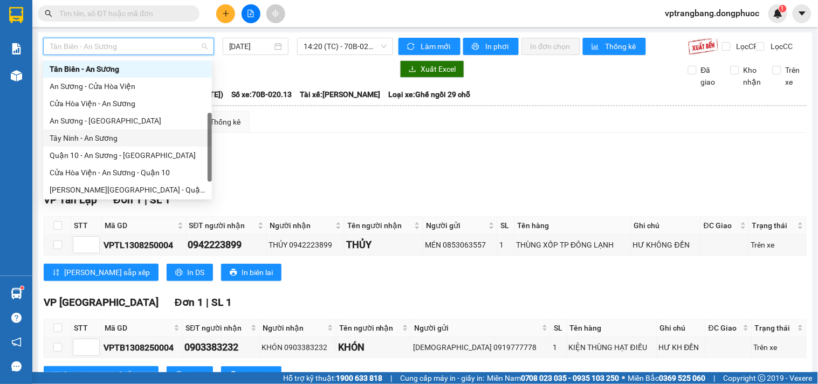
click at [99, 141] on div "Tây Ninh - An Sương" at bounding box center [128, 138] width 156 height 12
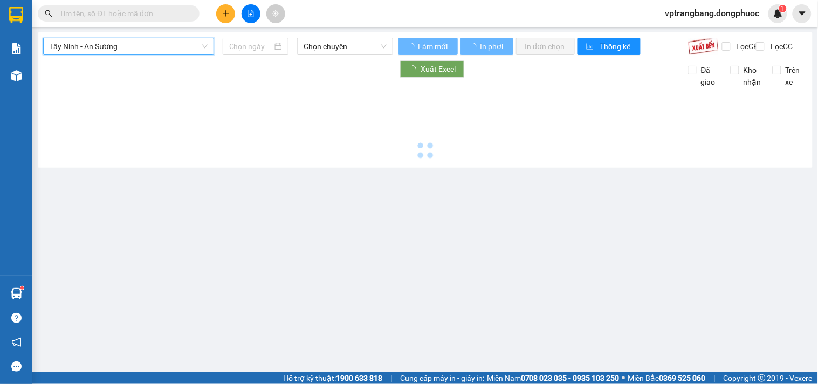
type input "[DATE]"
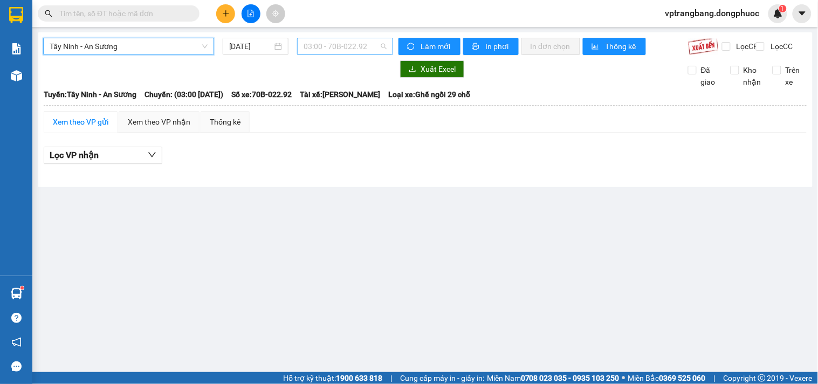
click at [331, 51] on span "03:00 - 70B-022.92" at bounding box center [345, 46] width 83 height 16
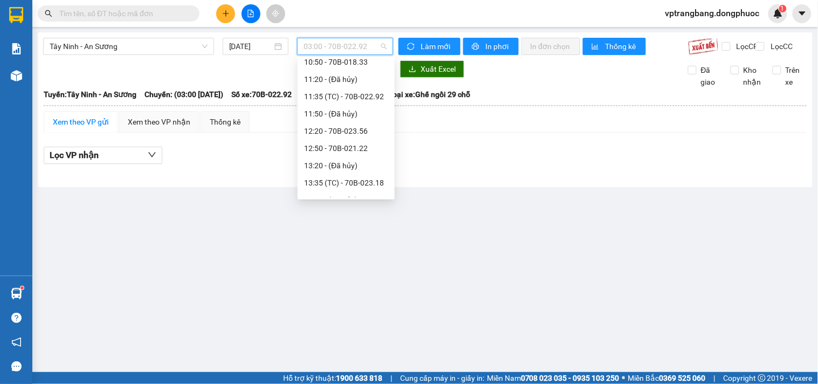
scroll to position [483, 0]
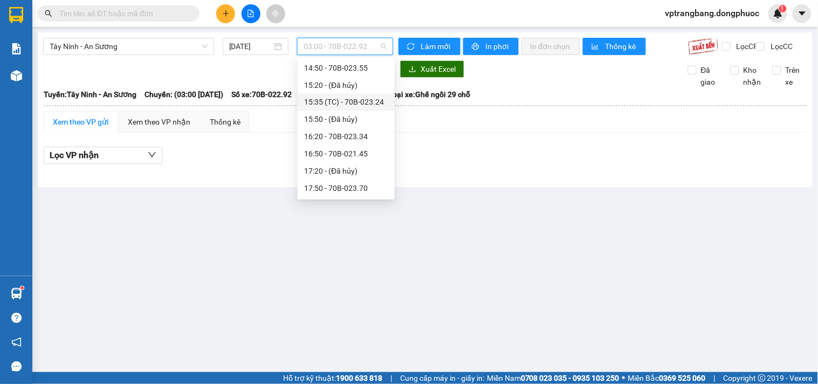
click at [353, 97] on div "15:35 (TC) - 70B-023.24" at bounding box center [346, 103] width 84 height 12
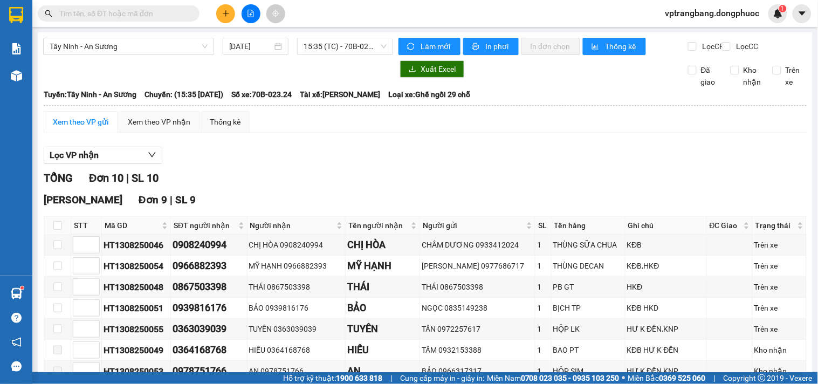
drag, startPoint x: 246, startPoint y: 165, endPoint x: 294, endPoint y: 129, distance: 59.8
click at [246, 165] on div "Lọc VP nhận" at bounding box center [425, 156] width 763 height 18
click at [334, 43] on span "15:35 (TC) - 70B-023.24" at bounding box center [345, 46] width 83 height 16
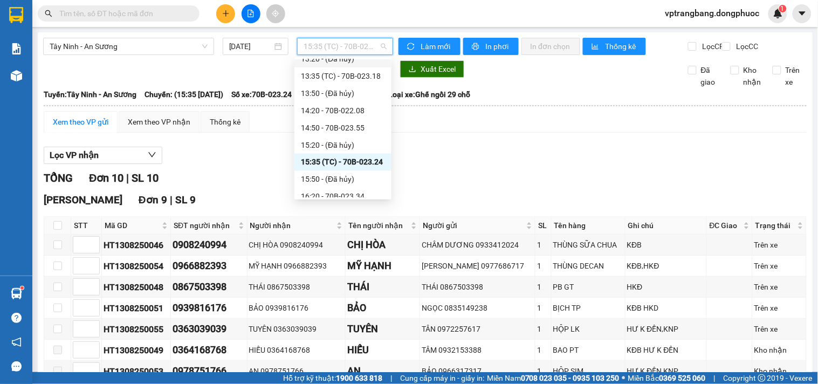
scroll to position [364, 0]
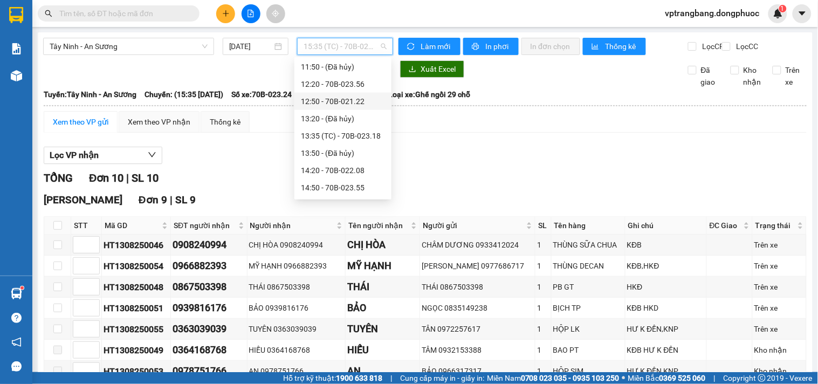
click at [351, 101] on div "12:50 - 70B-021.22" at bounding box center [343, 101] width 84 height 12
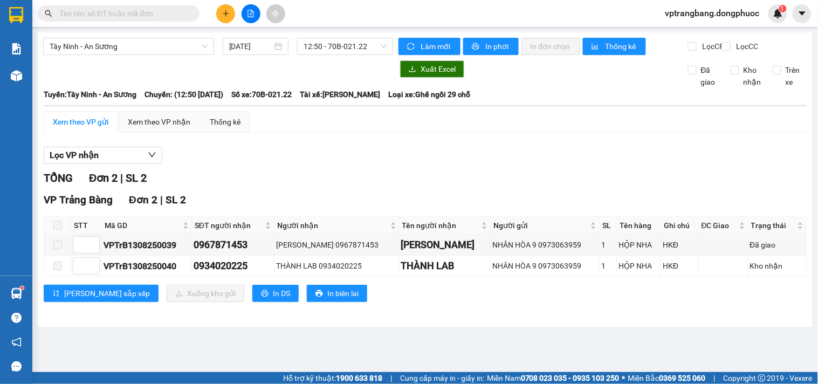
click at [308, 165] on div "Lọc VP nhận" at bounding box center [425, 156] width 763 height 18
drag, startPoint x: 337, startPoint y: 50, endPoint x: 336, endPoint y: 63, distance: 13.5
click at [336, 53] on span "12:50 - 70B-021.22" at bounding box center [345, 46] width 83 height 16
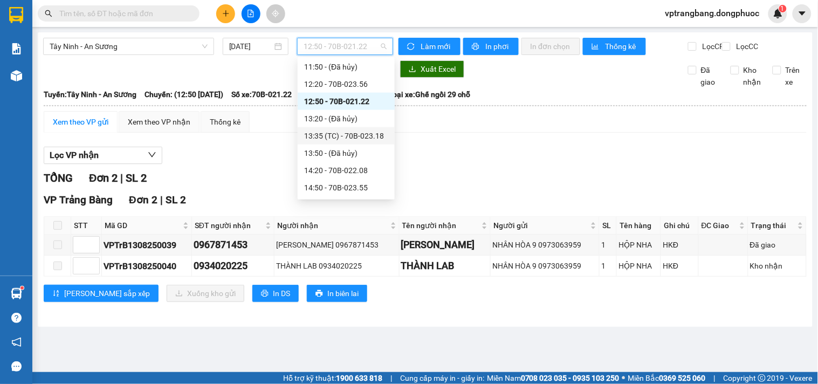
click at [348, 132] on div "13:35 (TC) - 70B-023.18" at bounding box center [346, 136] width 84 height 12
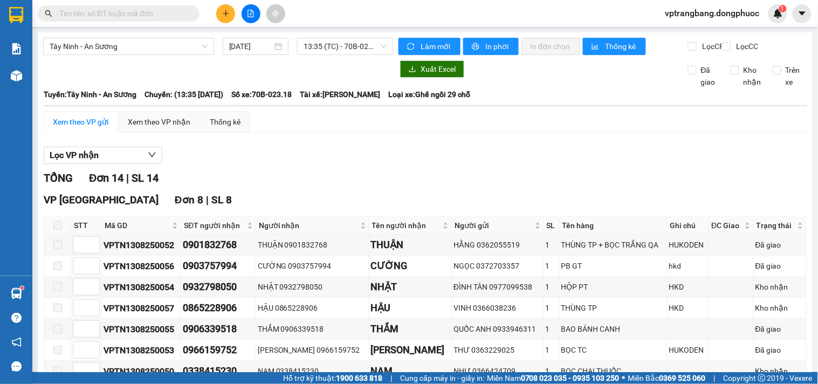
drag, startPoint x: 321, startPoint y: 167, endPoint x: 320, endPoint y: 162, distance: 5.4
click at [320, 162] on div "Lọc VP nhận" at bounding box center [425, 156] width 763 height 18
click at [333, 44] on span "13:35 (TC) - 70B-023.18" at bounding box center [345, 46] width 83 height 16
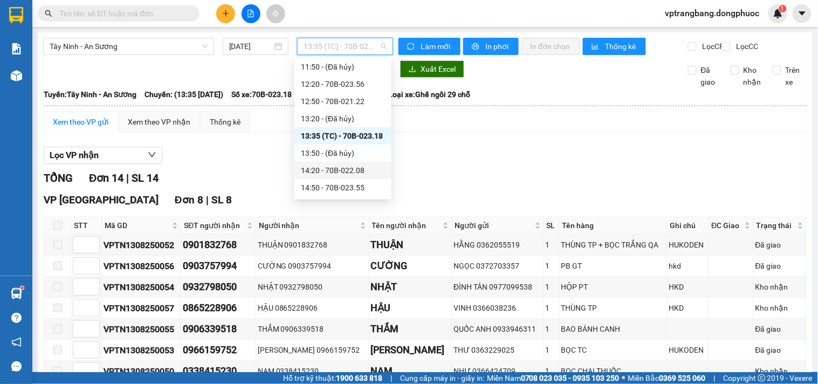
click at [346, 168] on div "14:20 - 70B-022.08" at bounding box center [343, 171] width 84 height 12
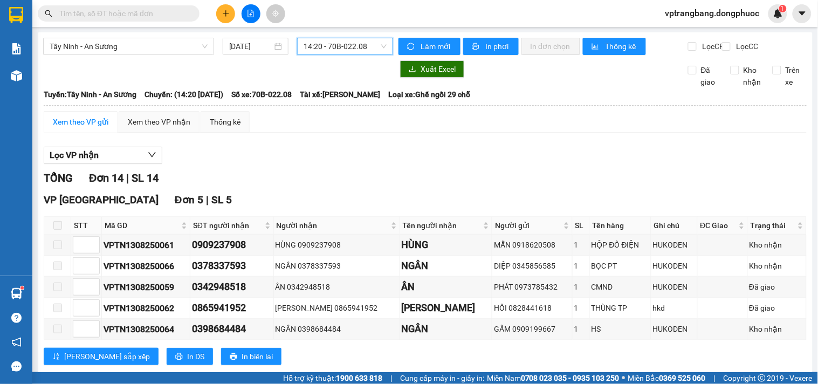
click at [338, 46] on span "14:20 - 70B-022.08" at bounding box center [345, 46] width 83 height 16
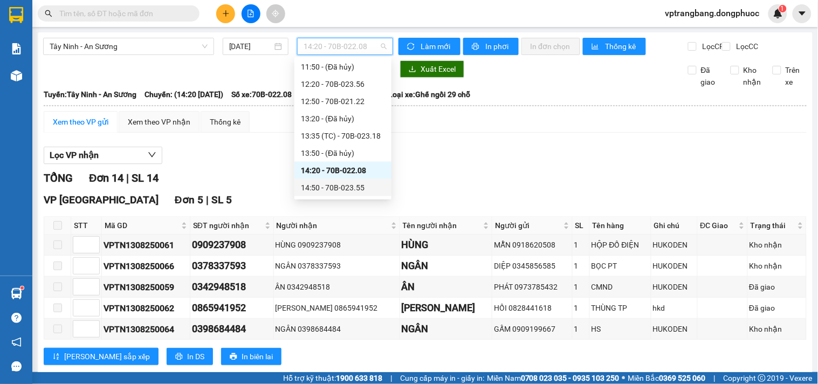
click at [340, 191] on div "14:50 - 70B-023.55" at bounding box center [343, 188] width 84 height 12
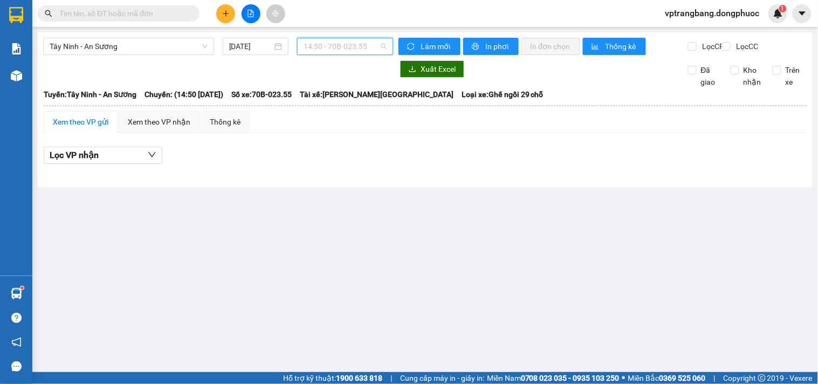
click at [313, 42] on span "14:50 - 70B-023.55" at bounding box center [345, 46] width 83 height 16
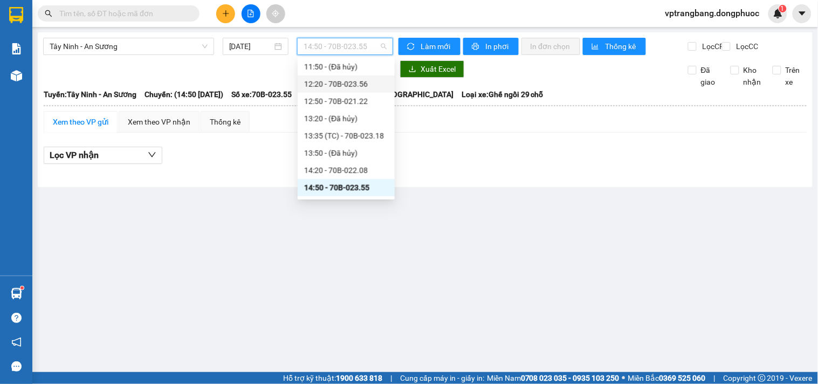
scroll to position [423, 0]
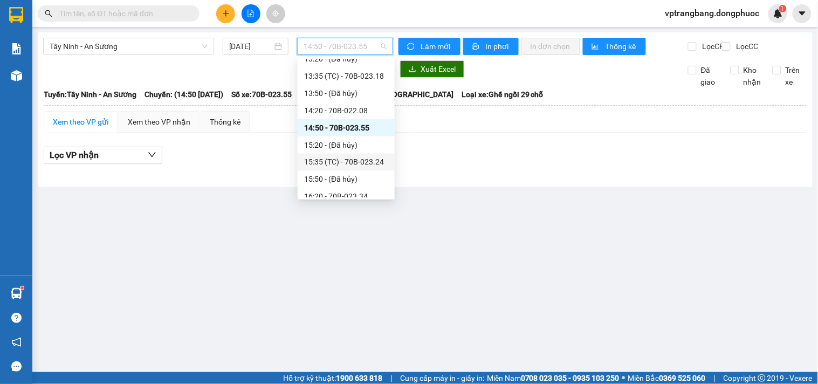
click at [351, 159] on div "15:35 (TC) - 70B-023.24" at bounding box center [346, 162] width 84 height 12
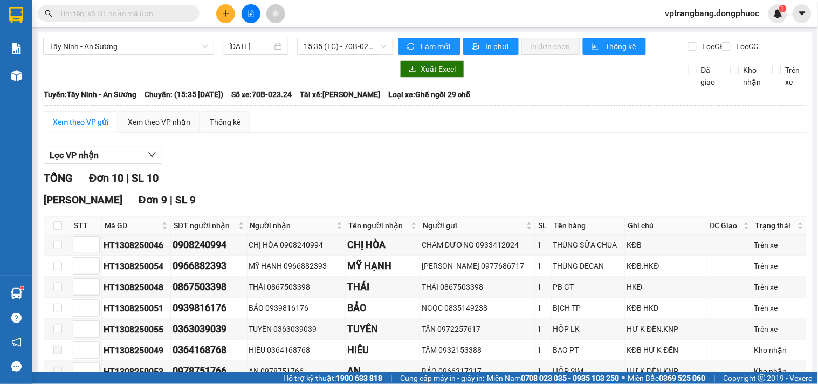
click at [313, 204] on div "Hòa Thành Đơn 9 | SL 9" at bounding box center [425, 200] width 763 height 16
click at [354, 47] on span "15:35 (TC) - 70B-023.24" at bounding box center [345, 46] width 83 height 16
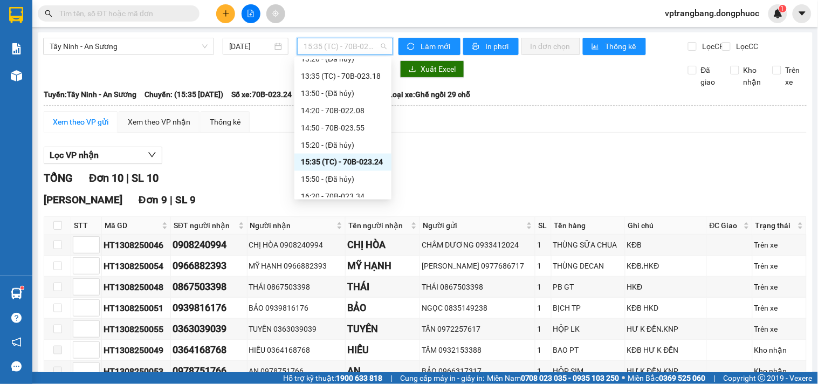
scroll to position [483, 0]
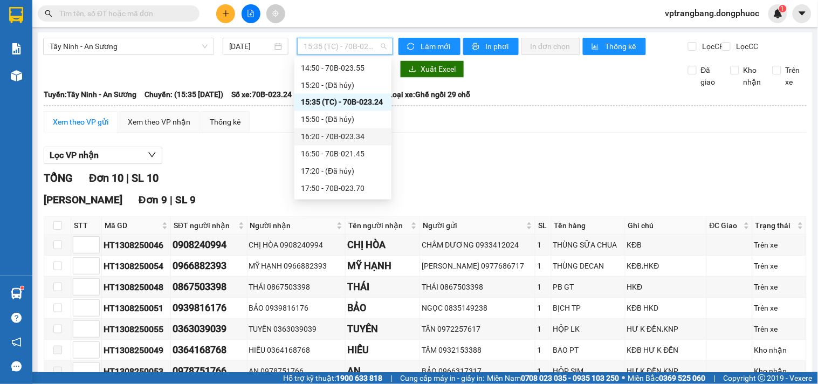
click at [343, 138] on div "16:20 - 70B-023.34" at bounding box center [343, 137] width 84 height 12
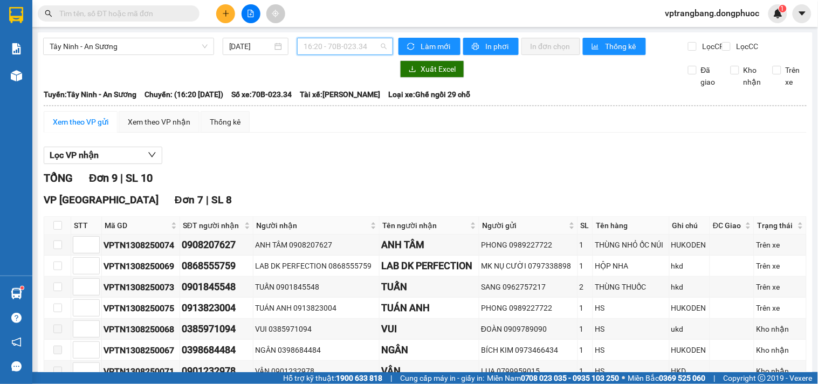
click at [341, 45] on span "16:20 - 70B-023.34" at bounding box center [345, 46] width 83 height 16
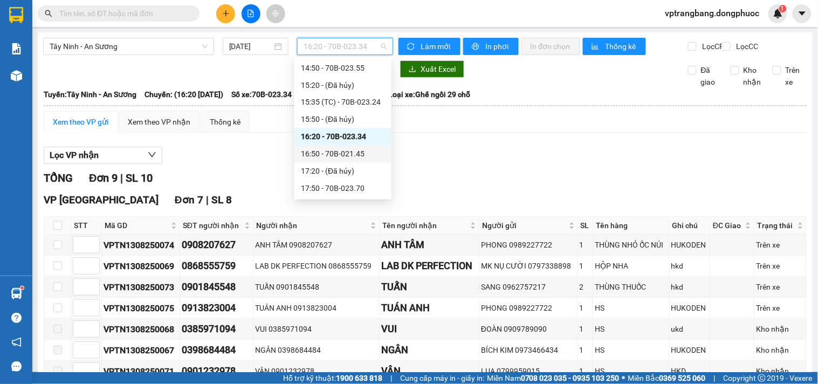
click at [341, 153] on div "16:50 - 70B-021.45" at bounding box center [343, 154] width 84 height 12
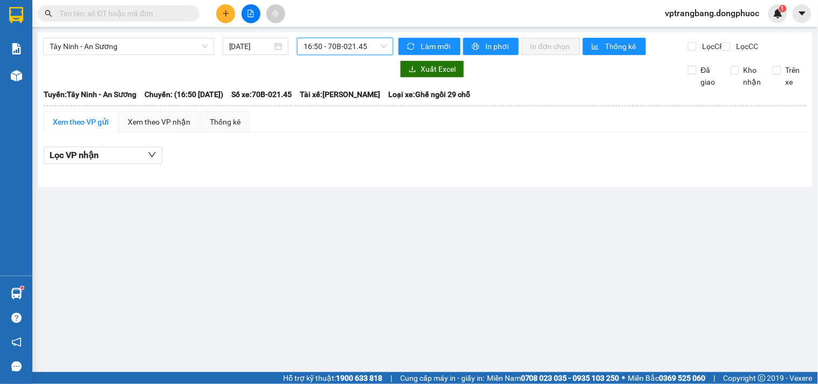
click at [335, 45] on span "16:50 - 70B-021.45" at bounding box center [345, 46] width 83 height 16
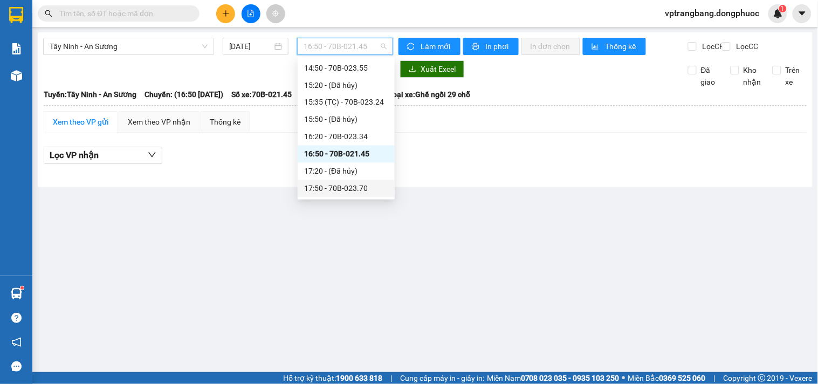
click at [342, 188] on div "17:50 - 70B-023.70" at bounding box center [346, 189] width 84 height 12
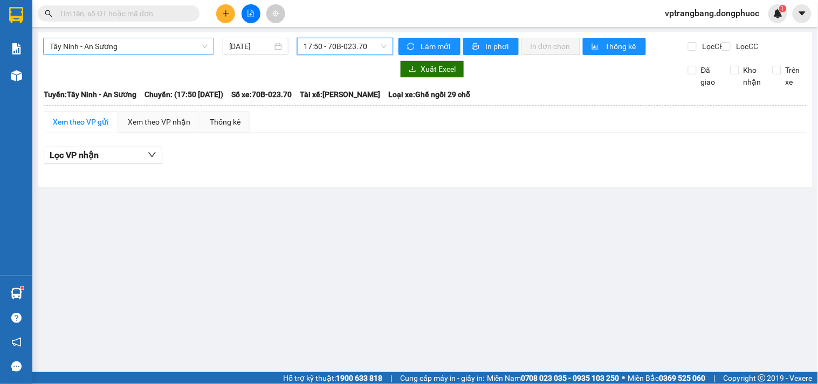
click at [137, 51] on span "Tây Ninh - An Sương" at bounding box center [129, 46] width 158 height 16
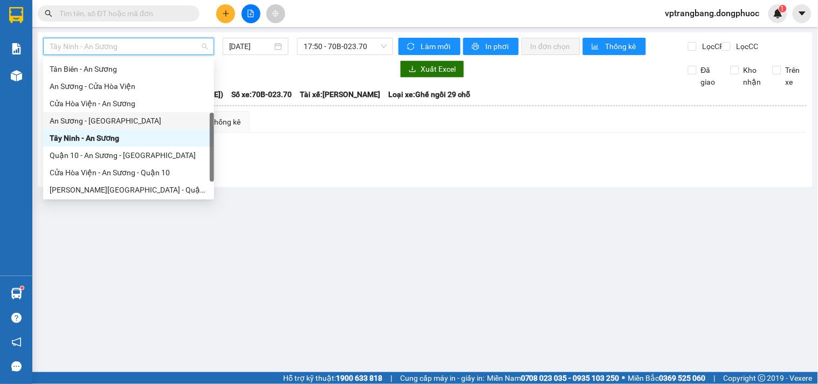
click at [115, 121] on div "An Sương - [GEOGRAPHIC_DATA]" at bounding box center [129, 121] width 158 height 12
type input "[DATE]"
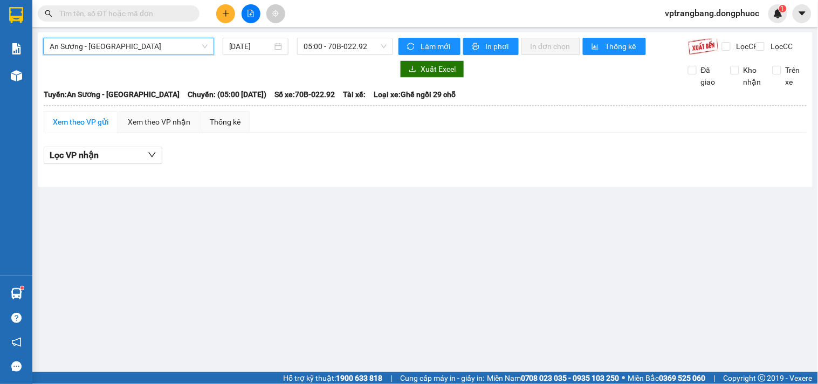
click at [133, 51] on span "An Sương - [GEOGRAPHIC_DATA]" at bounding box center [129, 46] width 158 height 16
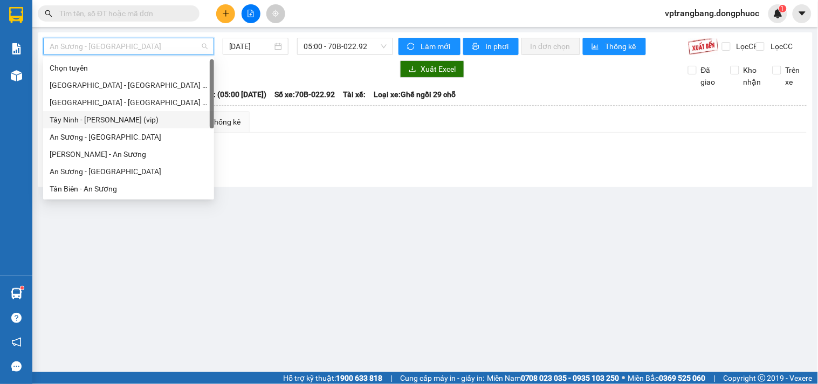
click at [131, 115] on div "Tây Ninh - [PERSON_NAME] (vip)" at bounding box center [129, 120] width 158 height 12
type input "[DATE]"
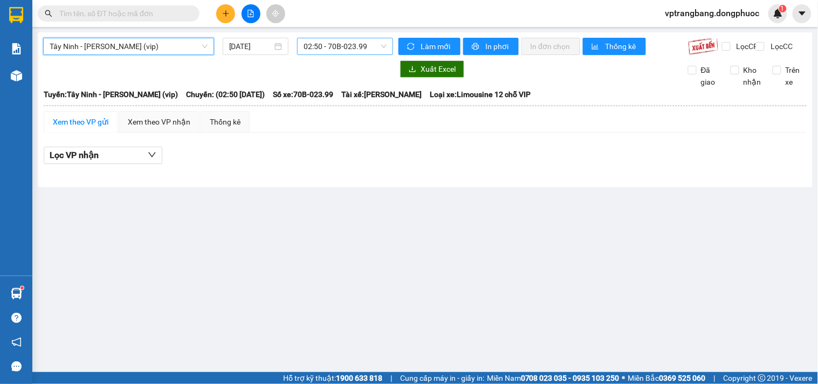
click at [342, 51] on span "02:50 - 70B-023.99" at bounding box center [345, 46] width 83 height 16
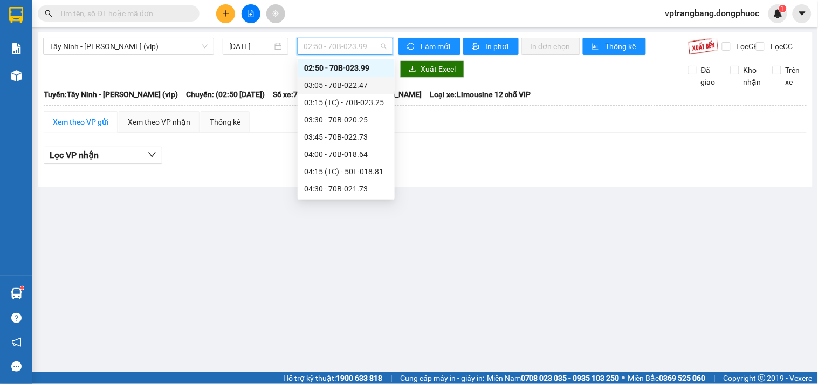
click at [346, 88] on div "03:05 - 70B-022.47" at bounding box center [346, 85] width 84 height 12
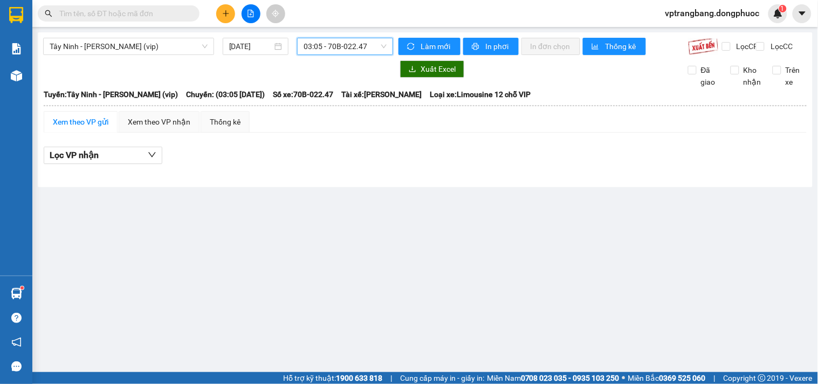
click at [338, 45] on span "03:05 - 70B-022.47" at bounding box center [345, 46] width 83 height 16
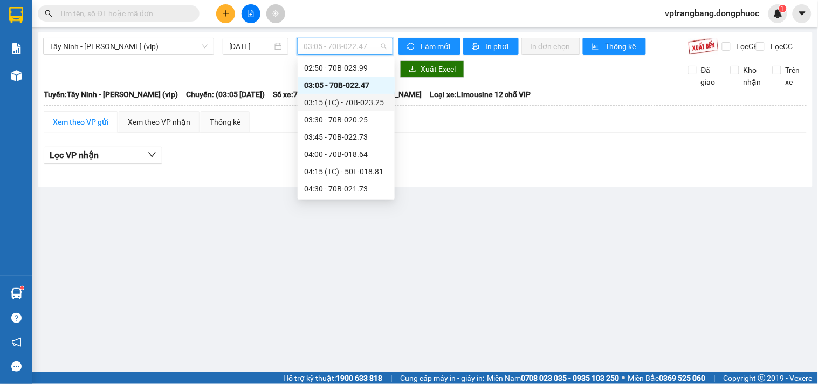
click at [346, 100] on div "03:15 (TC) - 70B-023.25" at bounding box center [346, 103] width 84 height 12
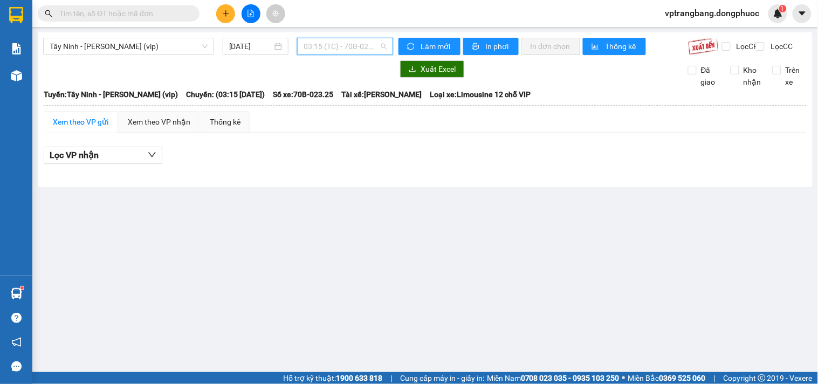
click at [331, 50] on span "03:15 (TC) - 70B-023.25" at bounding box center [345, 46] width 83 height 16
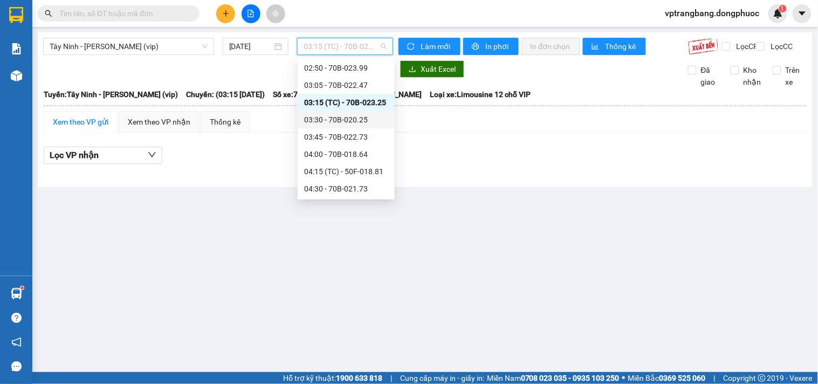
click at [344, 120] on div "03:30 - 70B-020.25" at bounding box center [346, 120] width 84 height 12
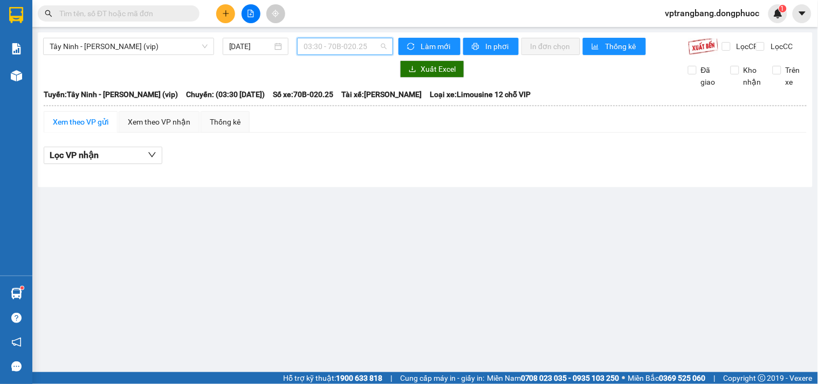
click at [335, 51] on span "03:30 - 70B-020.25" at bounding box center [345, 46] width 83 height 16
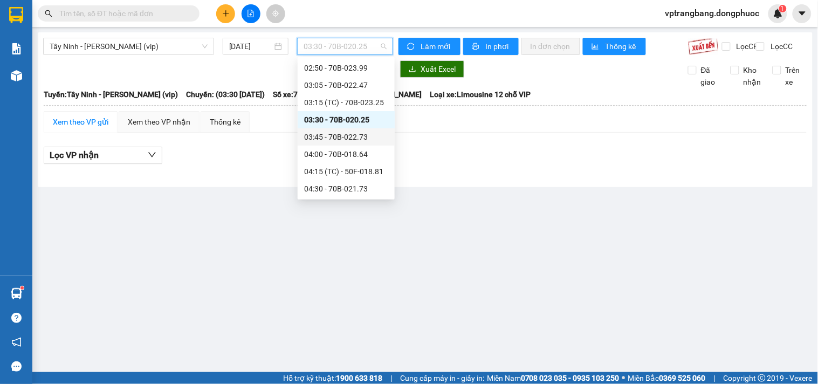
click at [346, 135] on div "03:45 - 70B-022.73" at bounding box center [346, 137] width 84 height 12
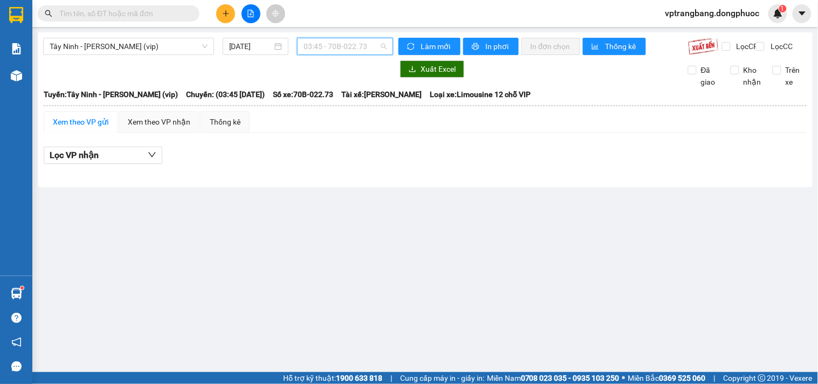
click at [339, 49] on span "03:45 - 70B-022.73" at bounding box center [345, 46] width 83 height 16
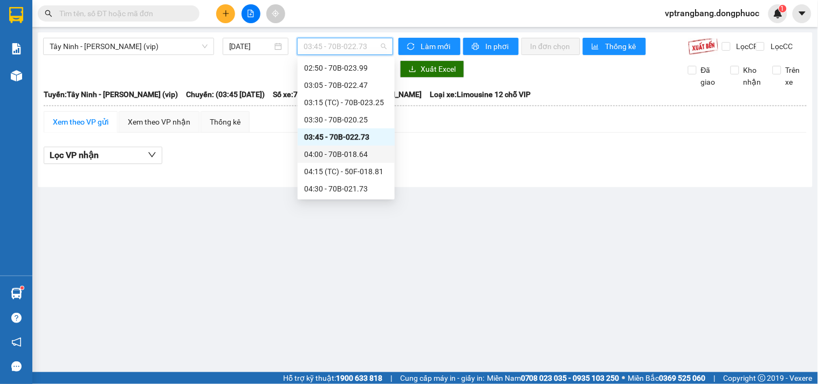
click at [354, 152] on div "04:00 - 70B-018.64" at bounding box center [346, 154] width 84 height 12
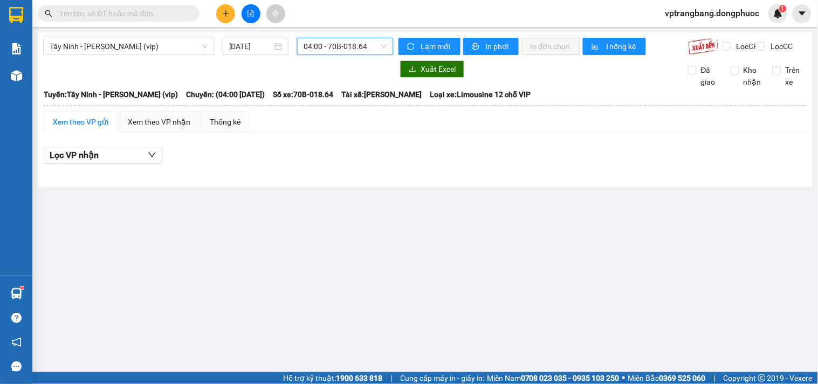
click at [340, 45] on span "04:00 - 70B-018.64" at bounding box center [345, 46] width 83 height 16
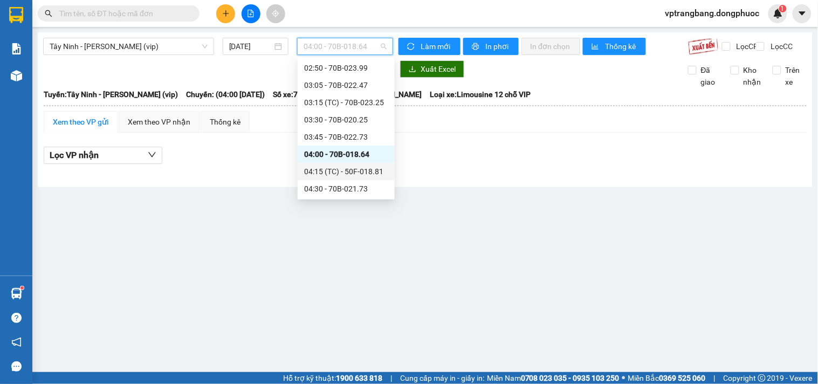
click at [359, 170] on div "04:15 (TC) - 50F-018.81" at bounding box center [346, 172] width 84 height 12
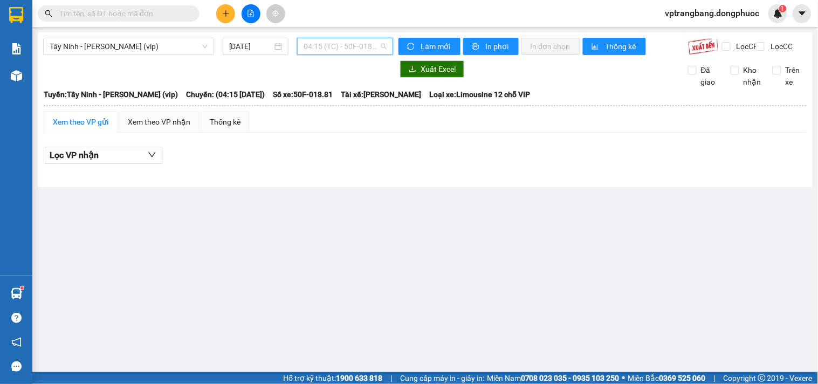
click at [334, 39] on span "04:15 (TC) - 50F-018.81" at bounding box center [345, 46] width 83 height 16
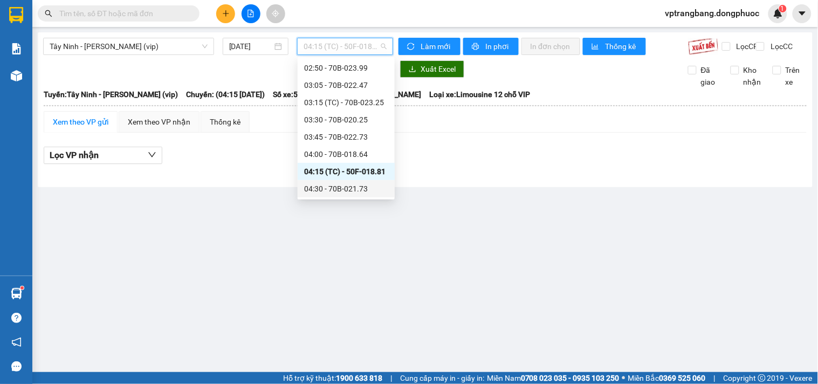
drag, startPoint x: 352, startPoint y: 186, endPoint x: 351, endPoint y: 171, distance: 14.7
click at [352, 185] on div "04:30 - 70B-021.73" at bounding box center [346, 189] width 84 height 12
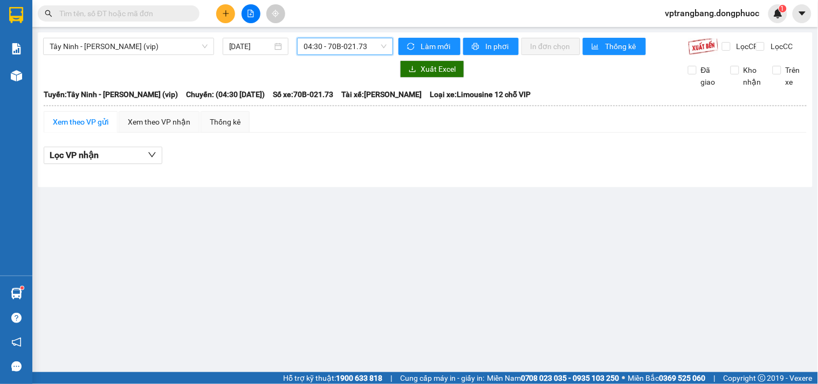
click at [309, 50] on span "04:30 - 70B-021.73" at bounding box center [345, 46] width 83 height 16
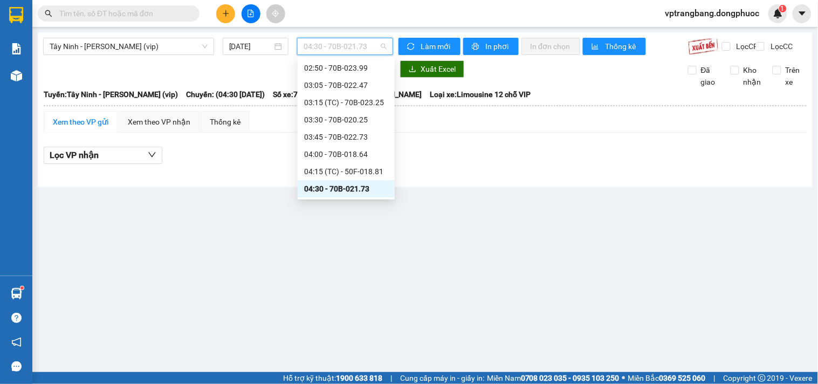
scroll to position [77, 0]
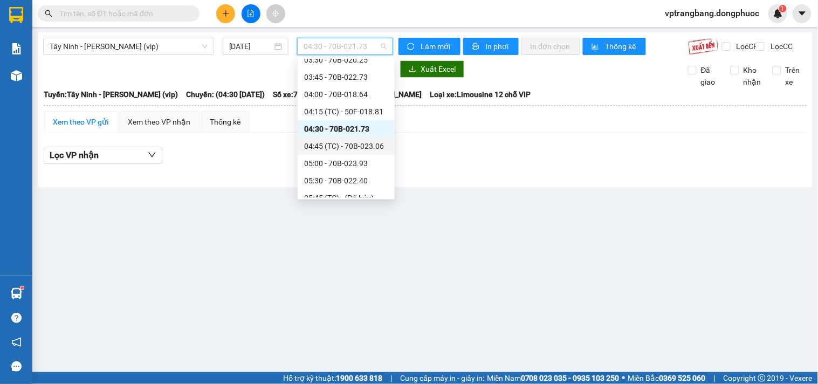
click at [348, 148] on div "04:45 (TC) - 70B-023.06" at bounding box center [346, 146] width 84 height 12
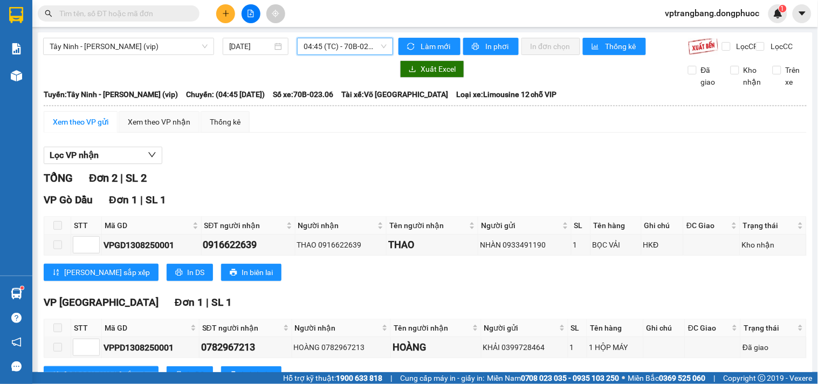
click at [328, 45] on span "04:45 (TC) - 70B-023.06" at bounding box center [345, 46] width 83 height 16
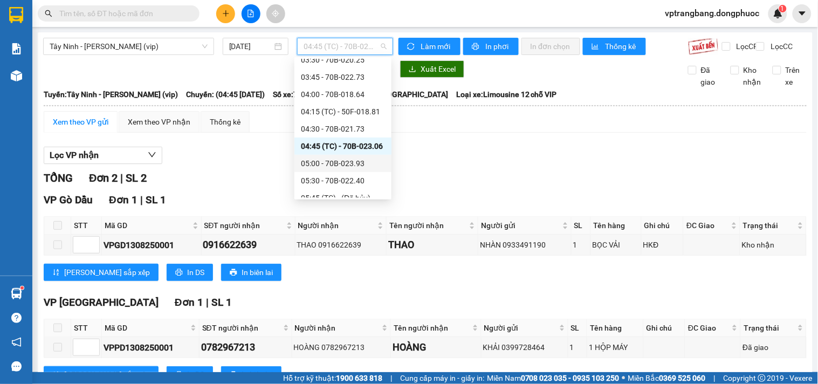
click at [335, 161] on div "05:00 - 70B-023.93" at bounding box center [343, 163] width 84 height 12
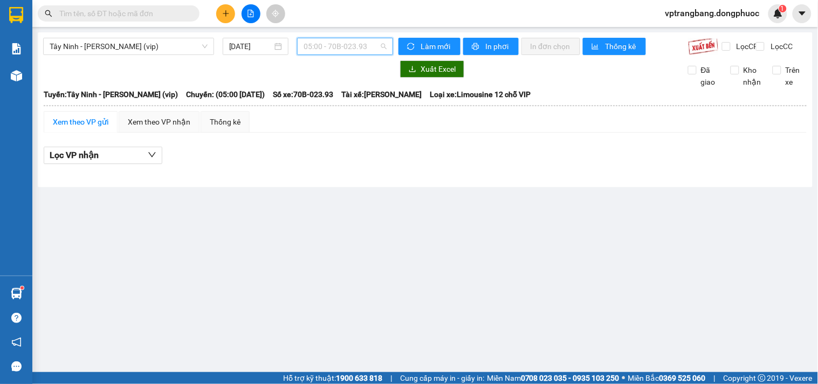
click at [349, 42] on span "05:00 - 70B-023.93" at bounding box center [345, 46] width 83 height 16
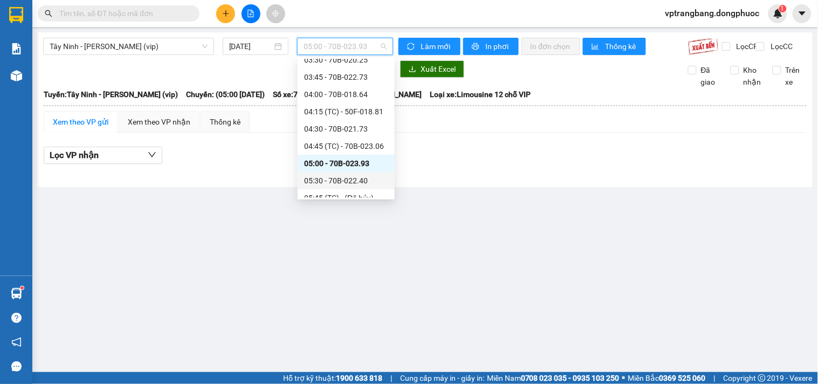
click at [347, 179] on div "05:30 - 70B-022.40" at bounding box center [346, 181] width 84 height 12
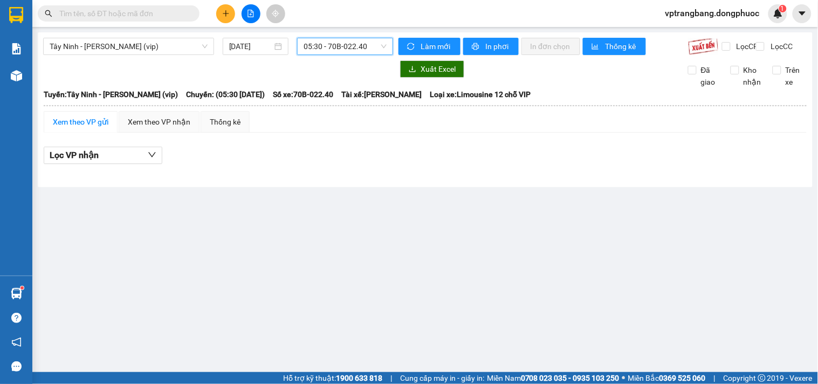
click at [313, 46] on span "05:30 - 70B-022.40" at bounding box center [345, 46] width 83 height 16
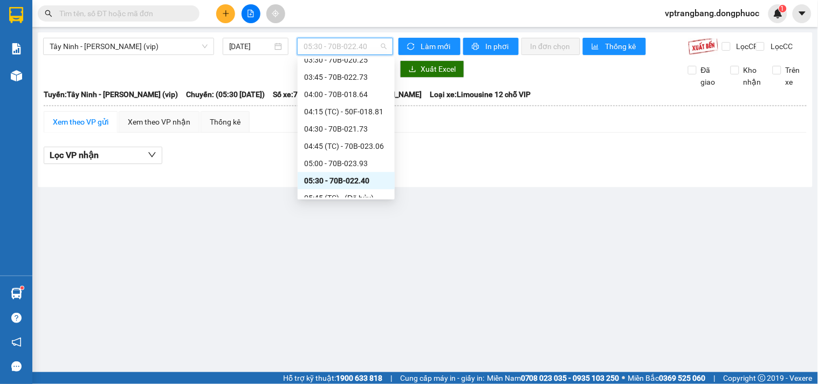
scroll to position [197, 0]
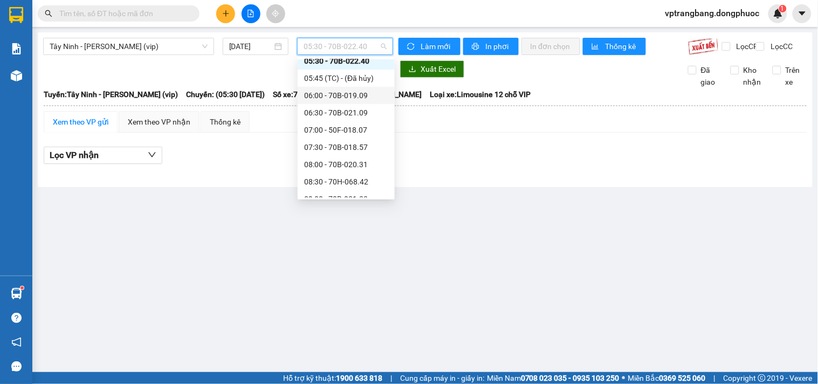
click at [348, 98] on div "06:00 - 70B-019.09" at bounding box center [346, 96] width 84 height 12
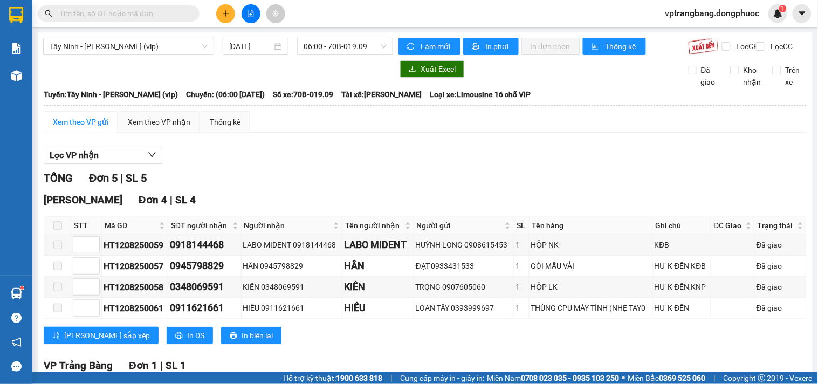
drag, startPoint x: 272, startPoint y: 170, endPoint x: 303, endPoint y: 111, distance: 67.5
click at [271, 165] on div "Lọc VP nhận" at bounding box center [425, 156] width 763 height 18
click at [331, 45] on span "06:00 - 70B-019.09" at bounding box center [345, 46] width 83 height 16
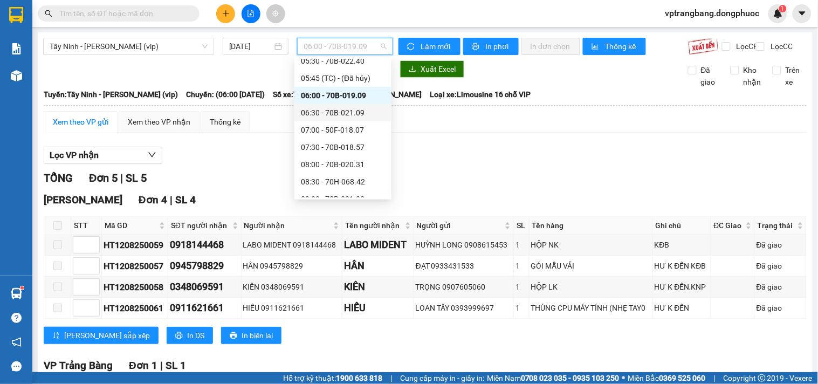
click at [343, 110] on div "06:30 - 70B-021.09" at bounding box center [343, 113] width 84 height 12
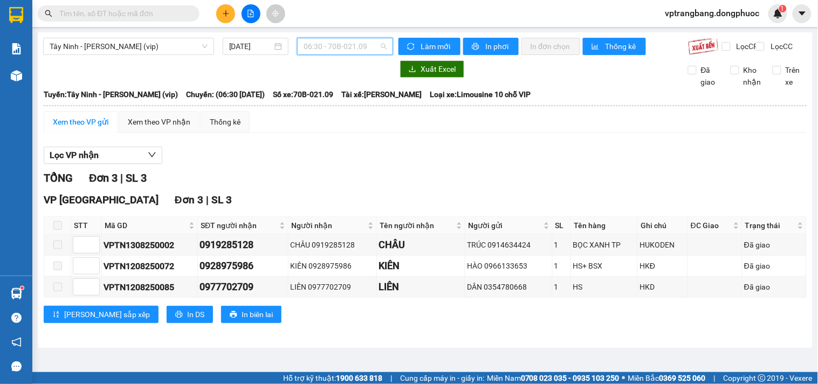
click at [341, 50] on span "06:30 - 70B-021.09" at bounding box center [345, 46] width 83 height 16
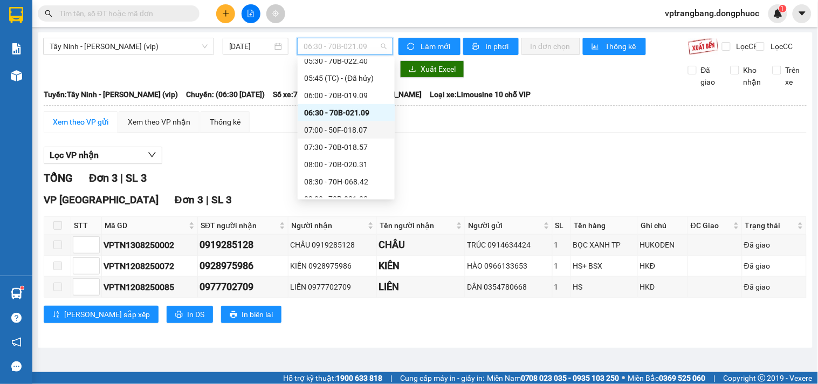
click at [330, 126] on div "07:00 - 50F-018.07" at bounding box center [346, 130] width 84 height 12
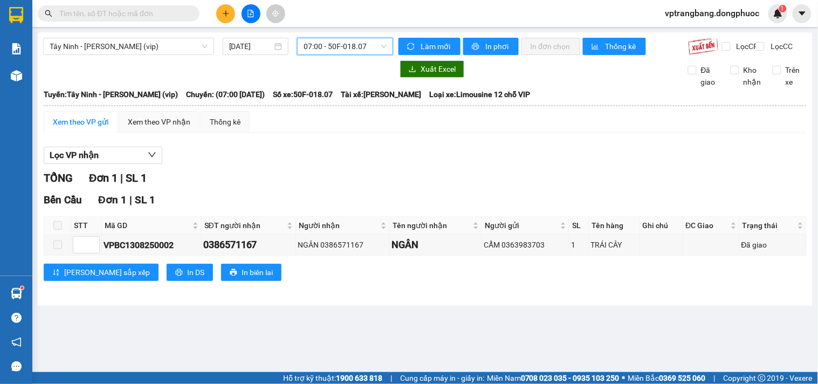
click at [328, 53] on span "07:00 - 50F-018.07" at bounding box center [345, 46] width 83 height 16
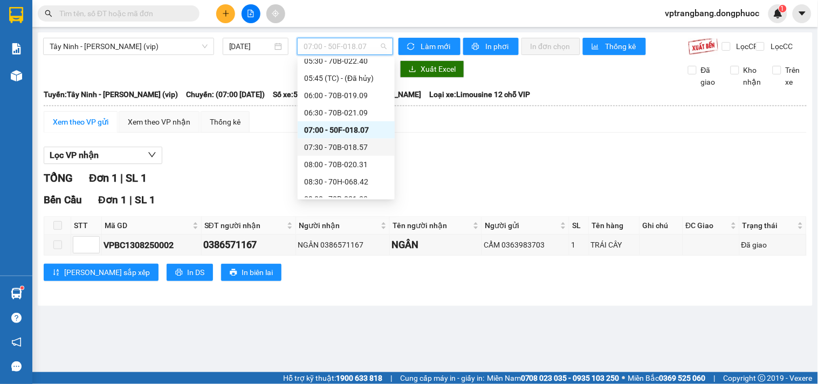
drag, startPoint x: 336, startPoint y: 154, endPoint x: 341, endPoint y: 146, distance: 9.4
click at [341, 146] on div "07:30 - 70B-018.57" at bounding box center [346, 147] width 97 height 17
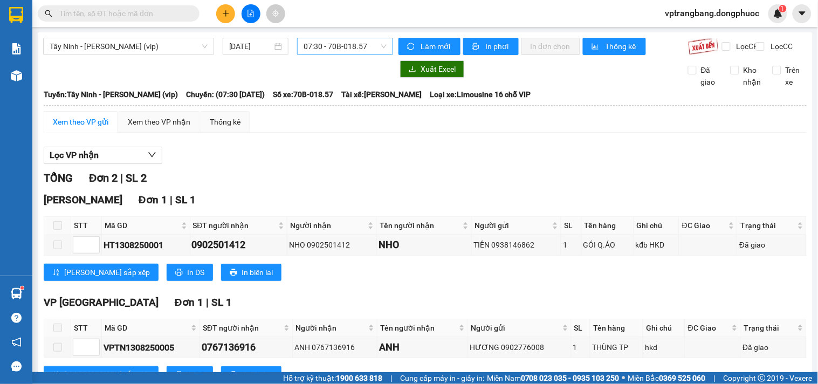
click at [336, 47] on span "07:30 - 70B-018.57" at bounding box center [345, 46] width 83 height 16
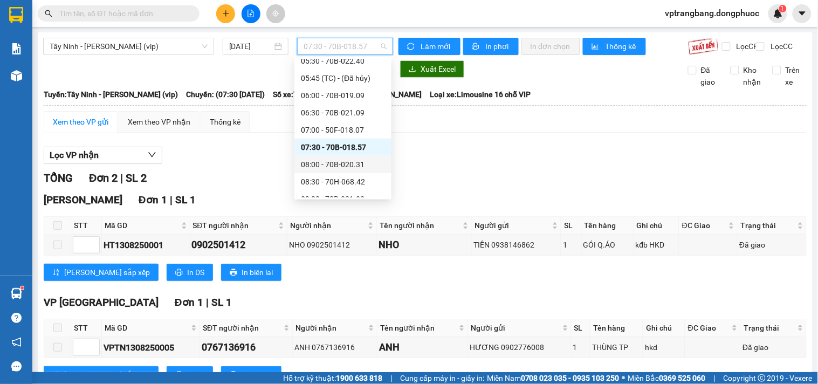
click at [340, 163] on div "08:00 - 70B-020.31" at bounding box center [343, 165] width 84 height 12
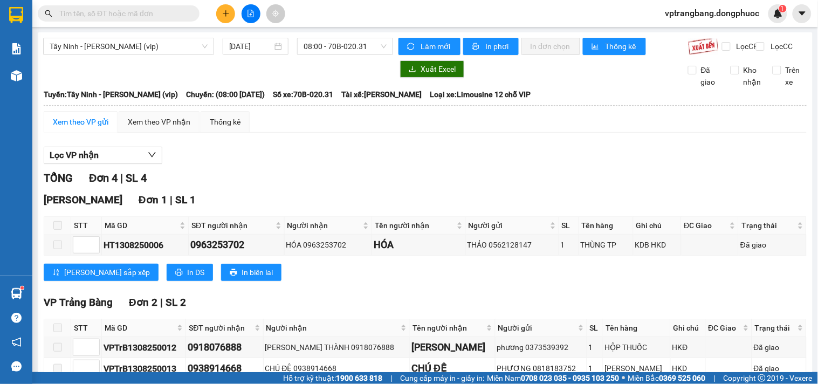
click at [289, 187] on div "TỔNG Đơn 4 | SL 4" at bounding box center [425, 178] width 763 height 17
click at [336, 45] on span "08:00 - 70B-020.31" at bounding box center [345, 46] width 83 height 16
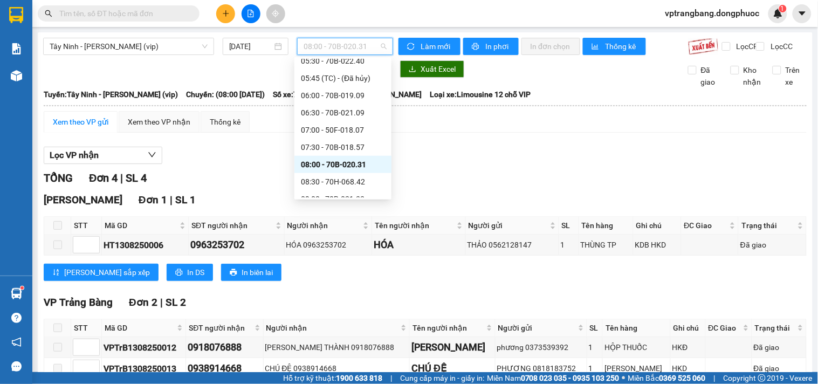
scroll to position [257, 0]
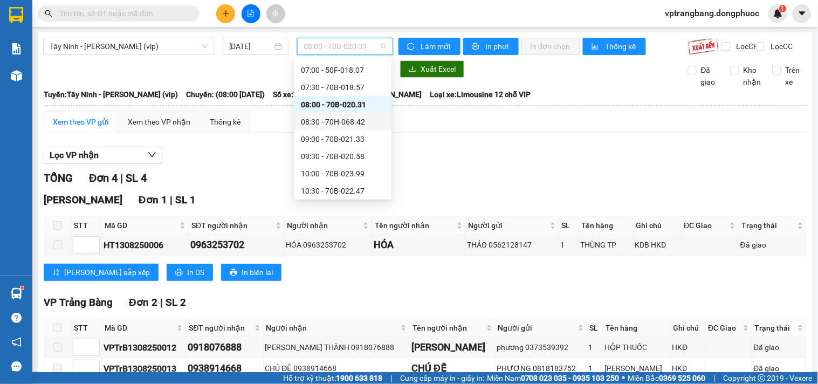
click at [344, 122] on div "08:30 - 70H-068.42" at bounding box center [343, 122] width 84 height 12
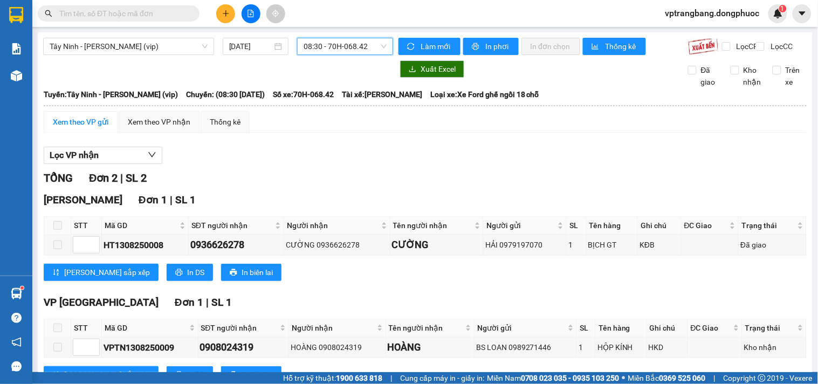
click at [327, 53] on span "08:30 - 70H-068.42" at bounding box center [345, 46] width 83 height 16
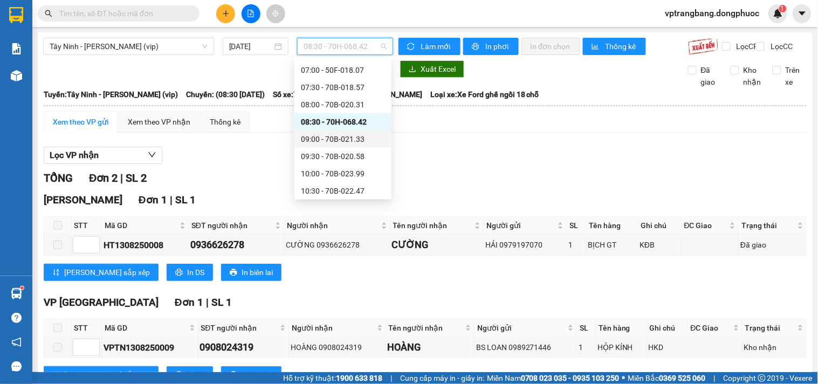
click at [344, 136] on div "09:00 - 70B-021.33" at bounding box center [343, 139] width 84 height 12
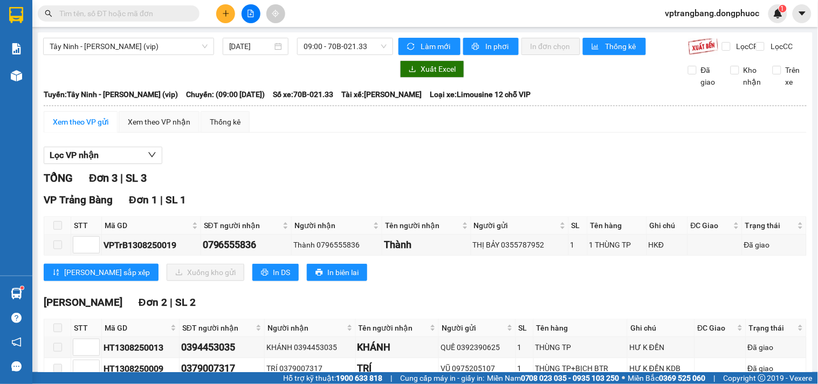
drag, startPoint x: 265, startPoint y: 189, endPoint x: 331, endPoint y: 113, distance: 99.8
click at [266, 184] on div "TỔNG Đơn 3 | SL 3" at bounding box center [425, 178] width 763 height 17
click at [315, 46] on span "09:00 - 70B-021.33" at bounding box center [345, 46] width 83 height 16
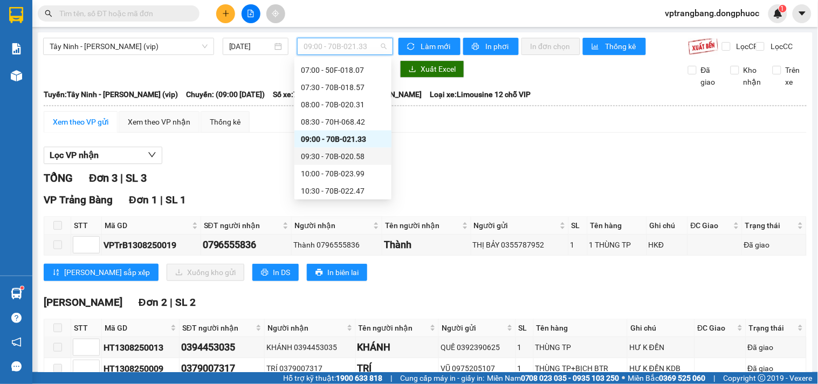
click at [351, 153] on div "09:30 - 70B-020.58" at bounding box center [343, 156] width 84 height 12
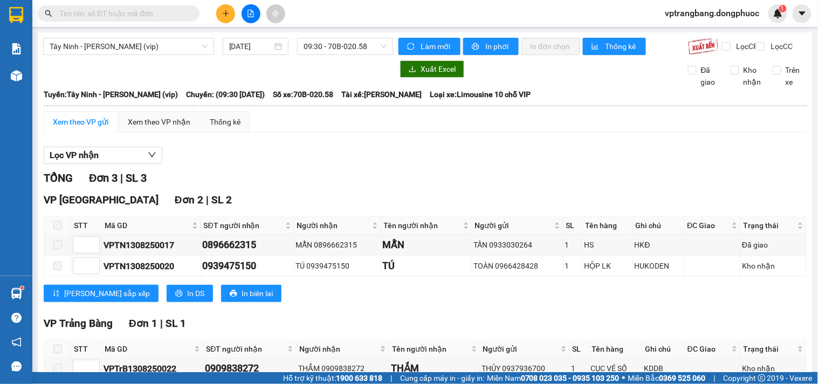
click at [289, 165] on div "Lọc VP nhận" at bounding box center [425, 156] width 763 height 18
drag, startPoint x: 338, startPoint y: 38, endPoint x: 337, endPoint y: 43, distance: 5.5
click at [338, 39] on div "09:30 - 70B-020.58" at bounding box center [345, 46] width 96 height 17
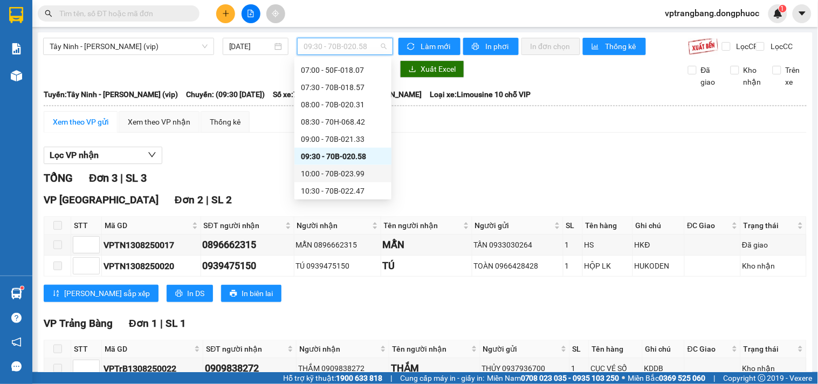
click at [332, 169] on div "10:00 - 70B-023.99" at bounding box center [343, 174] width 84 height 12
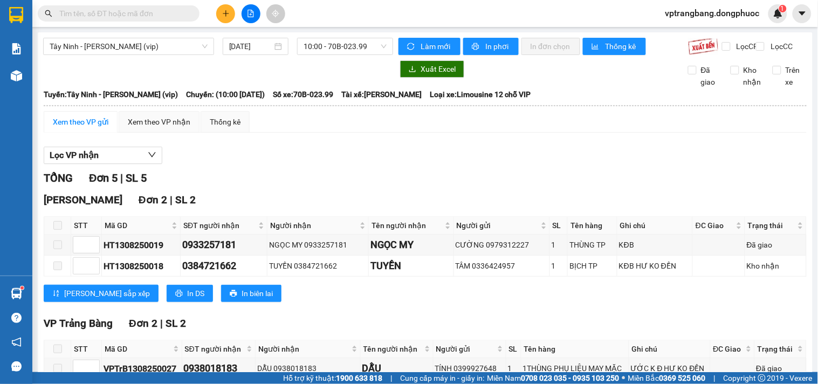
click at [300, 71] on div at bounding box center [218, 68] width 350 height 17
click at [327, 44] on span "10:00 - 70B-023.99" at bounding box center [345, 46] width 83 height 16
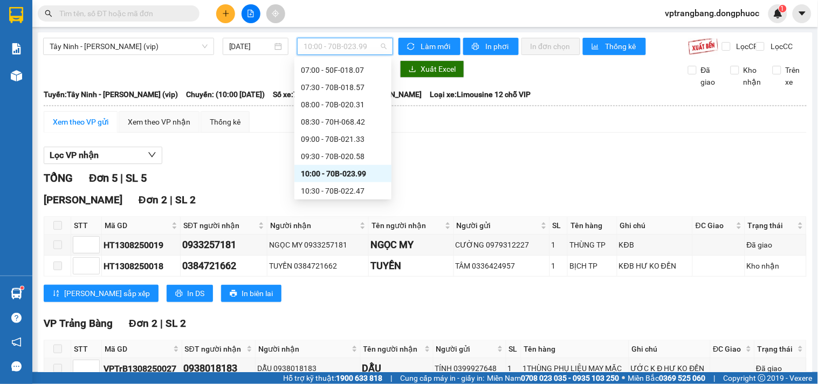
scroll to position [317, 0]
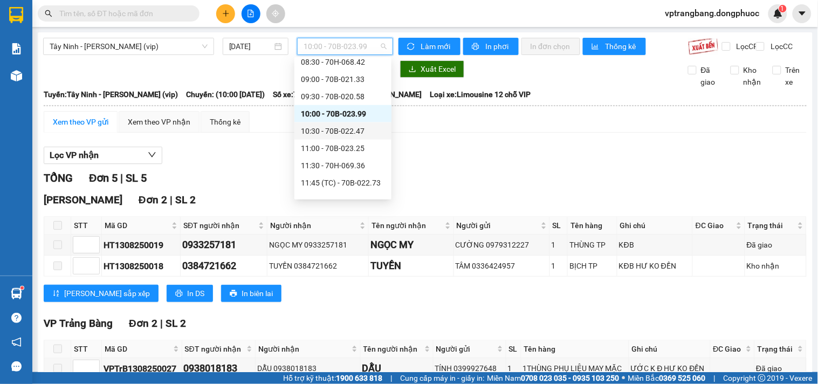
click at [348, 133] on div "10:30 - 70B-022.47" at bounding box center [343, 131] width 84 height 12
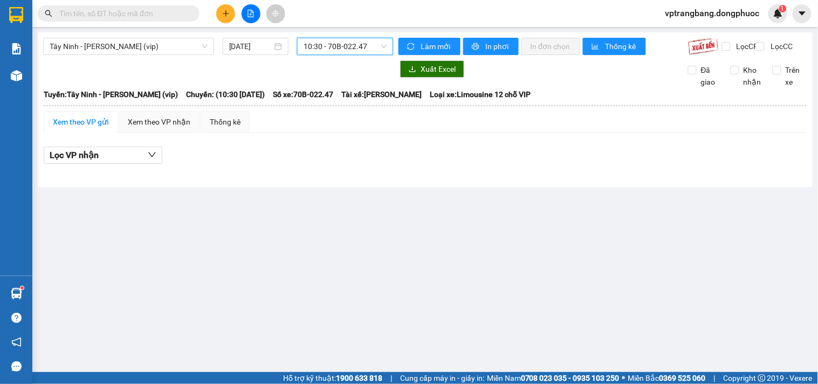
click at [351, 46] on span "10:30 - 70B-022.47" at bounding box center [345, 46] width 83 height 16
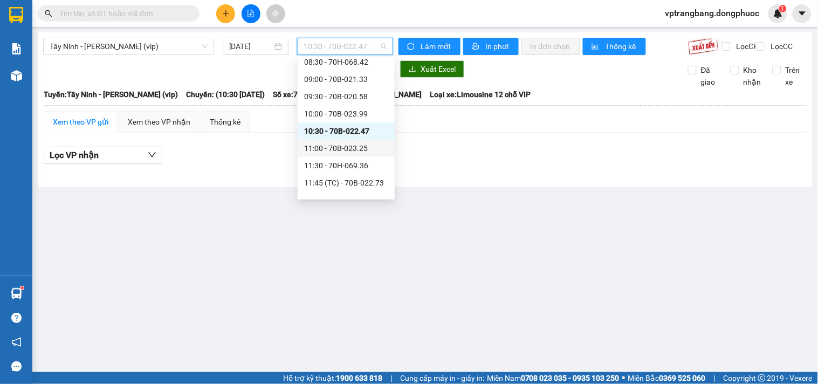
click at [351, 147] on div "11:00 - 70B-023.25" at bounding box center [346, 148] width 84 height 12
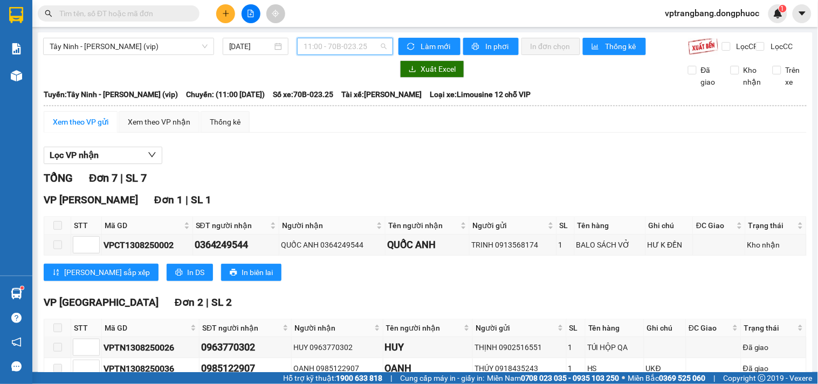
click at [314, 52] on span "11:00 - 70B-023.25" at bounding box center [345, 46] width 83 height 16
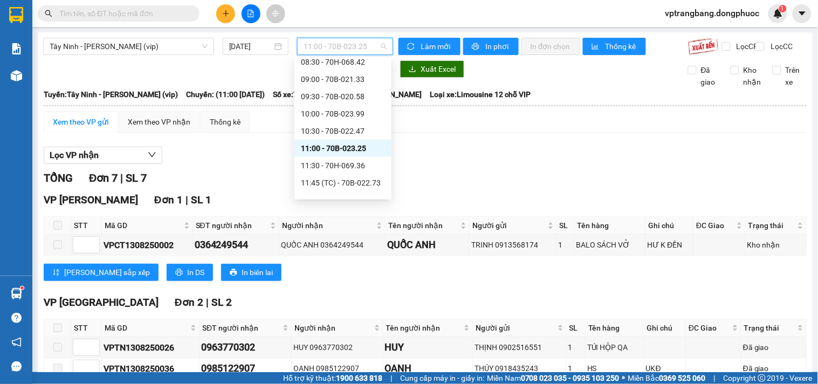
scroll to position [376, 0]
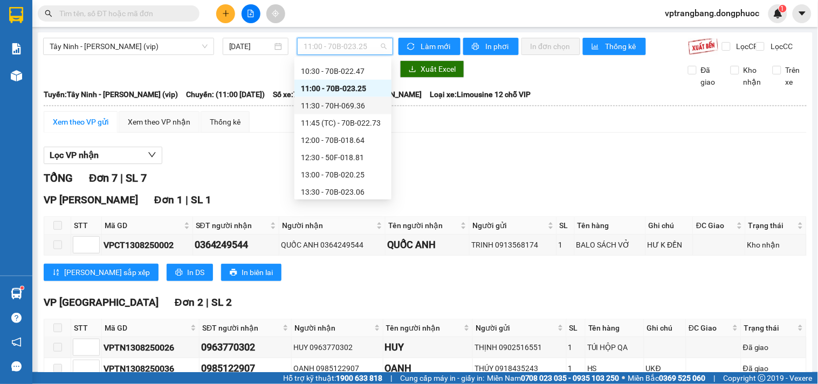
click at [346, 104] on div "11:30 - 70H-069.36" at bounding box center [343, 106] width 84 height 12
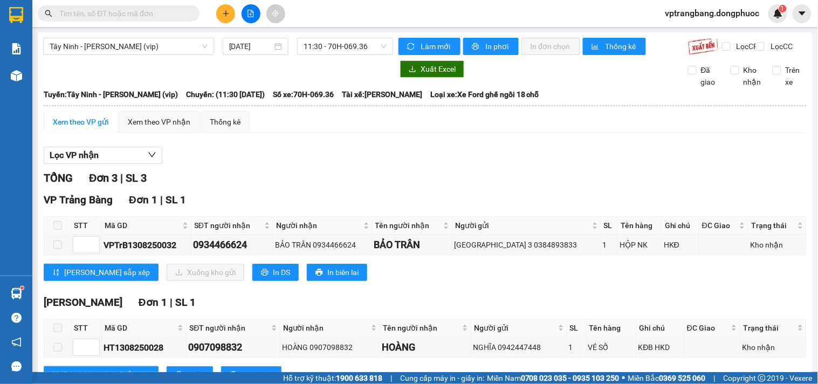
click at [297, 179] on div "TỔNG Đơn 3 | SL 3" at bounding box center [425, 178] width 763 height 17
click at [305, 45] on span "11:30 - 70H-069.36" at bounding box center [345, 46] width 83 height 16
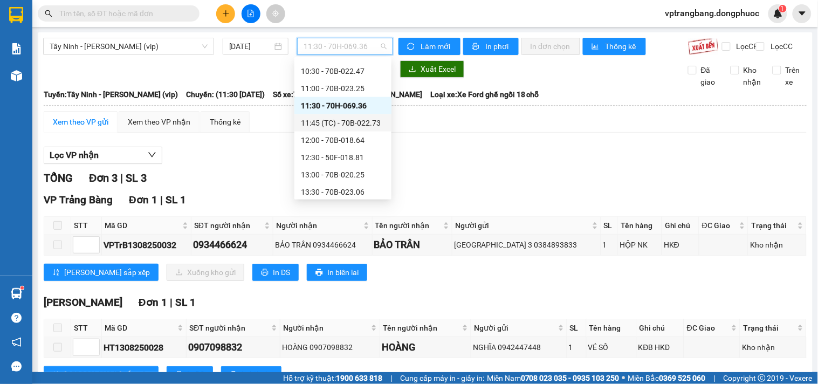
click at [338, 119] on div "11:45 (TC) - 70B-022.73" at bounding box center [343, 123] width 84 height 12
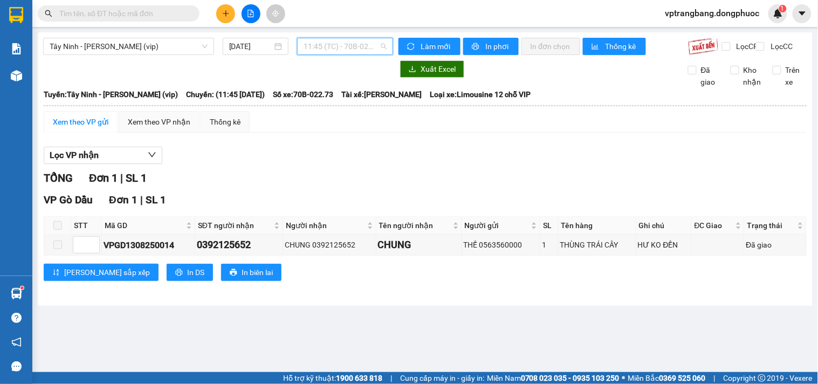
click at [337, 42] on span "11:45 (TC) - 70B-022.73" at bounding box center [345, 46] width 83 height 16
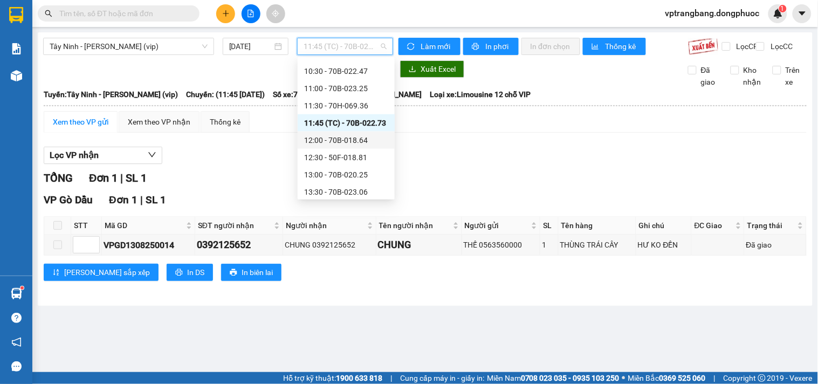
click at [354, 139] on div "12:00 - 70B-018.64" at bounding box center [346, 140] width 84 height 12
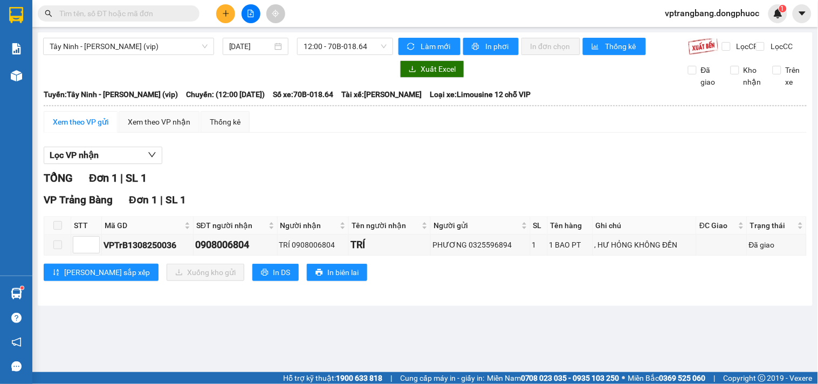
drag, startPoint x: 256, startPoint y: 166, endPoint x: 264, endPoint y: 152, distance: 16.9
click at [259, 165] on div "Lọc VP nhận" at bounding box center [425, 156] width 763 height 18
click at [342, 46] on span "12:00 - 70B-018.64" at bounding box center [345, 46] width 83 height 16
click at [498, 178] on div "Lọc VP nhận TỔNG Đơn 1 | SL 1 VP [GEOGRAPHIC_DATA] 1 | SL 1 STT Mã GD SĐT người…" at bounding box center [425, 217] width 763 height 153
click at [271, 180] on div "TỔNG Đơn 1 | SL 1" at bounding box center [425, 178] width 763 height 17
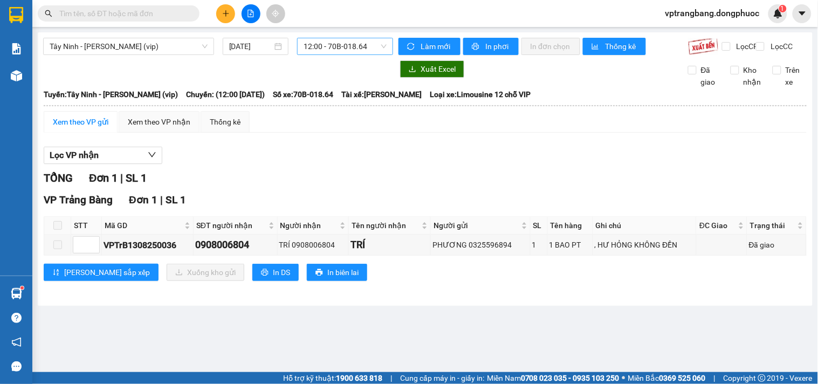
click at [311, 45] on span "12:00 - 70B-018.64" at bounding box center [345, 46] width 83 height 16
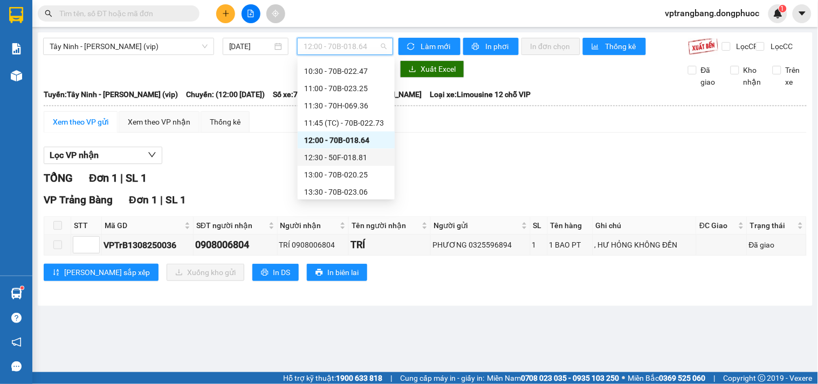
click at [365, 159] on div "12:30 - 50F-018.81" at bounding box center [346, 158] width 84 height 12
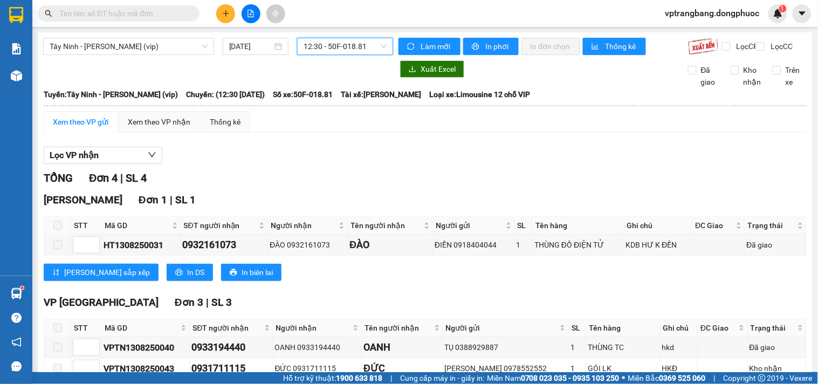
click at [334, 49] on span "12:30 - 50F-018.81" at bounding box center [345, 46] width 83 height 16
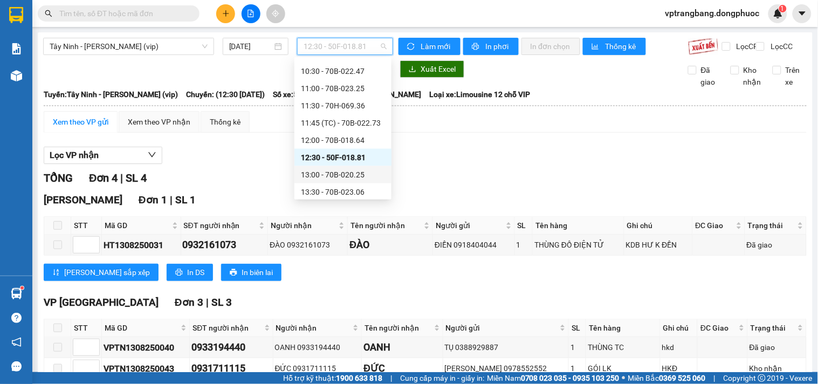
click at [337, 172] on div "13:00 - 70B-020.25" at bounding box center [343, 175] width 84 height 12
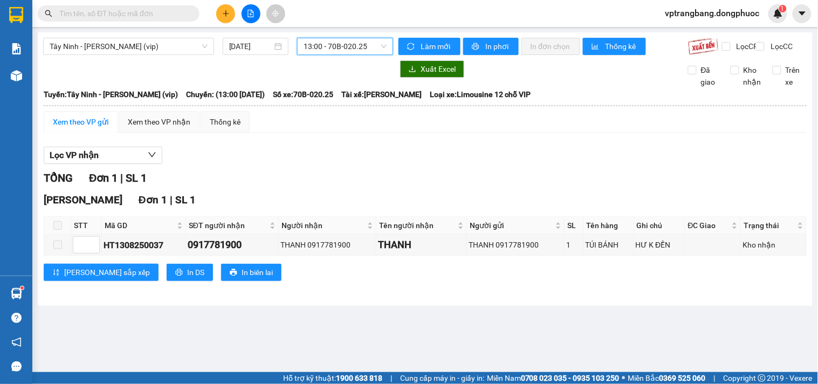
click at [362, 50] on span "13:00 - 70B-020.25" at bounding box center [345, 46] width 83 height 16
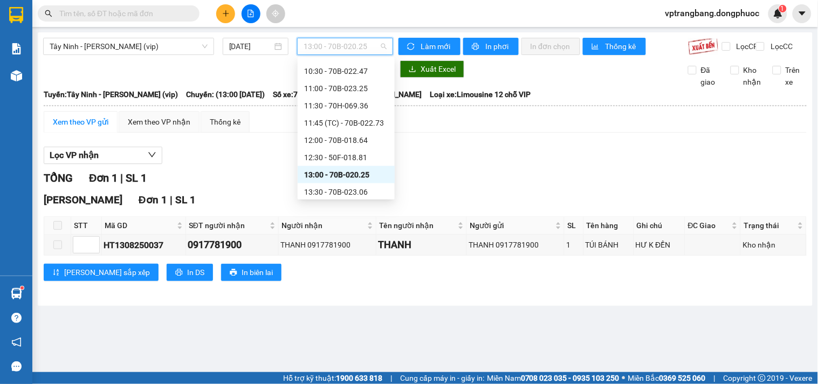
scroll to position [437, 0]
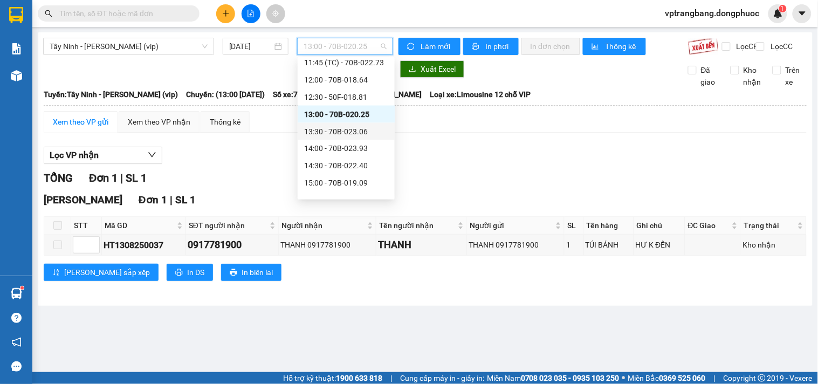
click at [341, 128] on div "13:30 - 70B-023.06" at bounding box center [346, 132] width 84 height 12
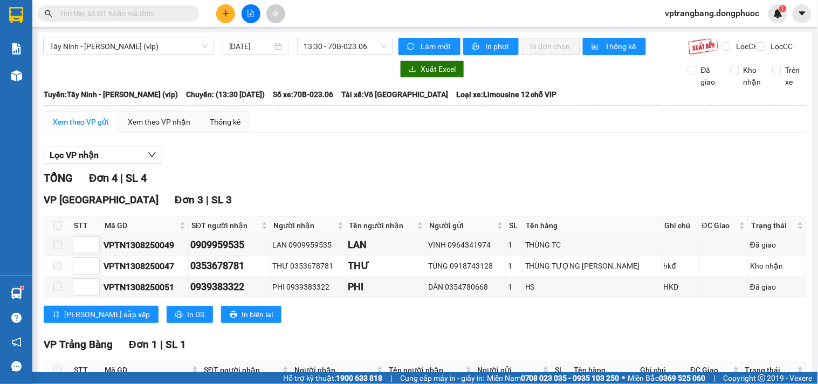
click at [335, 198] on div "TỔNG Đơn 4 | SL 4 VP [GEOGRAPHIC_DATA] 3 | SL 3 STT Mã GD SĐT người nhận Người …" at bounding box center [425, 304] width 763 height 269
click at [335, 47] on span "13:30 - 70B-023.06" at bounding box center [345, 46] width 83 height 16
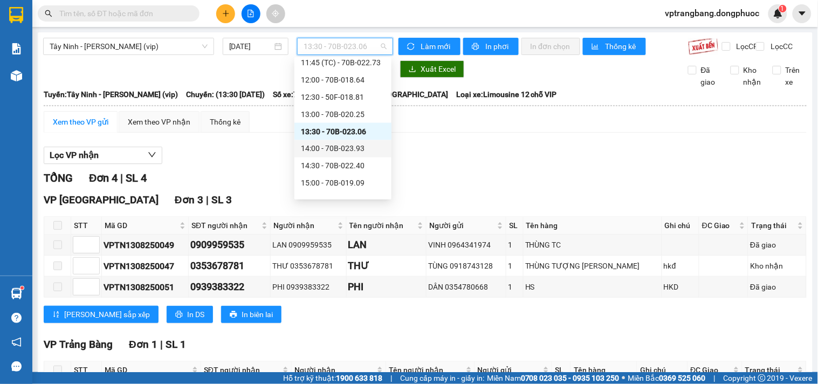
click at [339, 147] on div "14:00 - 70B-023.93" at bounding box center [343, 149] width 84 height 12
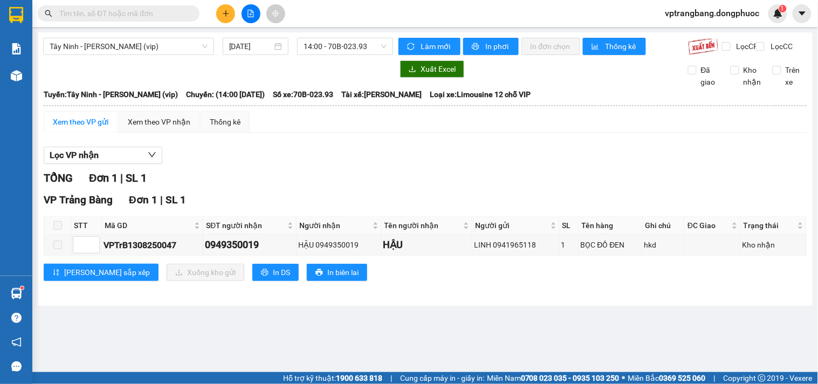
click at [277, 165] on div "Lọc VP nhận" at bounding box center [425, 156] width 763 height 18
drag, startPoint x: 333, startPoint y: 174, endPoint x: 337, endPoint y: 130, distance: 43.8
click at [333, 173] on div "Lọc VP nhận TỔNG Đơn 1 | SL 1 VP [GEOGRAPHIC_DATA] 1 | SL 1 STT Mã GD SĐT người…" at bounding box center [425, 217] width 763 height 153
click at [349, 49] on span "14:00 - 70B-023.93" at bounding box center [345, 46] width 83 height 16
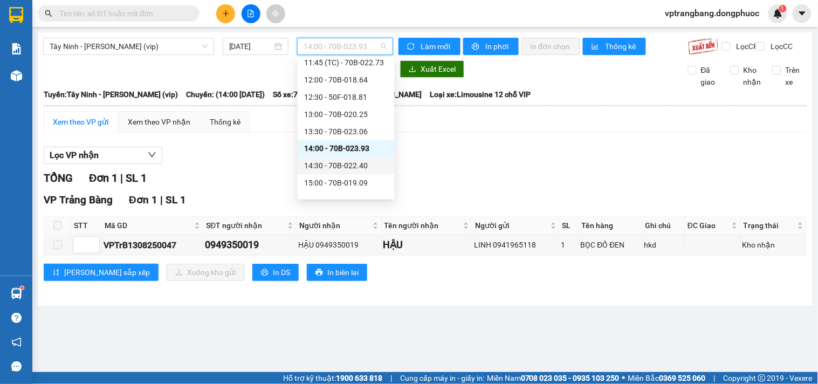
click at [344, 163] on div "14:30 - 70B-022.40" at bounding box center [346, 166] width 84 height 12
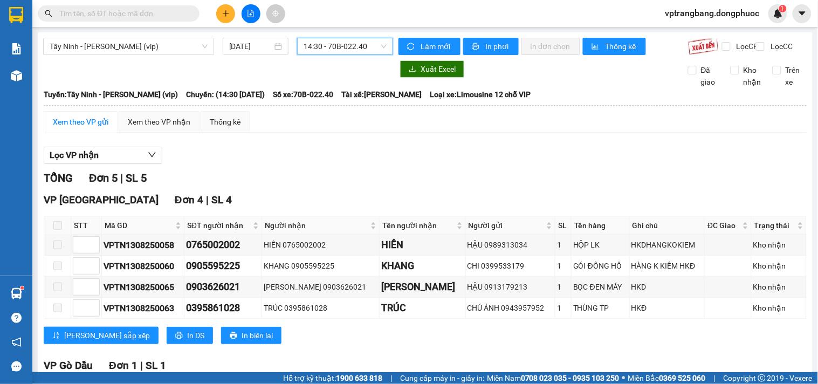
click at [351, 52] on span "14:30 - 70B-022.40" at bounding box center [345, 46] width 83 height 16
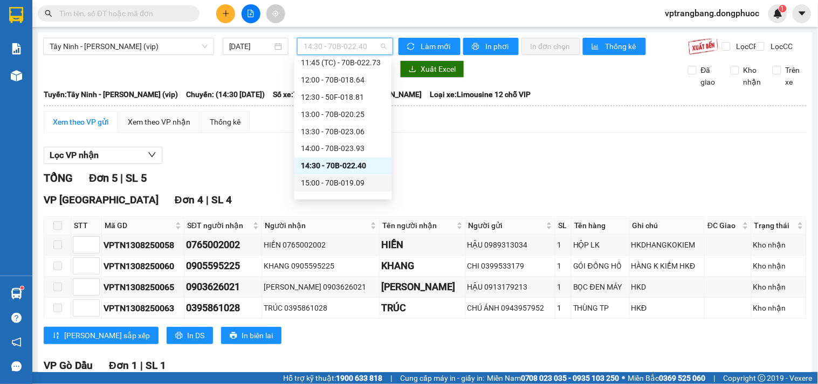
click at [347, 184] on div "15:00 - 70B-019.09" at bounding box center [343, 183] width 84 height 12
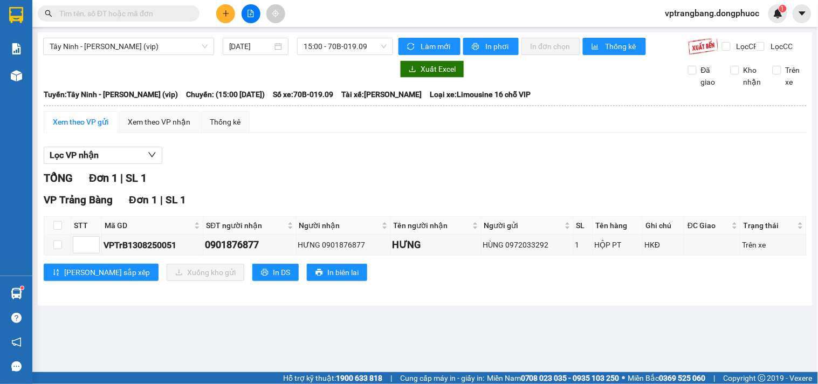
click at [289, 186] on div "TỔNG Đơn 1 | SL 1" at bounding box center [425, 178] width 763 height 17
click at [340, 52] on span "15:00 - 70B-019.09" at bounding box center [345, 46] width 83 height 16
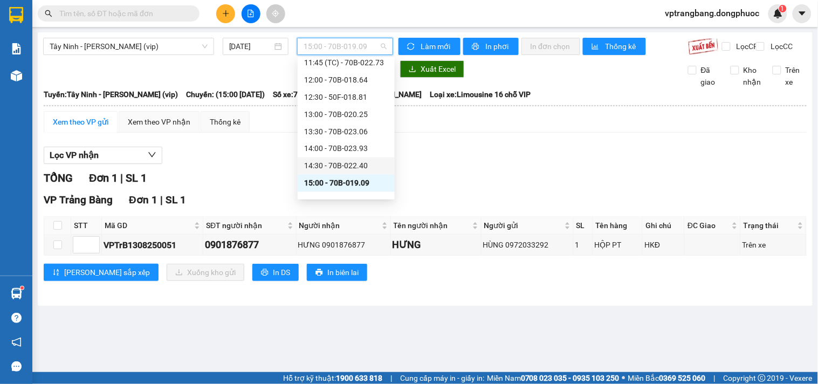
scroll to position [497, 0]
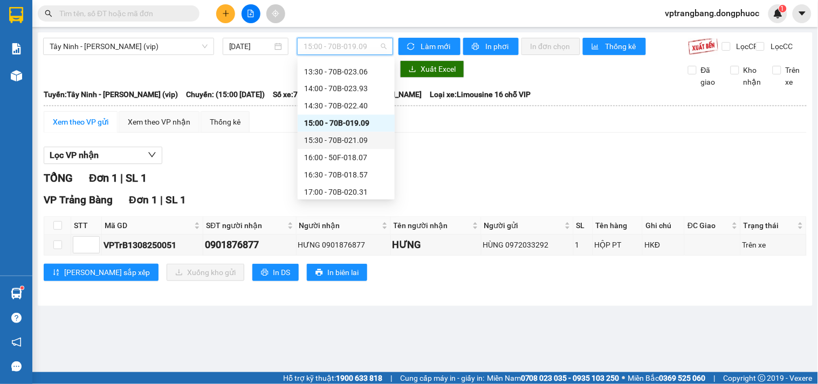
click at [358, 136] on div "15:30 - 70B-021.09" at bounding box center [346, 141] width 84 height 12
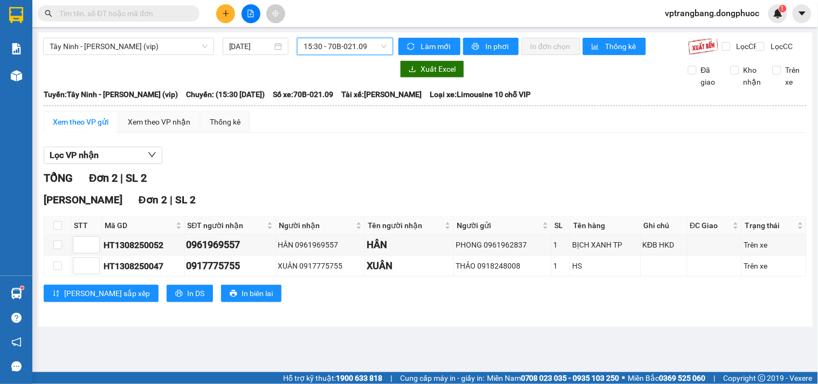
click at [347, 41] on span "15:30 - 70B-021.09" at bounding box center [345, 46] width 83 height 16
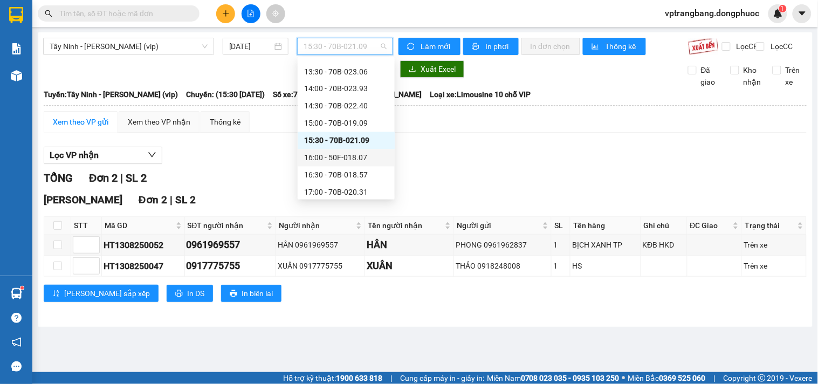
click at [348, 162] on div "16:00 - 50F-018.07" at bounding box center [346, 158] width 84 height 12
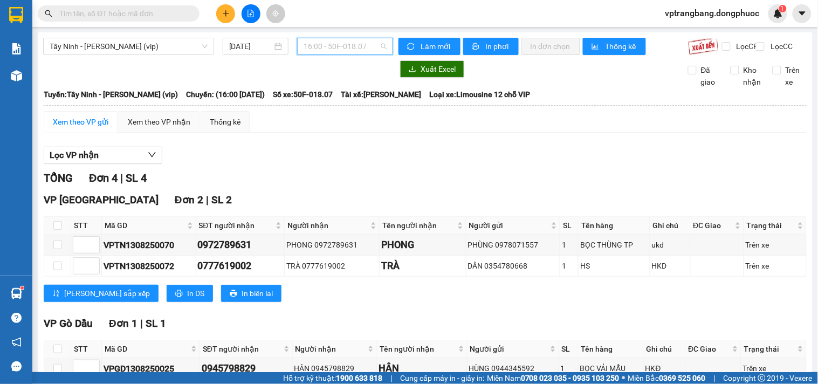
click at [330, 42] on span "16:00 - 50F-018.07" at bounding box center [345, 46] width 83 height 16
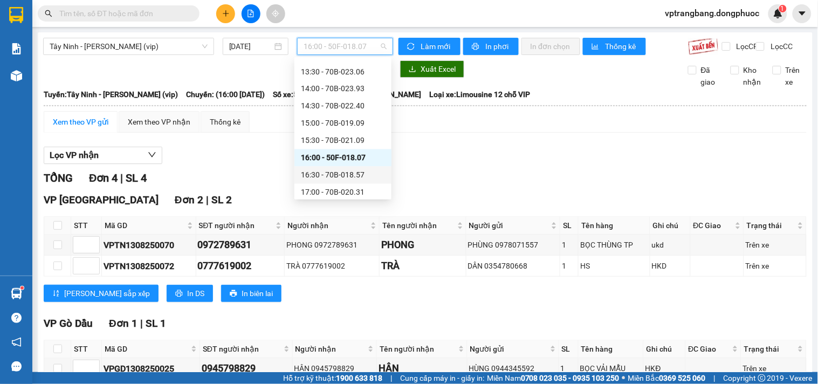
click at [345, 169] on div "16:30 - 70B-018.57" at bounding box center [343, 175] width 84 height 12
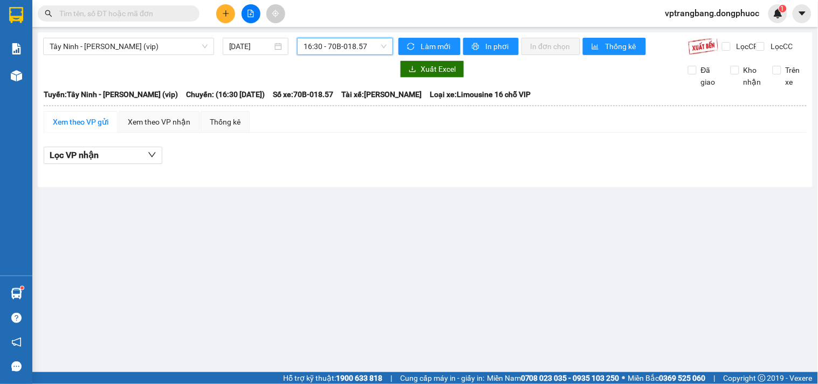
click at [298, 200] on main "Tây Ninh - [PERSON_NAME] (vip) [DATE] 16:30 16:30 - 70B-018.57 Làm mới In phơi …" at bounding box center [409, 186] width 818 height 372
click at [127, 46] on span "Tây Ninh - [PERSON_NAME] (vip)" at bounding box center [129, 46] width 158 height 16
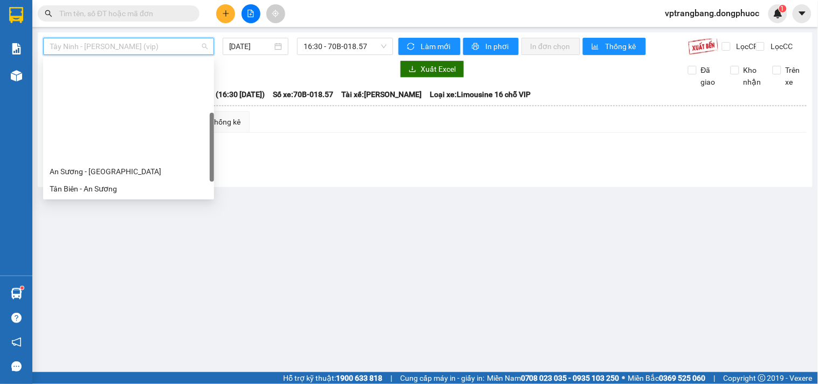
scroll to position [120, 0]
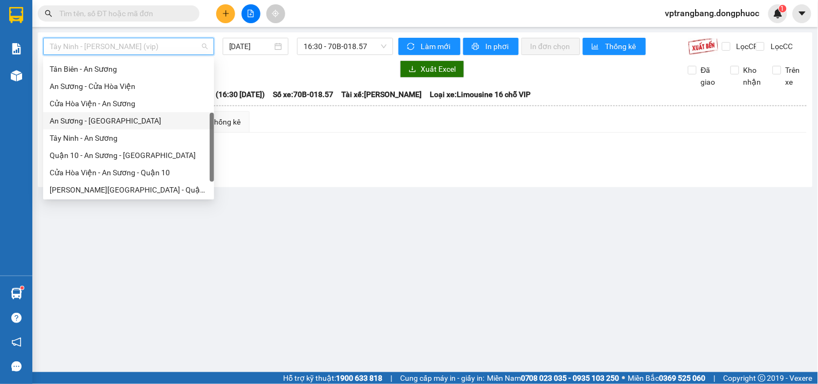
click at [96, 121] on div "An Sương - [GEOGRAPHIC_DATA]" at bounding box center [129, 121] width 158 height 12
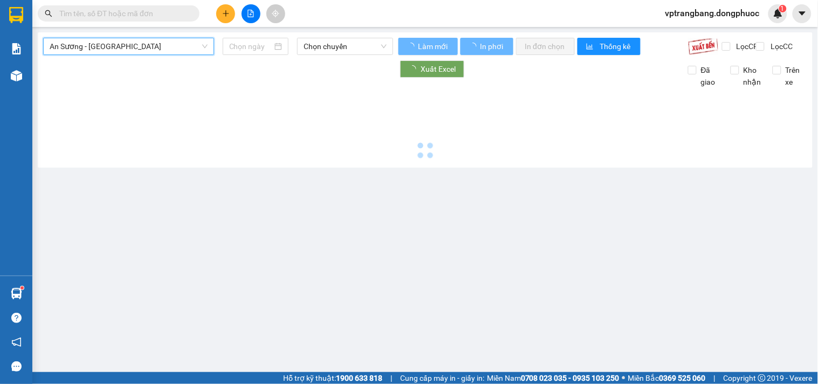
type input "[DATE]"
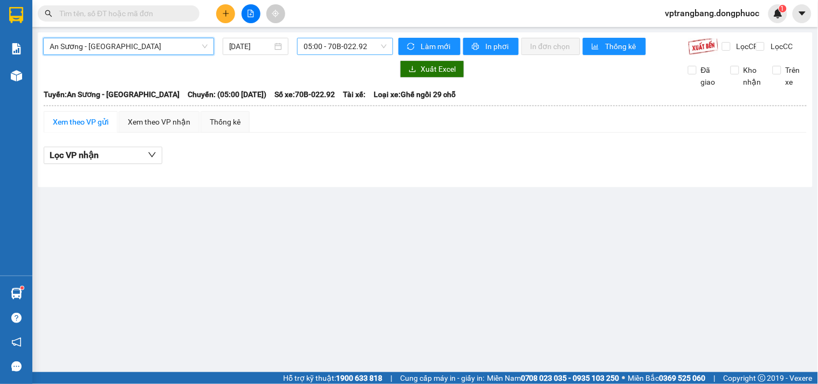
click at [339, 50] on span "05:00 - 70B-022.92" at bounding box center [345, 46] width 83 height 16
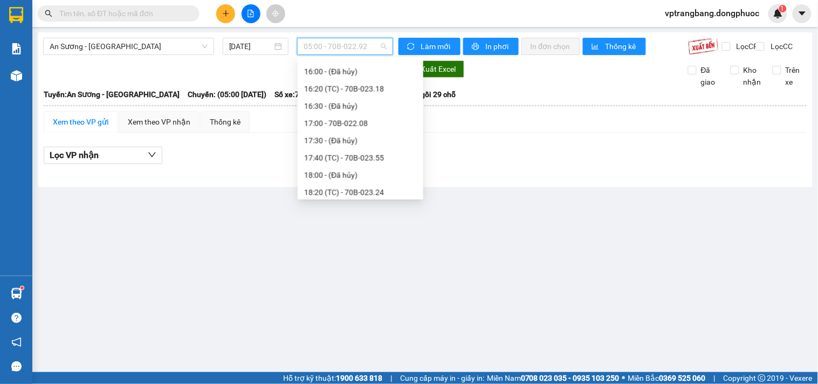
scroll to position [17, 0]
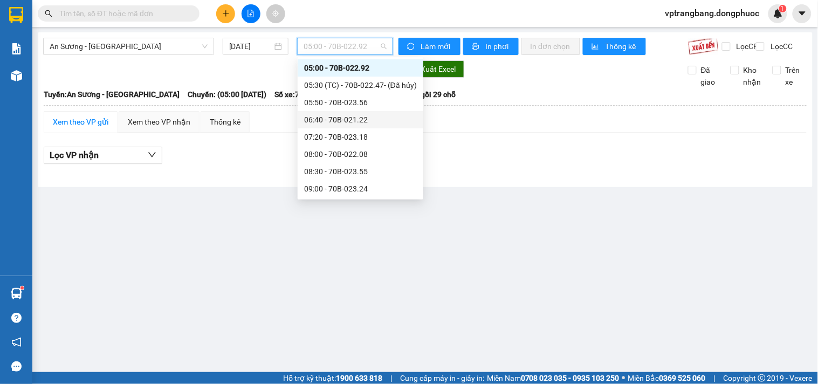
click at [346, 111] on div "06:40 - 70B-021.22" at bounding box center [361, 119] width 126 height 17
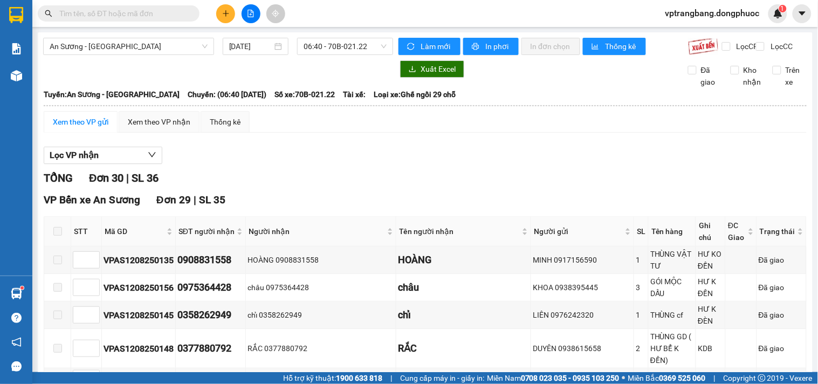
drag, startPoint x: 308, startPoint y: 143, endPoint x: 304, endPoint y: 105, distance: 39.1
click at [336, 45] on span "06:40 - 70B-021.22" at bounding box center [345, 46] width 83 height 16
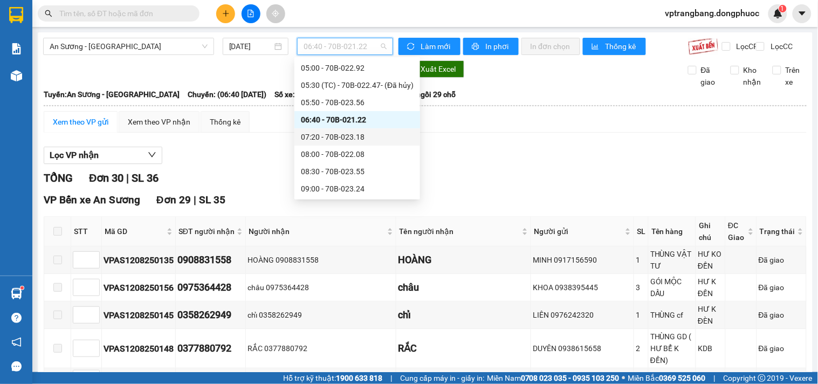
click at [325, 136] on div "07:20 - 70B-023.18" at bounding box center [357, 137] width 113 height 12
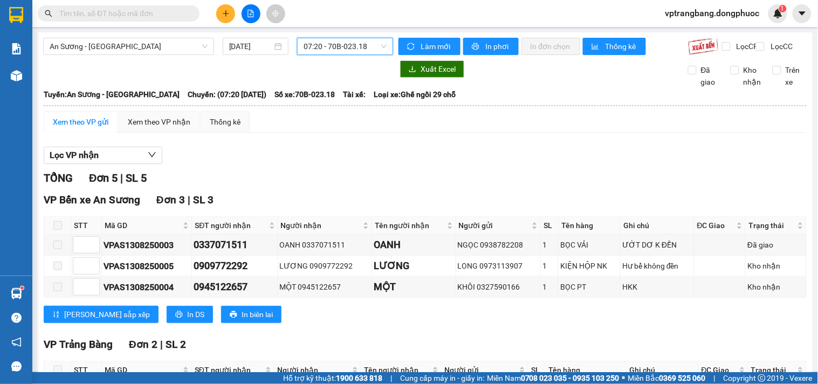
click at [326, 187] on div "TỔNG Đơn 5 | SL 5" at bounding box center [425, 178] width 763 height 17
click at [335, 40] on span "07:20 - 70B-023.18" at bounding box center [345, 46] width 83 height 16
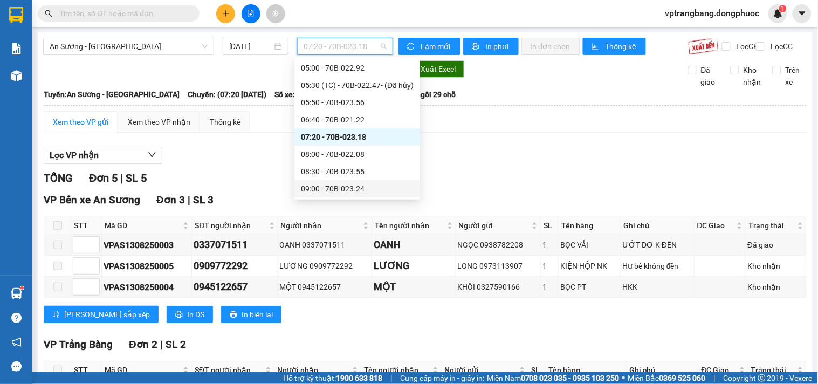
click at [540, 184] on div "TỔNG Đơn 5 | SL 5" at bounding box center [425, 178] width 763 height 17
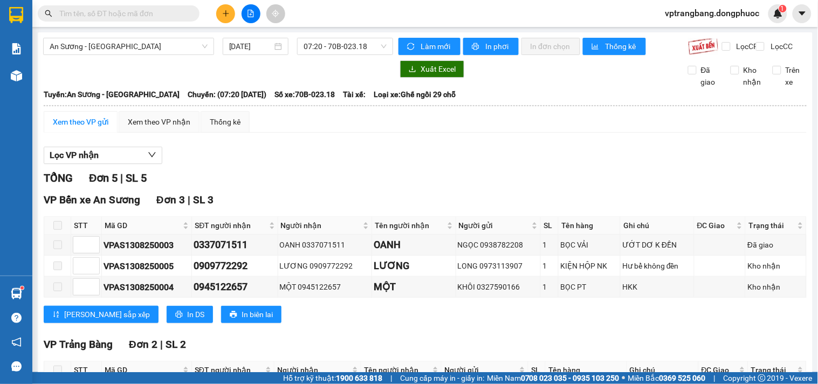
click at [287, 165] on div at bounding box center [425, 164] width 763 height 1
click at [333, 41] on span "07:20 - 70B-023.18" at bounding box center [345, 46] width 83 height 16
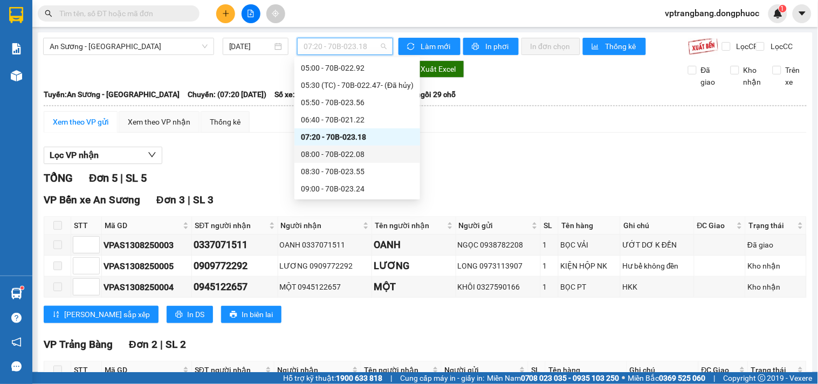
click at [346, 154] on div "08:00 - 70B-022.08" at bounding box center [357, 154] width 113 height 12
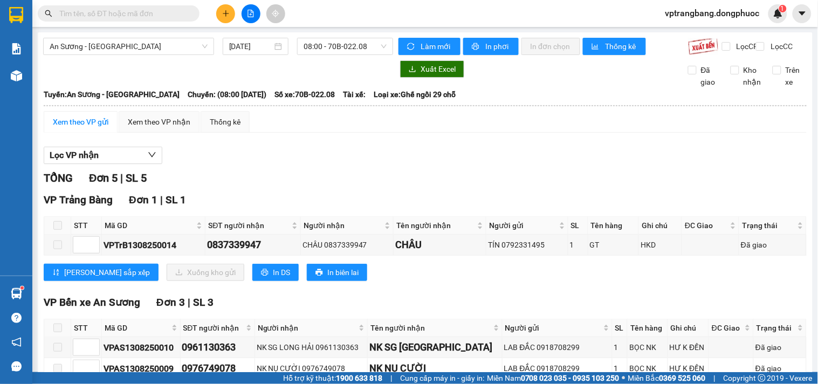
drag, startPoint x: 301, startPoint y: 168, endPoint x: 315, endPoint y: 126, distance: 44.3
click at [301, 165] on div "Lọc VP nhận" at bounding box center [425, 156] width 763 height 18
click at [338, 49] on span "08:00 - 70B-022.08" at bounding box center [345, 46] width 83 height 16
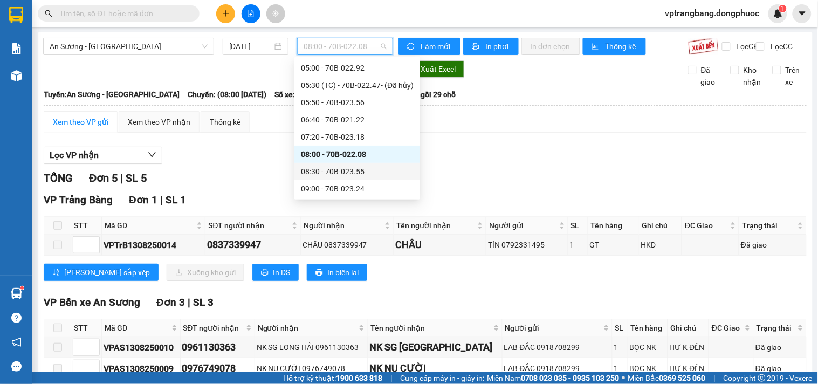
click at [336, 170] on div "08:30 - 70B-023.55" at bounding box center [357, 172] width 113 height 12
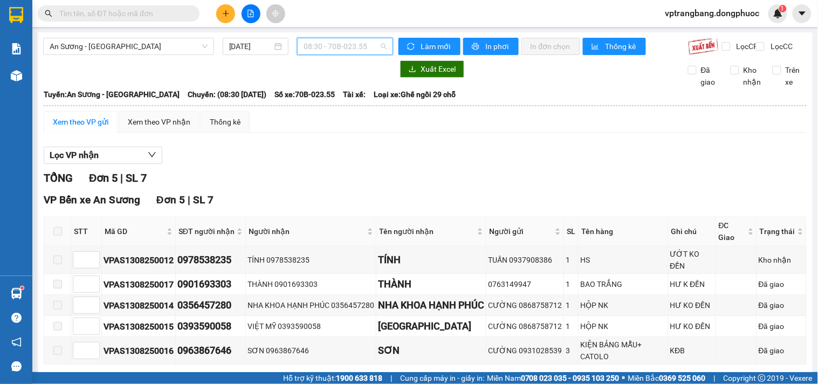
click at [333, 49] on span "08:30 - 70B-023.55" at bounding box center [345, 46] width 83 height 16
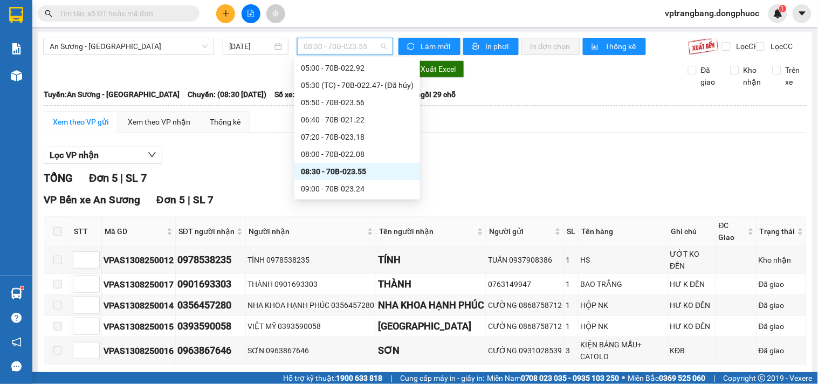
scroll to position [77, 0]
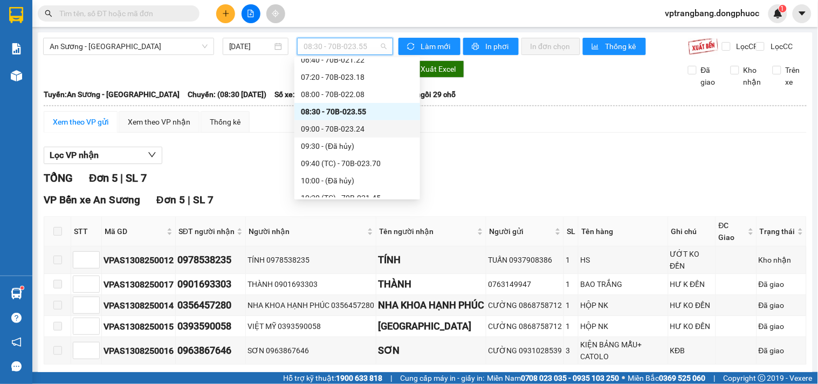
click at [346, 129] on div "09:00 - 70B-023.24" at bounding box center [357, 129] width 113 height 12
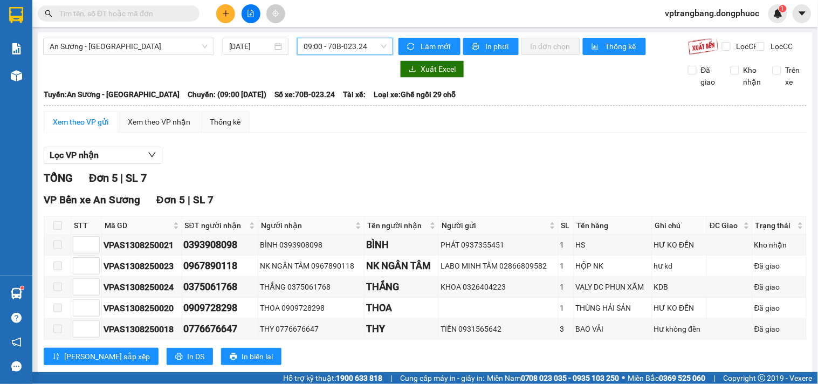
click at [321, 38] on div "09:00 - 70B-023.24" at bounding box center [345, 46] width 96 height 17
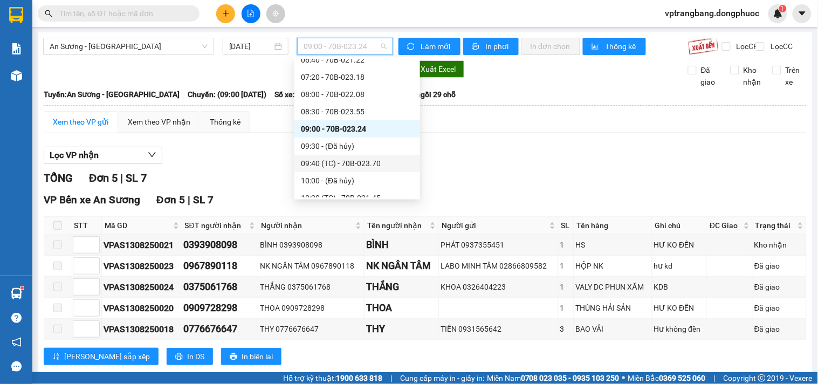
click at [331, 166] on div "09:40 (TC) - 70B-023.70" at bounding box center [357, 163] width 113 height 12
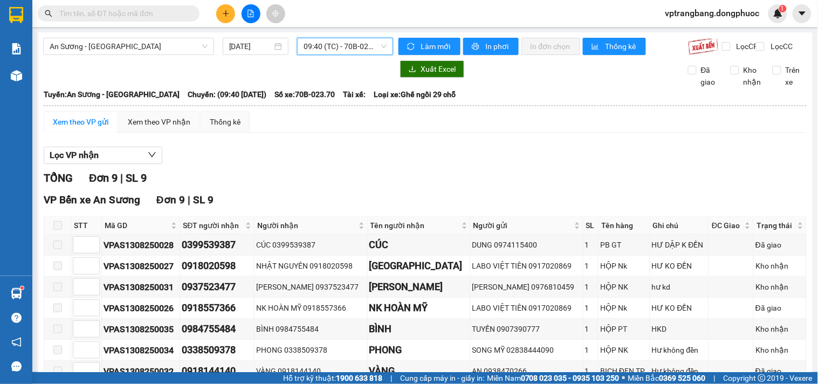
click at [342, 51] on span "09:40 (TC) - 70B-023.70" at bounding box center [345, 46] width 83 height 16
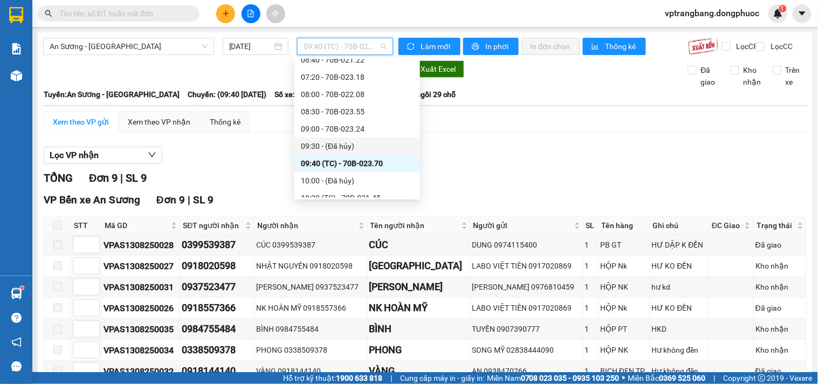
scroll to position [137, 0]
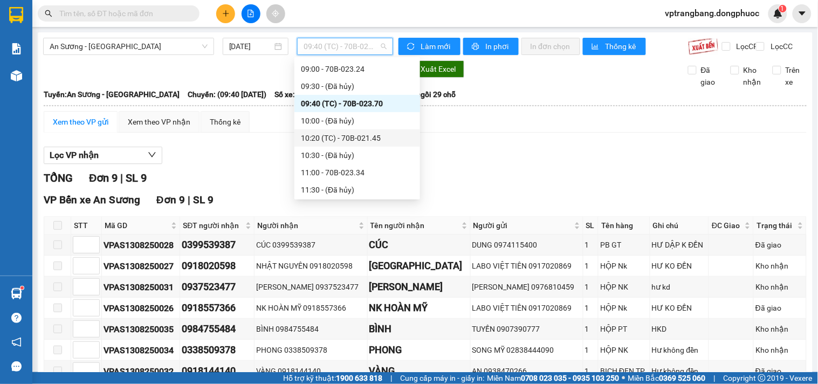
click at [352, 139] on div "10:20 (TC) - 70B-021.45" at bounding box center [357, 138] width 113 height 12
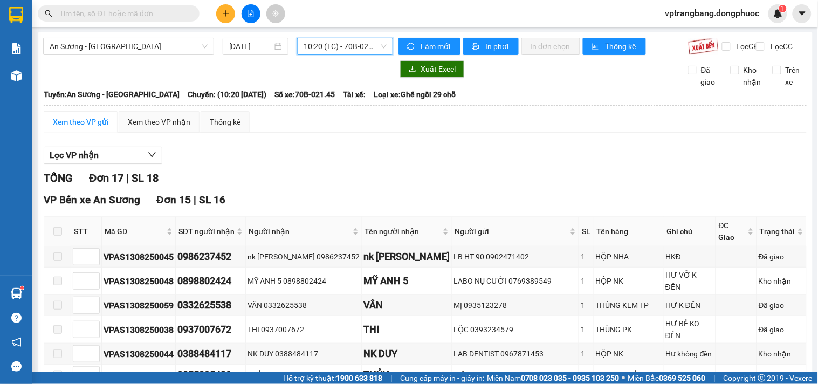
click at [321, 50] on span "10:20 (TC) - 70B-021.45" at bounding box center [345, 46] width 83 height 16
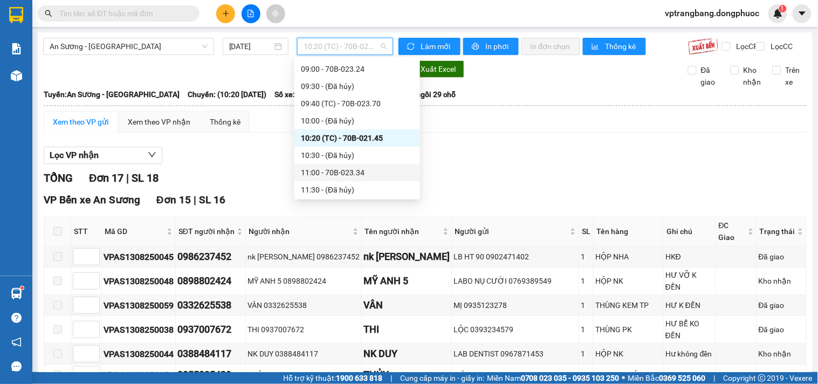
click at [330, 170] on div "11:00 - 70B-023.34" at bounding box center [357, 173] width 113 height 12
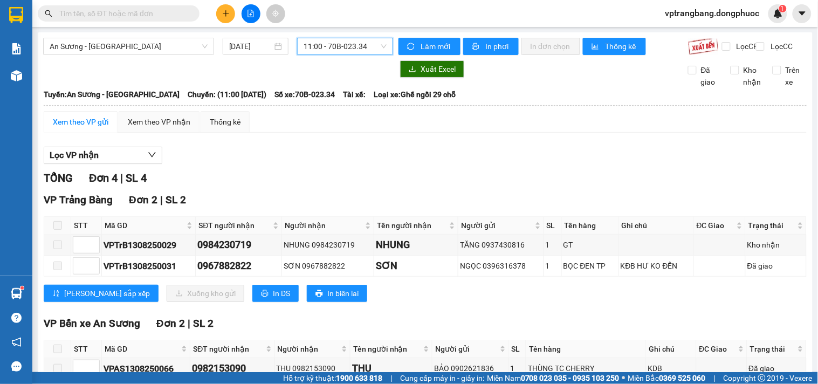
click at [323, 165] on div "Lọc VP nhận" at bounding box center [425, 156] width 763 height 18
click at [335, 182] on div "TỔNG Đơn 4 | SL 4" at bounding box center [425, 178] width 763 height 17
click at [343, 31] on main "An Sương - Tây Ninh 13/08/2025 11:00 - 70B-023.34 Làm mới In phơi In đơn chọn T…" at bounding box center [409, 186] width 818 height 372
click at [340, 44] on span "11:00 - 70B-023.34" at bounding box center [345, 46] width 83 height 16
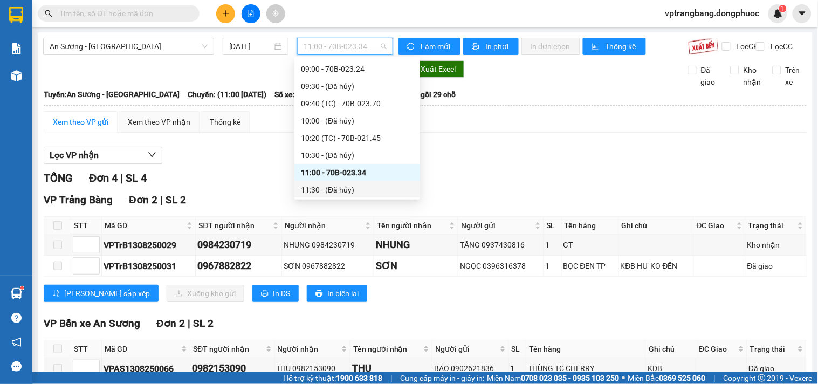
scroll to position [197, 0]
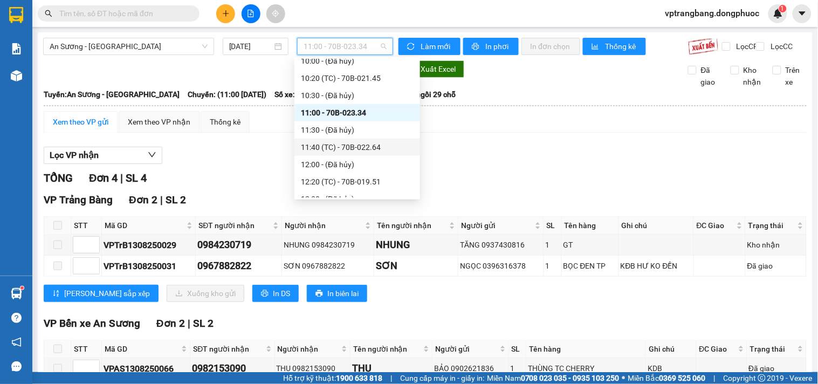
click at [359, 142] on div "11:40 (TC) - 70B-022.64" at bounding box center [357, 147] width 113 height 12
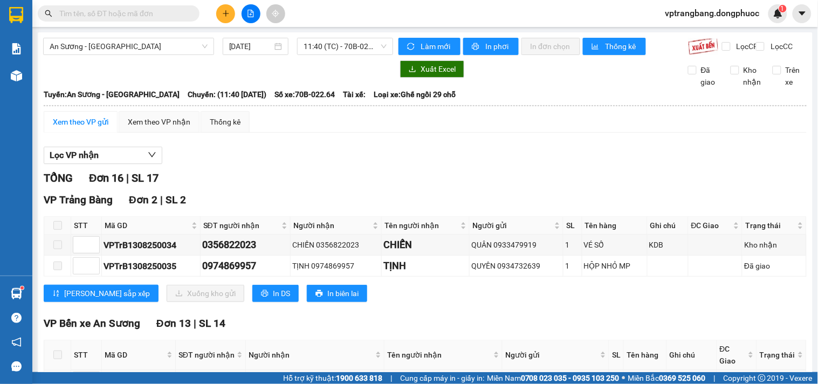
drag, startPoint x: 280, startPoint y: 184, endPoint x: 332, endPoint y: 125, distance: 78.3
click at [282, 183] on div "TỔNG Đơn 16 | SL 17" at bounding box center [425, 178] width 763 height 17
click at [321, 49] on span "11:40 (TC) - 70B-022.64" at bounding box center [345, 46] width 83 height 16
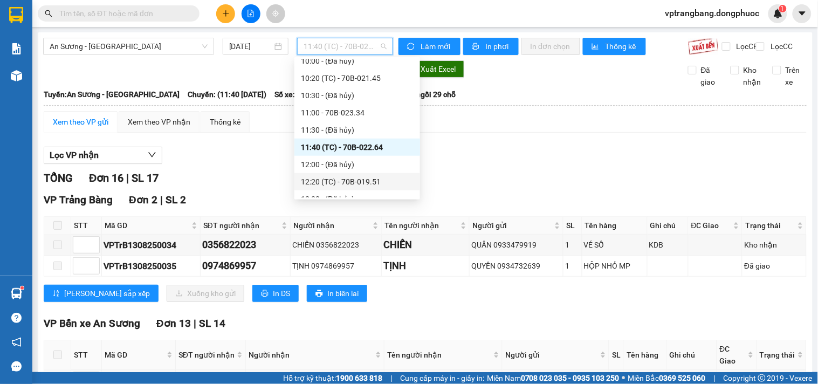
click at [344, 182] on div "12:20 (TC) - 70B-019.51" at bounding box center [357, 182] width 113 height 12
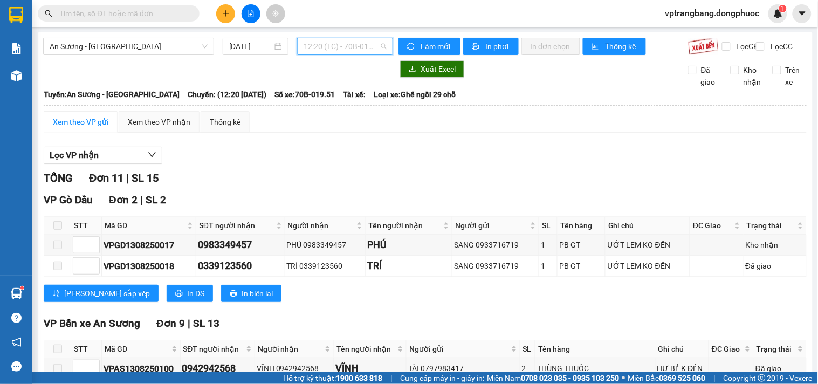
click at [319, 49] on span "12:20 (TC) - 70B-019.51" at bounding box center [345, 46] width 83 height 16
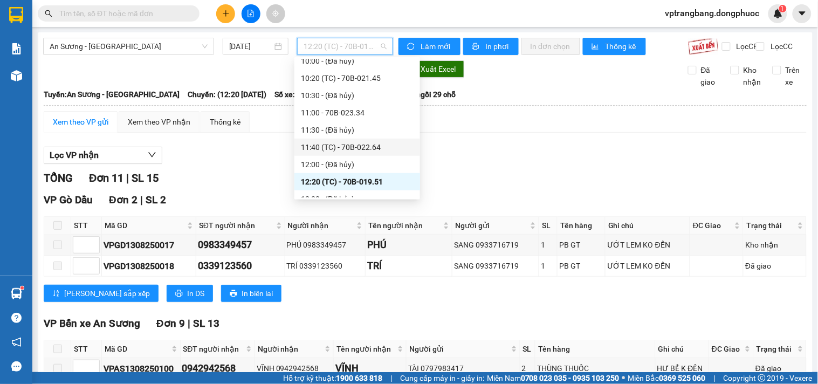
scroll to position [257, 0]
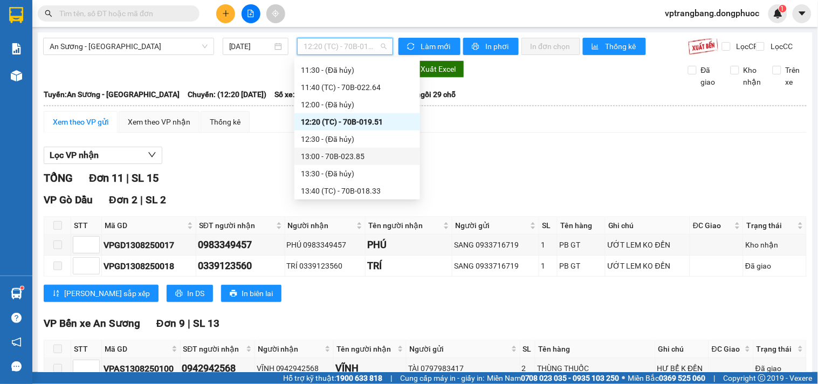
click at [352, 154] on div "13:00 - 70B-023.85" at bounding box center [357, 156] width 113 height 12
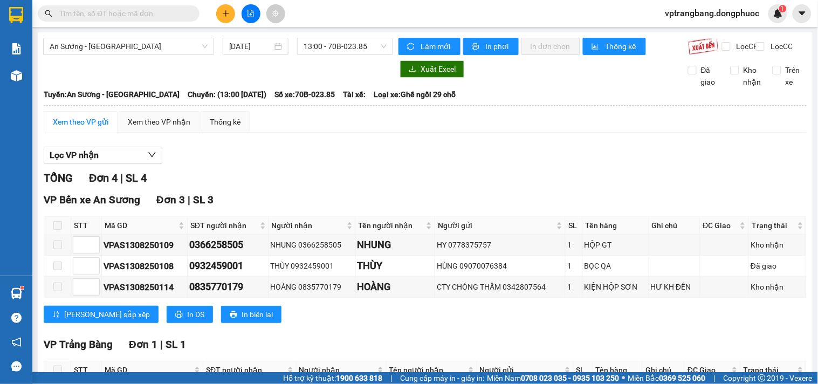
click at [310, 174] on div "Lọc VP nhận TỔNG Đơn 4 | SL 4 VP Bến xe An Sương Đơn 3 | SL 3 STT Mã GD SĐT ngư…" at bounding box center [425, 290] width 763 height 298
drag, startPoint x: 349, startPoint y: 46, endPoint x: 348, endPoint y: 56, distance: 9.8
click at [348, 46] on span "13:00 - 70B-023.85" at bounding box center [345, 46] width 83 height 16
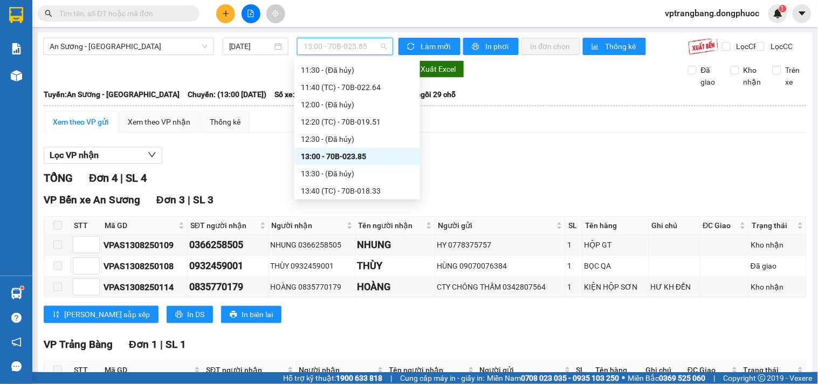
scroll to position [317, 0]
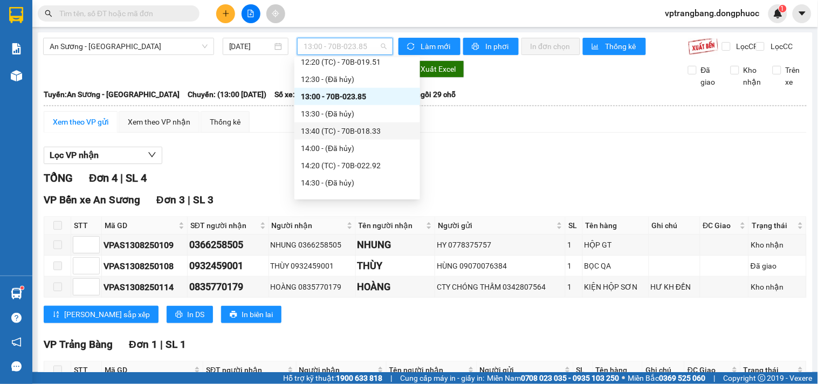
click at [344, 130] on div "13:40 (TC) - 70B-018.33" at bounding box center [357, 131] width 113 height 12
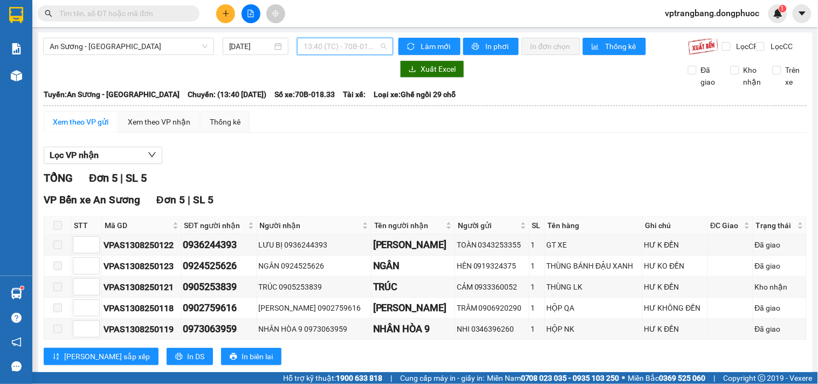
click at [330, 47] on span "13:40 (TC) - 70B-018.33" at bounding box center [345, 46] width 83 height 16
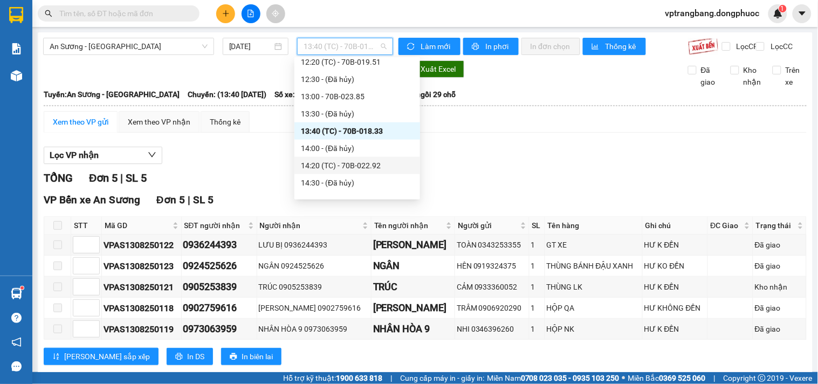
click at [352, 169] on div "14:20 (TC) - 70B-022.92" at bounding box center [357, 166] width 113 height 12
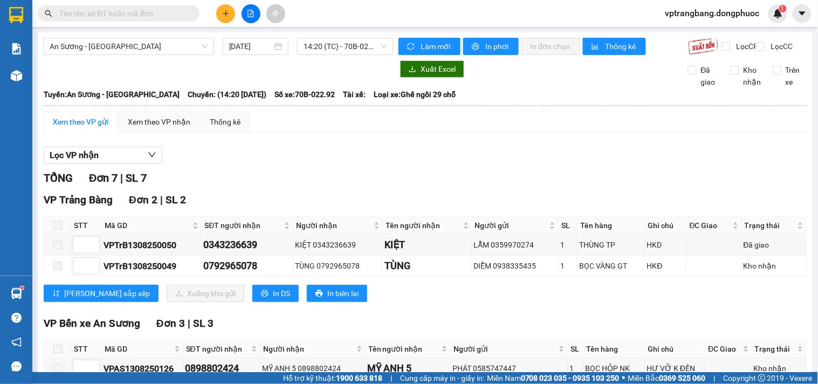
click at [286, 163] on div "Lọc VP nhận" at bounding box center [425, 156] width 763 height 18
click at [358, 41] on span "14:20 (TC) - 70B-022.92" at bounding box center [345, 46] width 83 height 16
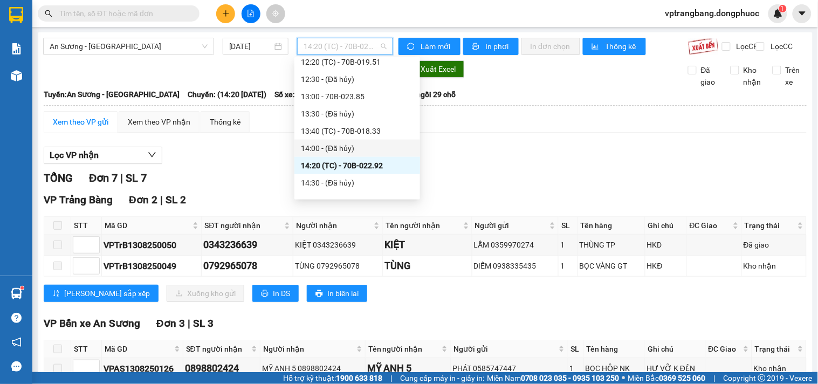
scroll to position [376, 0]
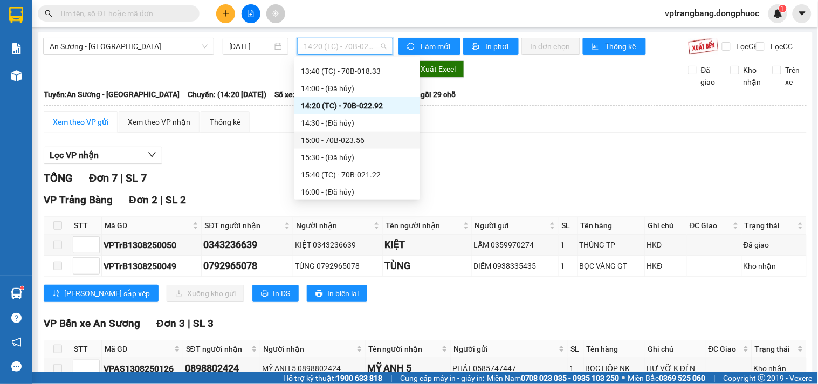
click at [342, 142] on div "15:00 - 70B-023.56" at bounding box center [357, 140] width 113 height 12
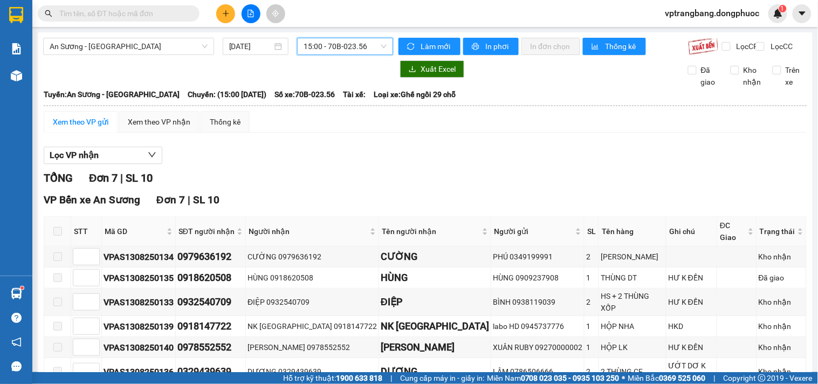
click at [321, 49] on span "15:00 - 70B-023.56" at bounding box center [345, 46] width 83 height 16
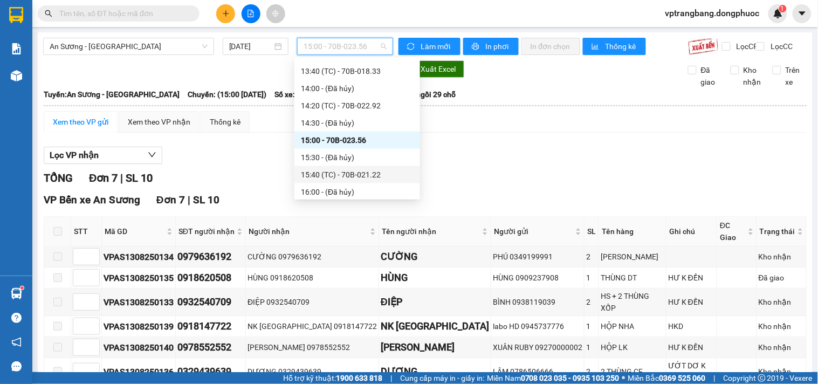
click at [344, 174] on div "15:40 (TC) - 70B-021.22" at bounding box center [357, 175] width 113 height 12
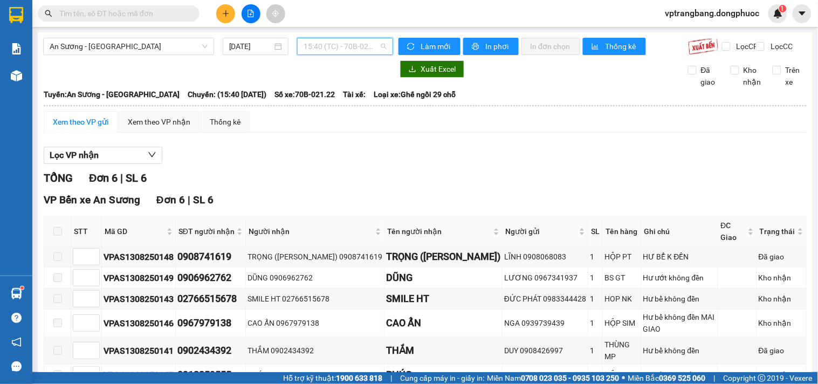
click at [317, 49] on span "15:40 (TC) - 70B-021.22" at bounding box center [345, 46] width 83 height 16
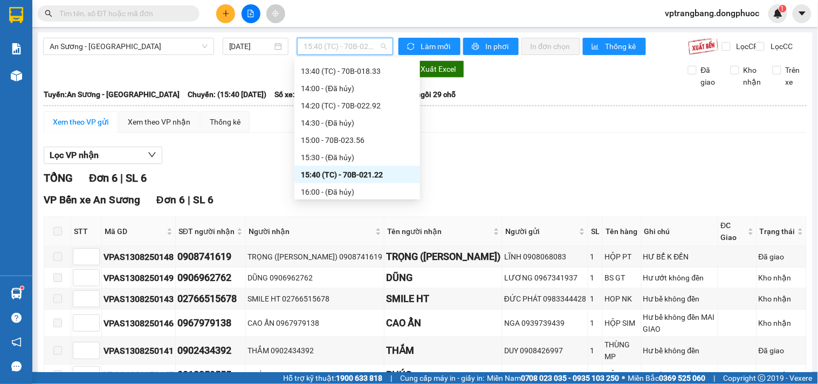
scroll to position [437, 0]
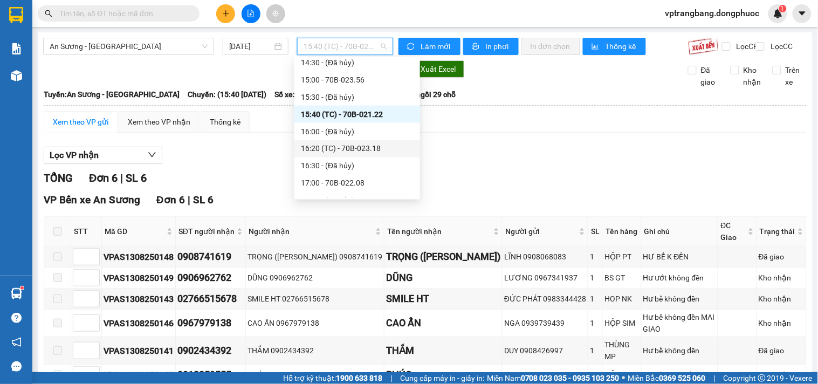
click at [353, 148] on div "16:20 (TC) - 70B-023.18" at bounding box center [357, 149] width 113 height 12
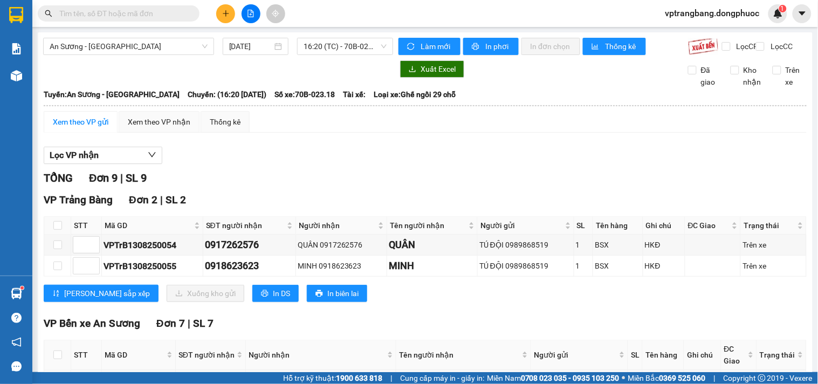
click at [245, 162] on div "Lọc VP nhận" at bounding box center [425, 156] width 763 height 18
click at [142, 53] on span "An Sương - Tây Ninh" at bounding box center [129, 46] width 158 height 16
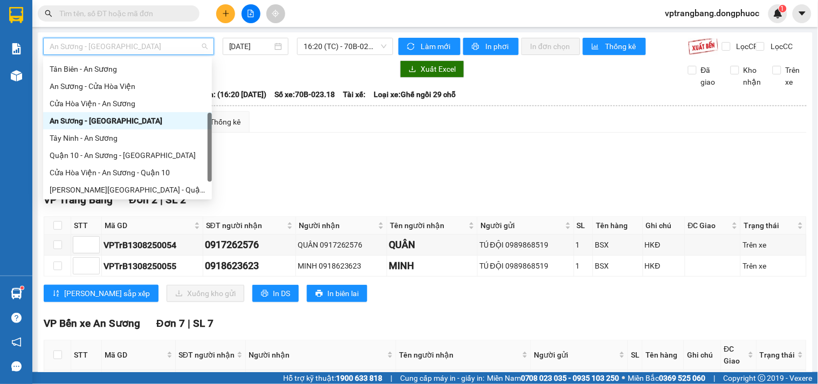
scroll to position [60, 0]
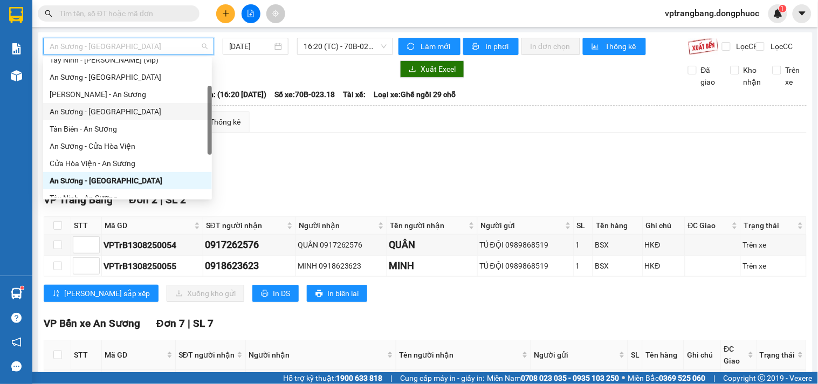
click at [102, 108] on div "An Sương - Tân Biên" at bounding box center [128, 112] width 156 height 12
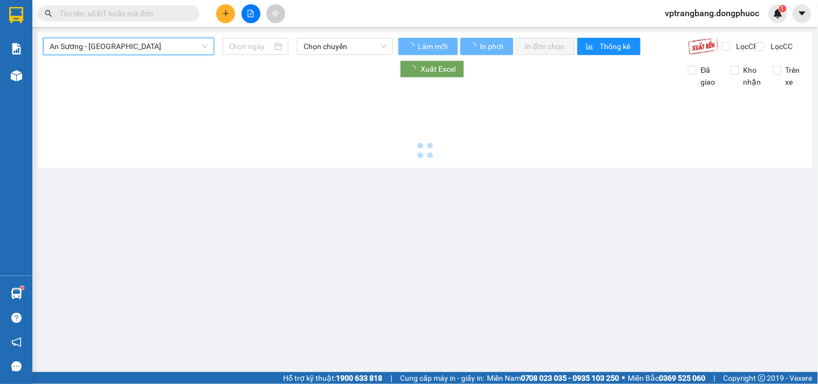
type input "13/08/2025"
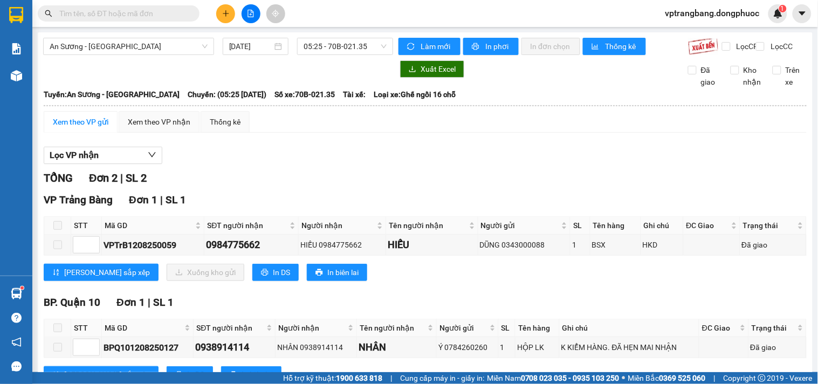
click at [271, 174] on div "Lọc VP nhận TỔNG Đơn 2 | SL 2 VP Trảng Bàng Đơn 1 | SL 1 STT Mã GD SĐT người nh…" at bounding box center [425, 269] width 763 height 256
click at [257, 67] on div "An Sương - Tân Biên 13/08/2025 05:25 - 70B-021.35 Làm mới In phơi In đơn chọn T…" at bounding box center [425, 220] width 775 height 376
click at [329, 52] on span "05:25 - 70B-021.35" at bounding box center [345, 46] width 83 height 16
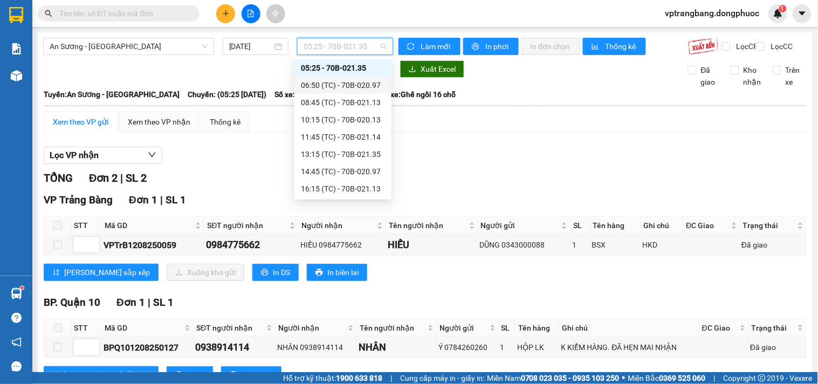
click at [353, 85] on div "06:50 (TC) - 70B-020.97" at bounding box center [343, 85] width 84 height 12
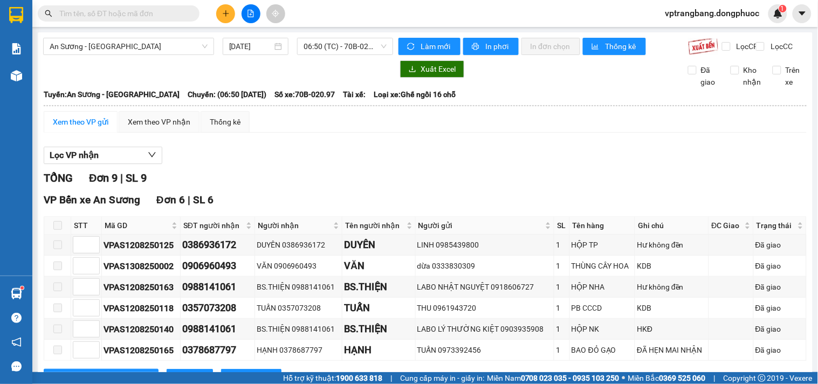
click at [294, 164] on div "Lọc VP nhận" at bounding box center [425, 156] width 763 height 18
click at [262, 181] on div "TỔNG Đơn 9 | SL 9" at bounding box center [425, 178] width 763 height 17
click at [339, 45] on span "06:50 (TC) - 70B-020.97" at bounding box center [345, 46] width 83 height 16
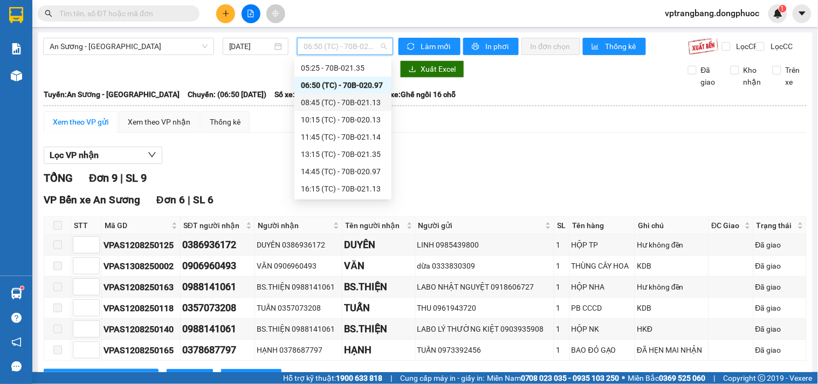
click at [346, 106] on div "08:45 (TC) - 70B-021.13" at bounding box center [343, 103] width 84 height 12
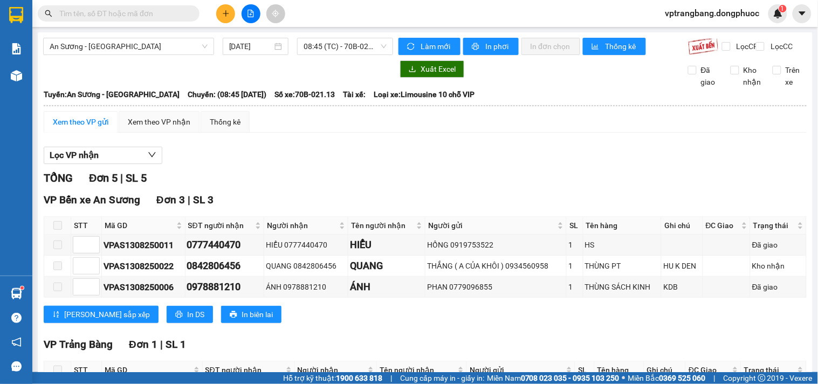
drag, startPoint x: 287, startPoint y: 173, endPoint x: 313, endPoint y: 130, distance: 50.3
click at [287, 165] on div at bounding box center [425, 164] width 763 height 1
click at [325, 55] on div "An Sương - Tân Biên 13/08/2025 08:45 (TC) - 70B-021.13" at bounding box center [218, 46] width 350 height 17
click at [324, 49] on span "08:45 (TC) - 70B-021.13" at bounding box center [345, 46] width 83 height 16
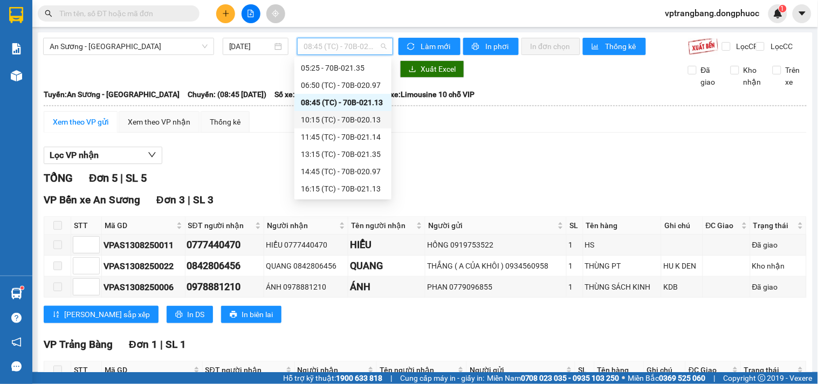
click at [338, 121] on div "10:15 (TC) - 70B-020.13" at bounding box center [343, 120] width 84 height 12
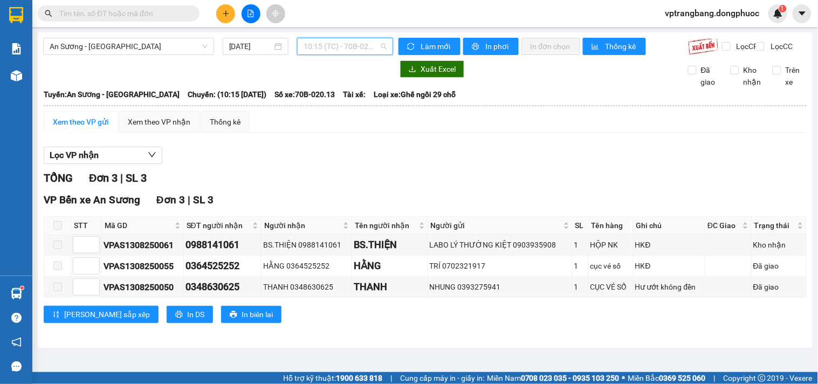
click at [357, 45] on span "10:15 (TC) - 70B-020.13" at bounding box center [345, 46] width 83 height 16
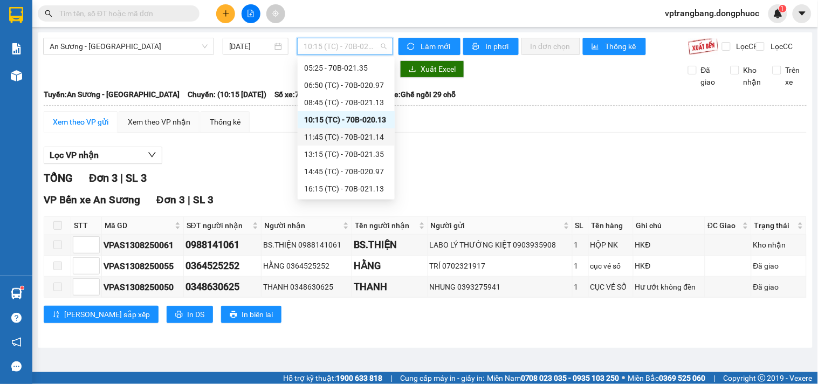
click at [354, 137] on div "11:45 (TC) - 70B-021.14" at bounding box center [346, 137] width 84 height 12
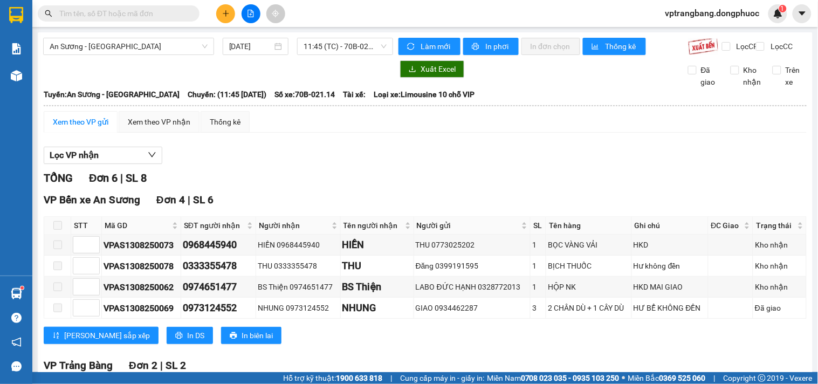
click at [285, 187] on div "TỔNG Đơn 6 | SL 8" at bounding box center [425, 178] width 763 height 17
drag, startPoint x: 294, startPoint y: 189, endPoint x: 303, endPoint y: 190, distance: 8.8
click at [294, 187] on div "TỔNG Đơn 6 | SL 8" at bounding box center [425, 178] width 763 height 17
click at [282, 173] on div "Lọc VP nhận TỔNG Đơn 6 | SL 8 VP Bến xe An Sương Đơn 4 | SL 6 STT Mã GD SĐT ngư…" at bounding box center [425, 311] width 763 height 340
click at [325, 47] on span "11:45 (TC) - 70B-021.14" at bounding box center [345, 46] width 83 height 16
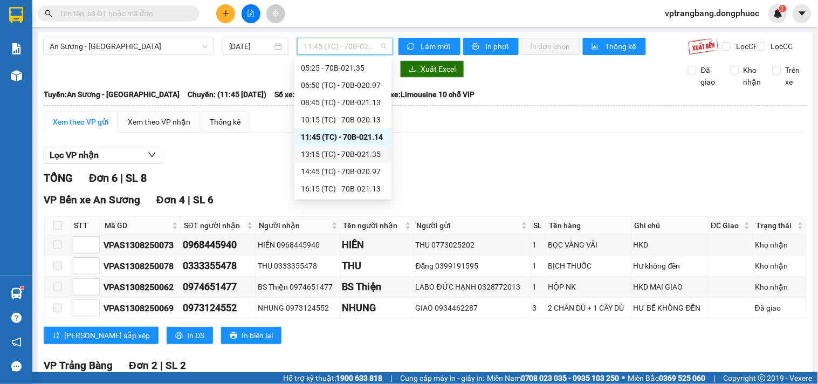
click at [336, 159] on div "13:15 (TC) - 70B-021.35" at bounding box center [343, 154] width 84 height 12
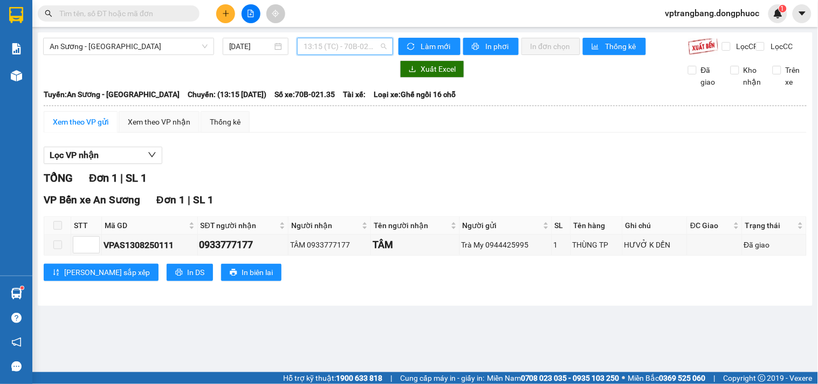
click at [317, 52] on span "13:15 (TC) - 70B-021.35" at bounding box center [345, 46] width 83 height 16
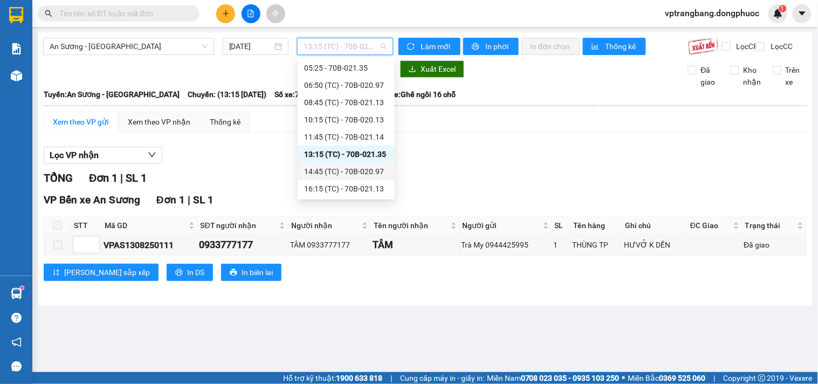
click at [336, 169] on div "14:45 (TC) - 70B-020.97" at bounding box center [346, 172] width 84 height 12
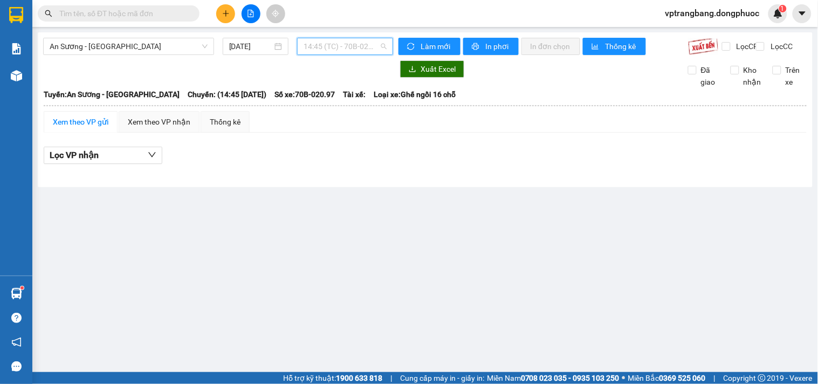
click at [343, 46] on span "14:45 (TC) - 70B-020.97" at bounding box center [345, 46] width 83 height 16
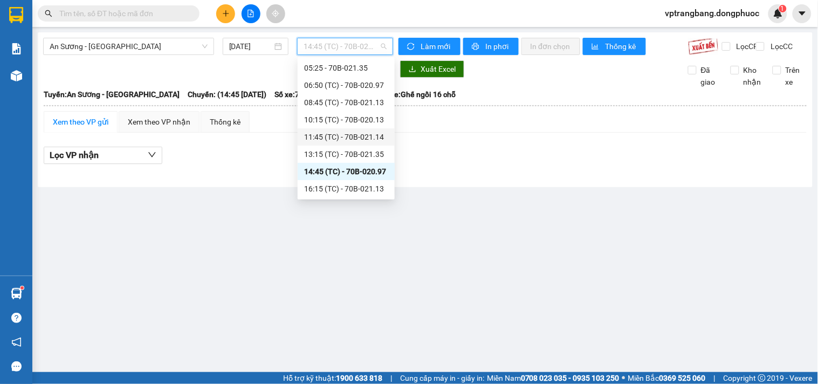
scroll to position [69, 0]
click at [344, 136] on div "16:15 (TC) - 70B-021.13" at bounding box center [346, 137] width 84 height 12
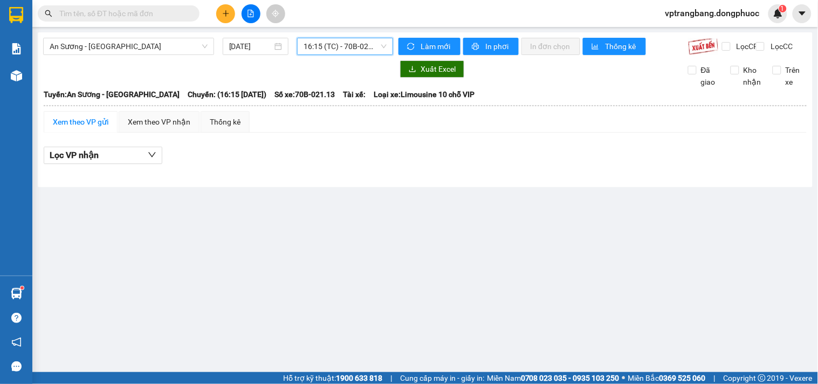
click at [348, 49] on span "16:15 (TC) - 70B-021.13" at bounding box center [345, 46] width 83 height 16
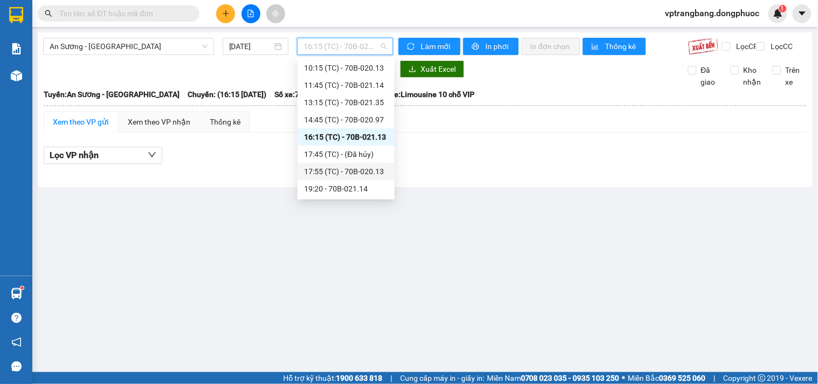
click at [341, 174] on div "17:55 (TC) - 70B-020.13" at bounding box center [346, 172] width 84 height 12
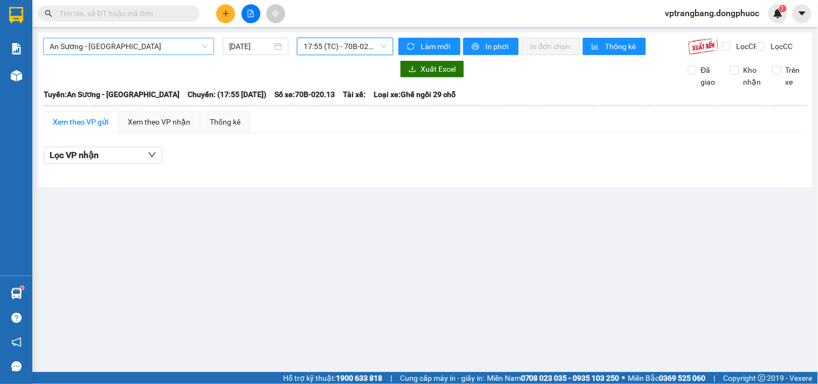
click at [146, 43] on span "An Sương - Tân Biên" at bounding box center [129, 46] width 158 height 16
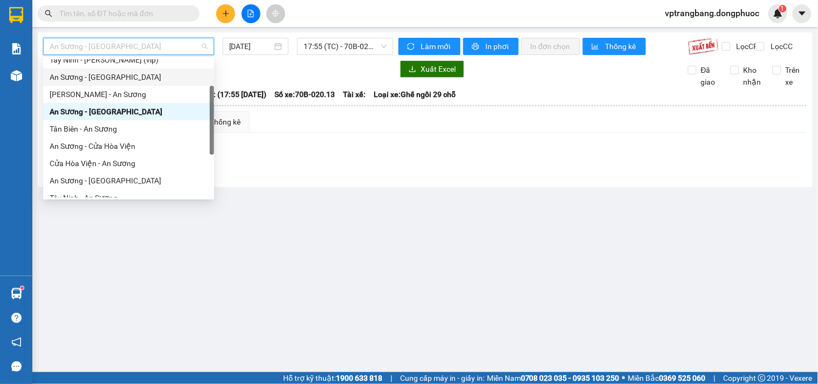
click at [108, 76] on div "An Sương - Châu Thành" at bounding box center [129, 77] width 158 height 12
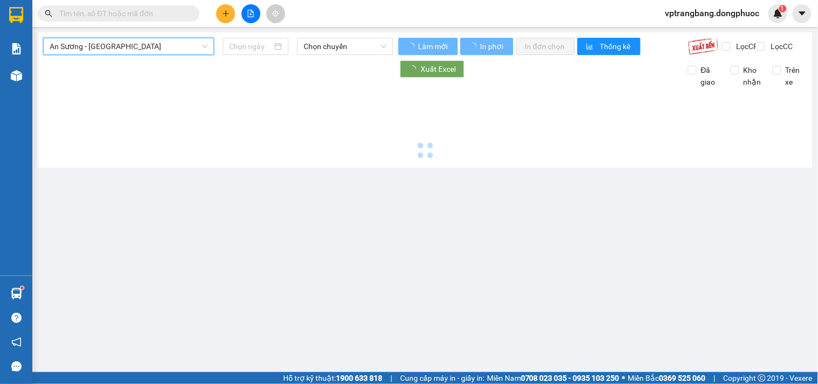
type input "13/08/2025"
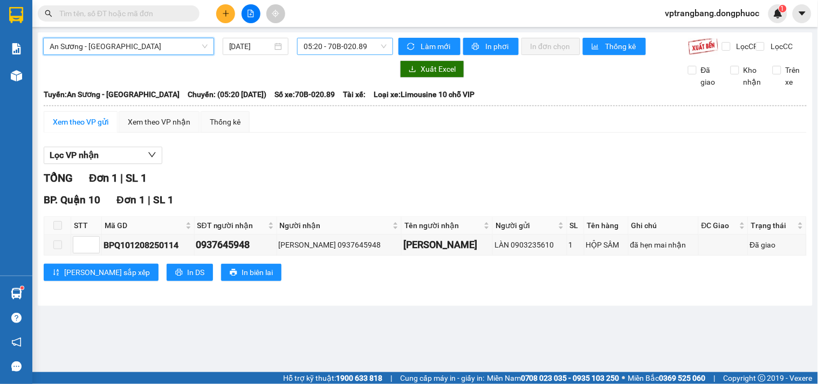
click at [333, 49] on span "05:20 - 70B-020.89" at bounding box center [345, 46] width 83 height 16
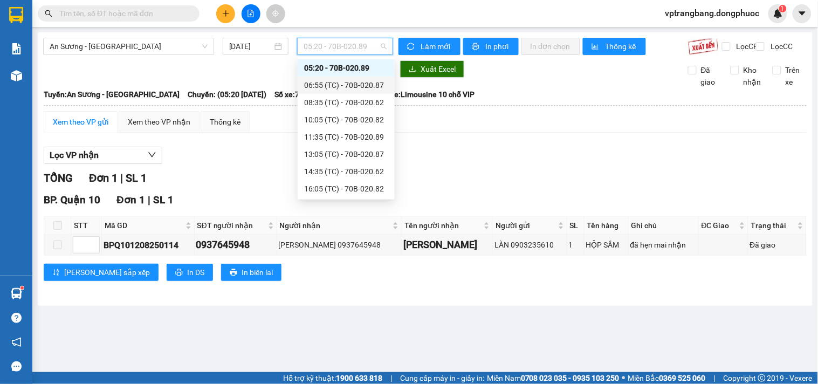
click at [349, 89] on div "06:55 (TC) - 70B-020.87" at bounding box center [346, 85] width 84 height 12
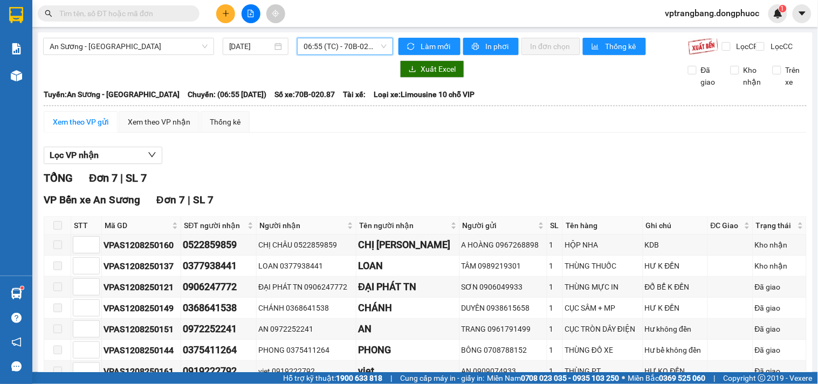
click at [341, 46] on span "06:55 (TC) - 70B-020.87" at bounding box center [345, 46] width 83 height 16
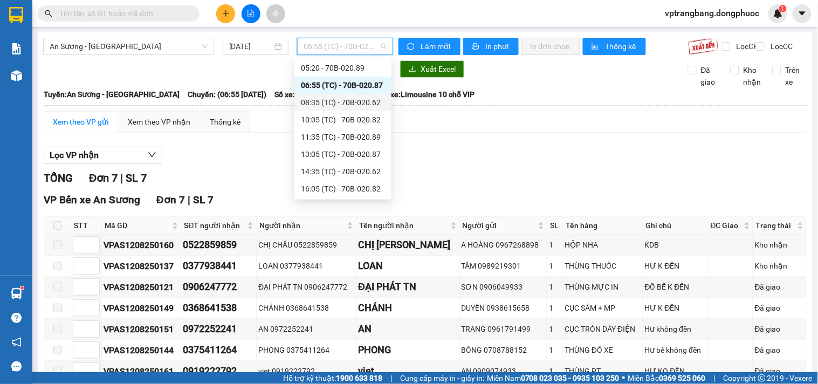
click at [351, 101] on div "08:35 (TC) - 70B-020.62" at bounding box center [343, 103] width 84 height 12
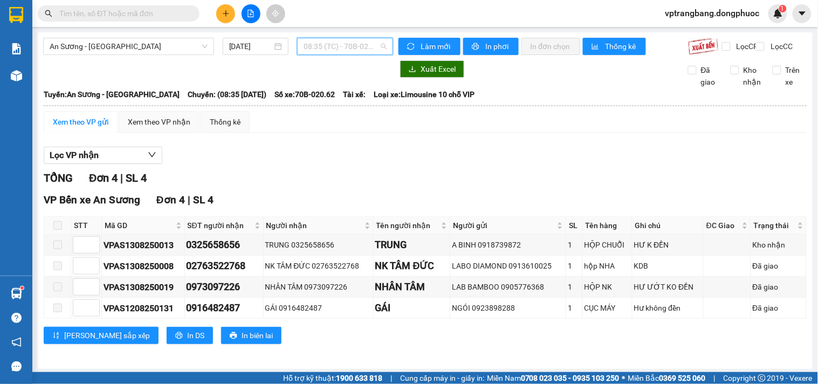
click at [335, 41] on span "08:35 (TC) - 70B-020.62" at bounding box center [345, 46] width 83 height 16
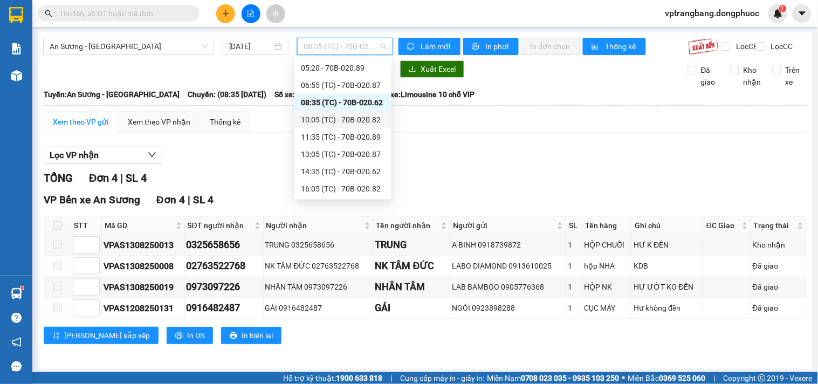
click at [343, 121] on div "10:05 (TC) - 70B-020.82" at bounding box center [343, 120] width 84 height 12
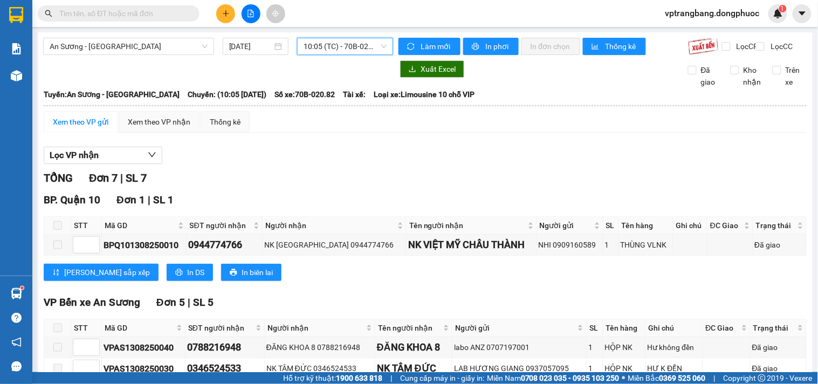
click at [338, 49] on span "10:05 (TC) - 70B-020.82" at bounding box center [345, 46] width 83 height 16
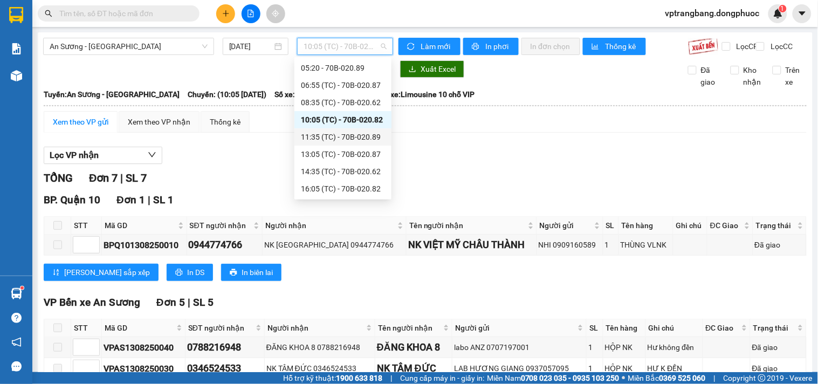
click at [335, 132] on div "11:35 (TC) - 70B-020.89" at bounding box center [343, 137] width 84 height 12
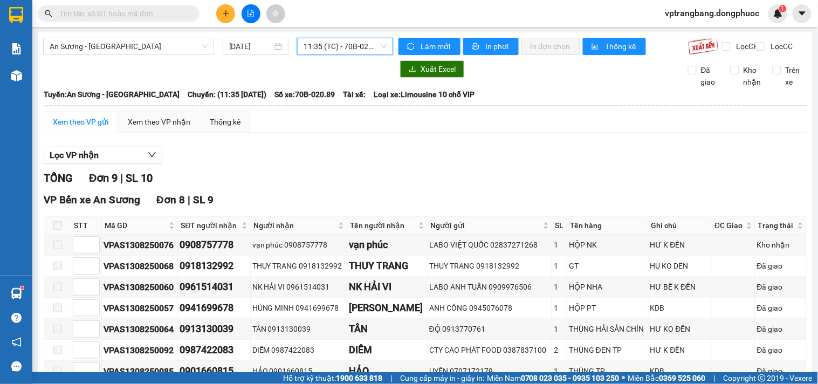
click at [339, 55] on div "An Sương - Châu Thành 13/08/2025 11:35 11:35 (TC) - 70B-020.89" at bounding box center [218, 46] width 350 height 17
click at [340, 42] on span "11:35 (TC) - 70B-020.89" at bounding box center [345, 46] width 83 height 16
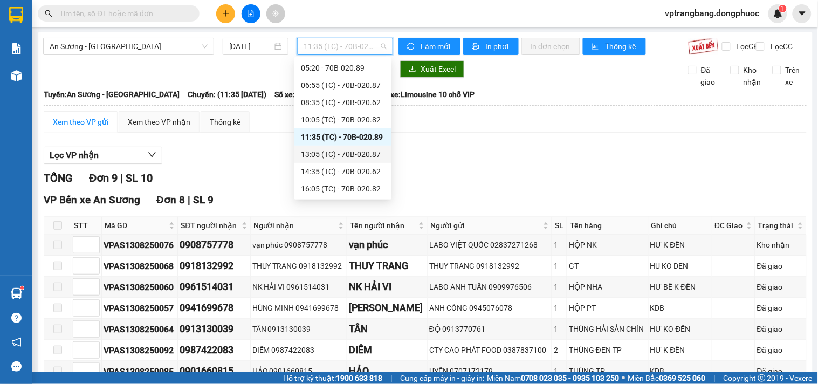
click at [345, 155] on div "13:05 (TC) - 70B-020.87" at bounding box center [343, 154] width 84 height 12
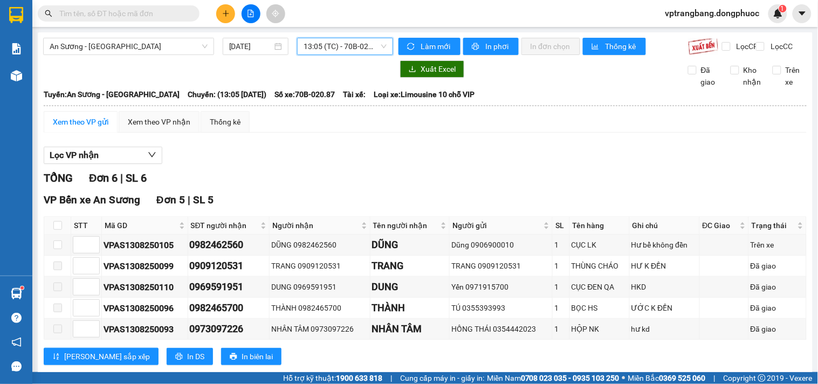
click at [334, 46] on span "13:05 (TC) - 70B-020.87" at bounding box center [345, 46] width 83 height 16
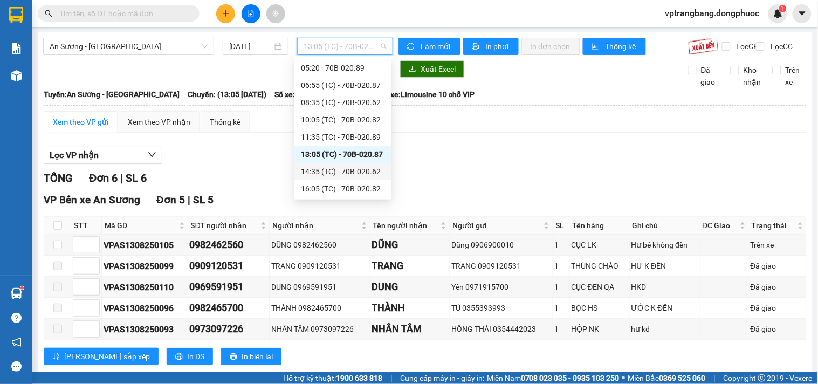
click at [351, 173] on div "14:35 (TC) - 70B-020.62" at bounding box center [343, 172] width 84 height 12
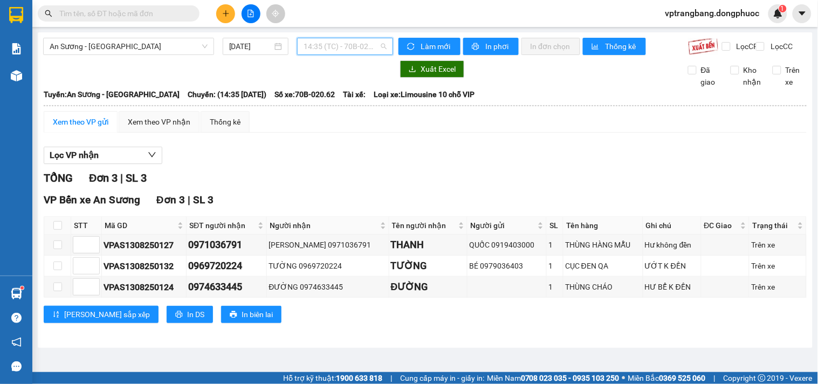
click at [330, 47] on span "14:35 (TC) - 70B-020.62" at bounding box center [345, 46] width 83 height 16
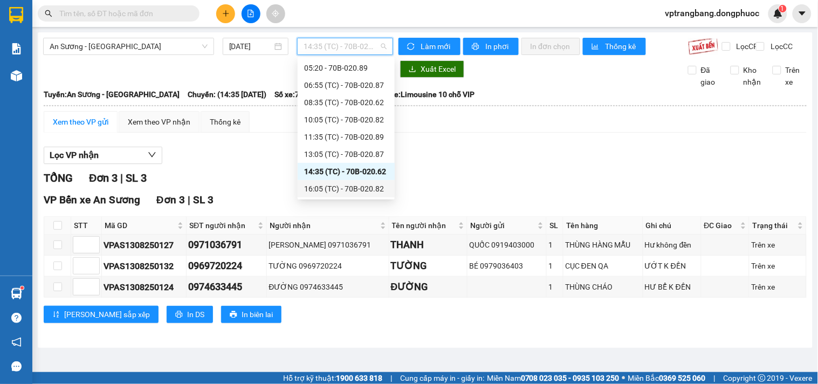
click at [351, 187] on div "16:05 (TC) - 70B-020.82" at bounding box center [346, 189] width 84 height 12
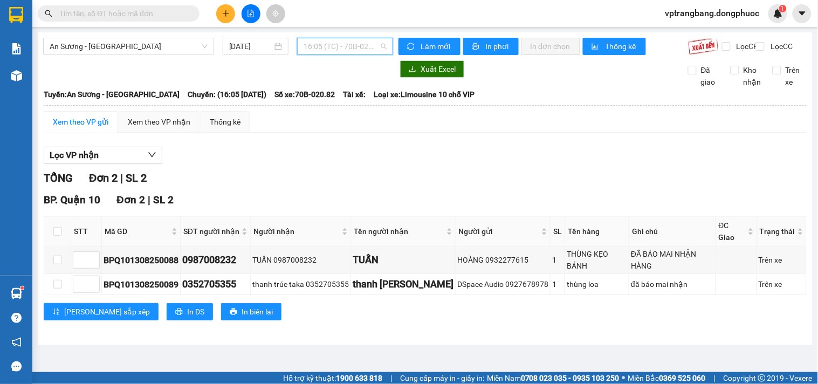
click at [351, 42] on span "16:05 (TC) - 70B-020.82" at bounding box center [345, 46] width 83 height 16
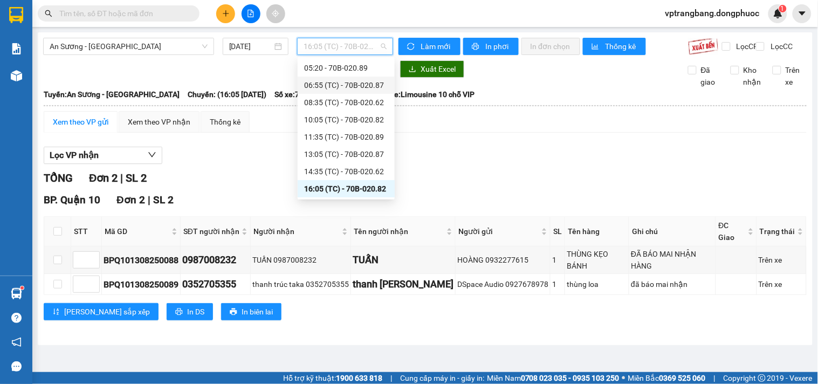
scroll to position [52, 0]
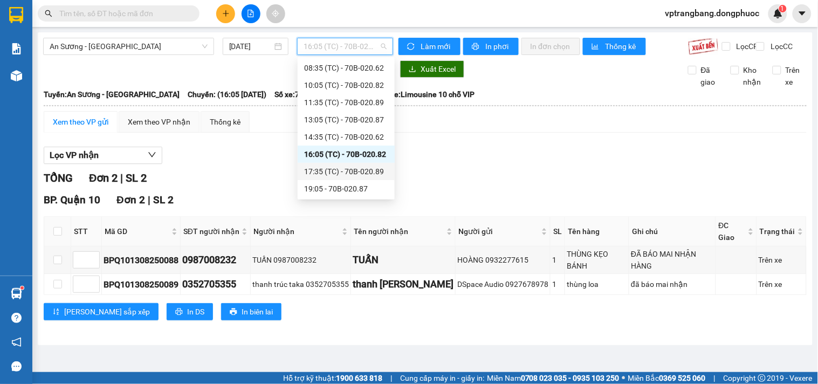
click at [345, 174] on div "17:35 (TC) - 70B-020.89" at bounding box center [346, 172] width 84 height 12
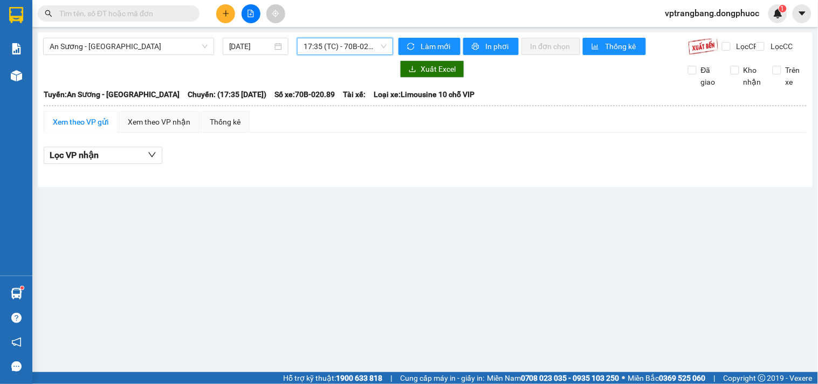
click at [336, 49] on span "17:35 (TC) - 70B-020.89" at bounding box center [345, 46] width 83 height 16
drag, startPoint x: 116, startPoint y: 56, endPoint x: 126, endPoint y: 41, distance: 17.8
click at [116, 55] on div "An Sương - Châu Thành 13/08/2025 17:35 (TC) - 70B-020.89" at bounding box center [218, 46] width 350 height 17
click at [126, 45] on span "An Sương - Châu Thành" at bounding box center [129, 46] width 158 height 16
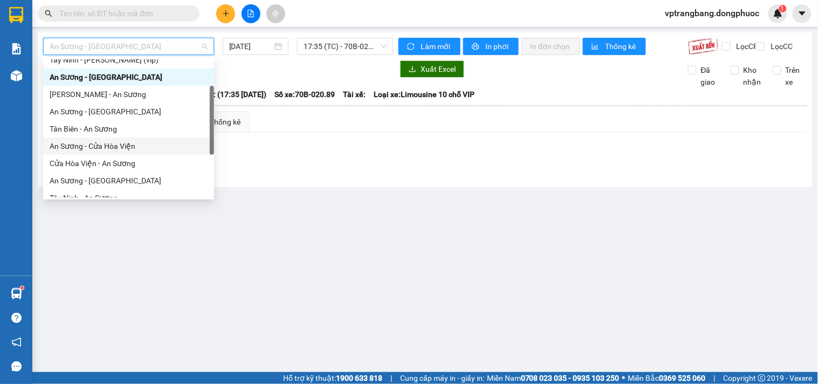
click at [109, 149] on div "An Sương - Cửa Hòa Viện" at bounding box center [129, 146] width 158 height 12
type input "13/08/2025"
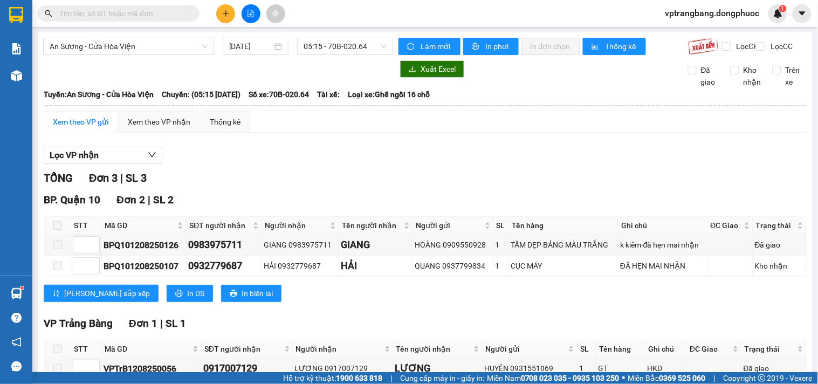
click at [286, 187] on div "TỔNG Đơn 3 | SL 3" at bounding box center [425, 178] width 763 height 17
click at [324, 50] on span "05:15 - 70B-020.64" at bounding box center [345, 46] width 83 height 16
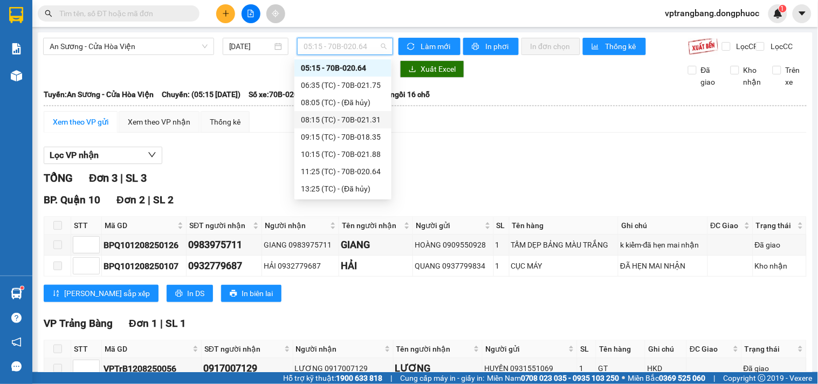
click at [500, 162] on div "Lọc VP nhận" at bounding box center [425, 156] width 763 height 18
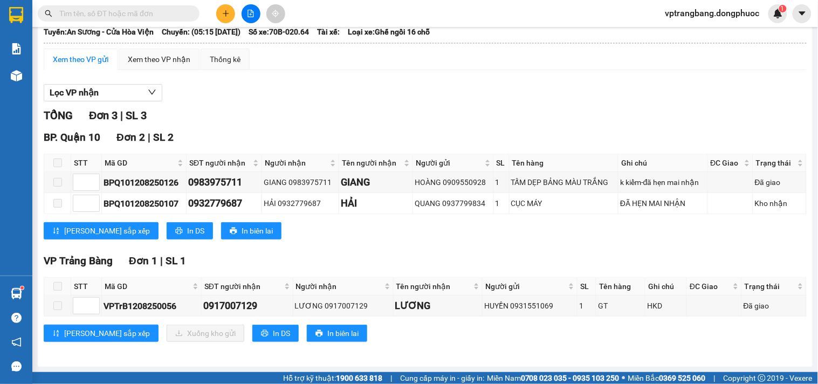
scroll to position [0, 0]
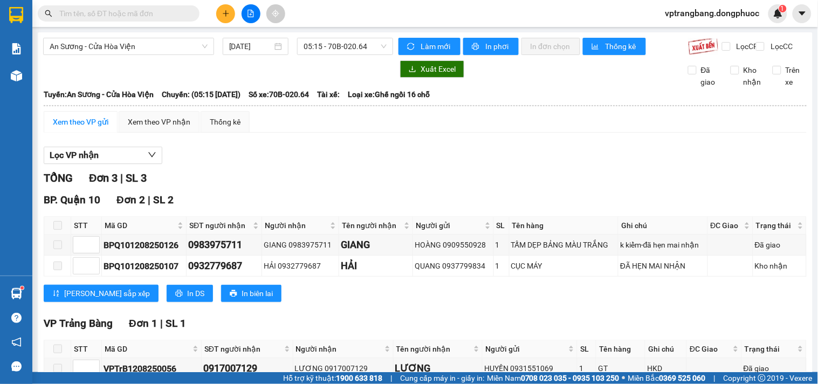
click at [288, 187] on div "TỔNG Đơn 3 | SL 3" at bounding box center [425, 178] width 763 height 17
click at [321, 51] on span "05:15 - 70B-020.64" at bounding box center [345, 46] width 83 height 16
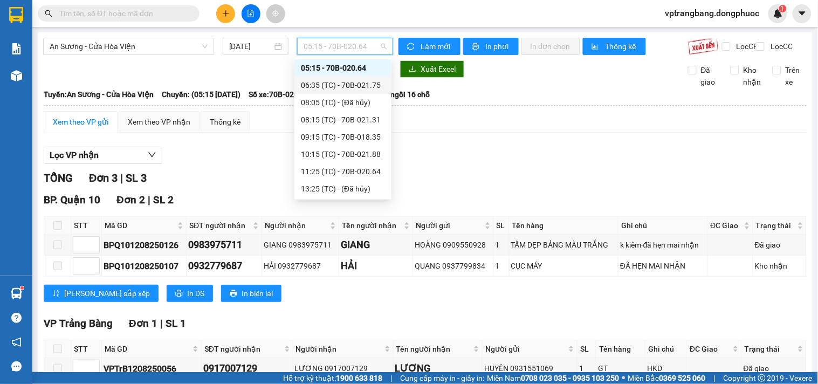
click at [331, 85] on div "06:35 (TC) - 70B-021.75" at bounding box center [343, 85] width 84 height 12
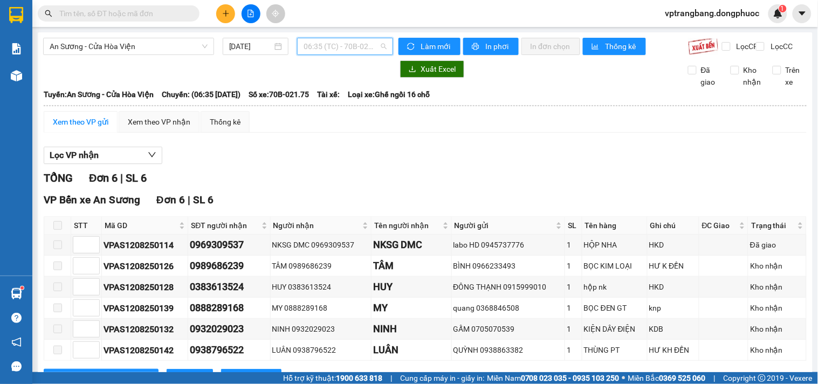
click at [338, 39] on span "06:35 (TC) - 70B-021.75" at bounding box center [345, 46] width 83 height 16
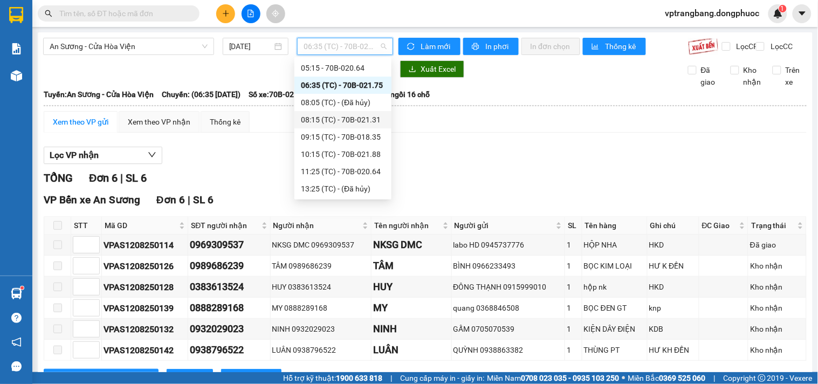
click at [342, 120] on div "08:15 (TC) - 70B-021.31" at bounding box center [343, 120] width 84 height 12
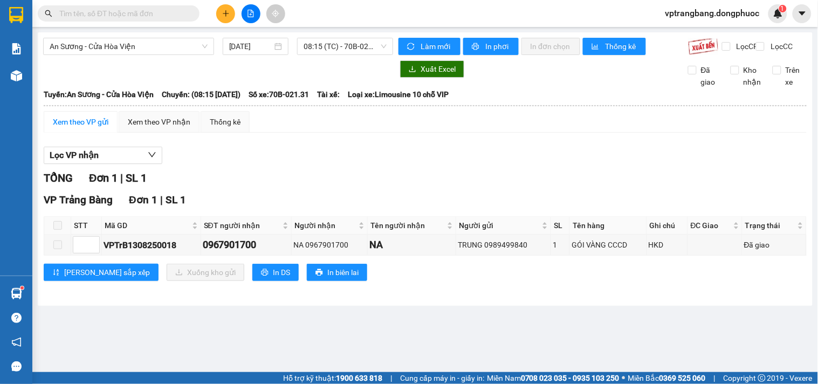
drag, startPoint x: 289, startPoint y: 147, endPoint x: 290, endPoint y: 138, distance: 9.8
click at [289, 147] on div "Xem theo VP gửi Xem theo VP nhận Thống kê Lọc VP nhận TỔNG Đơn 1 | SL 1 VP Trản…" at bounding box center [425, 202] width 763 height 183
click at [331, 52] on span "08:15 (TC) - 70B-021.31" at bounding box center [345, 46] width 83 height 16
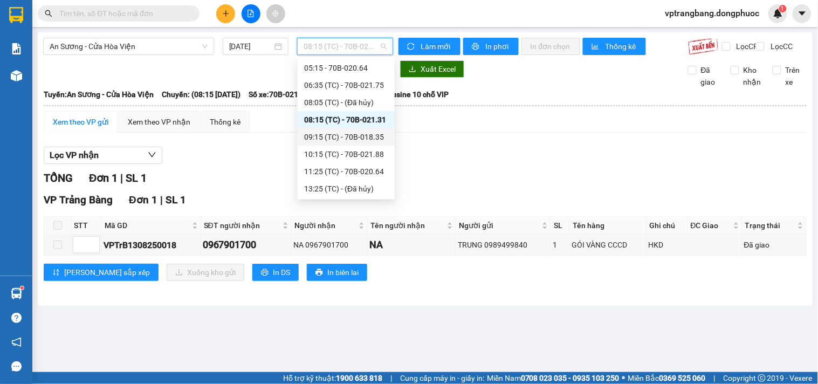
click at [354, 139] on div "09:15 (TC) - 70B-018.35" at bounding box center [346, 137] width 84 height 12
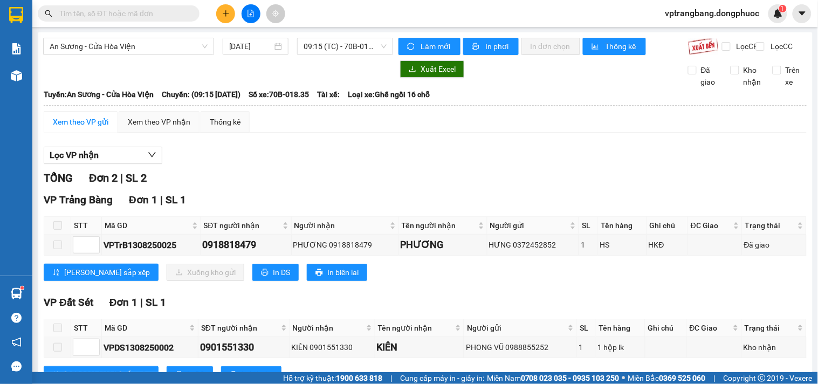
drag, startPoint x: 285, startPoint y: 155, endPoint x: 317, endPoint y: 124, distance: 44.2
click at [285, 155] on div "Lọc VP nhận TỔNG Đơn 2 | SL 2 VP Trảng Bàng Đơn 1 | SL 1 STT Mã GD SĐT người nh…" at bounding box center [425, 269] width 763 height 256
click at [325, 54] on div "09:15 (TC) - 70B-018.35" at bounding box center [345, 46] width 96 height 17
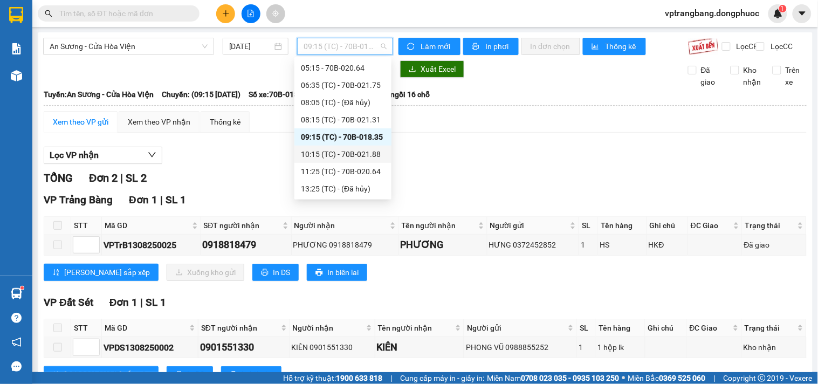
click at [341, 155] on div "10:15 (TC) - 70B-021.88" at bounding box center [343, 154] width 84 height 12
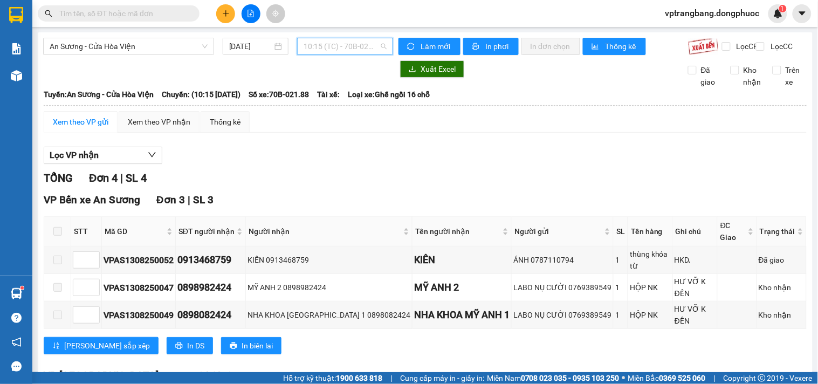
click at [335, 47] on span "10:15 (TC) - 70B-021.88" at bounding box center [345, 46] width 83 height 16
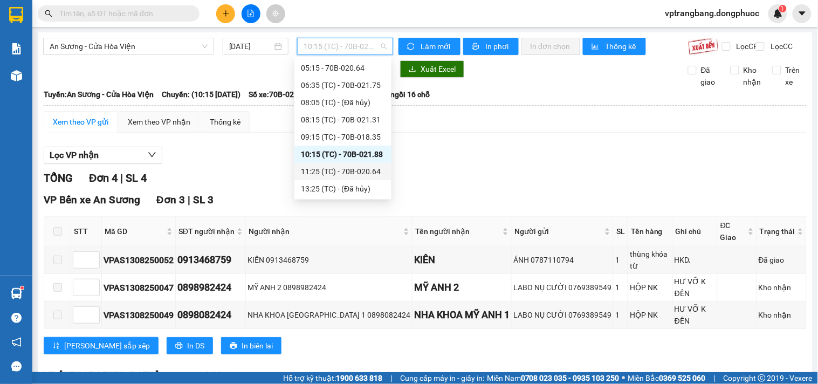
click at [348, 172] on div "11:25 (TC) - 70B-020.64" at bounding box center [343, 172] width 84 height 12
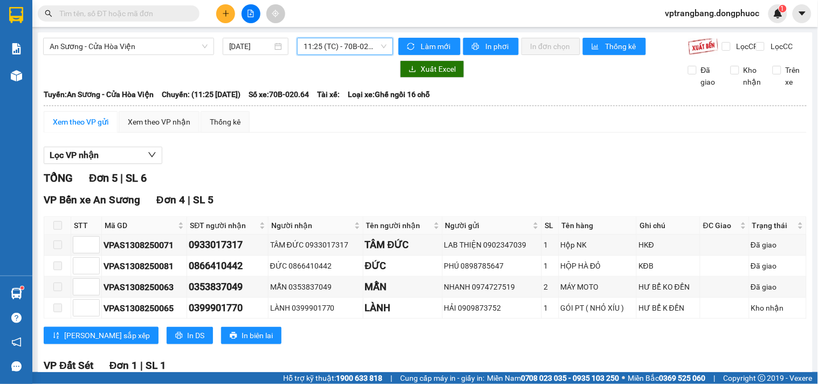
click at [354, 42] on span "11:25 (TC) - 70B-020.64" at bounding box center [345, 46] width 83 height 16
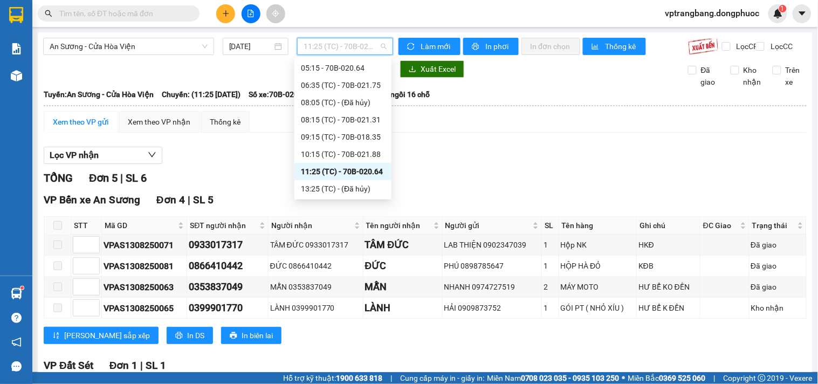
scroll to position [77, 0]
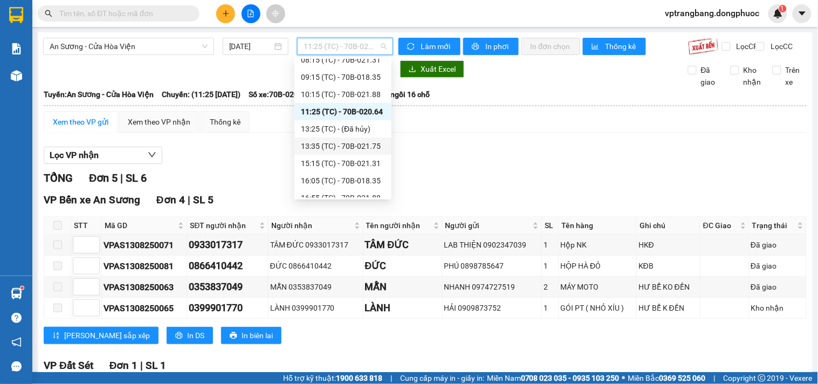
click at [346, 147] on div "13:35 (TC) - 70B-021.75" at bounding box center [343, 146] width 84 height 12
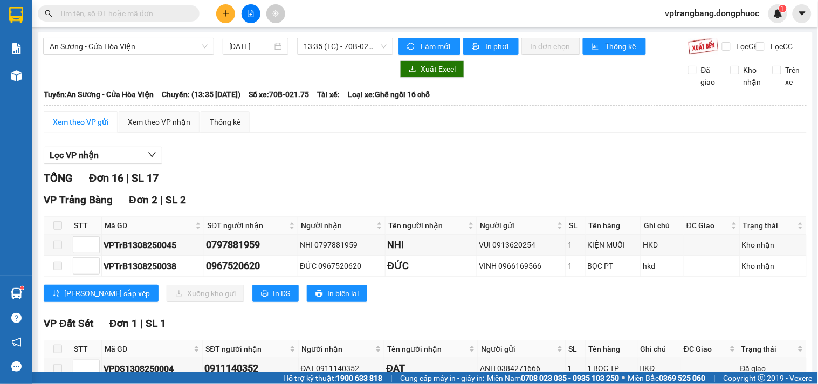
drag, startPoint x: 262, startPoint y: 166, endPoint x: 332, endPoint y: 63, distance: 124.6
click at [265, 160] on div "Lọc VP nhận" at bounding box center [425, 156] width 763 height 18
click at [337, 50] on span "13:35 (TC) - 70B-021.75" at bounding box center [345, 46] width 83 height 16
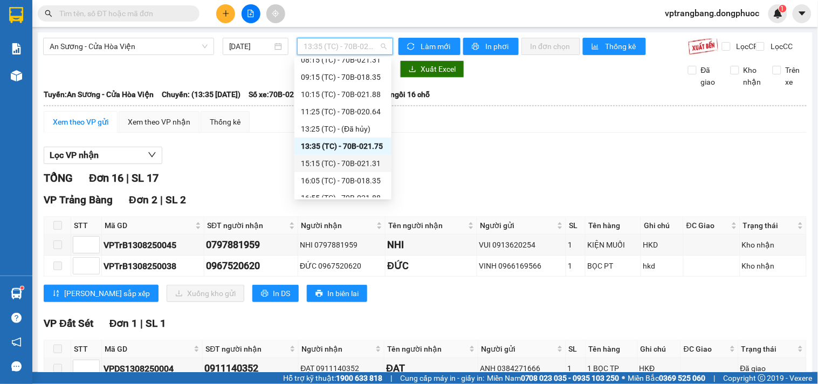
click at [355, 161] on div "15:15 (TC) - 70B-021.31" at bounding box center [343, 163] width 84 height 12
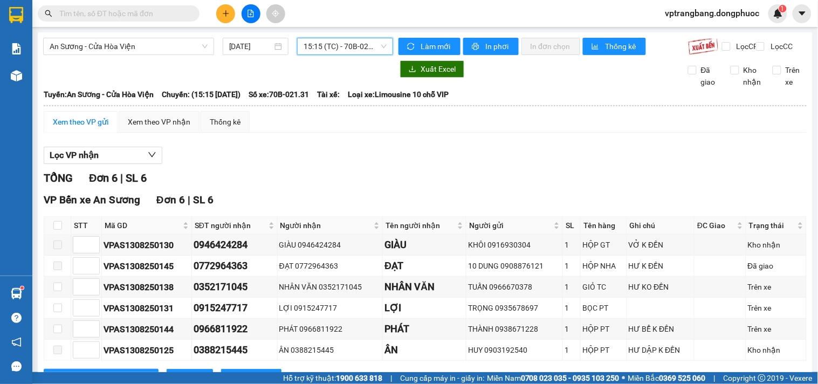
click at [337, 50] on span "15:15 (TC) - 70B-021.31" at bounding box center [345, 46] width 83 height 16
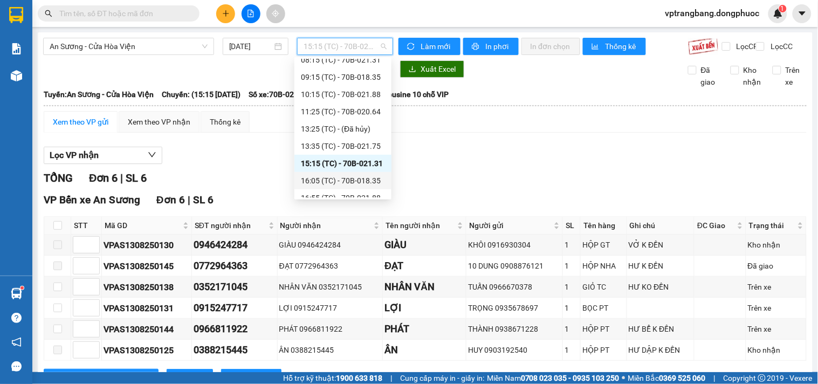
click at [351, 182] on div "16:05 (TC) - 70B-018.35" at bounding box center [343, 181] width 84 height 12
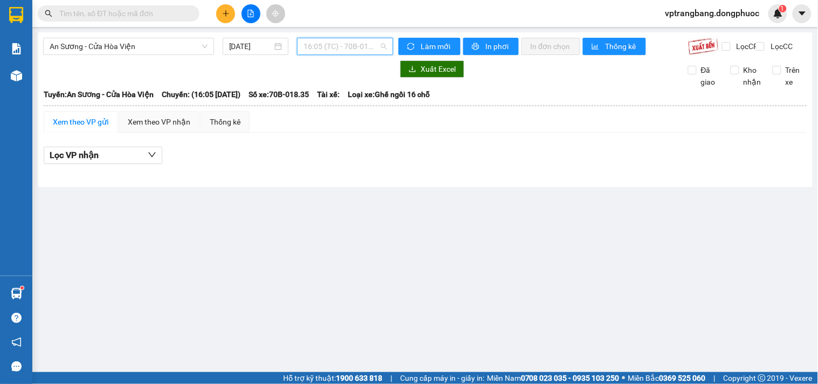
click at [318, 46] on span "16:05 (TC) - 70B-018.35" at bounding box center [345, 46] width 83 height 16
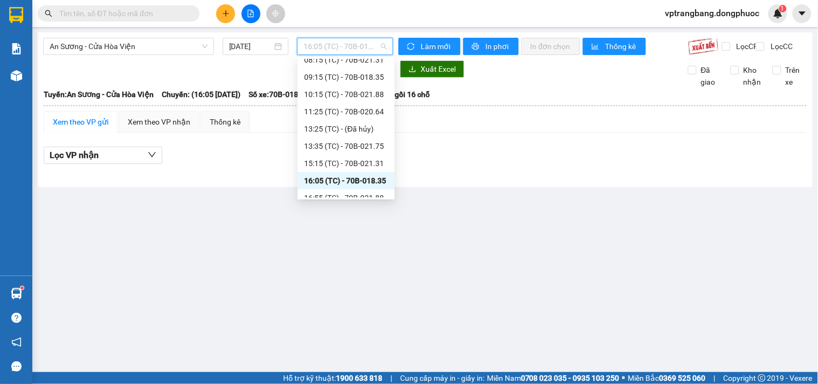
scroll to position [121, 0]
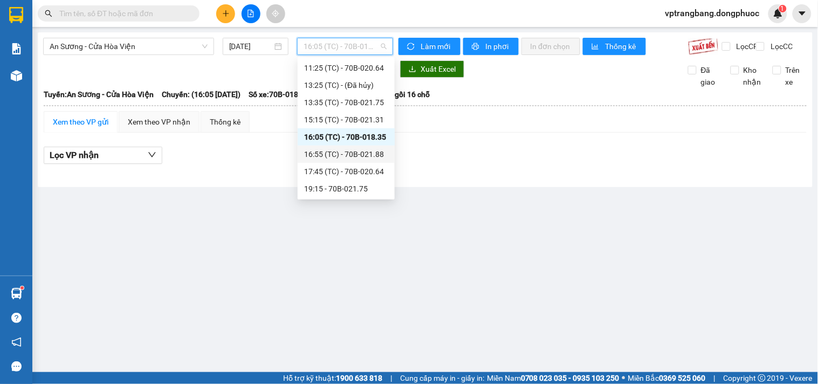
click at [359, 154] on div "16:55 (TC) - 70B-021.88" at bounding box center [346, 154] width 84 height 12
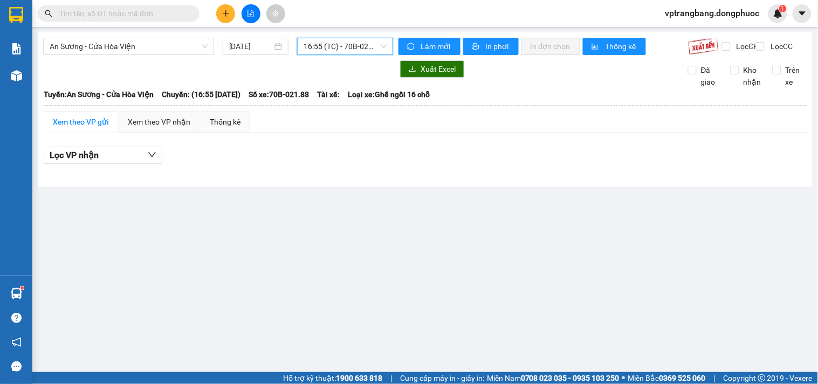
click at [621, 223] on main "An Sương - Cửa Hòa Viện 13/08/2025 16:55 16:55 (TC) - 70B-021.88 Làm mới In phơ…" at bounding box center [409, 186] width 818 height 372
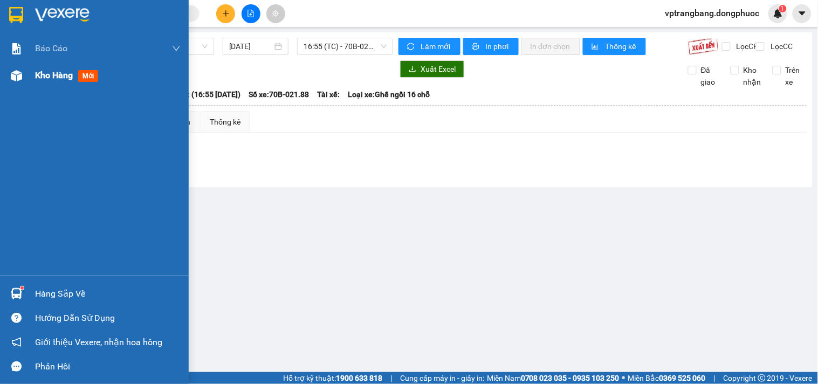
click at [60, 80] on span "Kho hàng" at bounding box center [54, 75] width 38 height 10
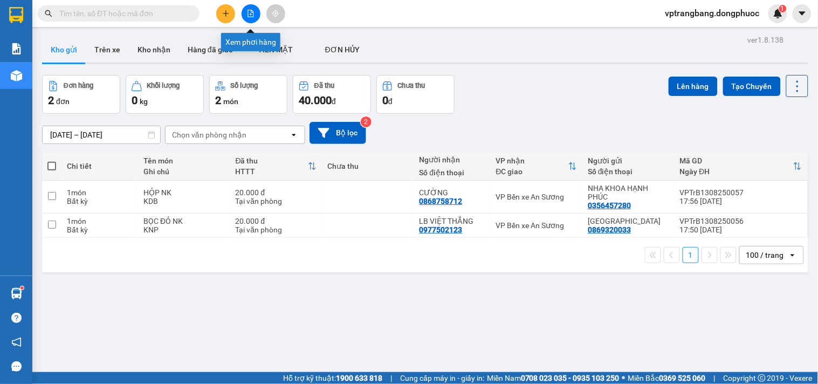
click at [249, 13] on icon "file-add" at bounding box center [251, 14] width 8 height 8
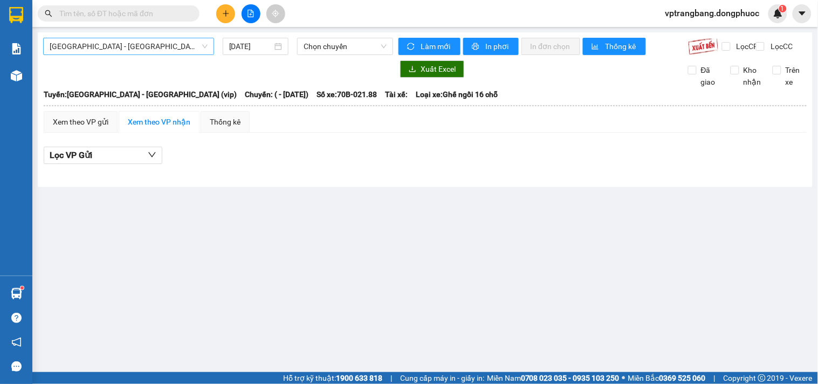
click at [115, 44] on span "Hồ Chí Minh - Tây Ninh (vip)" at bounding box center [129, 46] width 158 height 16
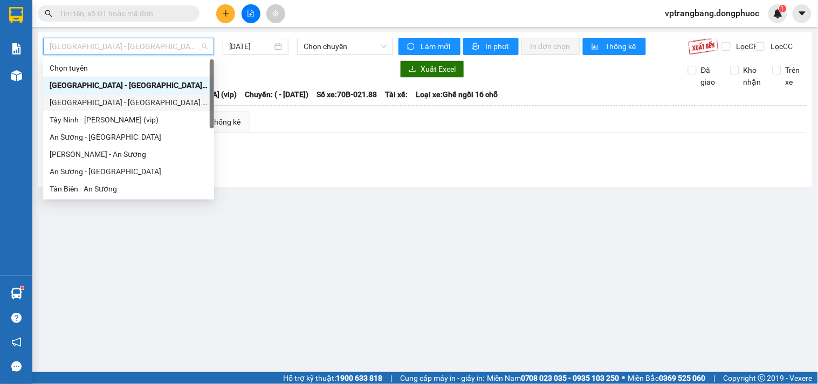
click at [256, 76] on div at bounding box center [218, 68] width 350 height 17
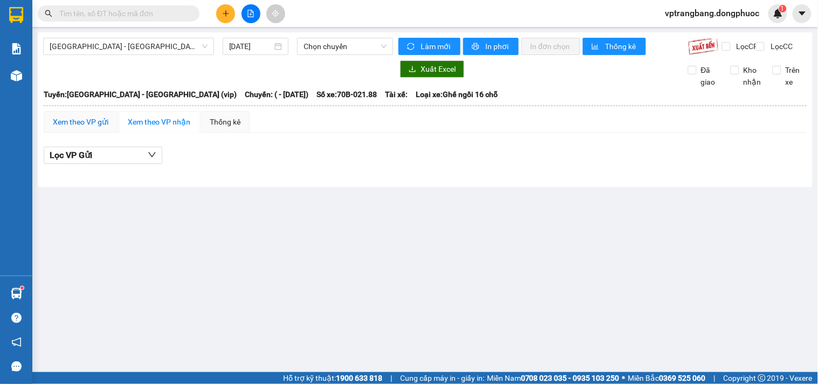
click at [84, 128] on div "Xem theo VP gửi" at bounding box center [81, 122] width 56 height 12
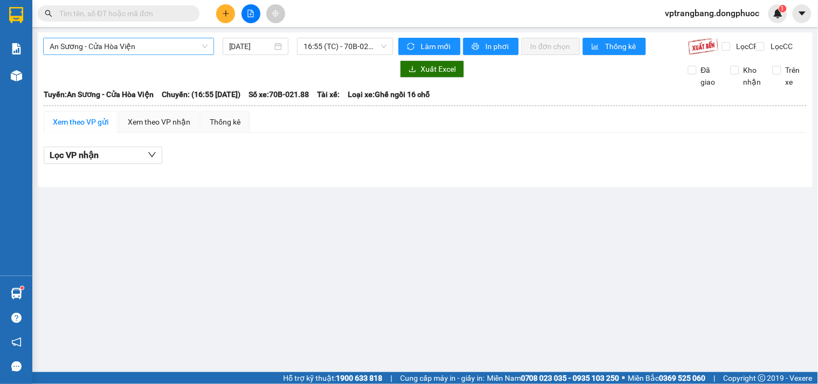
click at [127, 49] on span "An Sương - Cửa Hòa Viện" at bounding box center [129, 46] width 158 height 16
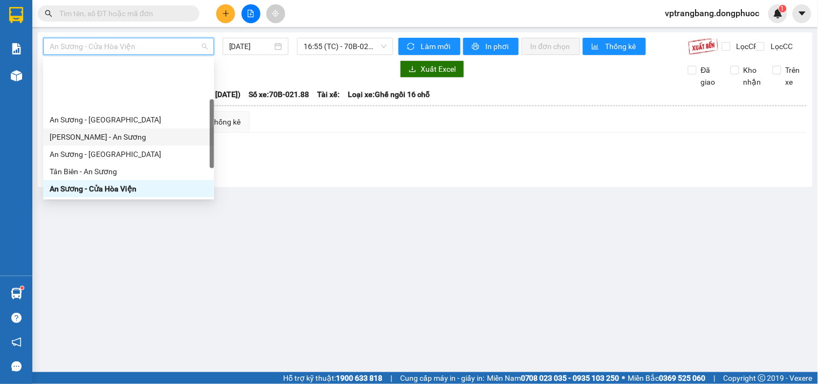
scroll to position [155, 0]
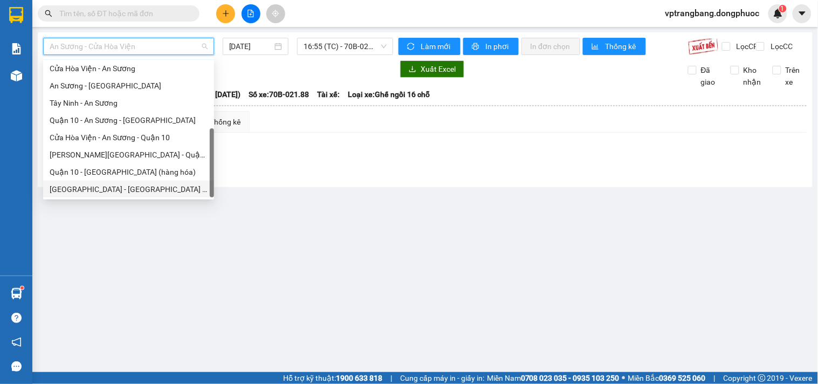
click at [101, 188] on div "Hồ Chí Minh - Tây Ninh (vip)" at bounding box center [129, 189] width 158 height 12
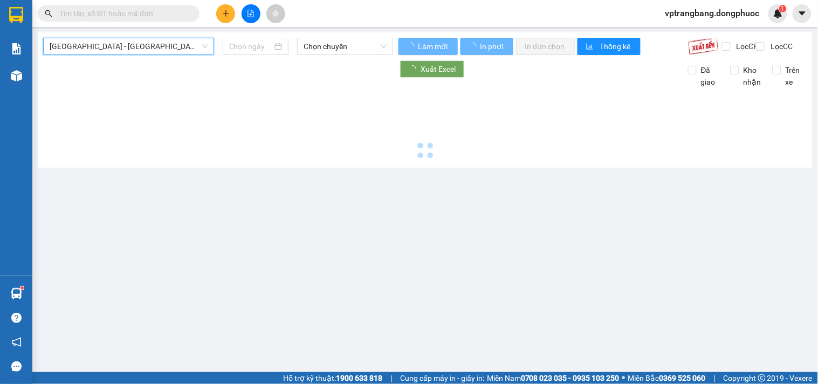
type input "13/08/2025"
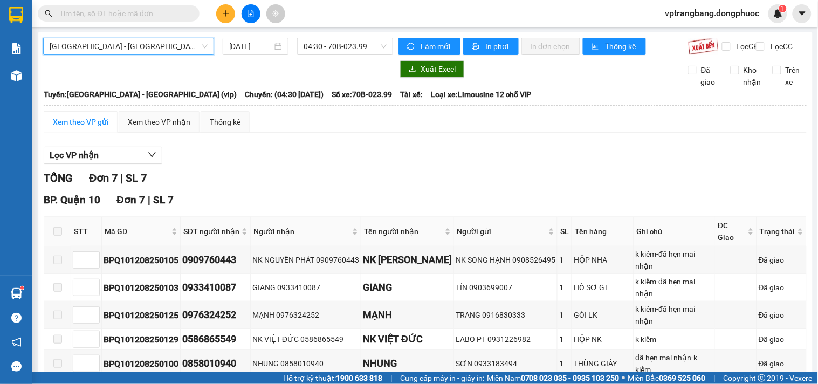
click at [340, 55] on div "Hồ Chí Minh - Tây Ninh (vip) Hồ Chí Minh - Tây Ninh (vip) 13/08/2025 04:30 - 70…" at bounding box center [218, 46] width 350 height 17
click at [339, 50] on span "04:30 - 70B-023.99" at bounding box center [345, 46] width 83 height 16
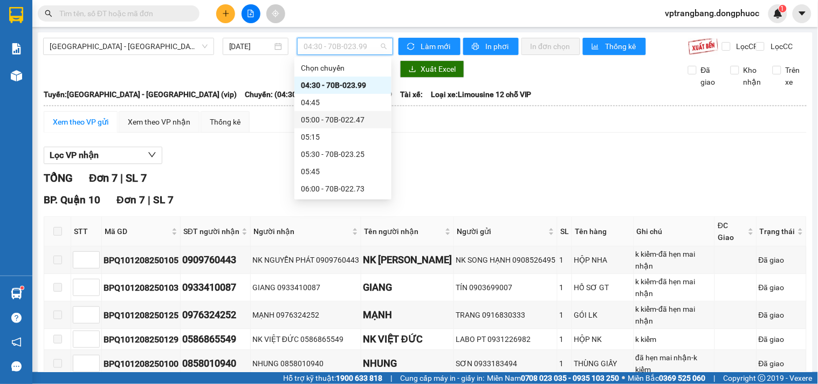
click at [341, 115] on div "05:00 - 70B-022.47" at bounding box center [343, 120] width 84 height 12
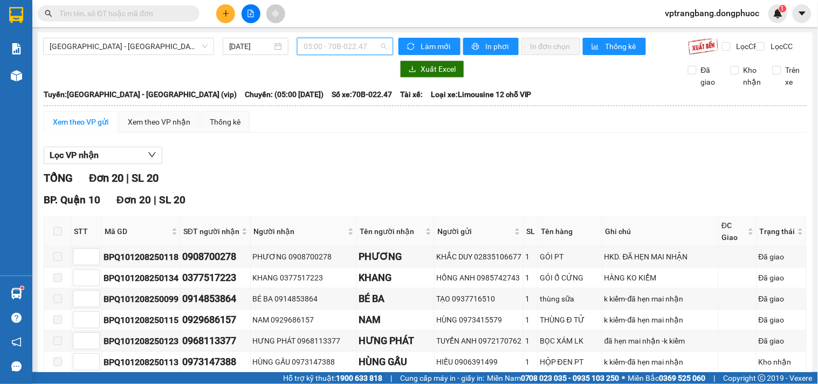
click at [321, 52] on span "05:00 - 70B-022.47" at bounding box center [345, 46] width 83 height 16
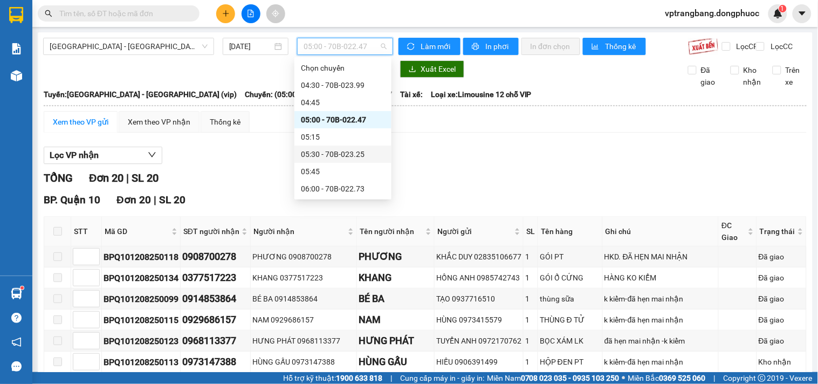
click at [331, 153] on div "05:30 - 70B-023.25" at bounding box center [343, 154] width 84 height 12
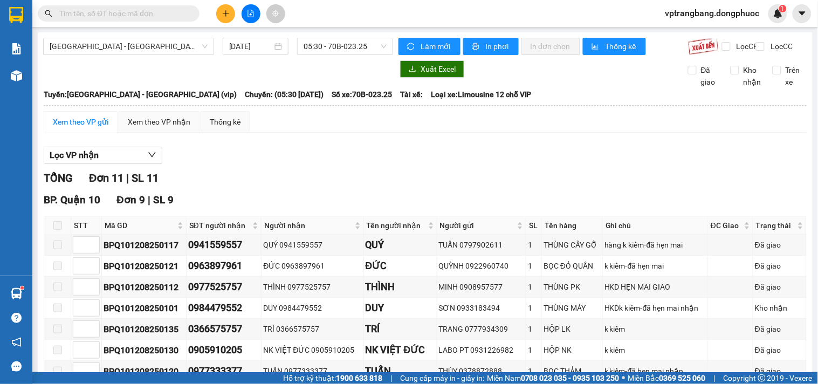
click at [294, 184] on div "TỔNG Đơn 11 | SL 11" at bounding box center [425, 178] width 763 height 17
click at [298, 162] on div "Lọc VP nhận" at bounding box center [425, 156] width 763 height 18
click at [333, 49] on span "05:30 - 70B-023.25" at bounding box center [345, 46] width 83 height 16
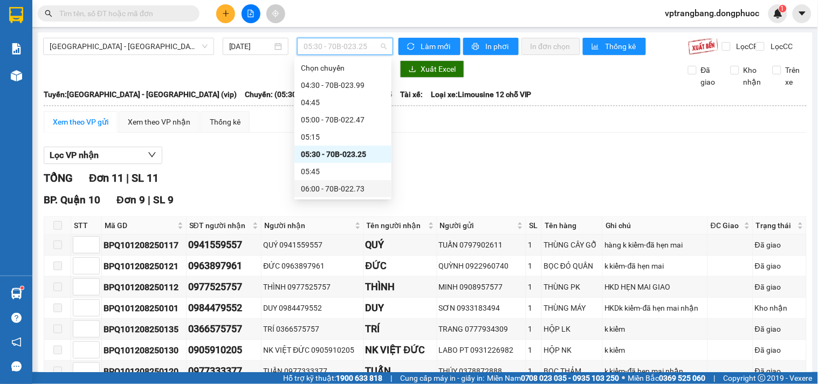
click at [337, 186] on div "06:00 - 70B-022.73" at bounding box center [343, 189] width 84 height 12
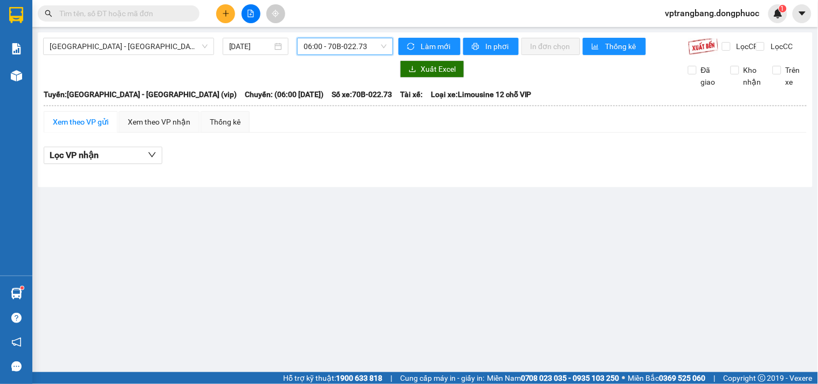
click at [316, 47] on span "06:00 - 70B-022.73" at bounding box center [345, 46] width 83 height 16
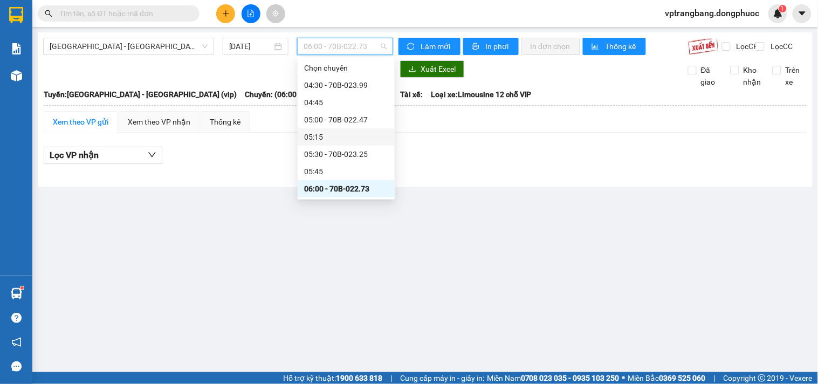
scroll to position [60, 0]
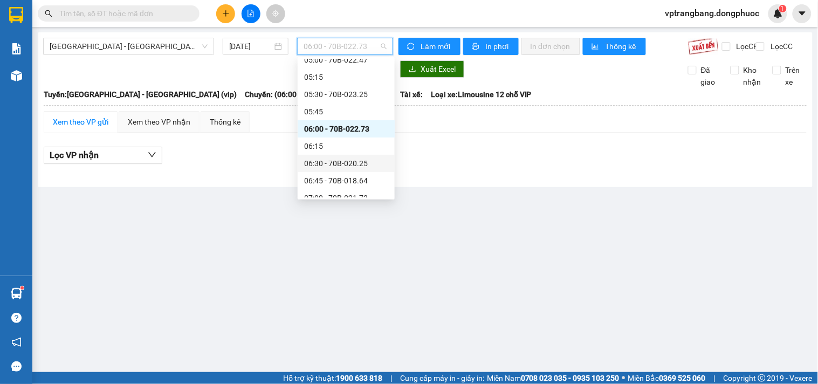
click at [353, 165] on div "06:30 - 70B-020.25" at bounding box center [346, 163] width 84 height 12
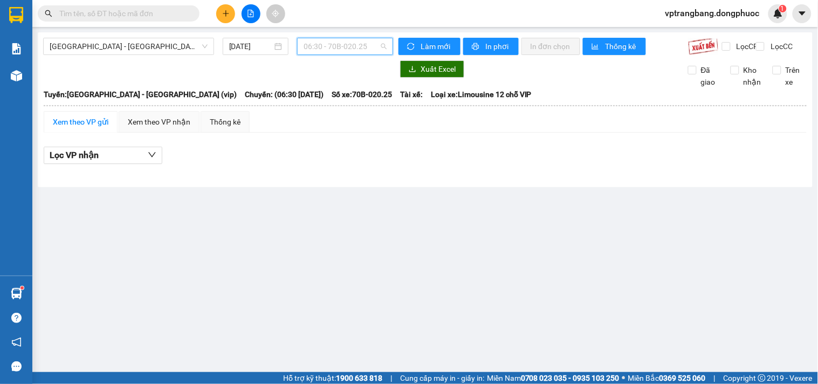
click at [337, 52] on span "06:30 - 70B-020.25" at bounding box center [345, 46] width 83 height 16
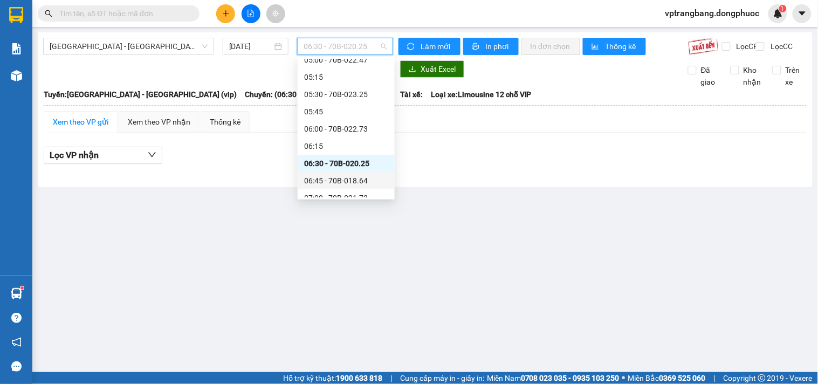
click at [342, 184] on div "06:45 - 70B-018.64" at bounding box center [346, 181] width 84 height 12
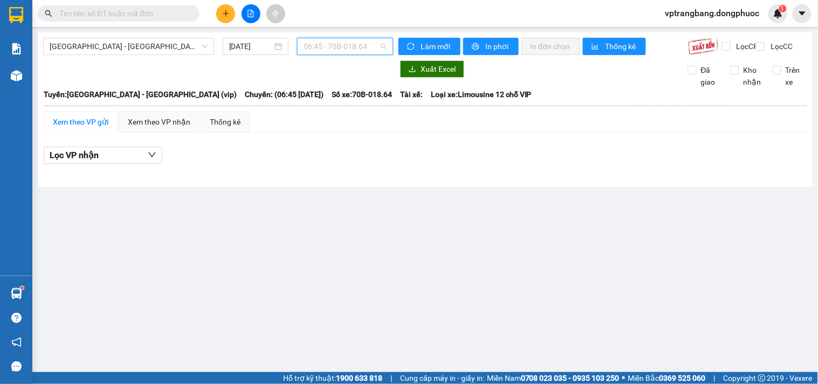
click at [352, 50] on span "06:45 - 70B-018.64" at bounding box center [345, 46] width 83 height 16
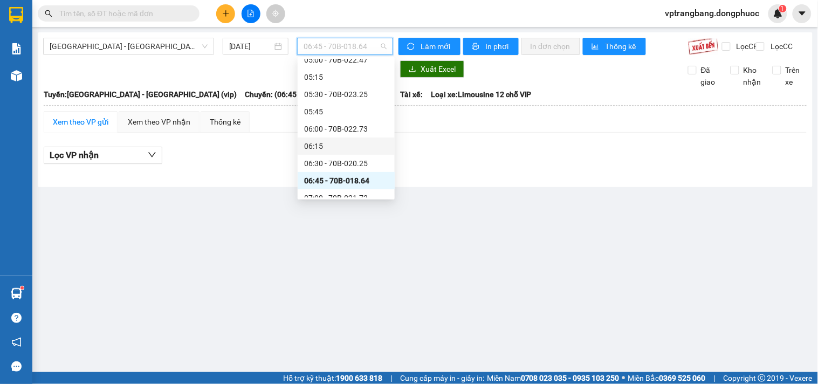
scroll to position [120, 0]
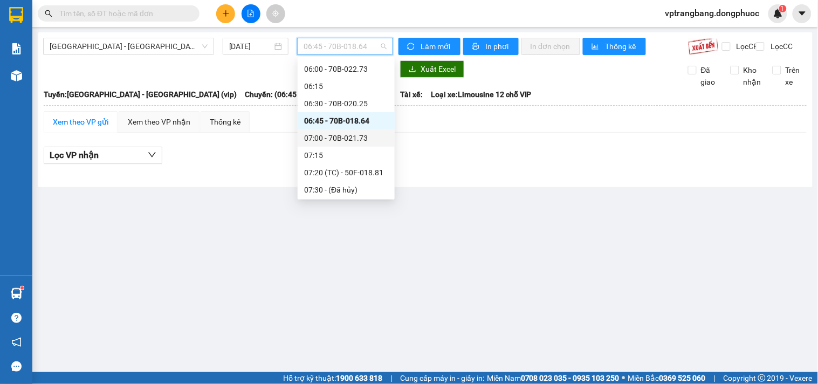
click at [344, 137] on div "07:00 - 70B-021.73" at bounding box center [346, 138] width 84 height 12
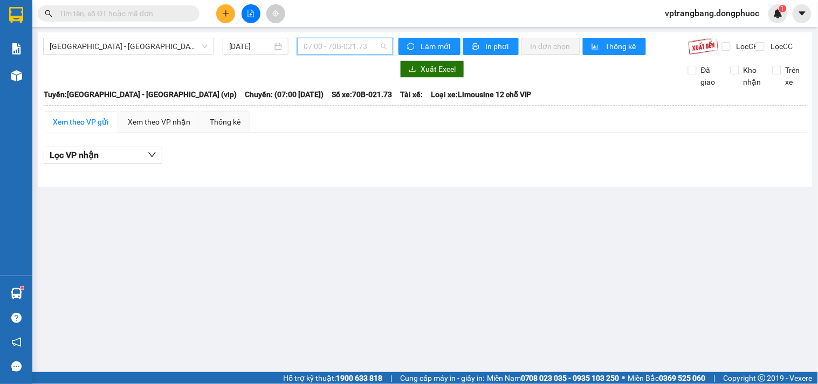
click at [343, 40] on span "07:00 - 70B-021.73" at bounding box center [345, 46] width 83 height 16
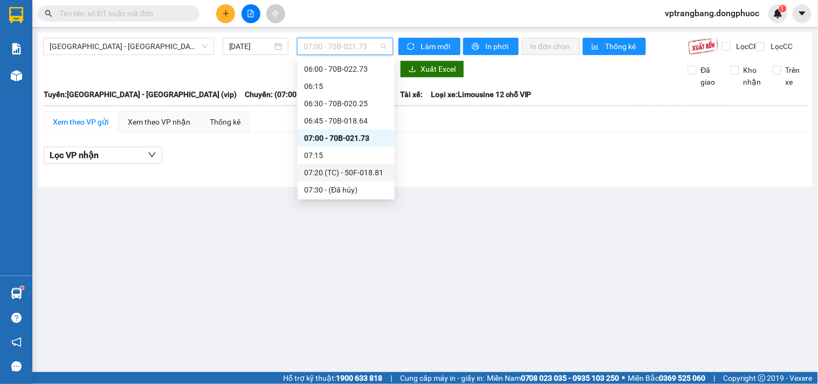
click at [349, 171] on div "07:20 (TC) - 50F-018.81" at bounding box center [346, 173] width 84 height 12
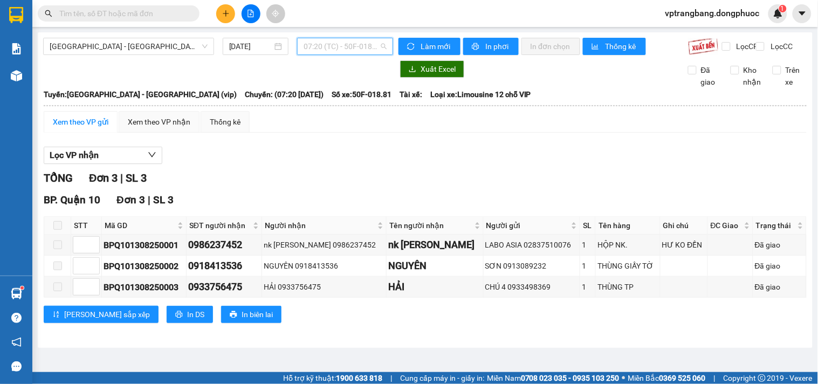
click at [337, 47] on span "07:20 (TC) - 50F-018.81" at bounding box center [345, 46] width 83 height 16
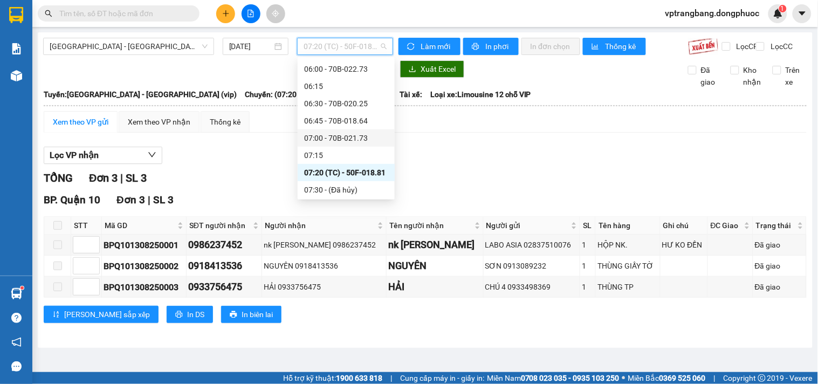
scroll to position [180, 0]
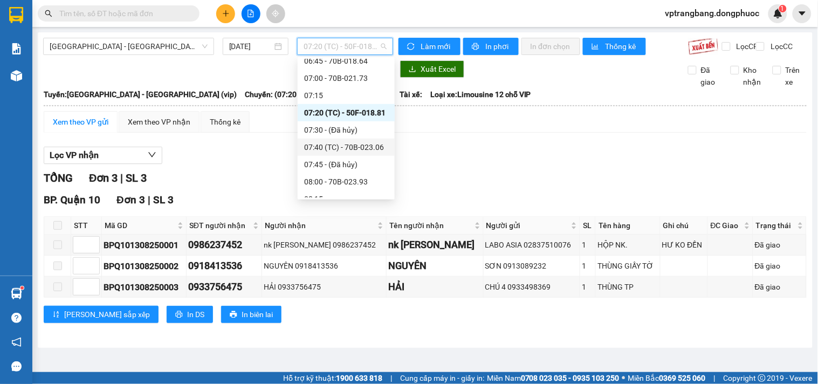
click at [357, 146] on div "07:40 (TC) - 70B-023.06" at bounding box center [346, 147] width 84 height 12
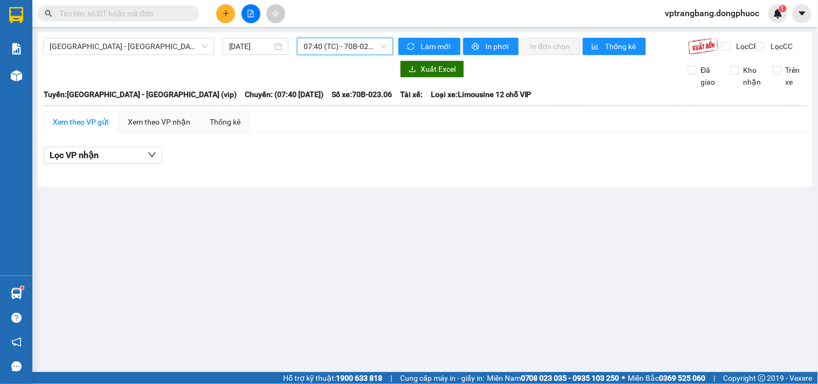
click at [335, 49] on span "07:40 (TC) - 70B-023.06" at bounding box center [345, 46] width 83 height 16
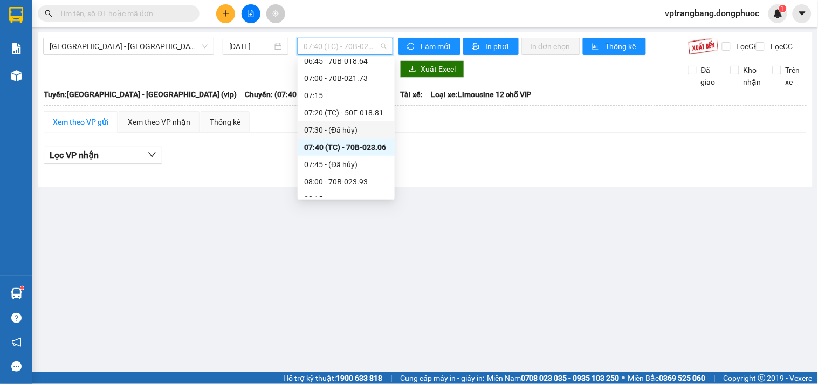
scroll to position [239, 0]
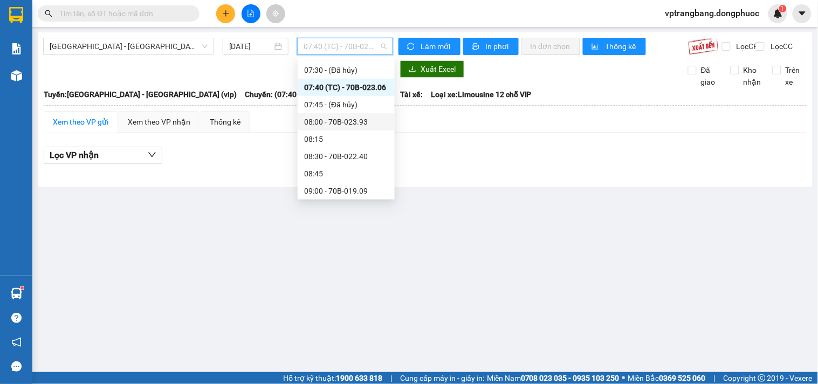
click at [347, 121] on div "08:00 - 70B-023.93" at bounding box center [346, 122] width 84 height 12
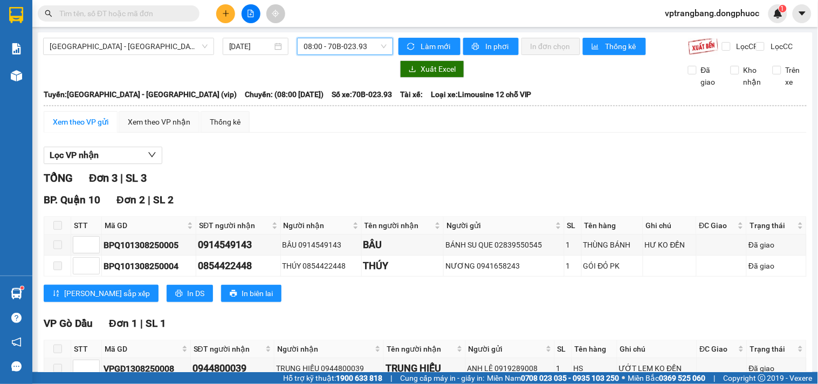
click at [334, 49] on span "08:00 - 70B-023.93" at bounding box center [345, 46] width 83 height 16
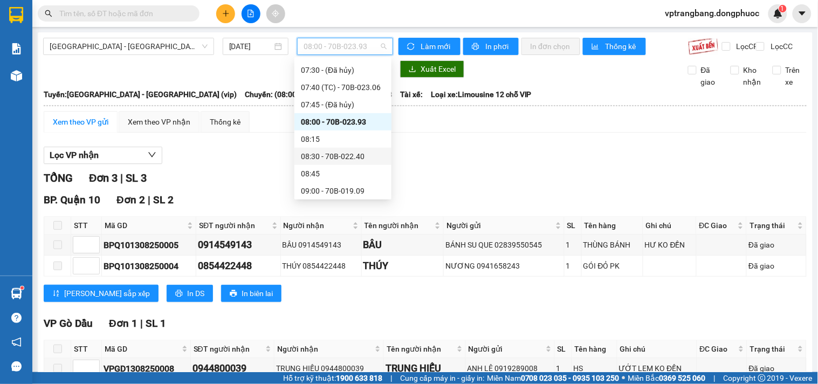
click at [347, 157] on div "08:30 - 70B-022.40" at bounding box center [343, 156] width 84 height 12
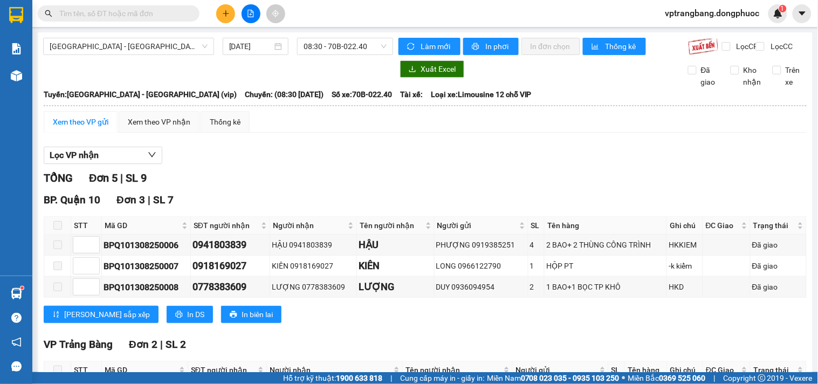
click at [320, 163] on div "Lọc VP nhận" at bounding box center [425, 156] width 763 height 18
click at [254, 185] on div "TỔNG Đơn 5 | SL 9" at bounding box center [425, 178] width 763 height 17
click at [337, 46] on span "08:30 - 70B-022.40" at bounding box center [345, 46] width 83 height 16
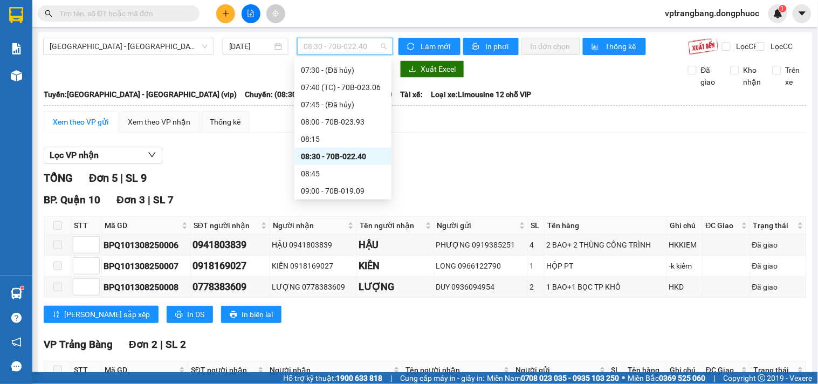
scroll to position [299, 0]
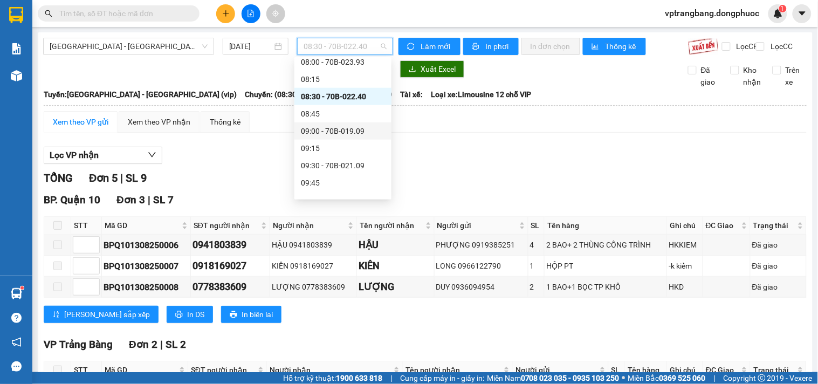
click at [345, 127] on div "09:00 - 70B-019.09" at bounding box center [343, 131] width 84 height 12
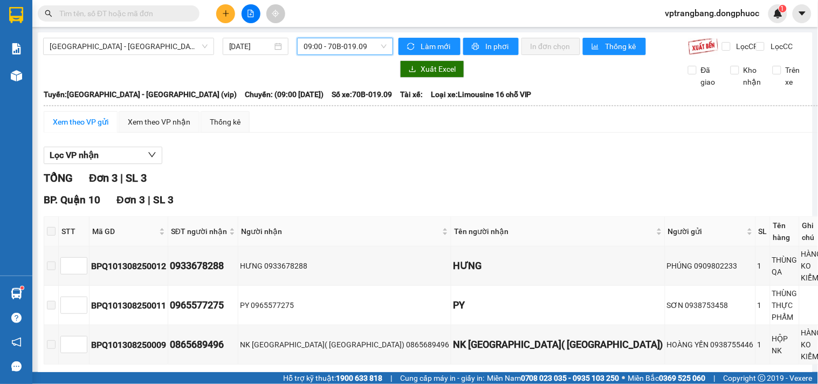
click at [327, 47] on span "09:00 - 70B-019.09" at bounding box center [345, 46] width 83 height 16
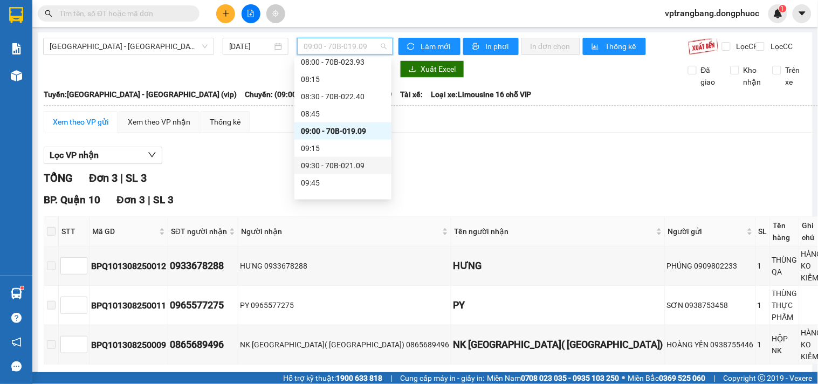
click at [346, 165] on div "09:30 - 70B-021.09" at bounding box center [343, 166] width 84 height 12
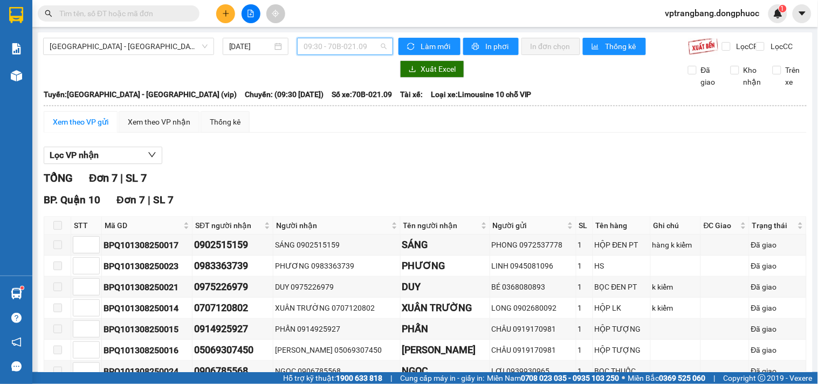
click at [311, 50] on span "09:30 - 70B-021.09" at bounding box center [345, 46] width 83 height 16
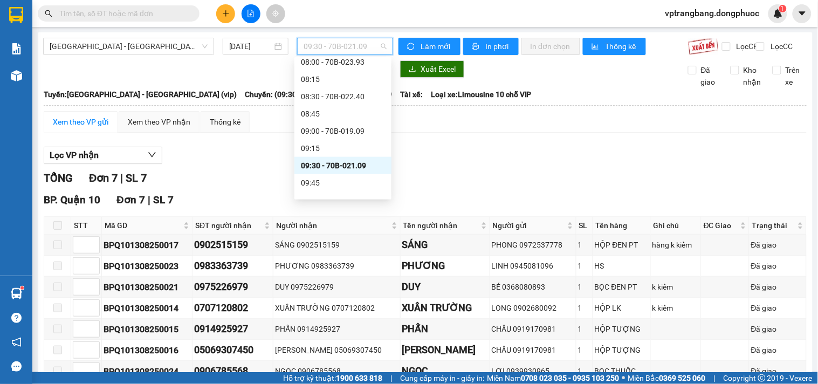
scroll to position [359, 0]
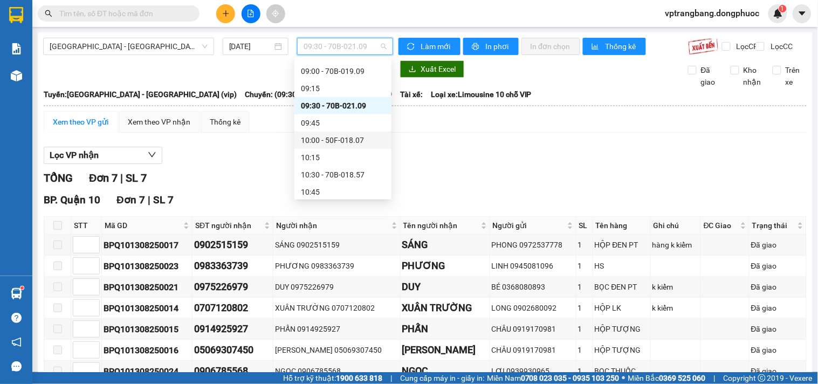
click at [340, 139] on div "10:00 - 50F-018.07" at bounding box center [343, 140] width 84 height 12
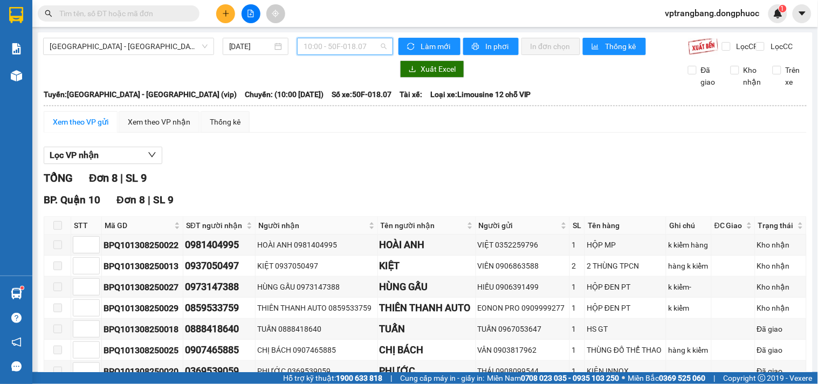
click at [327, 44] on span "10:00 - 50F-018.07" at bounding box center [345, 46] width 83 height 16
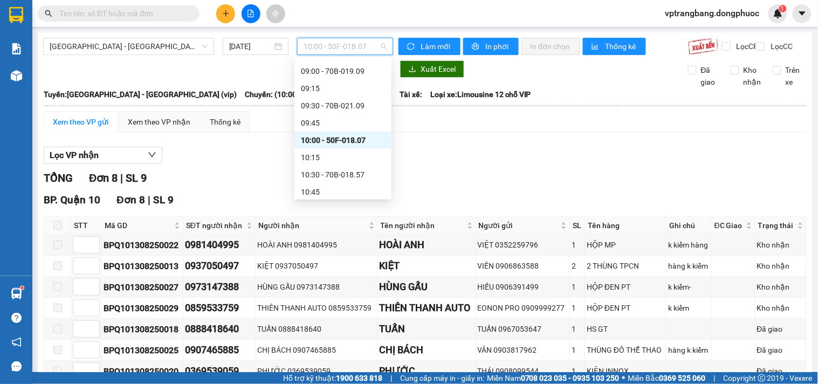
scroll to position [419, 0]
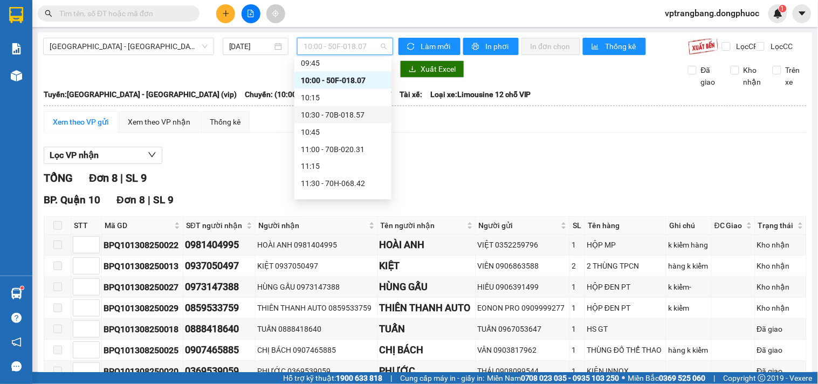
click at [342, 114] on div "10:30 - 70B-018.57" at bounding box center [343, 115] width 84 height 12
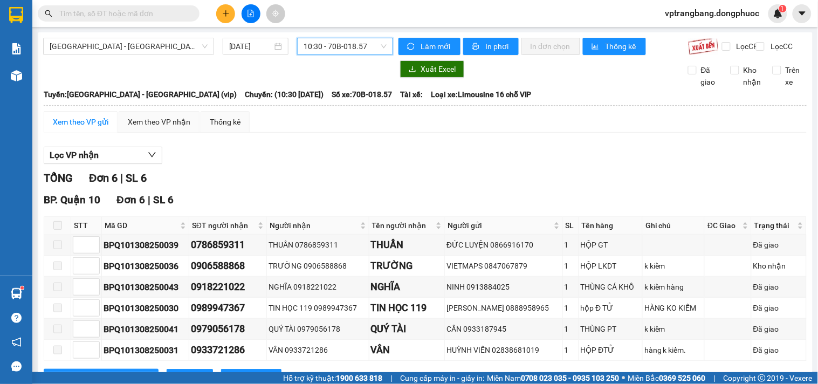
click at [337, 44] on span "10:30 - 70B-018.57" at bounding box center [345, 46] width 83 height 16
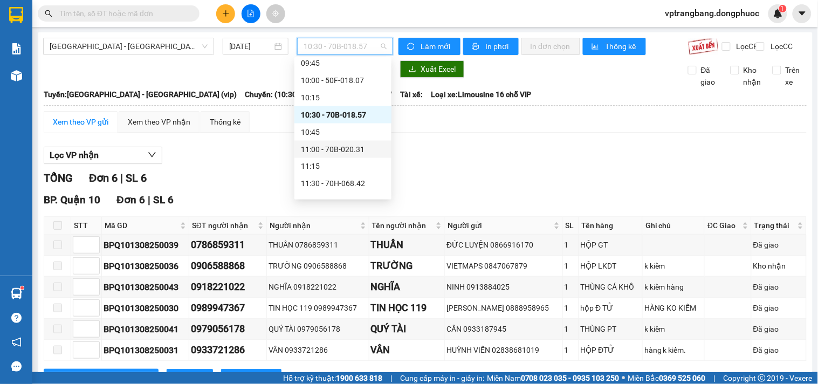
click at [344, 149] on div "11:00 - 70B-020.31" at bounding box center [343, 149] width 84 height 12
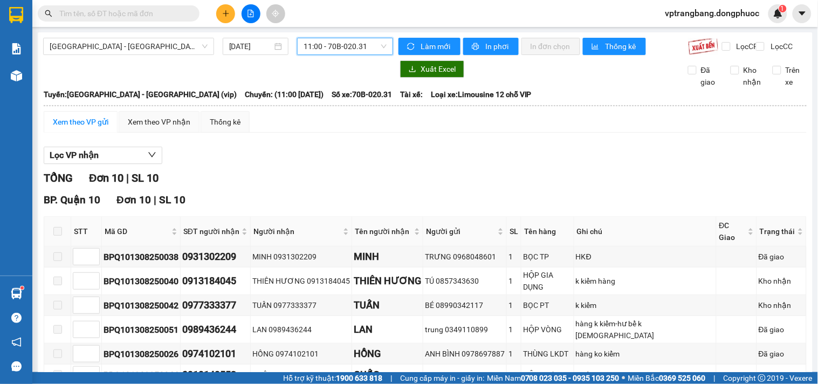
click at [314, 46] on span "11:00 - 70B-020.31" at bounding box center [345, 46] width 83 height 16
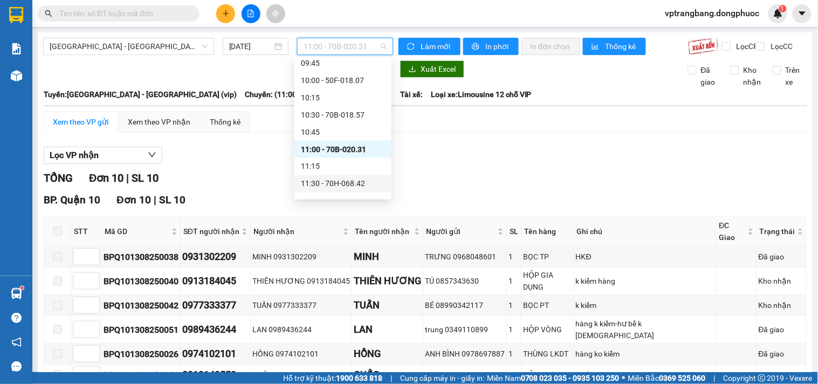
click at [345, 182] on div "11:30 - 70H-068.42" at bounding box center [343, 184] width 84 height 12
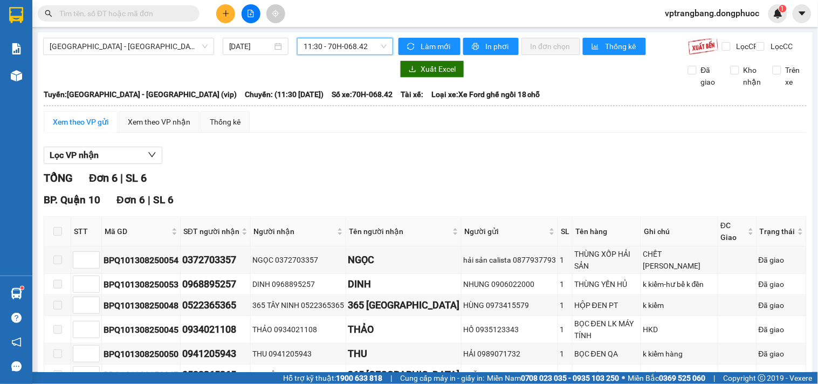
drag, startPoint x: 309, startPoint y: 36, endPoint x: 313, endPoint y: 45, distance: 10.1
click at [309, 36] on div "Hồ Chí Minh - Tây Ninh (vip) 13/08/2025 11:30 11:30 - 70H-068.42 Làm mới In phơ…" at bounding box center [425, 233] width 775 height 403
click at [331, 47] on span "11:30 - 70H-068.42" at bounding box center [345, 46] width 83 height 16
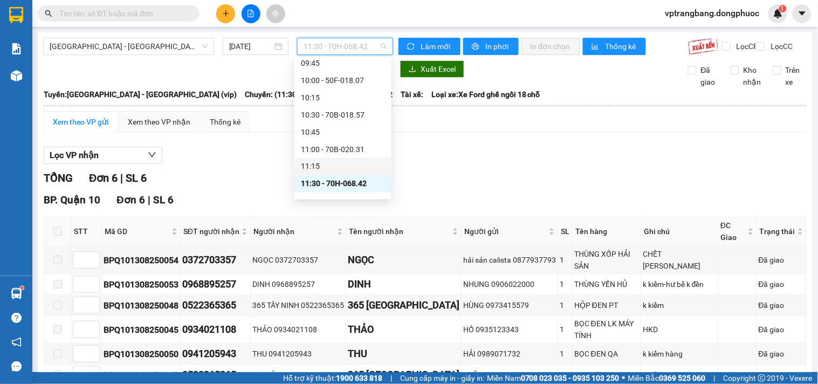
scroll to position [479, 0]
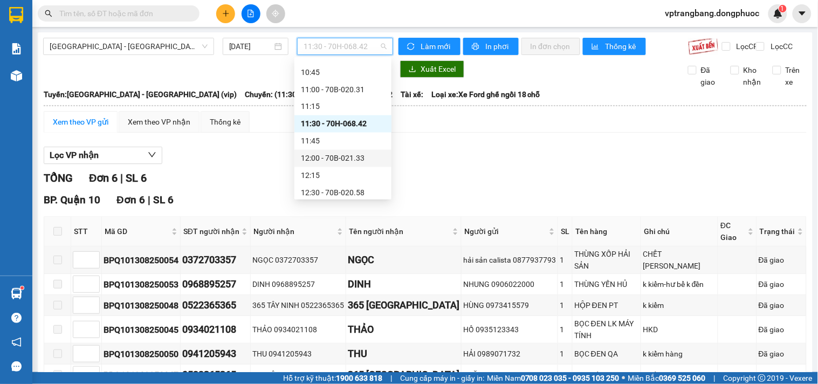
click at [354, 163] on div "12:00 - 70B-021.33" at bounding box center [343, 159] width 84 height 12
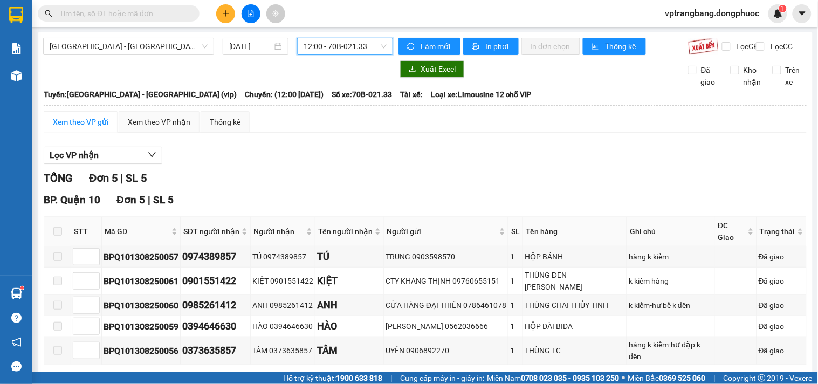
click at [330, 51] on span "12:00 - 70B-021.33" at bounding box center [345, 46] width 83 height 16
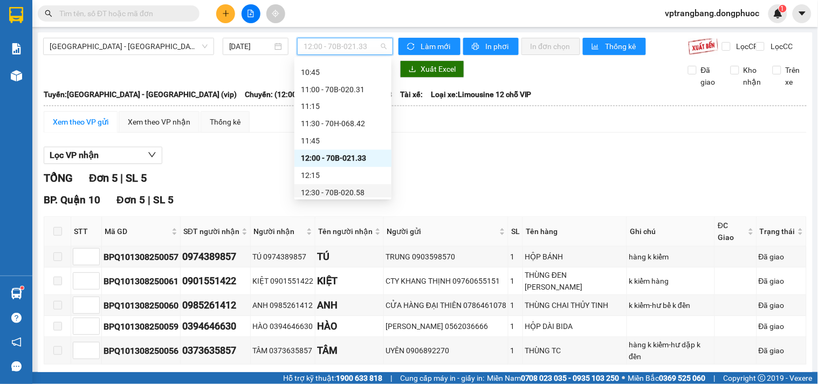
click at [354, 191] on div "12:30 - 70B-020.58" at bounding box center [343, 193] width 84 height 12
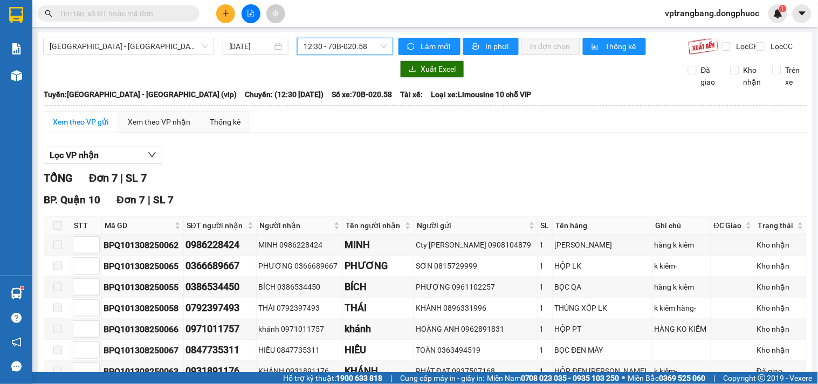
click at [313, 46] on span "12:30 - 70B-020.58" at bounding box center [345, 46] width 83 height 16
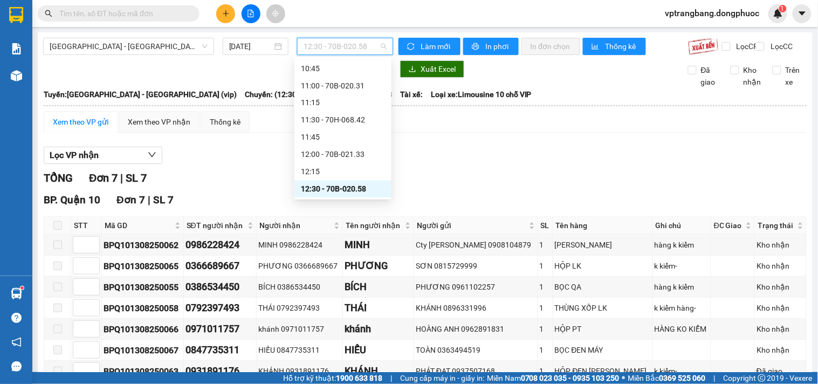
scroll to position [543, 0]
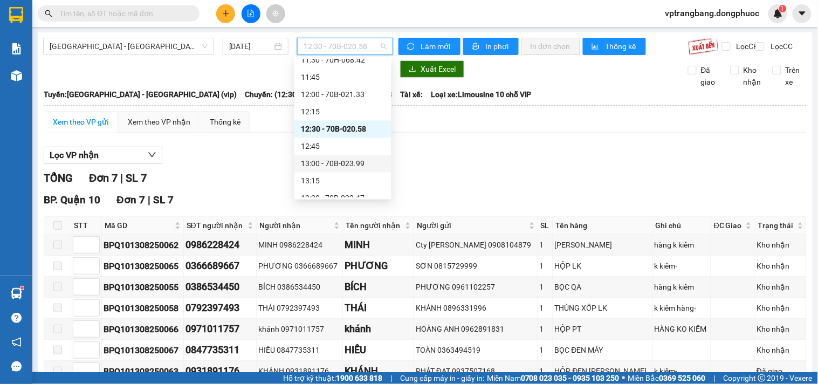
click at [344, 160] on div "13:00 - 70B-023.99" at bounding box center [343, 164] width 84 height 12
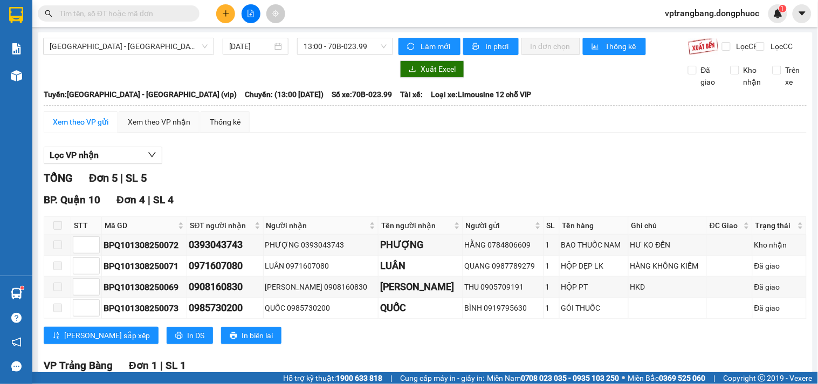
drag, startPoint x: 257, startPoint y: 201, endPoint x: 349, endPoint y: 139, distance: 111.6
click at [257, 201] on div "BP. Quận 10 Đơn 4 | SL 4" at bounding box center [425, 200] width 763 height 16
click at [346, 44] on span "13:00 - 70B-023.99" at bounding box center [345, 46] width 83 height 16
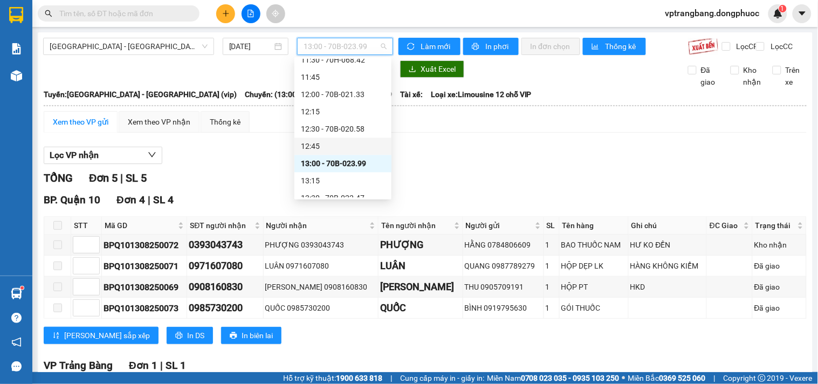
scroll to position [602, 0]
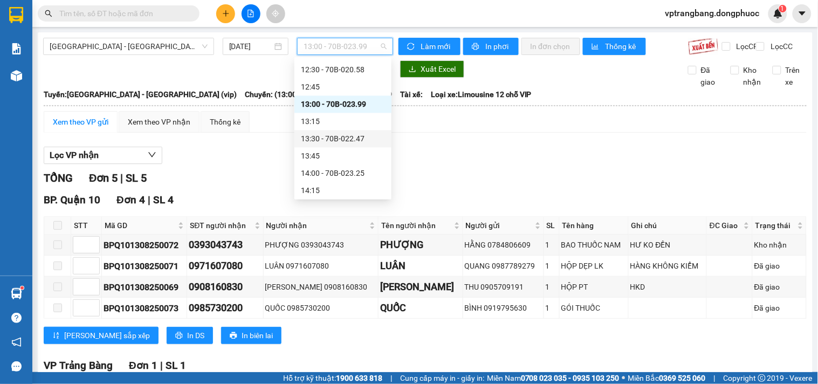
click at [344, 139] on div "13:30 - 70B-022.47" at bounding box center [343, 139] width 84 height 12
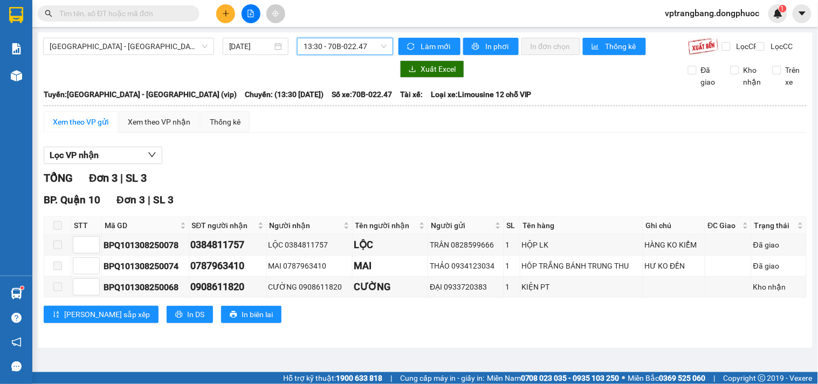
click at [319, 40] on span "13:30 - 70B-022.47" at bounding box center [345, 46] width 83 height 16
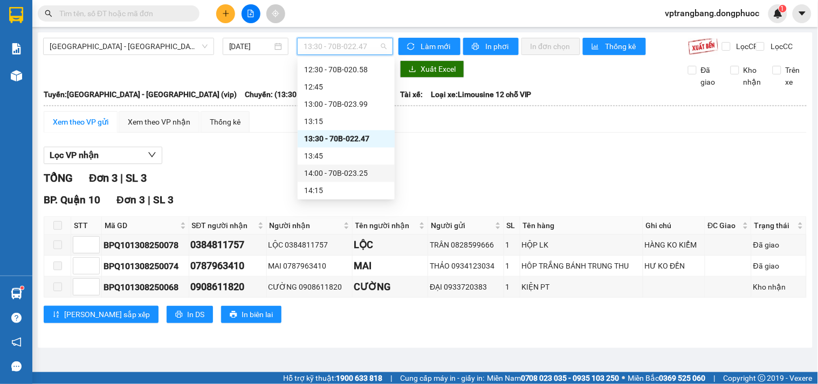
click at [357, 173] on div "14:00 - 70B-023.25" at bounding box center [346, 173] width 84 height 12
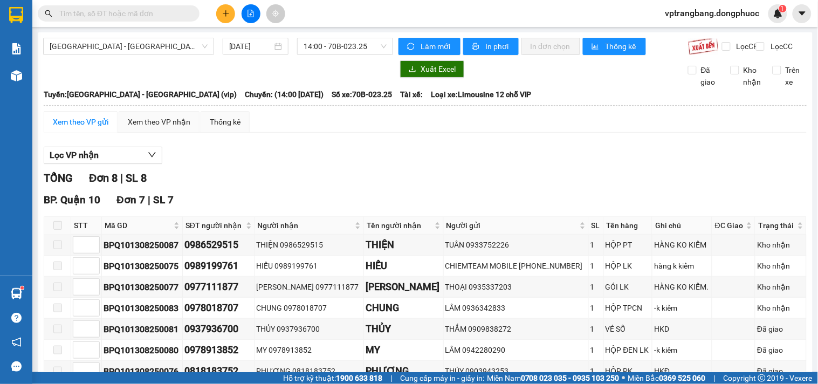
click at [283, 155] on div "Lọc VP nhận" at bounding box center [425, 156] width 763 height 18
click at [333, 187] on div "TỔNG Đơn 8 | SL 8" at bounding box center [425, 178] width 763 height 17
click at [347, 47] on span "14:00 - 70B-023.25" at bounding box center [345, 46] width 83 height 16
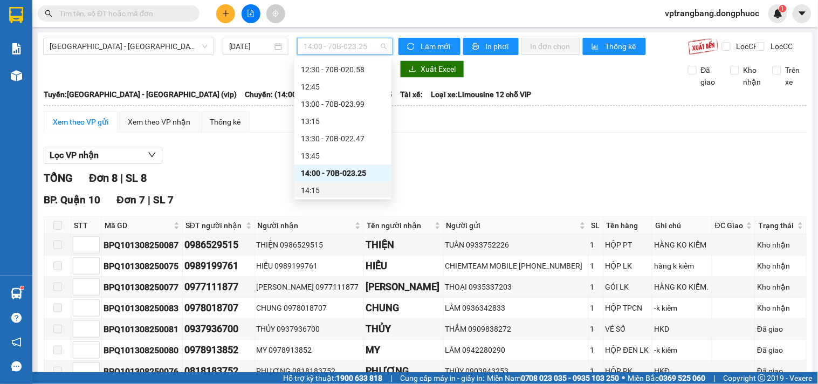
scroll to position [662, 0]
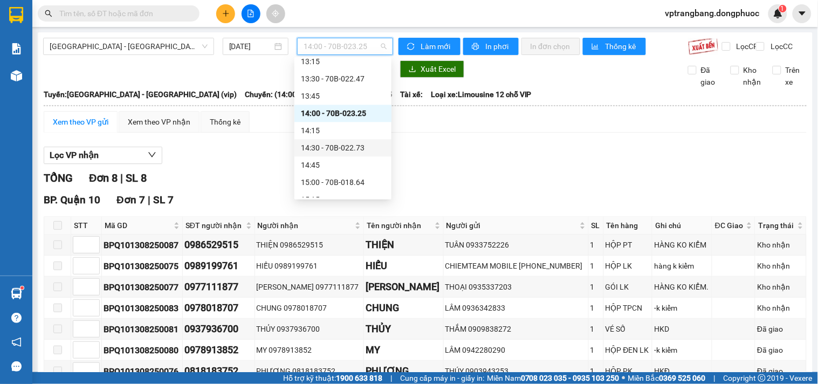
click at [346, 149] on div "14:30 - 70B-022.73" at bounding box center [343, 148] width 84 height 12
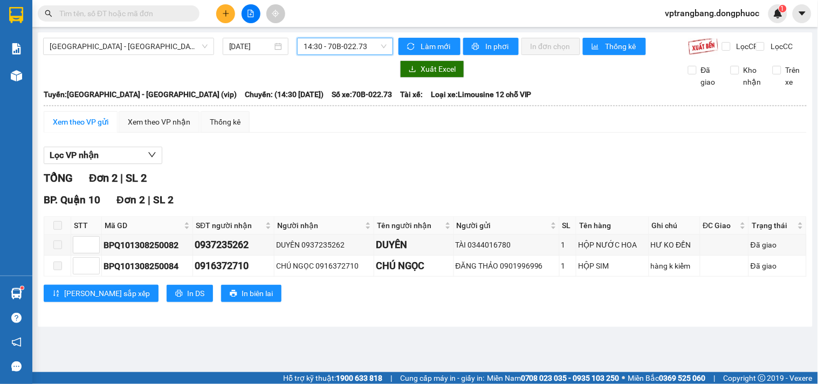
click at [351, 49] on span "14:30 - 70B-022.73" at bounding box center [345, 46] width 83 height 16
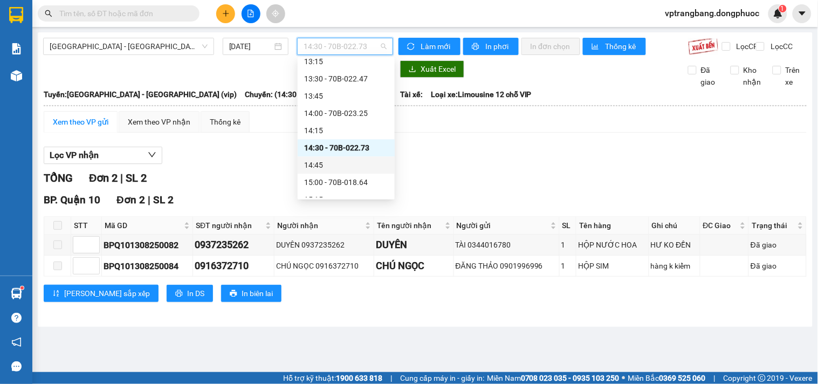
scroll to position [723, 0]
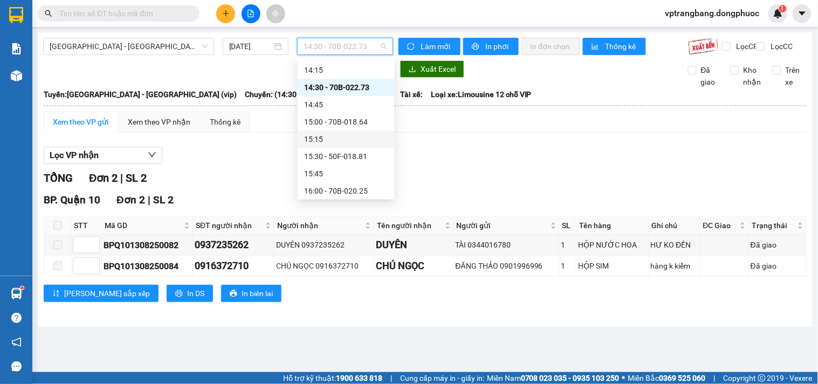
click at [354, 133] on div "15:15" at bounding box center [346, 139] width 84 height 12
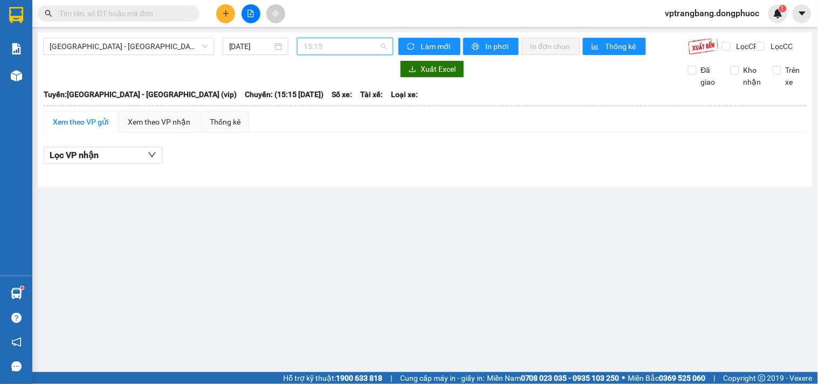
click at [338, 39] on span "15:15" at bounding box center [345, 46] width 83 height 16
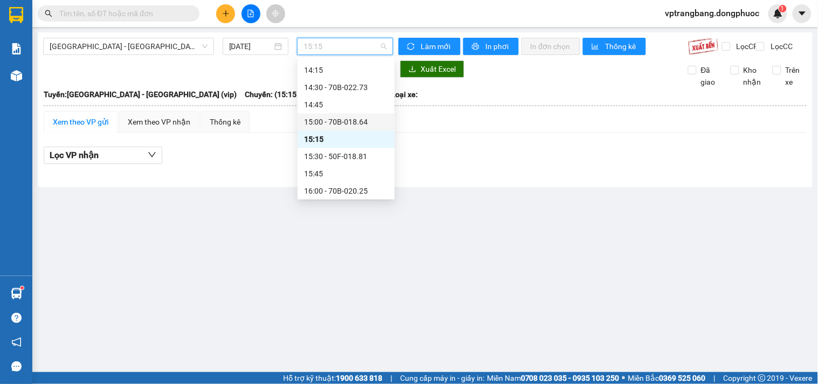
click at [354, 119] on div "15:00 - 70B-018.64" at bounding box center [346, 122] width 84 height 12
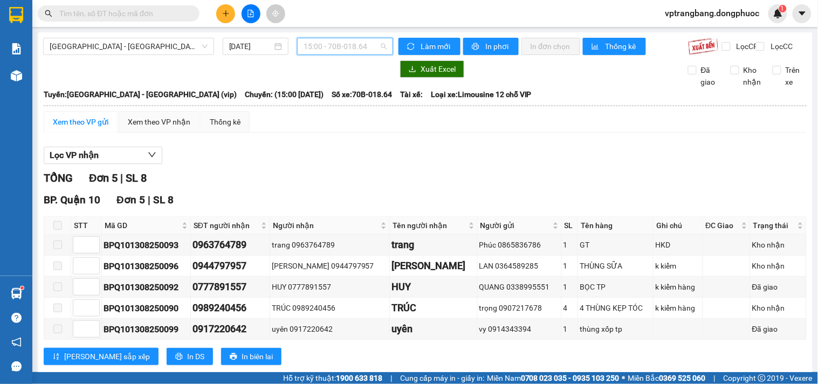
click at [320, 42] on span "15:00 - 70B-018.64" at bounding box center [345, 46] width 83 height 16
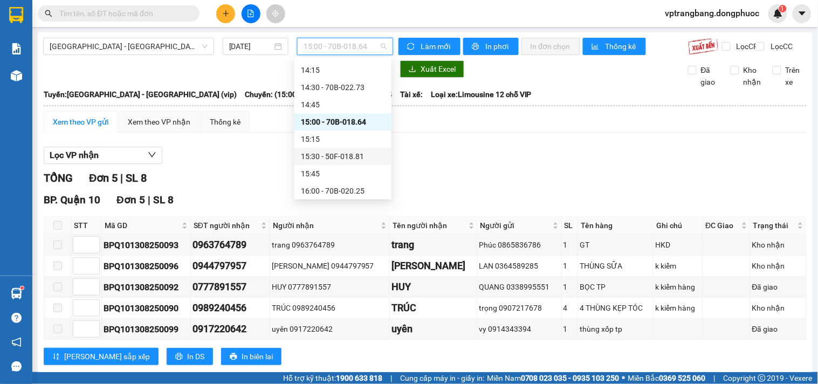
click at [335, 153] on div "15:30 - 50F-018.81" at bounding box center [343, 156] width 84 height 12
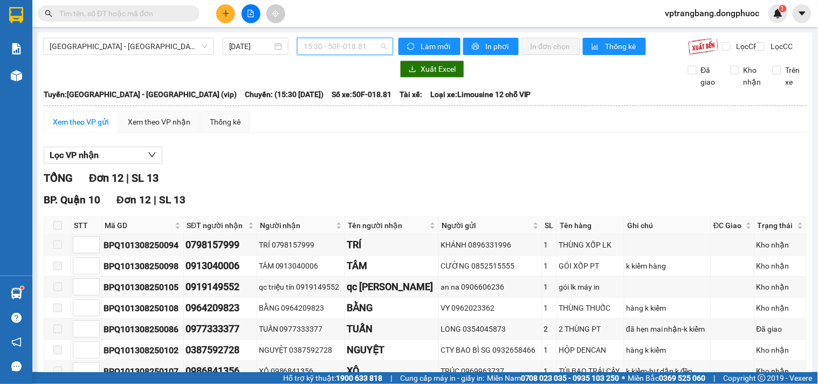
click at [327, 45] on span "15:30 - 50F-018.81" at bounding box center [345, 46] width 83 height 16
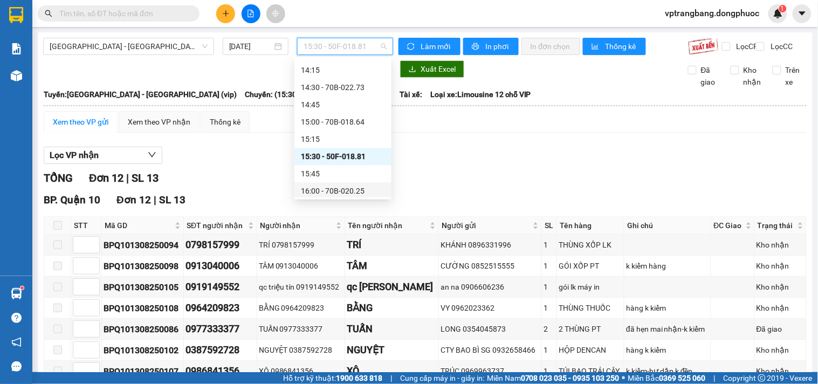
click at [346, 188] on div "16:00 - 70B-020.25" at bounding box center [343, 191] width 84 height 12
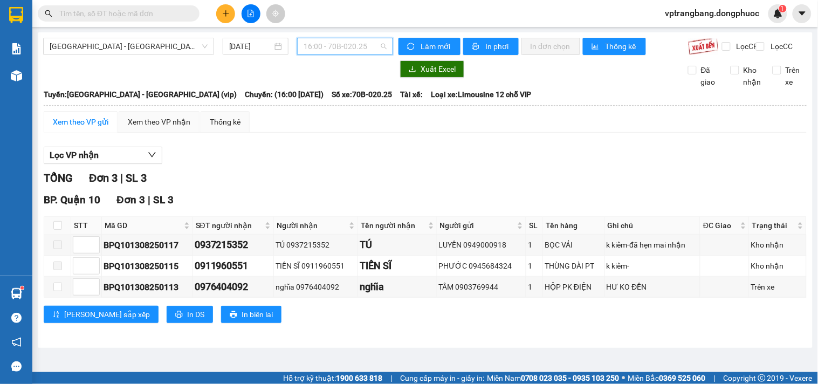
click at [320, 43] on span "16:00 - 70B-020.25" at bounding box center [345, 46] width 83 height 16
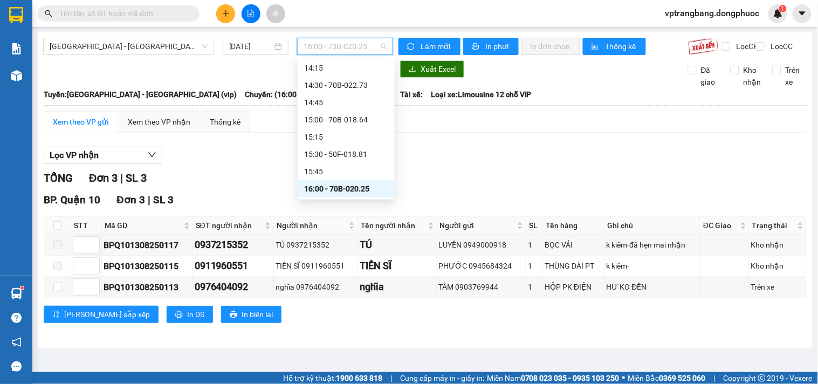
scroll to position [785, 0]
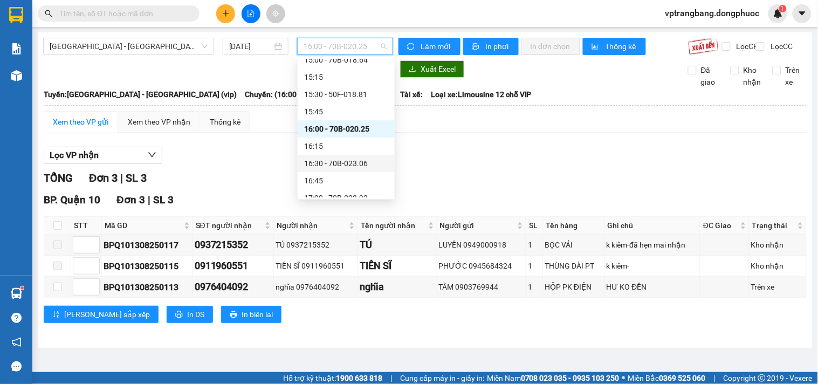
click at [347, 165] on div "16:30 - 70B-023.06" at bounding box center [346, 163] width 84 height 12
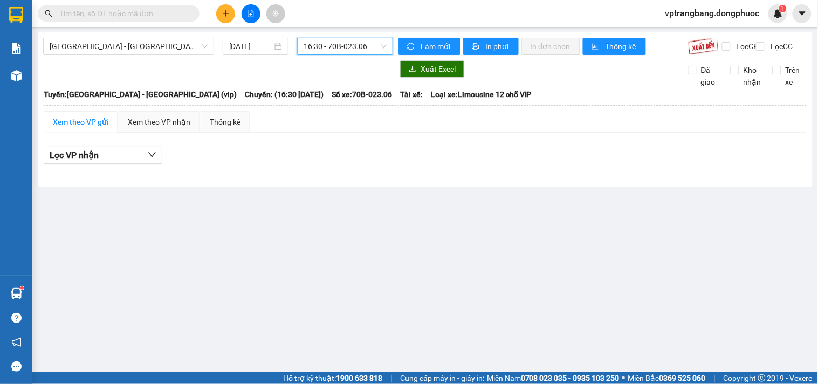
click at [362, 44] on span "16:30 - 70B-023.06" at bounding box center [345, 46] width 83 height 16
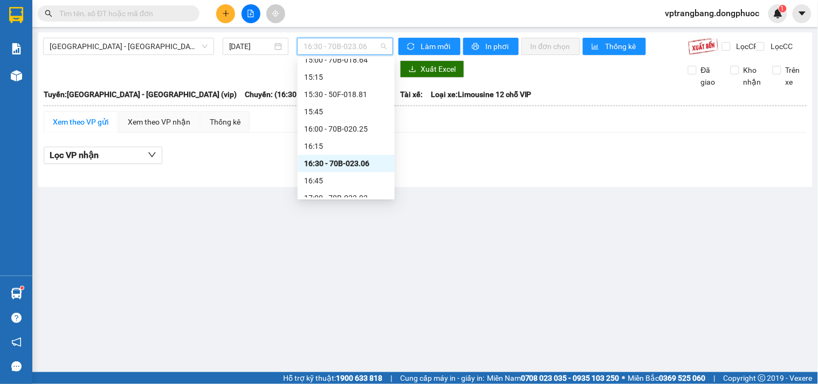
scroll to position [845, 0]
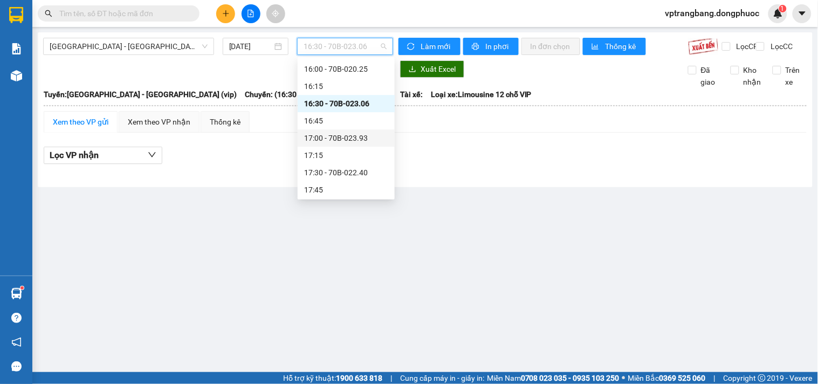
click at [340, 135] on div "17:00 - 70B-023.93" at bounding box center [346, 138] width 84 height 12
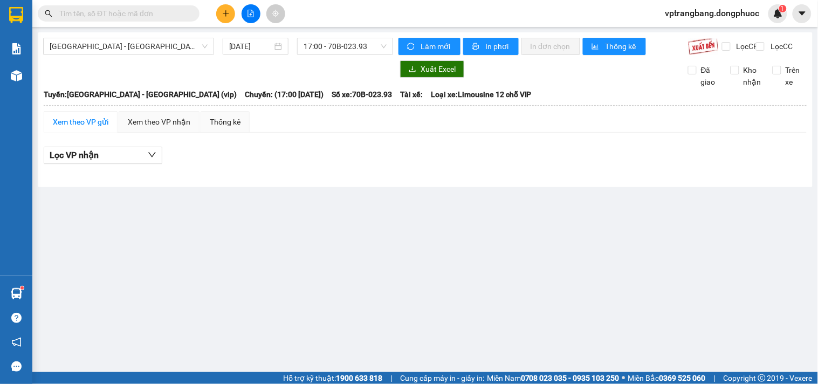
drag, startPoint x: 190, startPoint y: 207, endPoint x: 405, endPoint y: 99, distance: 239.8
click at [191, 207] on main "Hồ Chí Minh - Tây Ninh (vip) 13/08/2025 17:00 - 70B-023.93 Làm mới In phơi In đ…" at bounding box center [409, 186] width 818 height 372
click at [147, 50] on span "Hồ Chí Minh - Tây Ninh (vip)" at bounding box center [129, 46] width 158 height 16
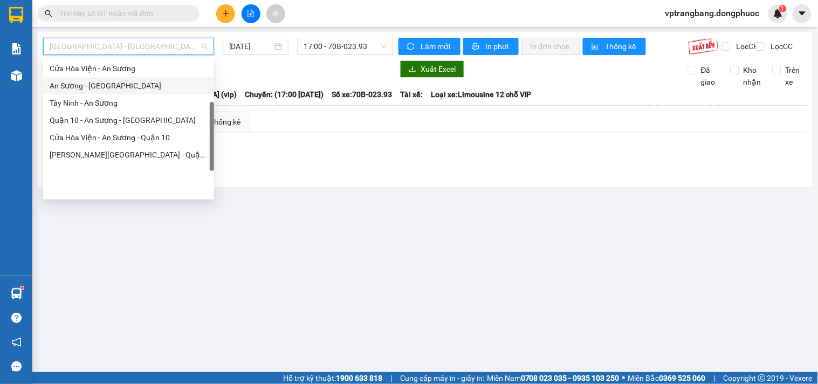
scroll to position [95, 0]
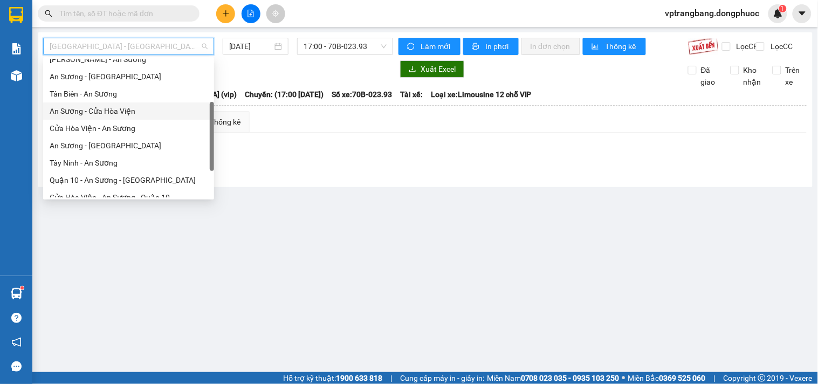
click at [121, 117] on div "An Sương - Cửa Hòa Viện" at bounding box center [128, 110] width 171 height 17
type input "13/08/2025"
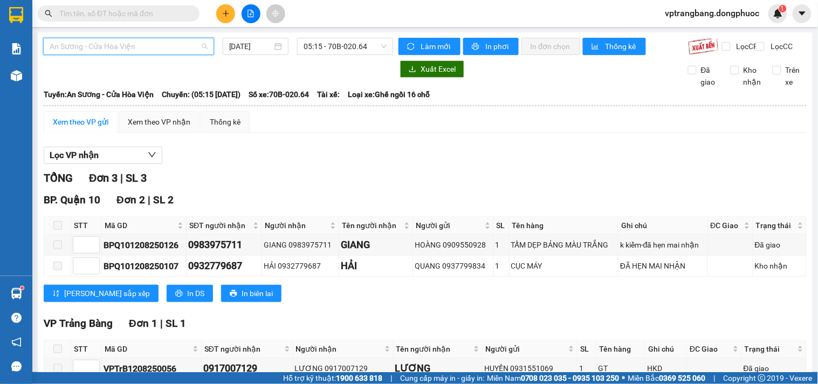
click at [134, 45] on span "An Sương - Cửa Hòa Viện" at bounding box center [129, 46] width 158 height 16
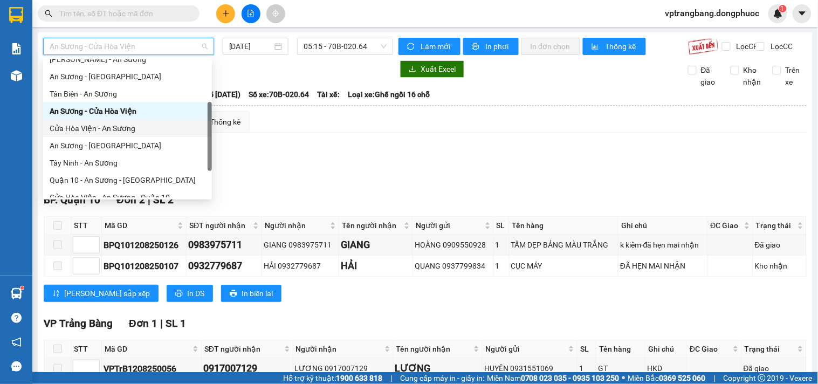
click at [111, 128] on div "Cửa Hòa Viện - An Sương" at bounding box center [128, 128] width 156 height 12
type input "13/08/2025"
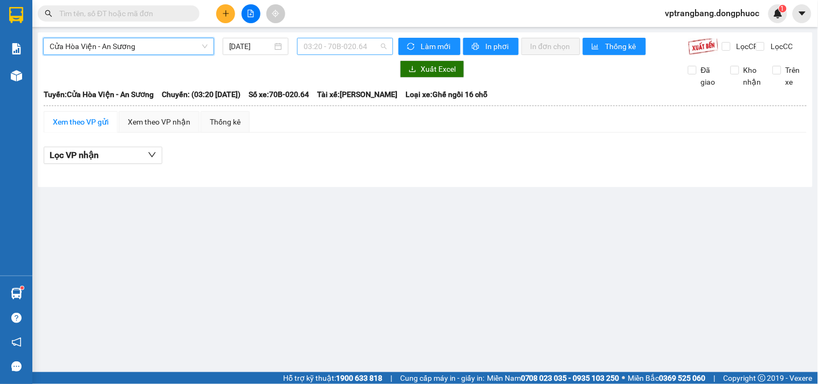
click at [314, 45] on span "03:20 - 70B-020.64" at bounding box center [345, 46] width 83 height 16
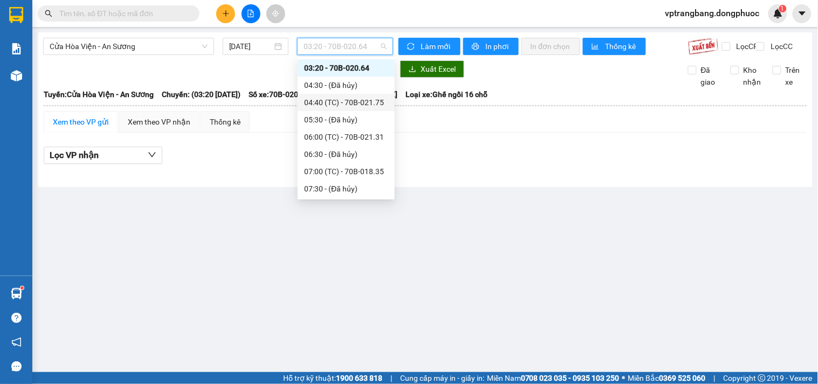
click at [346, 99] on div "04:40 (TC) - 70B-021.75" at bounding box center [346, 103] width 84 height 12
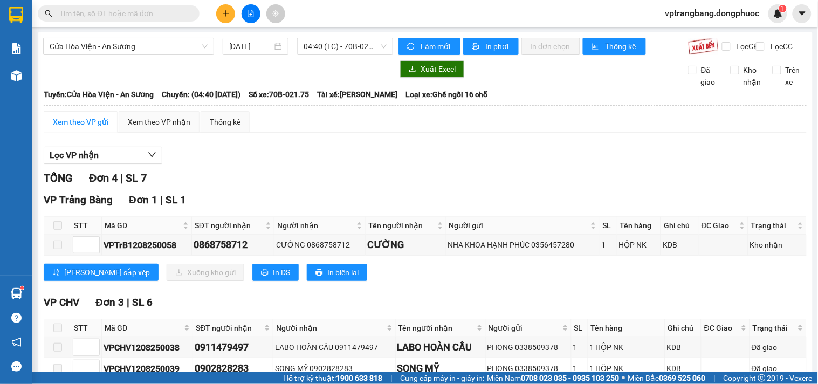
click at [321, 197] on div "TỔNG Đơn 4 | SL 7 VP Trảng Bàng Đơn 1 | SL 1 STT Mã GD SĐT người nhận Người nhậ…" at bounding box center [425, 304] width 763 height 269
click at [357, 45] on span "04:40 (TC) - 70B-021.75" at bounding box center [345, 46] width 83 height 16
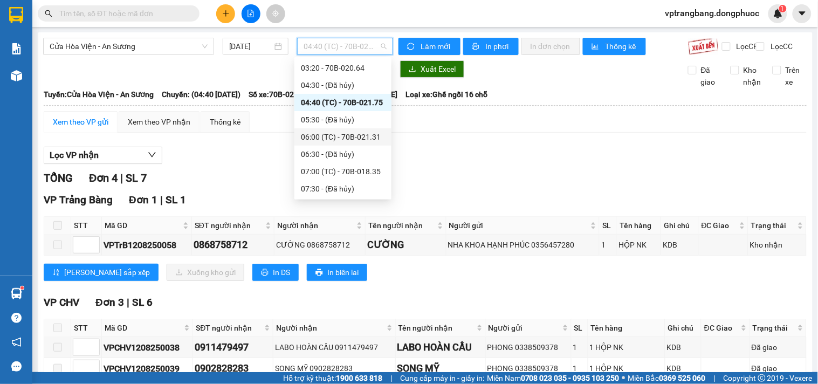
click at [345, 135] on div "06:00 (TC) - 70B-021.31" at bounding box center [343, 137] width 84 height 12
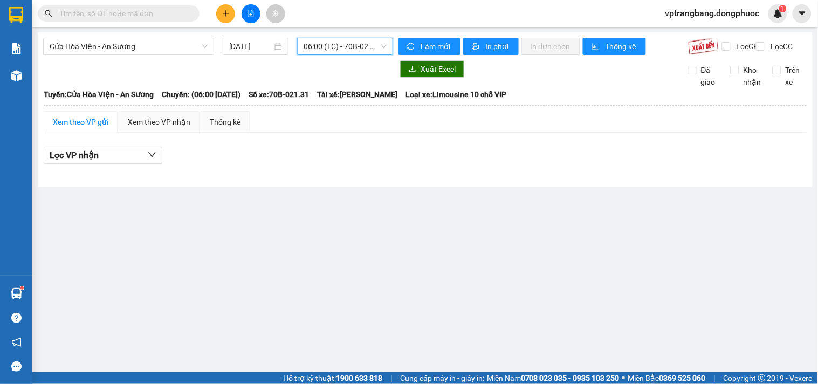
click at [324, 47] on span "06:00 (TC) - 70B-021.31" at bounding box center [345, 46] width 83 height 16
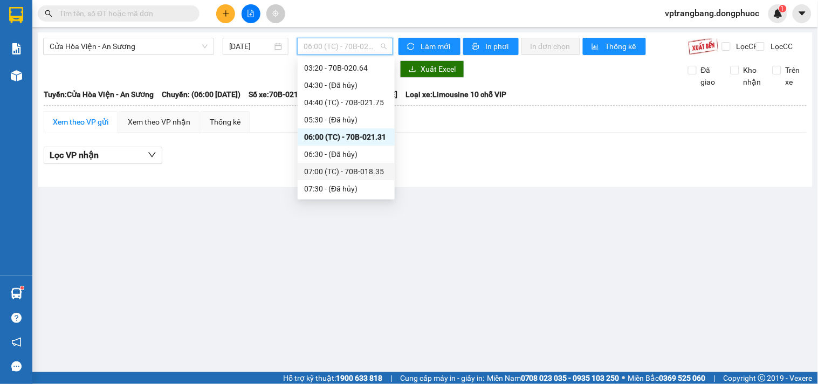
click at [337, 168] on div "07:00 (TC) - 70B-018.35" at bounding box center [346, 172] width 84 height 12
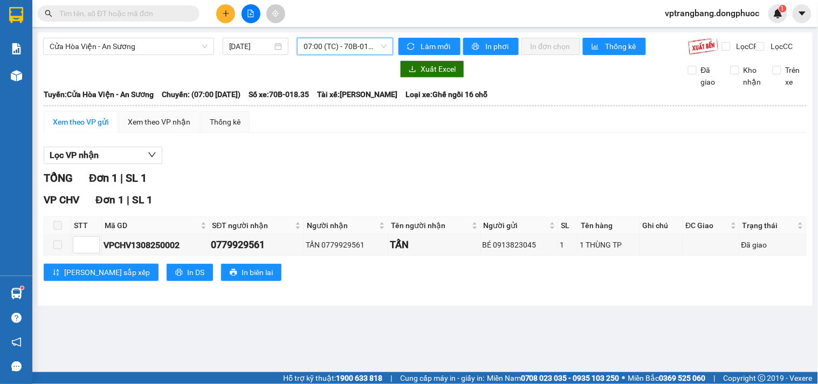
click at [335, 47] on span "07:00 (TC) - 70B-018.35" at bounding box center [345, 46] width 83 height 16
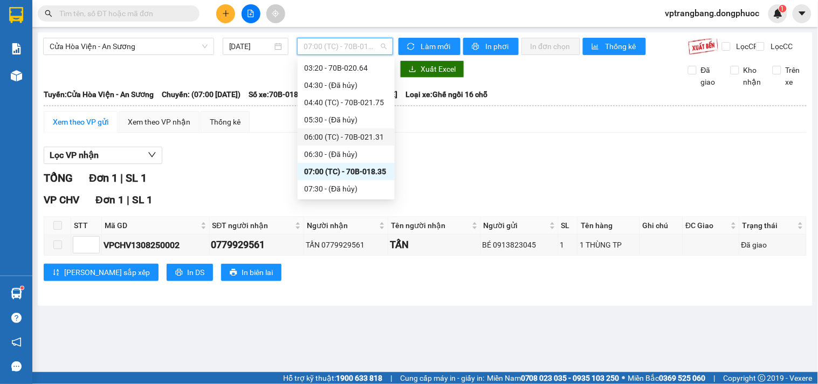
scroll to position [77, 0]
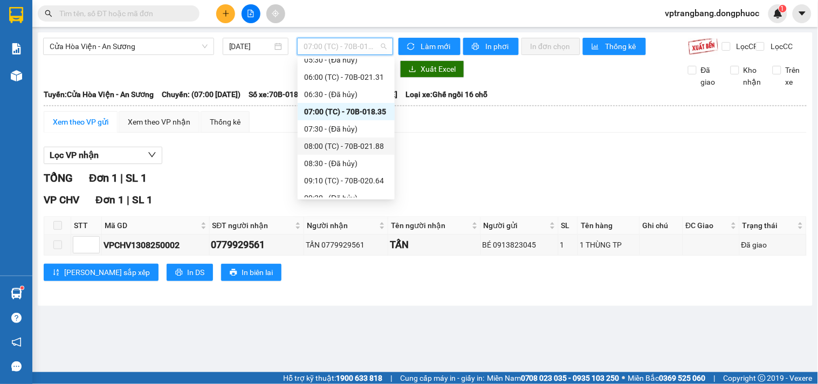
click at [356, 150] on div "08:00 (TC) - 70B-021.88" at bounding box center [346, 146] width 84 height 12
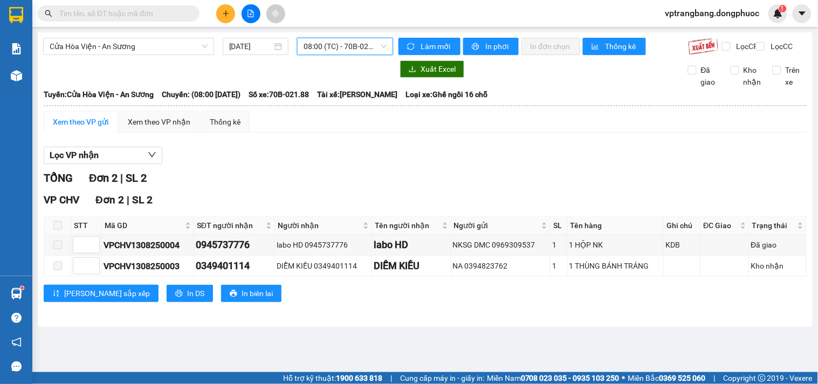
click at [333, 46] on span "08:00 (TC) - 70B-021.88" at bounding box center [345, 46] width 83 height 16
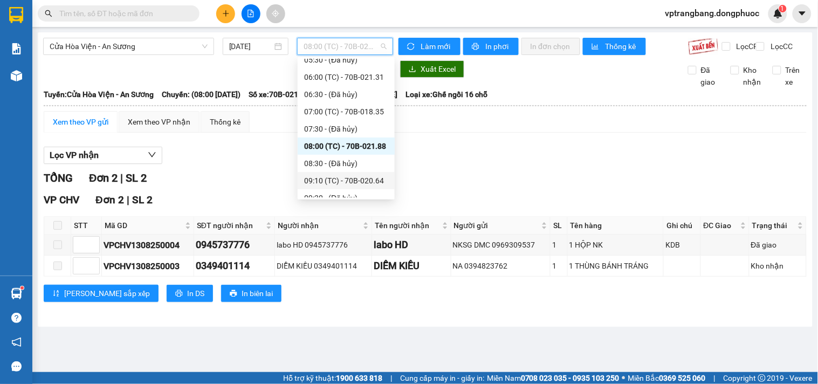
click at [347, 184] on div "09:10 (TC) - 70B-020.64" at bounding box center [346, 181] width 84 height 12
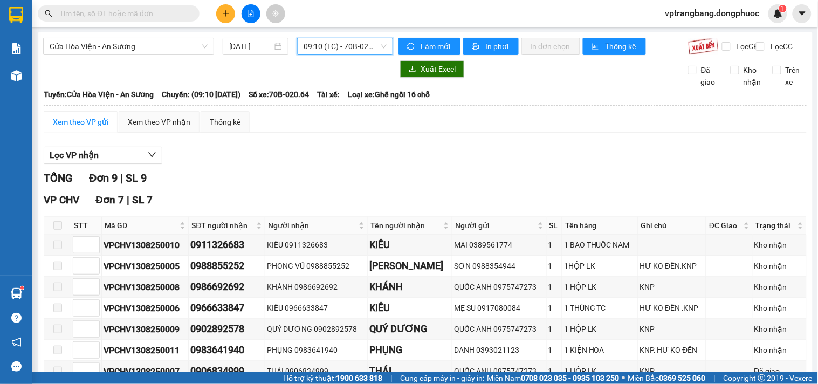
click at [342, 49] on span "09:10 (TC) - 70B-020.64" at bounding box center [345, 46] width 83 height 16
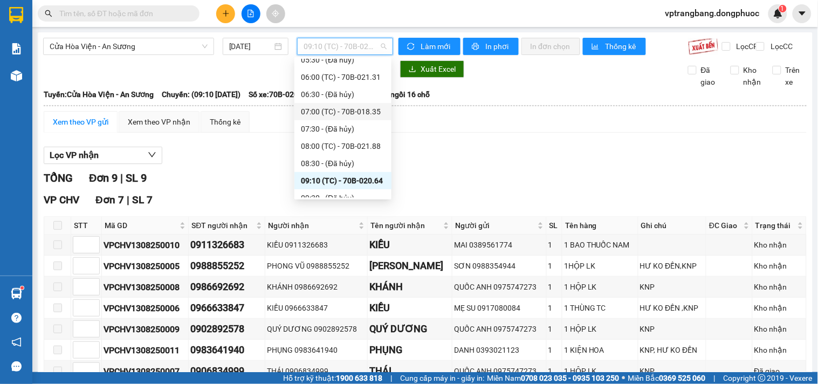
scroll to position [137, 0]
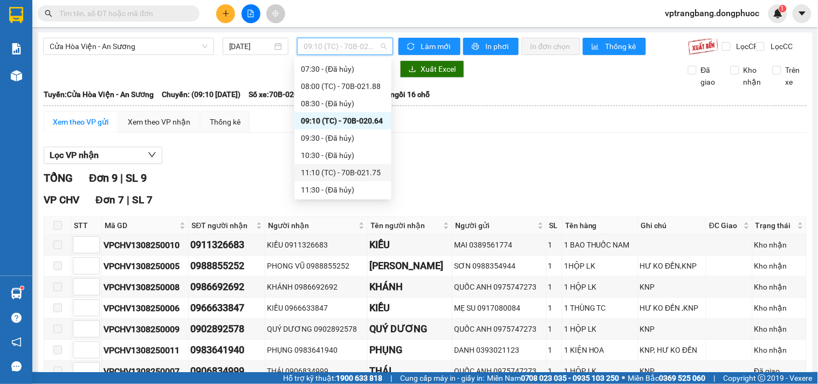
click at [352, 174] on div "11:10 (TC) - 70B-021.75" at bounding box center [343, 173] width 84 height 12
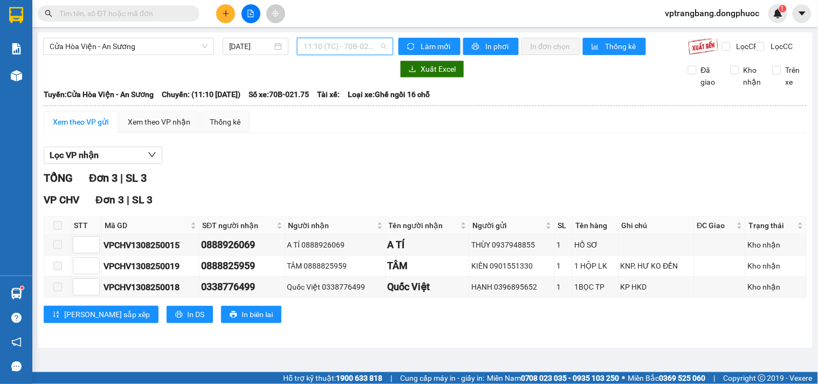
click at [340, 45] on span "11:10 (TC) - 70B-021.75" at bounding box center [345, 46] width 83 height 16
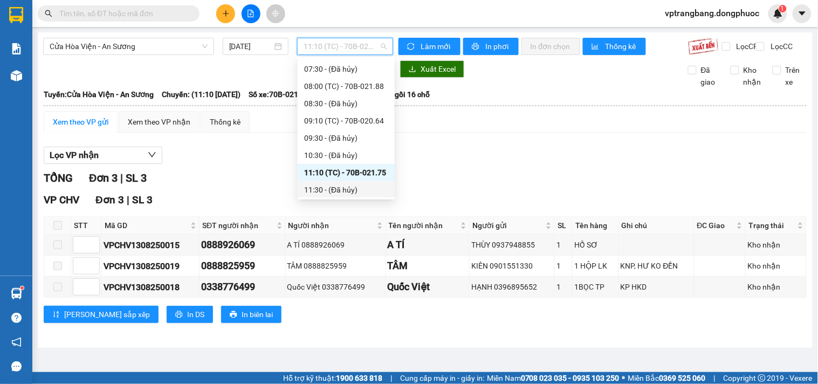
scroll to position [197, 0]
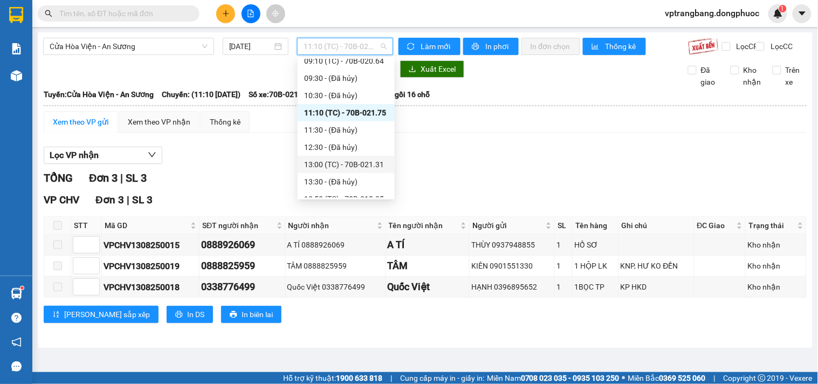
click at [356, 170] on div "13:00 (TC) - 70B-021.31" at bounding box center [346, 164] width 97 height 17
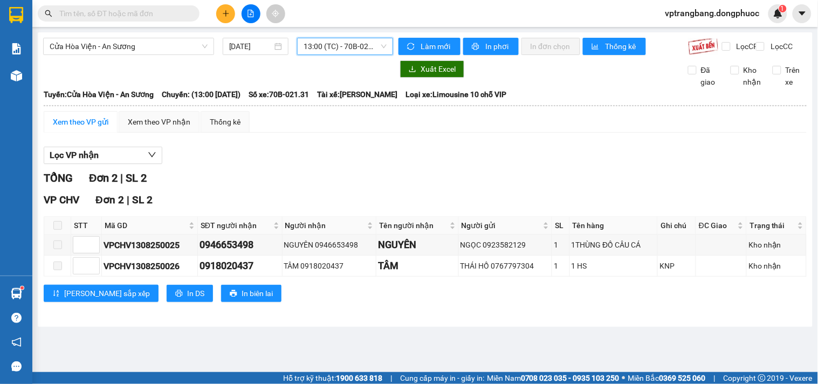
click at [341, 41] on span "13:00 (TC) - 70B-021.31" at bounding box center [345, 46] width 83 height 16
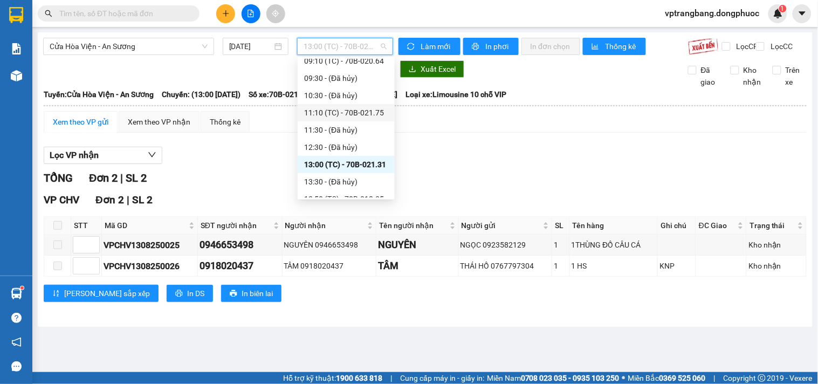
scroll to position [257, 0]
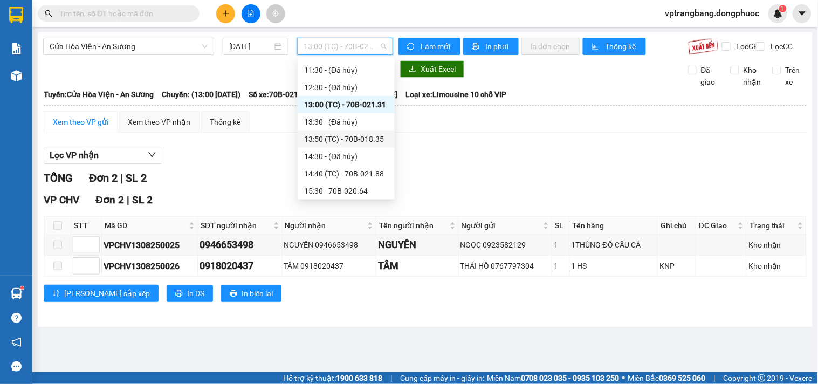
click at [360, 139] on div "13:50 (TC) - 70B-018.35" at bounding box center [346, 139] width 84 height 12
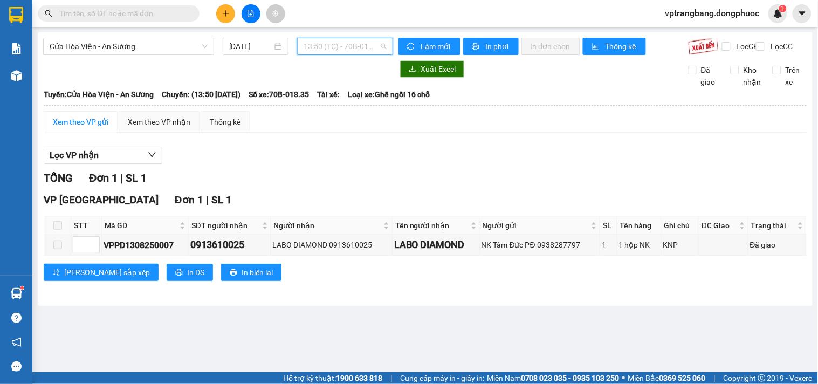
click at [337, 46] on span "13:50 (TC) - 70B-018.35" at bounding box center [345, 46] width 83 height 16
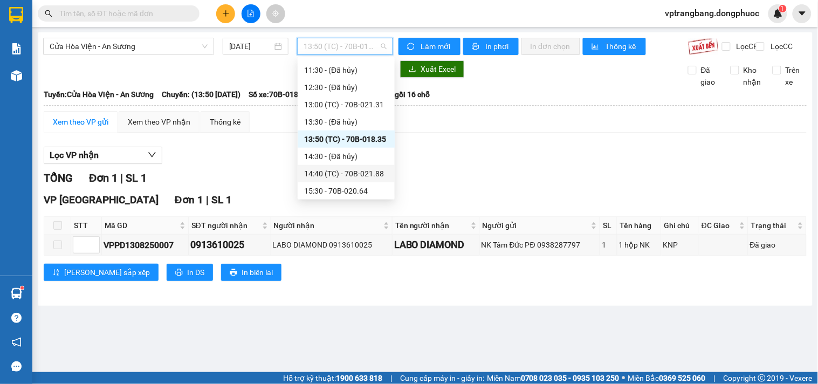
click at [361, 169] on div "14:40 (TC) - 70B-021.88" at bounding box center [346, 174] width 84 height 12
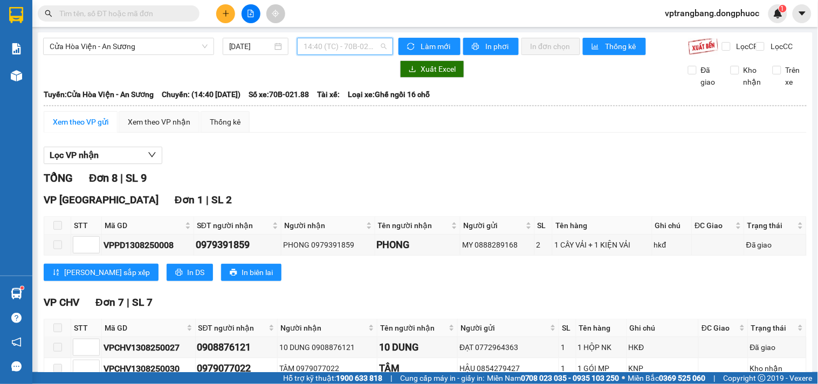
click at [319, 47] on span "14:40 (TC) - 70B-021.88" at bounding box center [345, 46] width 83 height 16
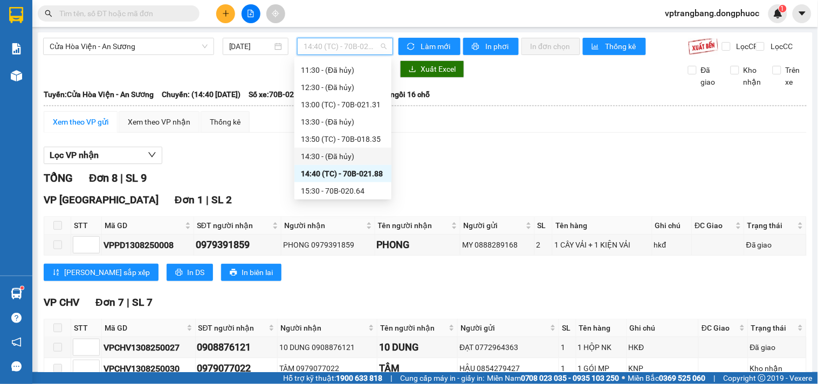
scroll to position [293, 0]
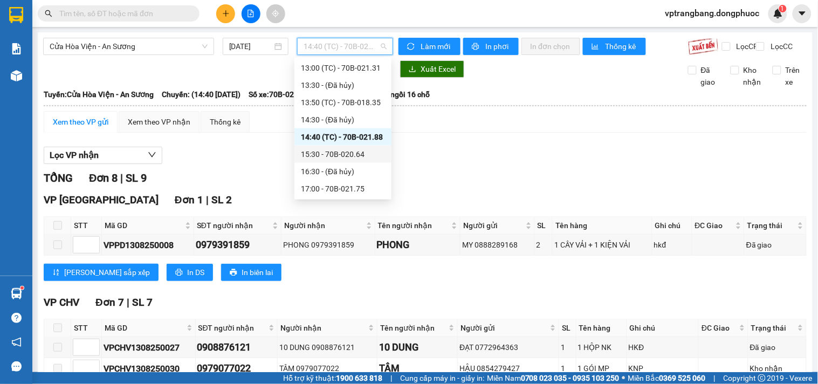
click at [343, 156] on div "15:30 - 70B-020.64" at bounding box center [343, 154] width 84 height 12
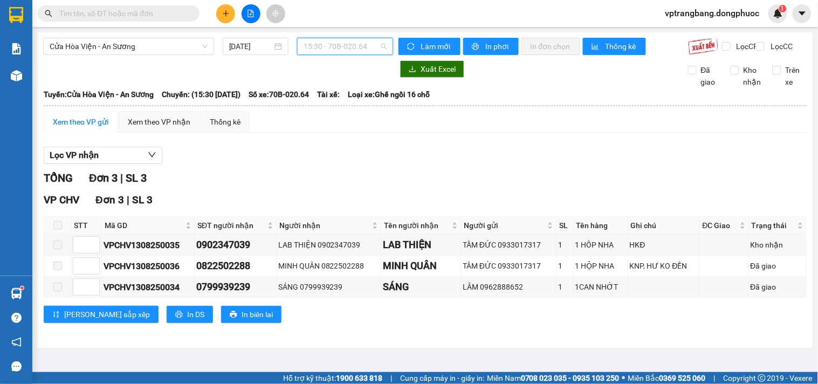
click at [326, 49] on span "15:30 - 70B-020.64" at bounding box center [345, 46] width 83 height 16
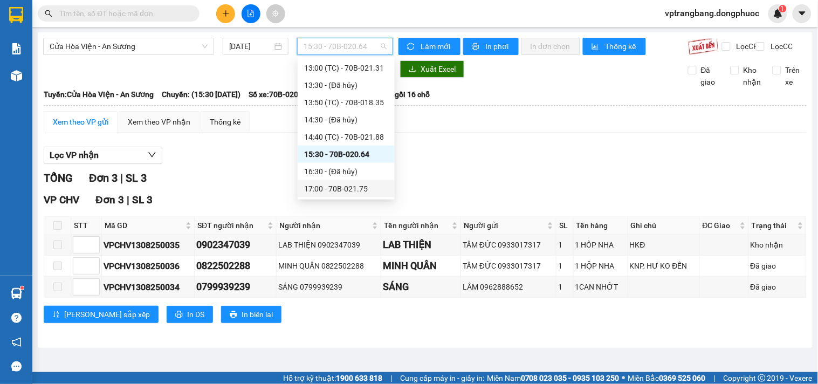
click at [361, 187] on div "17:00 - 70B-021.75" at bounding box center [346, 189] width 84 height 12
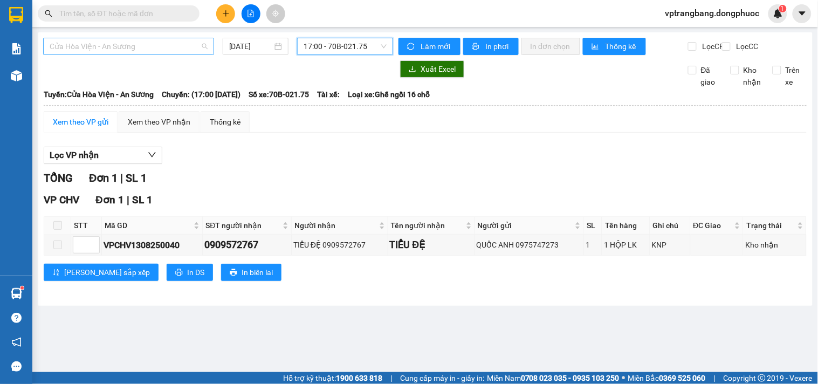
click at [166, 50] on span "Cửa Hòa Viện - An Sương" at bounding box center [129, 46] width 158 height 16
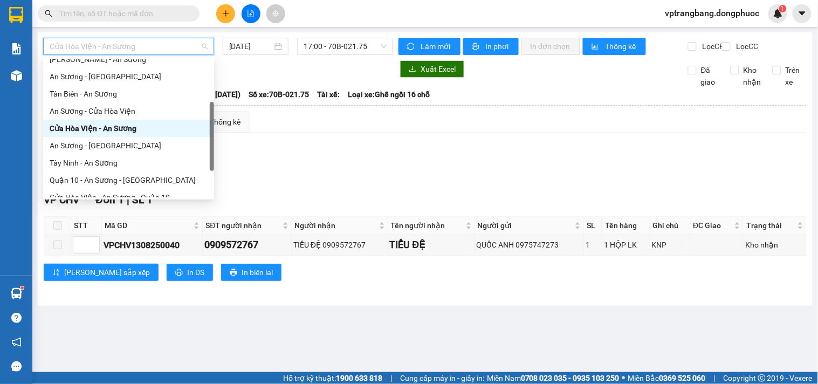
scroll to position [155, 0]
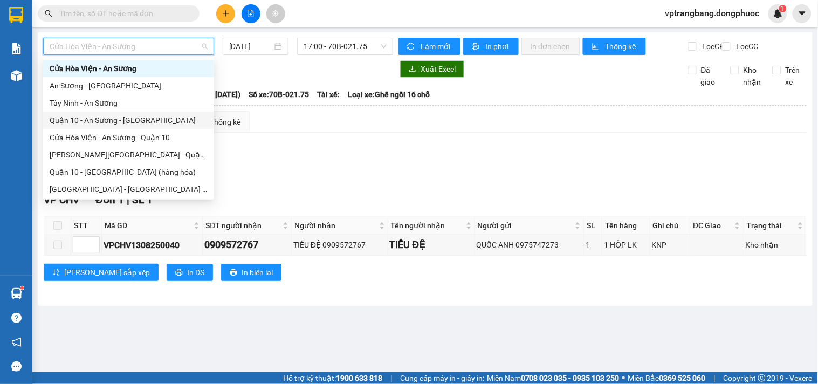
click at [147, 116] on div "Quận 10 - An Sương - Cửa Hòa Viện" at bounding box center [129, 120] width 158 height 12
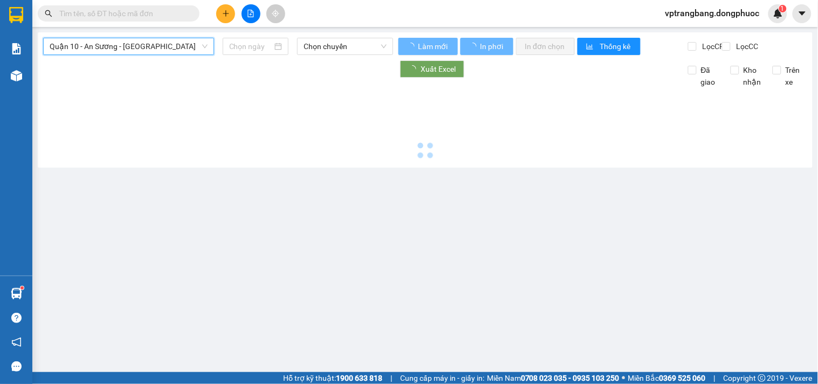
type input "13/08/2025"
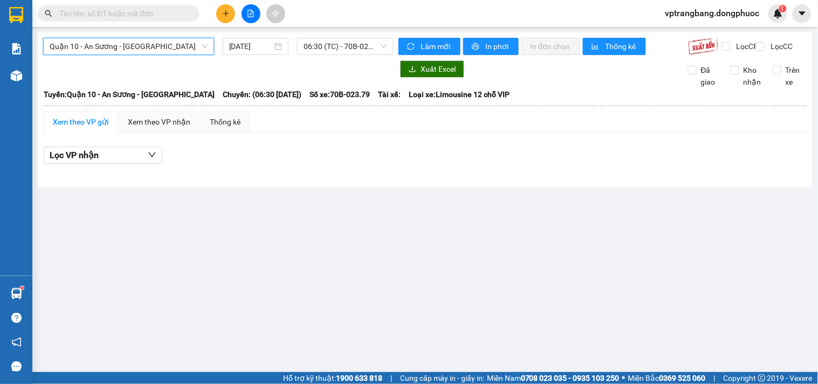
click at [332, 36] on div "Quận 10 - An Sương - Cửa Hòa Viện Quận 10 - An Sương - Cửa Hòa Viện 13/08/2025 …" at bounding box center [425, 109] width 775 height 155
click at [333, 45] on span "06:30 (TC) - 70B-023.79" at bounding box center [345, 46] width 83 height 16
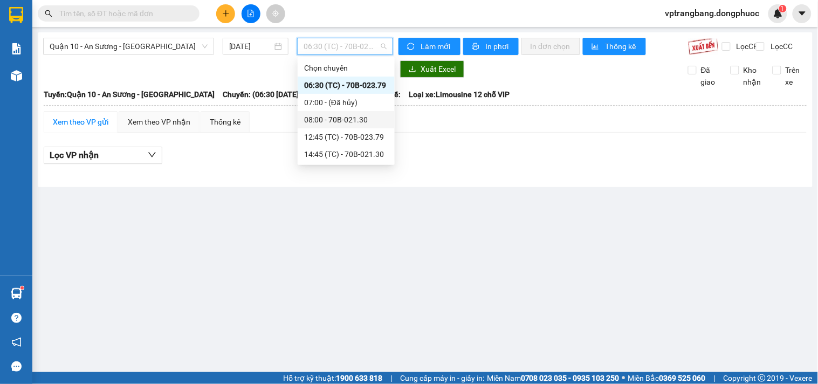
click at [334, 125] on div "08:00 - 70B-021.30" at bounding box center [346, 120] width 84 height 12
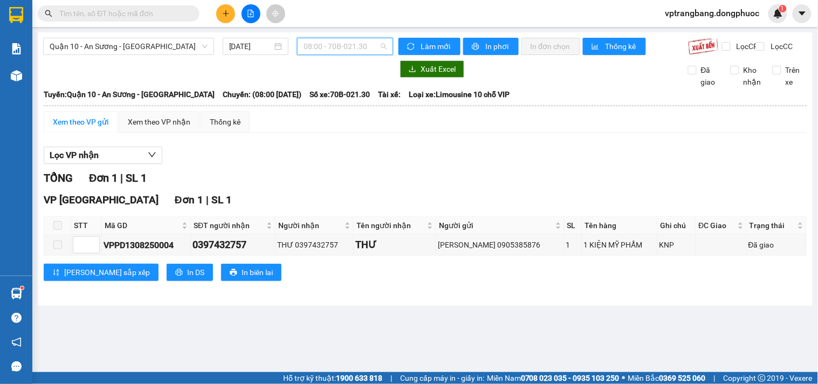
click at [330, 50] on span "08:00 - 70B-021.30" at bounding box center [345, 46] width 83 height 16
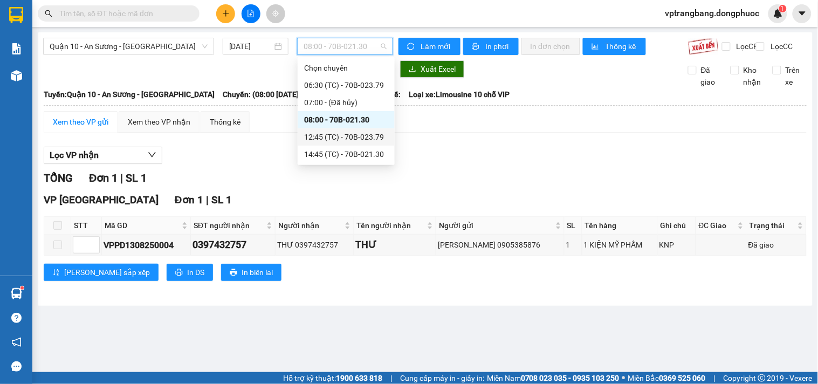
click at [349, 135] on div "12:45 (TC) - 70B-023.79" at bounding box center [346, 137] width 84 height 12
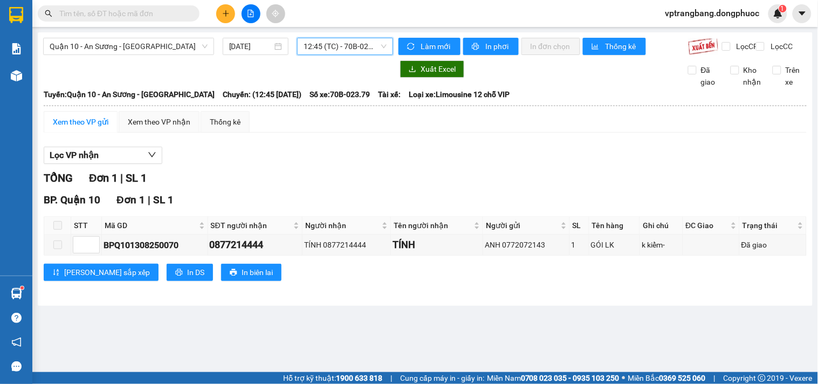
drag, startPoint x: 311, startPoint y: 47, endPoint x: 313, endPoint y: 65, distance: 17.4
click at [311, 51] on span "12:45 (TC) - 70B-023.79" at bounding box center [345, 46] width 83 height 16
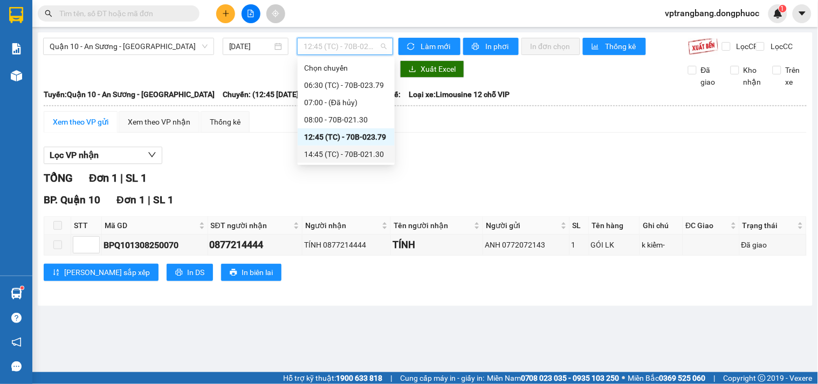
click at [347, 152] on div "14:45 (TC) - 70B-021.30" at bounding box center [346, 154] width 84 height 12
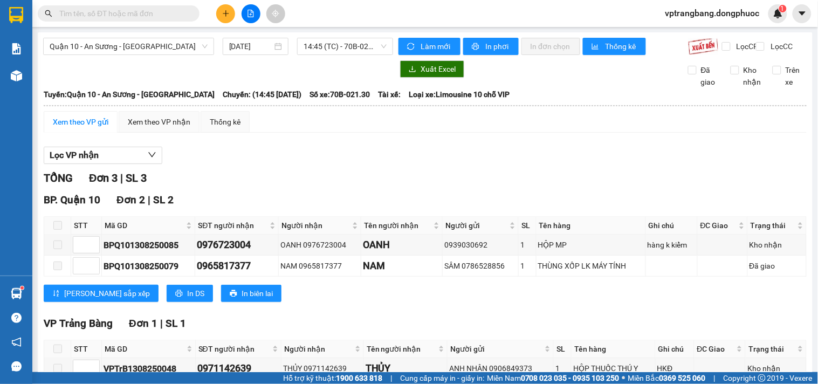
click at [303, 176] on div "Lọc VP nhận TỔNG Đơn 3 | SL 3 BP. Quận 10 Đơn 2 | SL 2 STT Mã GD SĐT người nhận…" at bounding box center [425, 279] width 763 height 277
click at [325, 51] on span "14:45 (TC) - 70B-021.30" at bounding box center [345, 46] width 83 height 16
click at [176, 47] on span "Quận 10 - An Sương - Cửa Hòa Viện" at bounding box center [129, 46] width 158 height 16
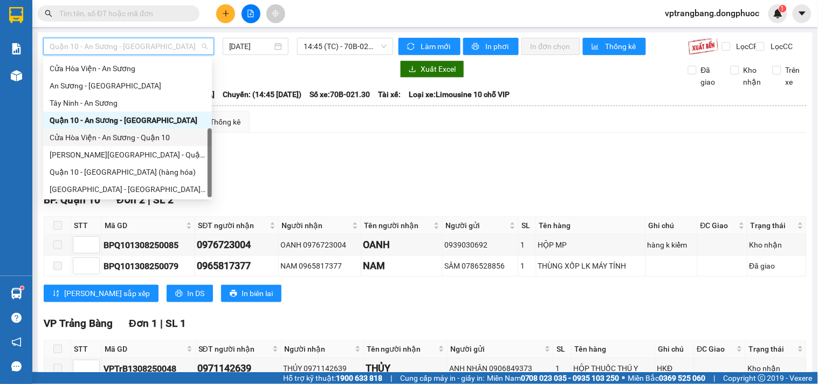
click at [147, 136] on div "Cửa Hòa Viện - An Sương - Quận 10" at bounding box center [128, 138] width 156 height 12
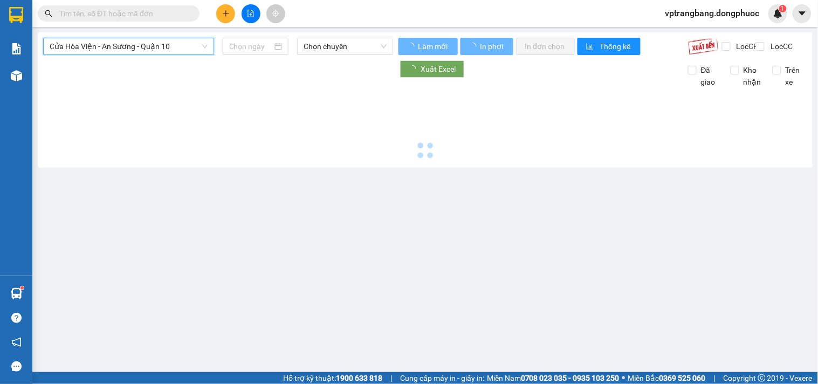
type input "13/08/2025"
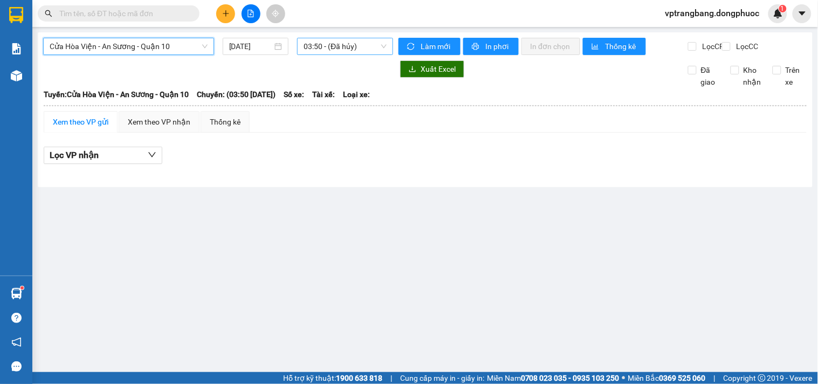
click at [330, 49] on span "03:50 - (Đã hủy)" at bounding box center [345, 46] width 83 height 16
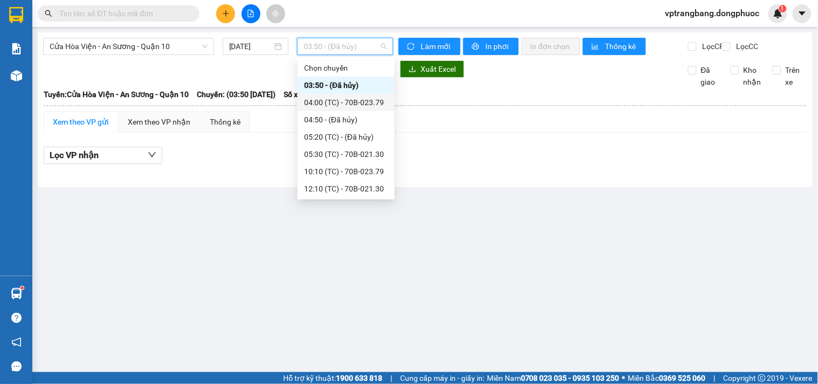
click at [341, 97] on div "04:00 (TC) - 70B-023.79" at bounding box center [346, 103] width 84 height 12
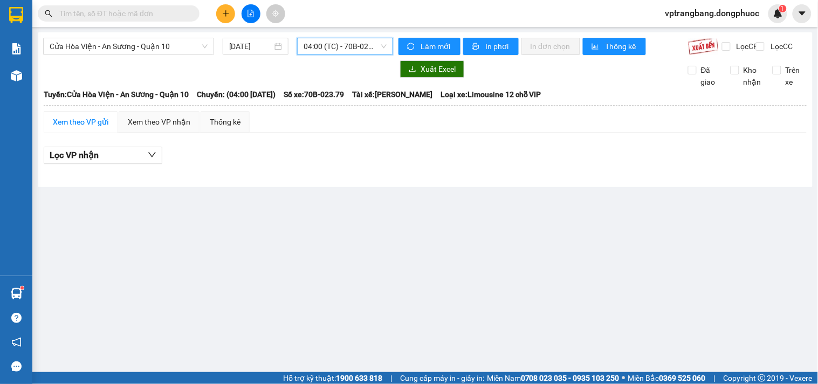
click at [334, 47] on span "04:00 (TC) - 70B-023.79" at bounding box center [345, 46] width 83 height 16
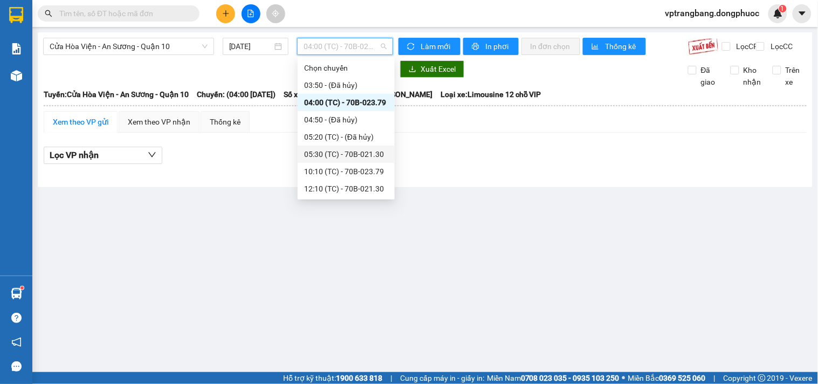
click at [336, 151] on div "05:30 (TC) - 70B-021.30" at bounding box center [346, 154] width 84 height 12
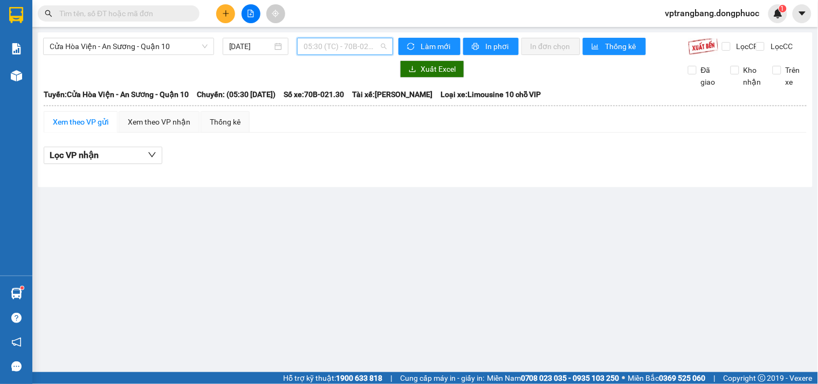
drag, startPoint x: 335, startPoint y: 50, endPoint x: 343, endPoint y: 105, distance: 55.6
click at [335, 49] on span "05:30 (TC) - 70B-021.30" at bounding box center [345, 46] width 83 height 16
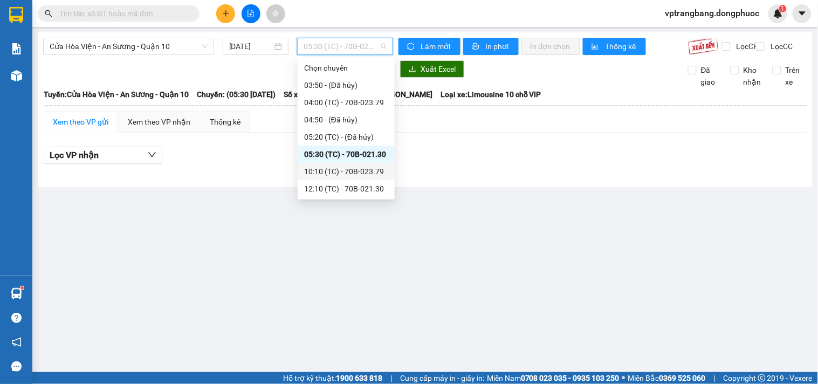
click at [340, 170] on div "10:10 (TC) - 70B-023.79" at bounding box center [346, 172] width 84 height 12
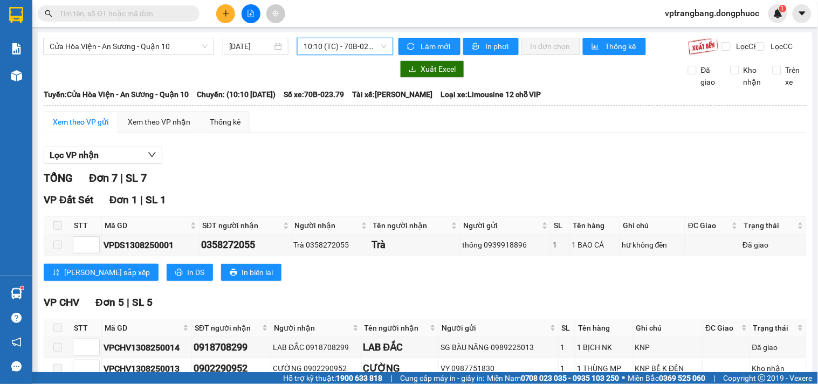
click at [330, 45] on span "10:10 (TC) - 70B-023.79" at bounding box center [345, 46] width 83 height 16
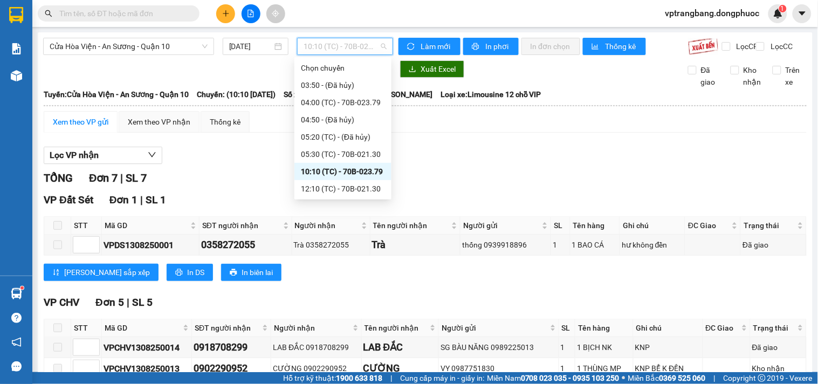
click at [235, 184] on div "TỔNG Đơn 7 | SL 7" at bounding box center [425, 178] width 763 height 17
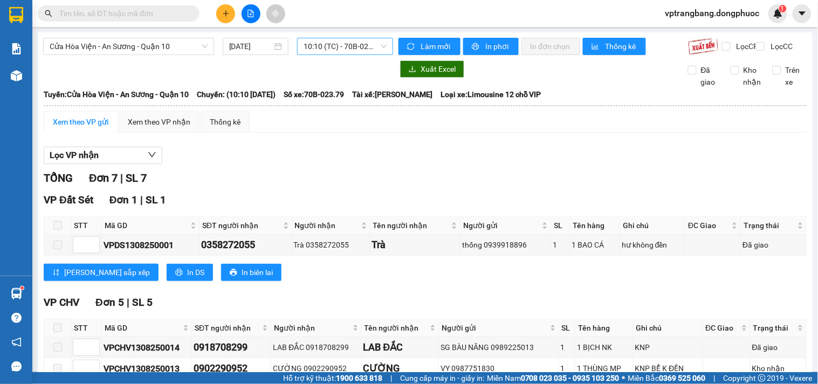
click at [314, 47] on span "10:10 (TC) - 70B-023.79" at bounding box center [345, 46] width 83 height 16
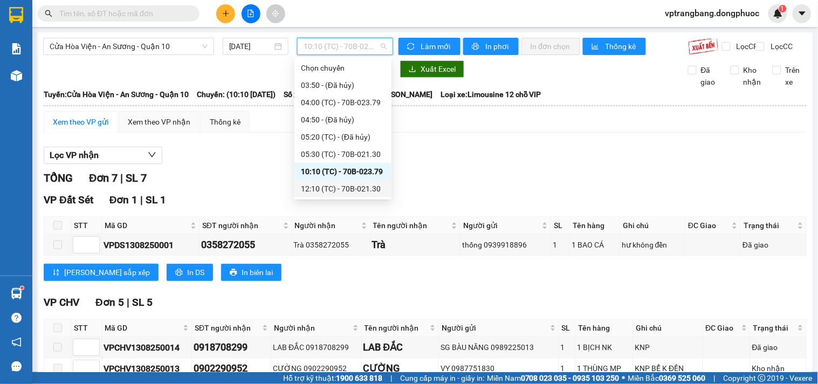
click at [354, 189] on div "12:10 (TC) - 70B-021.30" at bounding box center [343, 189] width 84 height 12
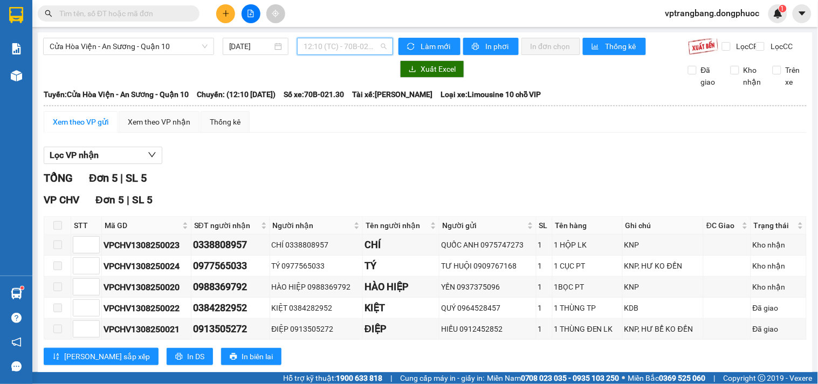
click at [316, 43] on span "12:10 (TC) - 70B-021.30" at bounding box center [345, 46] width 83 height 16
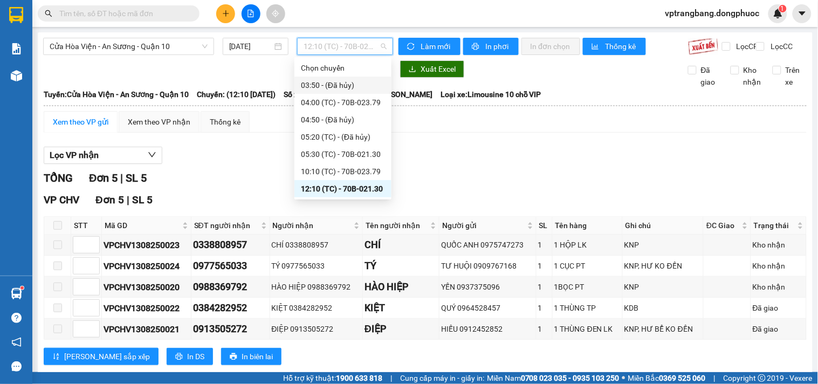
scroll to position [17, 0]
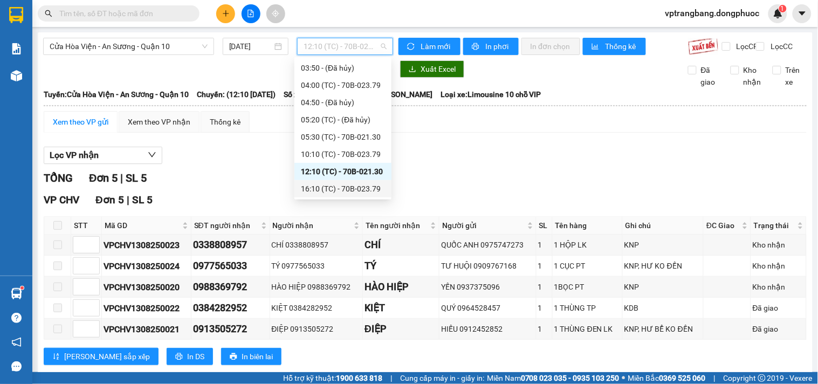
click at [353, 184] on div "16:10 (TC) - 70B-023.79" at bounding box center [343, 189] width 84 height 12
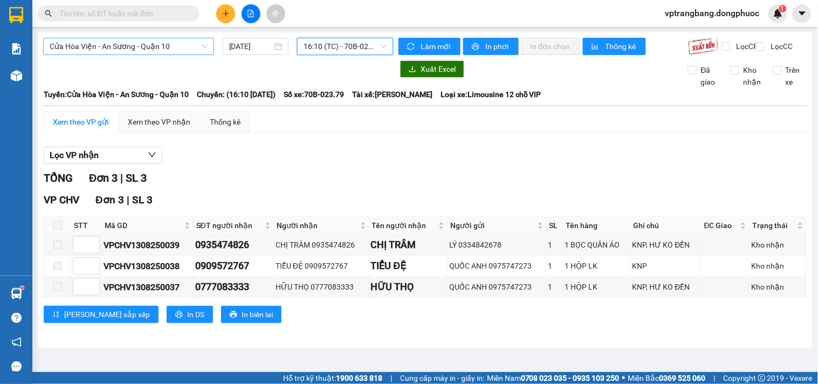
click at [142, 47] on span "Cửa Hòa Viện - An Sương - Quận 10" at bounding box center [129, 46] width 158 height 16
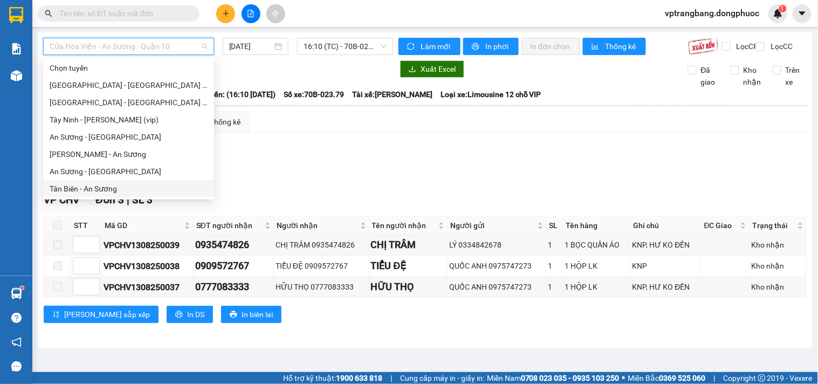
click at [108, 189] on div "Tân Biên - An Sương" at bounding box center [129, 189] width 158 height 12
type input "13/08/2025"
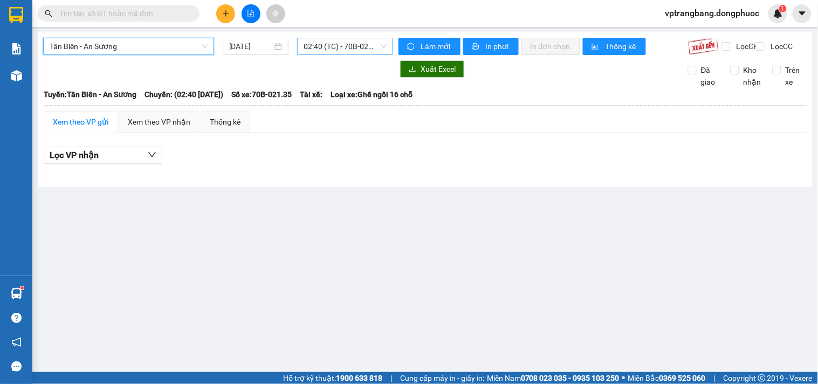
click at [342, 47] on span "02:40 (TC) - 70B-021.35" at bounding box center [345, 46] width 83 height 16
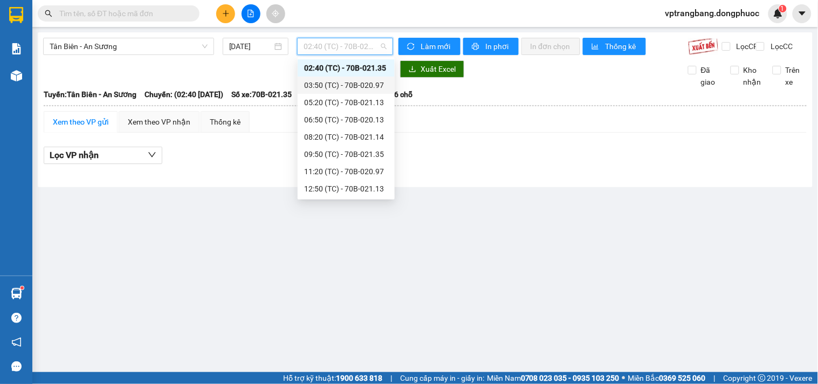
click at [349, 87] on div "03:50 (TC) - 70B-020.97" at bounding box center [346, 85] width 84 height 12
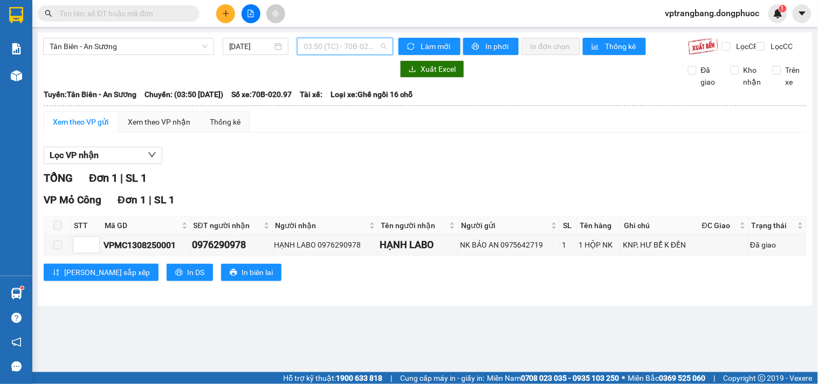
click at [333, 45] on span "03:50 (TC) - 70B-020.97" at bounding box center [345, 46] width 83 height 16
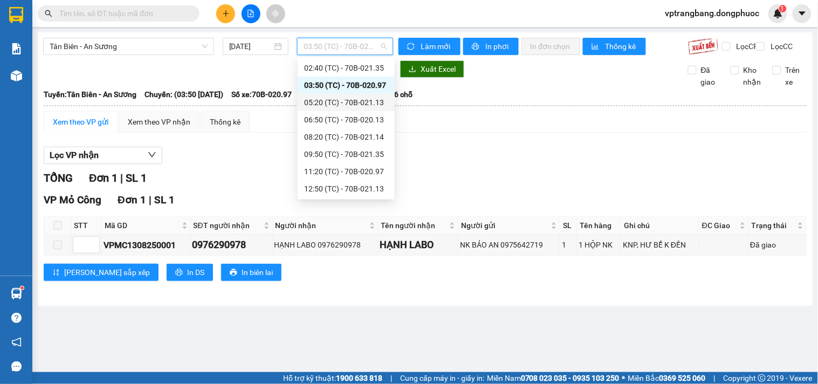
click at [333, 100] on div "05:20 (TC) - 70B-021.13" at bounding box center [346, 103] width 84 height 12
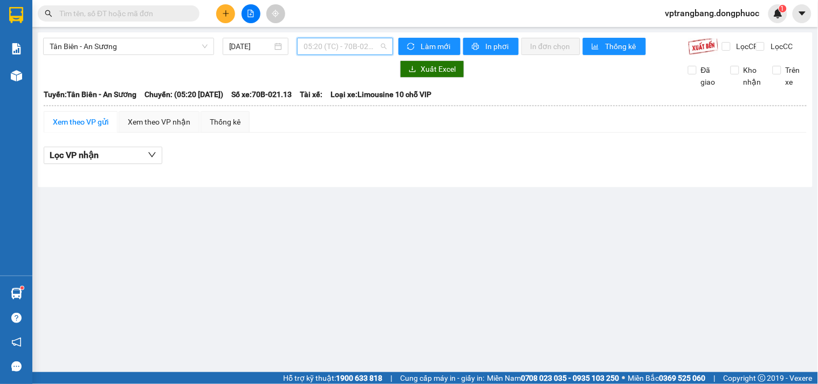
drag, startPoint x: 327, startPoint y: 47, endPoint x: 337, endPoint y: 73, distance: 28.2
click at [327, 47] on span "05:20 (TC) - 70B-021.13" at bounding box center [345, 46] width 83 height 16
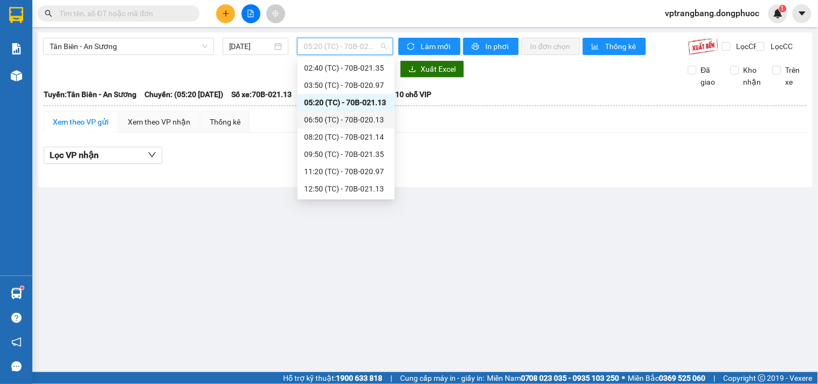
click at [352, 120] on div "06:50 (TC) - 70B-020.13" at bounding box center [346, 120] width 84 height 12
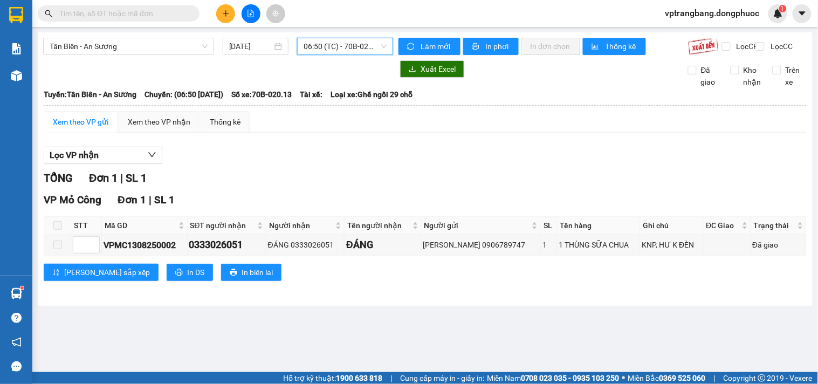
click at [341, 52] on span "06:50 (TC) - 70B-020.13" at bounding box center [345, 46] width 83 height 16
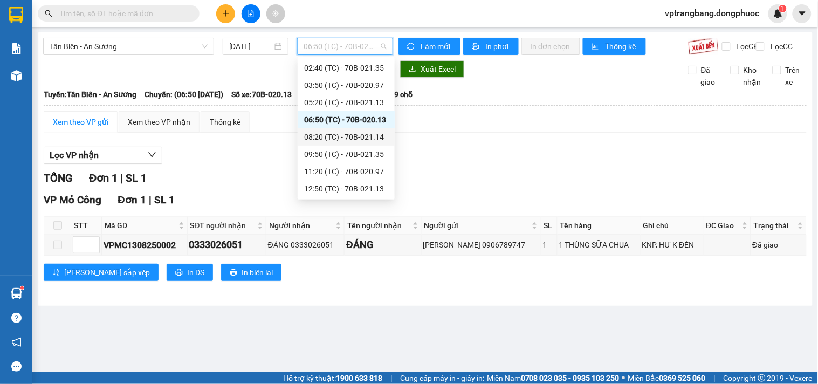
click at [353, 132] on div "08:20 (TC) - 70B-021.14" at bounding box center [346, 137] width 84 height 12
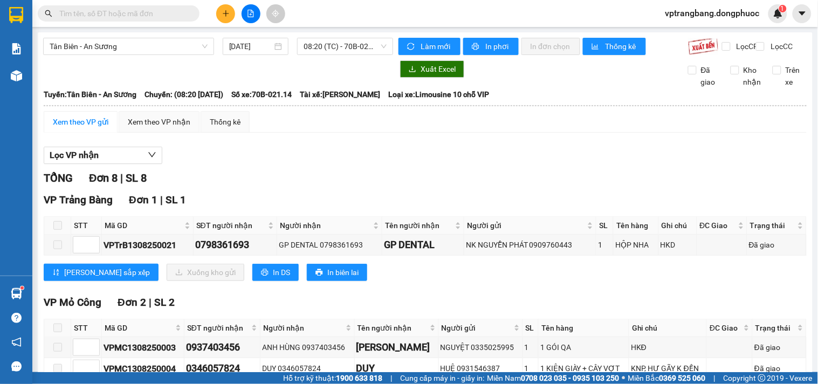
click at [254, 165] on div "Lọc VP nhận" at bounding box center [425, 156] width 763 height 18
click at [347, 45] on span "08:20 (TC) - 70B-021.14" at bounding box center [345, 46] width 83 height 16
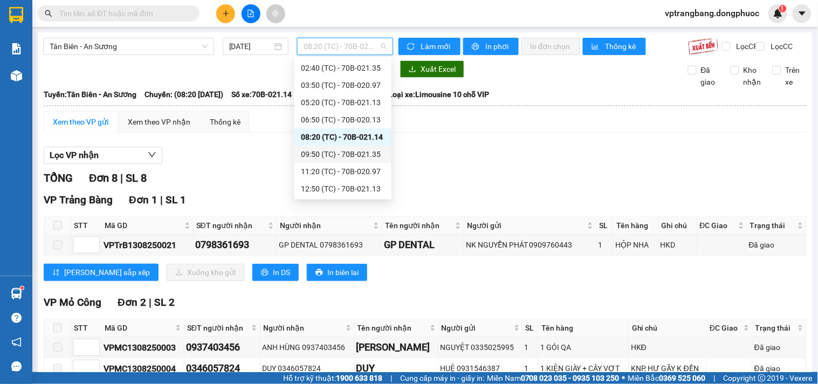
click at [357, 152] on div "09:50 (TC) - 70B-021.35" at bounding box center [343, 154] width 84 height 12
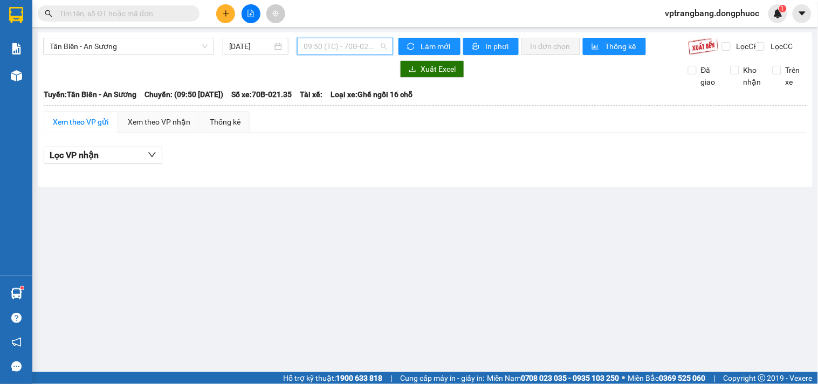
click at [327, 47] on span "09:50 (TC) - 70B-021.35" at bounding box center [345, 46] width 83 height 16
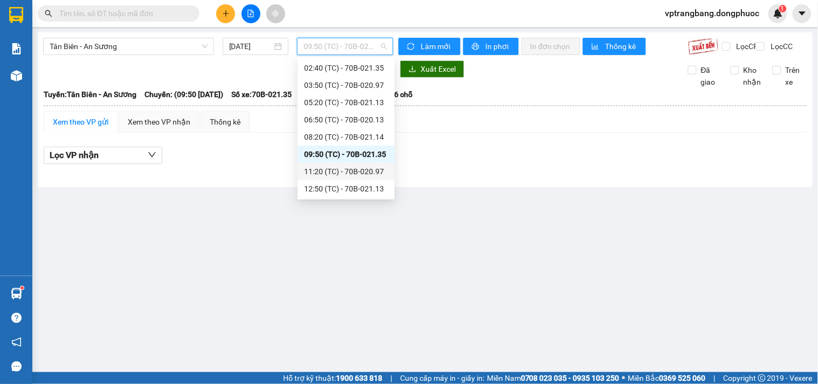
click at [338, 169] on div "11:20 (TC) - 70B-020.97" at bounding box center [346, 172] width 84 height 12
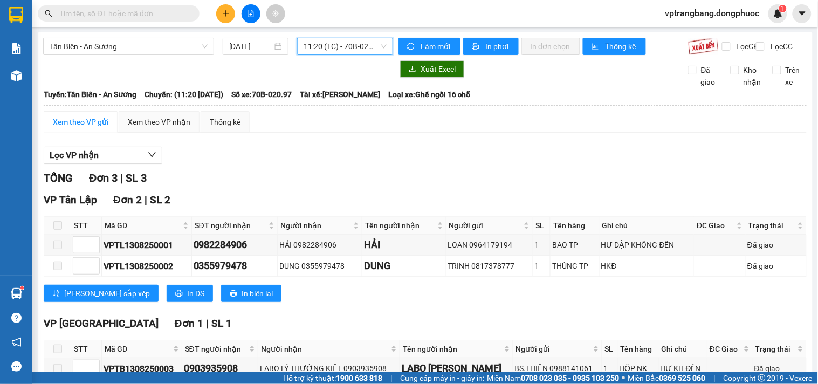
click at [337, 43] on span "11:20 (TC) - 70B-020.97" at bounding box center [345, 46] width 83 height 16
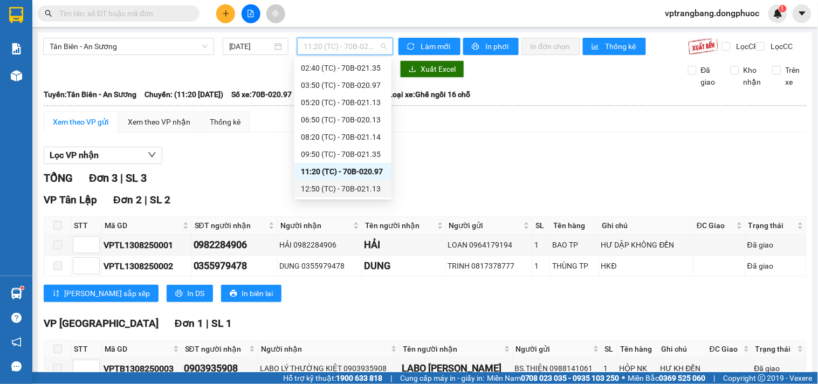
click at [358, 186] on div "12:50 (TC) - 70B-021.13" at bounding box center [343, 189] width 84 height 12
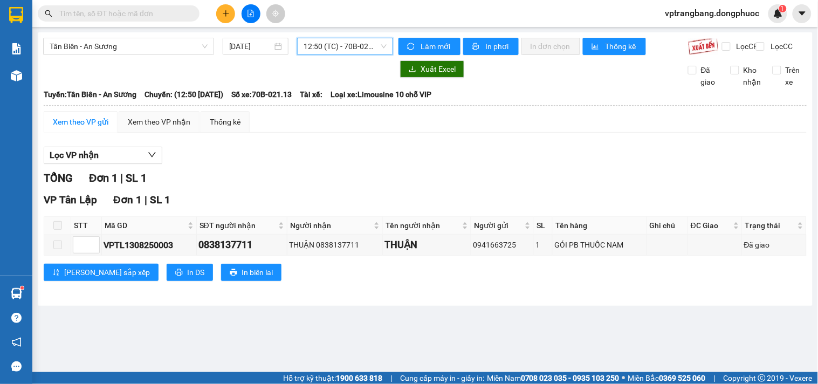
click at [331, 49] on span "12:50 (TC) - 70B-021.13" at bounding box center [345, 46] width 83 height 16
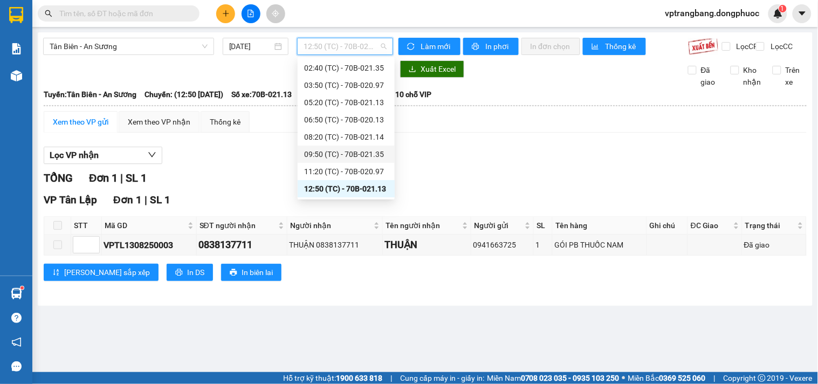
scroll to position [52, 0]
click at [347, 169] on div "14:20 (TC) - 70B-020.13" at bounding box center [346, 172] width 84 height 12
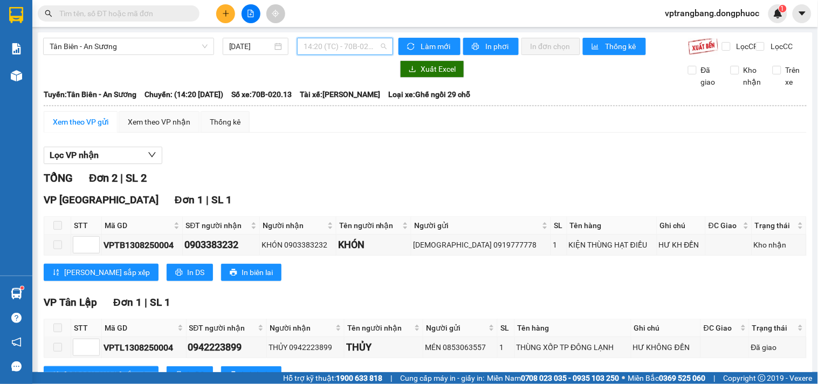
click at [360, 47] on span "14:20 (TC) - 70B-020.13" at bounding box center [345, 46] width 83 height 16
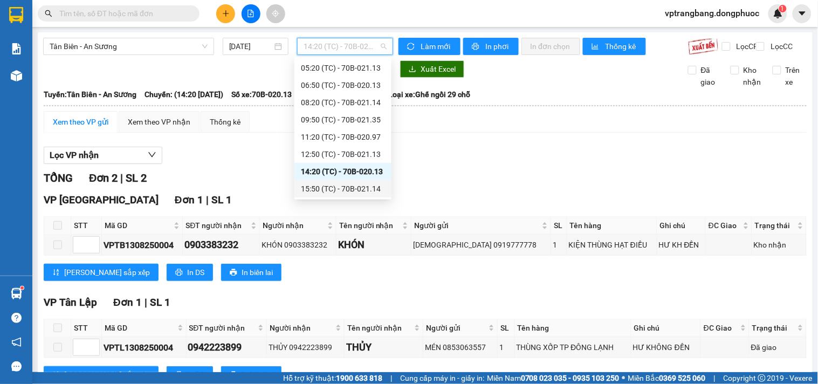
click at [354, 185] on div "15:50 (TC) - 70B-021.14" at bounding box center [343, 189] width 84 height 12
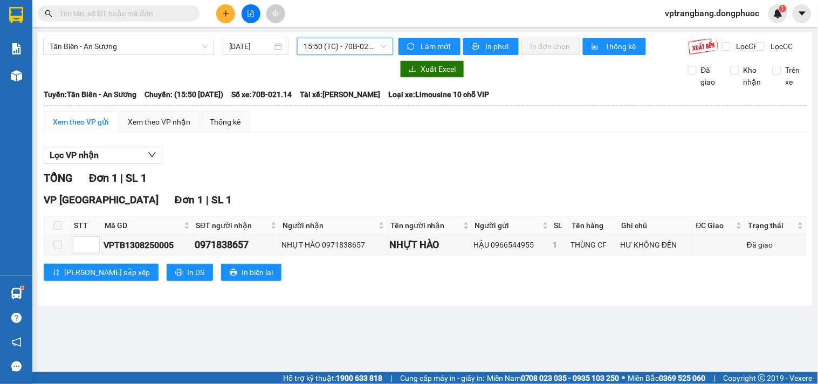
click at [330, 50] on span "15:50 (TC) - 70B-021.14" at bounding box center [345, 46] width 83 height 16
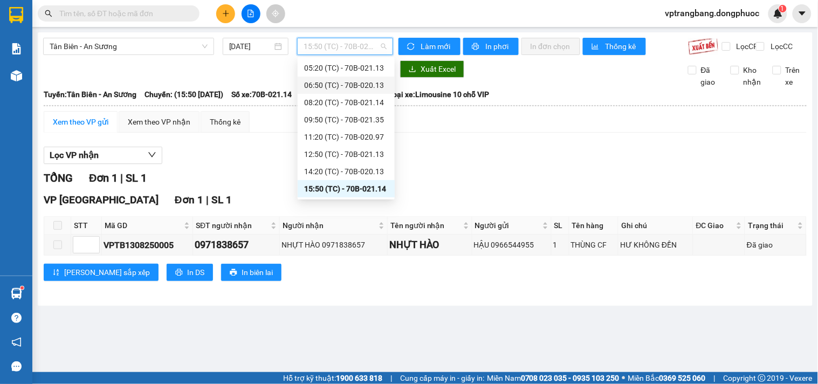
click at [346, 85] on div "06:50 (TC) - 70B-020.13" at bounding box center [346, 85] width 84 height 12
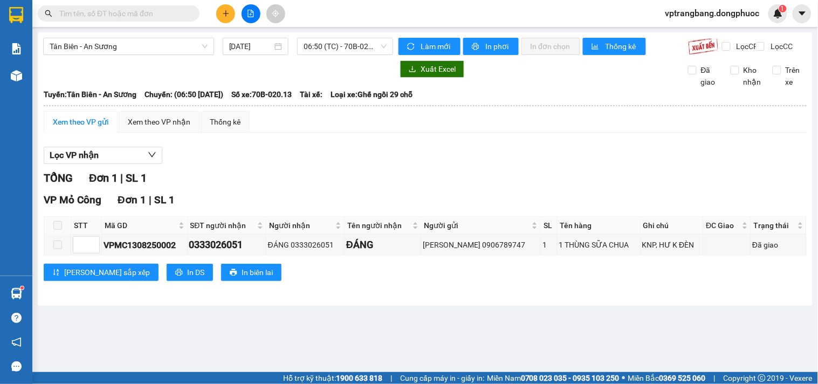
drag, startPoint x: 287, startPoint y: 148, endPoint x: 293, endPoint y: 144, distance: 7.5
click at [287, 148] on div "Xem theo VP gửi Xem theo VP nhận Thống kê Lọc VP nhận TỔNG Đơn 1 | SL 1 VP Mỏ C…" at bounding box center [425, 202] width 763 height 183
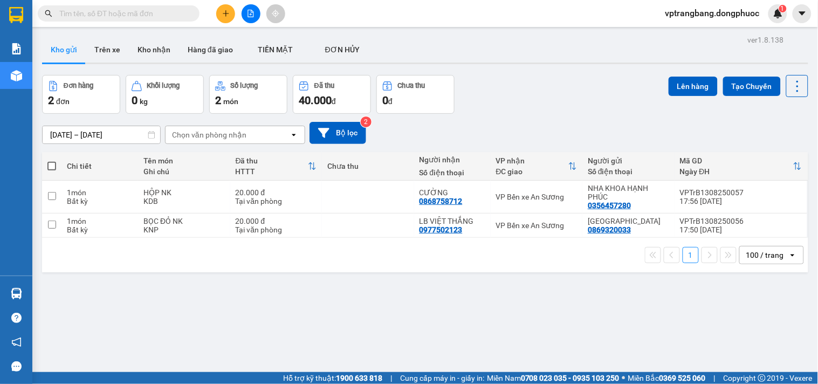
drag, startPoint x: 284, startPoint y: 299, endPoint x: 294, endPoint y: 269, distance: 32.4
click at [284, 293] on div "ver 1.8.138 Kho gửi Trên xe Kho nhận Hàng đã giao TIỀN MẶT ĐƠN HỦY Đơn hàng 2…" at bounding box center [425, 224] width 775 height 384
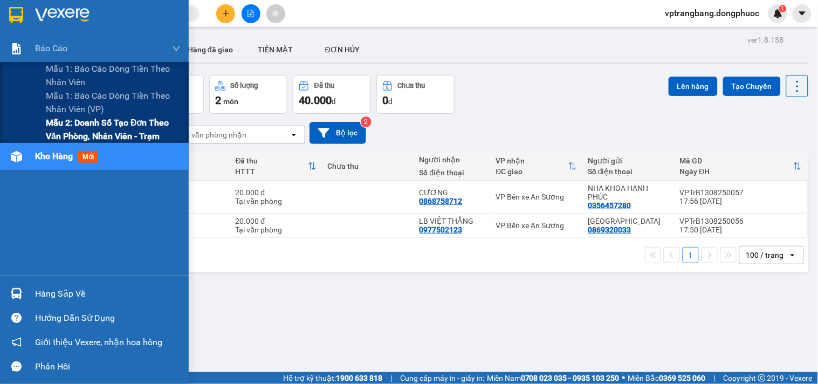
click at [56, 132] on span "Mẫu 2: Doanh số tạo đơn theo Văn phòng, nhân viên - Trạm" at bounding box center [113, 129] width 135 height 27
